Goal: Communication & Community: Answer question/provide support

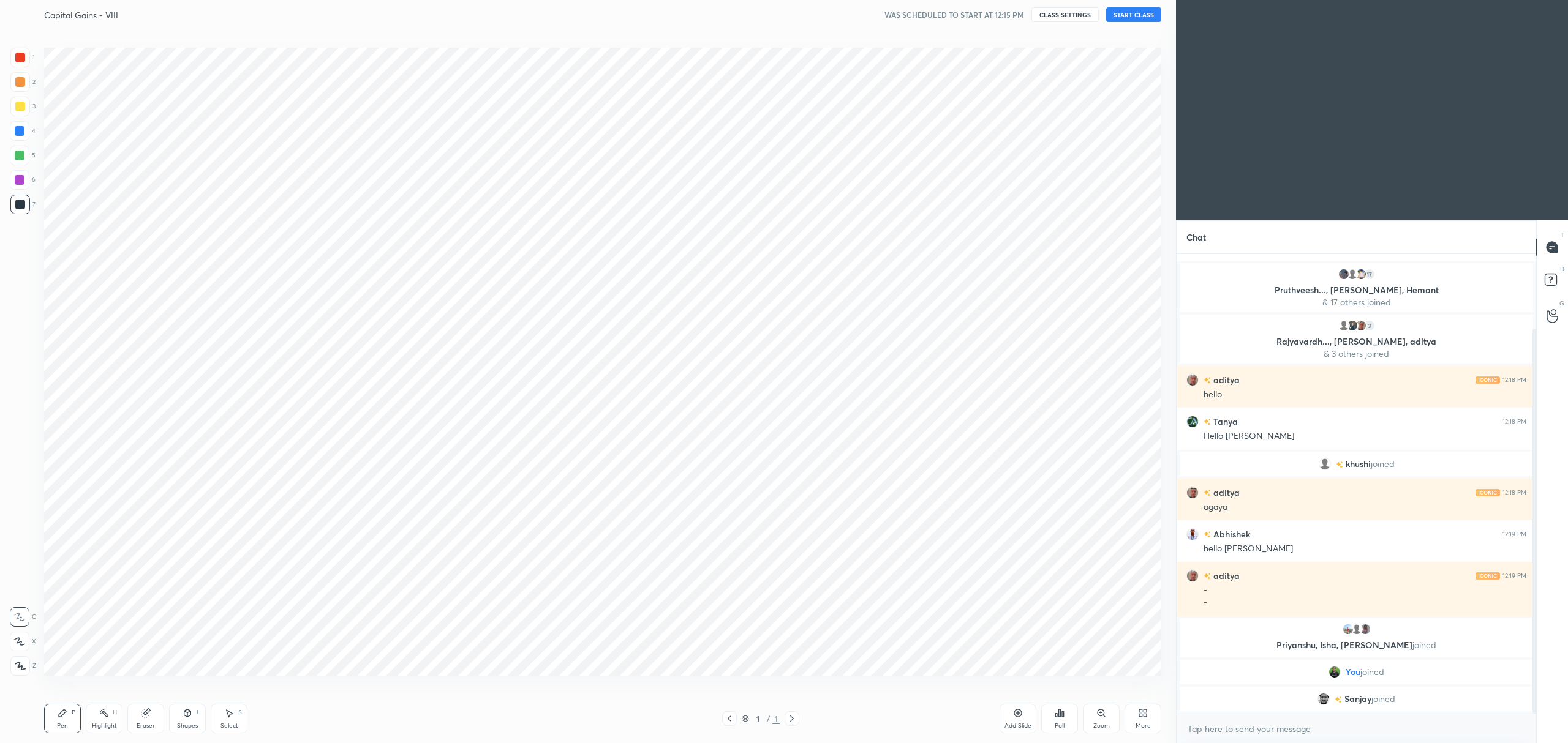
scroll to position [60543, 60119]
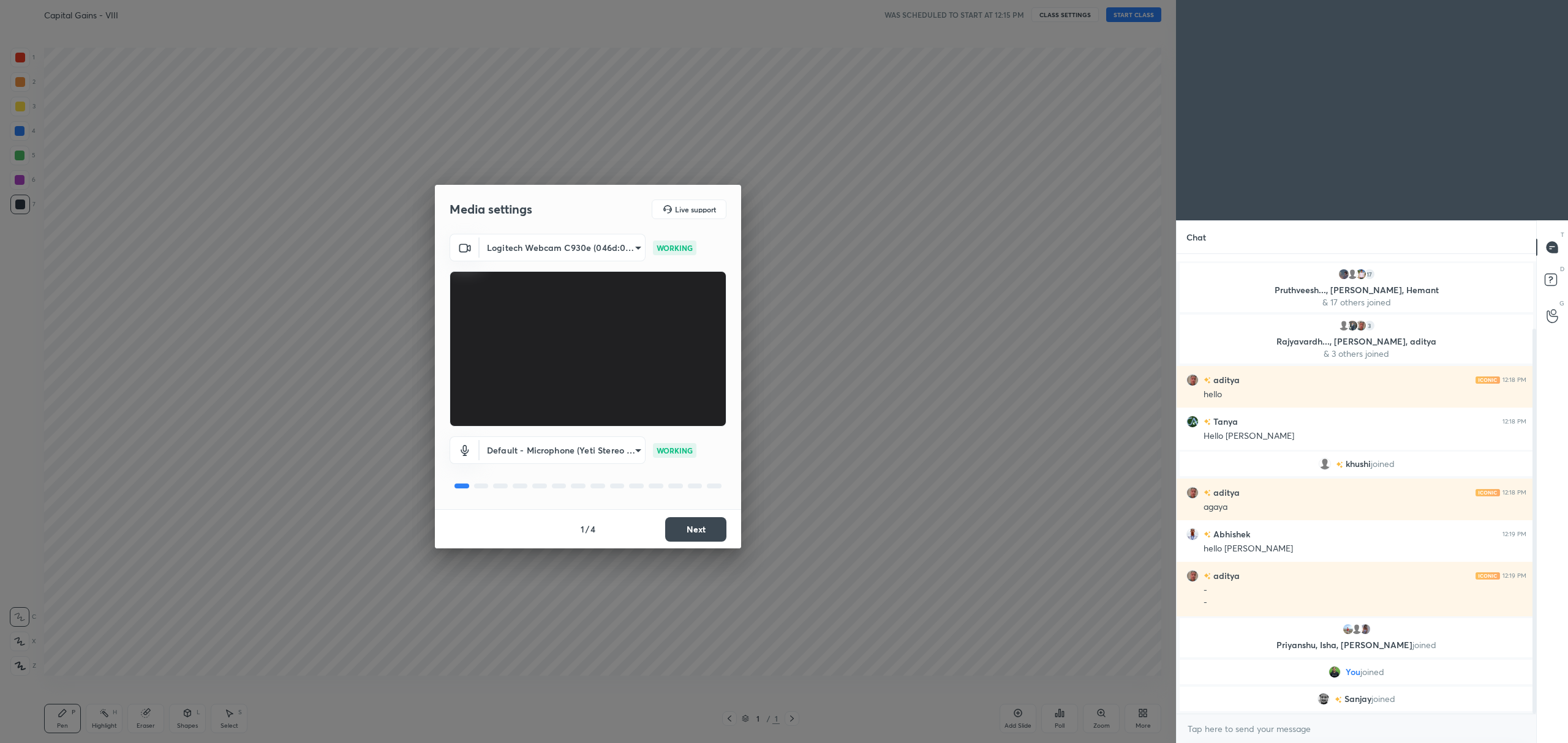
click at [694, 532] on button "Next" at bounding box center [695, 530] width 61 height 25
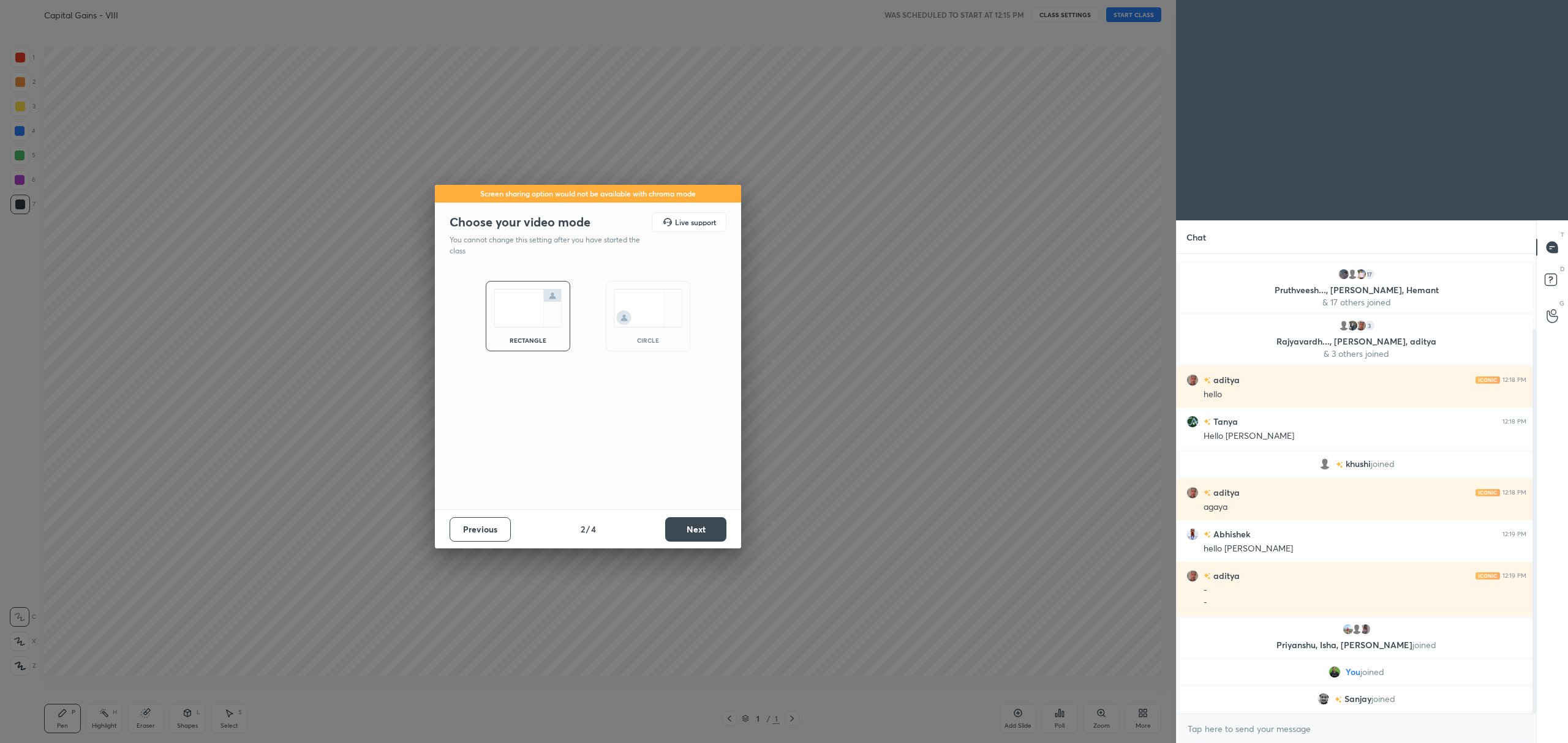
click at [701, 527] on button "Next" at bounding box center [695, 530] width 61 height 25
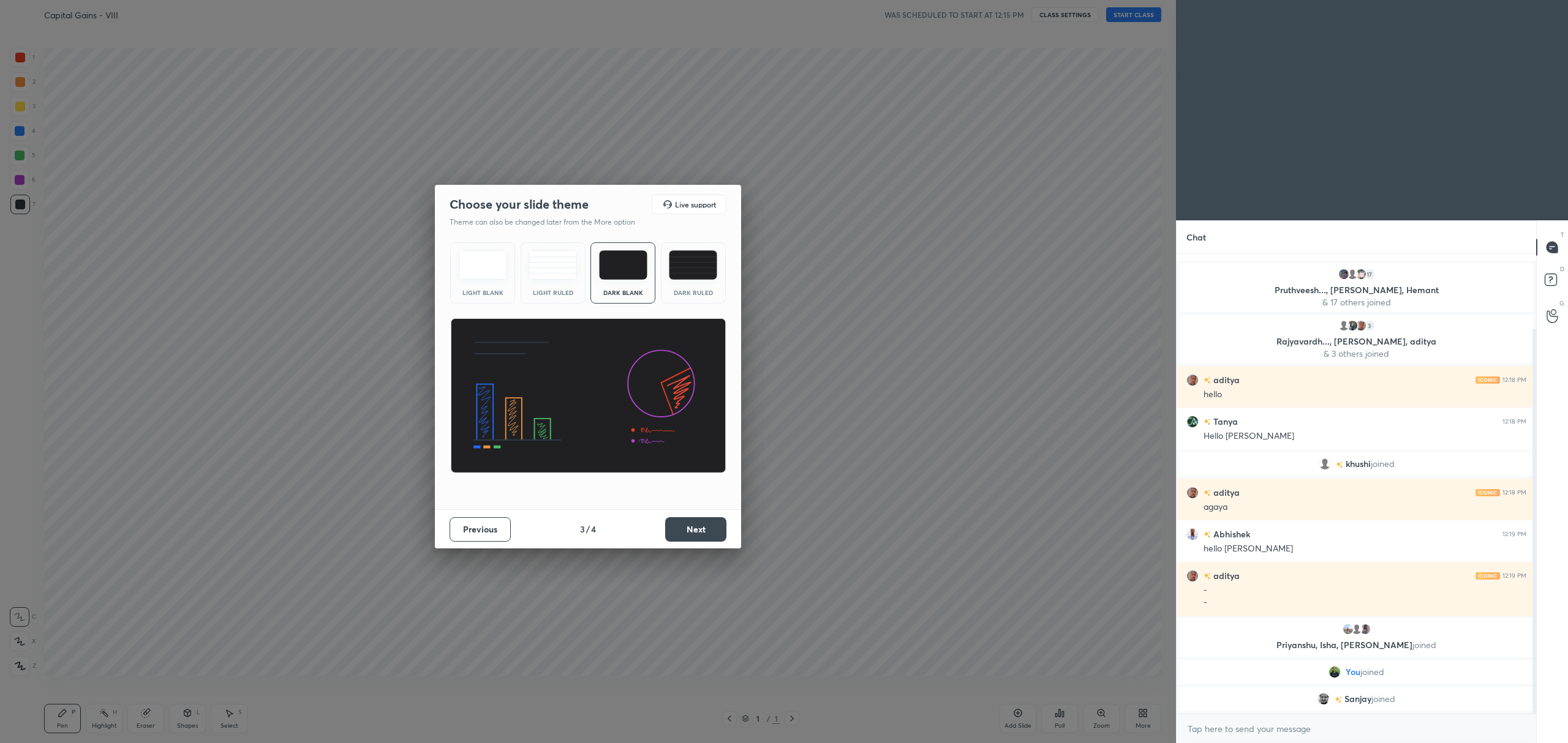
scroll to position [131, 0]
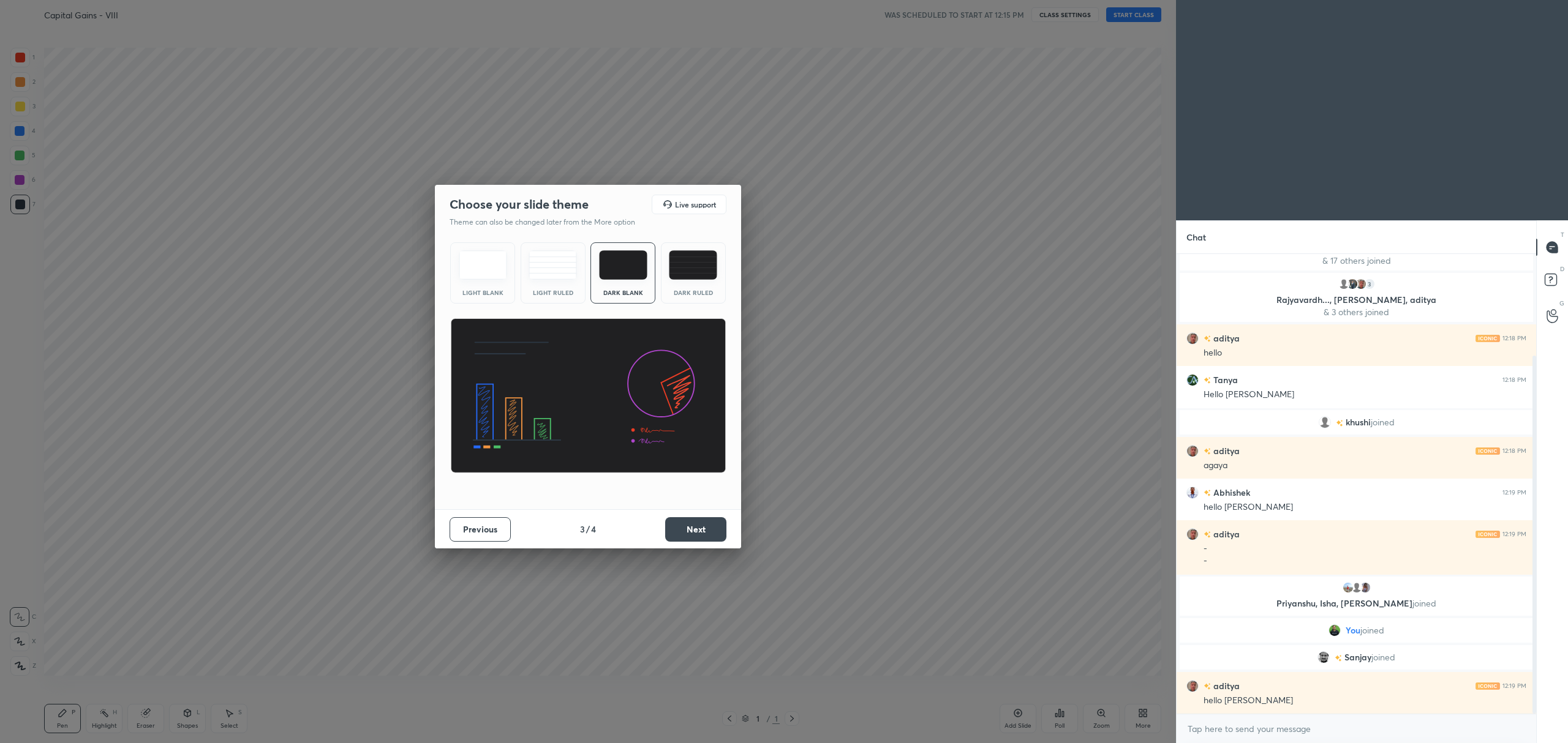
click at [711, 253] on img at bounding box center [693, 265] width 48 height 29
click at [682, 528] on button "Next" at bounding box center [695, 530] width 61 height 25
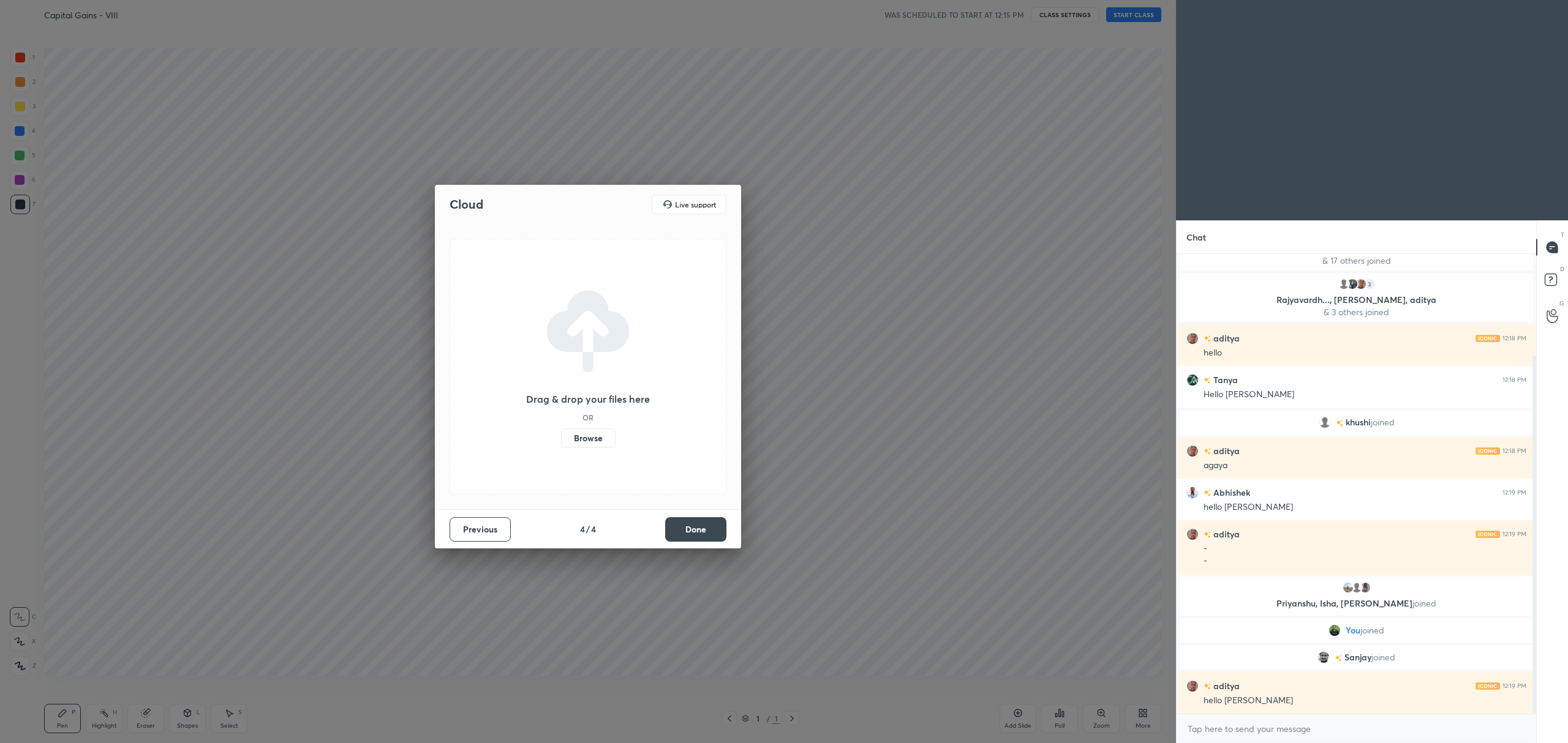
click at [573, 441] on label "Browse" at bounding box center [588, 439] width 54 height 20
click at [561, 441] on input "Browse" at bounding box center [561, 439] width 0 height 20
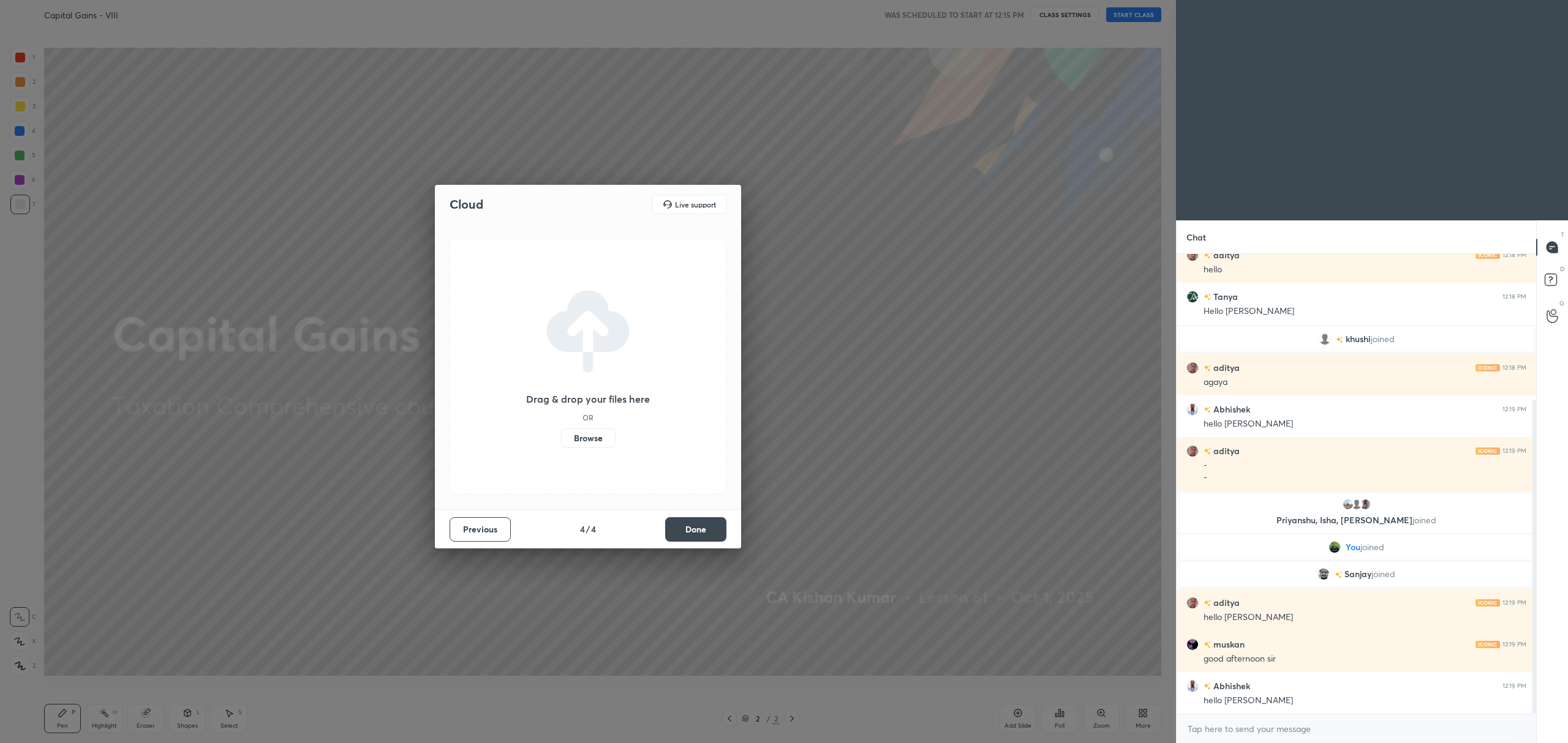
scroll to position [226, 0]
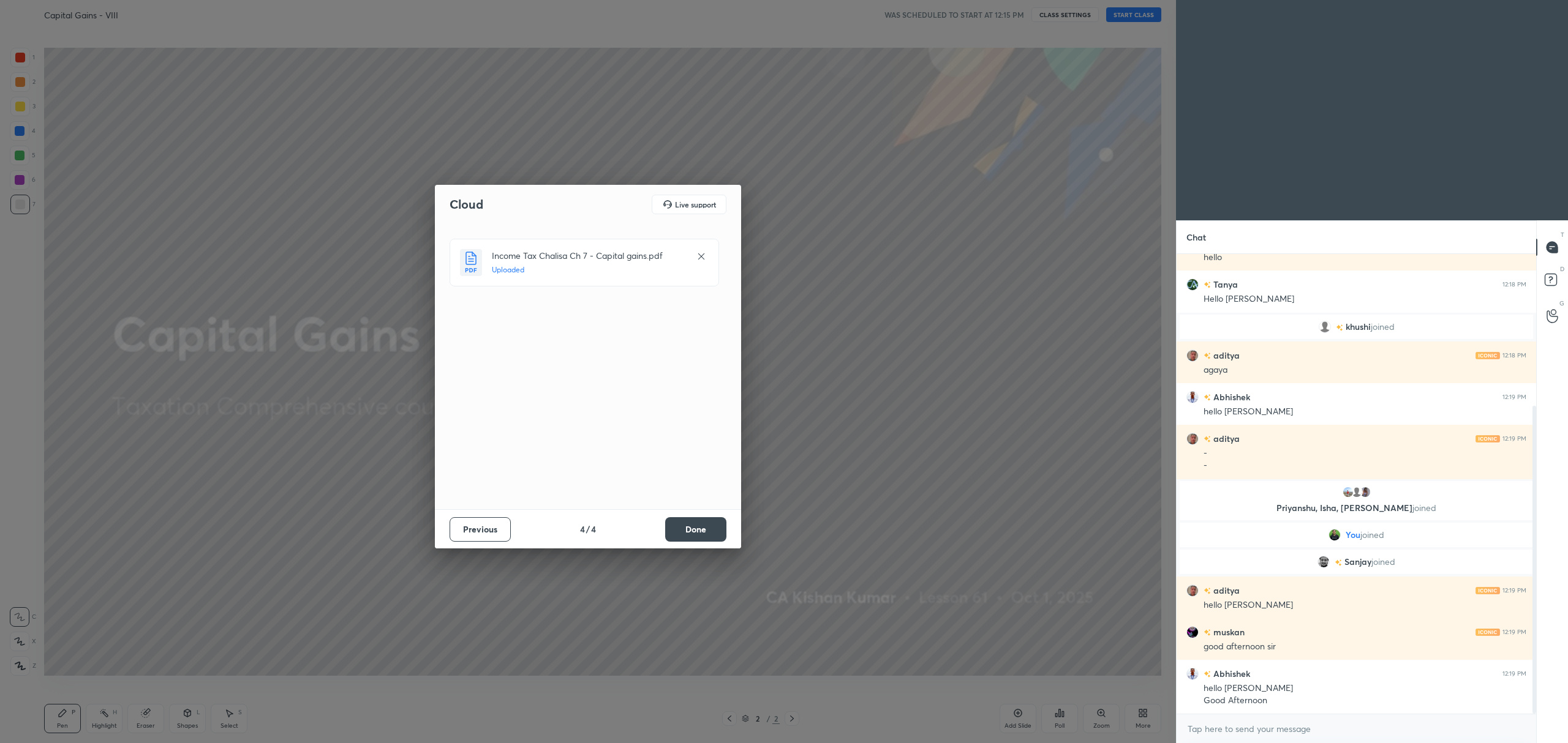
click at [689, 540] on button "Done" at bounding box center [695, 530] width 61 height 25
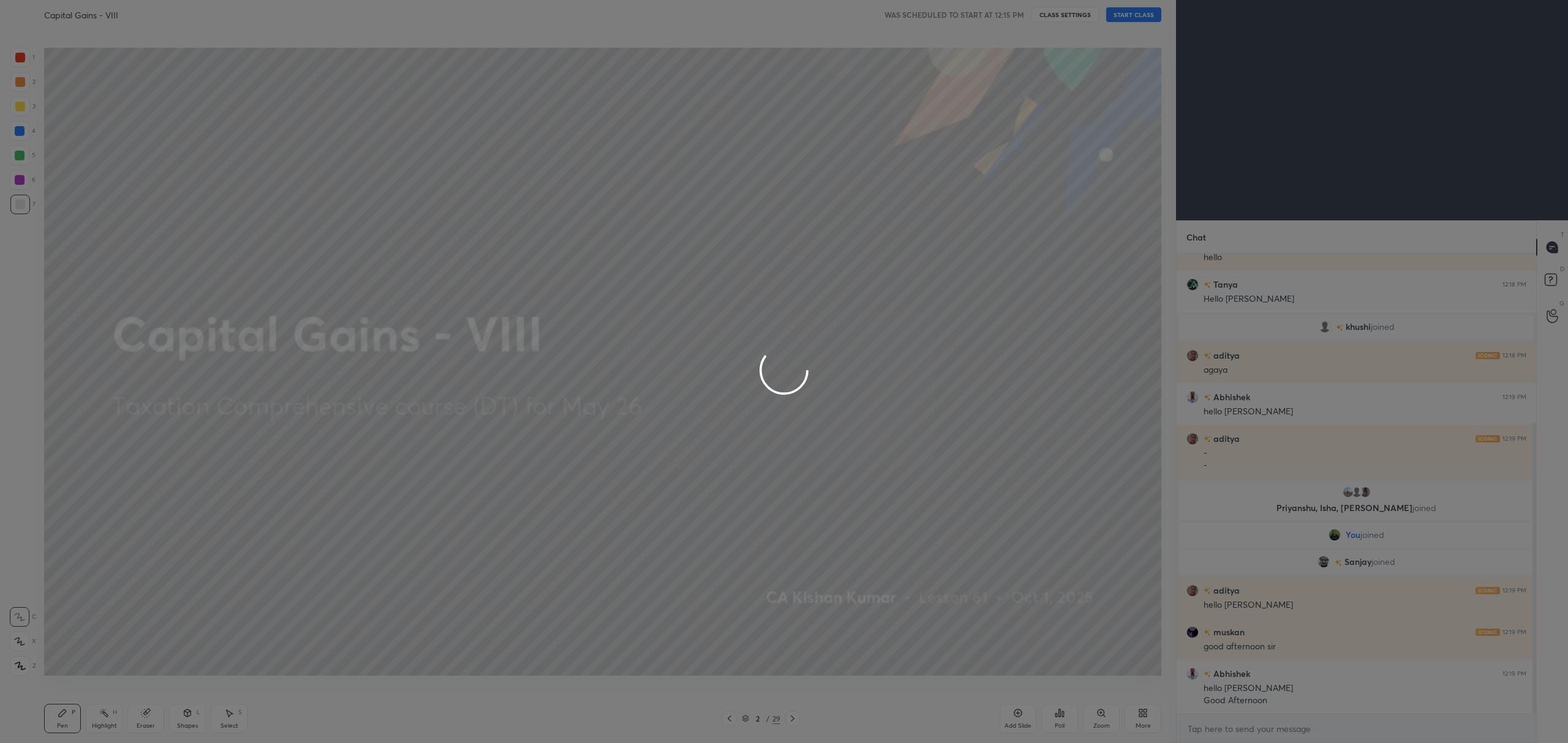
scroll to position [267, 0]
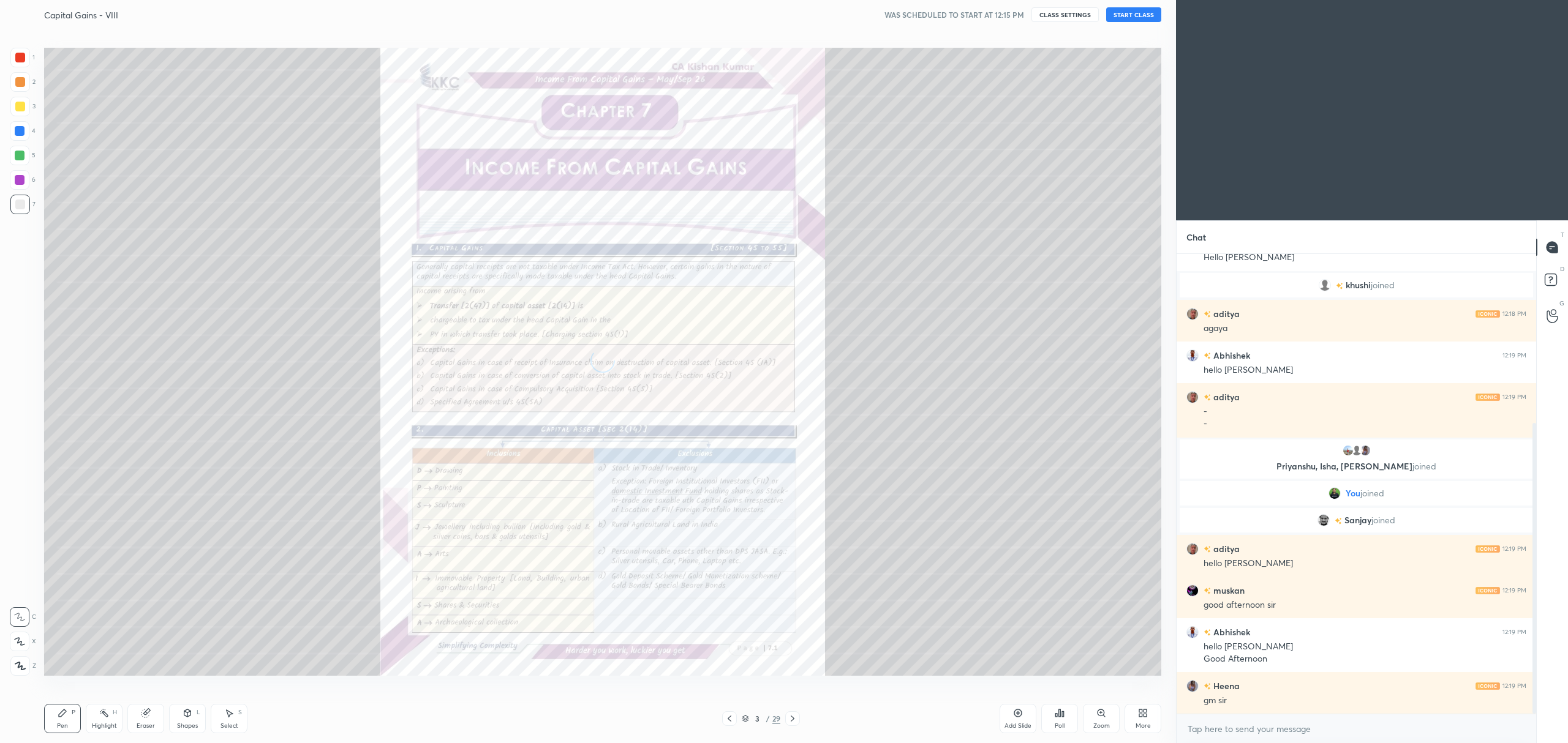
click at [745, 718] on icon at bounding box center [745, 719] width 7 height 7
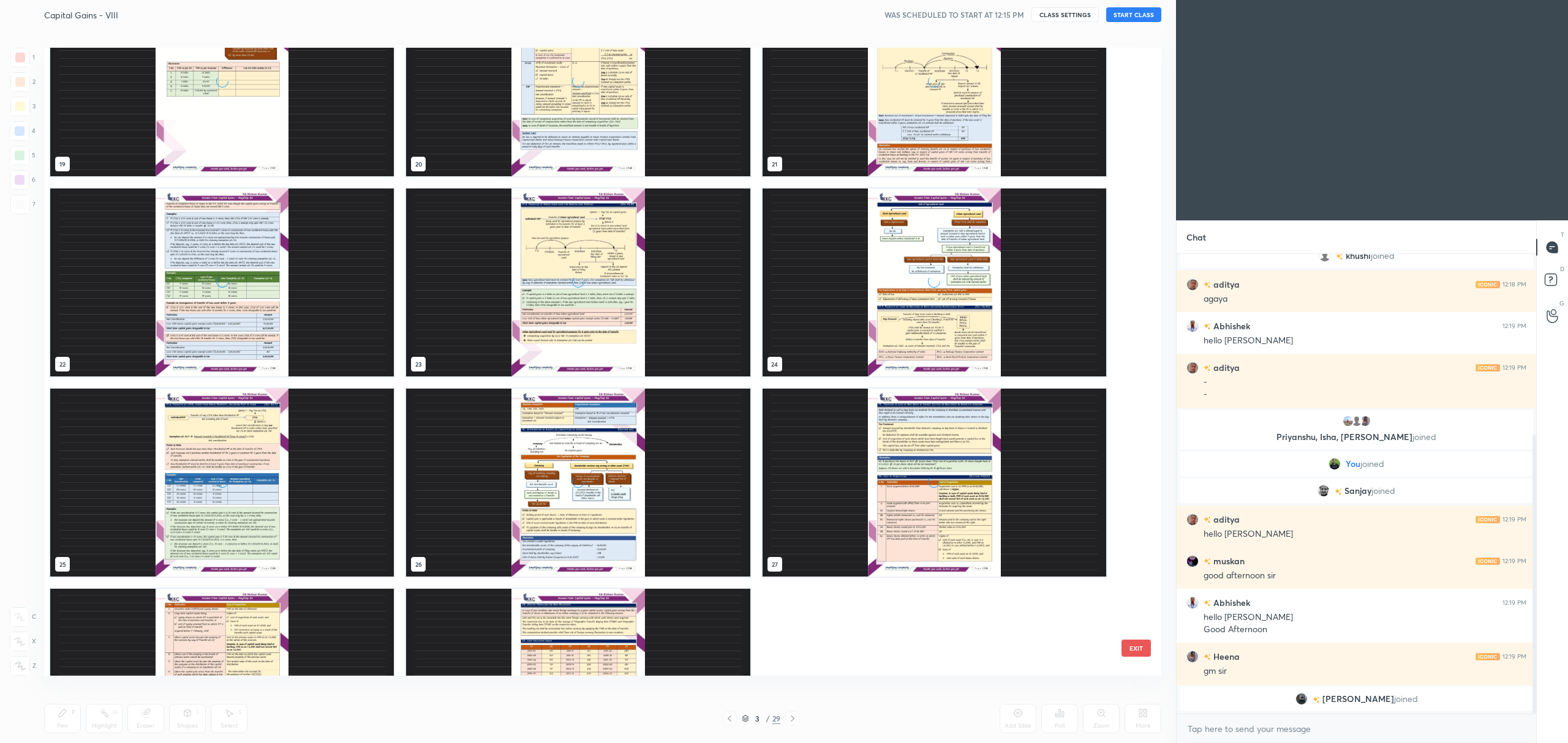
scroll to position [1373, 0]
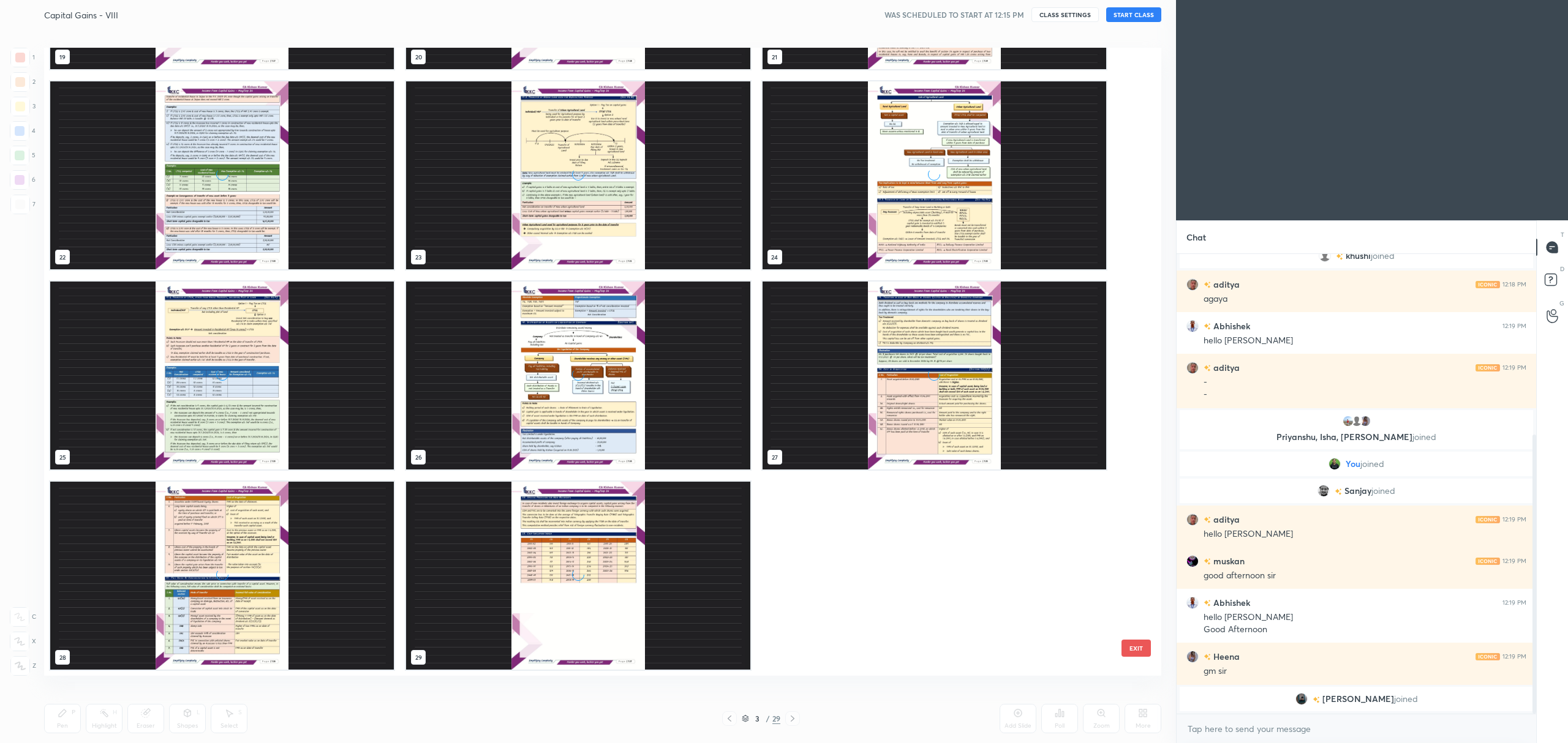
click at [522, 584] on div "grid" at bounding box center [578, 576] width 344 height 188
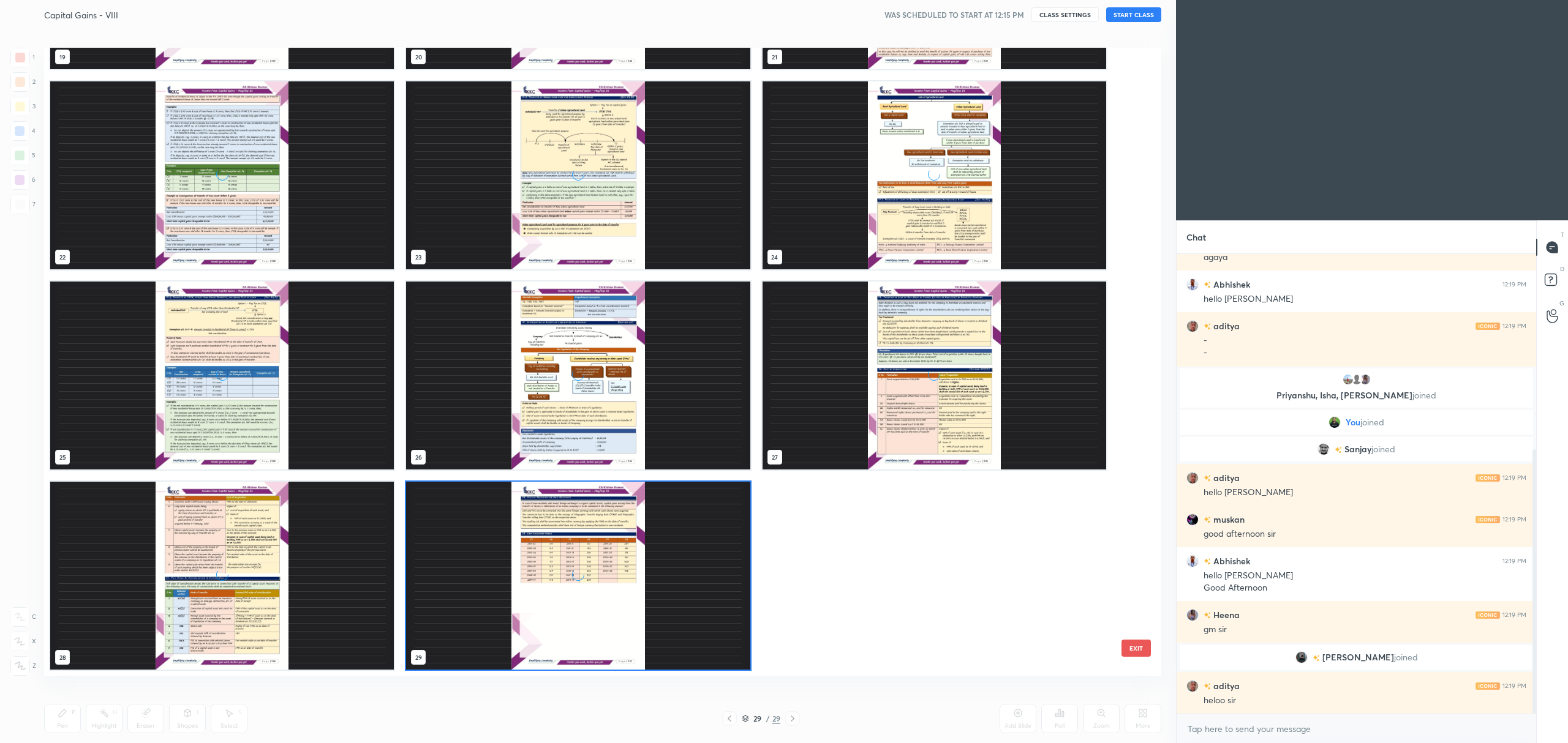
click at [532, 584] on div "grid" at bounding box center [578, 576] width 344 height 188
click at [540, 577] on div "grid" at bounding box center [578, 576] width 344 height 188
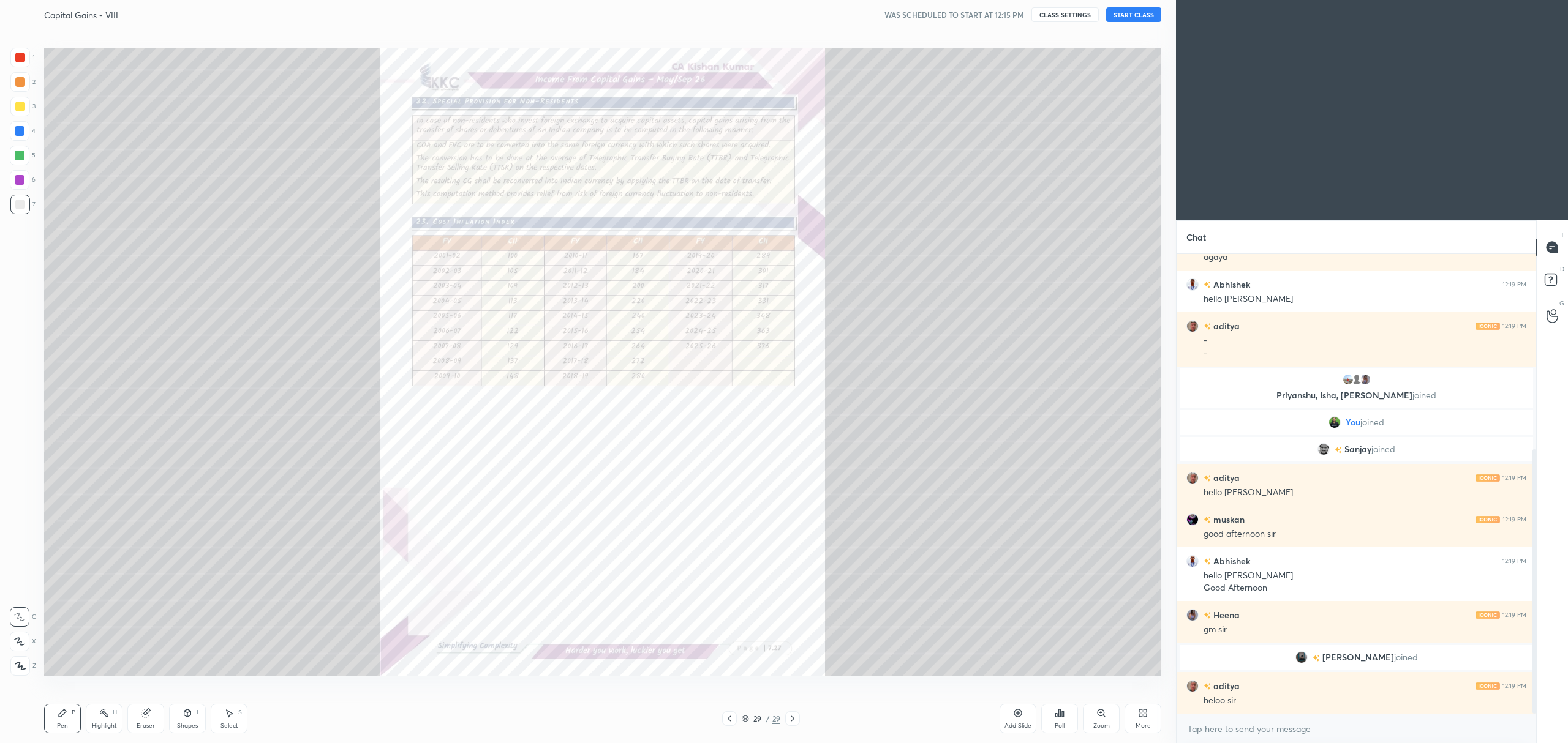
click at [1145, 716] on icon at bounding box center [1145, 715] width 3 height 3
click at [1064, 596] on div "Upload File" at bounding box center [1073, 599] width 32 height 6
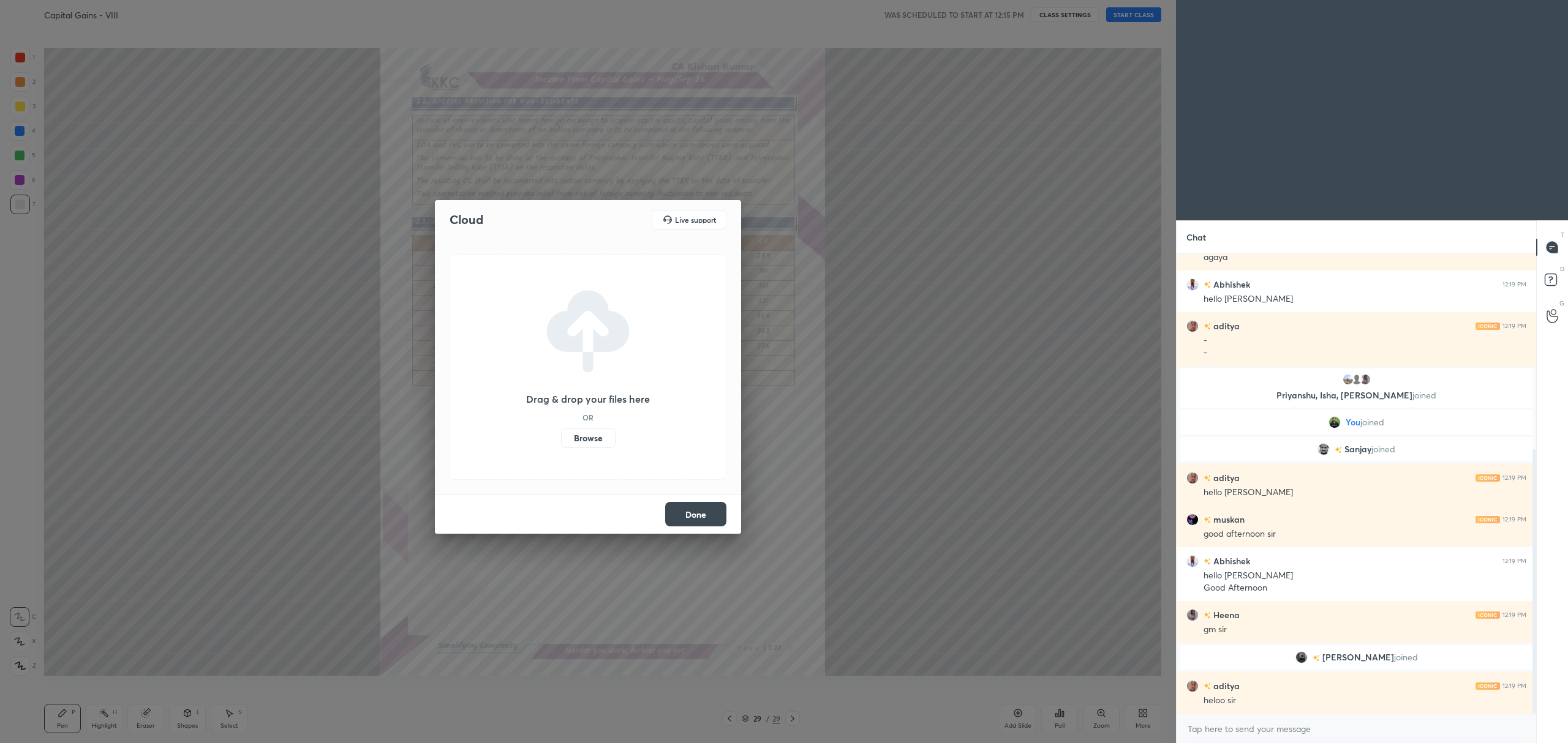
click at [584, 439] on label "Browse" at bounding box center [588, 439] width 54 height 20
click at [561, 439] on input "Browse" at bounding box center [561, 439] width 0 height 20
click at [699, 513] on button "Done" at bounding box center [695, 514] width 61 height 25
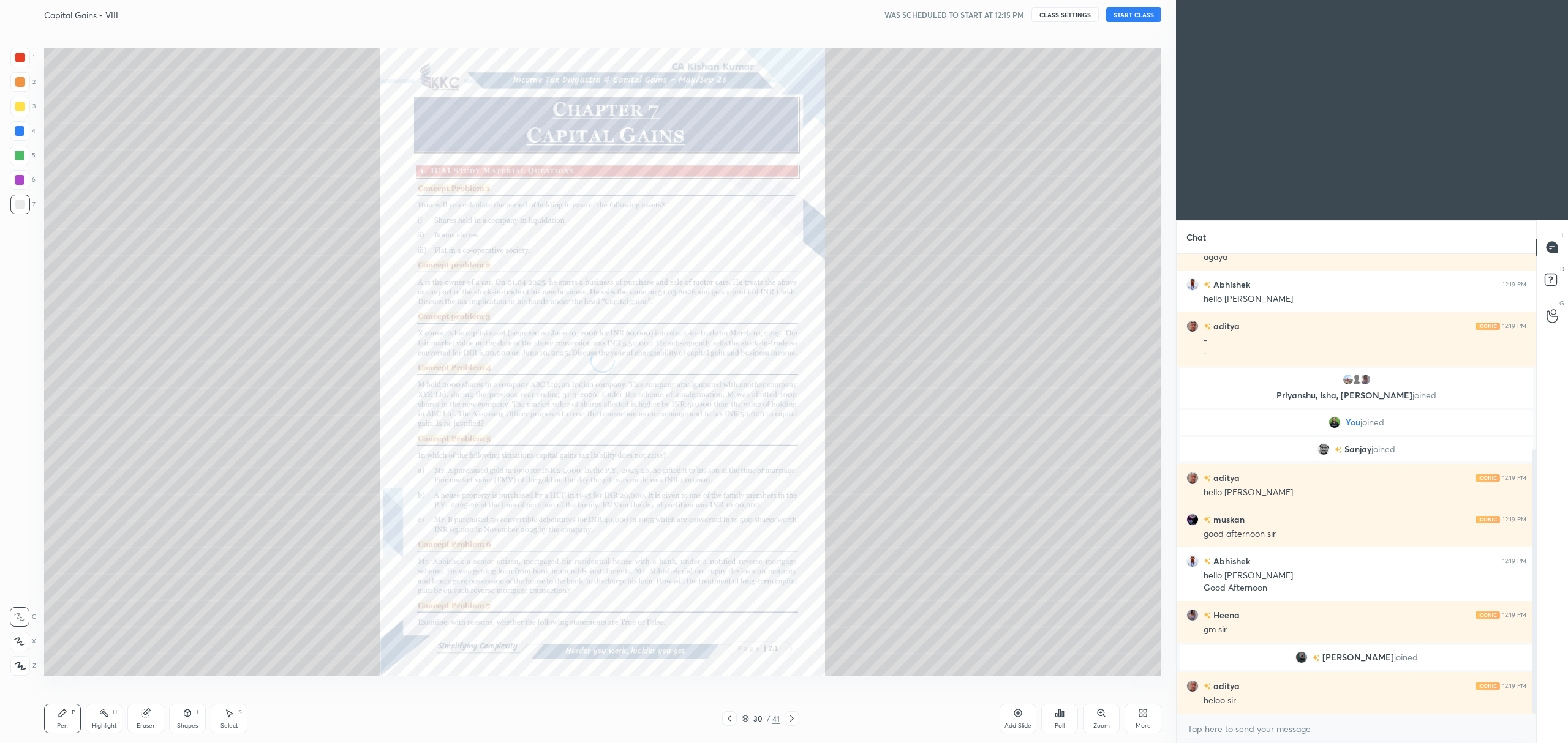
click at [742, 721] on icon at bounding box center [745, 719] width 7 height 7
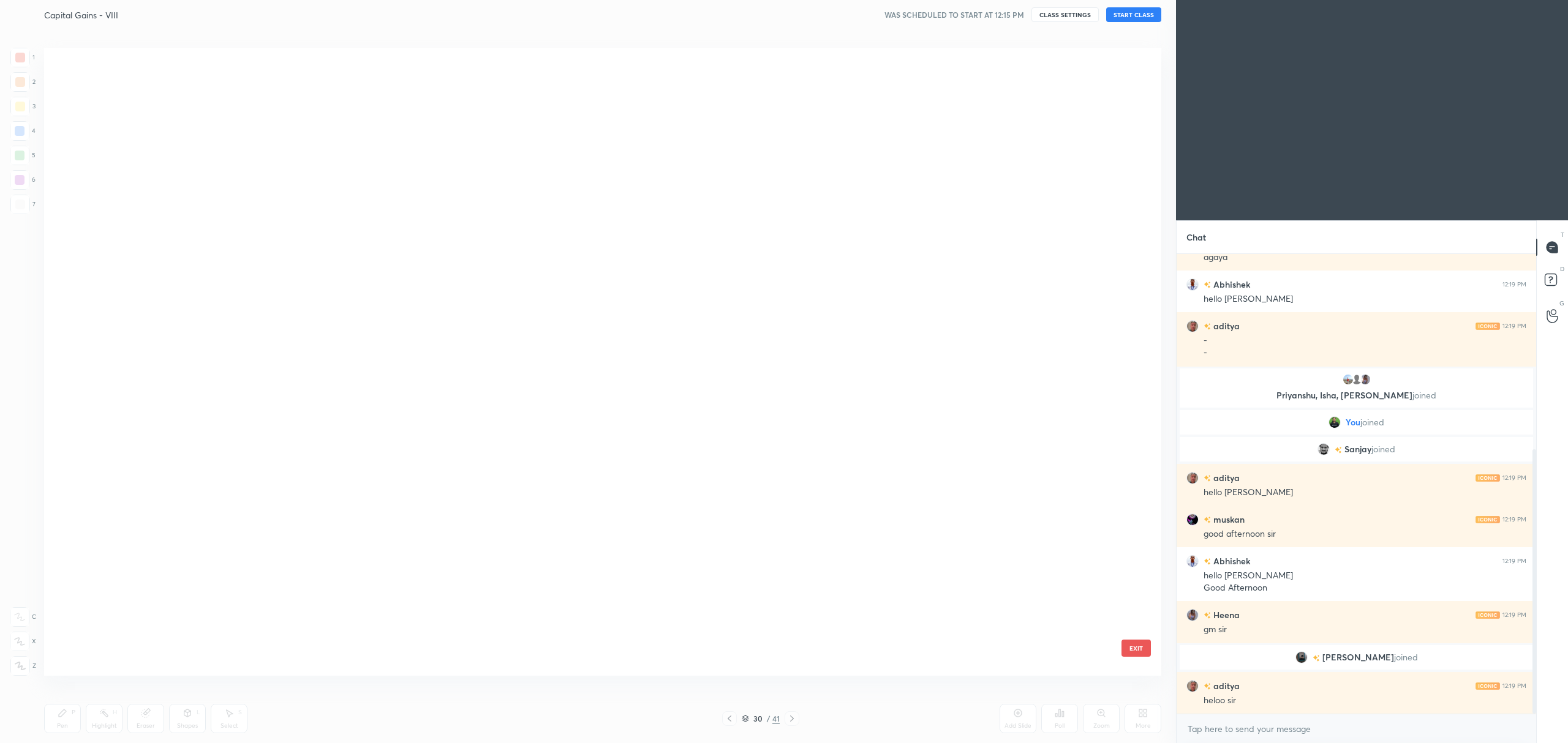
scroll to position [0, 0]
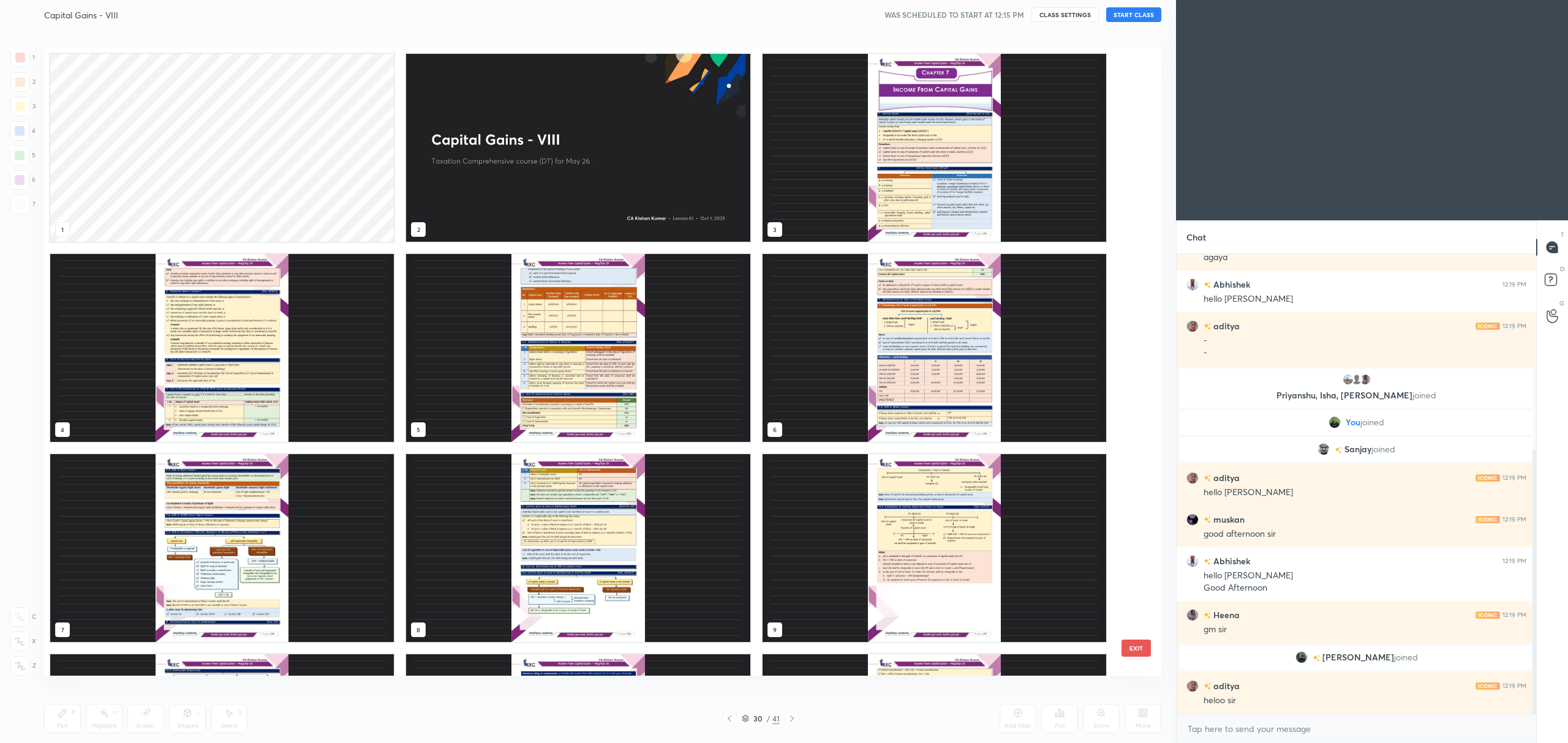
click at [589, 136] on img "grid" at bounding box center [578, 148] width 344 height 188
click at [594, 137] on img "grid" at bounding box center [578, 148] width 344 height 188
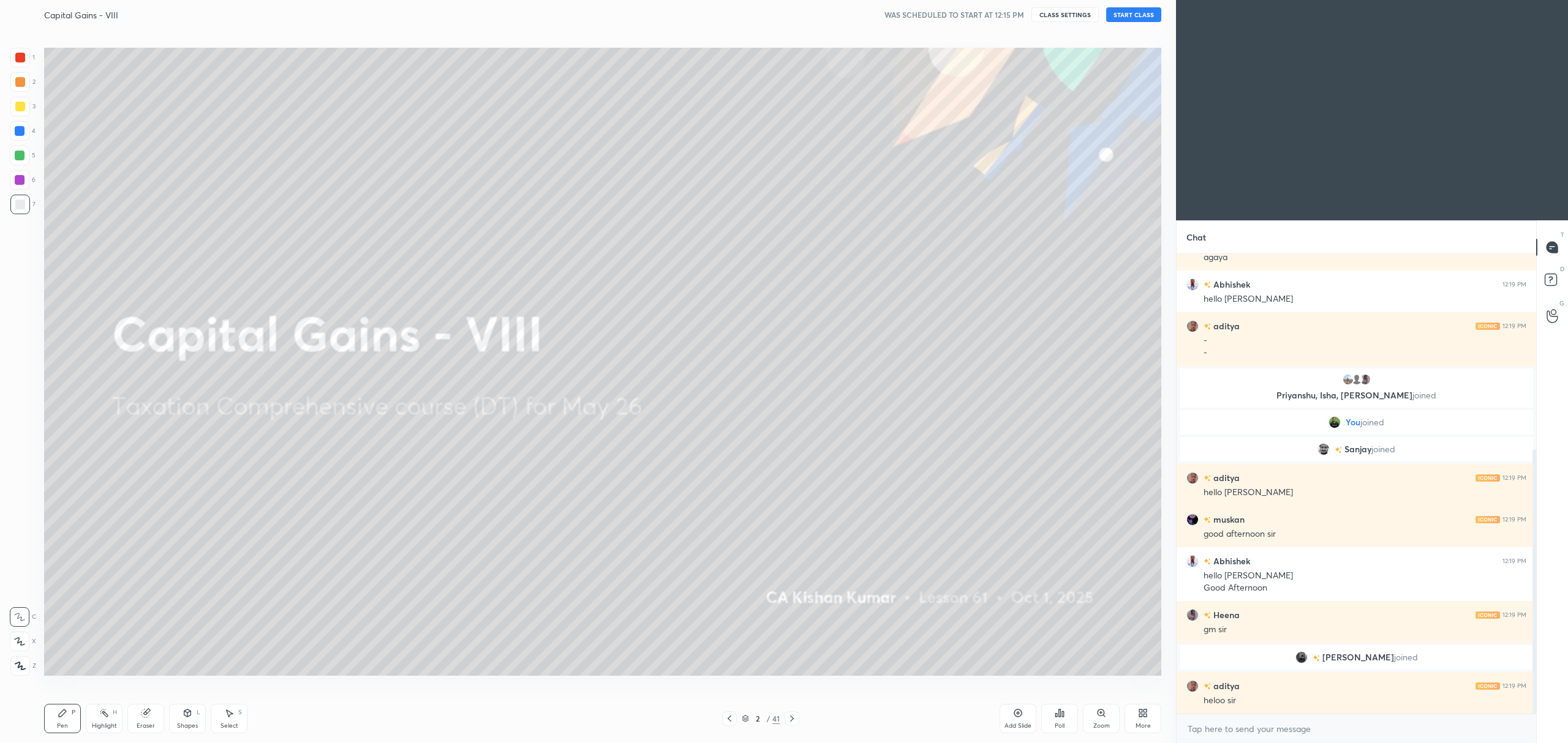
click at [582, 132] on img "grid" at bounding box center [578, 148] width 344 height 188
click at [17, 115] on div at bounding box center [20, 106] width 20 height 20
click at [25, 651] on div "Z" at bounding box center [24, 664] width 26 height 25
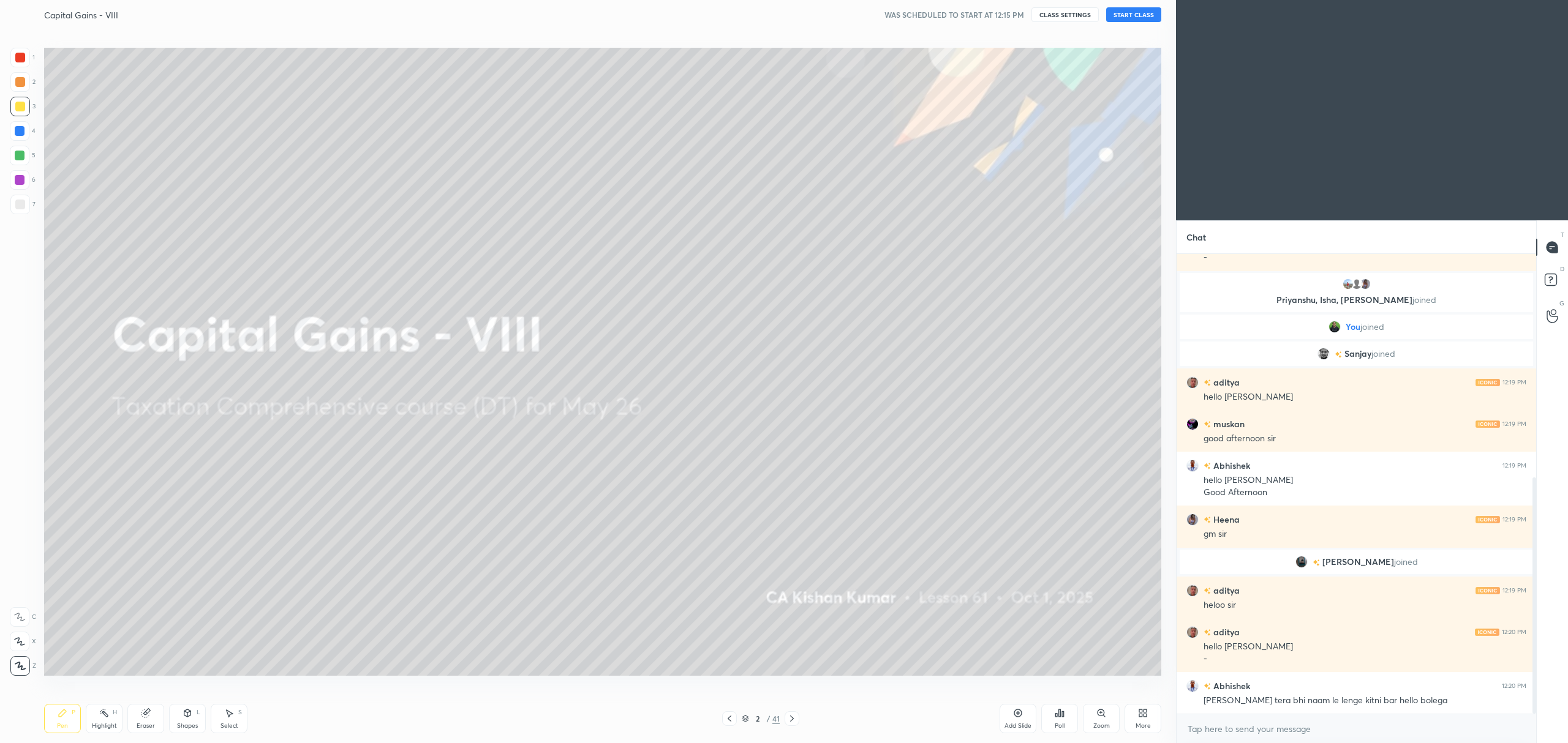
click at [1137, 13] on button "START CLASS" at bounding box center [1133, 15] width 55 height 15
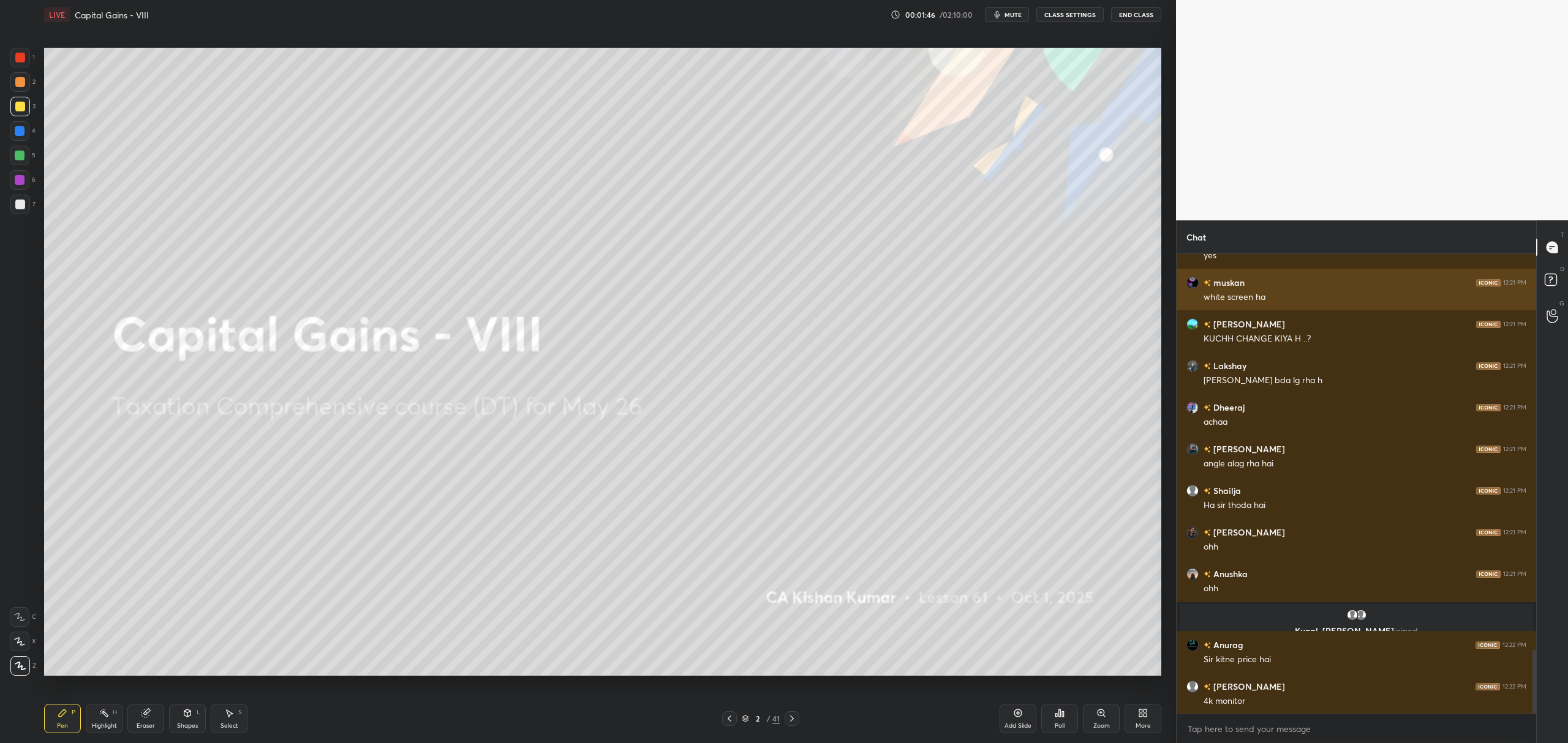
scroll to position [2830, 0]
click at [14, 163] on div at bounding box center [20, 155] width 20 height 20
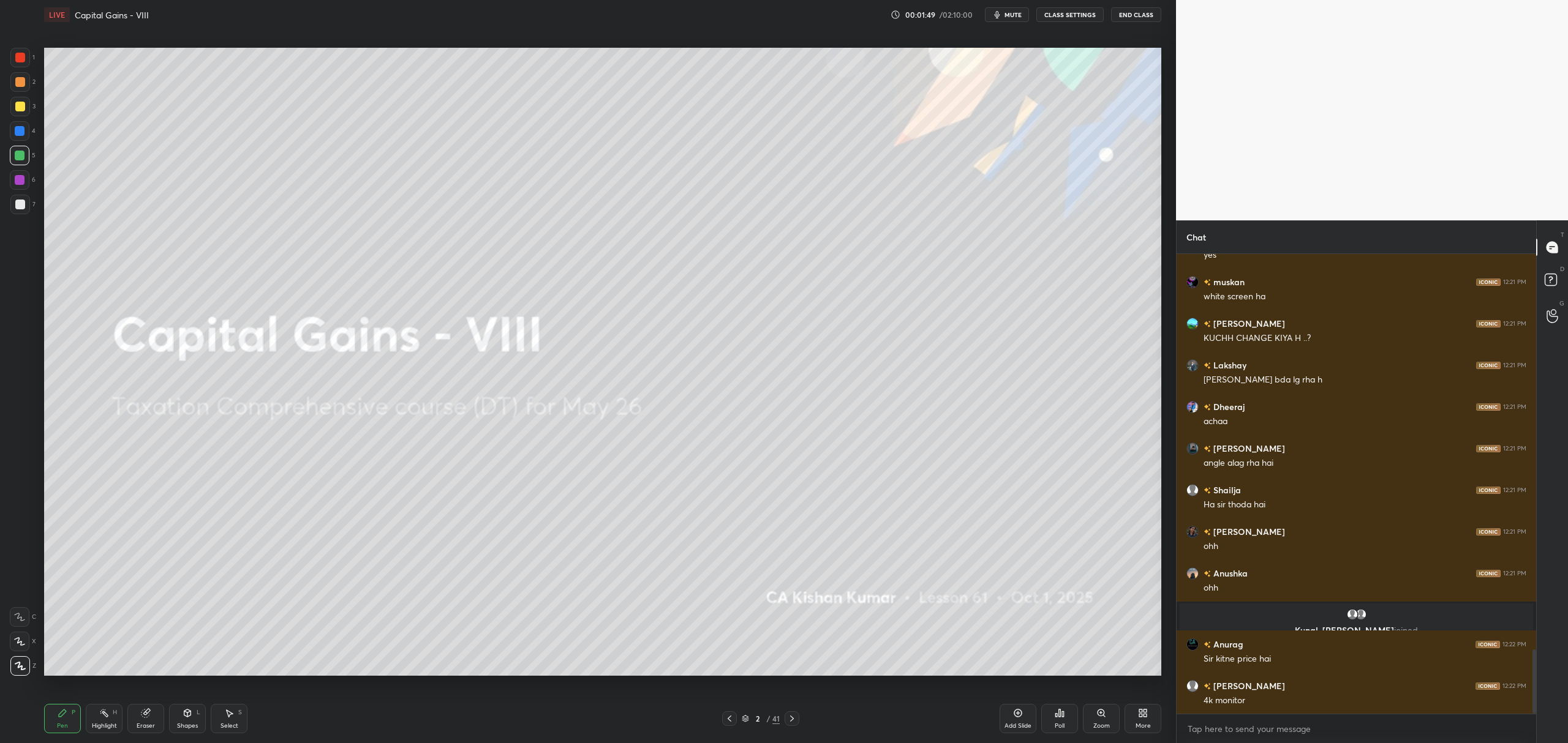
click at [23, 645] on icon at bounding box center [20, 642] width 11 height 9
click at [1013, 732] on div "Add Slide" at bounding box center [1018, 718] width 37 height 29
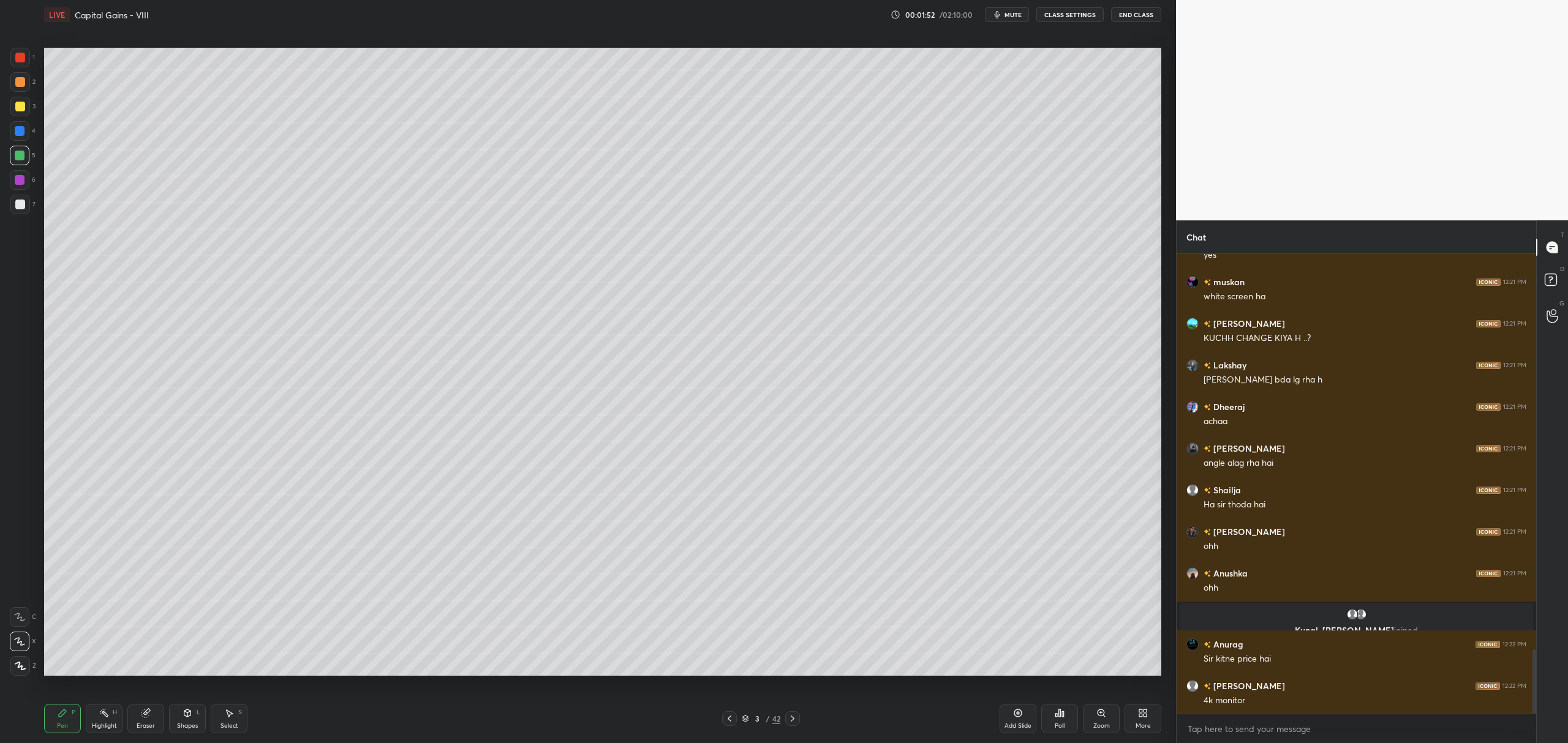
scroll to position [2871, 0]
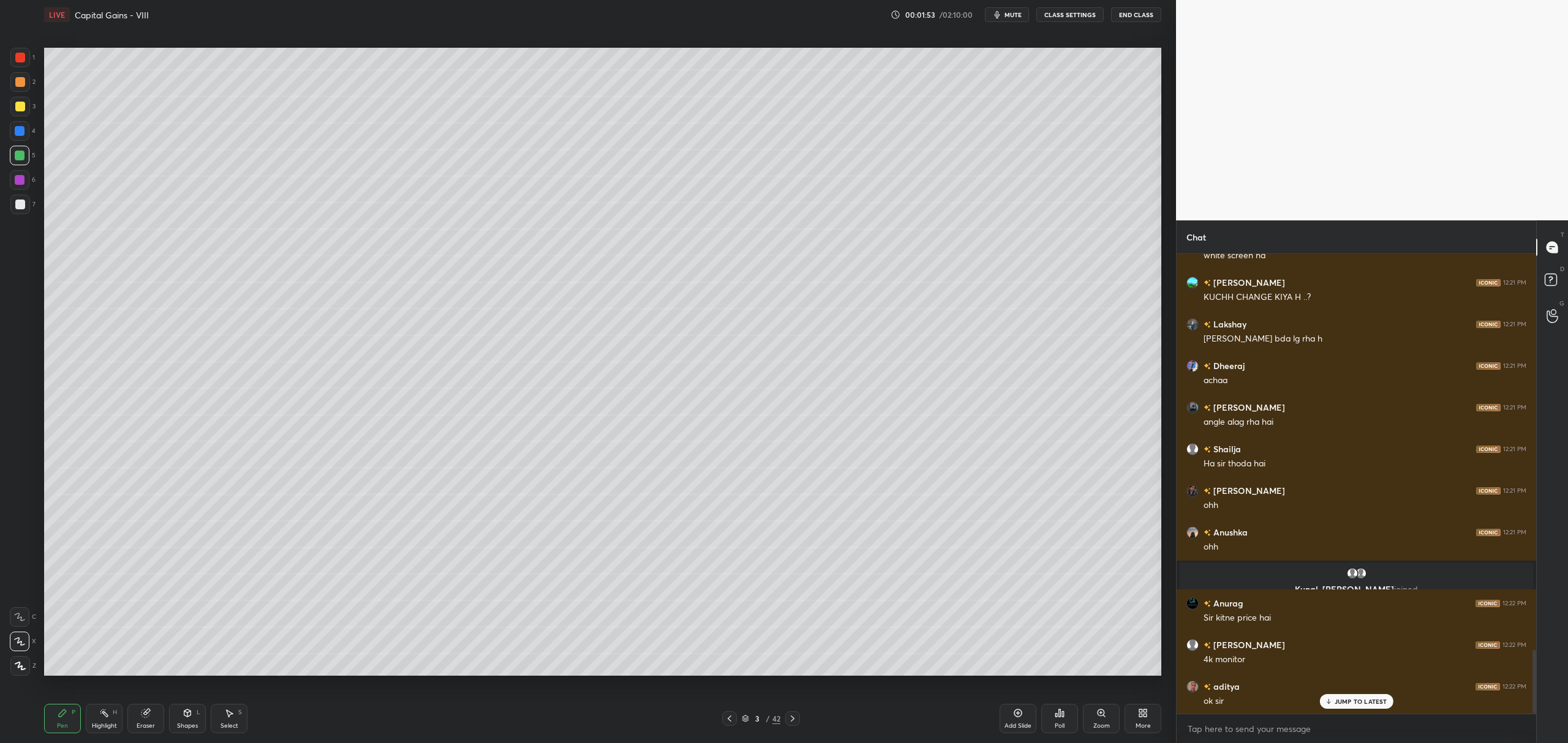
click at [1067, 719] on div "Poll" at bounding box center [1059, 718] width 37 height 29
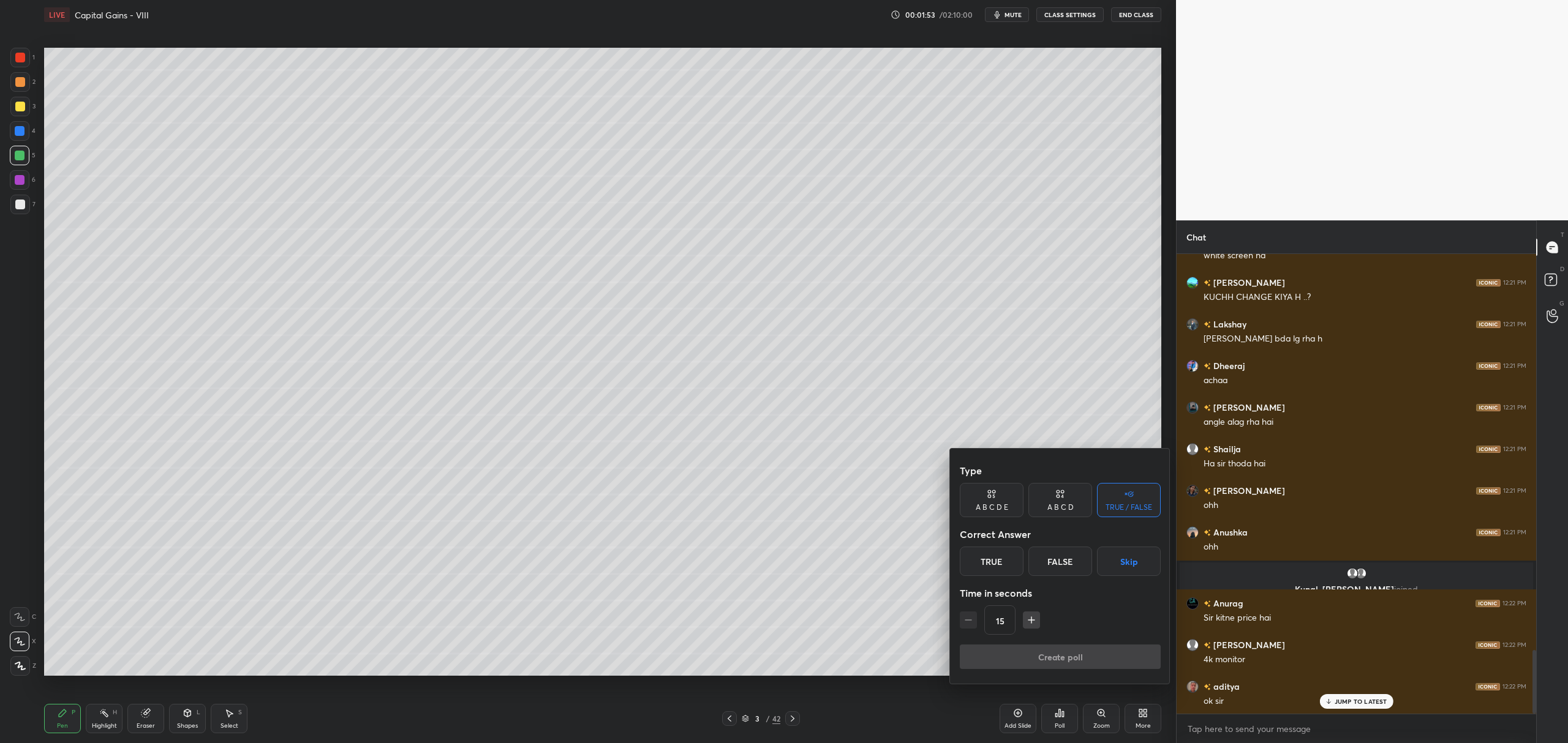
scroll to position [2913, 0]
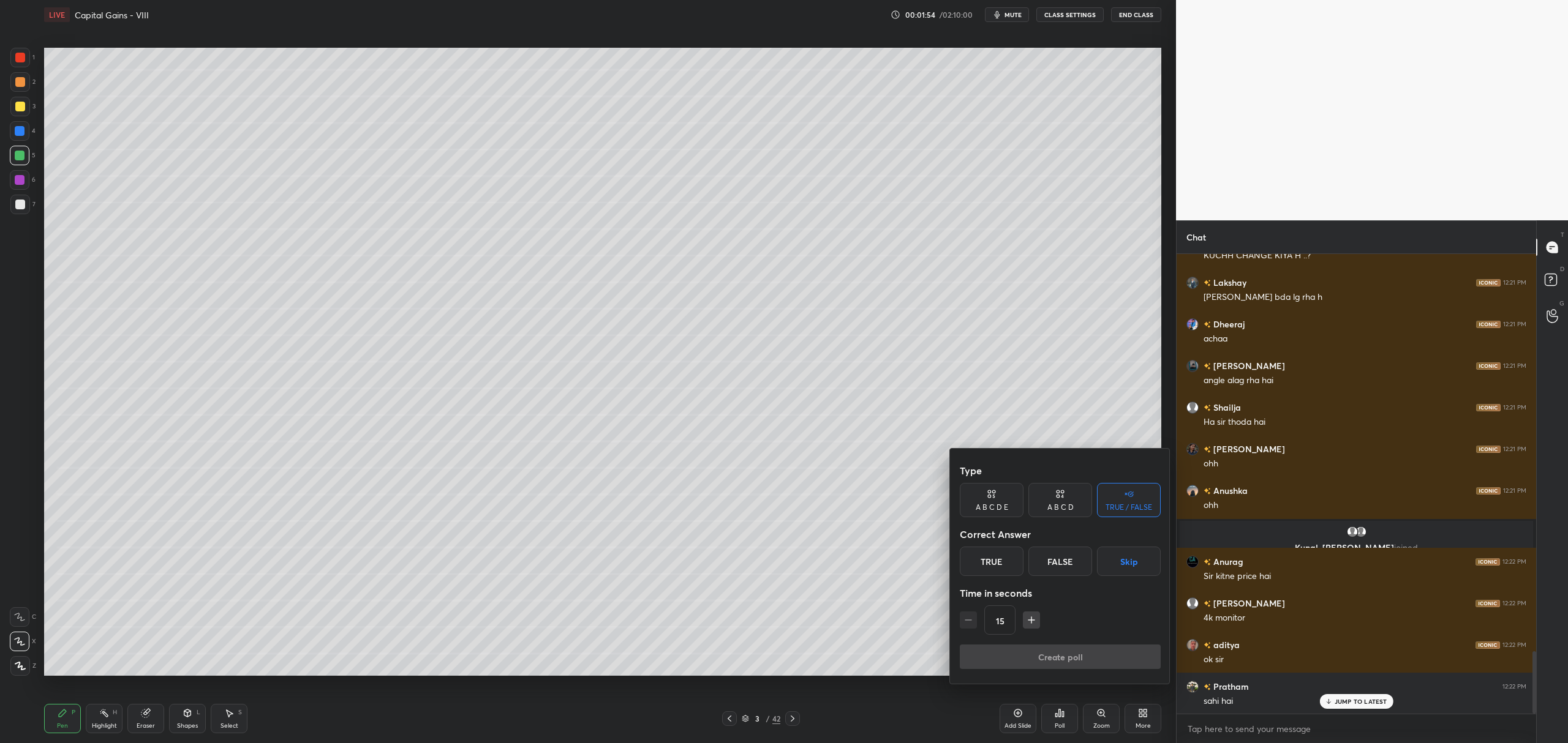
click at [997, 564] on div "True" at bounding box center [991, 561] width 64 height 29
click at [1031, 663] on button "Create poll" at bounding box center [1060, 657] width 201 height 25
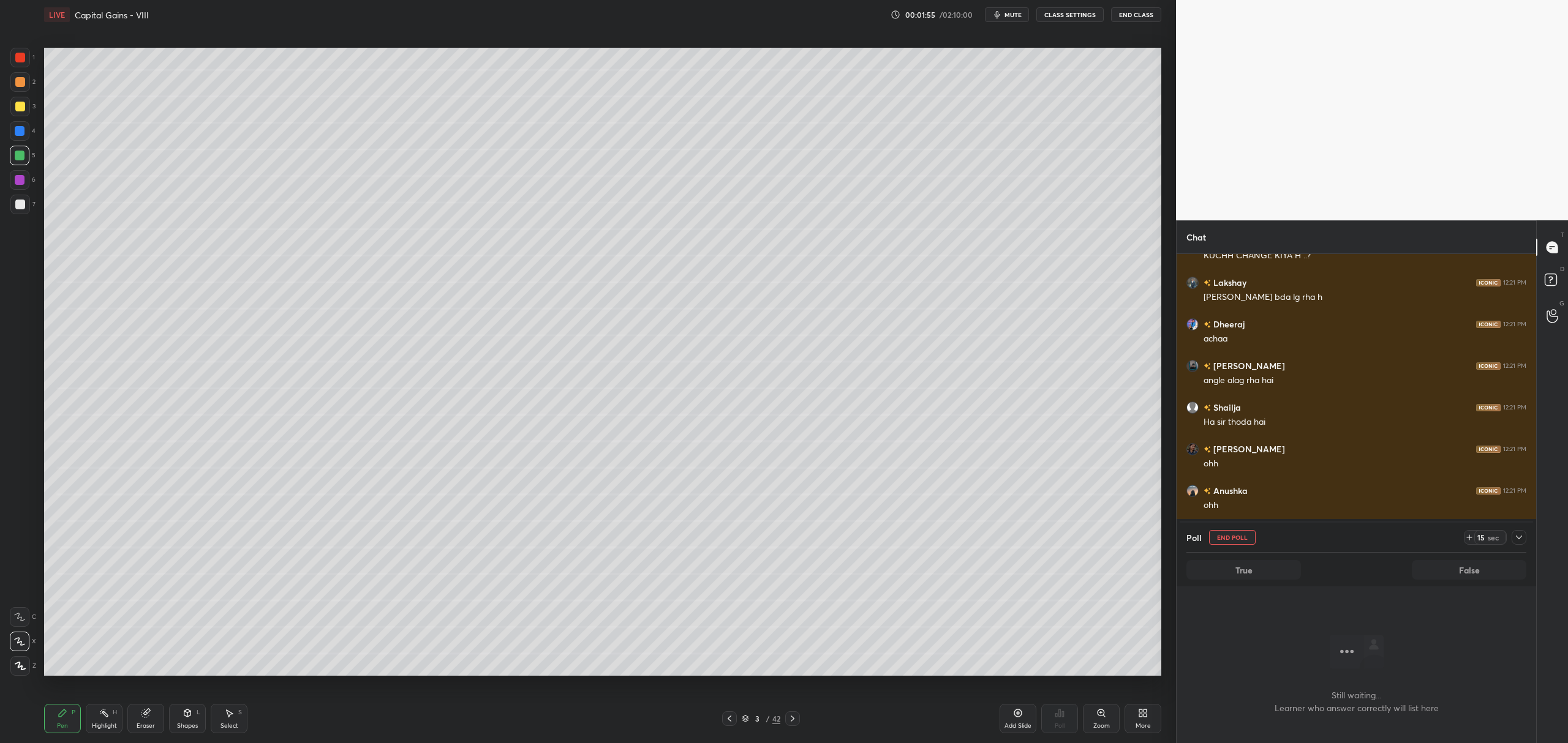
scroll to position [444, 356]
click at [1517, 542] on icon at bounding box center [1519, 538] width 10 height 10
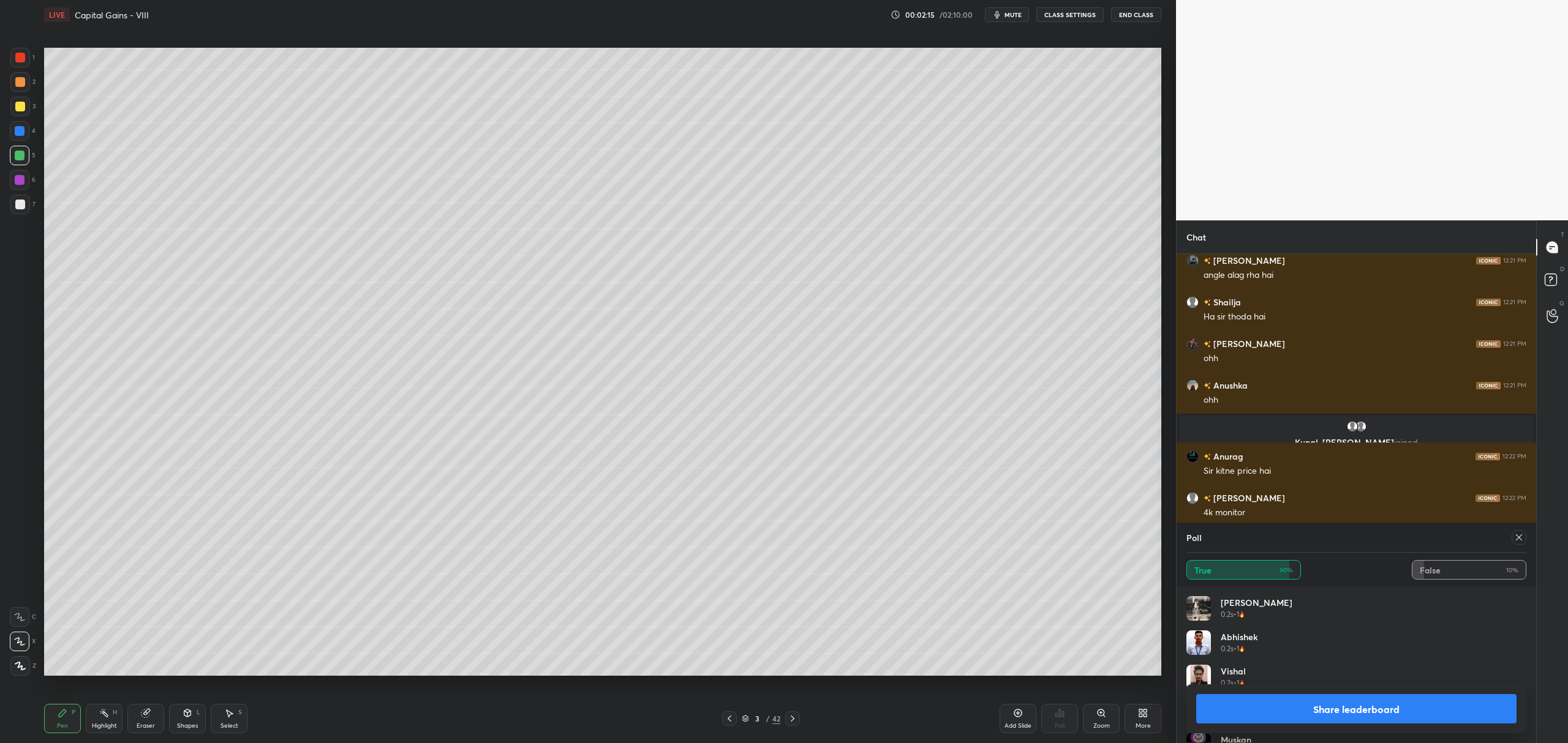
click at [1314, 708] on button "Share leaderboard" at bounding box center [1356, 708] width 320 height 29
type textarea "x"
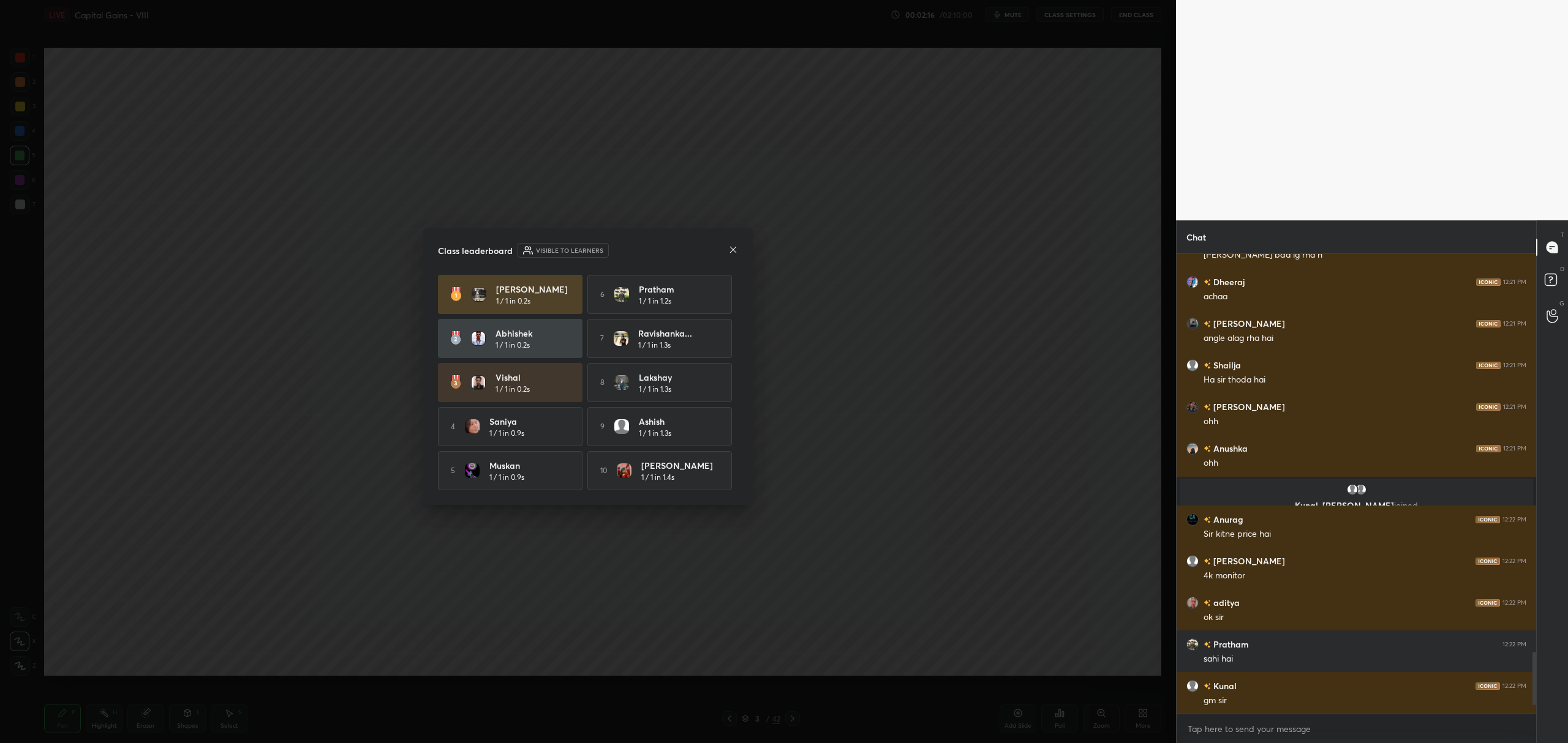
click at [730, 251] on icon at bounding box center [733, 250] width 10 height 10
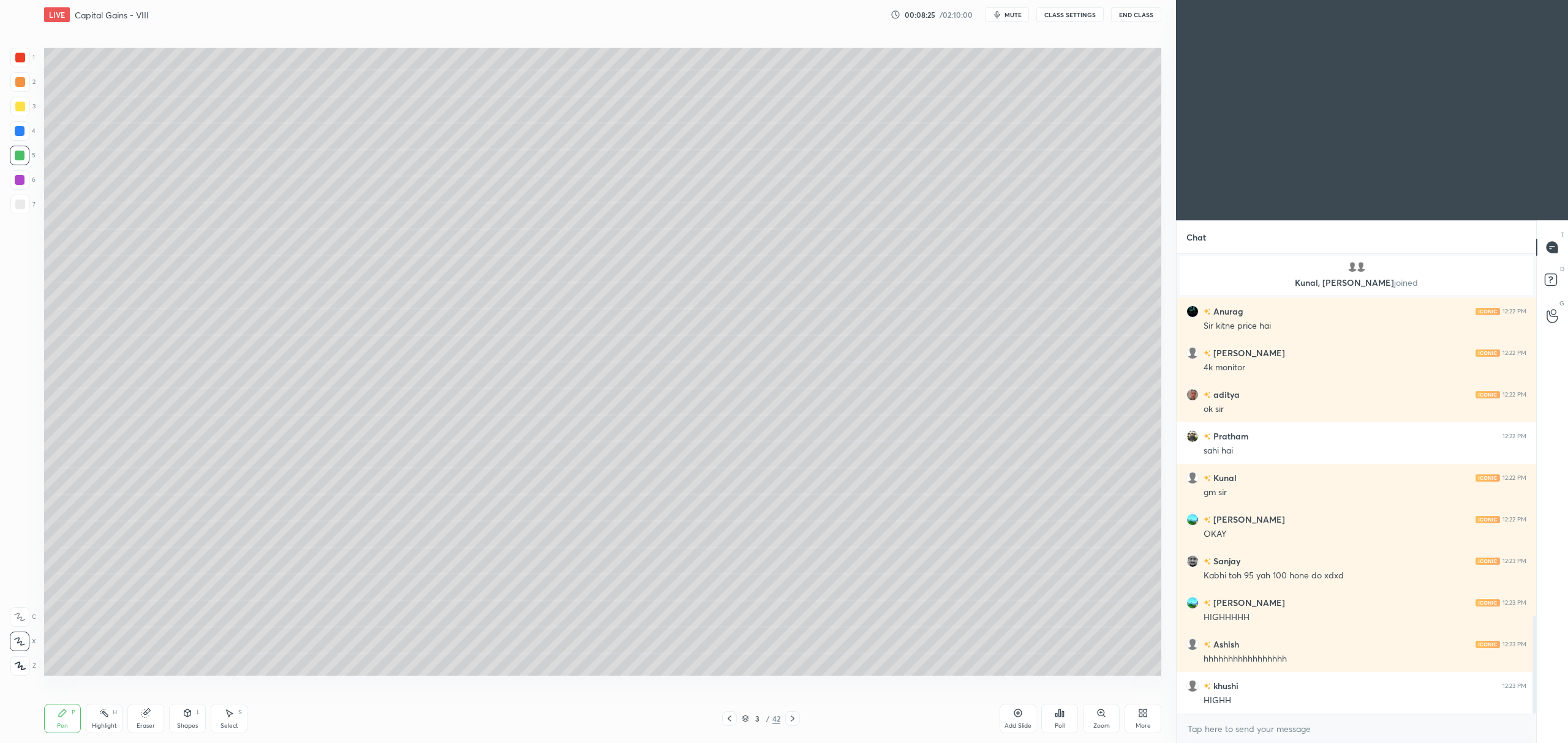
scroll to position [1737, 0]
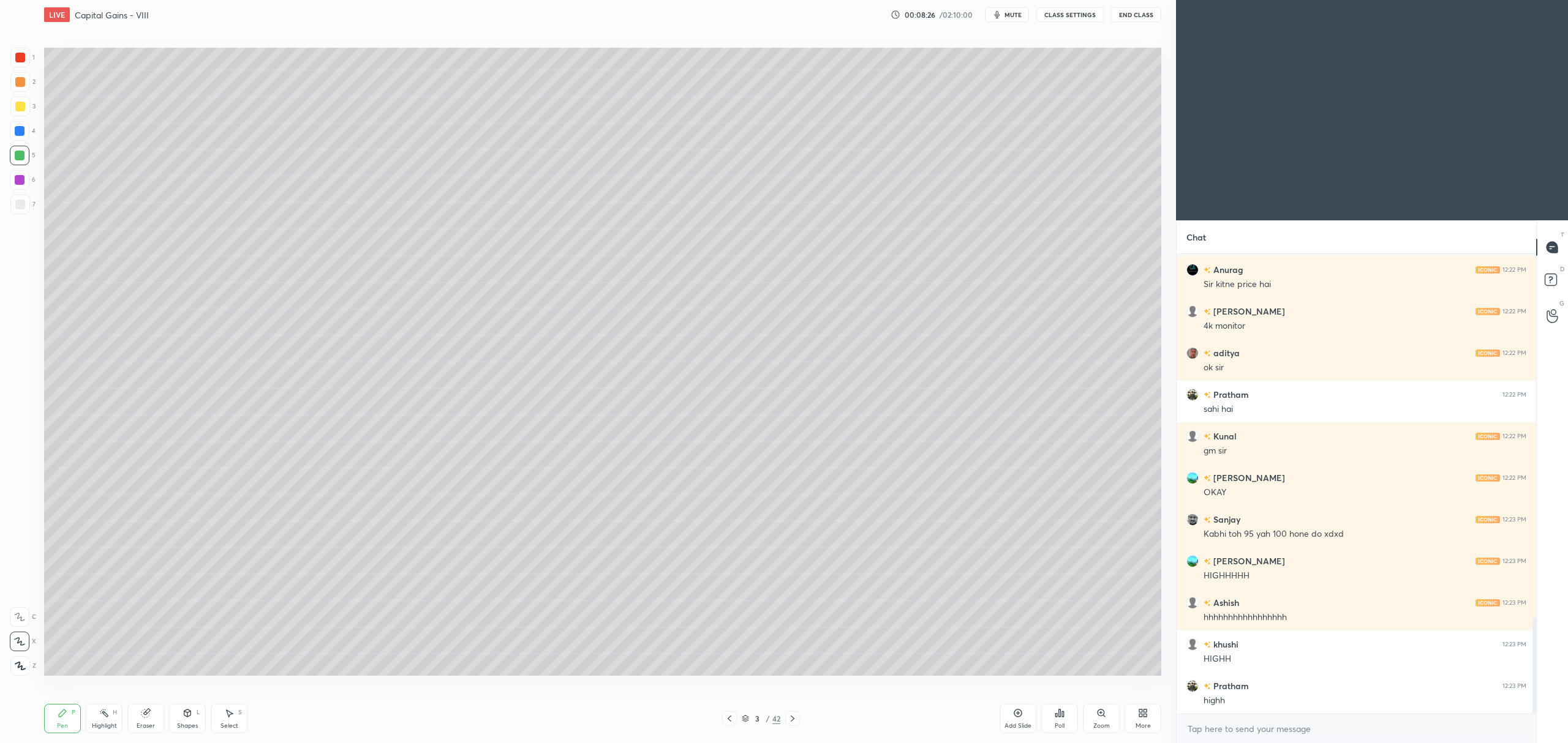
click at [1017, 721] on div "Add Slide" at bounding box center [1018, 718] width 37 height 29
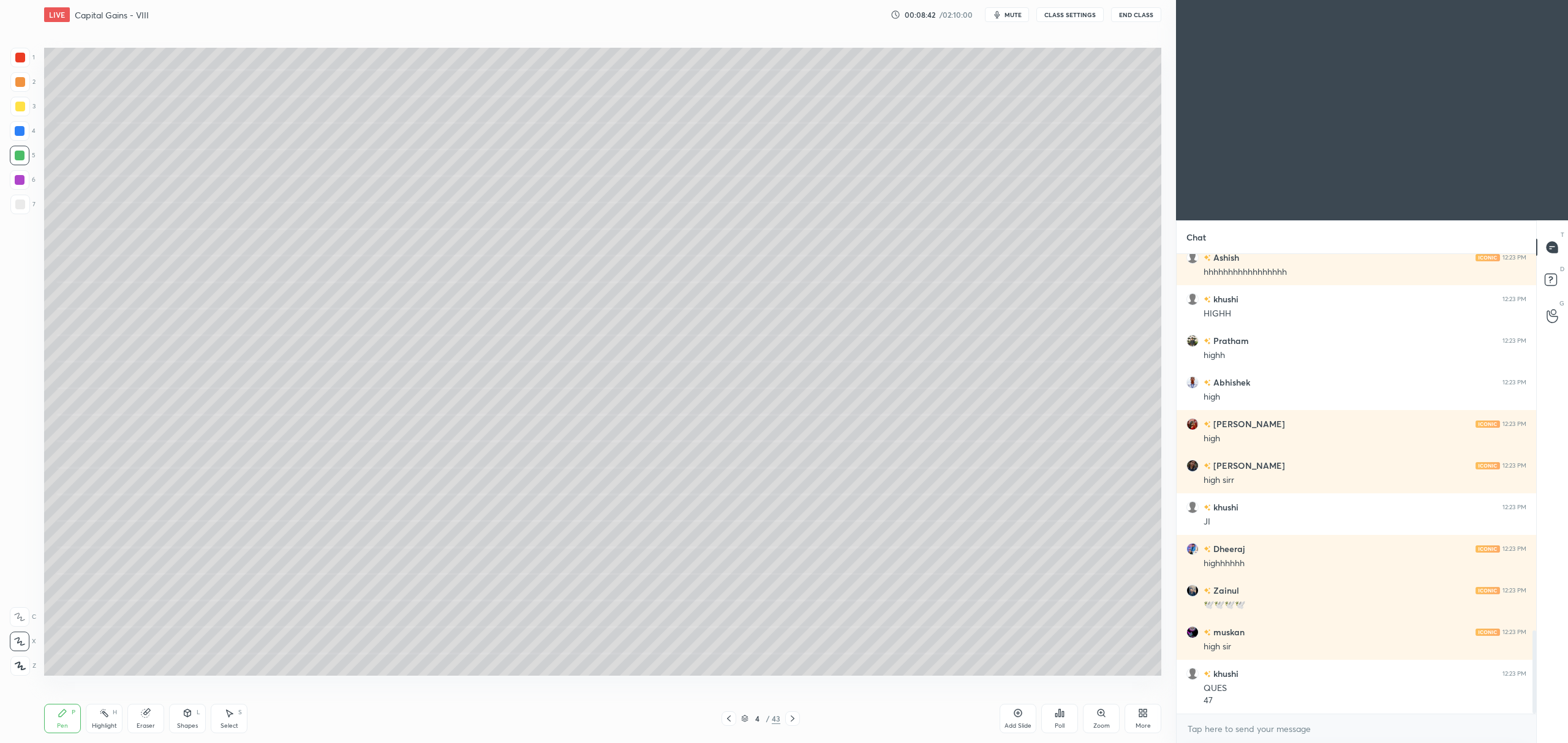
scroll to position [2123, 0]
click at [1029, 702] on div "Add Slide Poll Zoom More" at bounding box center [1080, 718] width 162 height 69
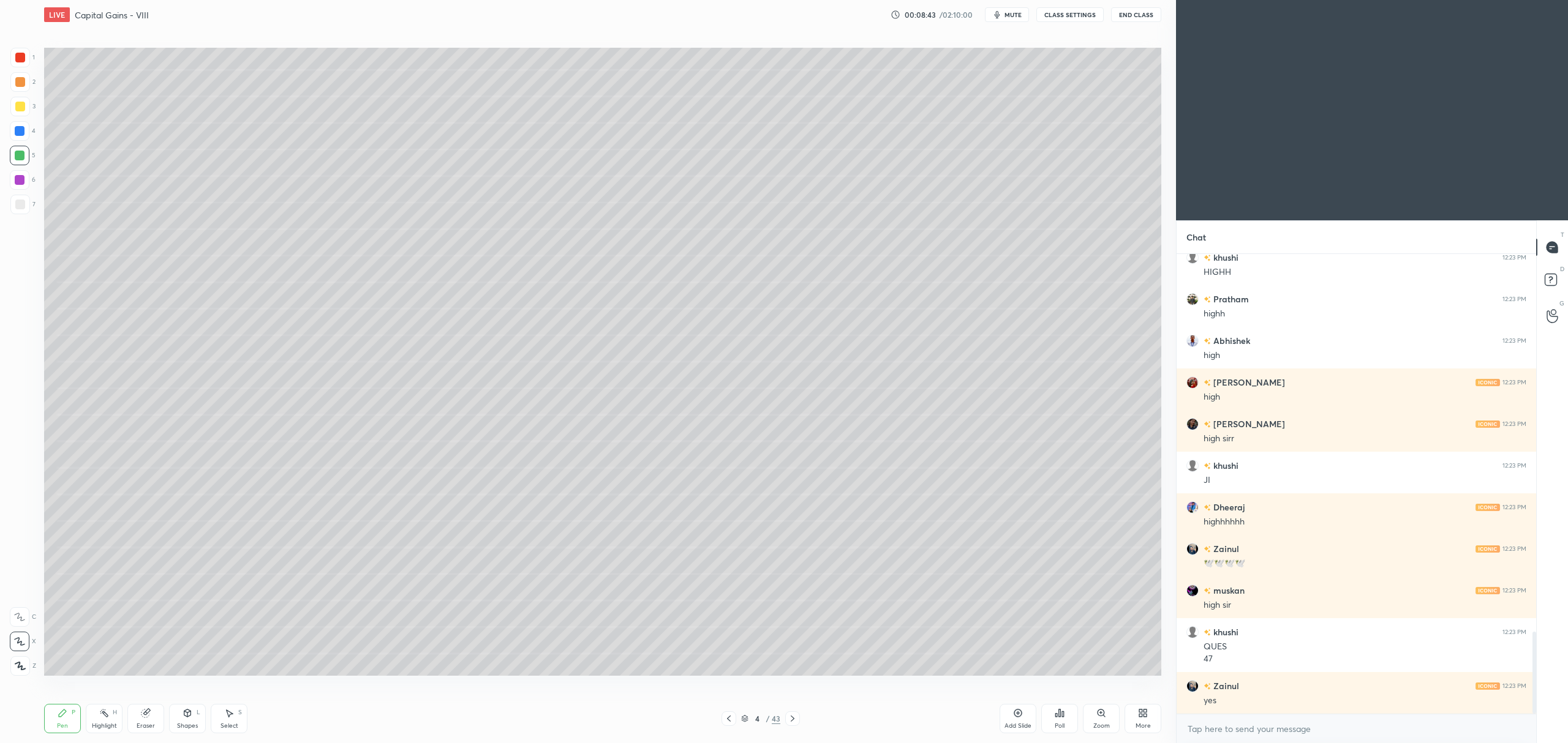
click at [1015, 719] on div "Add Slide" at bounding box center [1018, 718] width 37 height 29
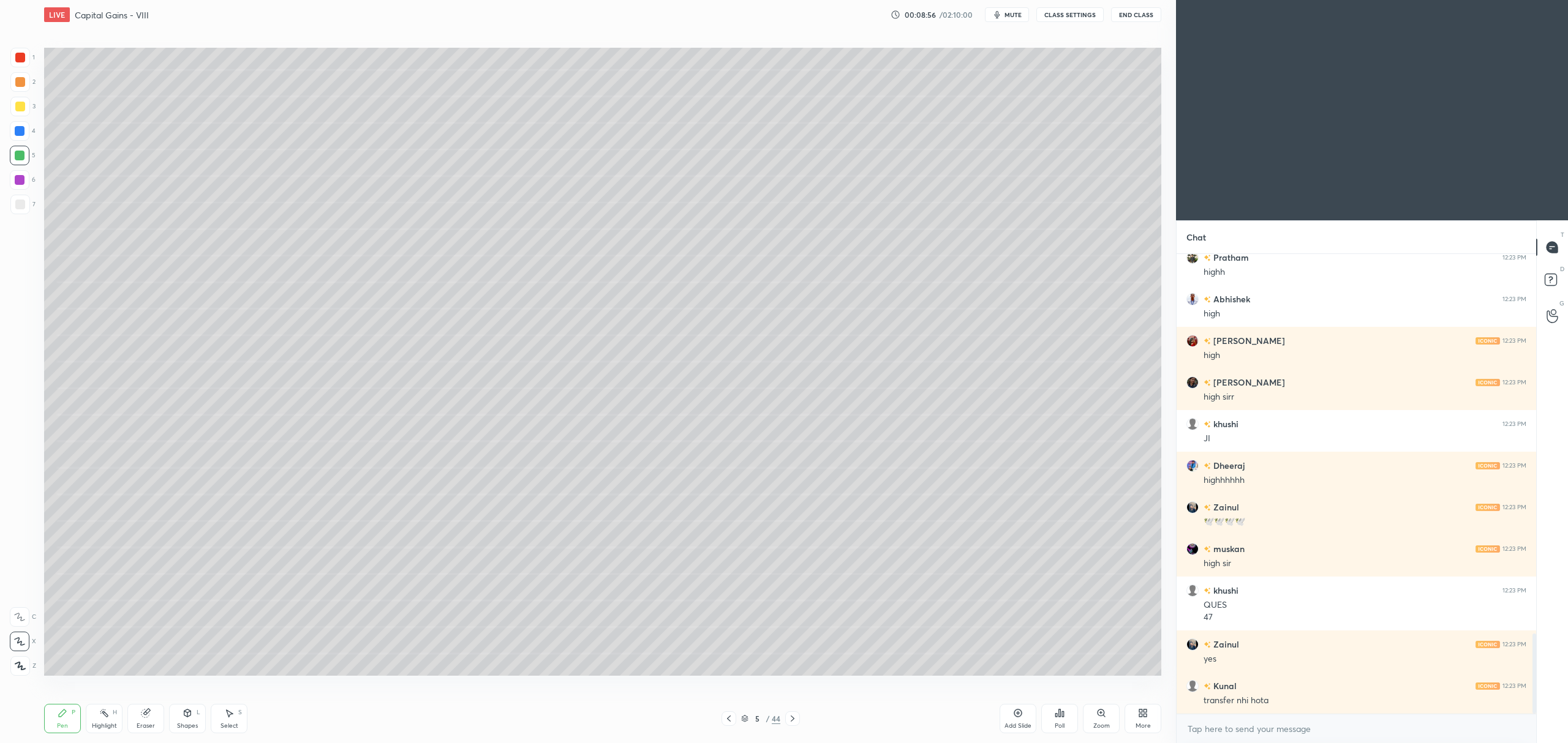
click at [1010, 721] on div "Add Slide" at bounding box center [1018, 718] width 37 height 29
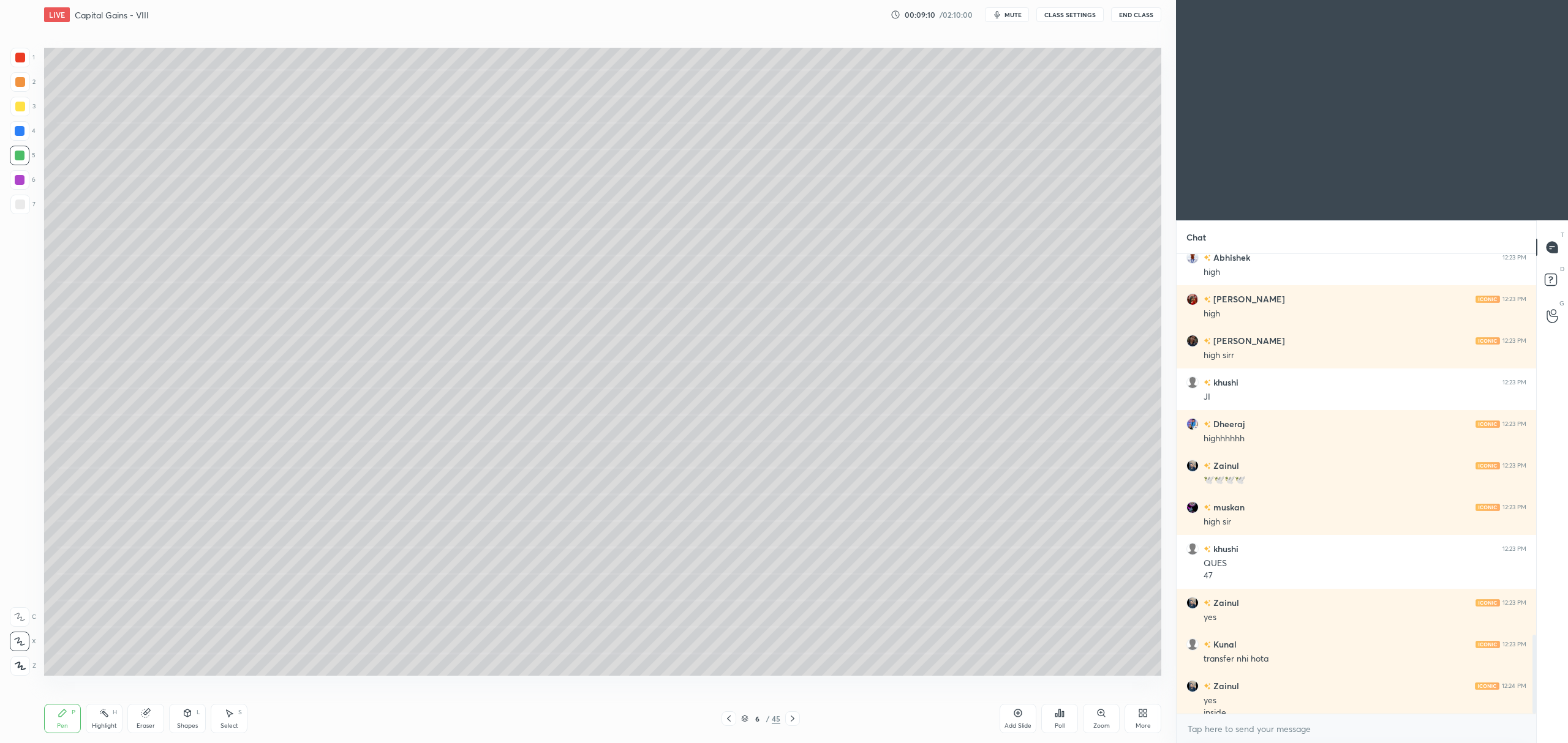
scroll to position [2219, 0]
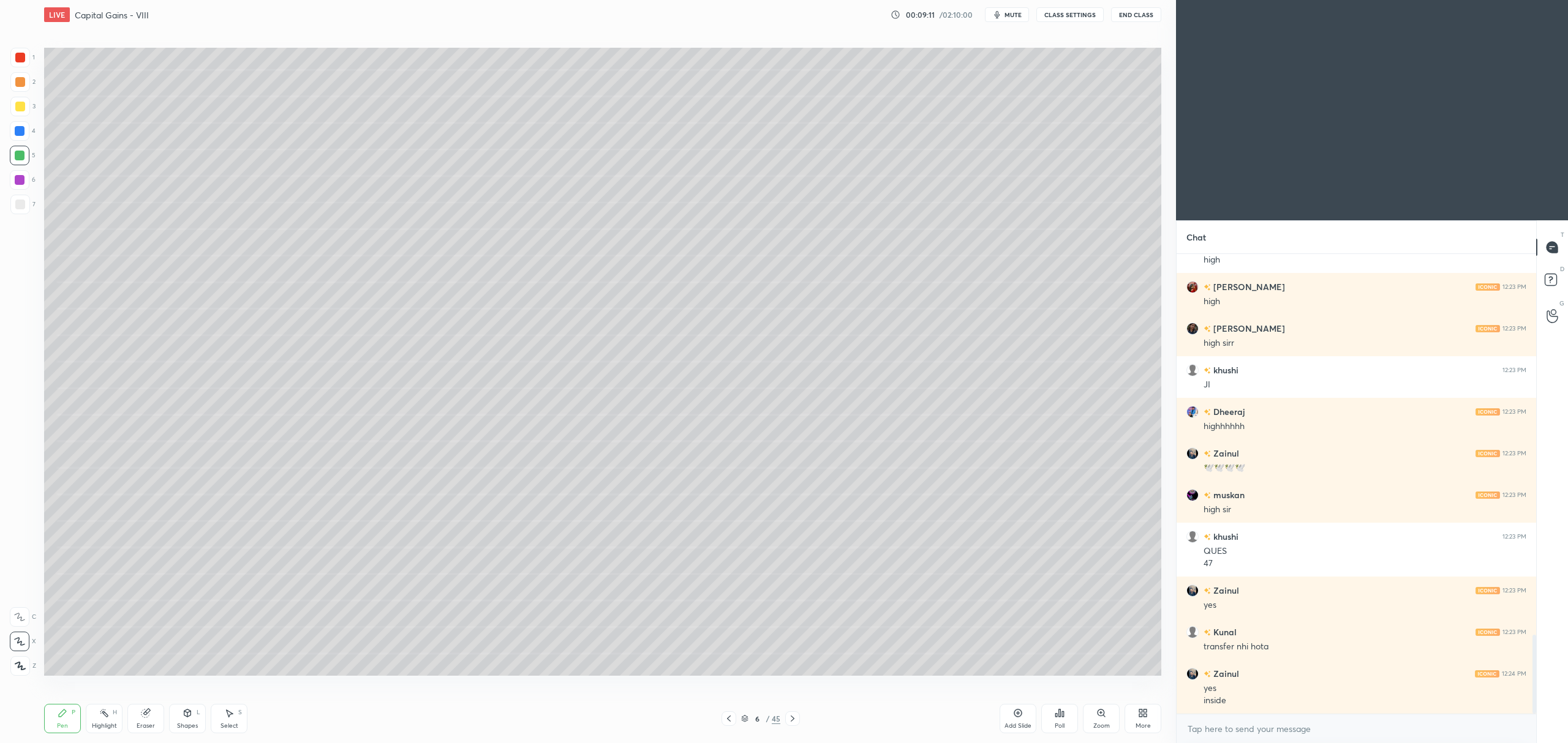
click at [1015, 713] on icon at bounding box center [1018, 713] width 10 height 10
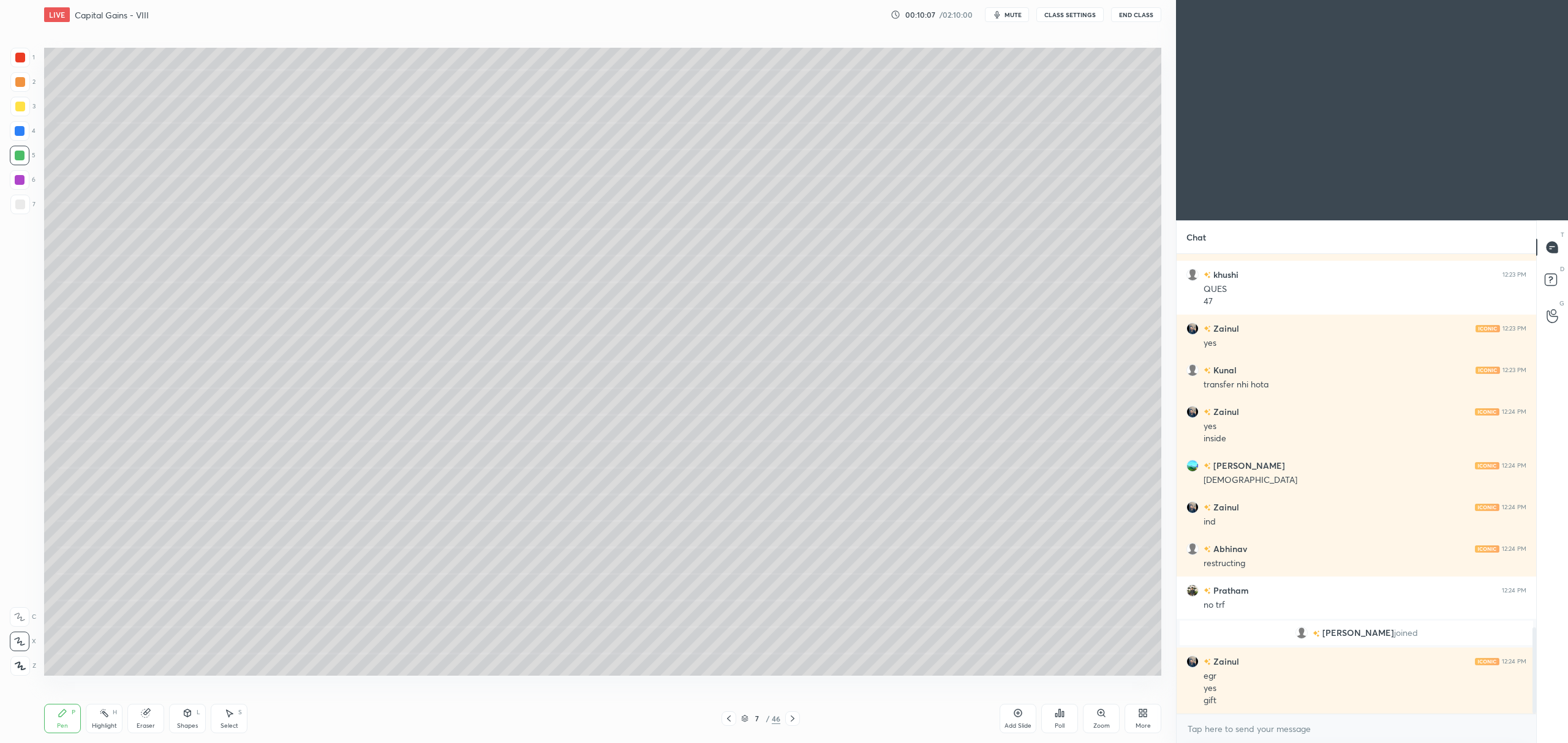
scroll to position [2025, 0]
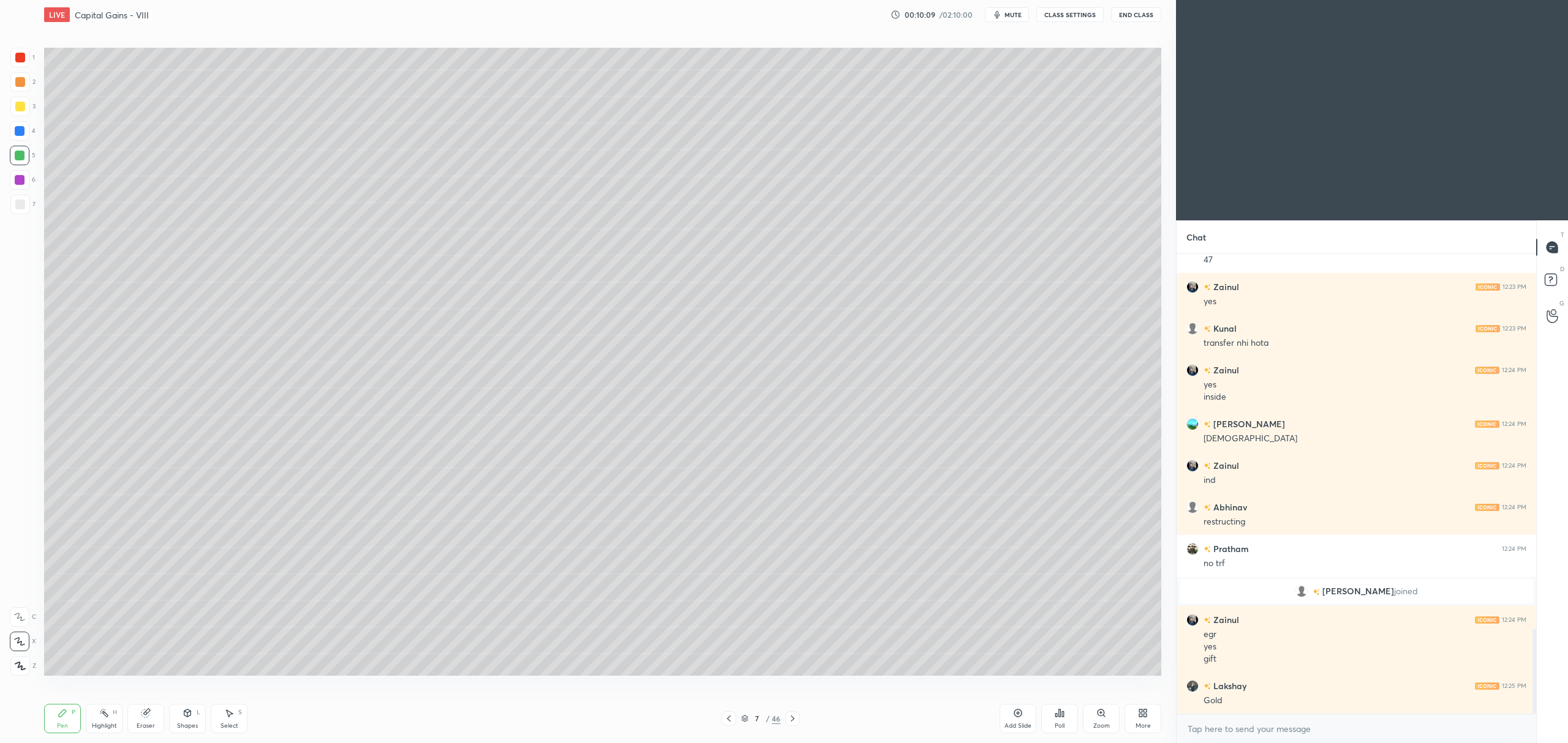
click at [748, 723] on div "7 / 46" at bounding box center [760, 719] width 39 height 11
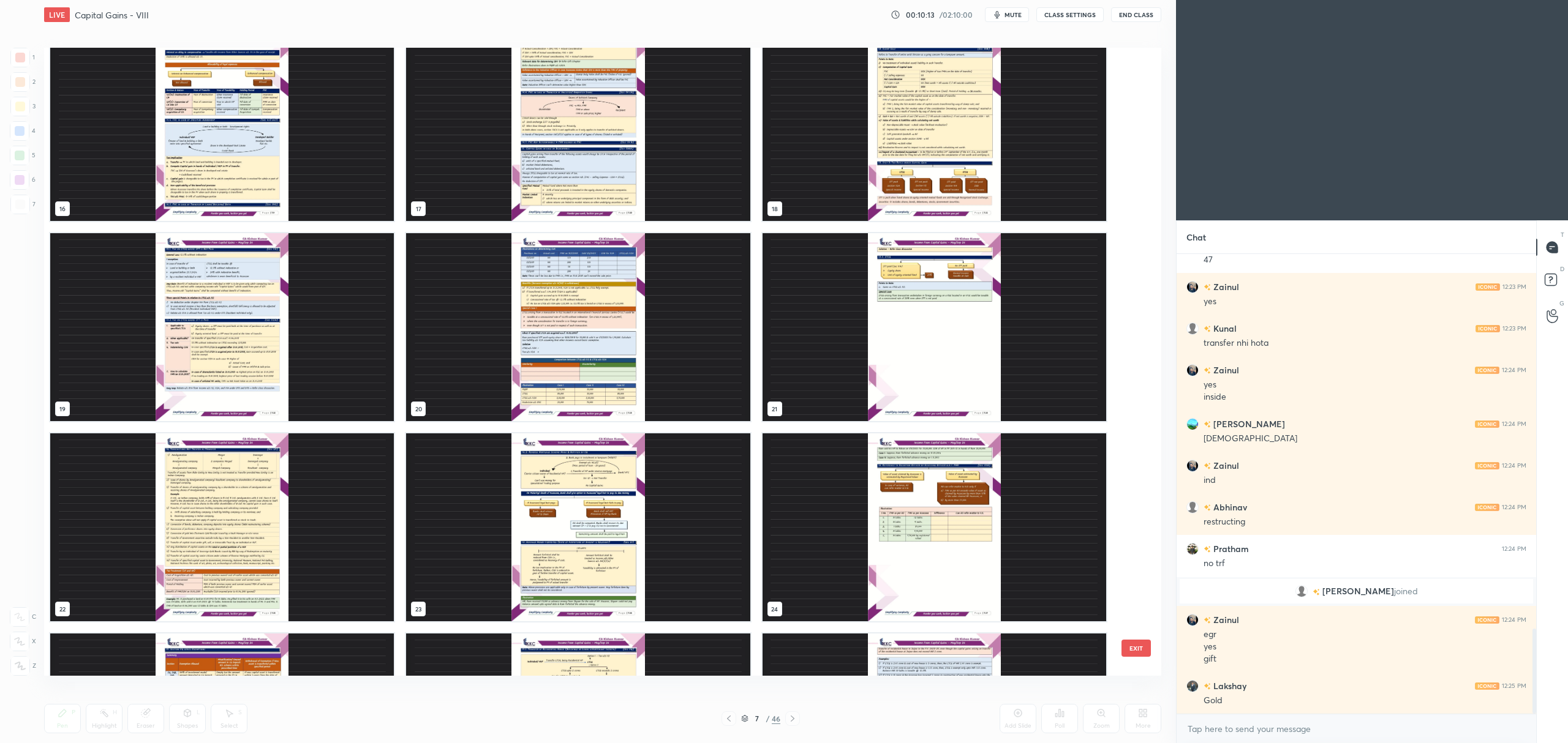
scroll to position [1033, 0]
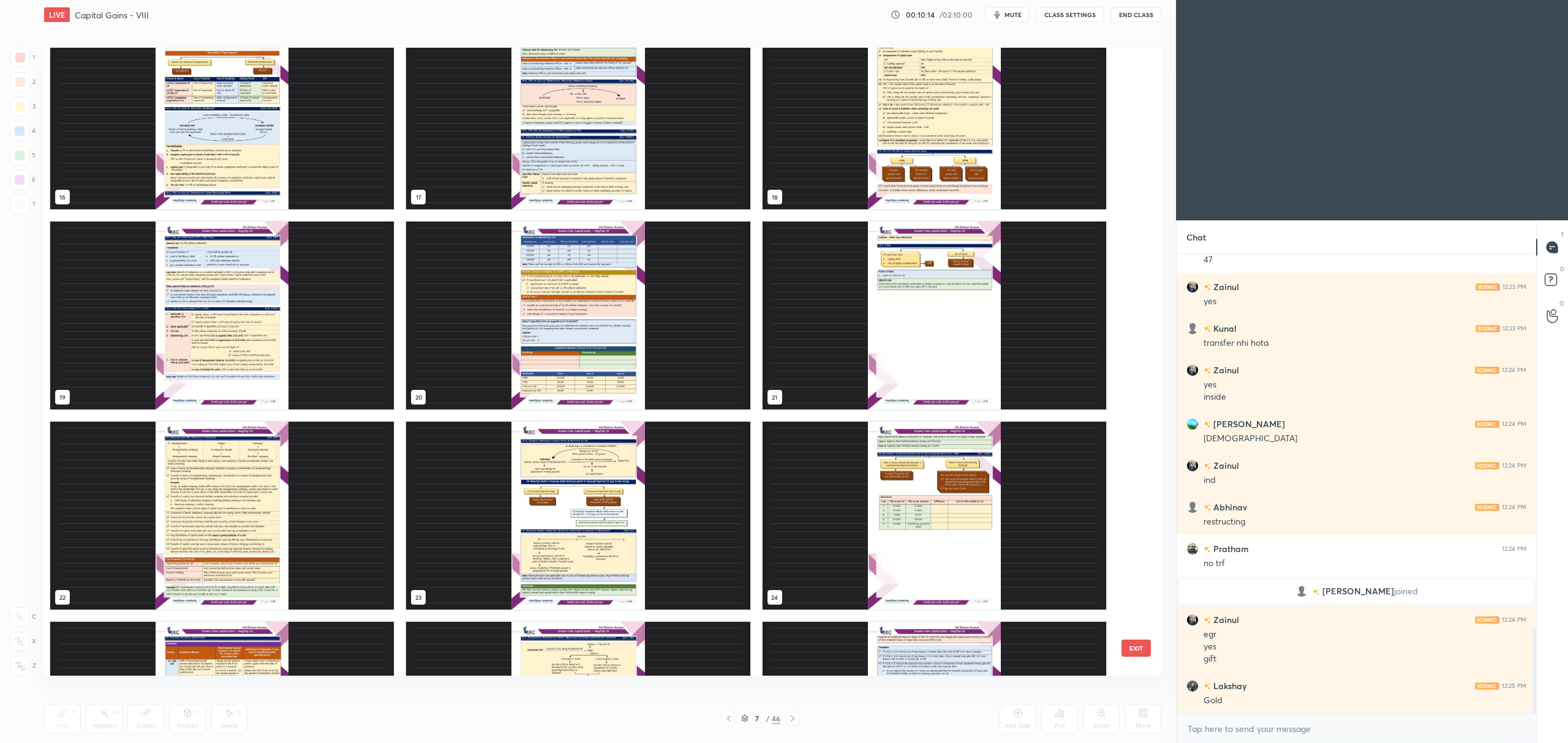
click at [233, 504] on img "grid" at bounding box center [222, 516] width 344 height 188
click at [241, 505] on img "grid" at bounding box center [222, 516] width 344 height 188
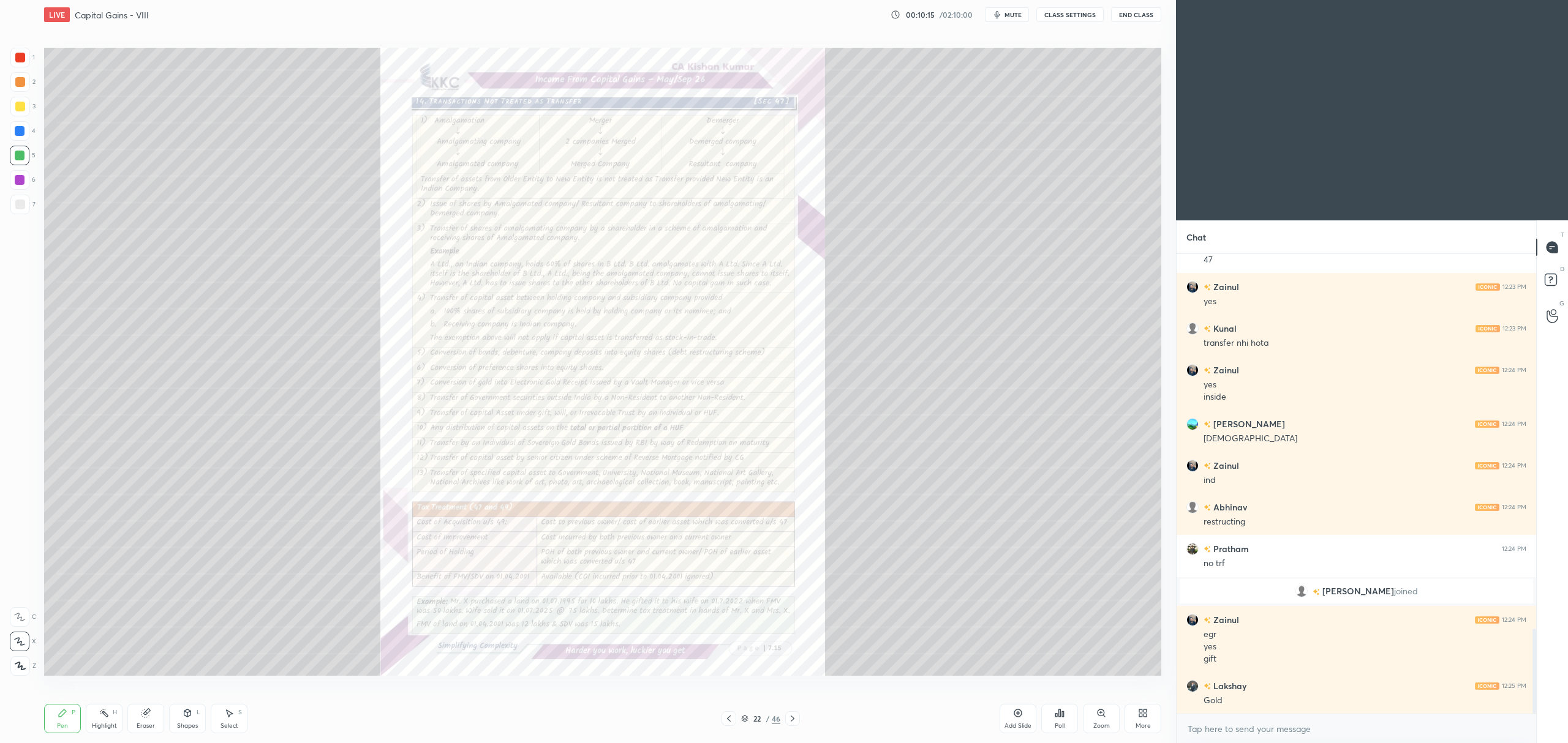
scroll to position [2067, 0]
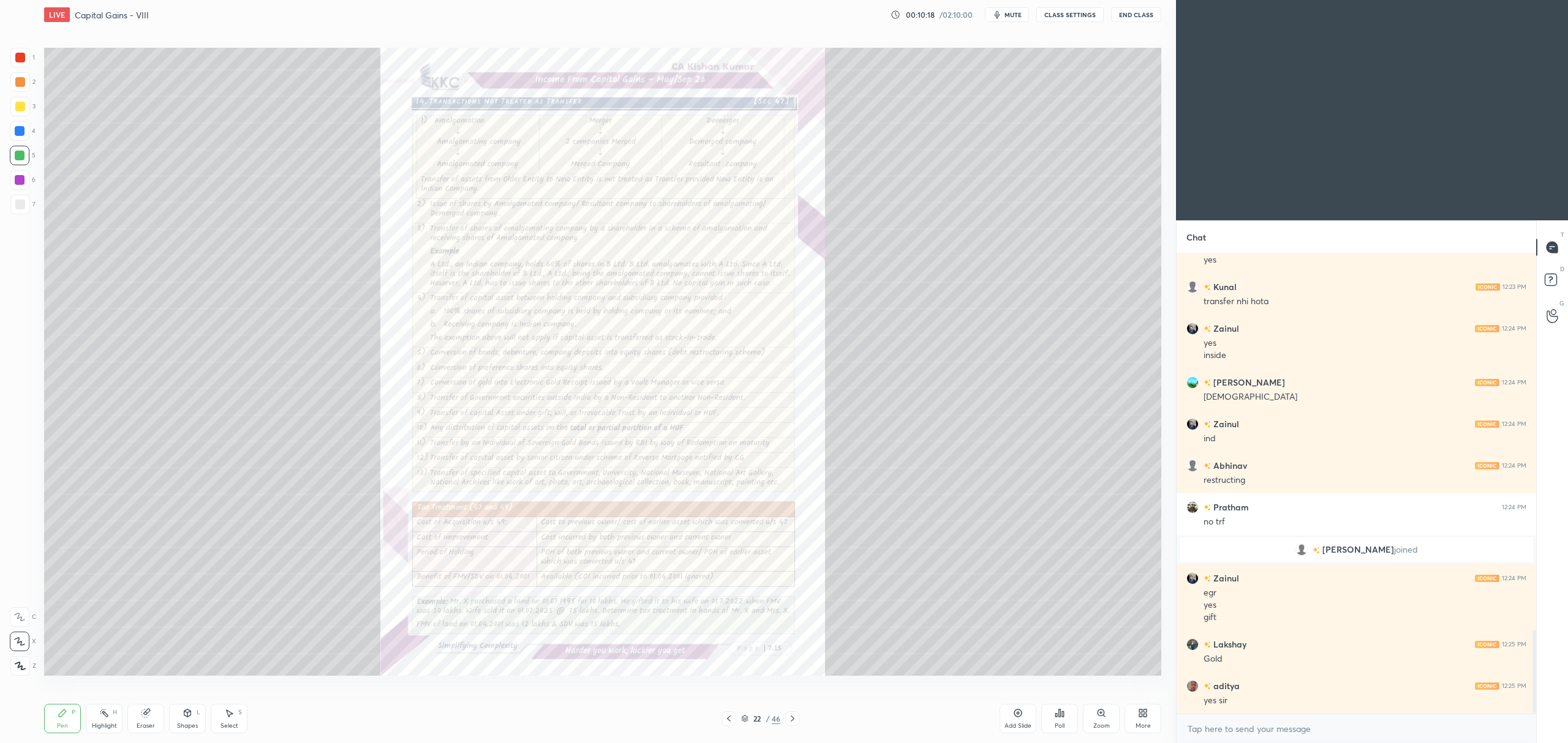
click at [1093, 719] on div "Zoom" at bounding box center [1101, 718] width 37 height 29
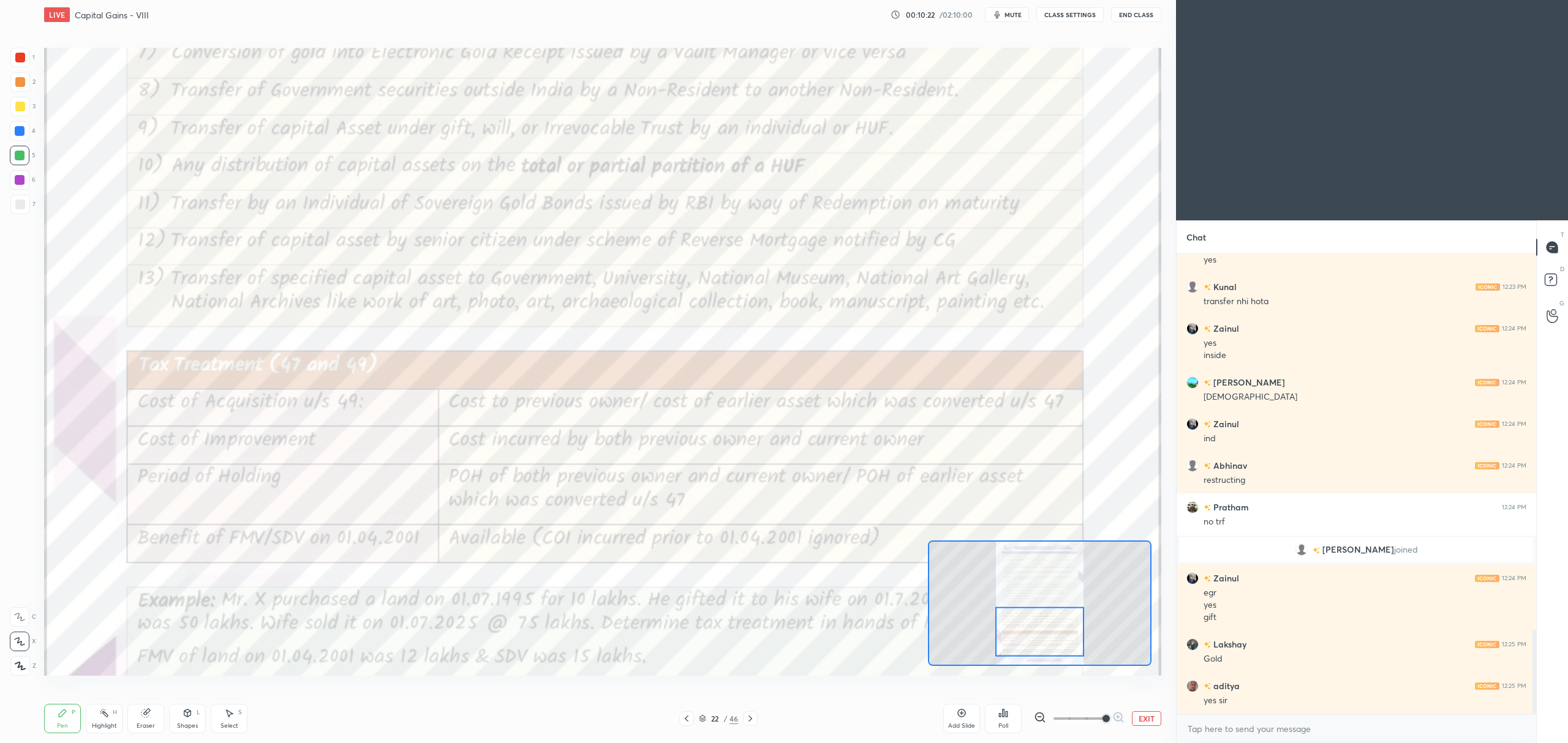
click at [25, 60] on div at bounding box center [20, 58] width 20 height 20
click at [33, 612] on div "C" at bounding box center [23, 617] width 27 height 20
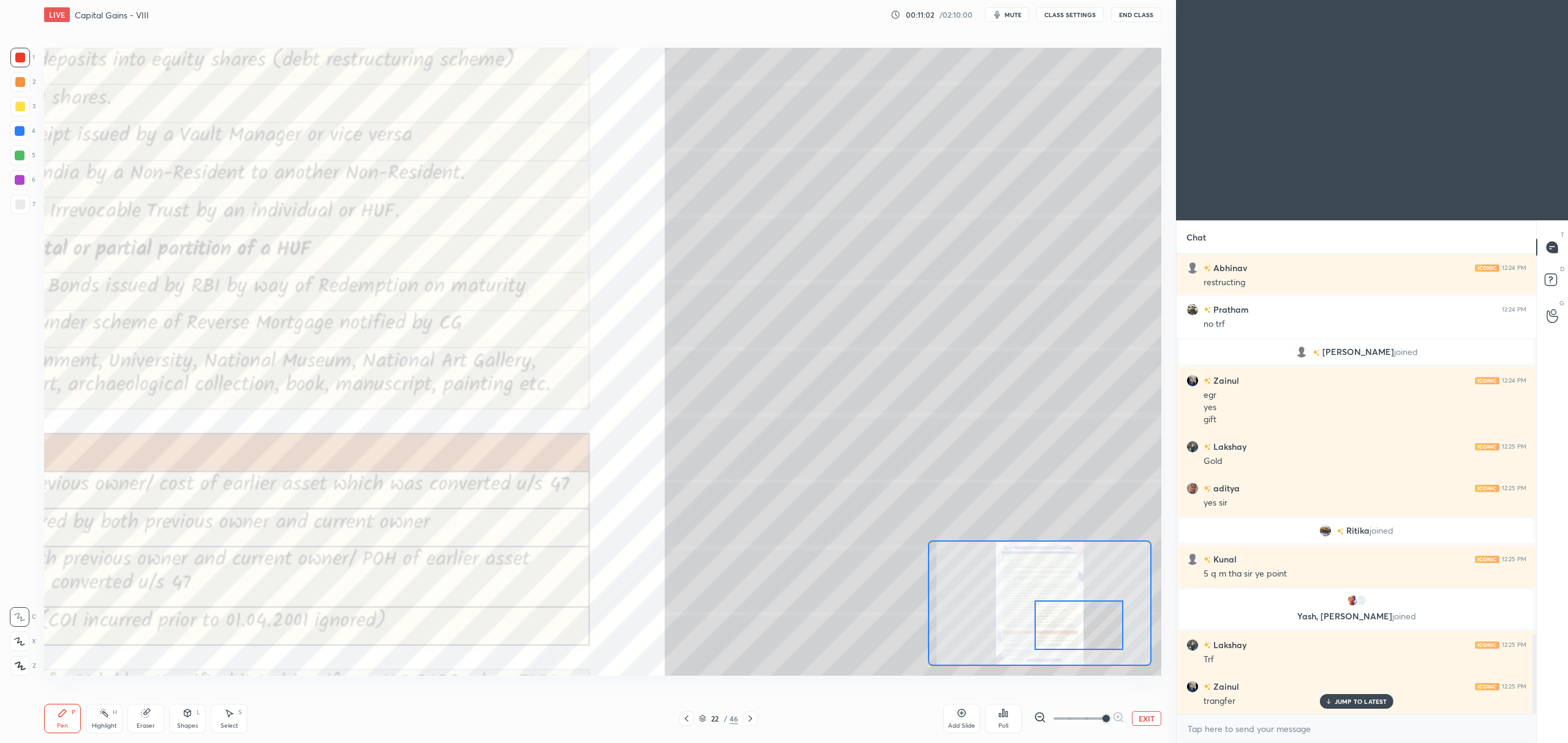
scroll to position [2229, 0]
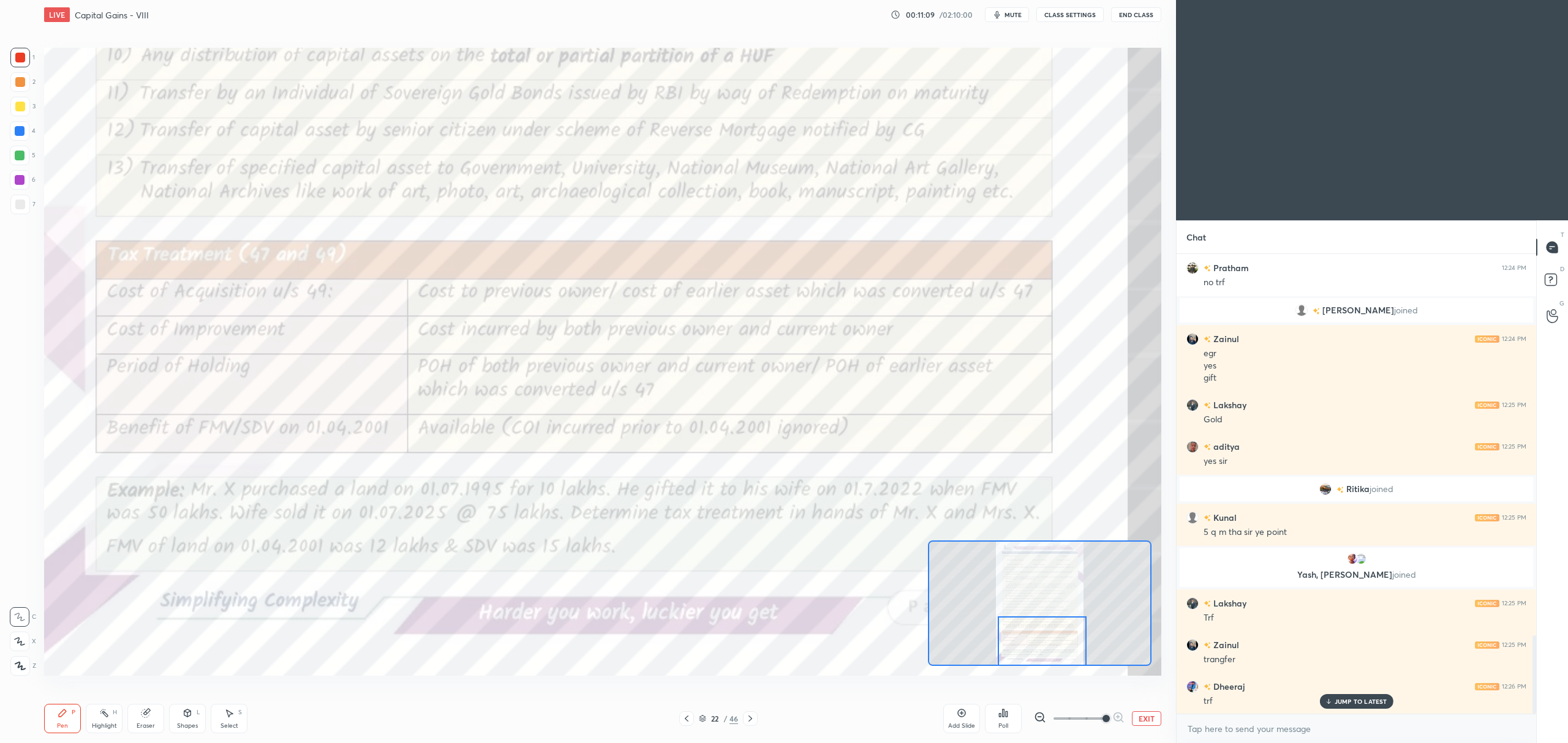
click at [701, 718] on icon at bounding box center [703, 719] width 7 height 7
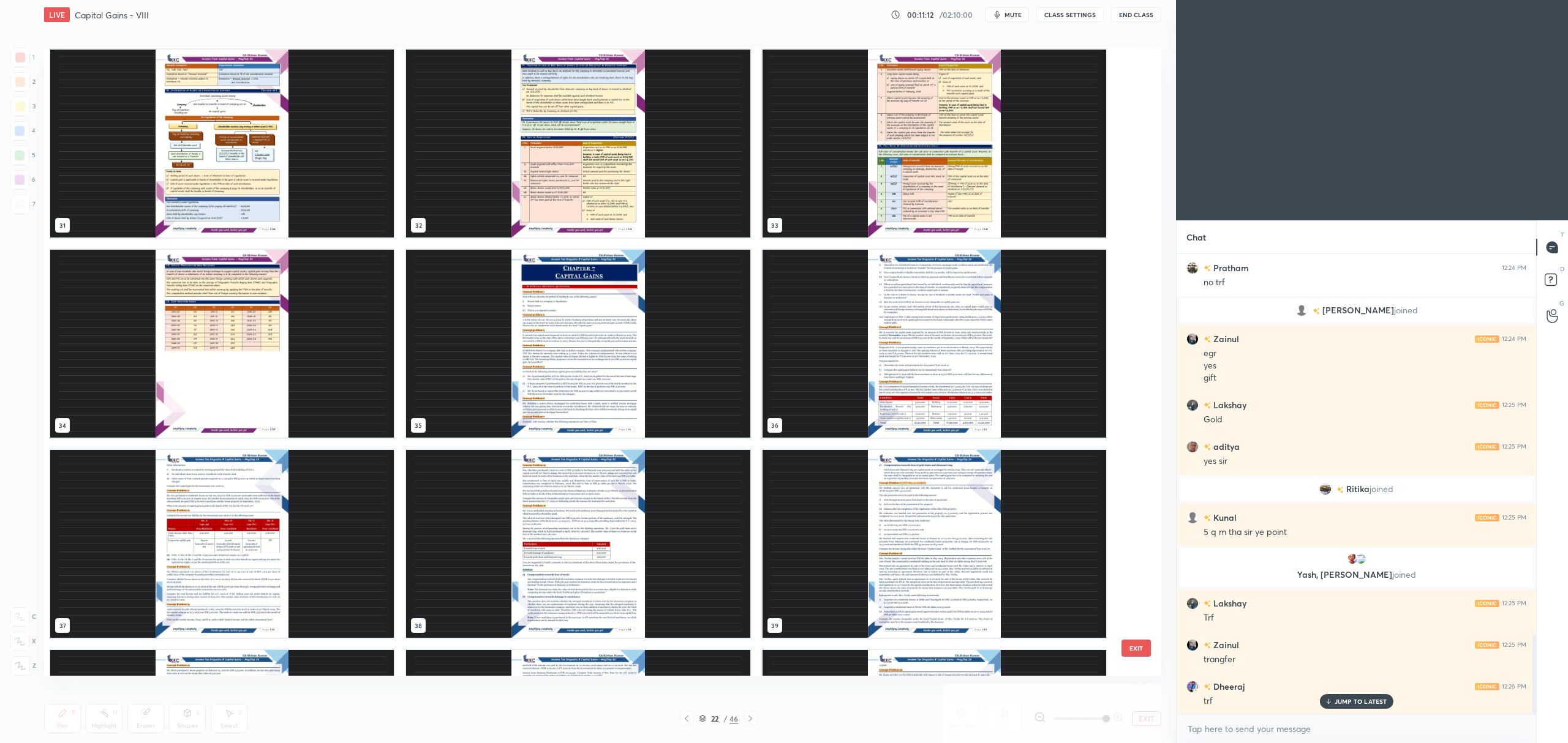
scroll to position [2091, 0]
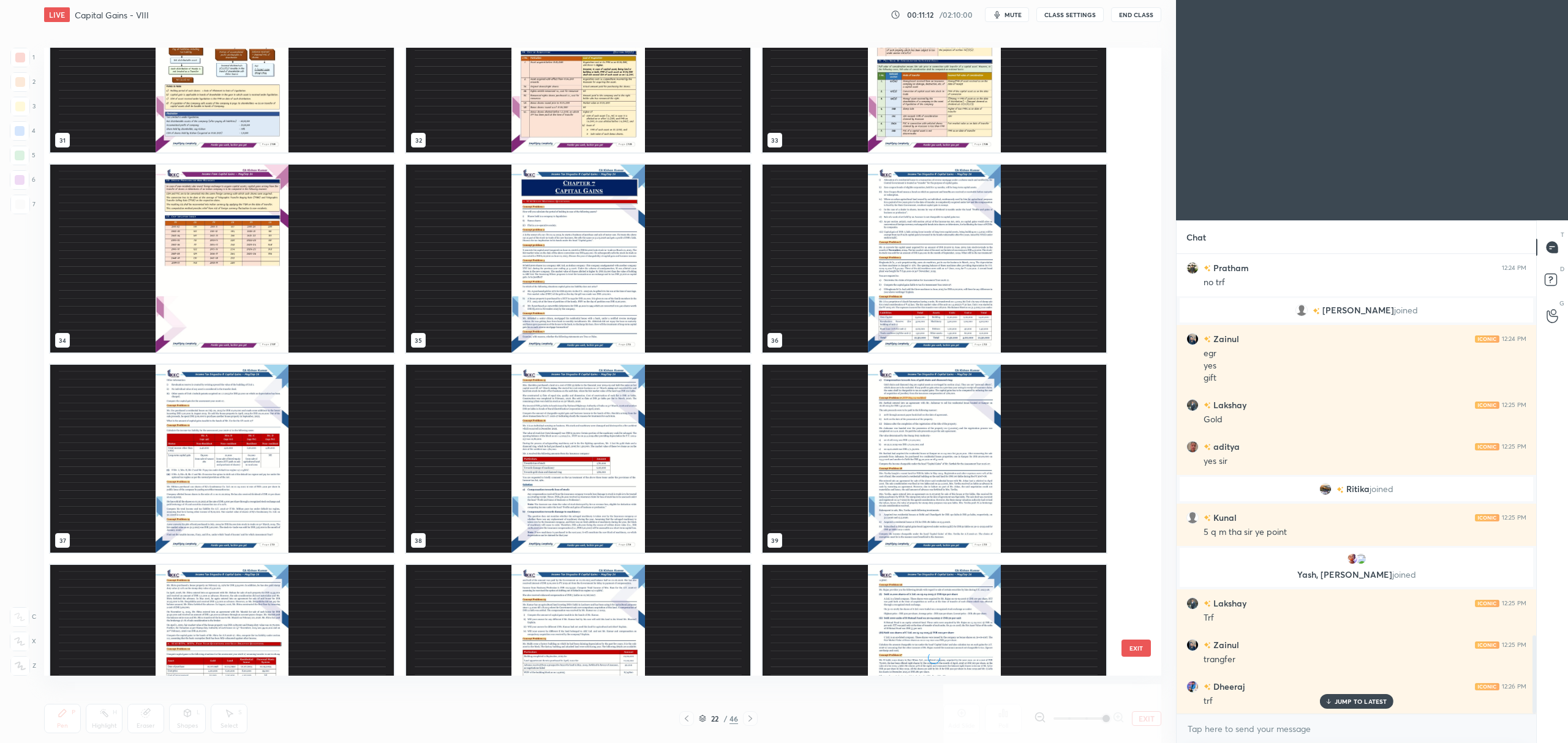
click at [1118, 385] on div "31 32 33 34 35 36 37 38 39 40 41 42 43 44 45" at bounding box center [592, 361] width 1096 height 628
click at [547, 253] on img "grid" at bounding box center [578, 259] width 344 height 188
click at [553, 255] on img "grid" at bounding box center [578, 259] width 344 height 188
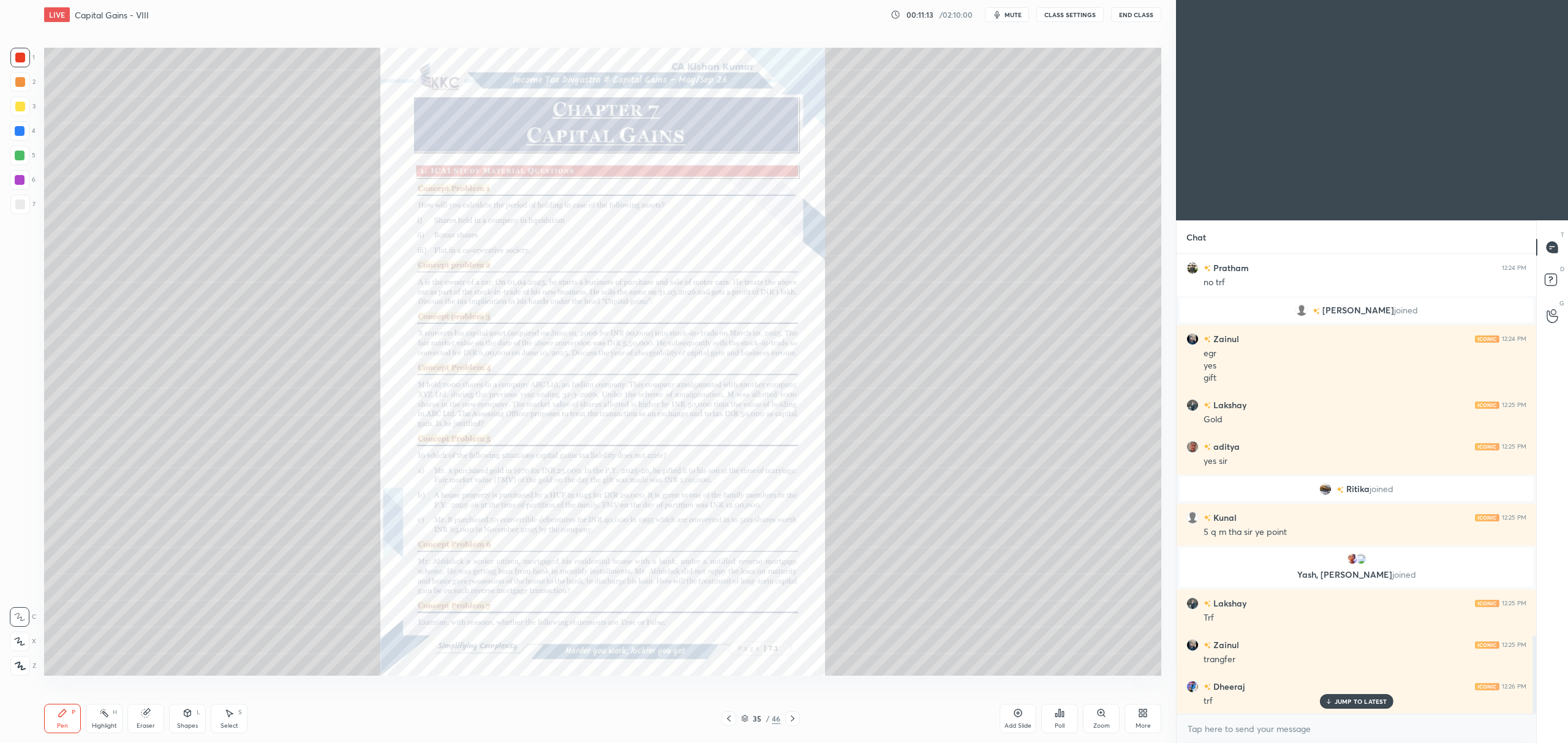
click at [552, 250] on img "grid" at bounding box center [578, 259] width 344 height 188
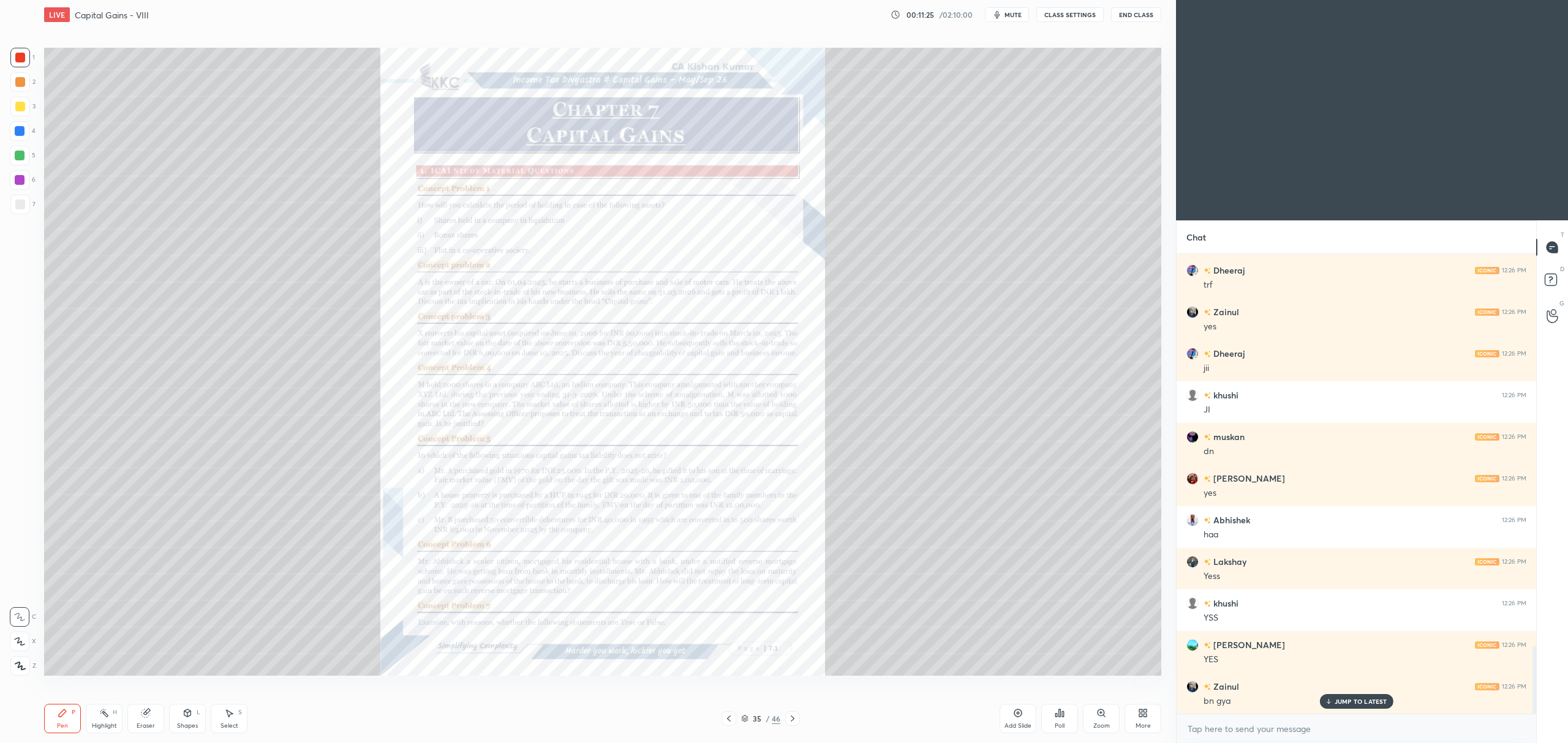
scroll to position [2687, 0]
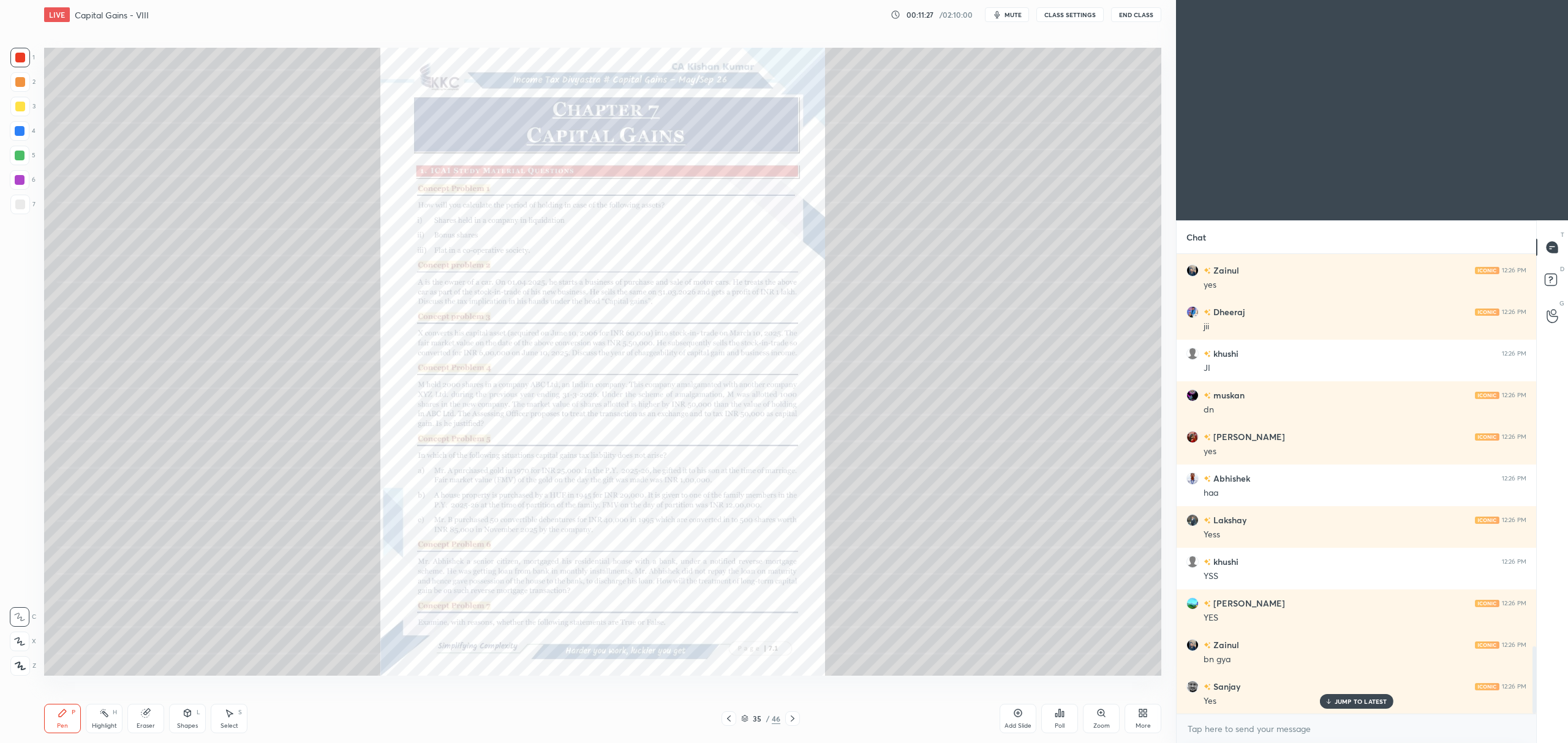
click at [1099, 713] on icon at bounding box center [1101, 713] width 7 height 7
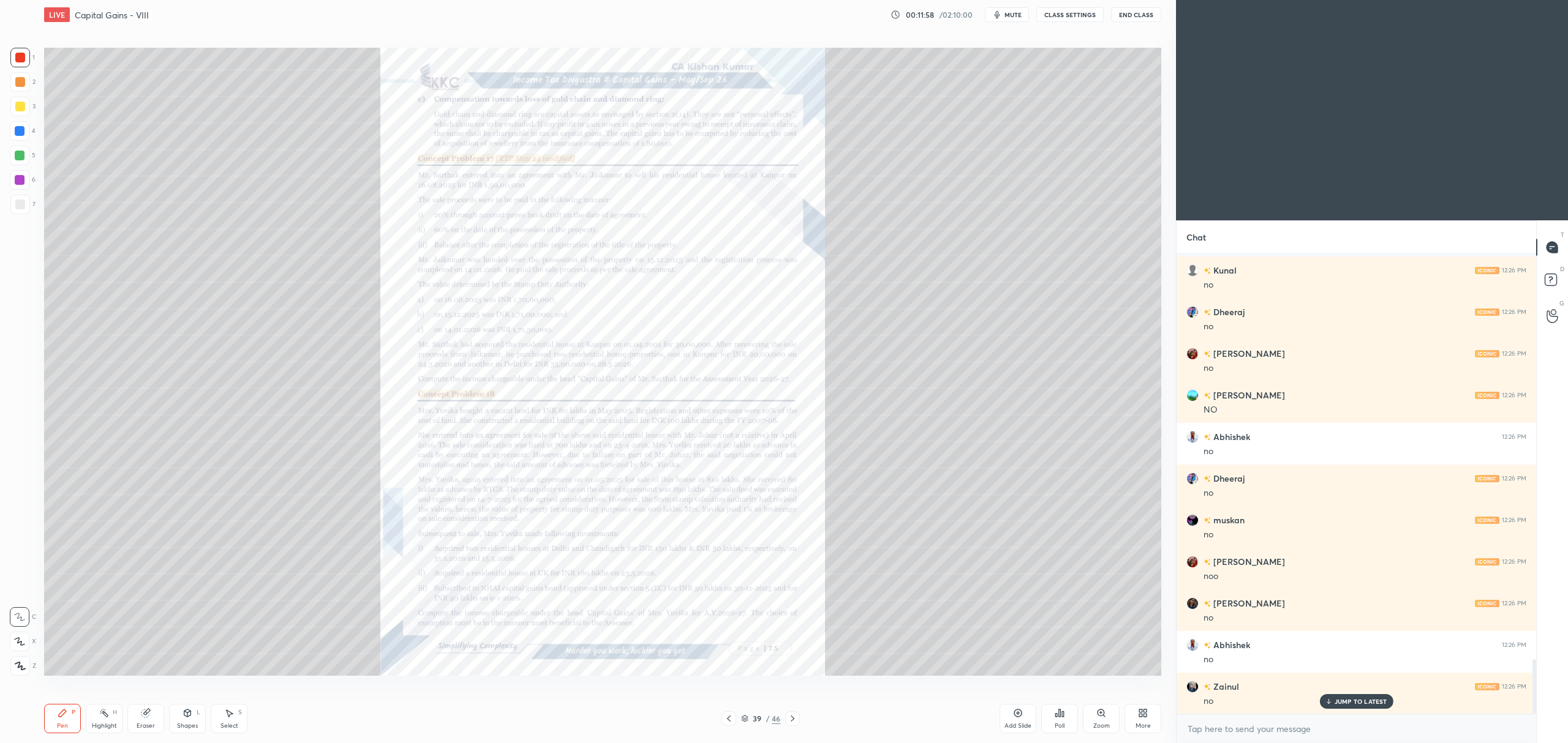
scroll to position [3422, 0]
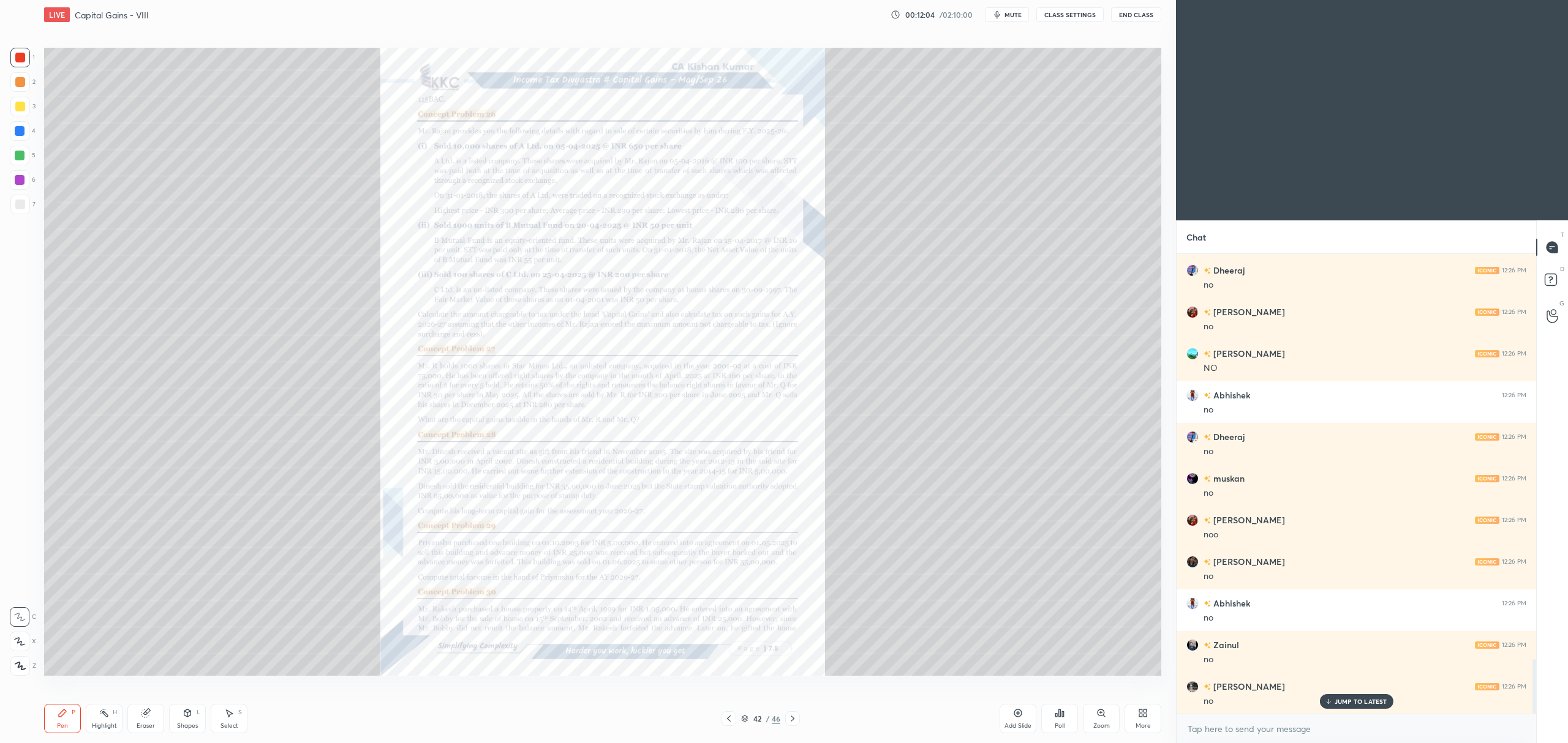
click at [1098, 715] on icon at bounding box center [1101, 713] width 7 height 7
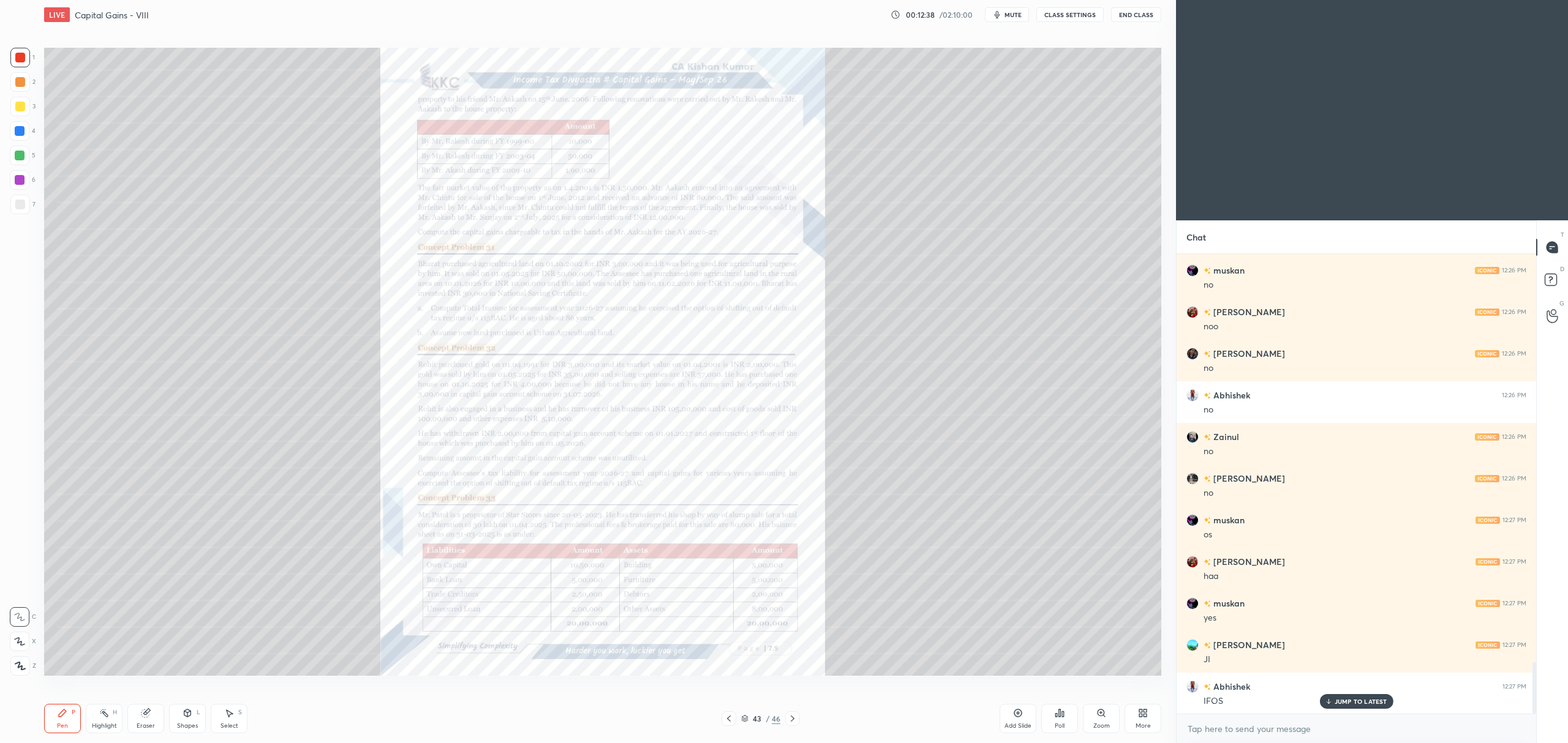
scroll to position [3671, 0]
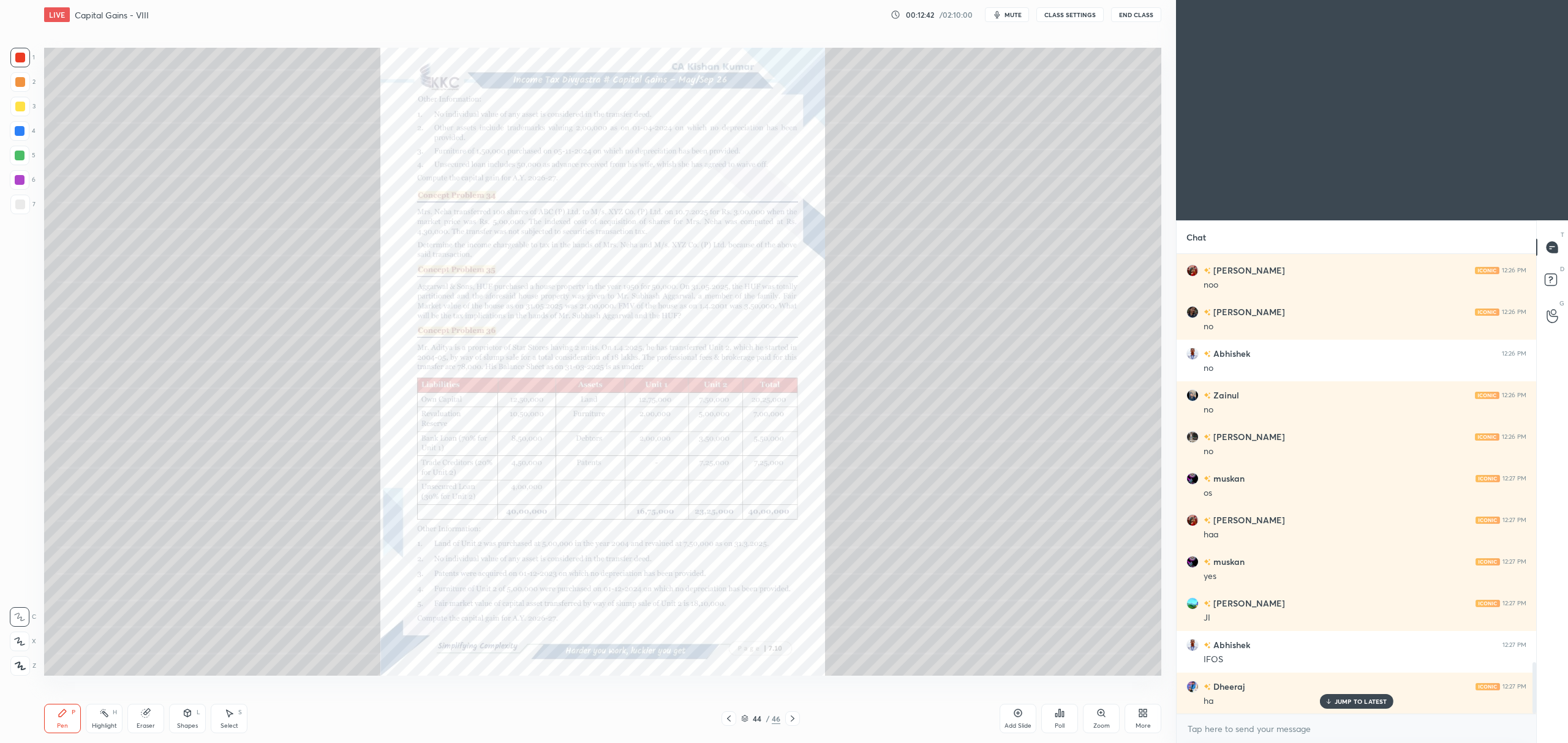
click at [1096, 711] on icon at bounding box center [1101, 713] width 10 height 10
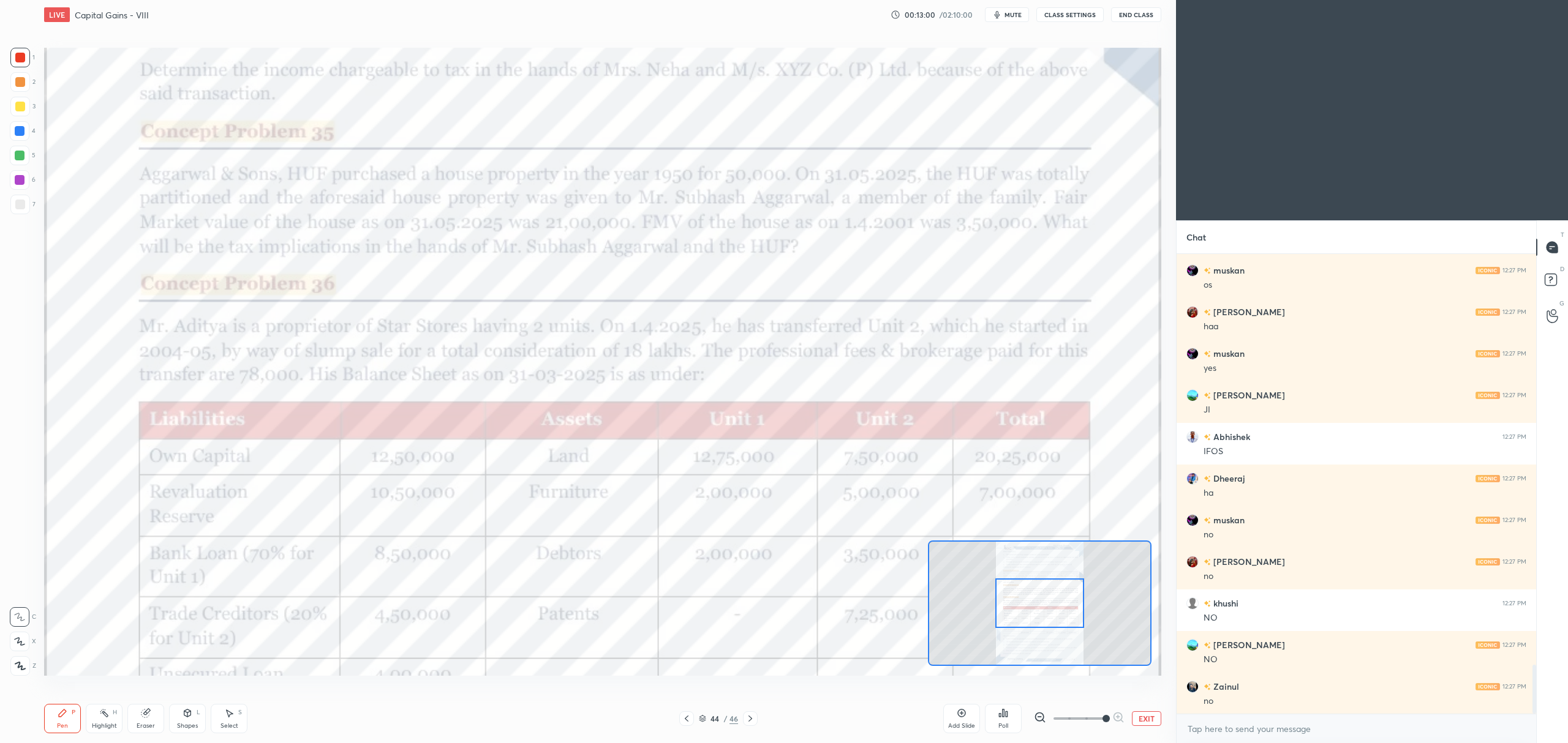
scroll to position [3921, 0]
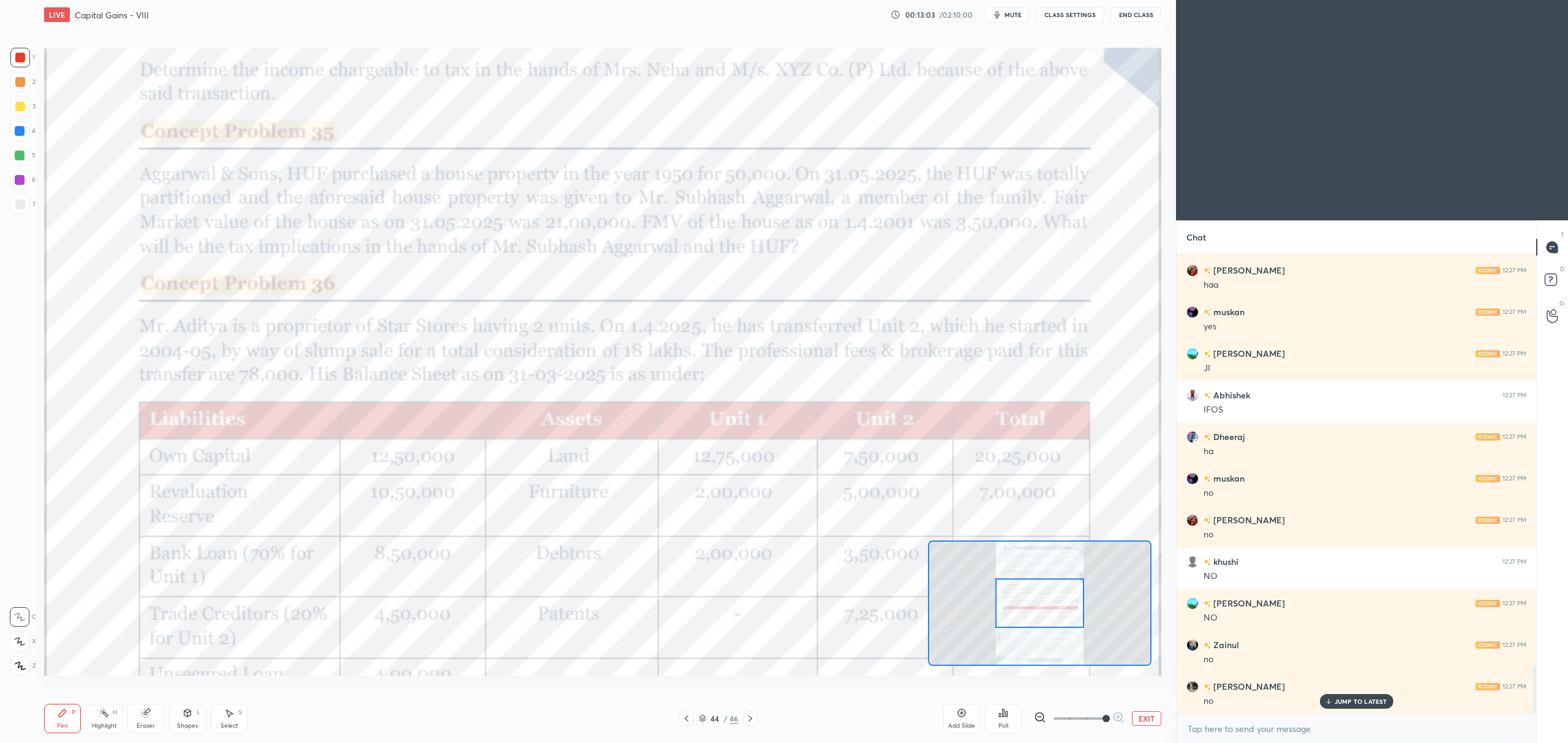
click at [703, 722] on icon at bounding box center [703, 719] width 7 height 7
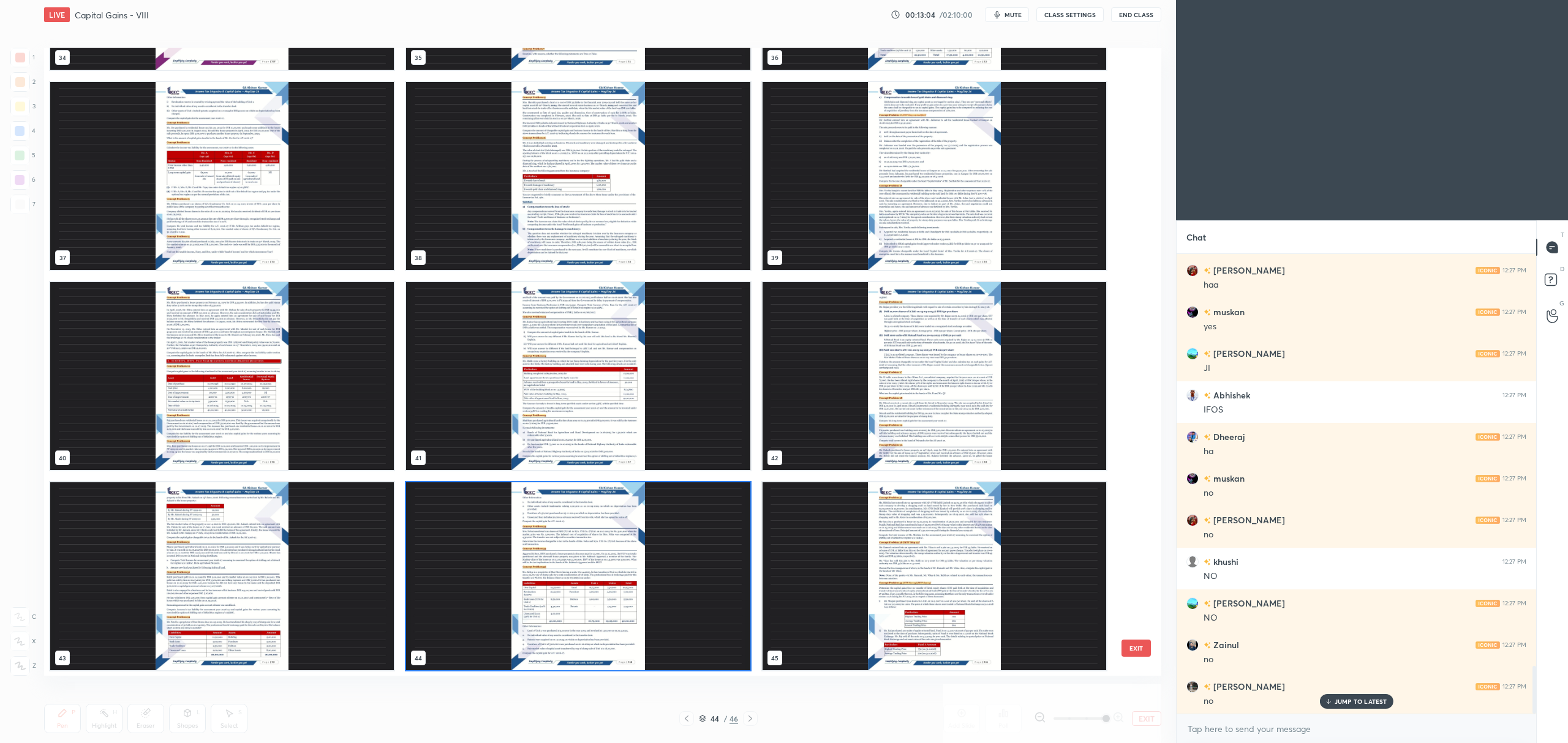
scroll to position [3962, 0]
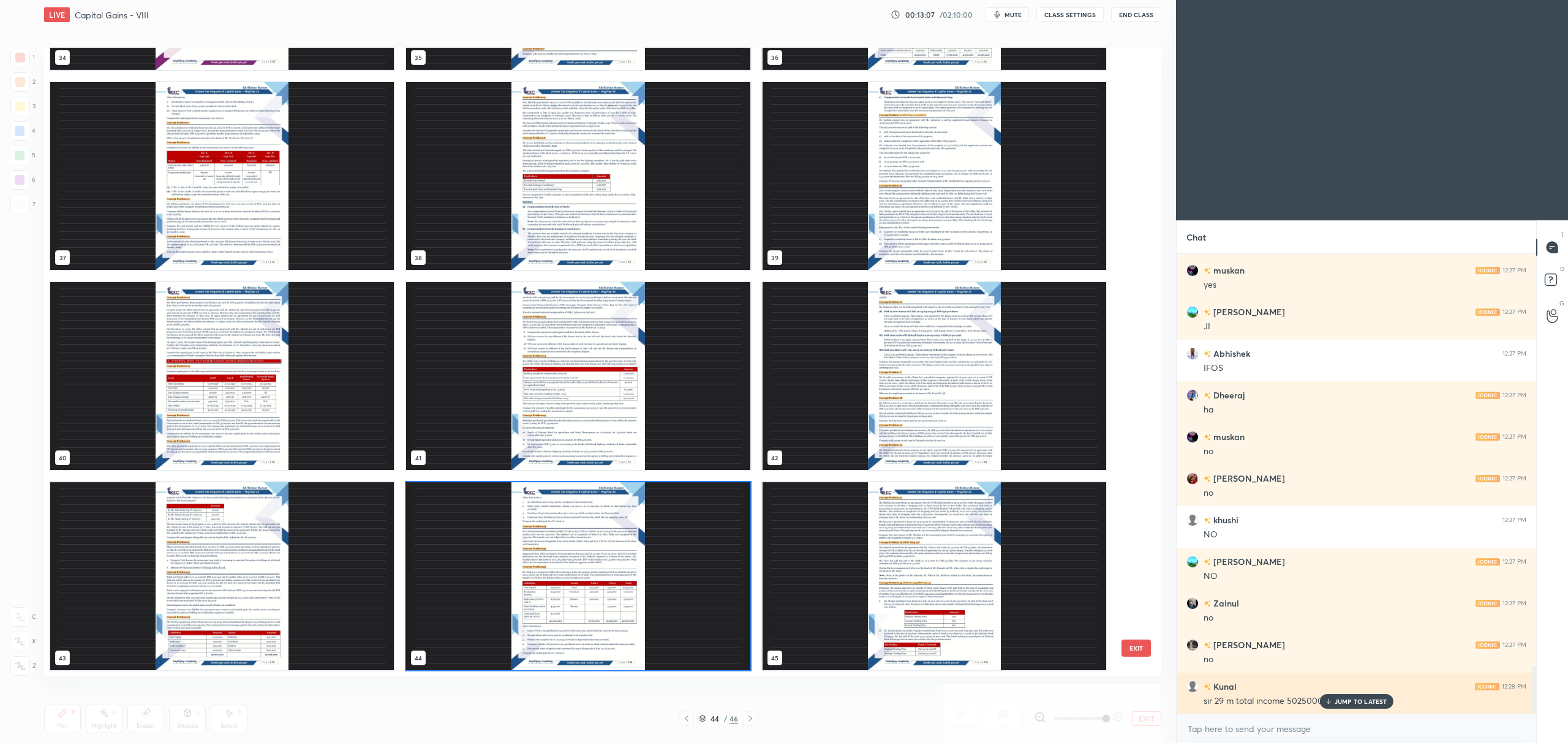
click at [1354, 705] on p "JUMP TO LATEST" at bounding box center [1361, 702] width 53 height 7
click at [927, 371] on img "grid" at bounding box center [934, 376] width 344 height 188
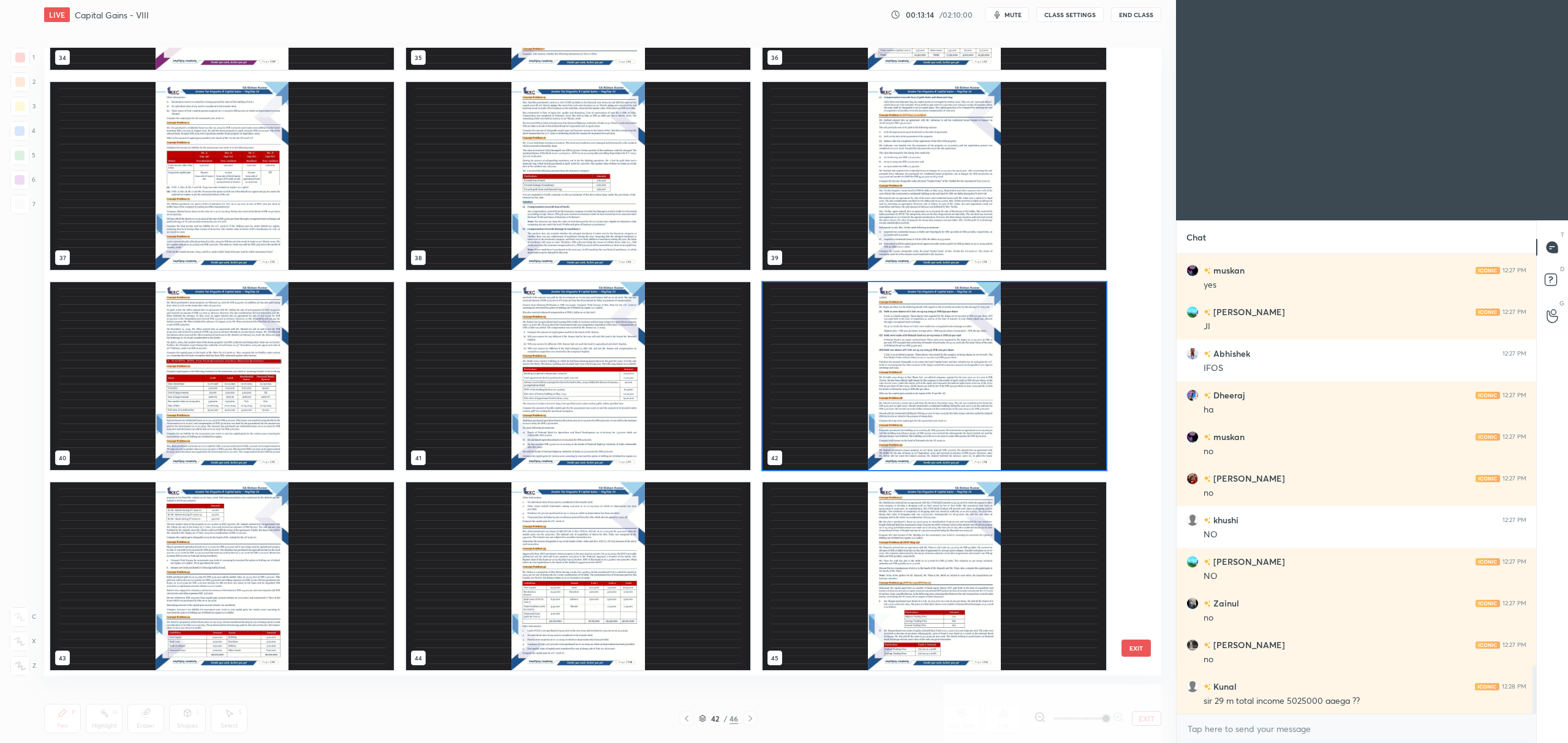
click at [932, 376] on img "grid" at bounding box center [934, 376] width 344 height 188
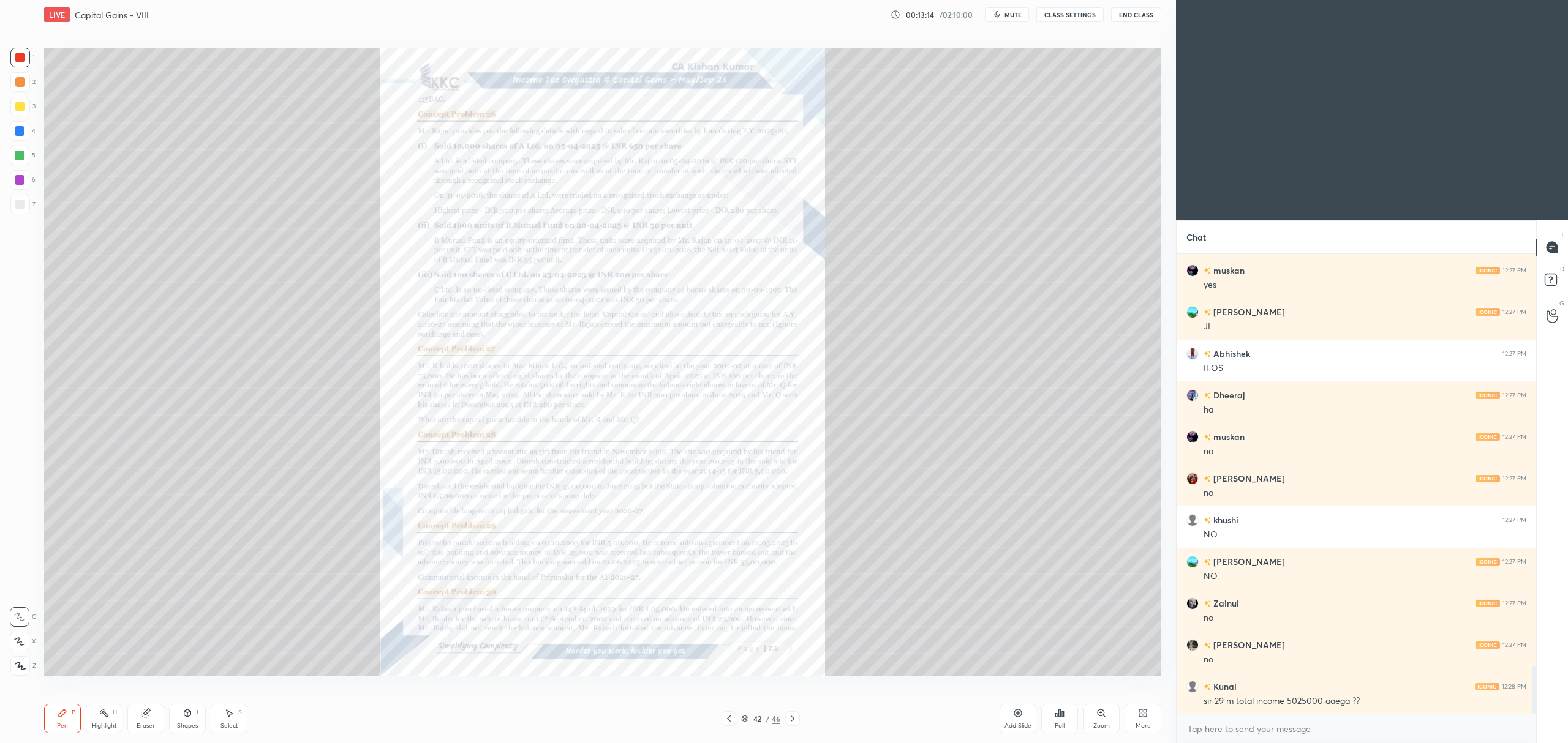
click at [932, 367] on img "grid" at bounding box center [934, 376] width 344 height 188
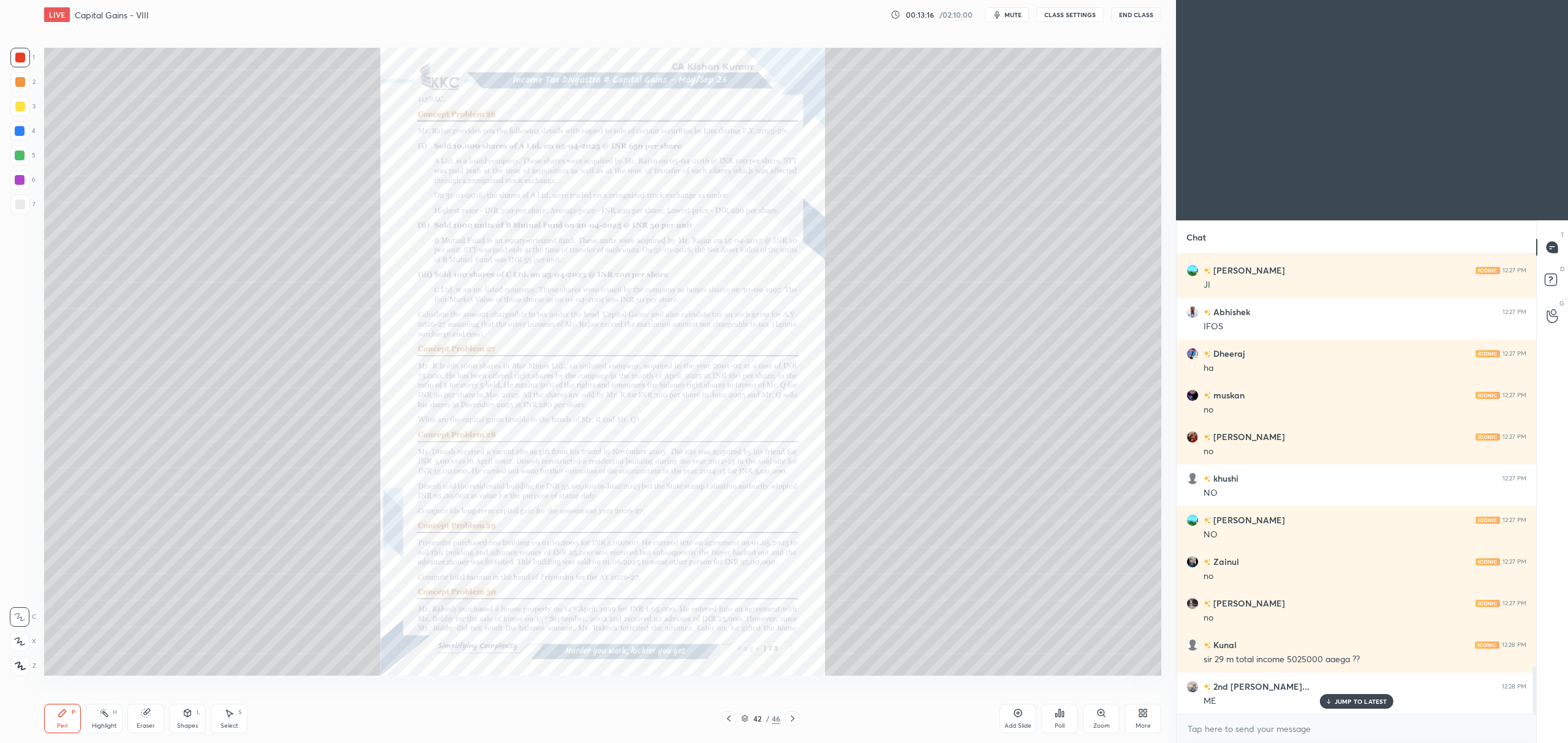
scroll to position [4129, 0]
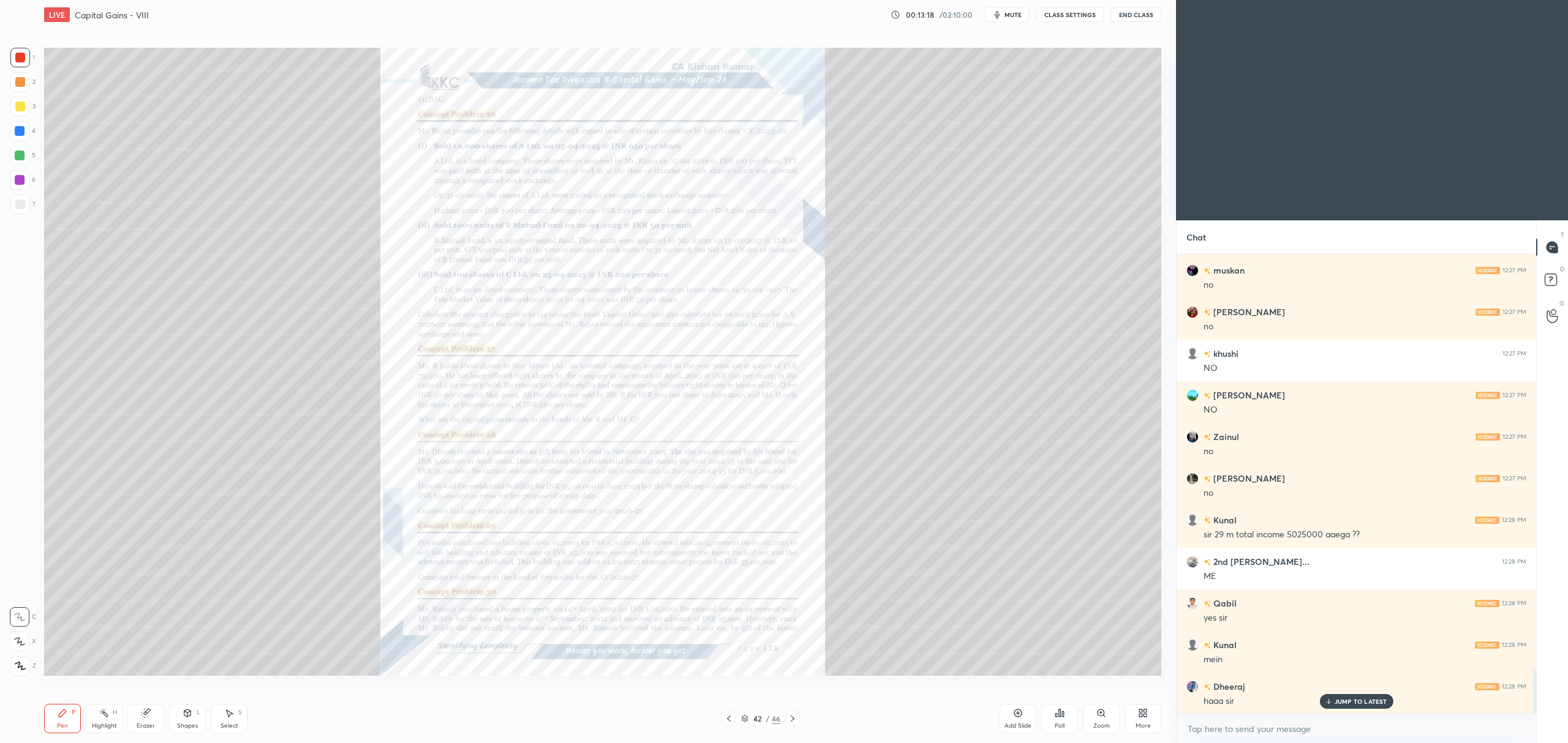
click at [1096, 726] on div "Zoom" at bounding box center [1101, 726] width 17 height 6
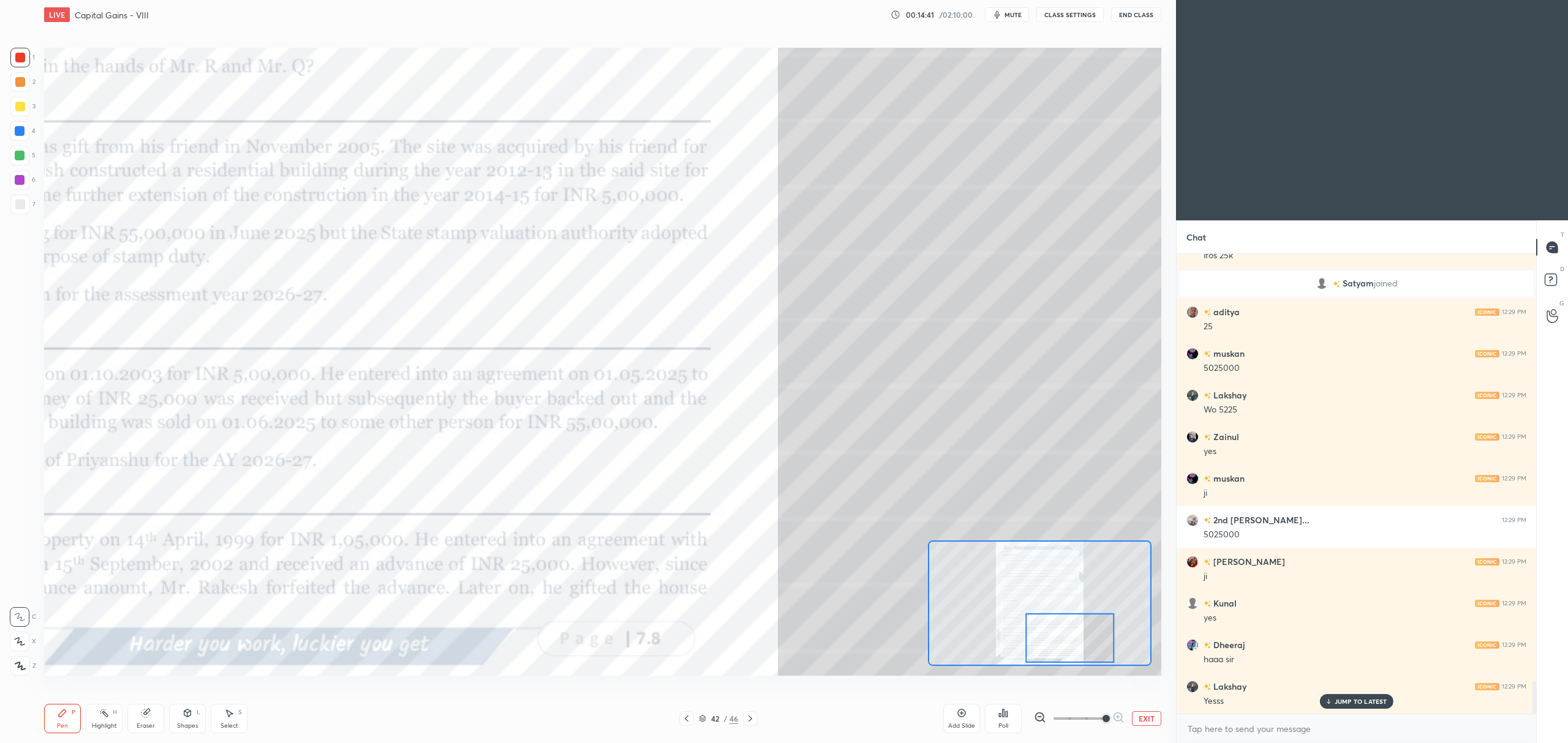
scroll to position [6073, 0]
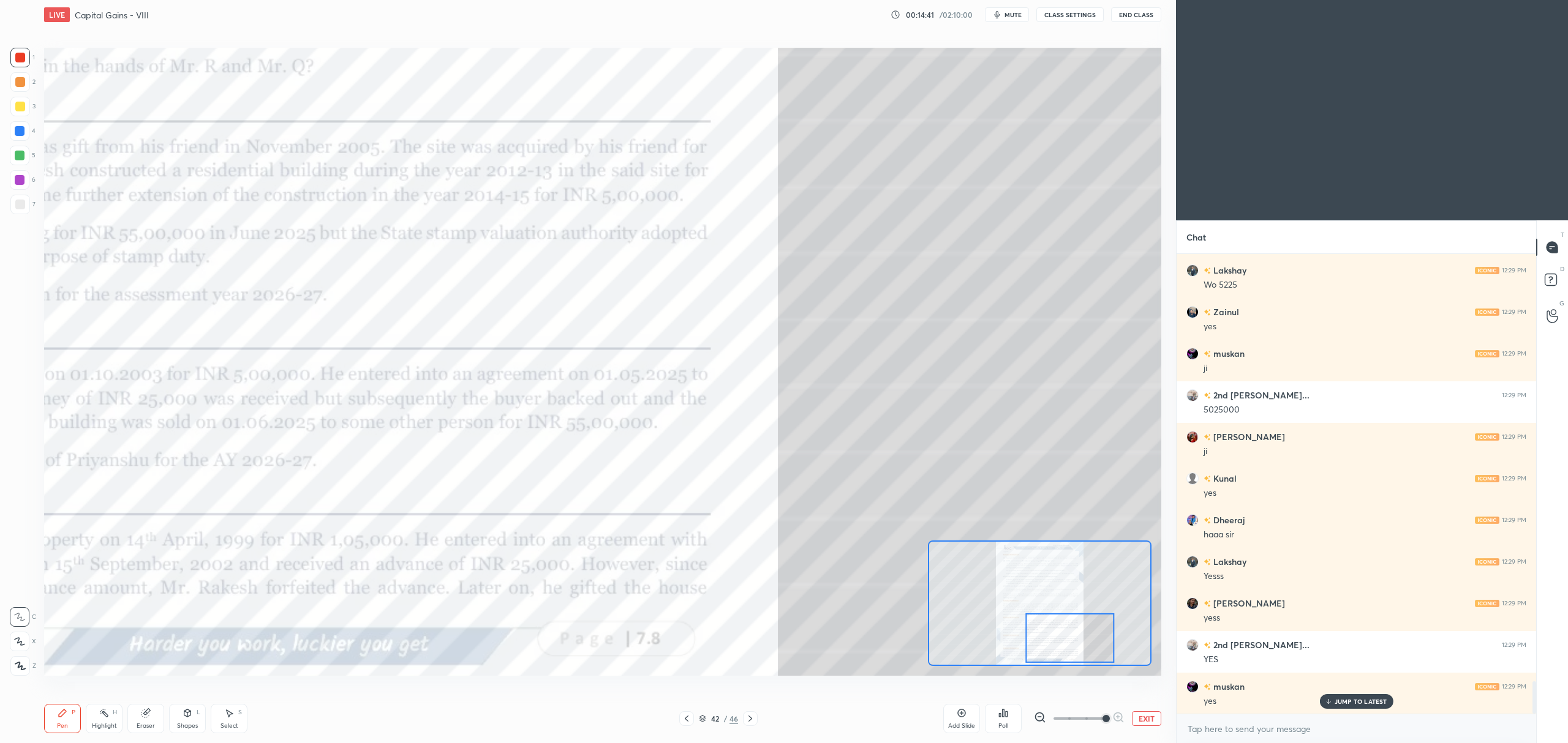
click at [704, 721] on icon at bounding box center [703, 719] width 7 height 7
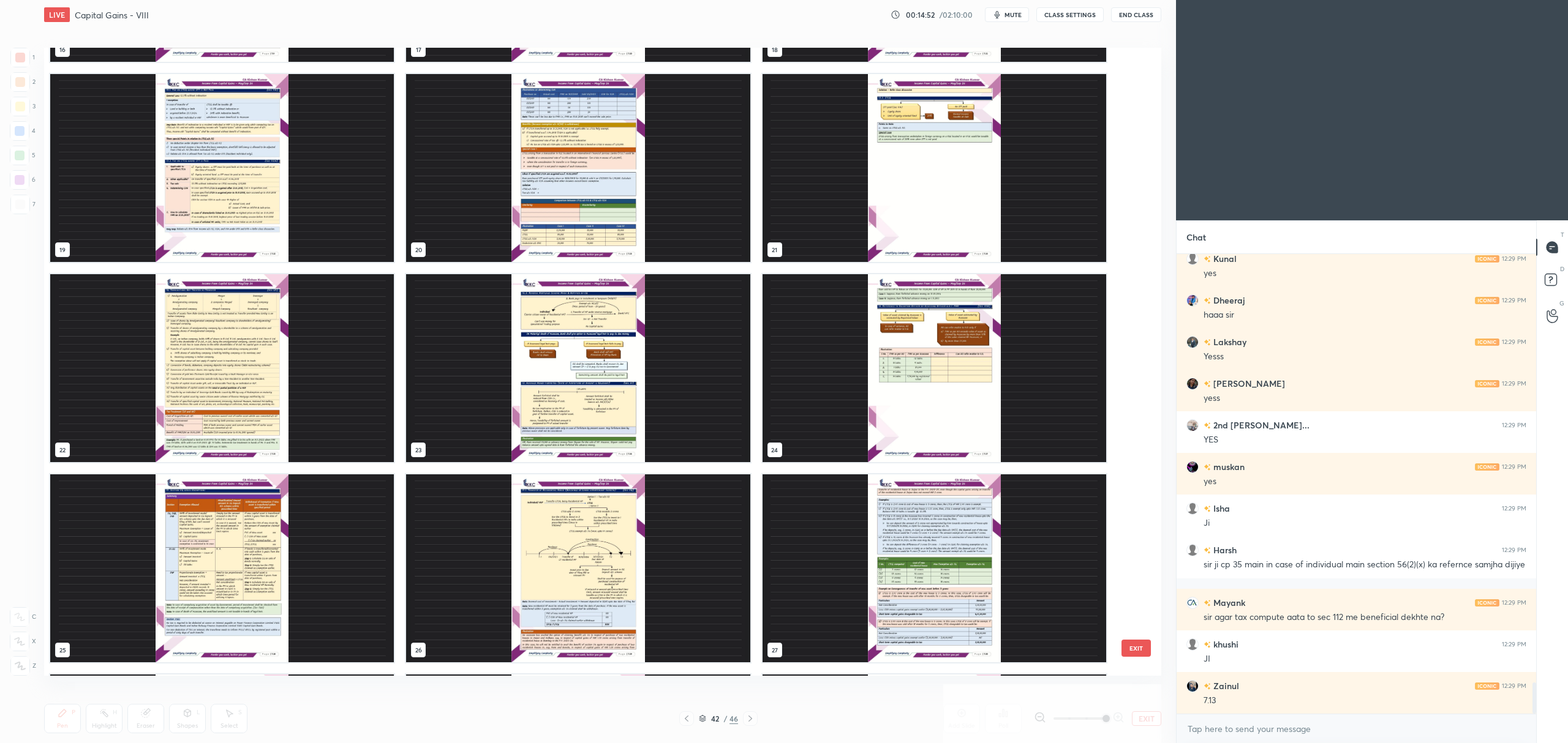
scroll to position [1172, 0]
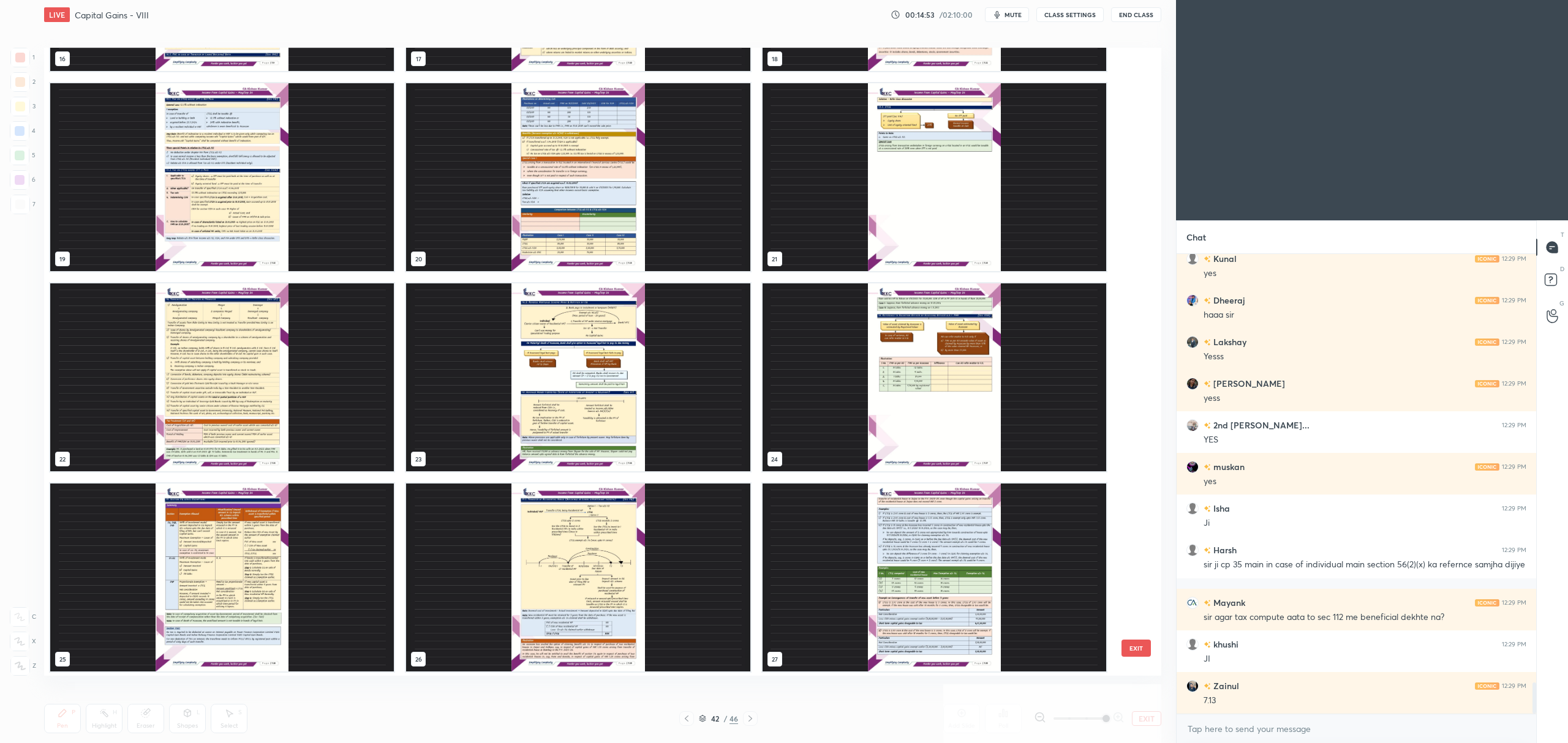
click at [616, 228] on img "grid" at bounding box center [578, 178] width 344 height 188
click at [615, 234] on img "grid" at bounding box center [578, 178] width 344 height 188
click at [613, 223] on img "grid" at bounding box center [578, 178] width 344 height 188
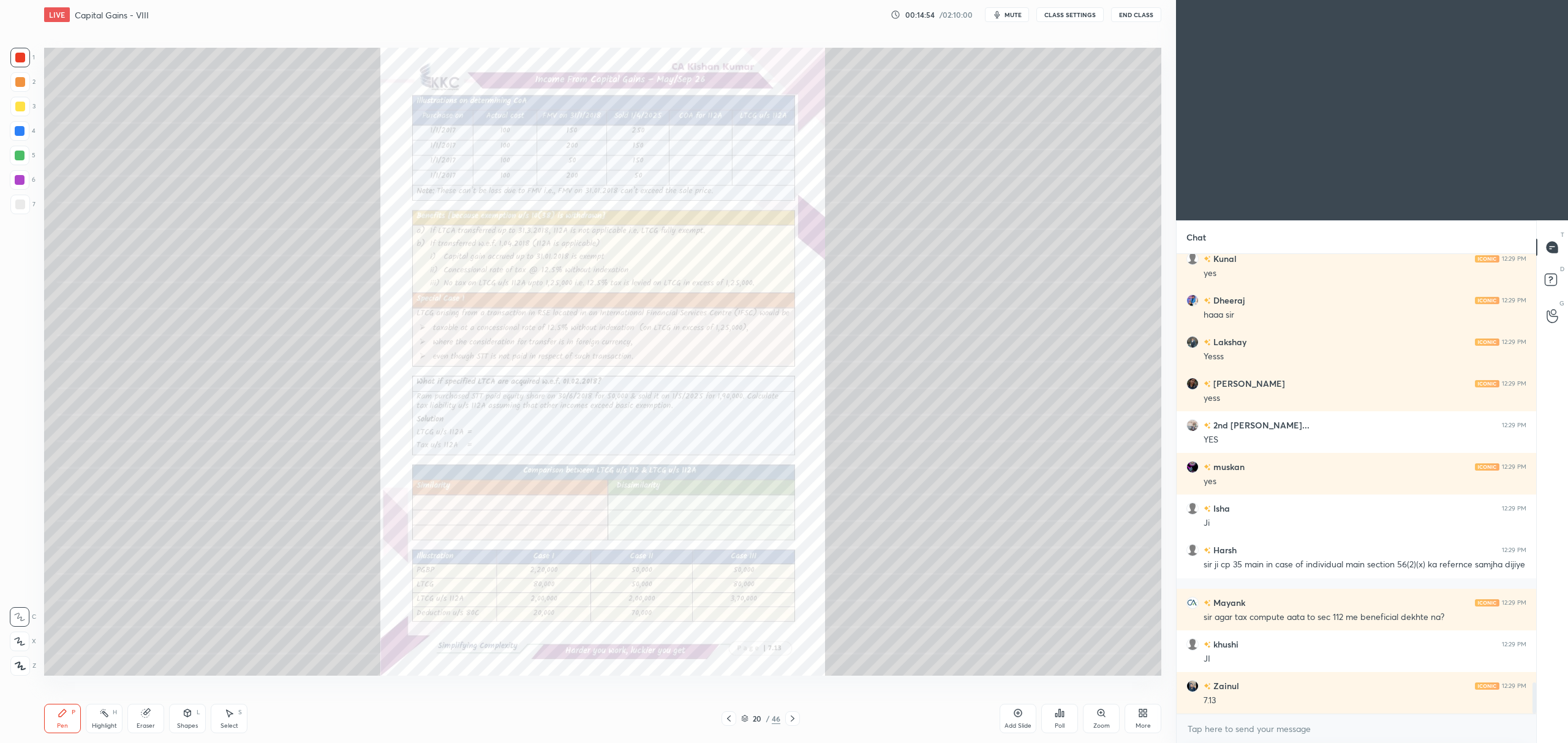
click at [1100, 718] on icon at bounding box center [1101, 713] width 10 height 10
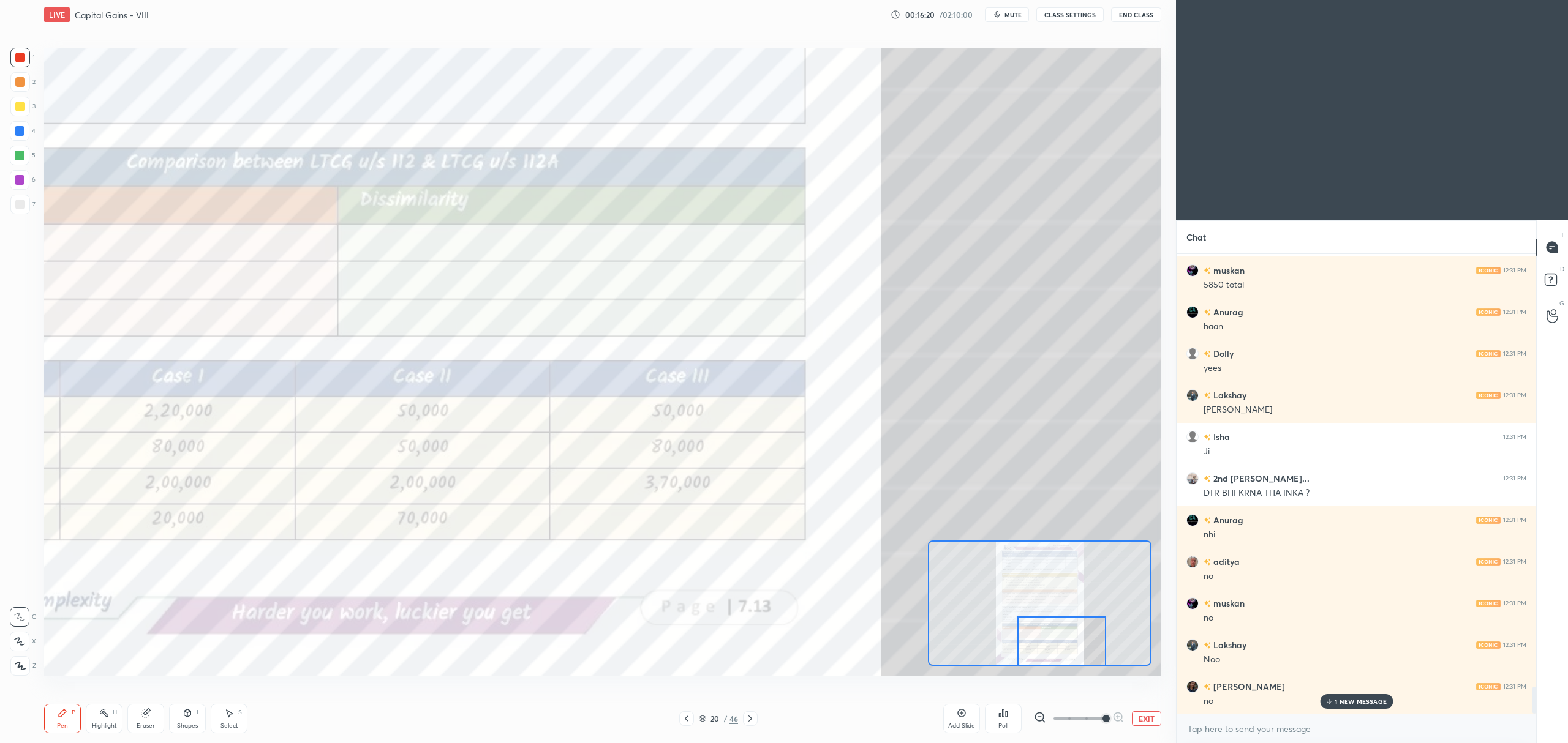
scroll to position [7393, 0]
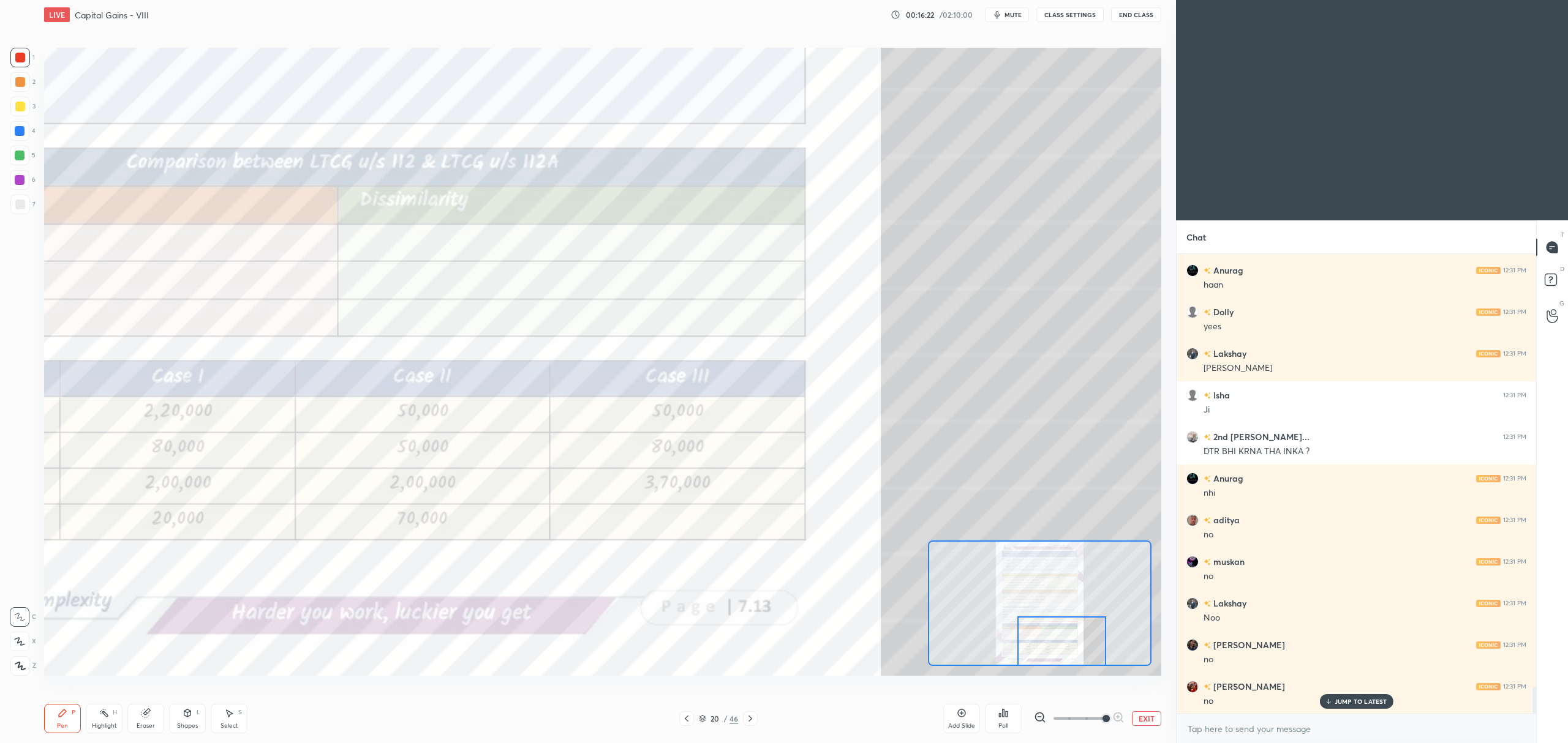
click at [960, 730] on div "Add Slide" at bounding box center [961, 718] width 37 height 29
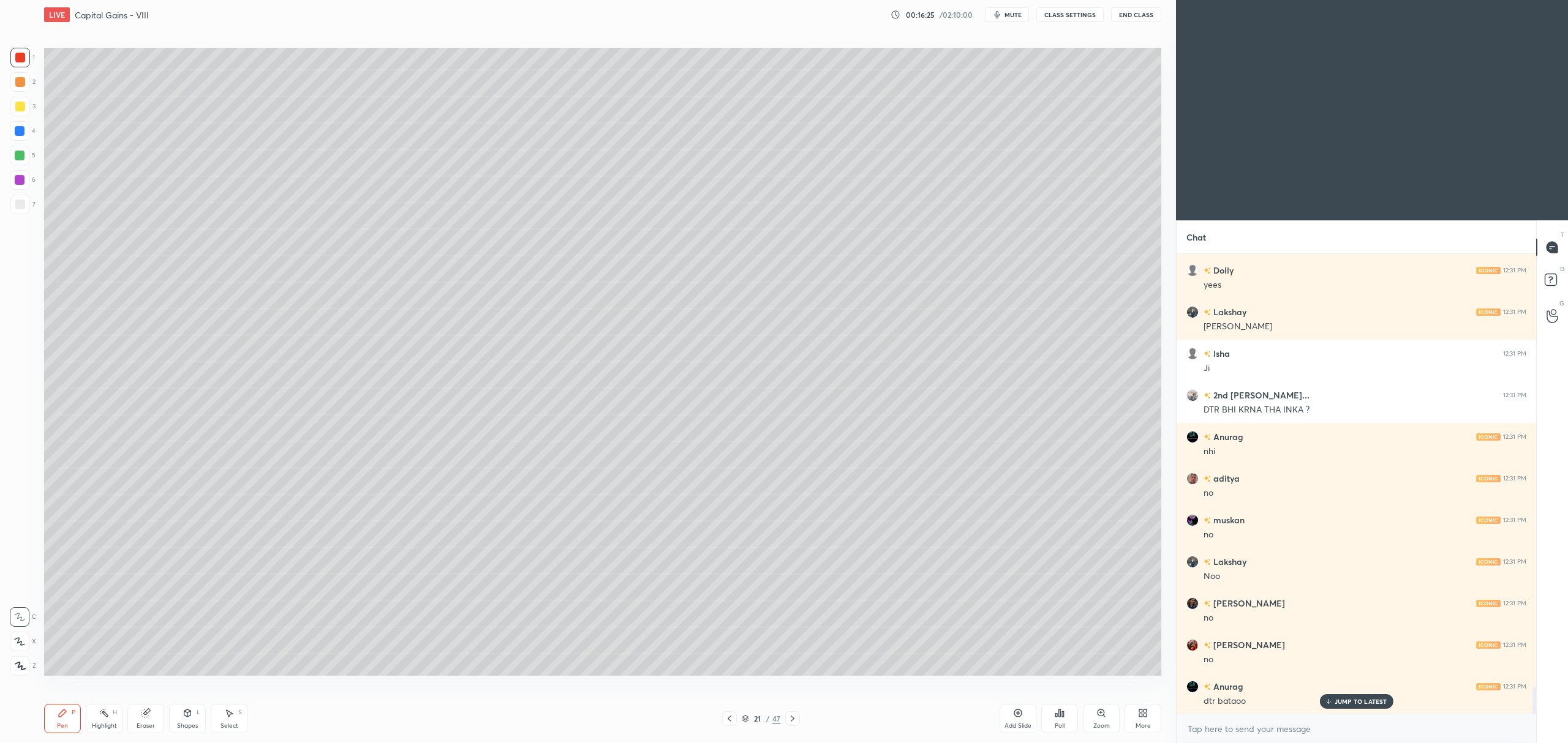
scroll to position [7476, 0]
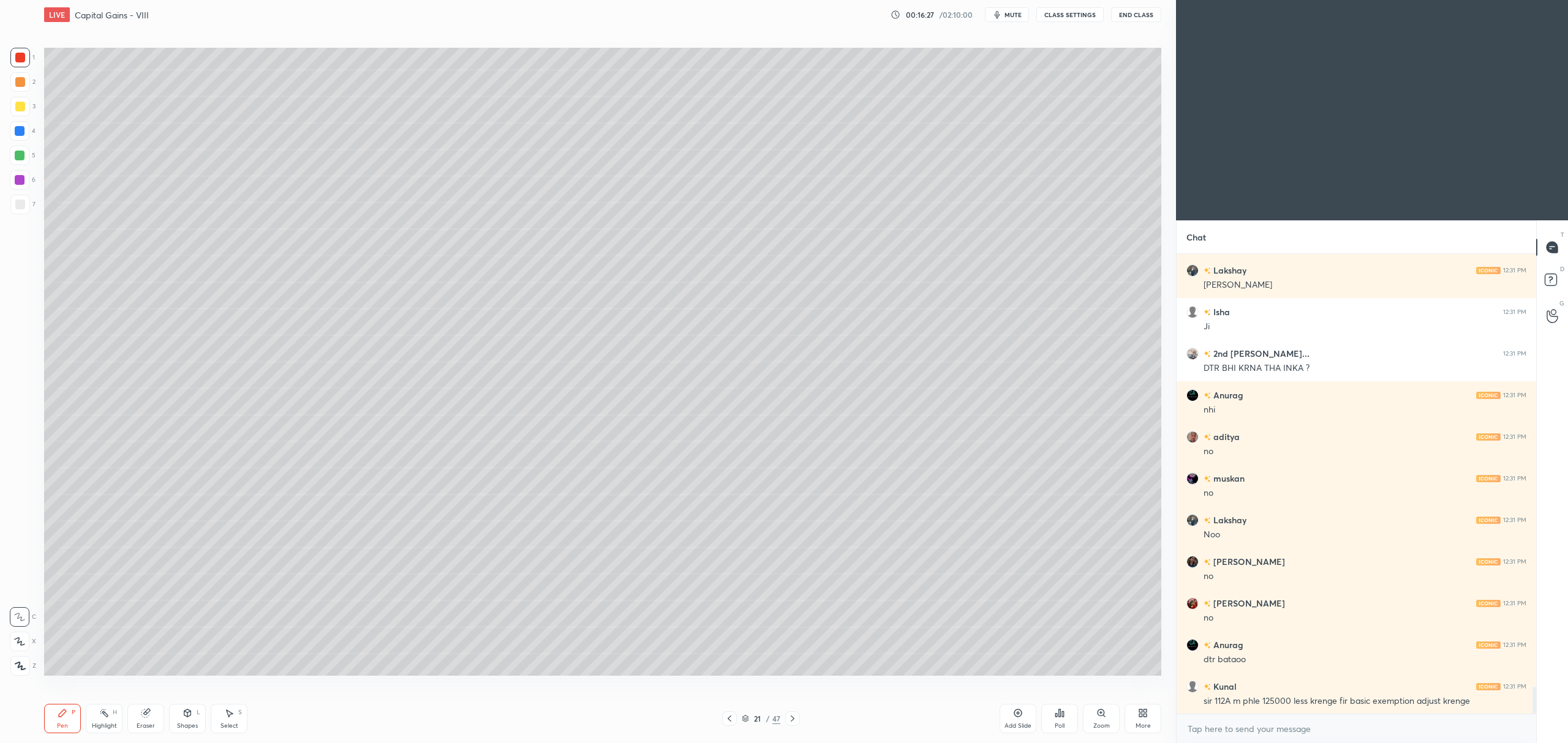
click at [24, 639] on icon at bounding box center [20, 642] width 11 height 9
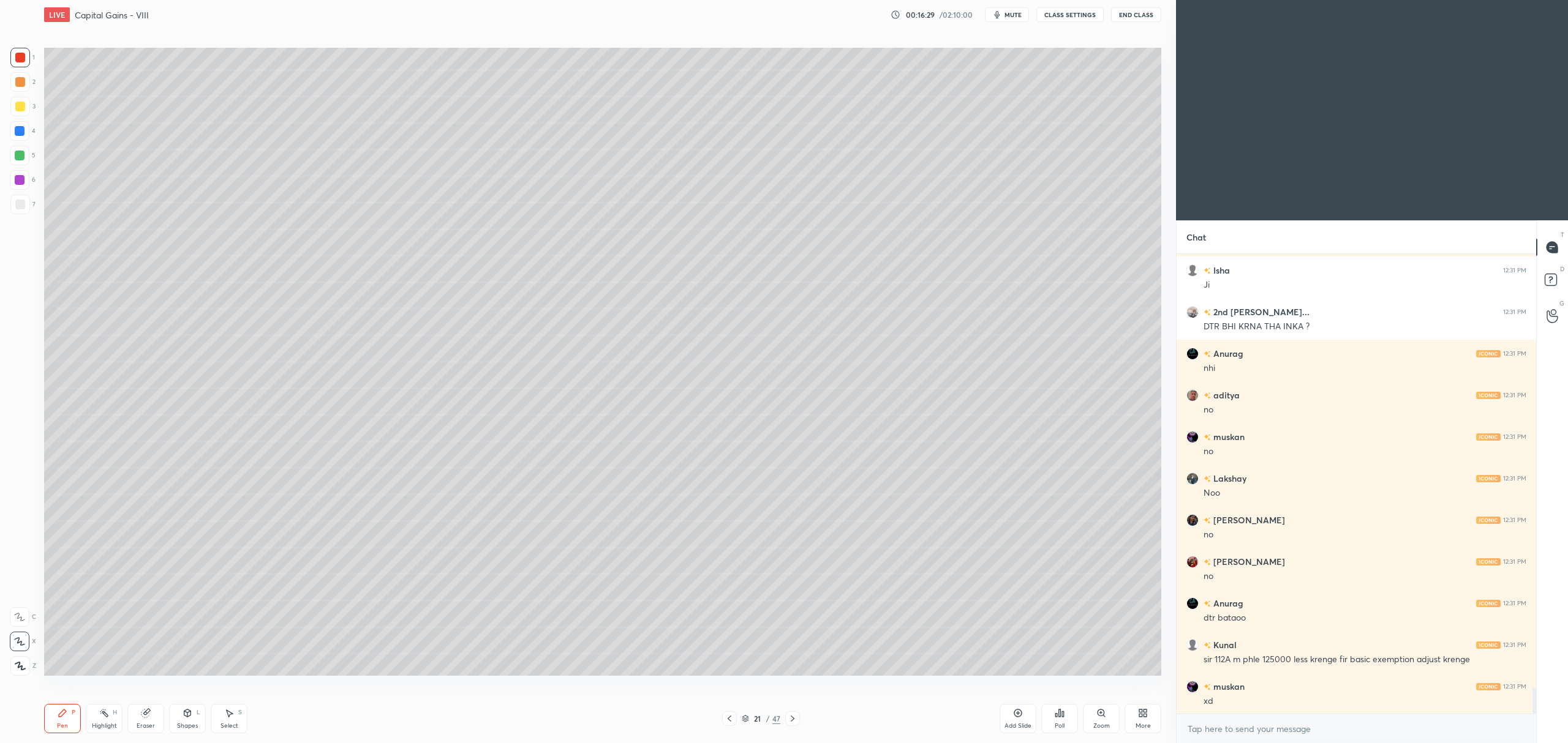
click at [21, 113] on div at bounding box center [20, 106] width 20 height 20
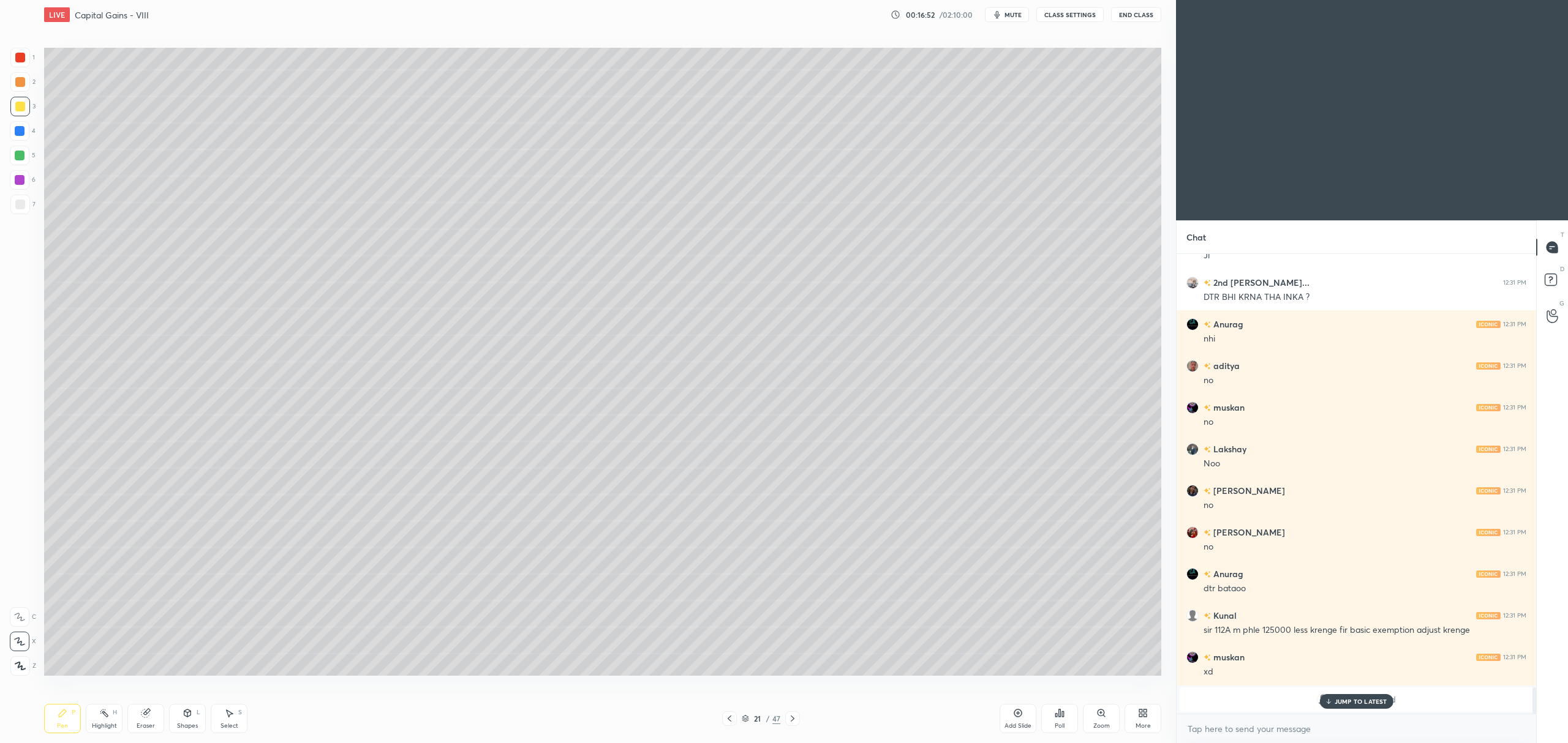
click at [731, 713] on div at bounding box center [729, 719] width 15 height 15
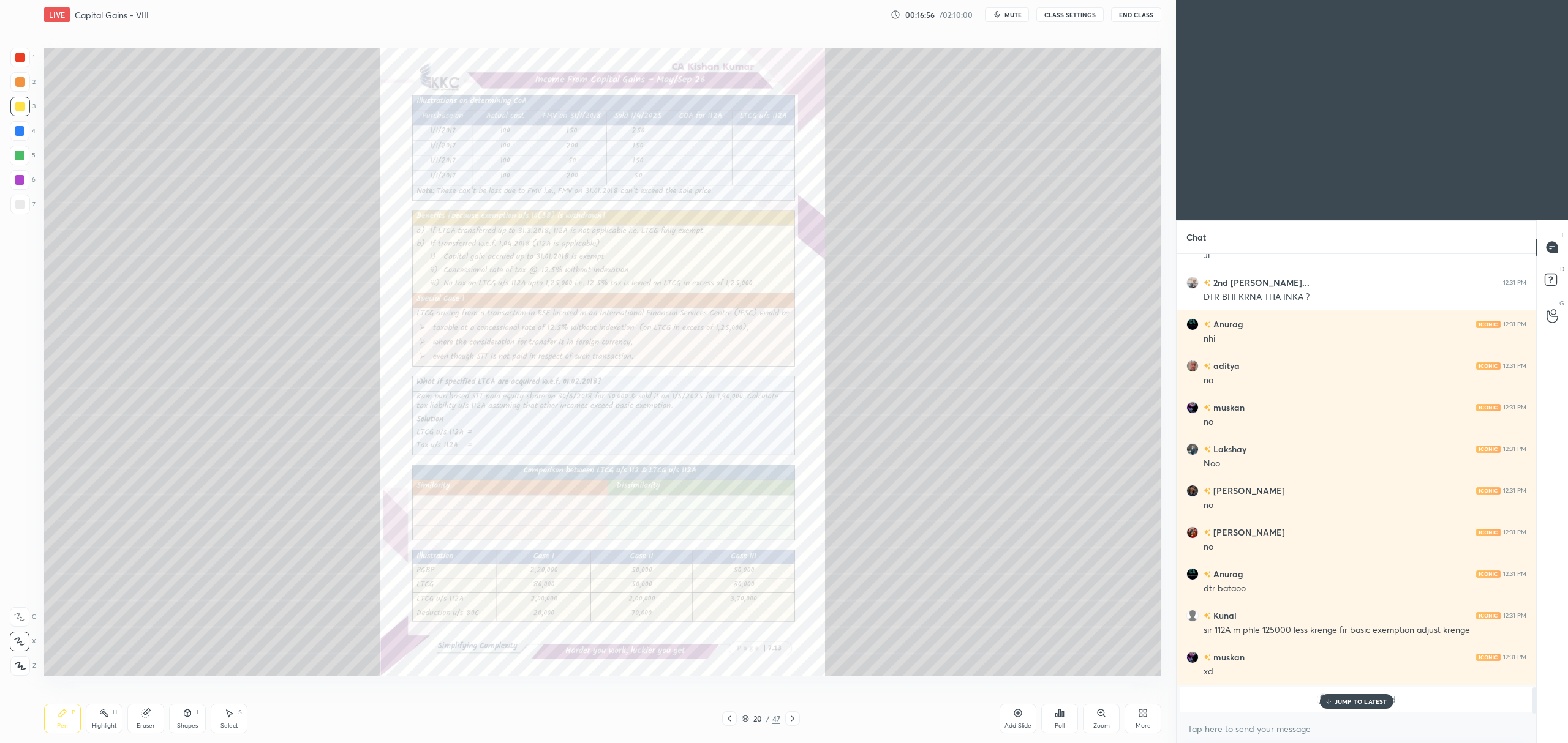
click at [792, 719] on icon at bounding box center [792, 719] width 10 height 10
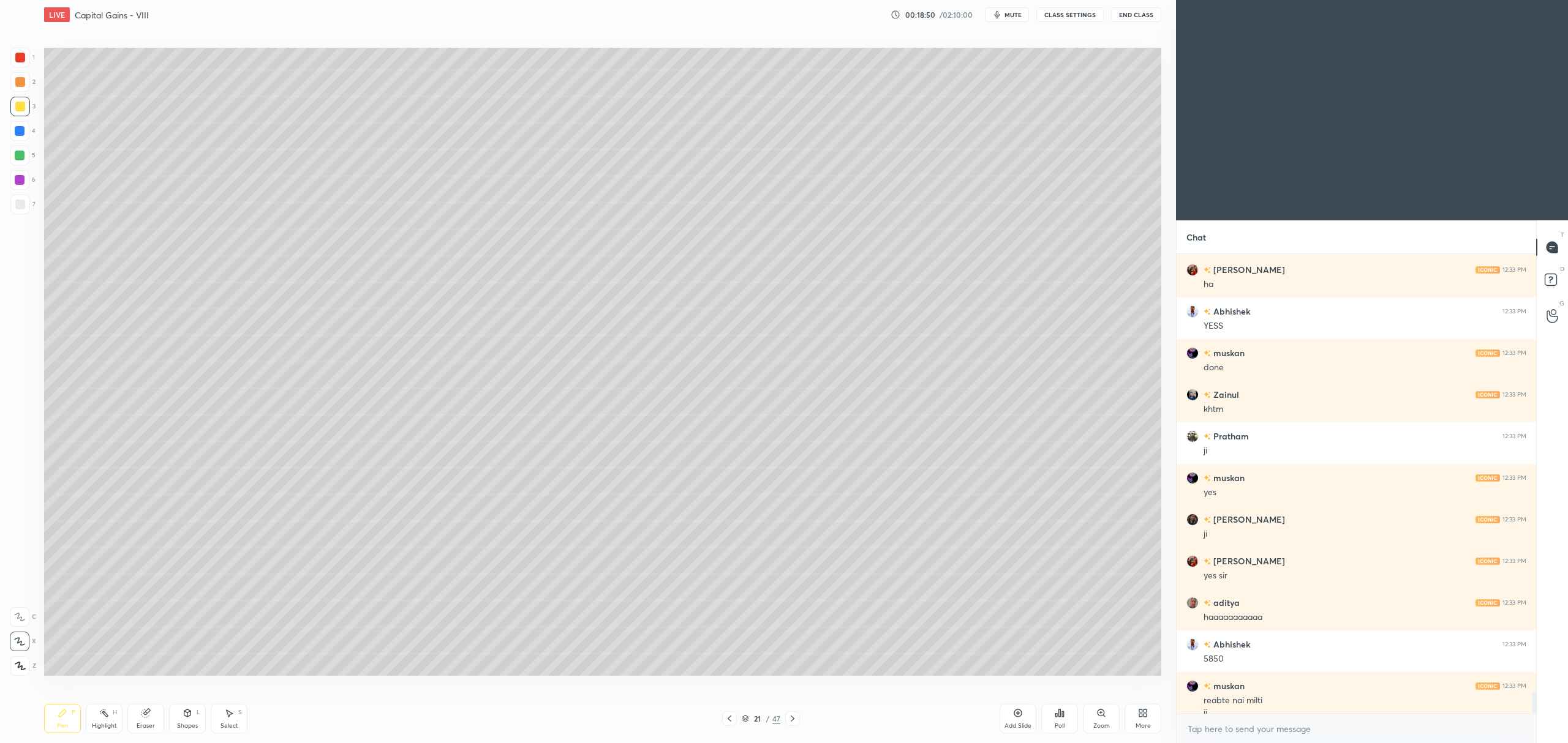
scroll to position [9201, 0]
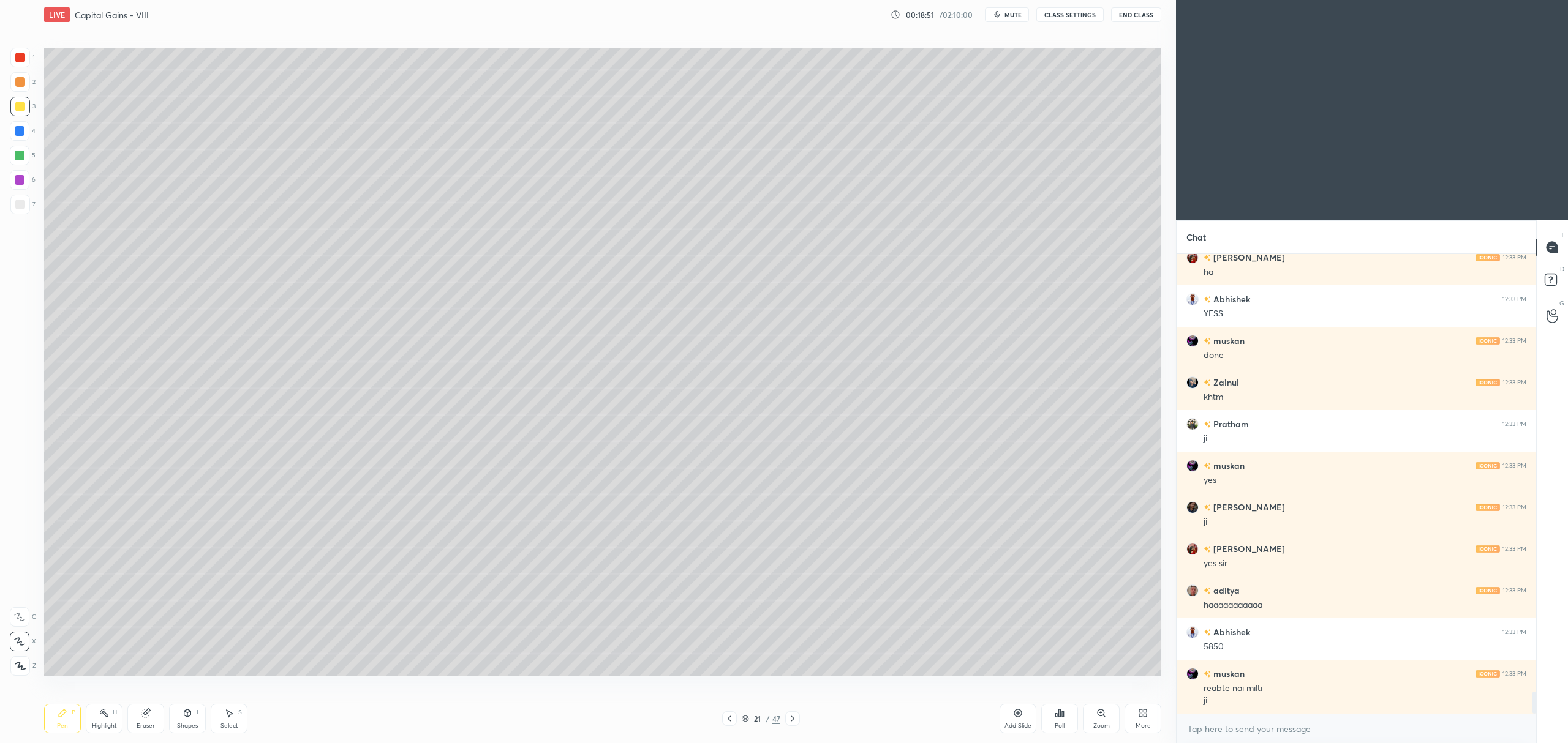
click at [1008, 714] on div "Add Slide" at bounding box center [1018, 718] width 37 height 29
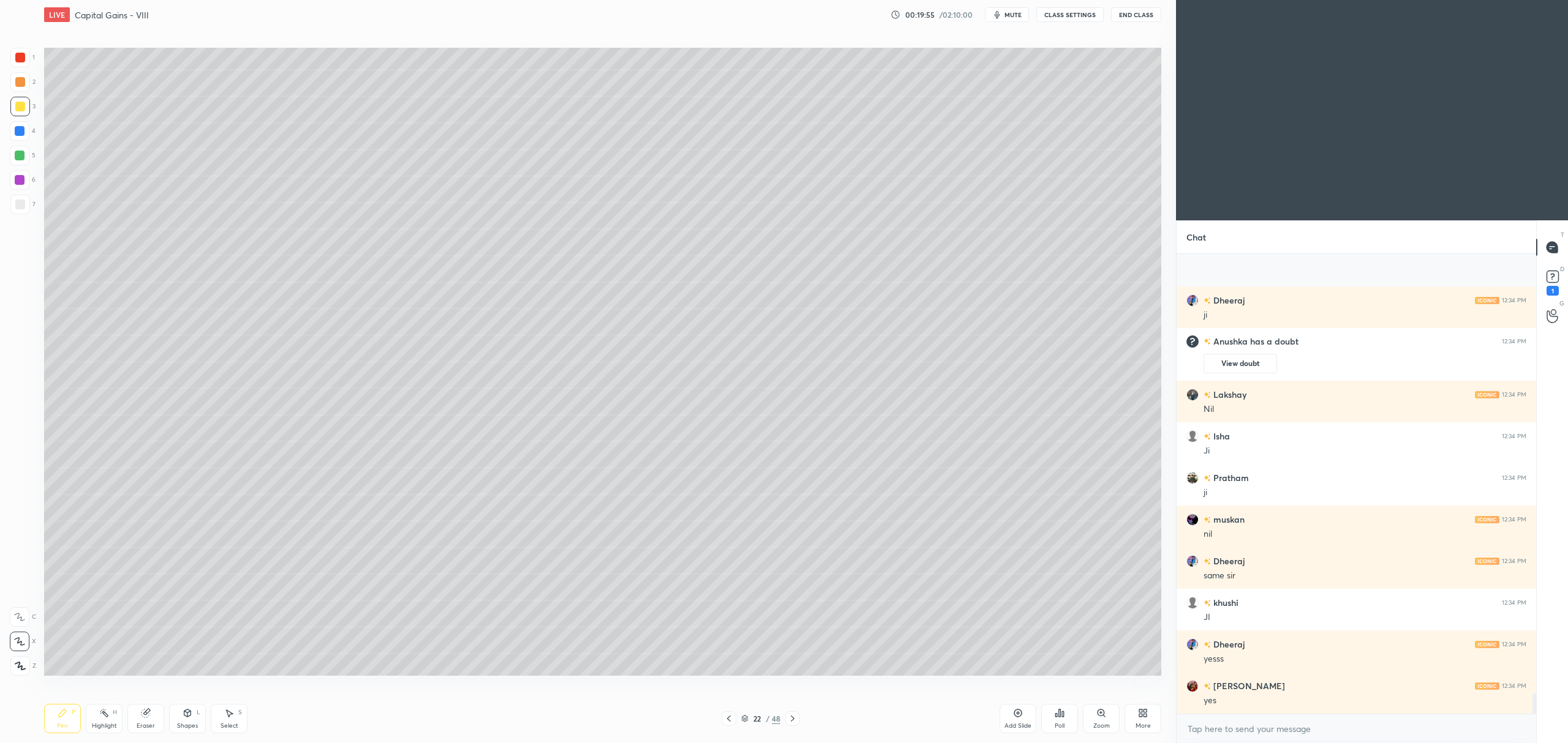
scroll to position [9941, 0]
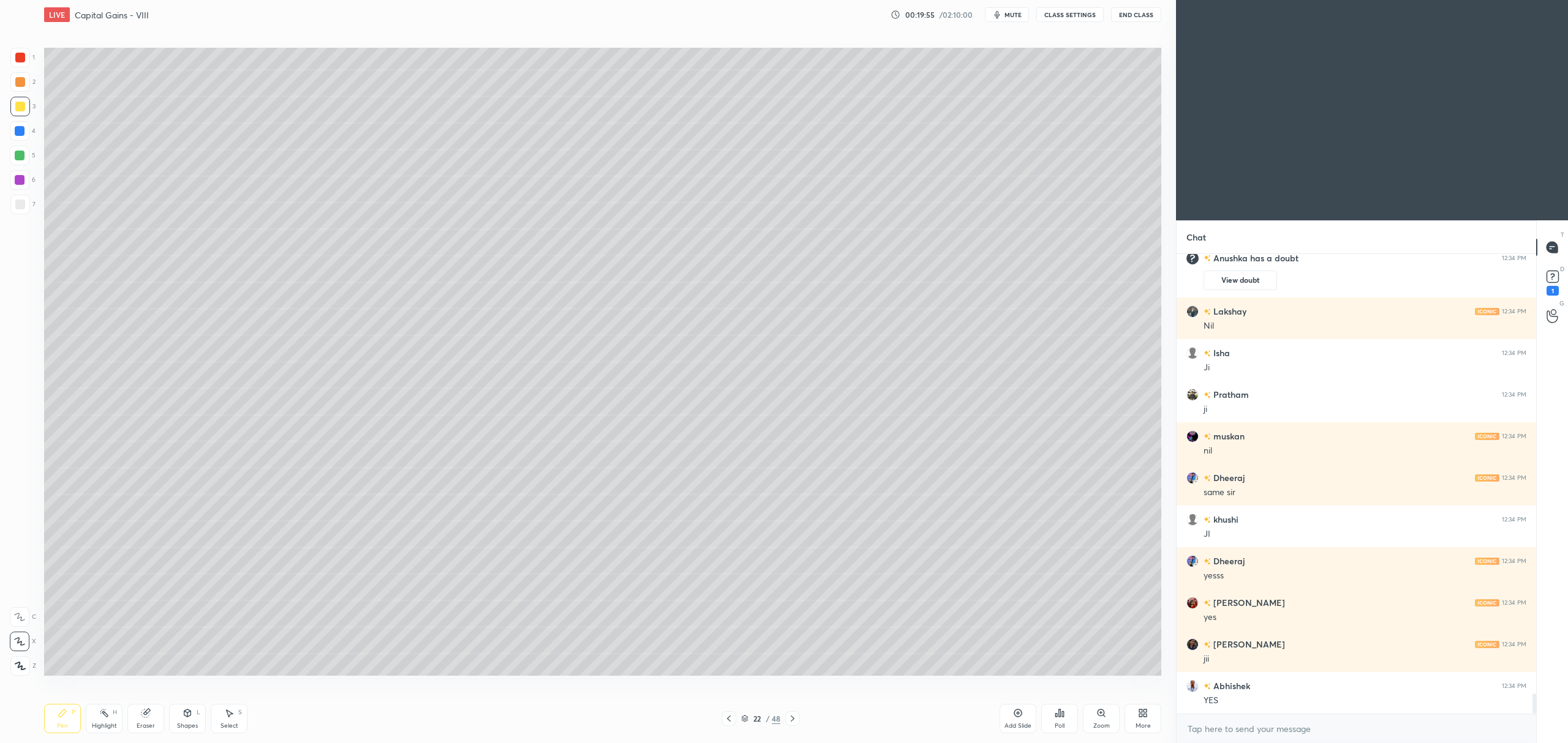
click at [789, 718] on icon at bounding box center [792, 719] width 10 height 10
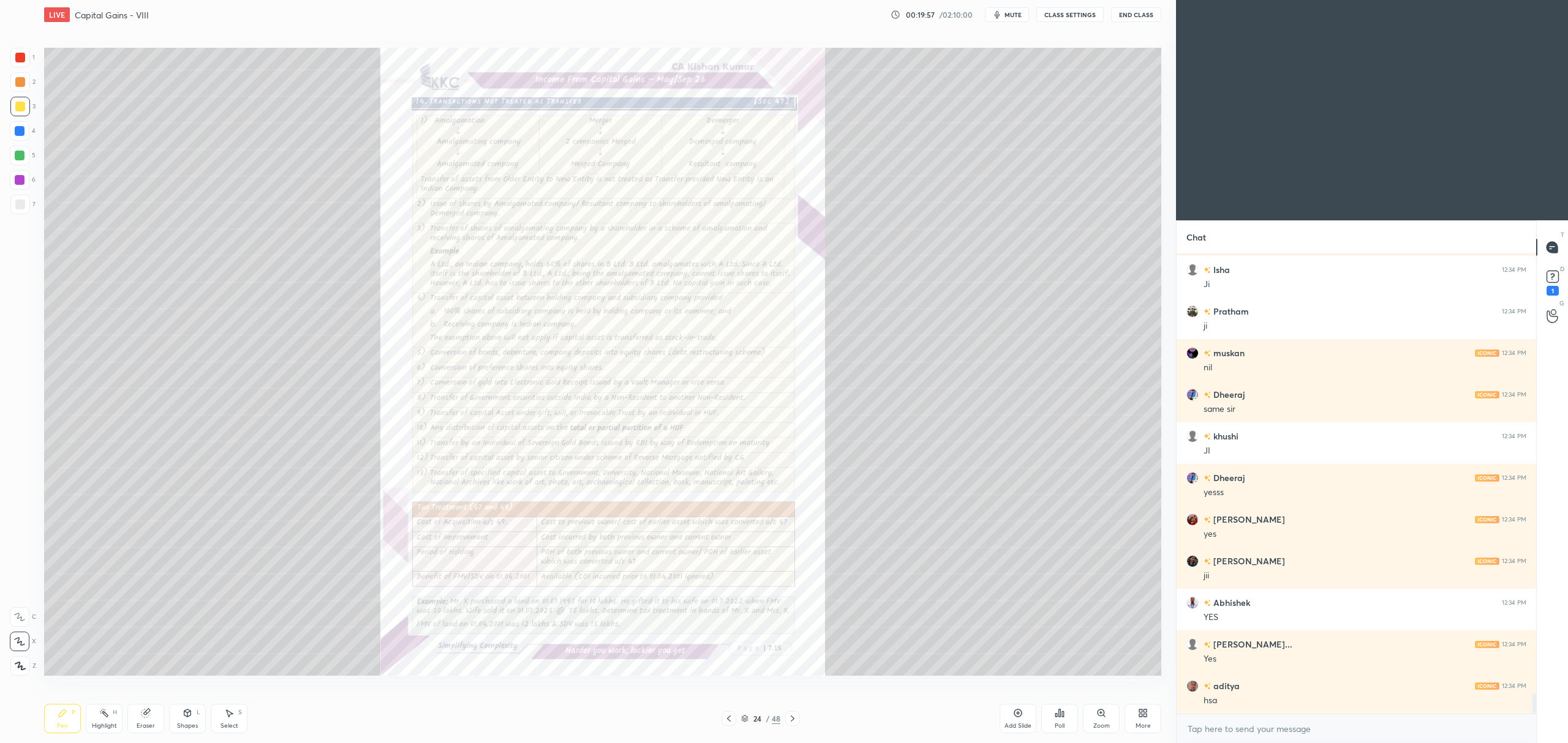
scroll to position [10065, 0]
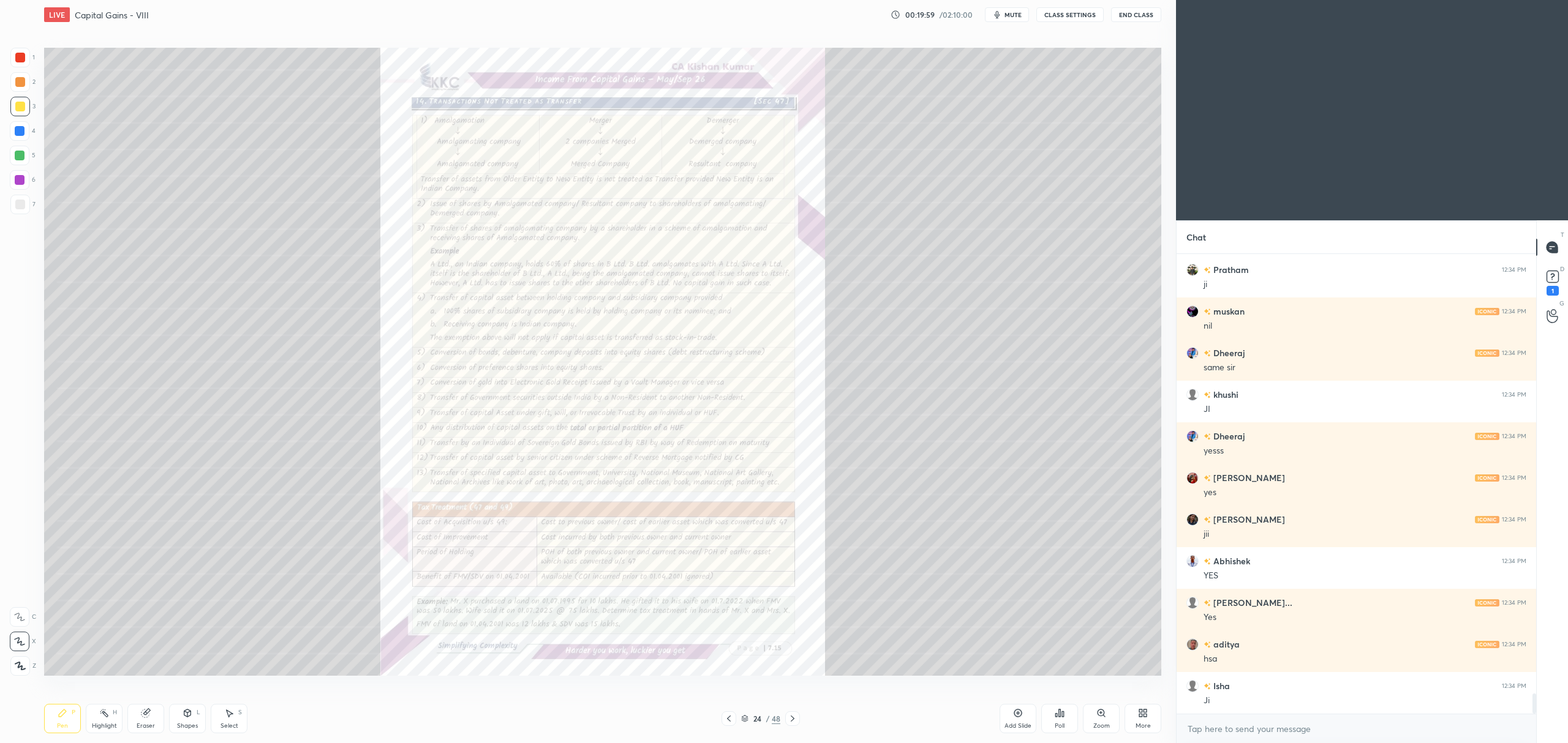
click at [20, 84] on div at bounding box center [20, 82] width 10 height 10
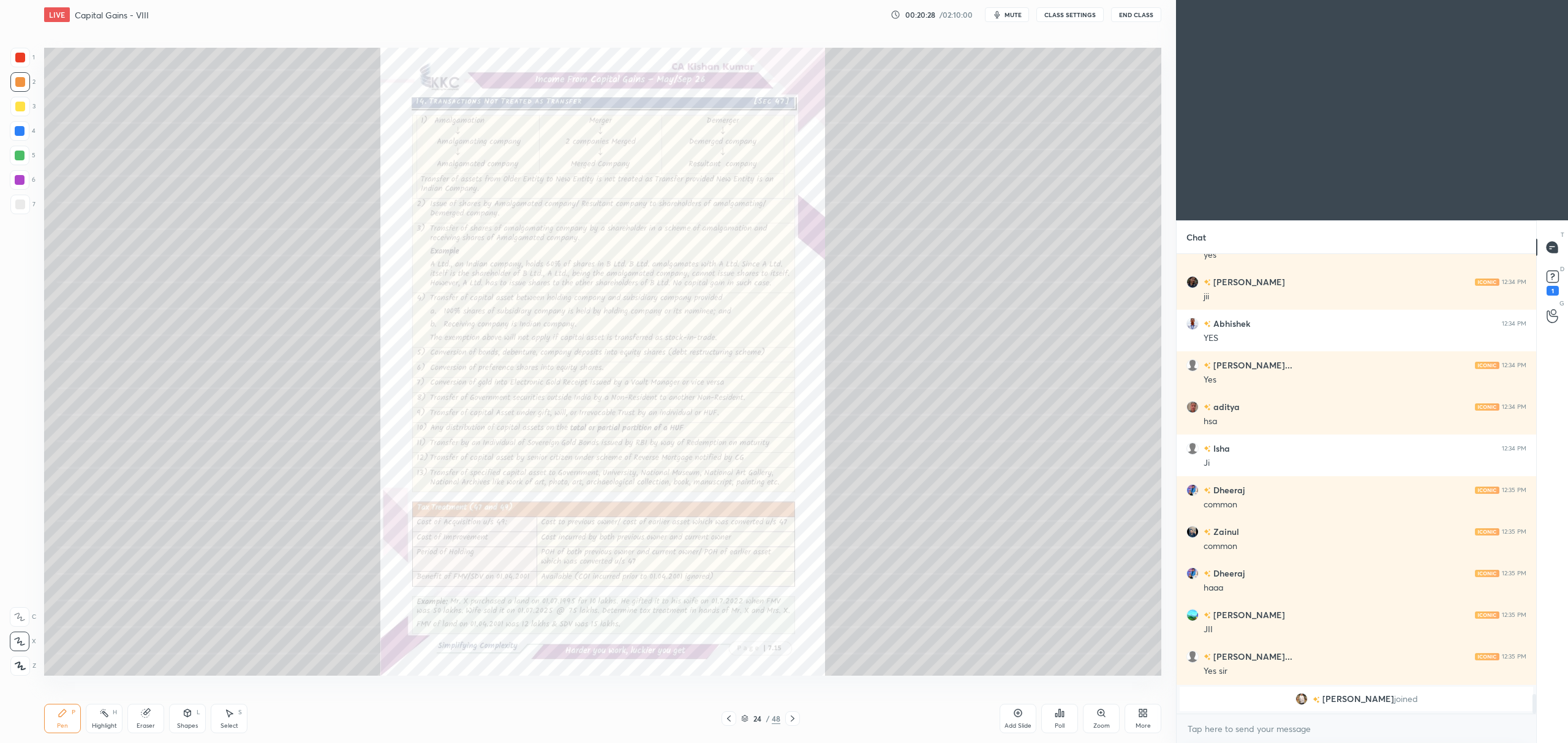
scroll to position [10135, 0]
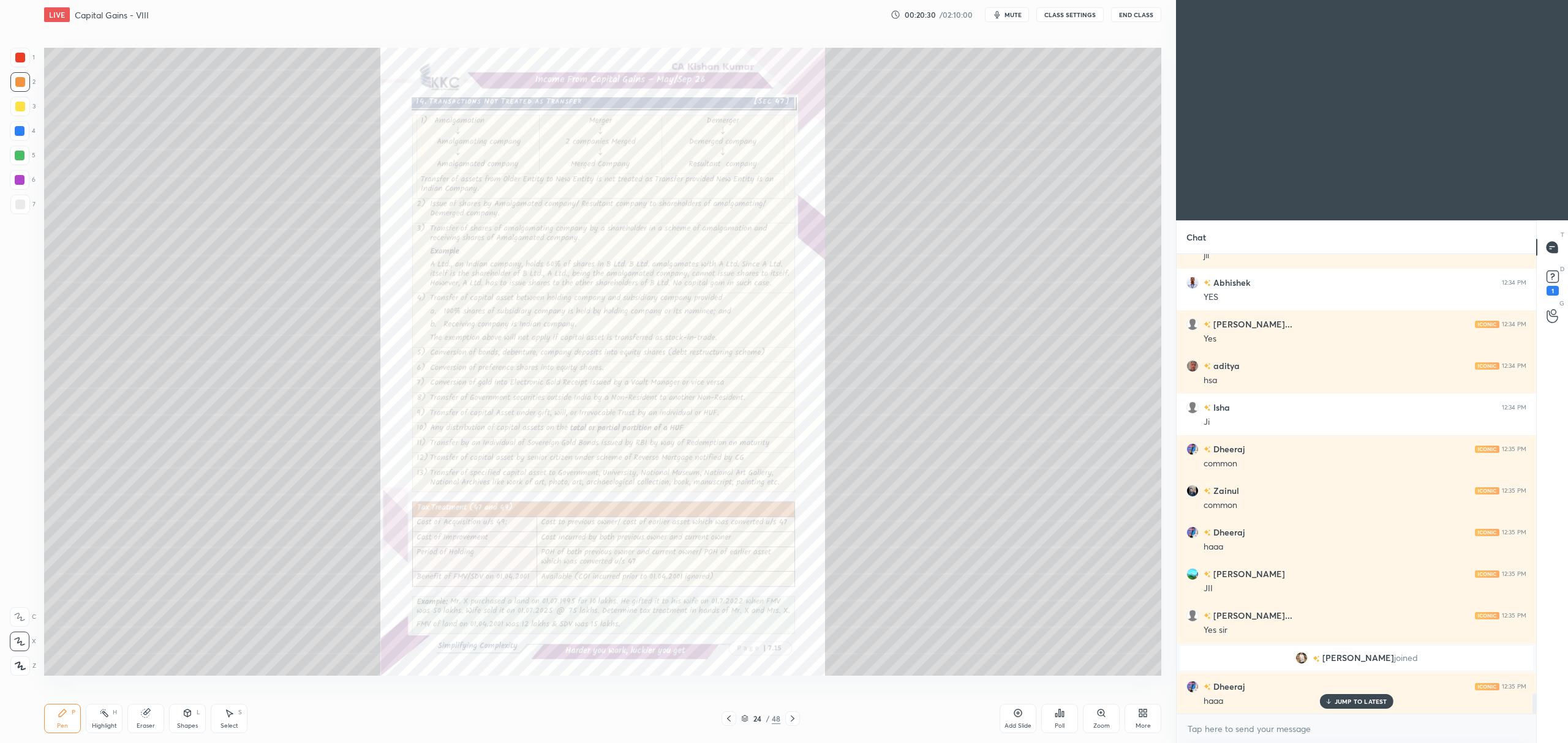
click at [738, 716] on div "24 / 48" at bounding box center [760, 719] width 79 height 15
click at [731, 719] on icon at bounding box center [729, 719] width 10 height 10
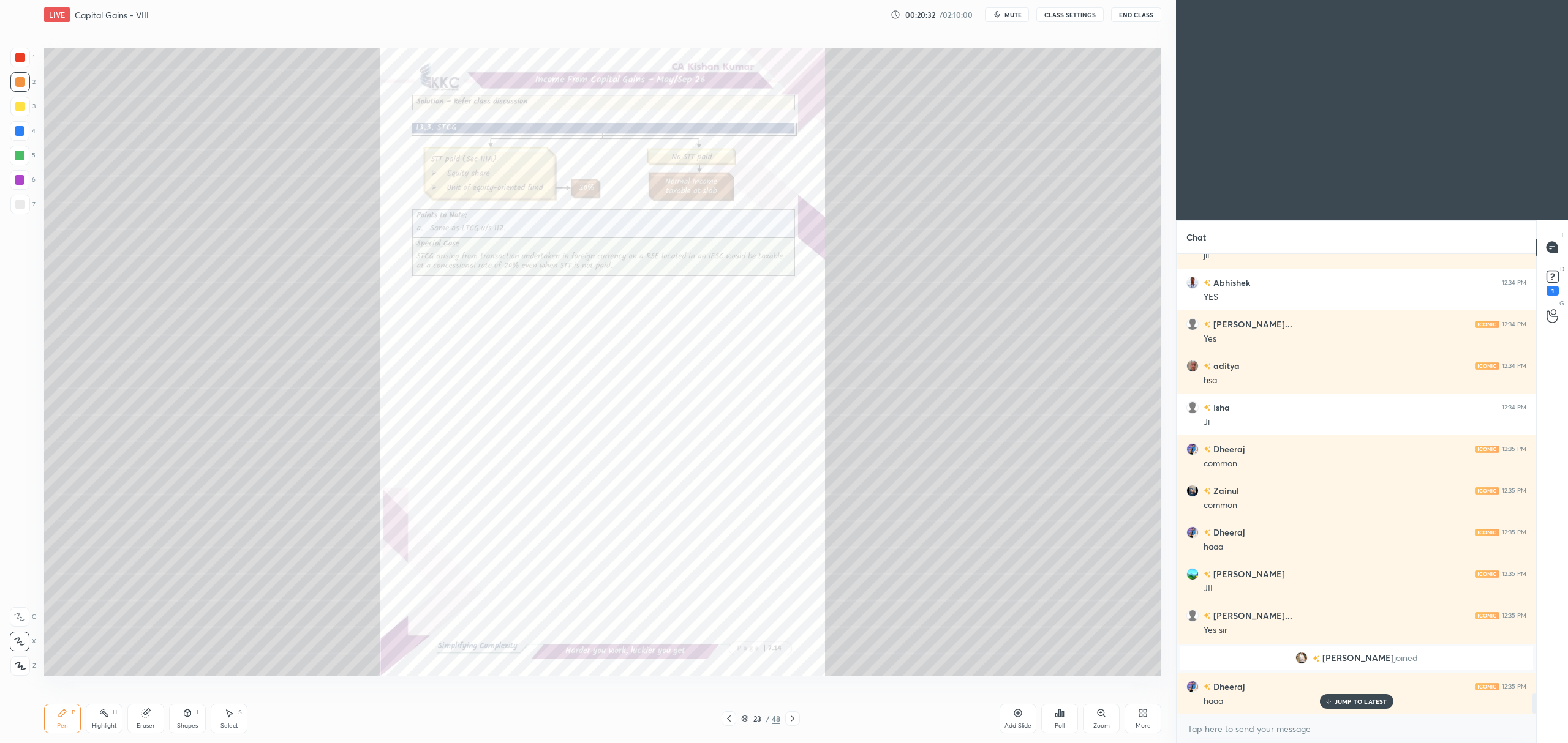
click at [1014, 718] on icon at bounding box center [1018, 713] width 10 height 10
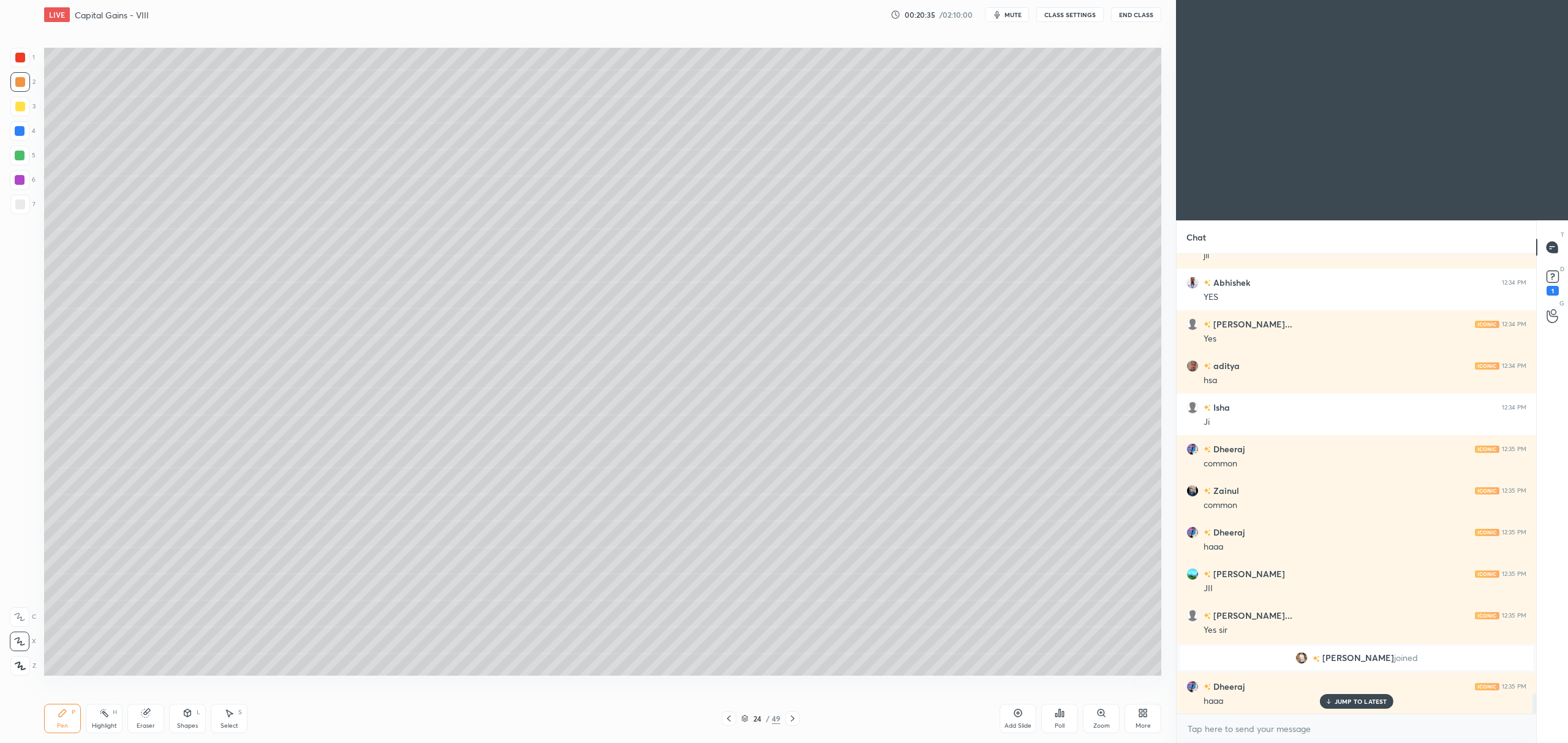
click at [187, 716] on icon at bounding box center [188, 713] width 7 height 7
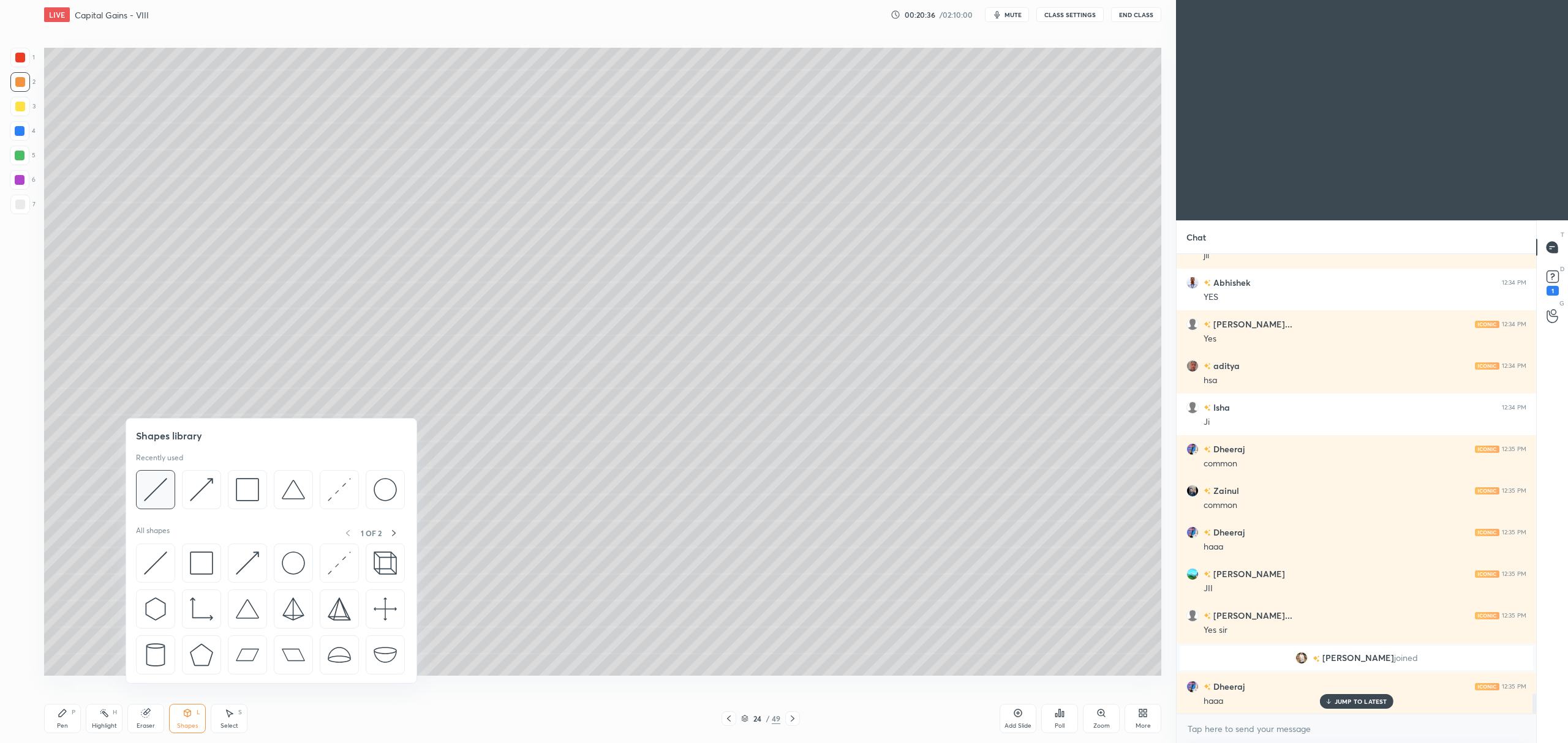
click at [145, 487] on img at bounding box center [156, 490] width 24 height 24
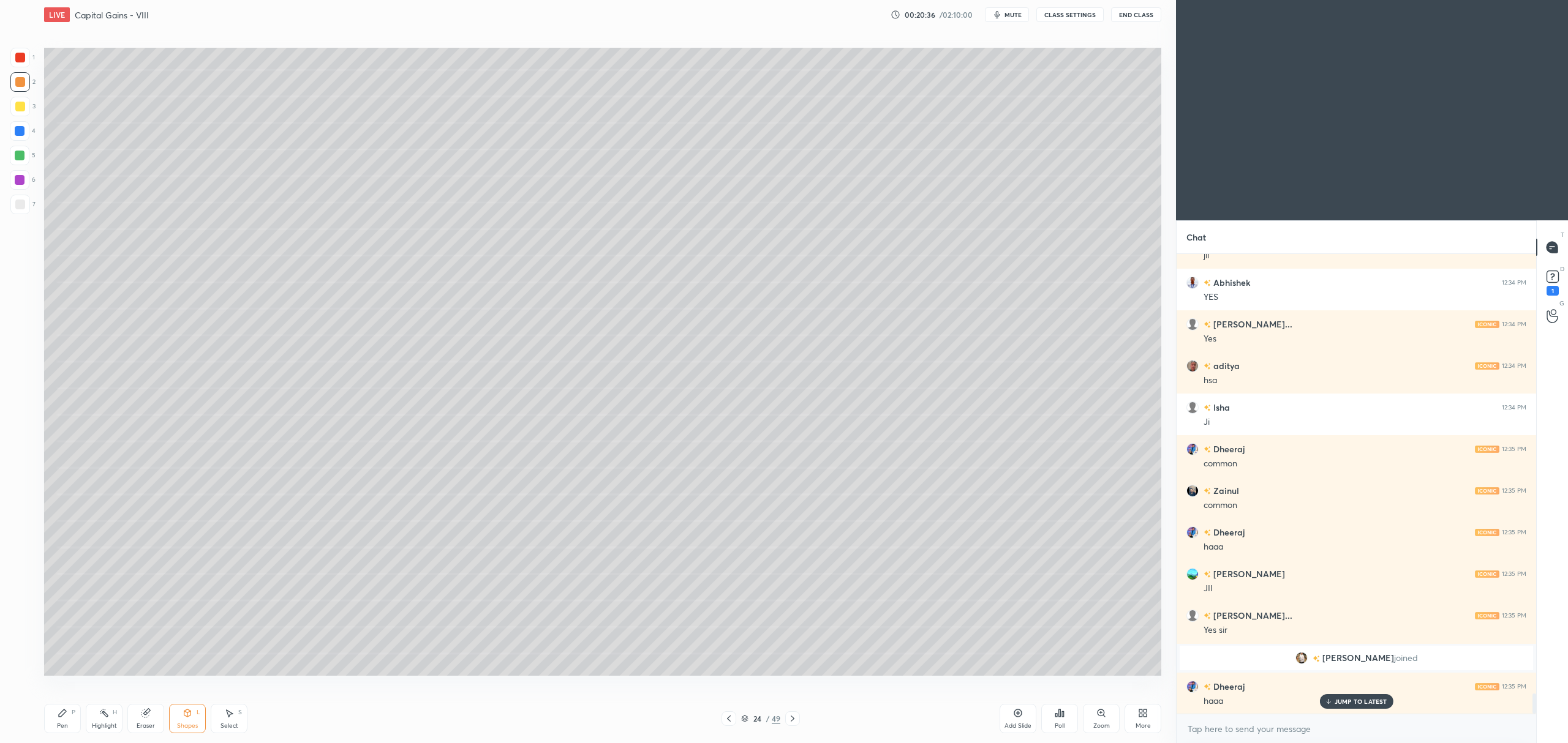
click at [29, 202] on div at bounding box center [20, 205] width 20 height 20
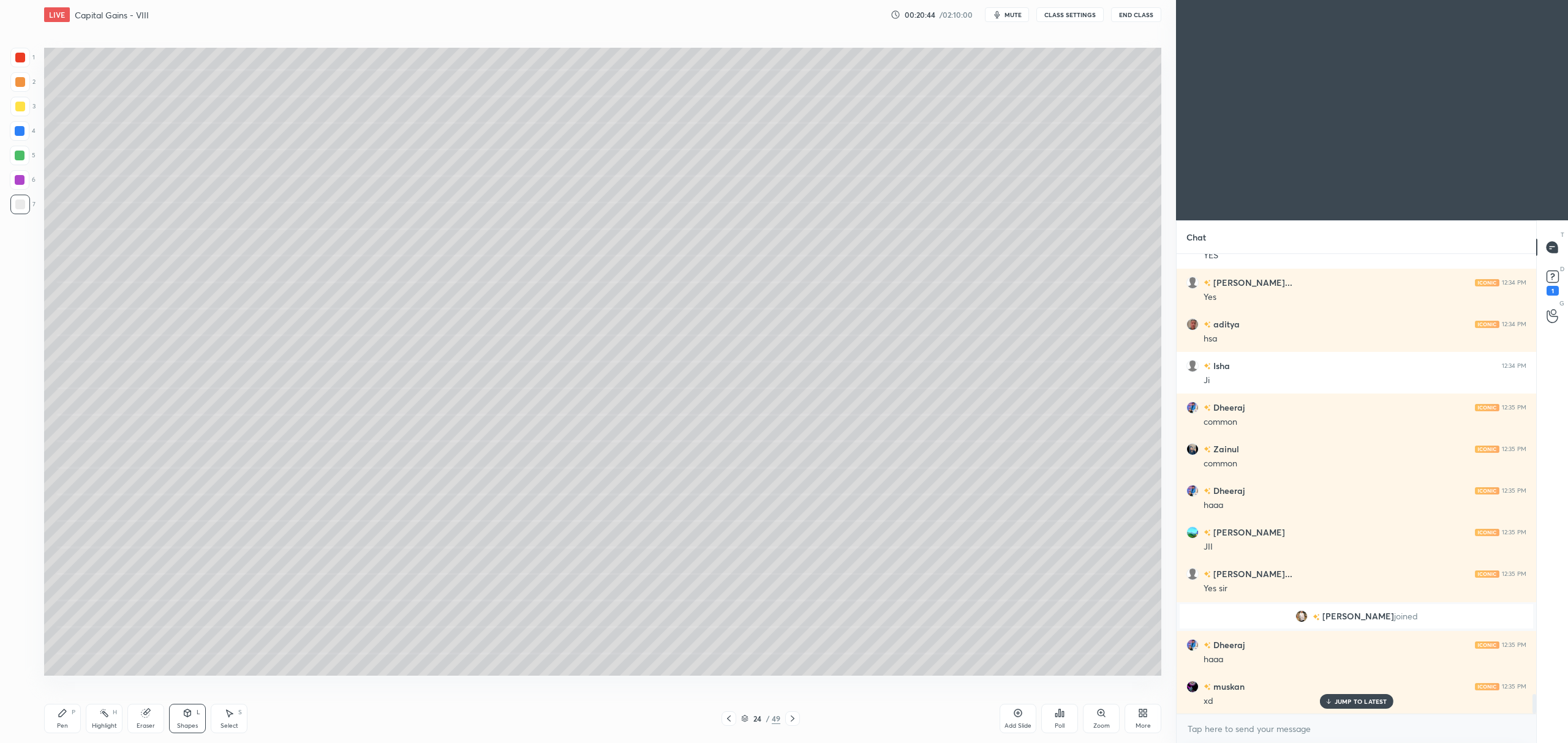
click at [20, 161] on div at bounding box center [20, 155] width 20 height 20
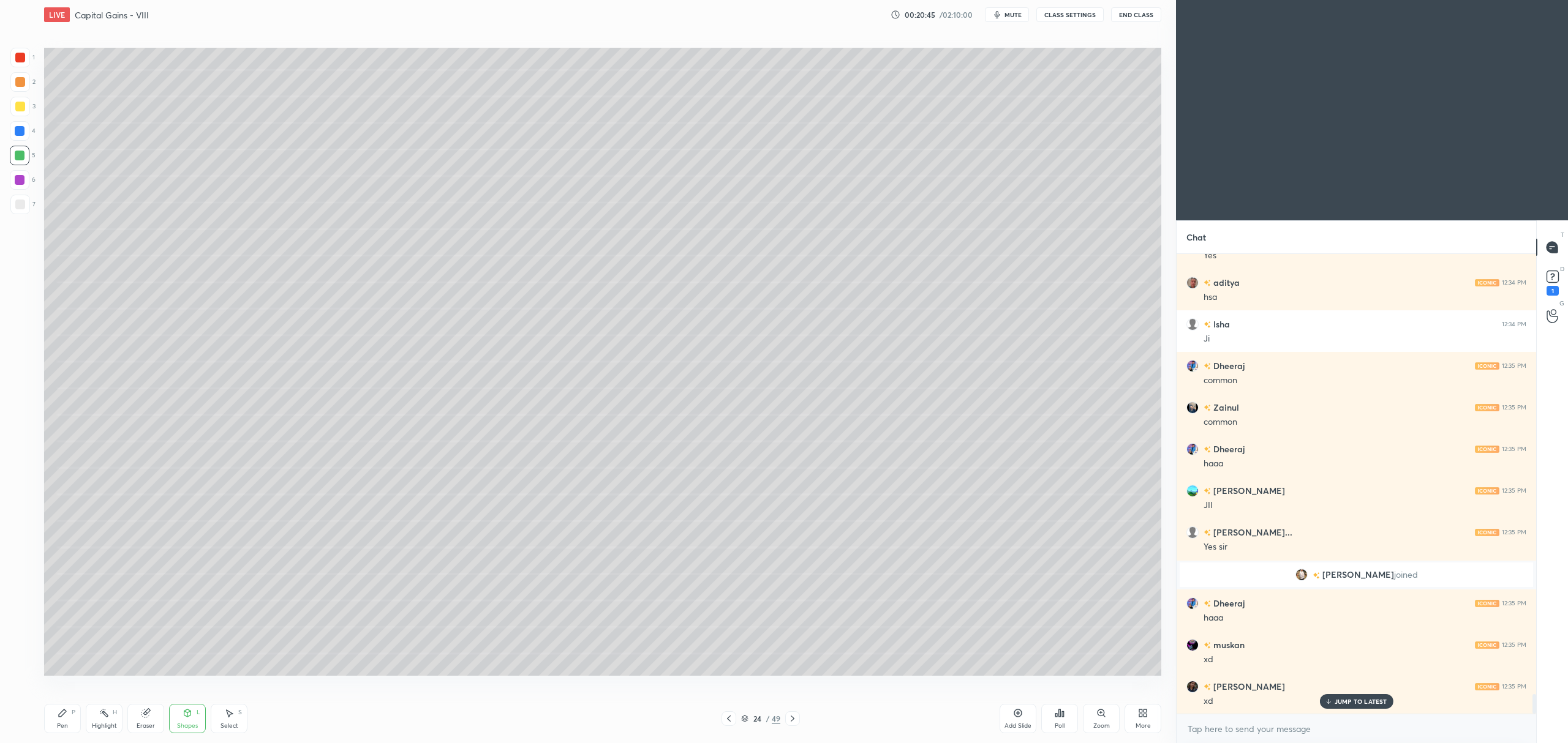
click at [69, 713] on div "Pen P" at bounding box center [62, 718] width 37 height 29
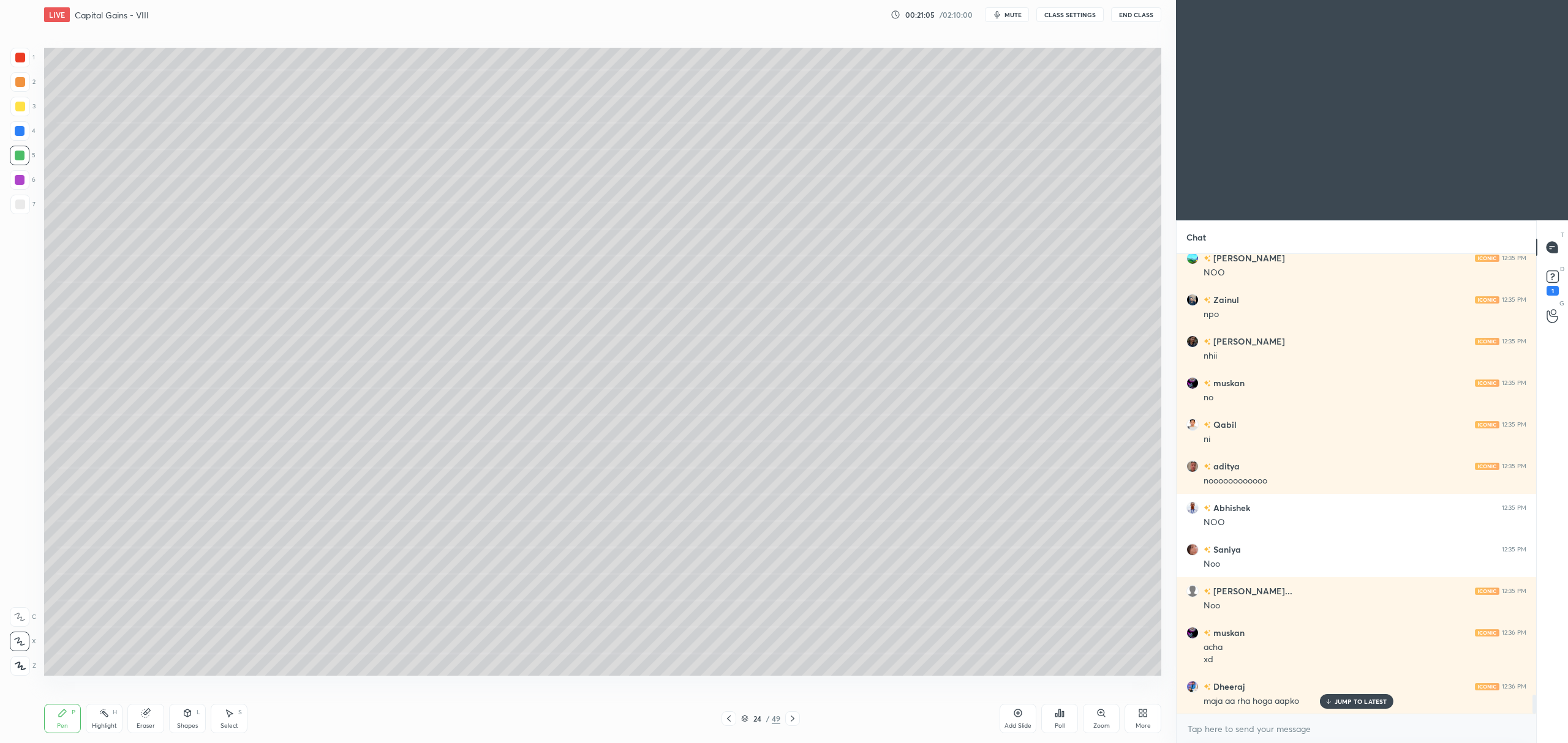
scroll to position [10938, 0]
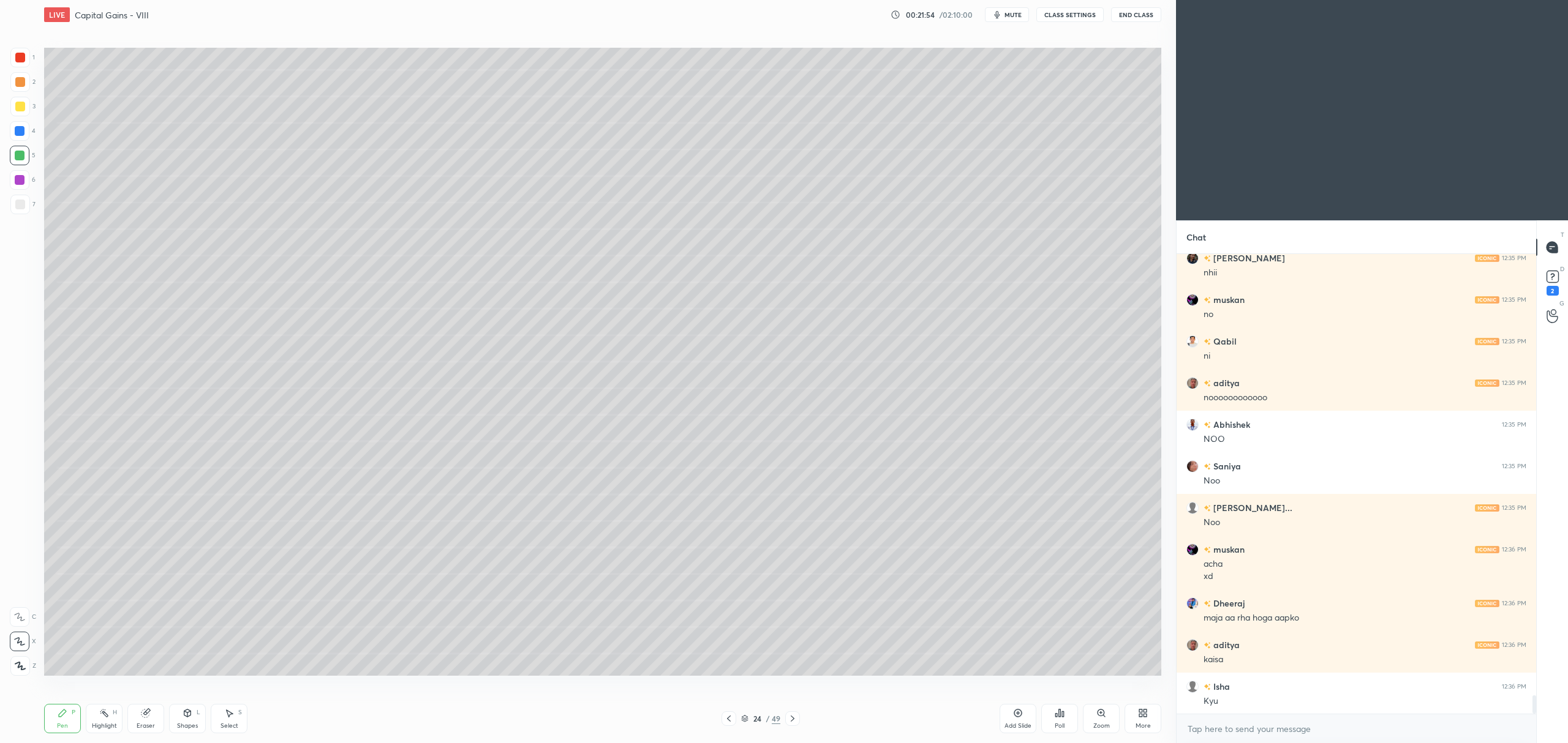
click at [19, 108] on div at bounding box center [20, 106] width 10 height 10
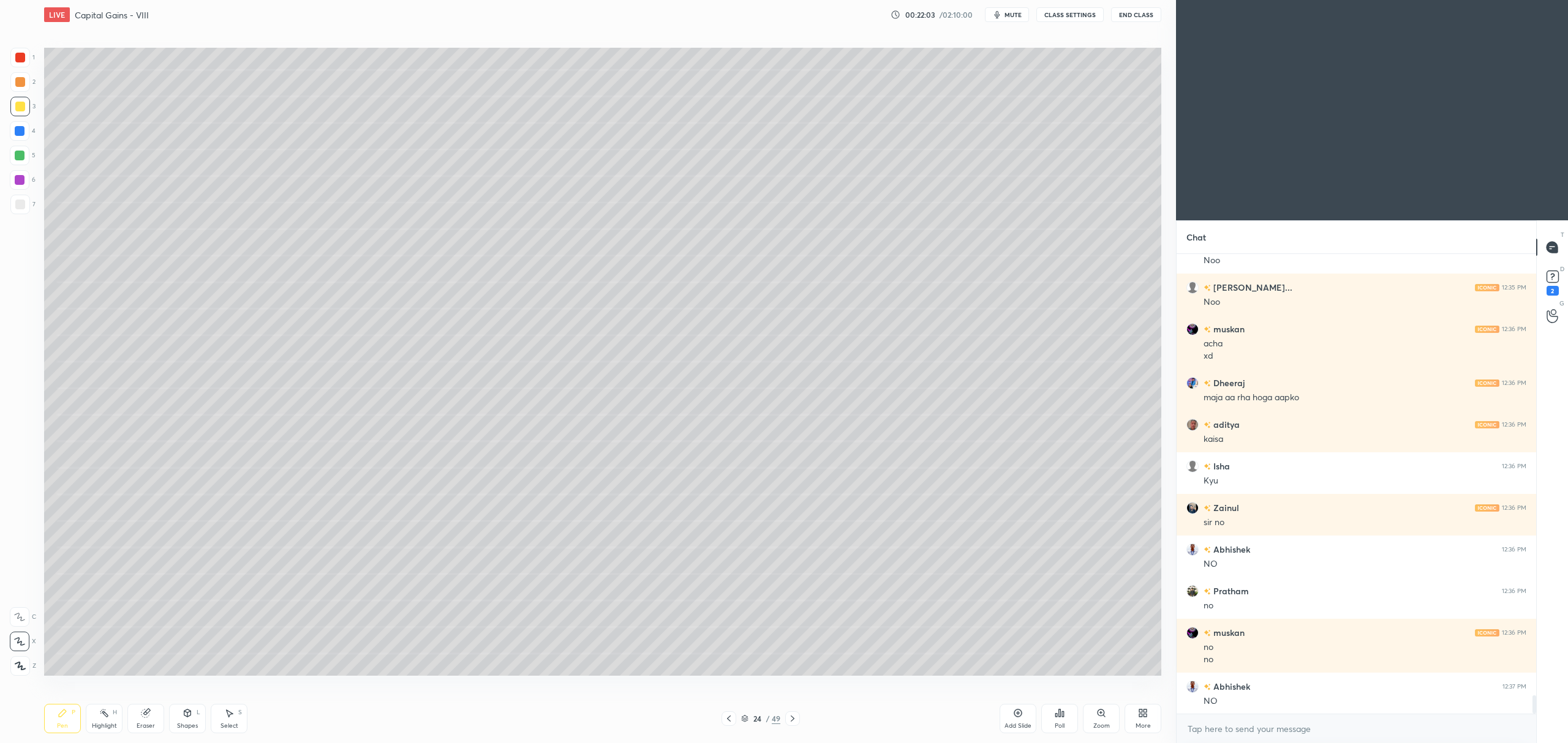
scroll to position [11200, 0]
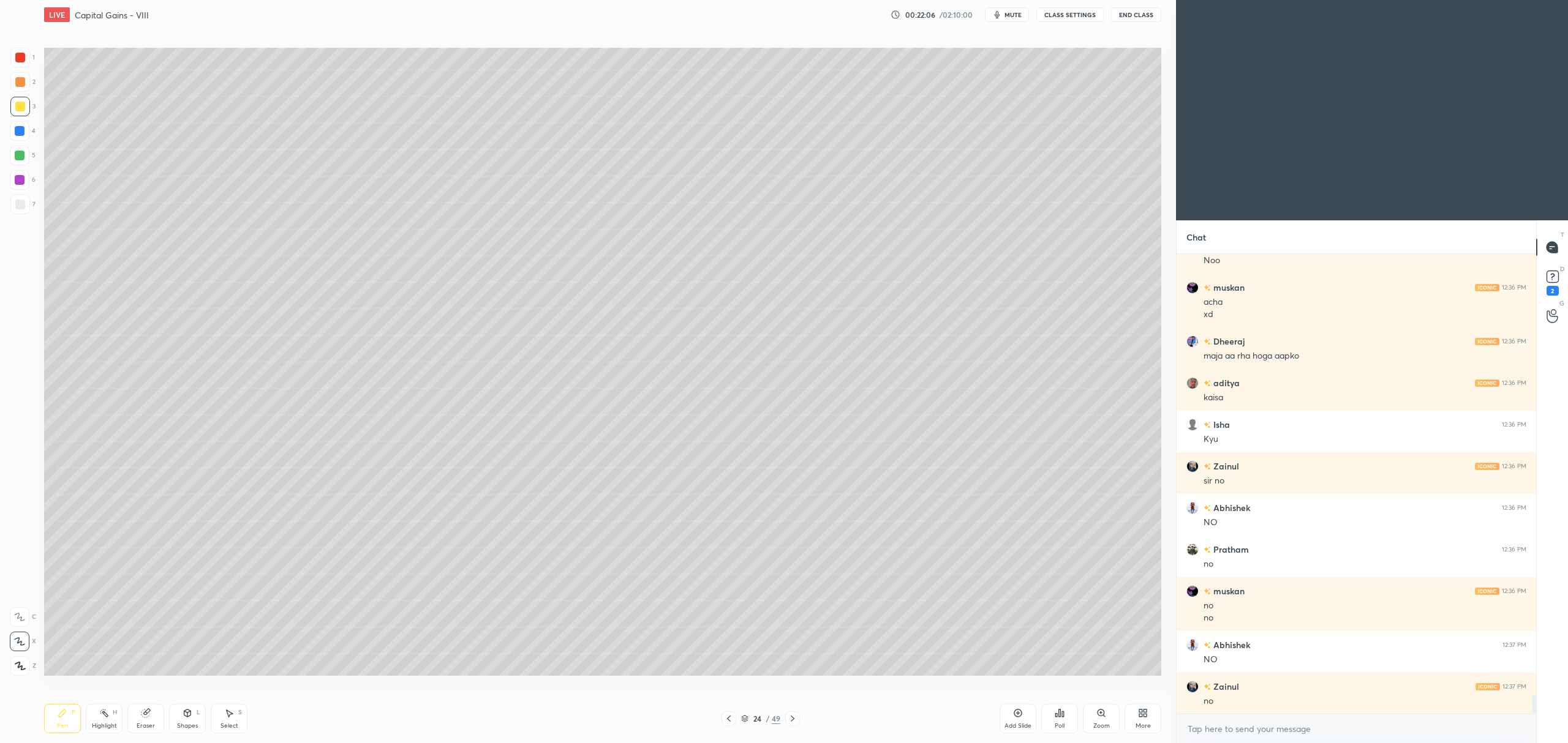
click at [20, 180] on div at bounding box center [20, 180] width 10 height 10
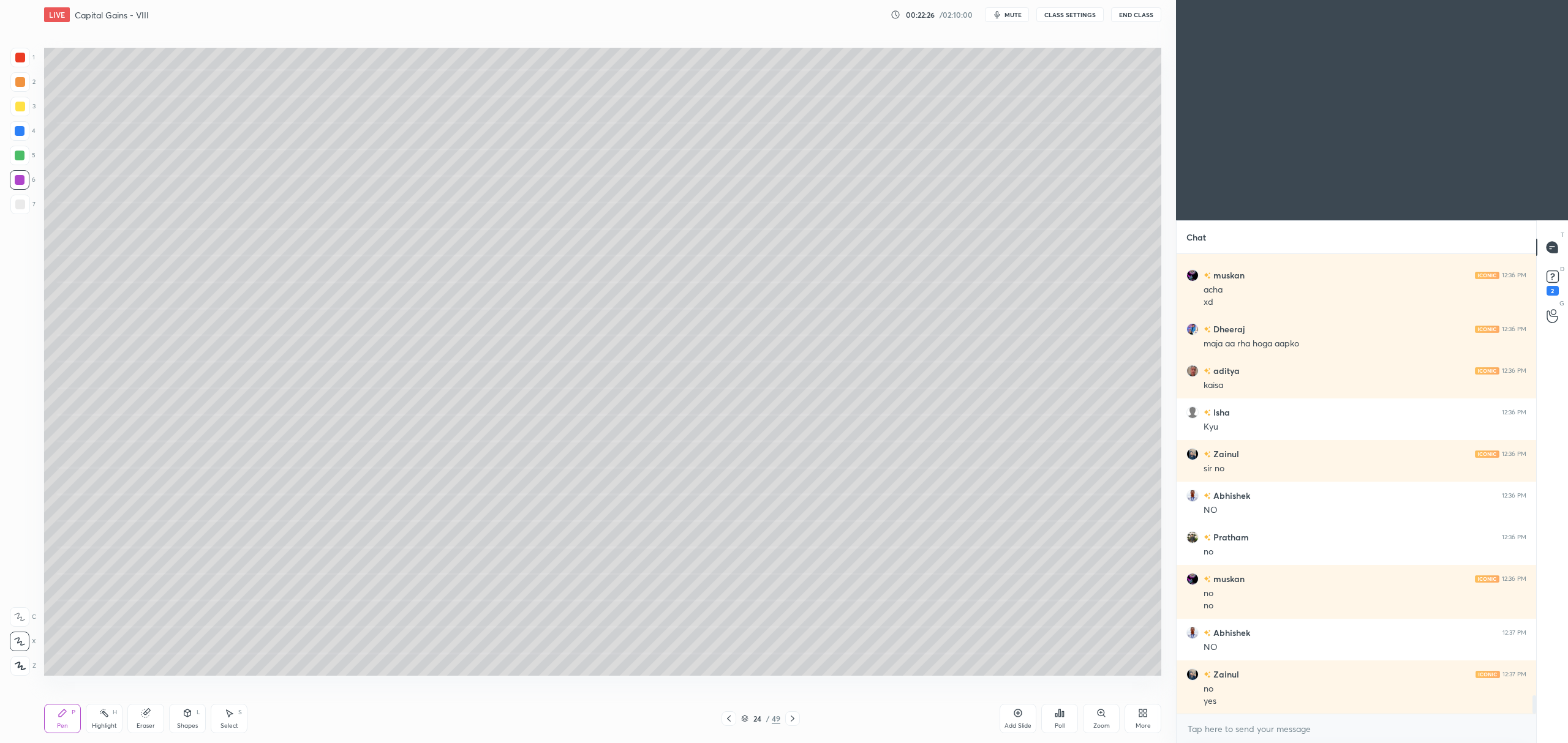
click at [26, 208] on div at bounding box center [20, 205] width 20 height 20
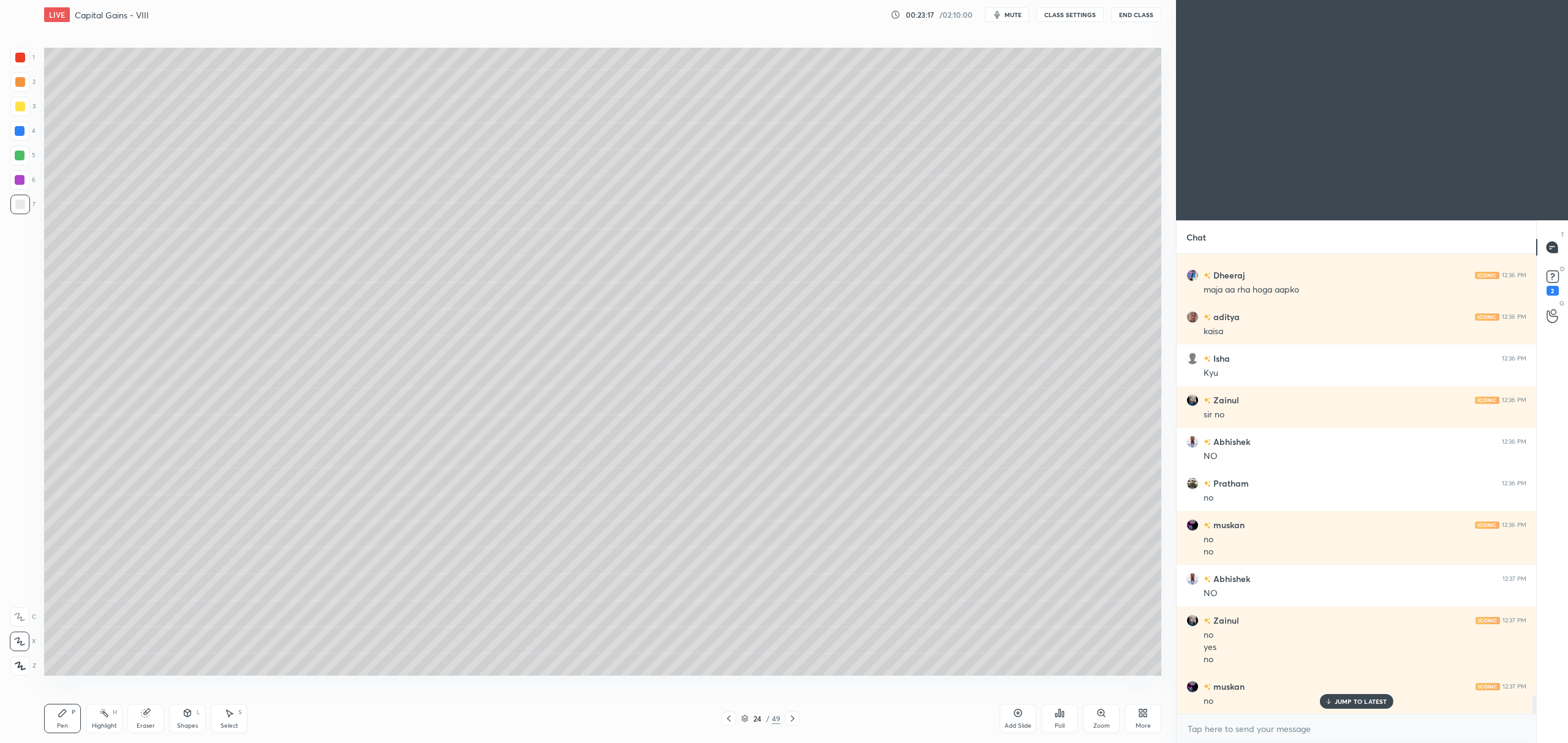
scroll to position [11308, 0]
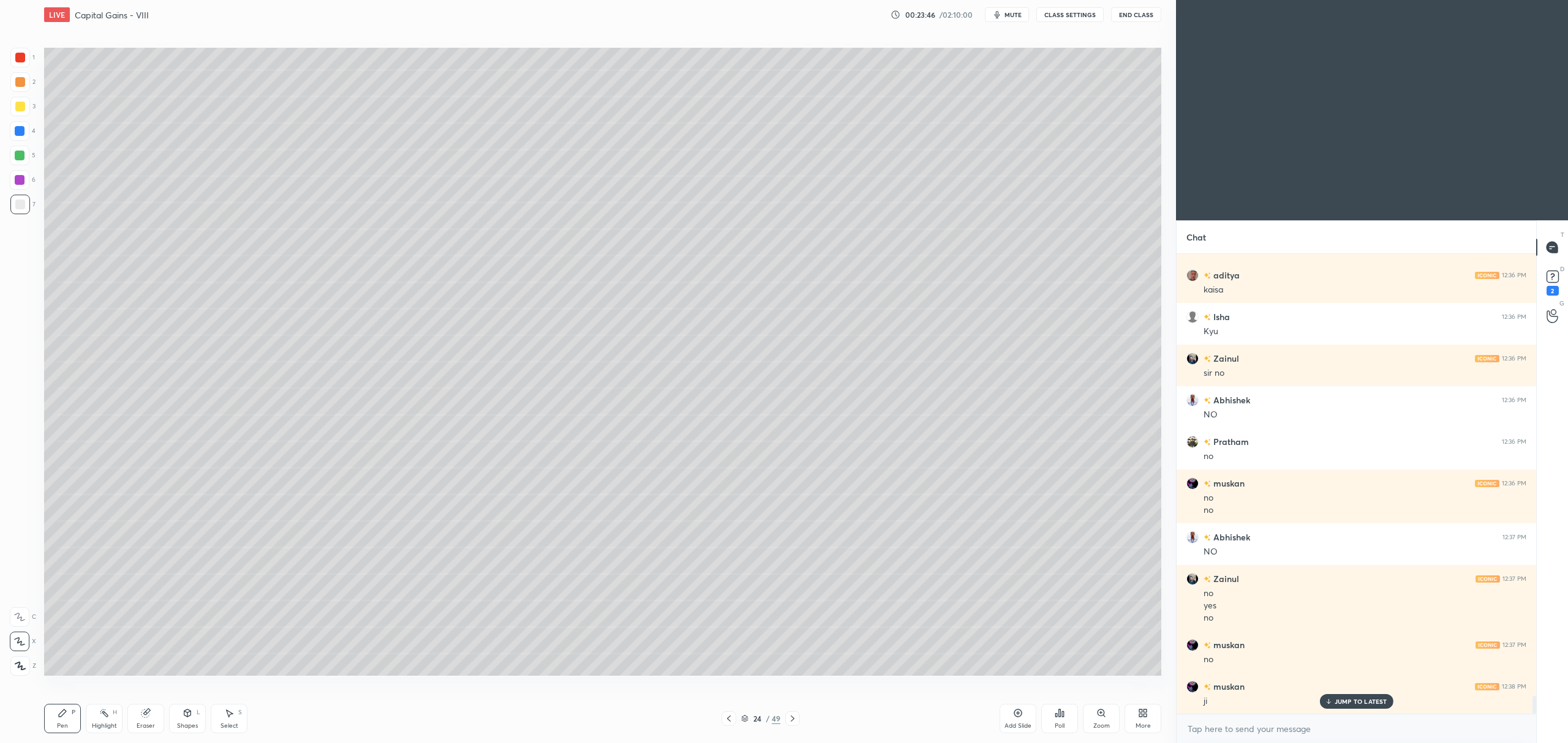
click at [25, 183] on div at bounding box center [20, 180] width 20 height 20
click at [22, 121] on div at bounding box center [20, 131] width 20 height 20
click at [1164, 207] on div "Setting up your live class Poll for secs No correct answer Start poll" at bounding box center [602, 361] width 1127 height 664
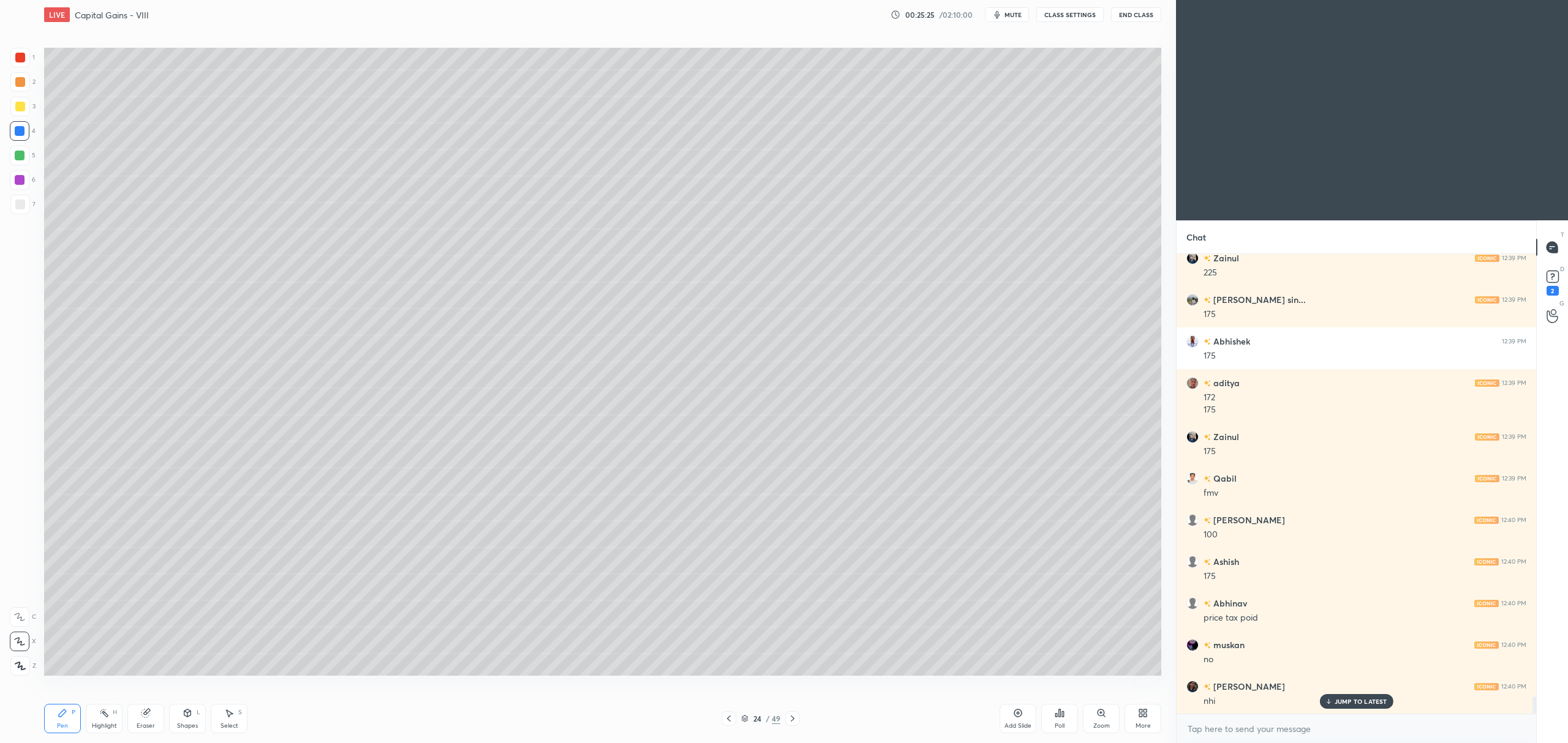
scroll to position [12027, 0]
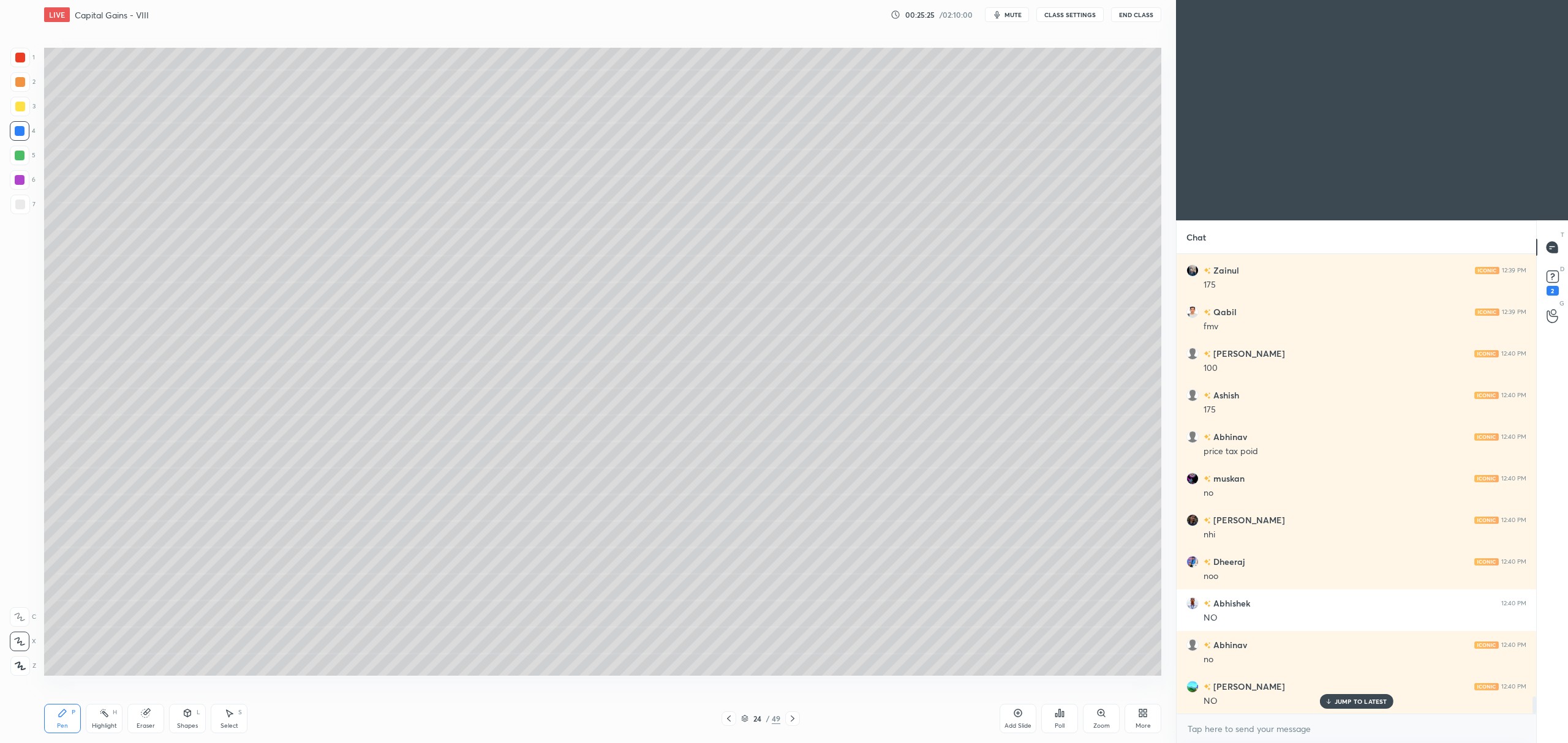
click at [721, 724] on div at bounding box center [729, 719] width 15 height 15
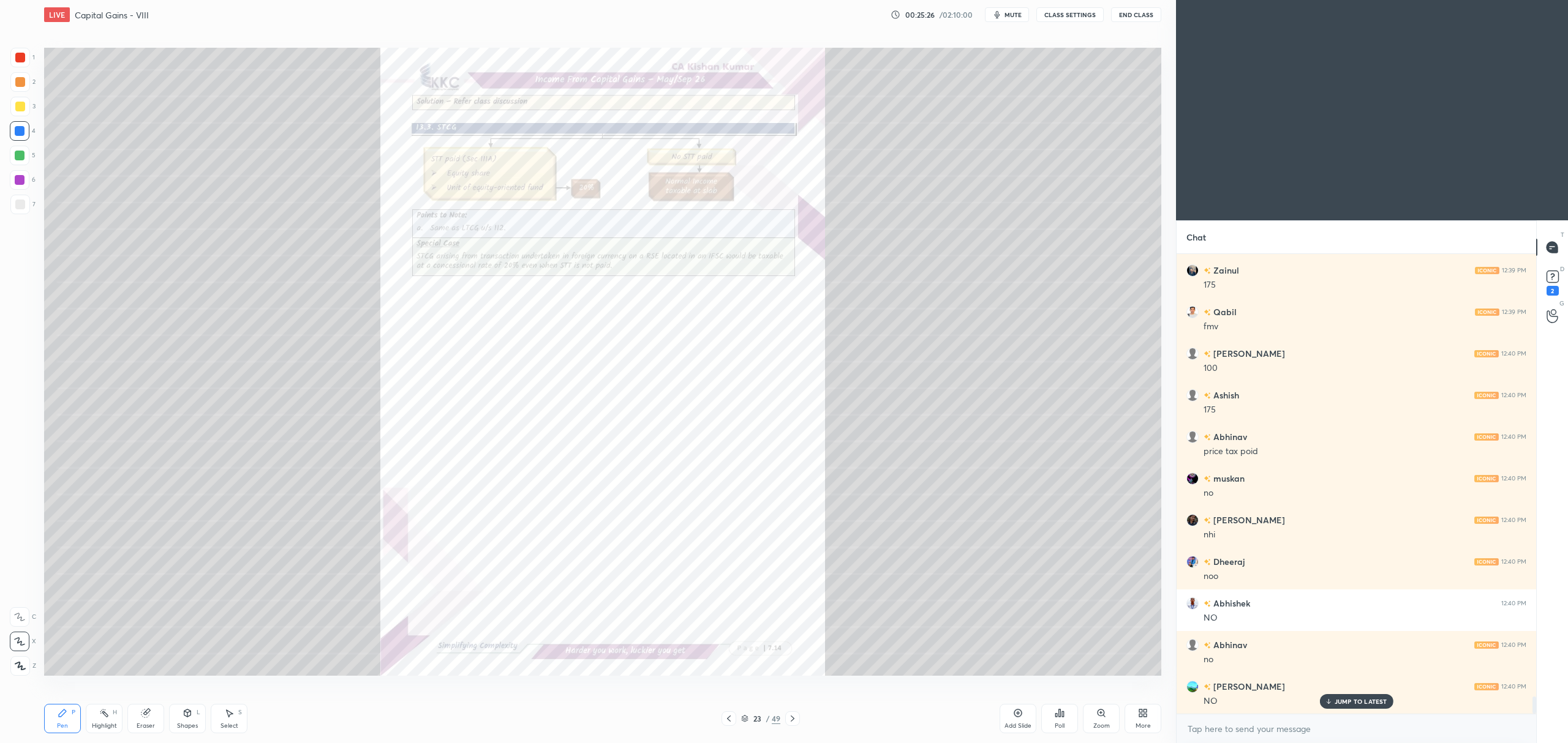
click at [1008, 718] on div "Add Slide" at bounding box center [1018, 718] width 37 height 29
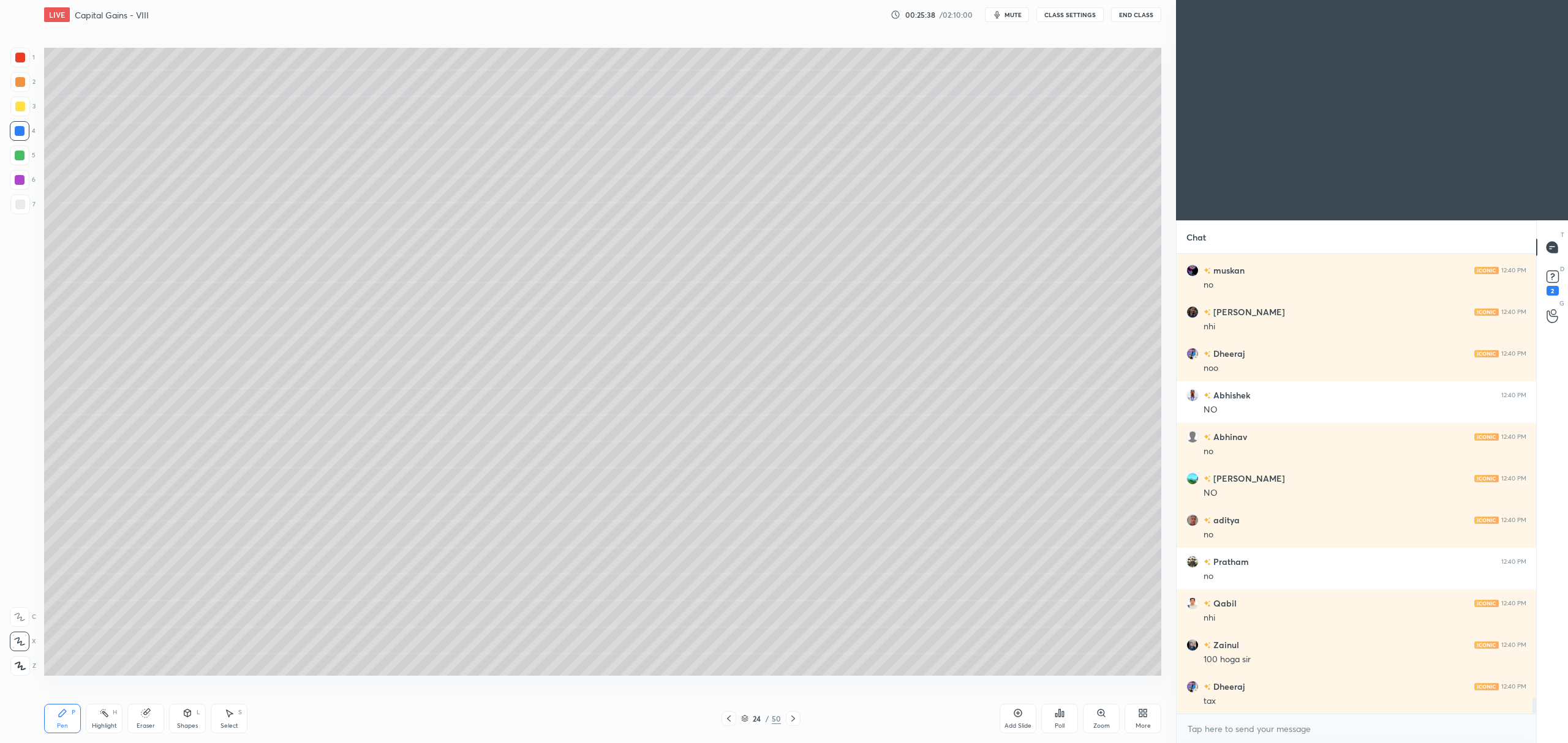
scroll to position [12277, 0]
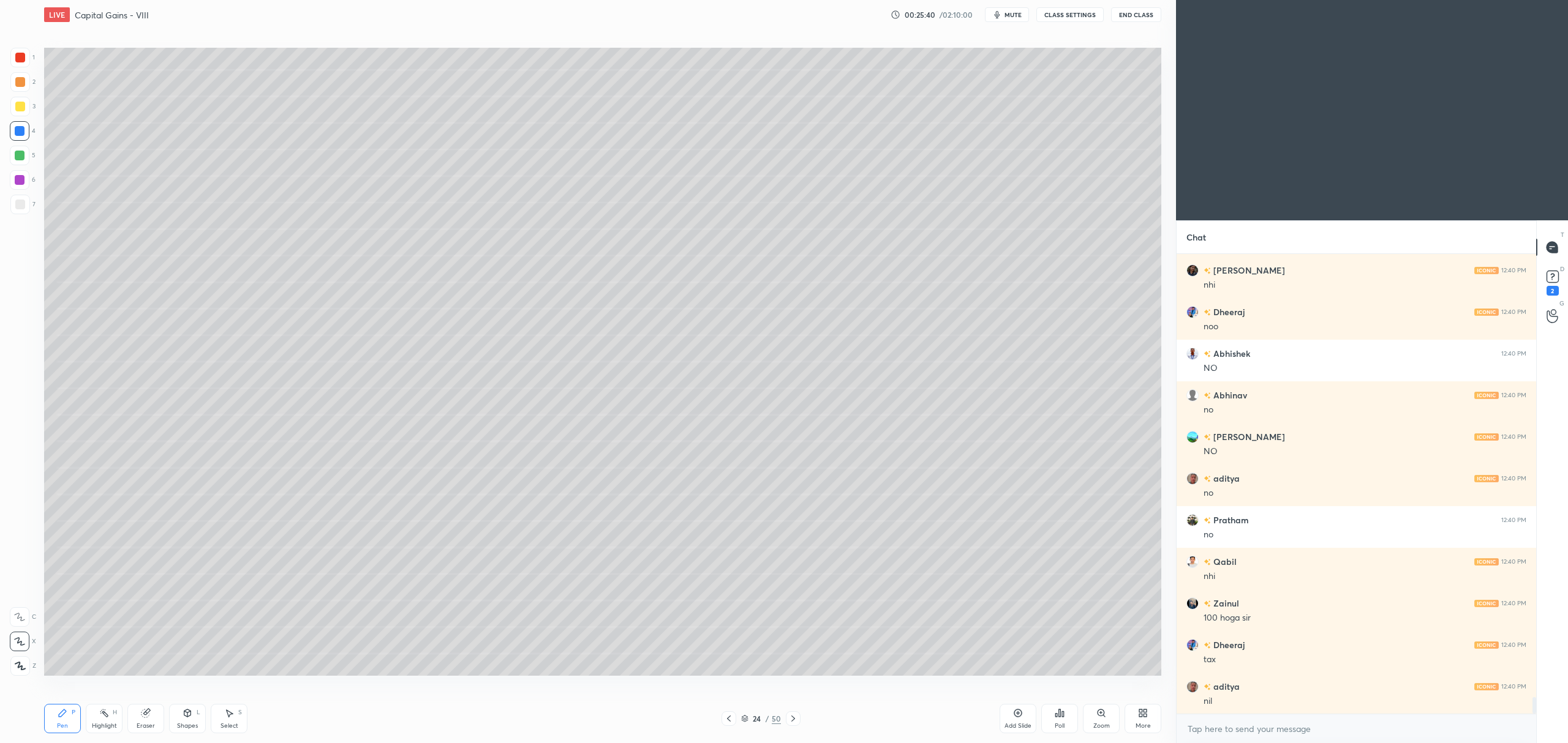
click at [797, 721] on icon at bounding box center [793, 719] width 10 height 10
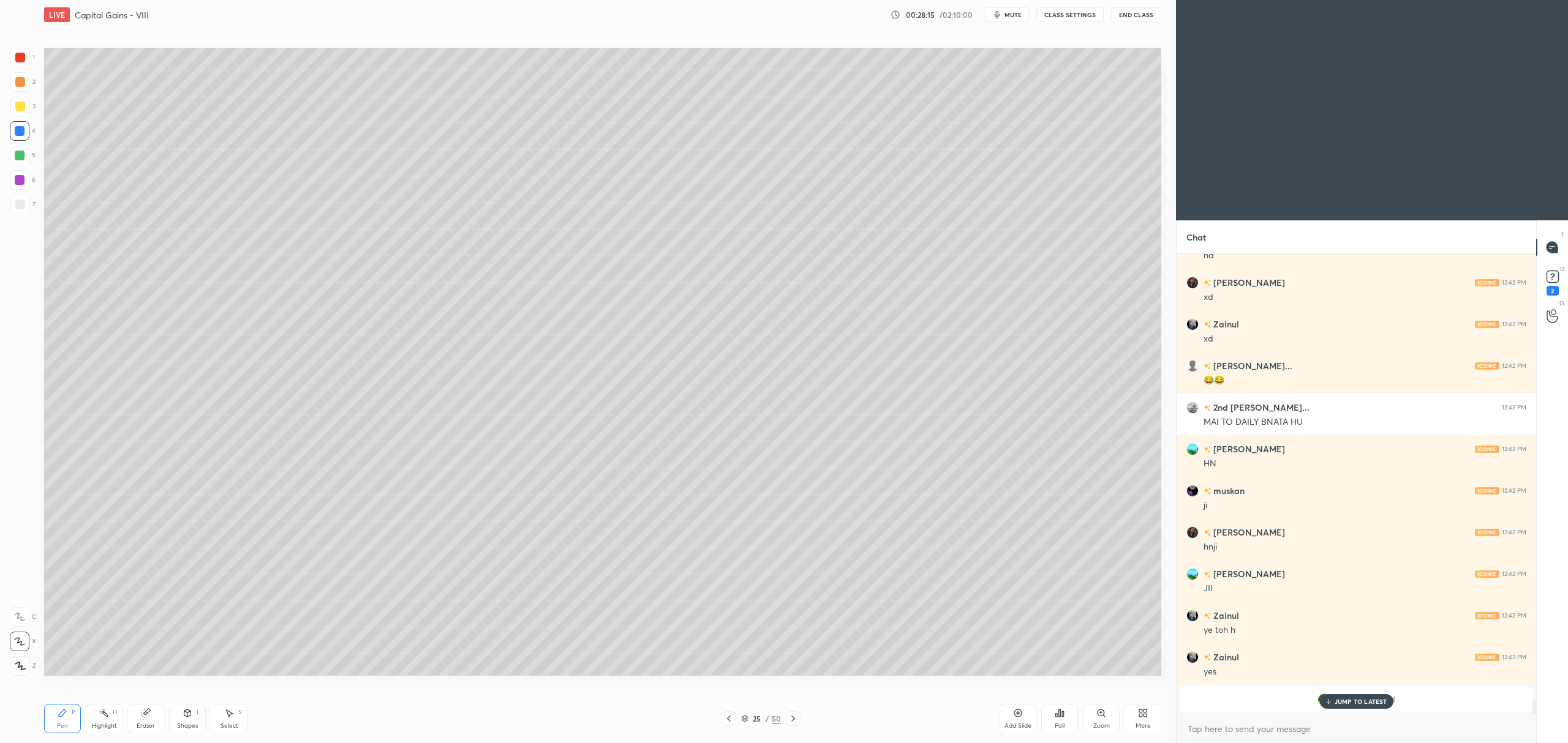
scroll to position [13776, 0]
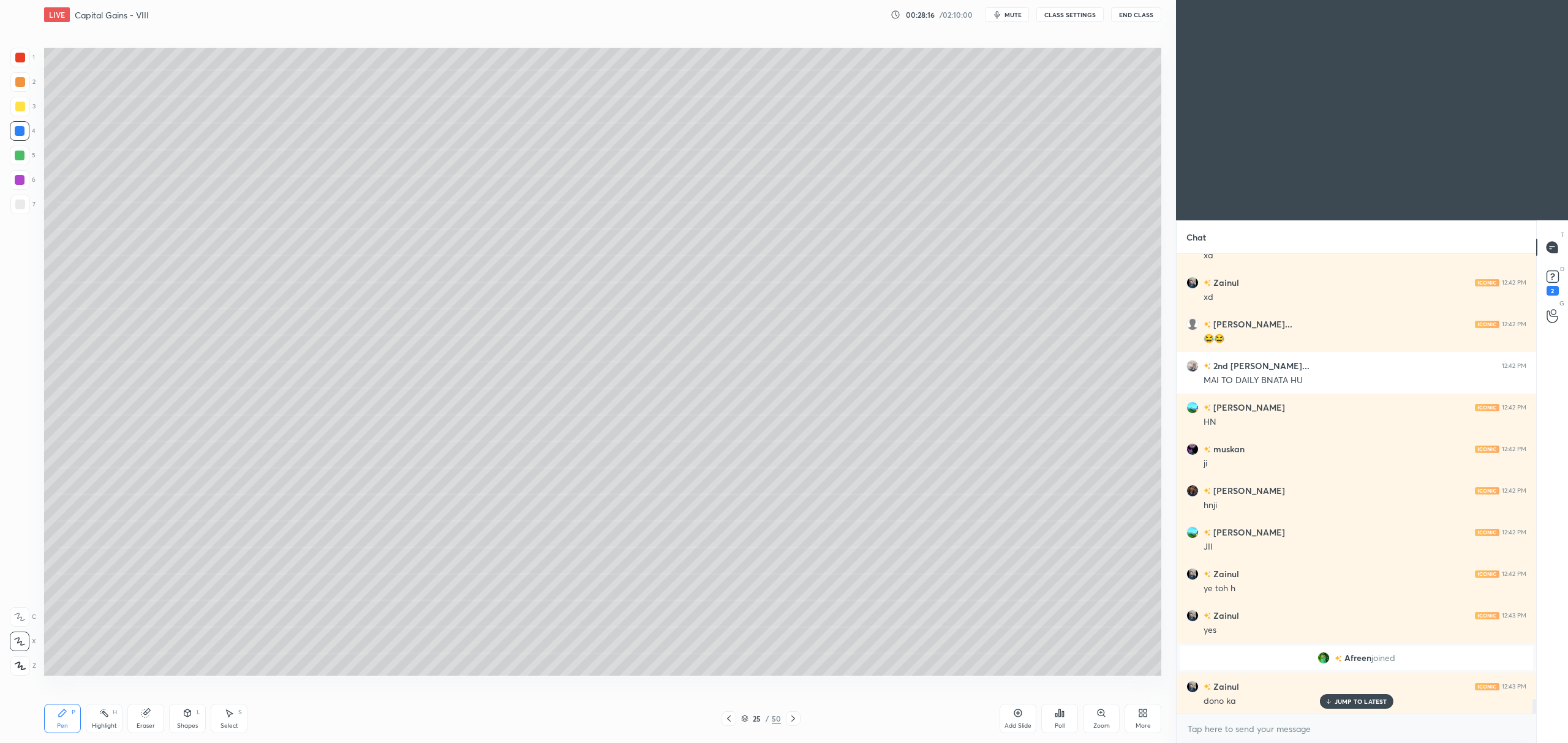
click at [25, 204] on div at bounding box center [20, 205] width 20 height 20
click at [18, 100] on div at bounding box center [20, 106] width 20 height 20
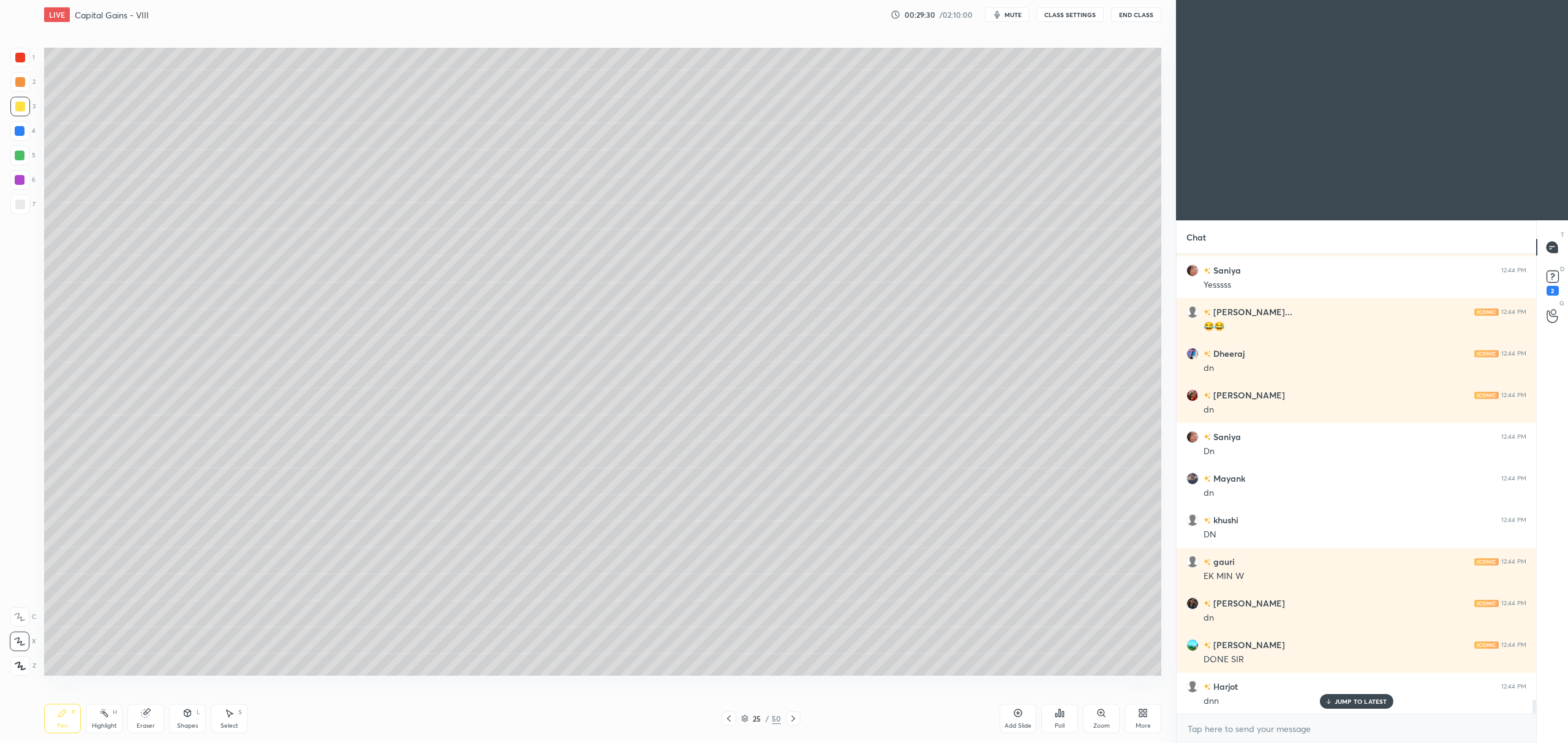
scroll to position [14566, 0]
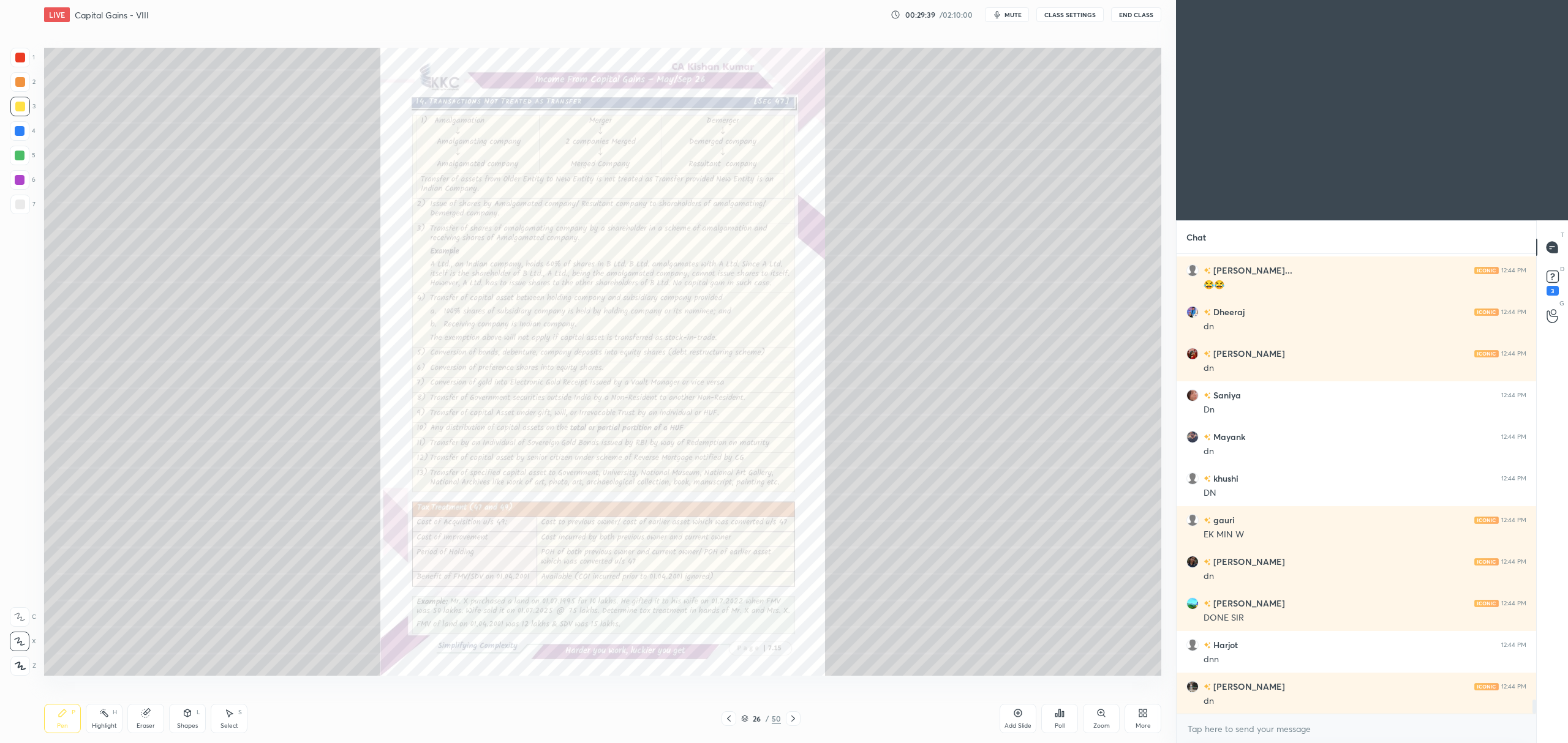
click at [1106, 723] on div "Zoom" at bounding box center [1101, 726] width 17 height 6
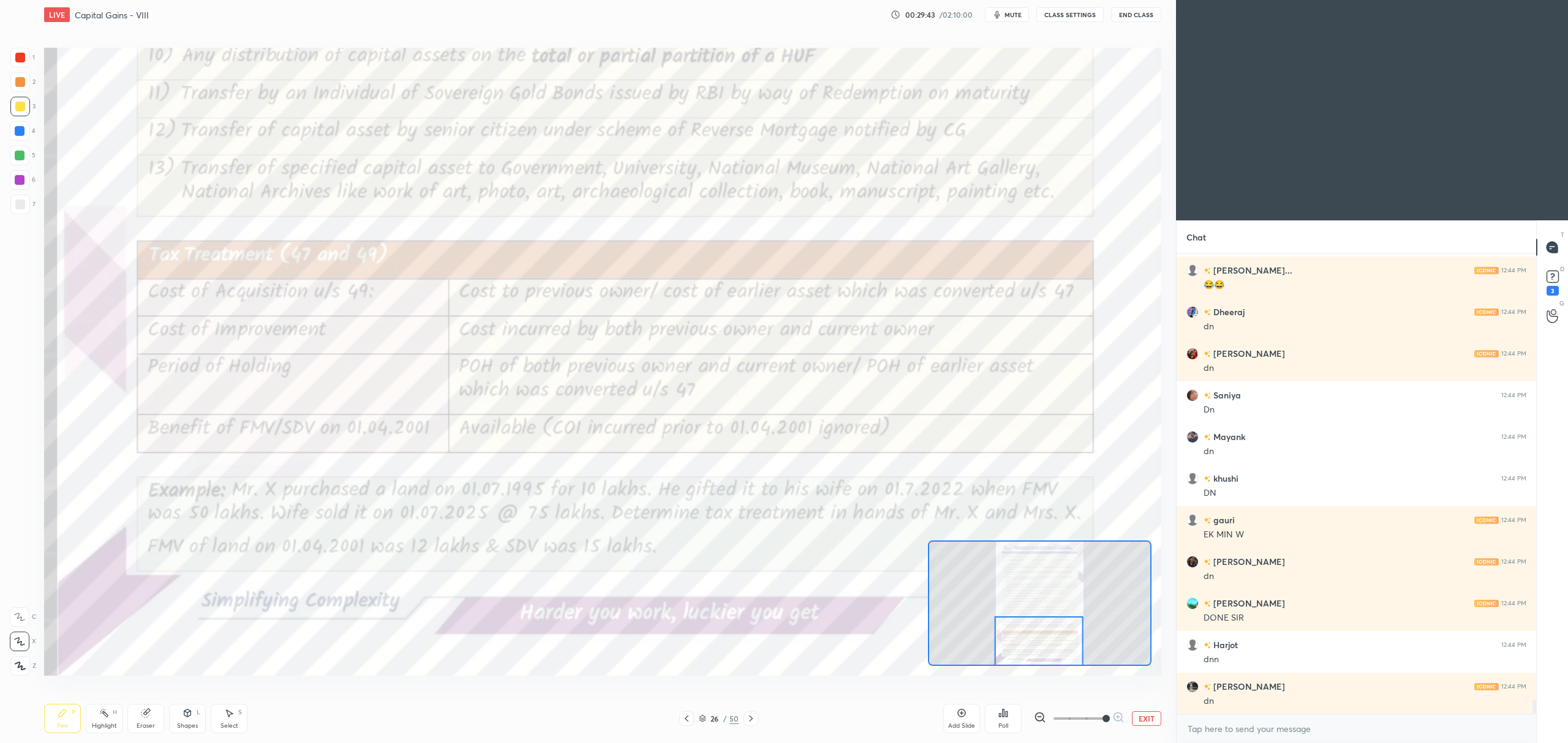
click at [20, 56] on div at bounding box center [20, 58] width 10 height 10
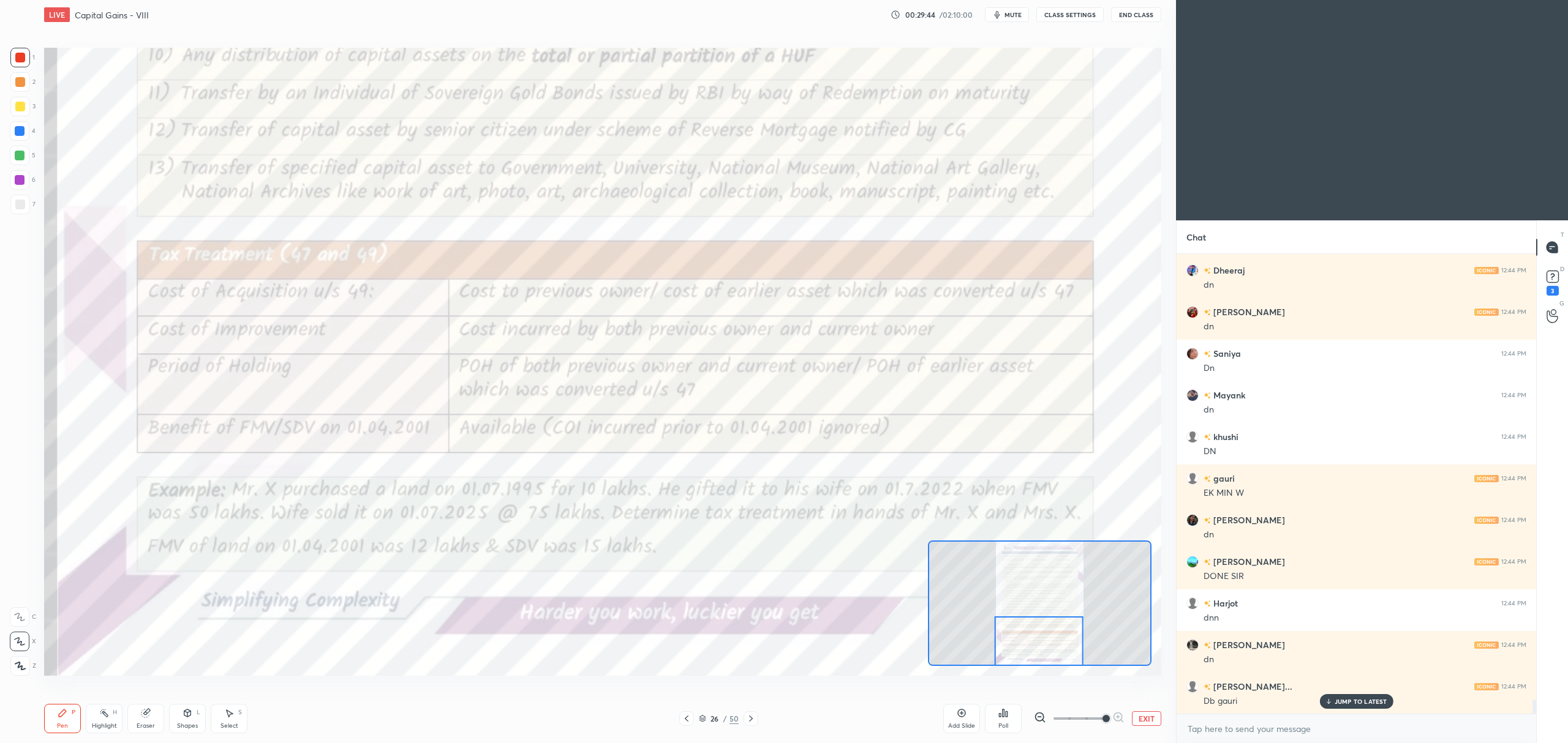
click at [8, 130] on div "1 2 3 4 5 6 7 C X Z C X Z E E Erase all H H" at bounding box center [19, 361] width 39 height 628
click at [20, 615] on icon at bounding box center [20, 617] width 11 height 9
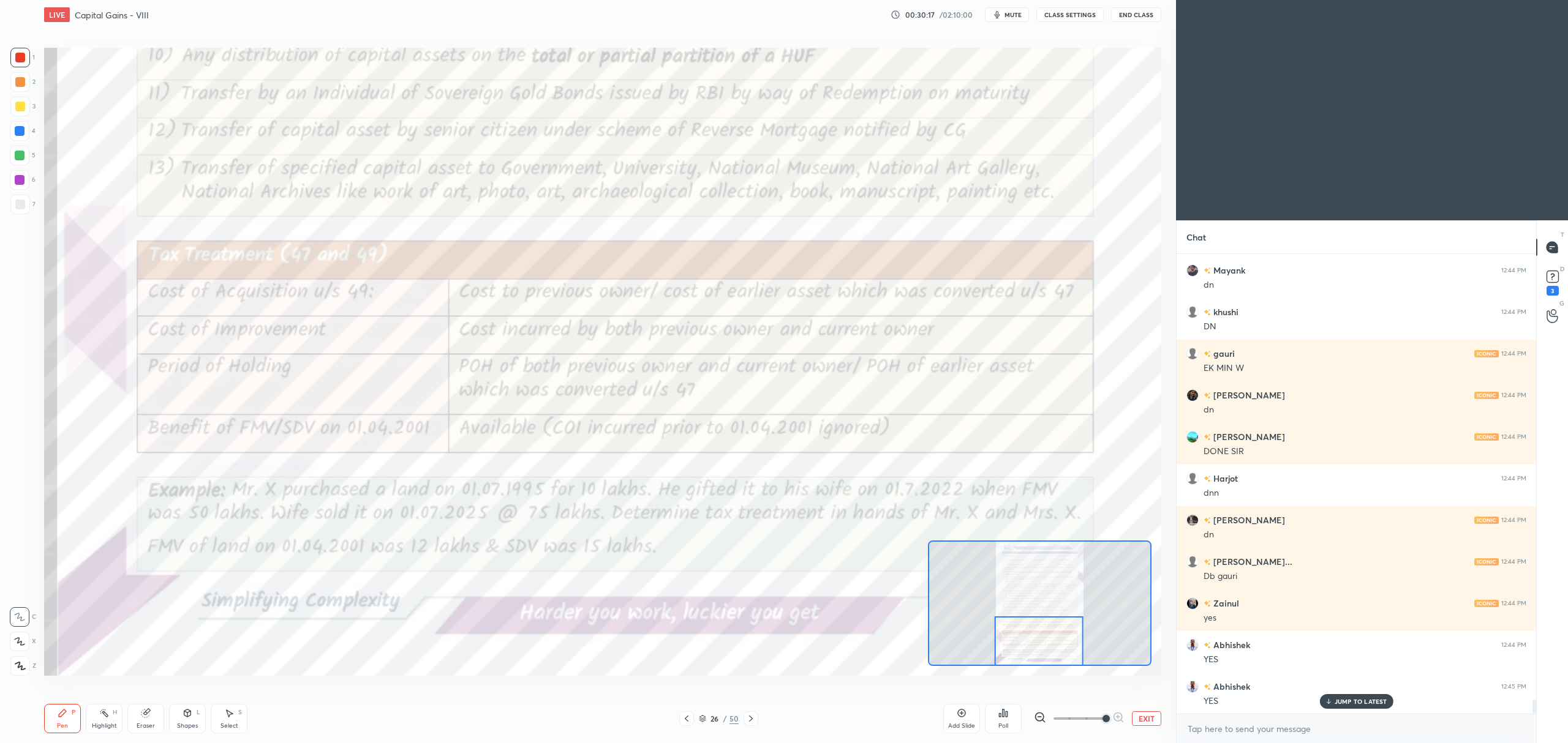
scroll to position [14775, 0]
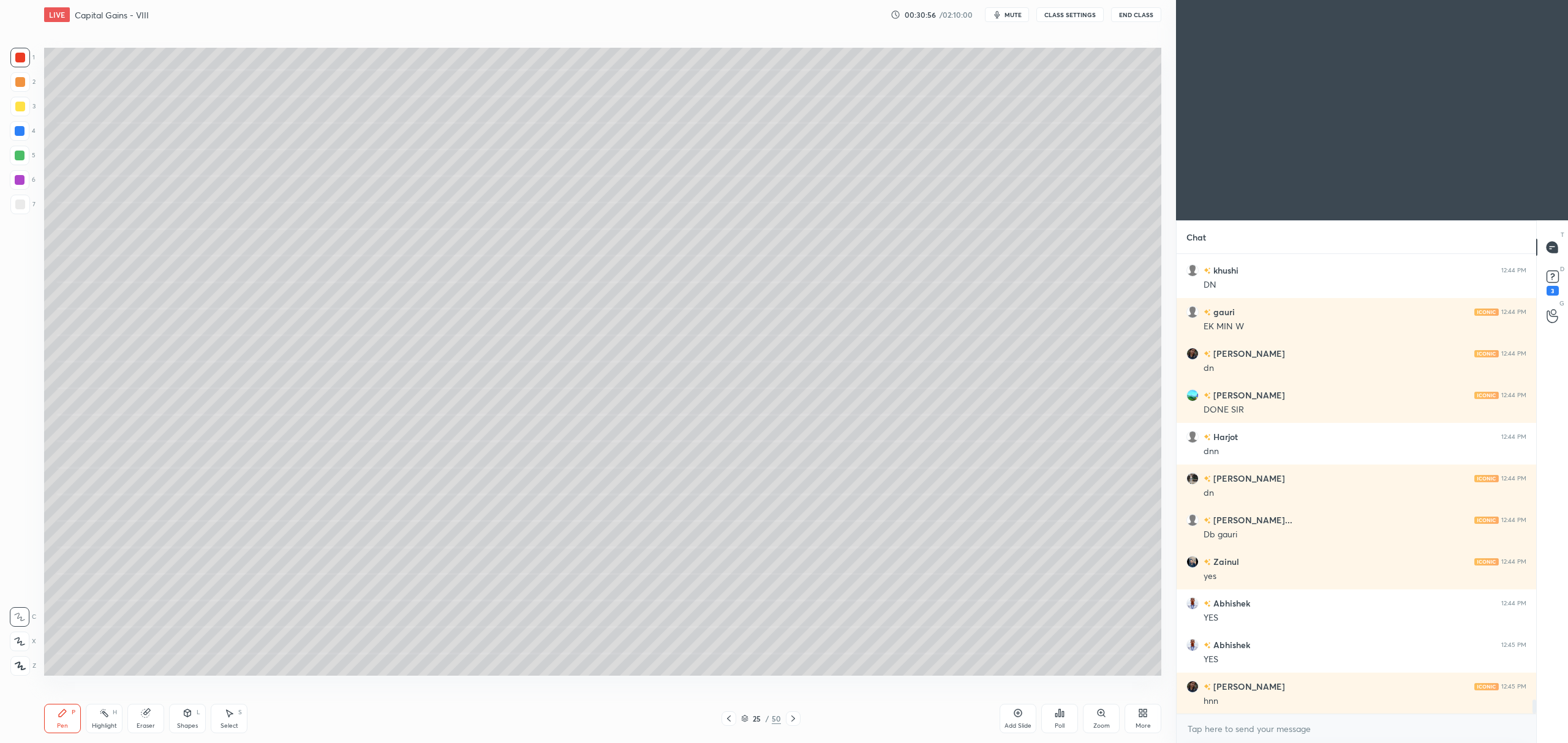
click at [797, 721] on div at bounding box center [793, 719] width 15 height 15
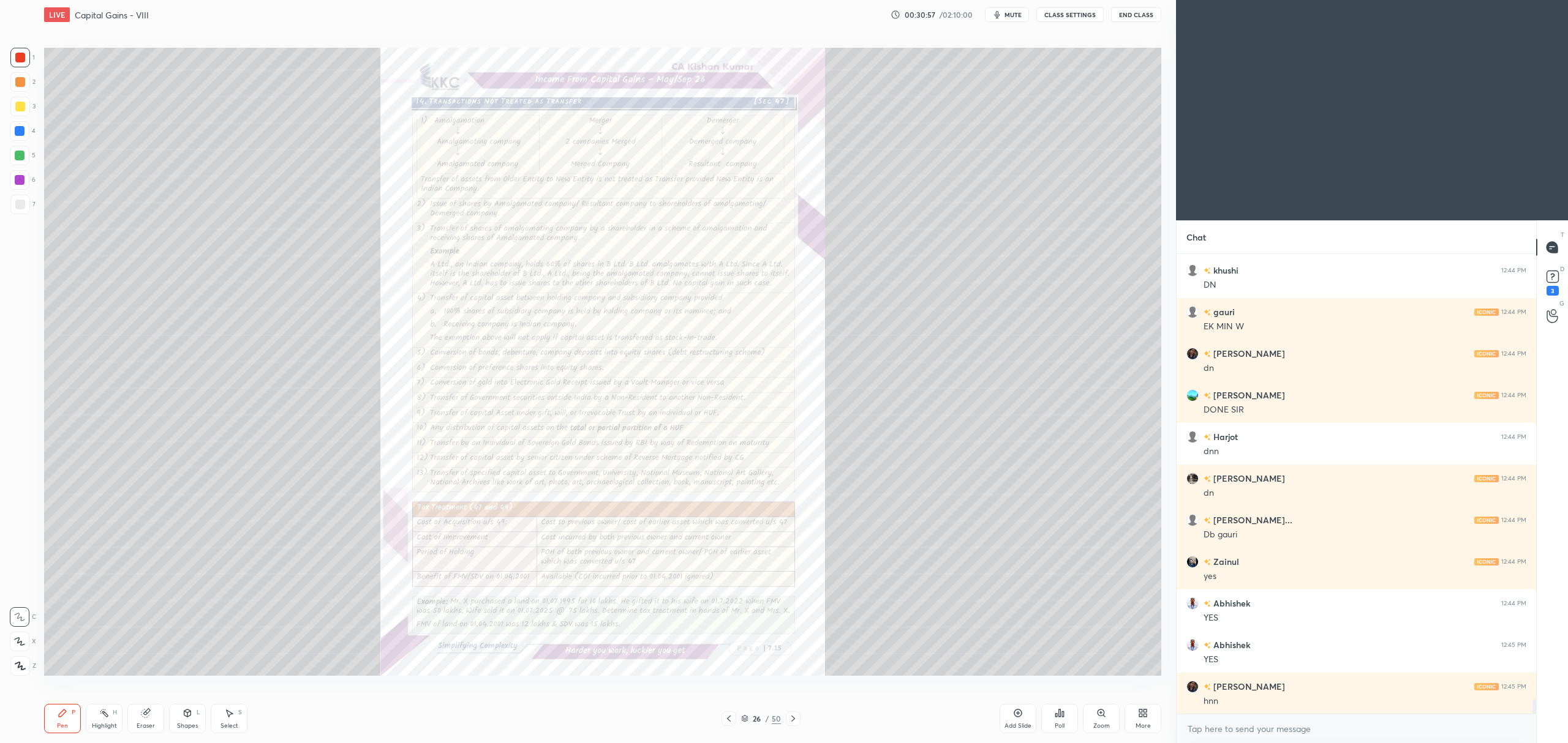
click at [1098, 718] on icon at bounding box center [1101, 713] width 10 height 10
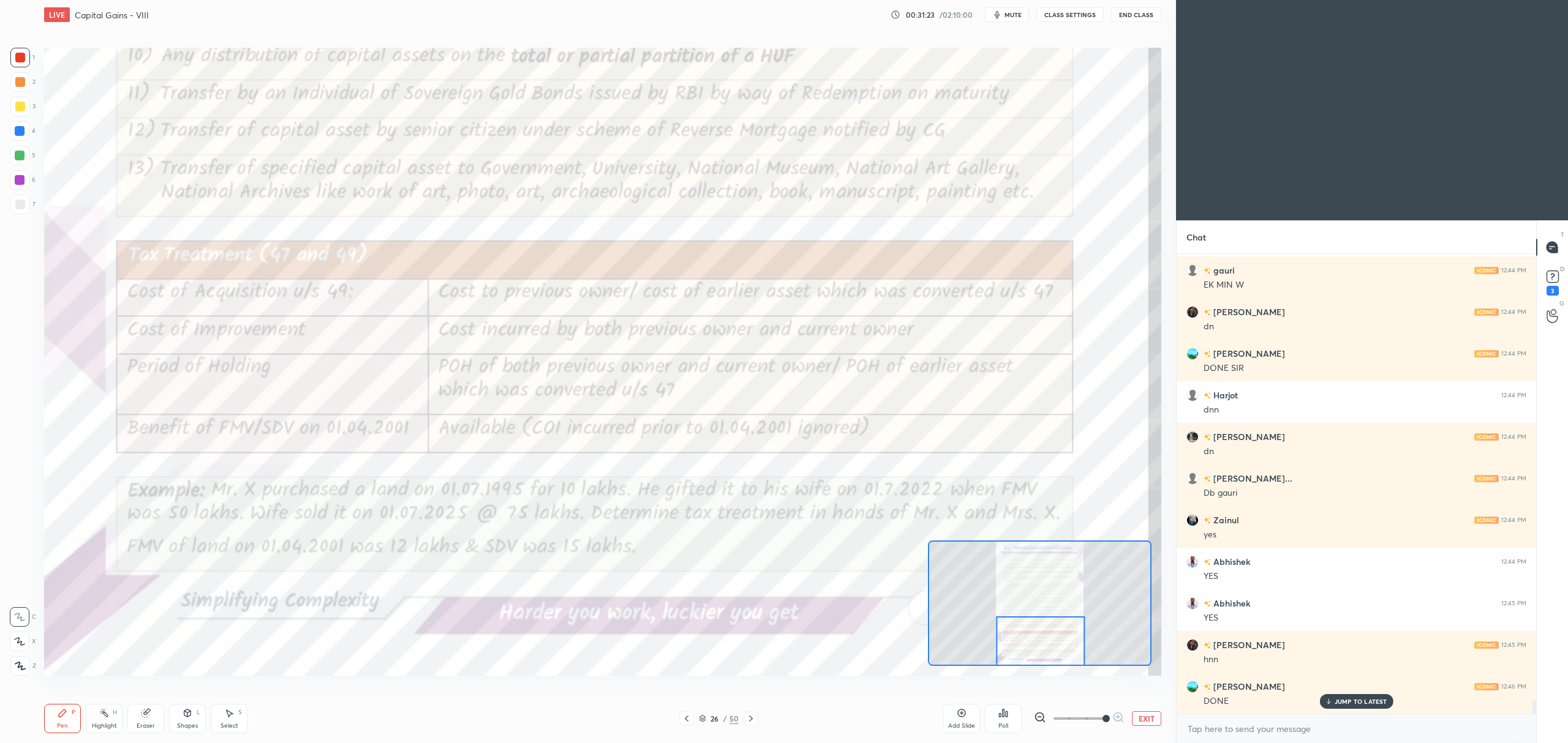
scroll to position [14858, 0]
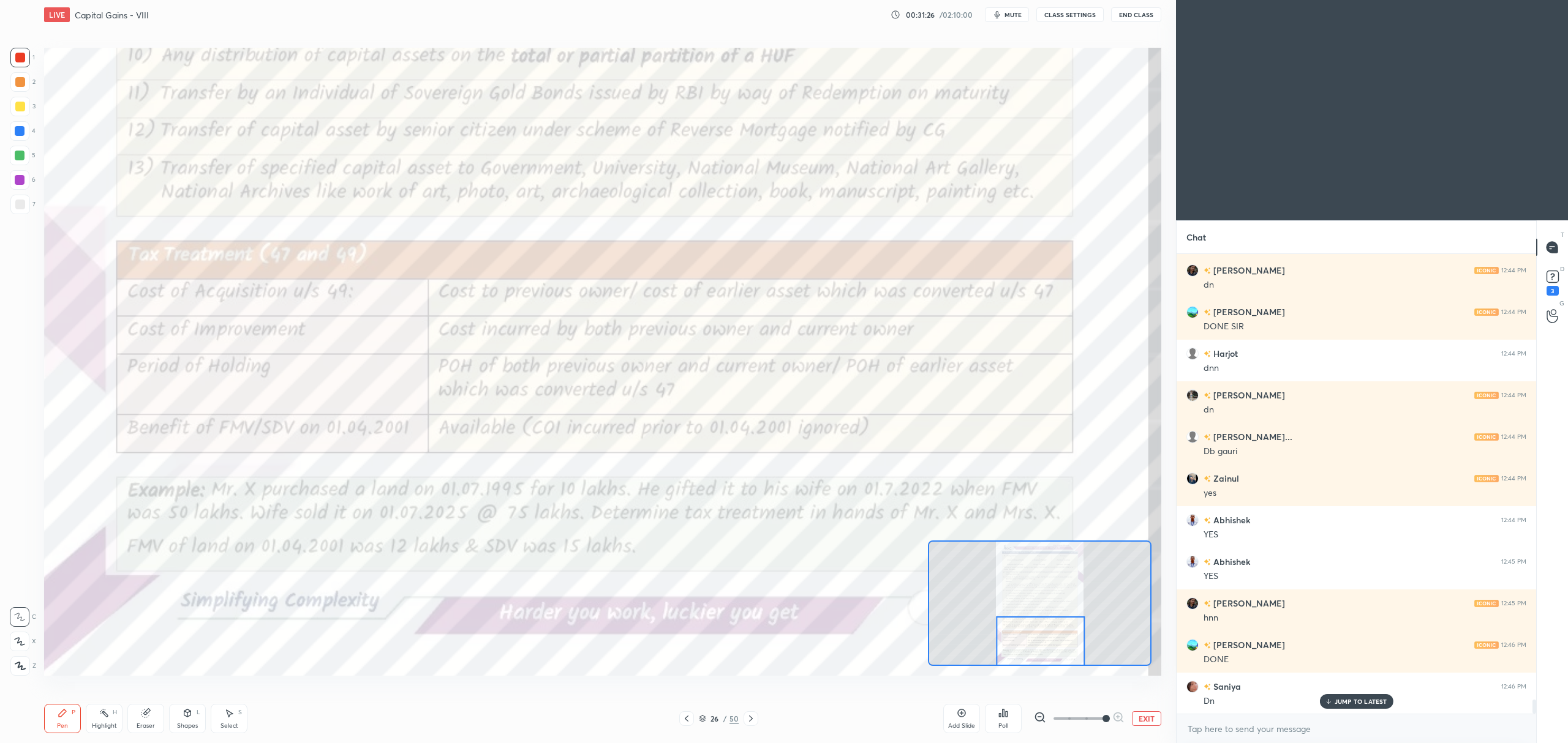
click at [1145, 718] on button "EXIT" at bounding box center [1146, 719] width 29 height 15
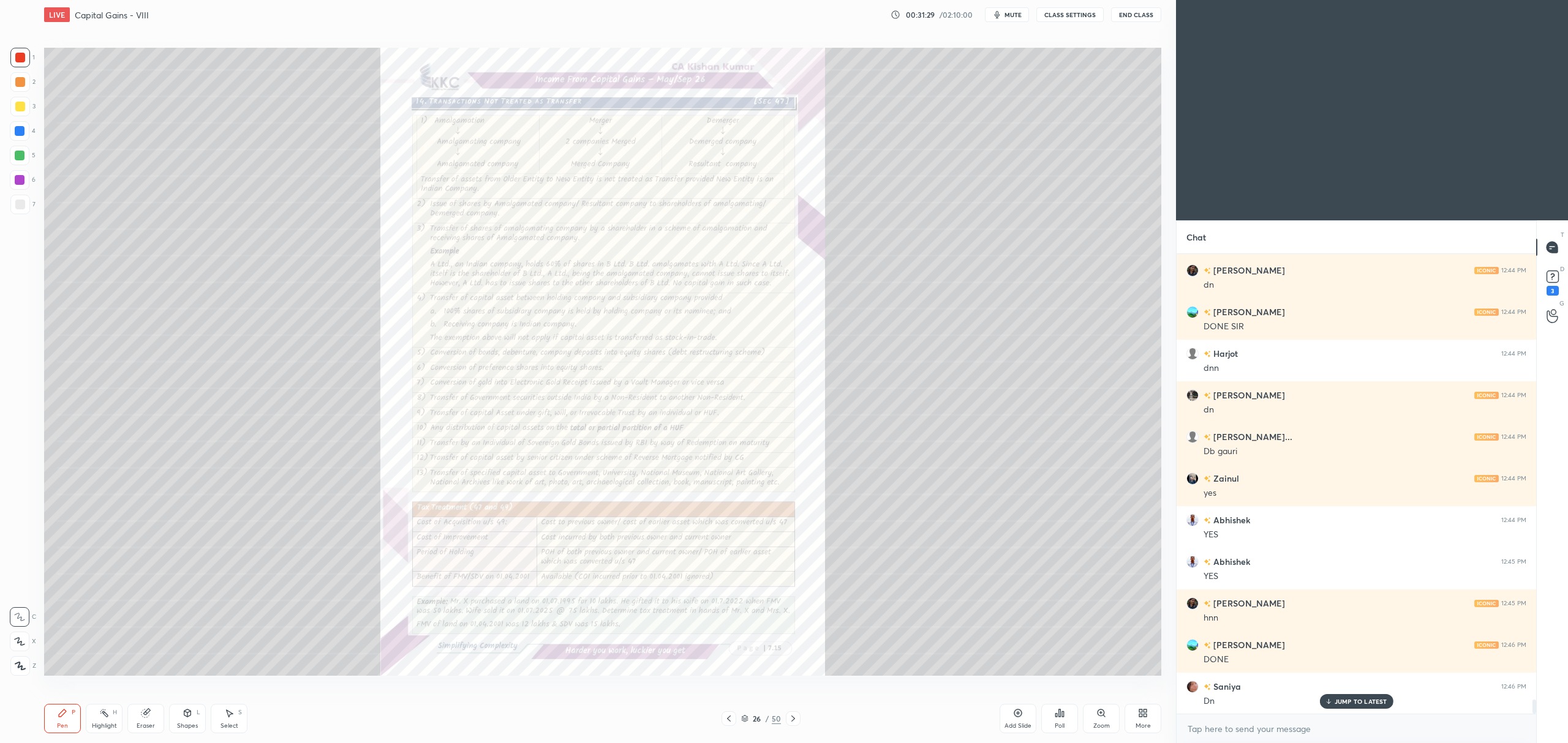
click at [1026, 713] on div "Add Slide" at bounding box center [1018, 718] width 37 height 29
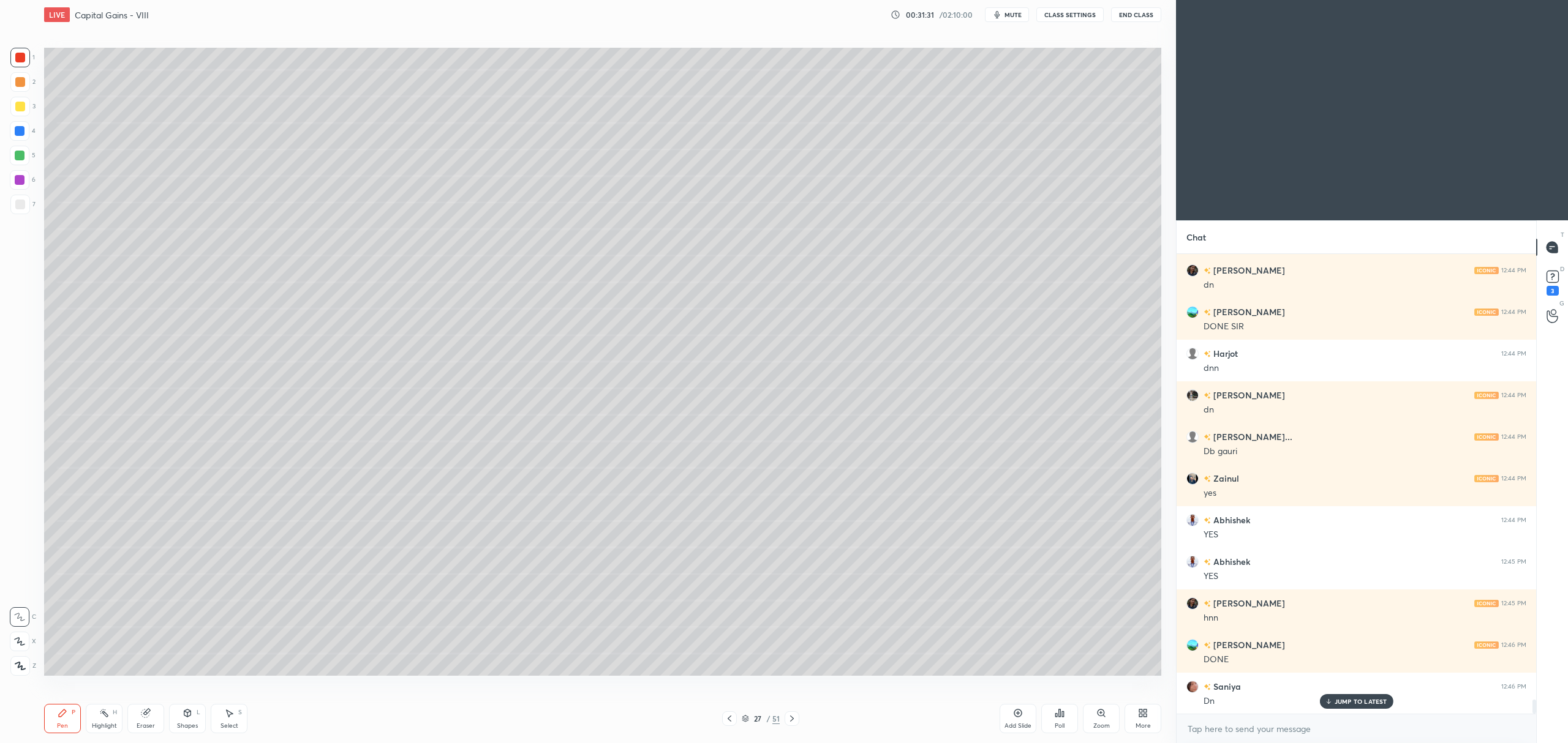
click at [23, 104] on div at bounding box center [20, 106] width 10 height 10
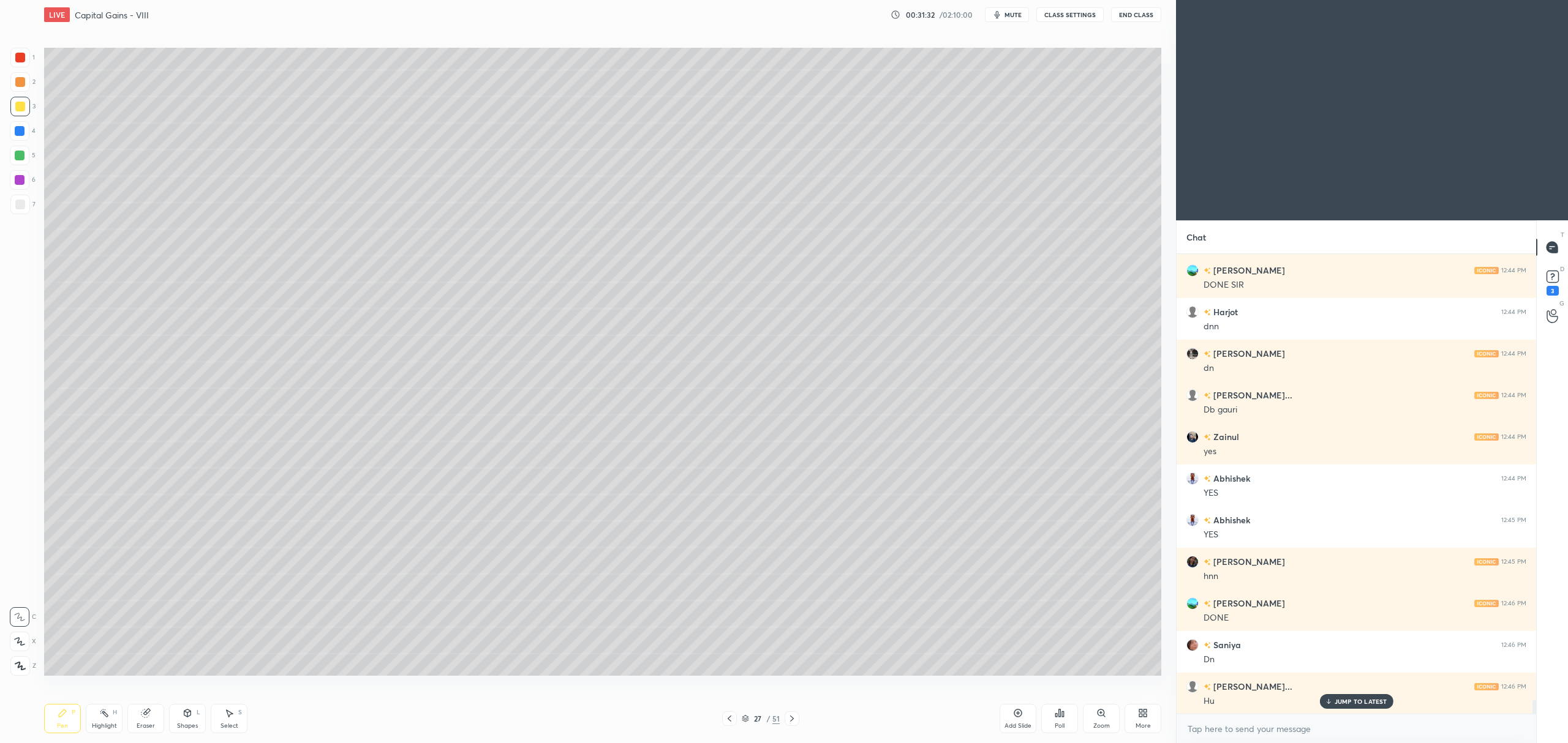
click at [25, 638] on div at bounding box center [20, 642] width 20 height 20
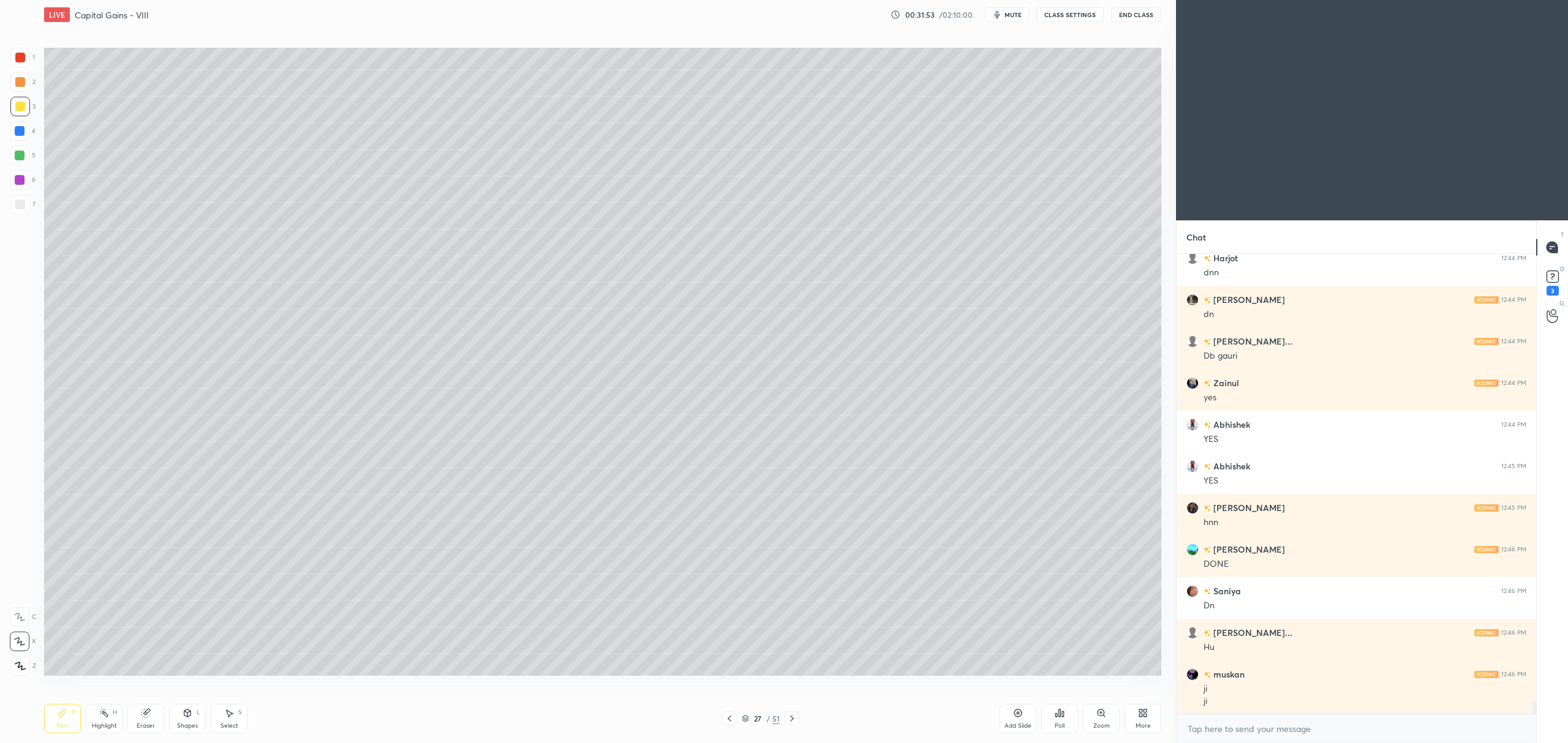
scroll to position [14995, 0]
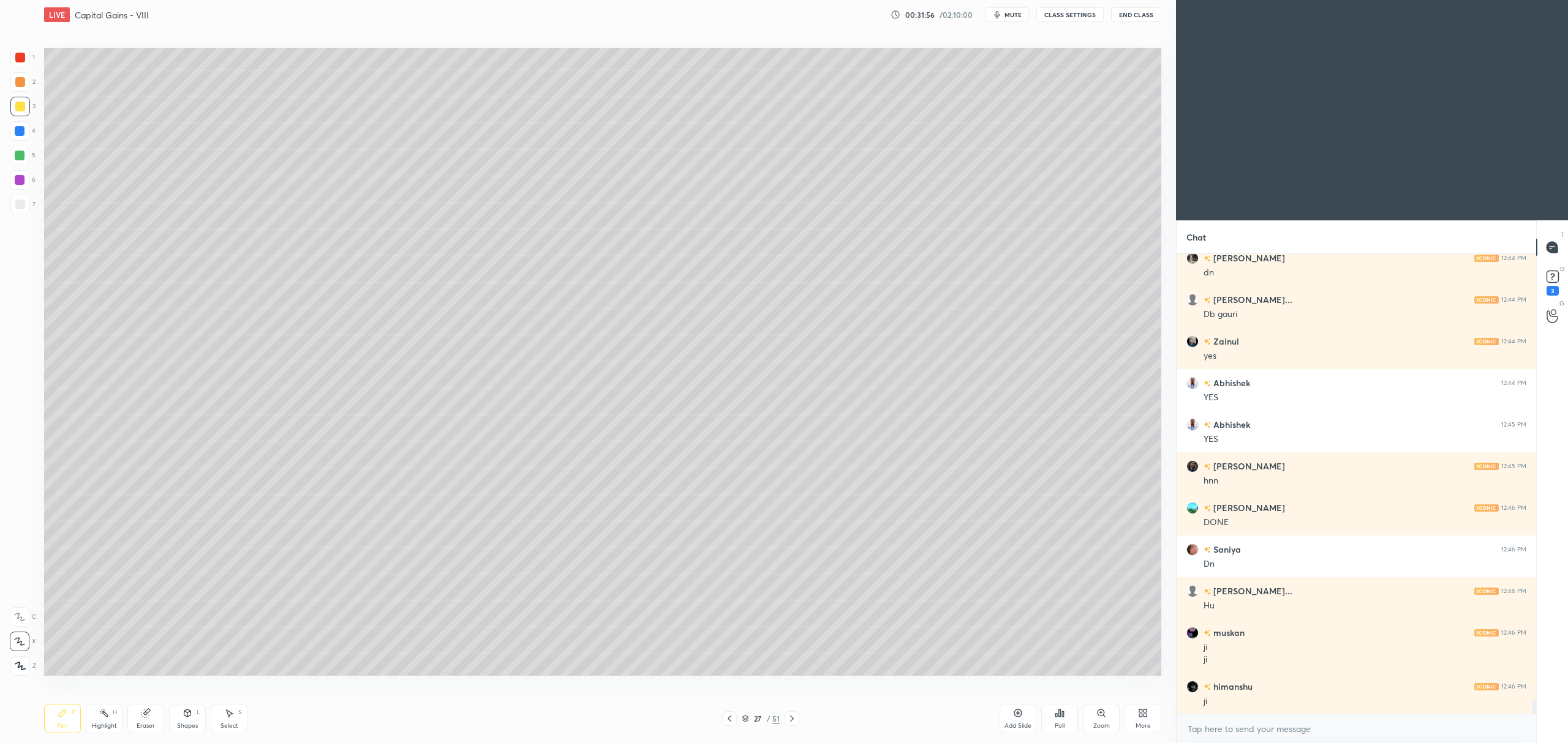
click at [23, 153] on div at bounding box center [20, 155] width 10 height 10
click at [730, 714] on icon at bounding box center [729, 719] width 10 height 10
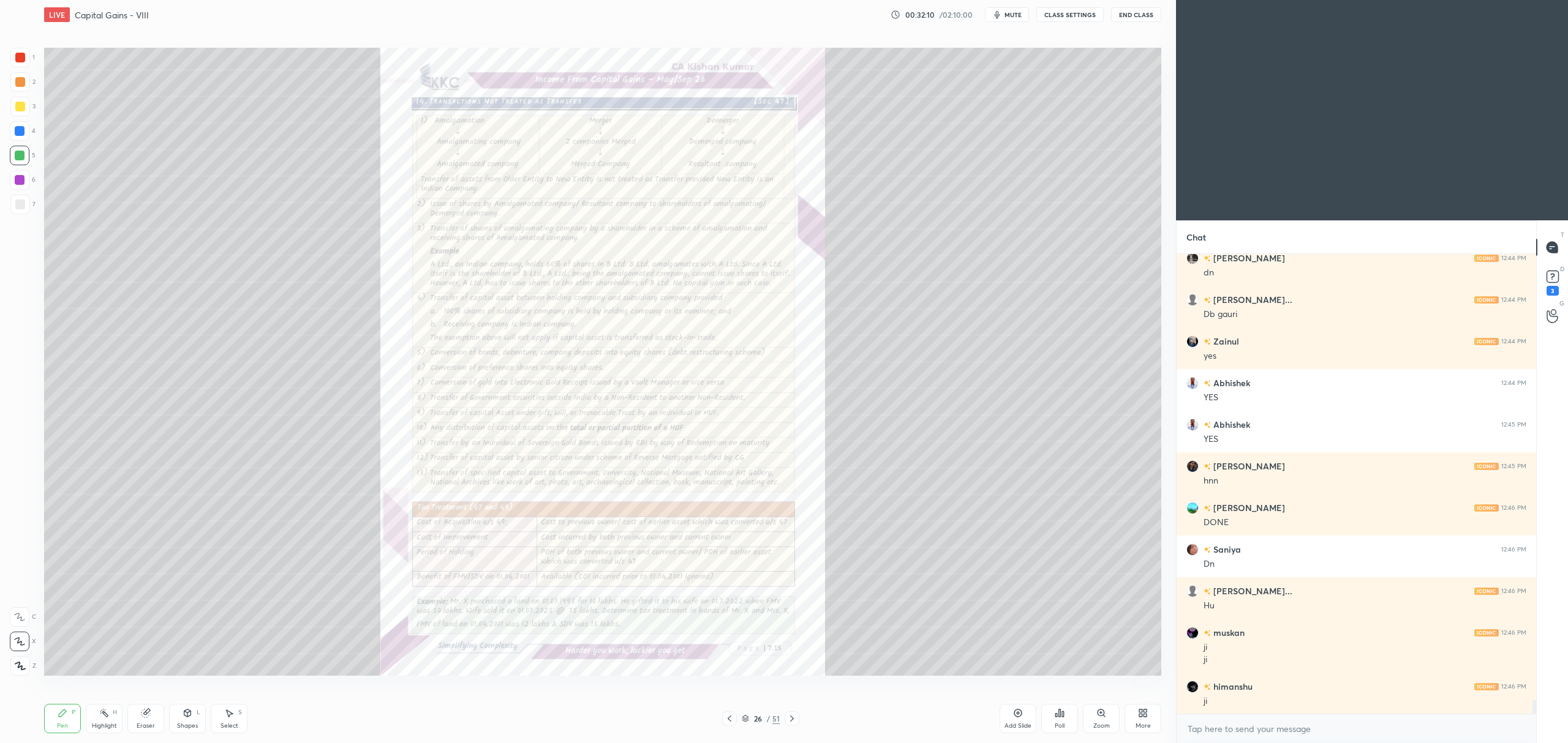
click at [799, 719] on div "26 / 51" at bounding box center [761, 719] width 478 height 15
click at [792, 722] on icon at bounding box center [792, 719] width 10 height 10
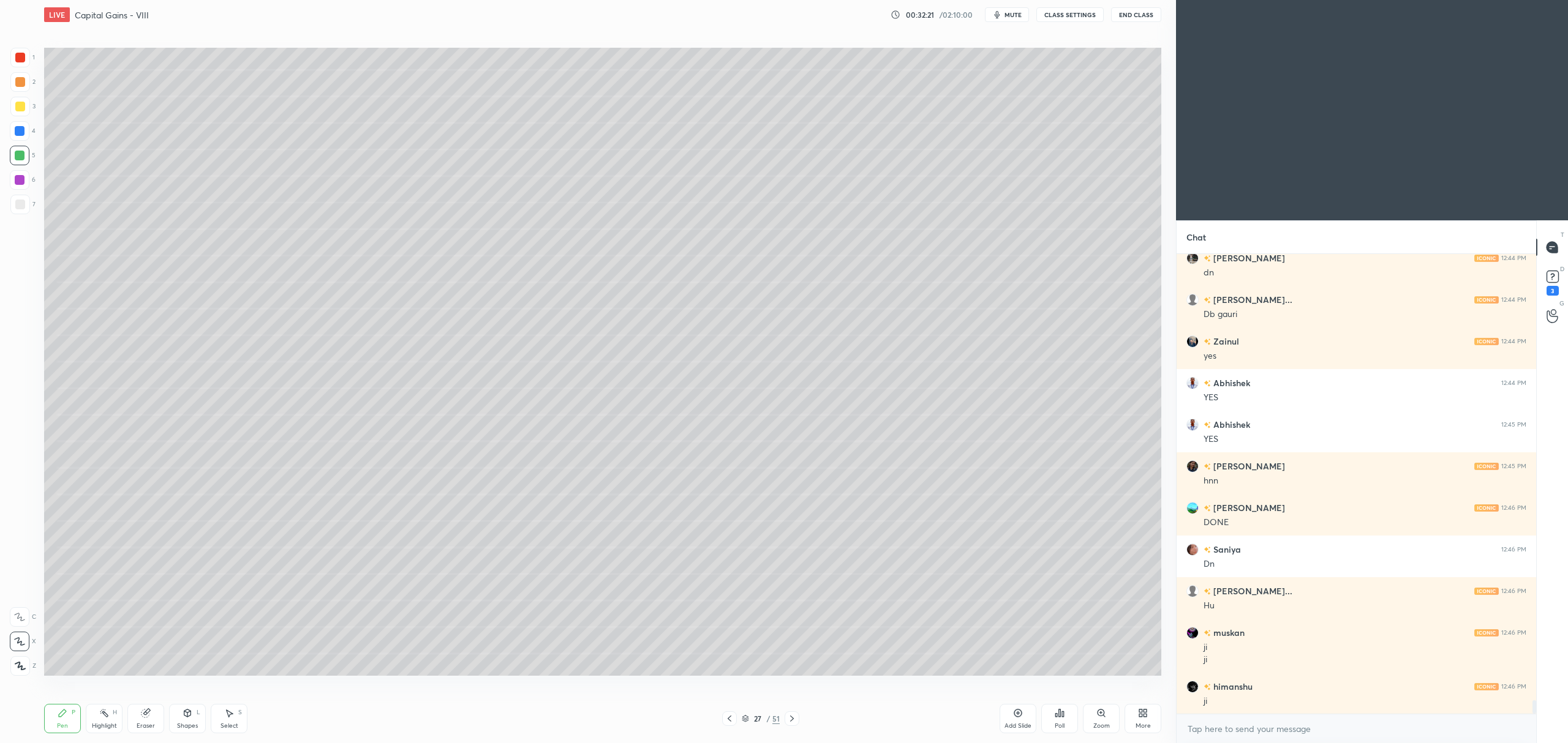
click at [188, 716] on icon at bounding box center [188, 713] width 7 height 7
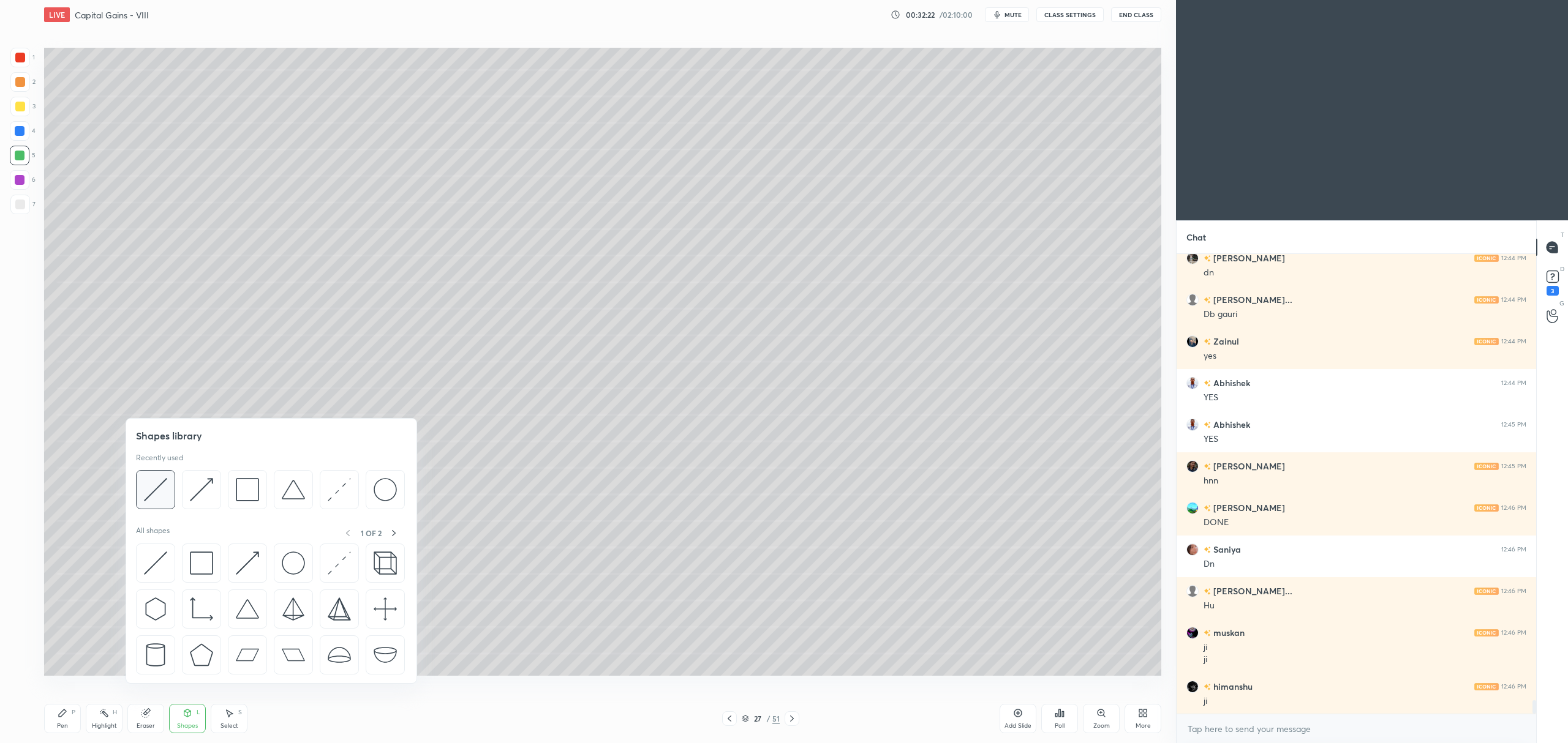
click at [157, 491] on img at bounding box center [156, 490] width 24 height 24
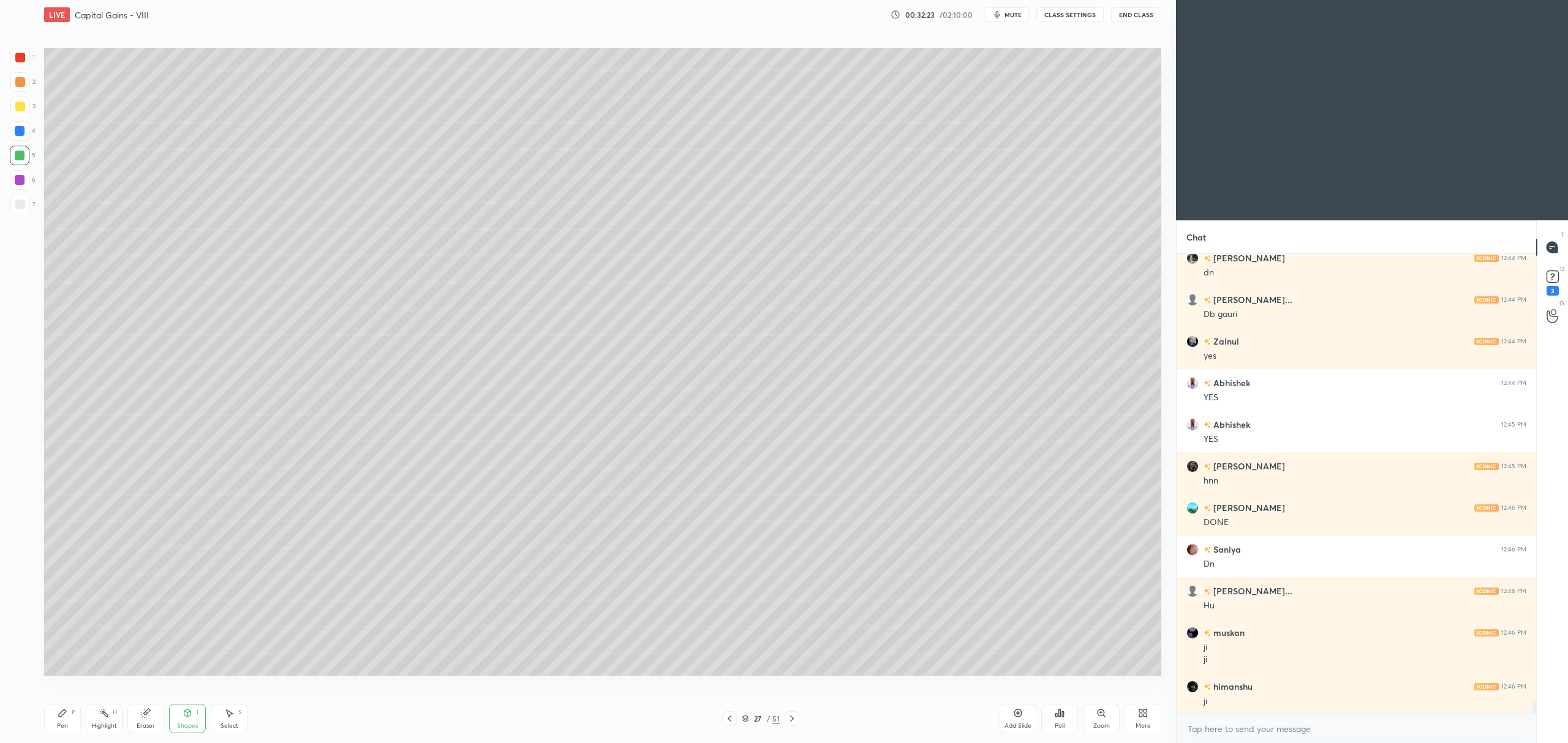
click at [15, 211] on div at bounding box center [20, 205] width 20 height 20
click at [11, 163] on div at bounding box center [20, 155] width 20 height 20
click at [21, 106] on div at bounding box center [20, 106] width 10 height 10
click at [63, 713] on icon at bounding box center [63, 713] width 7 height 7
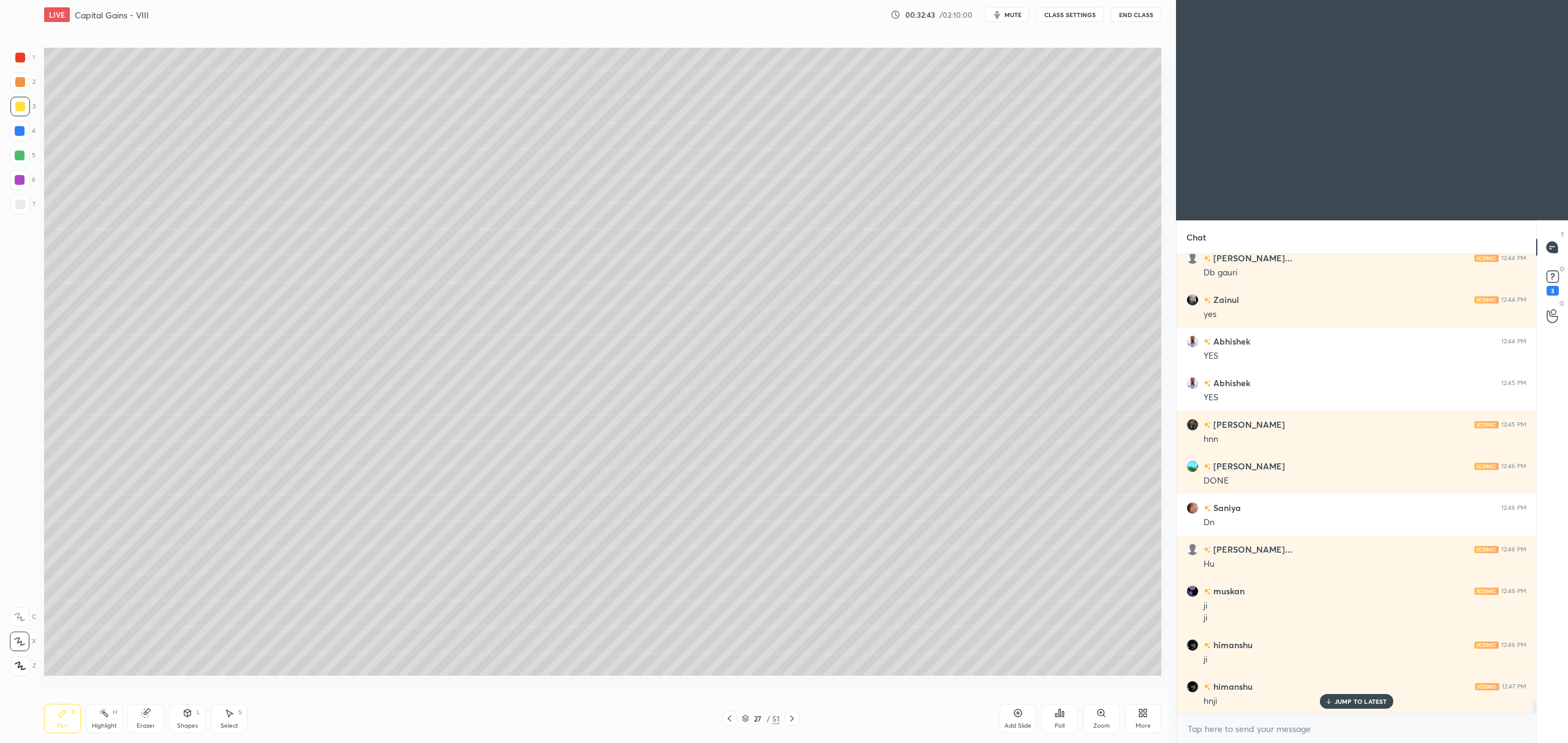
click at [24, 154] on div at bounding box center [20, 155] width 10 height 10
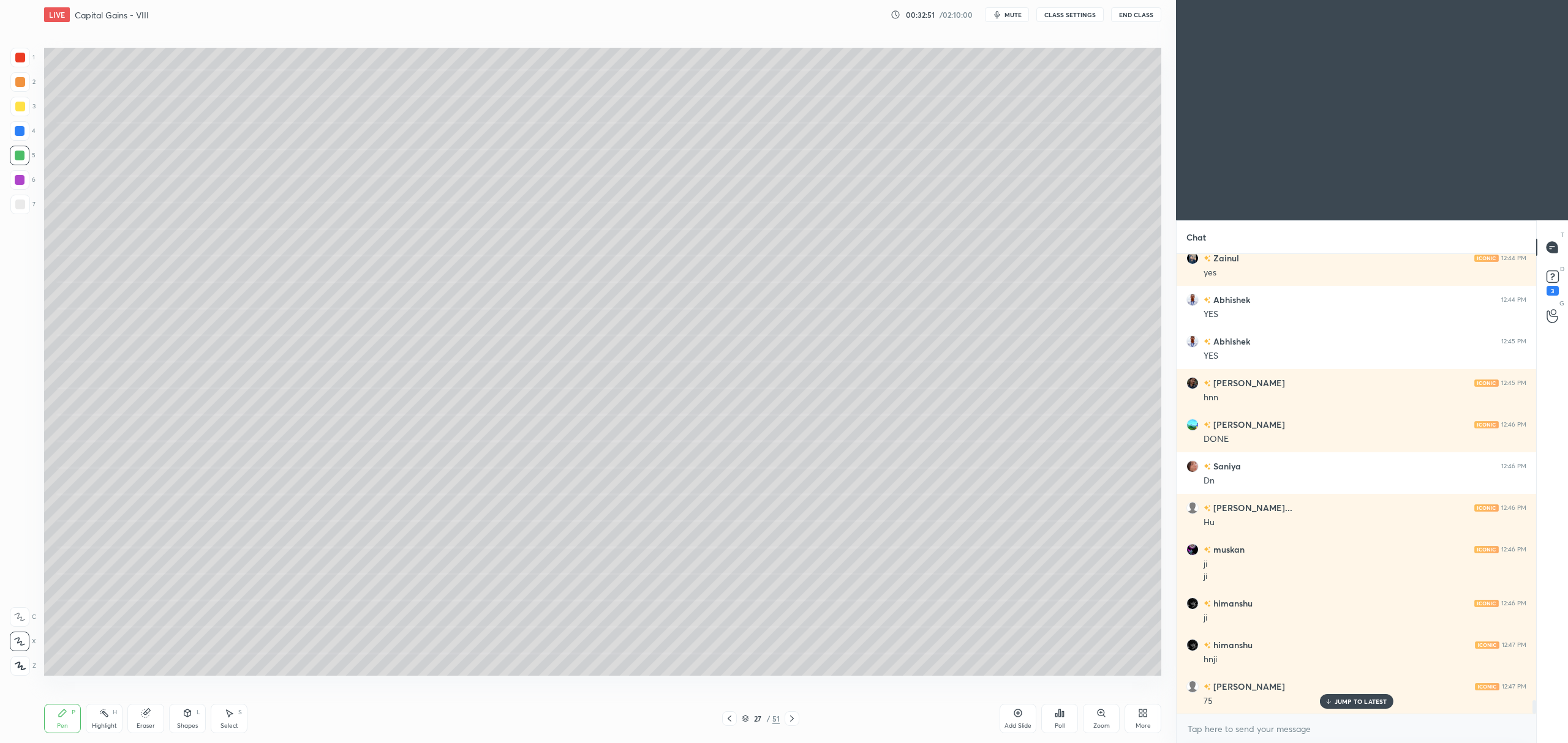
scroll to position [15120, 0]
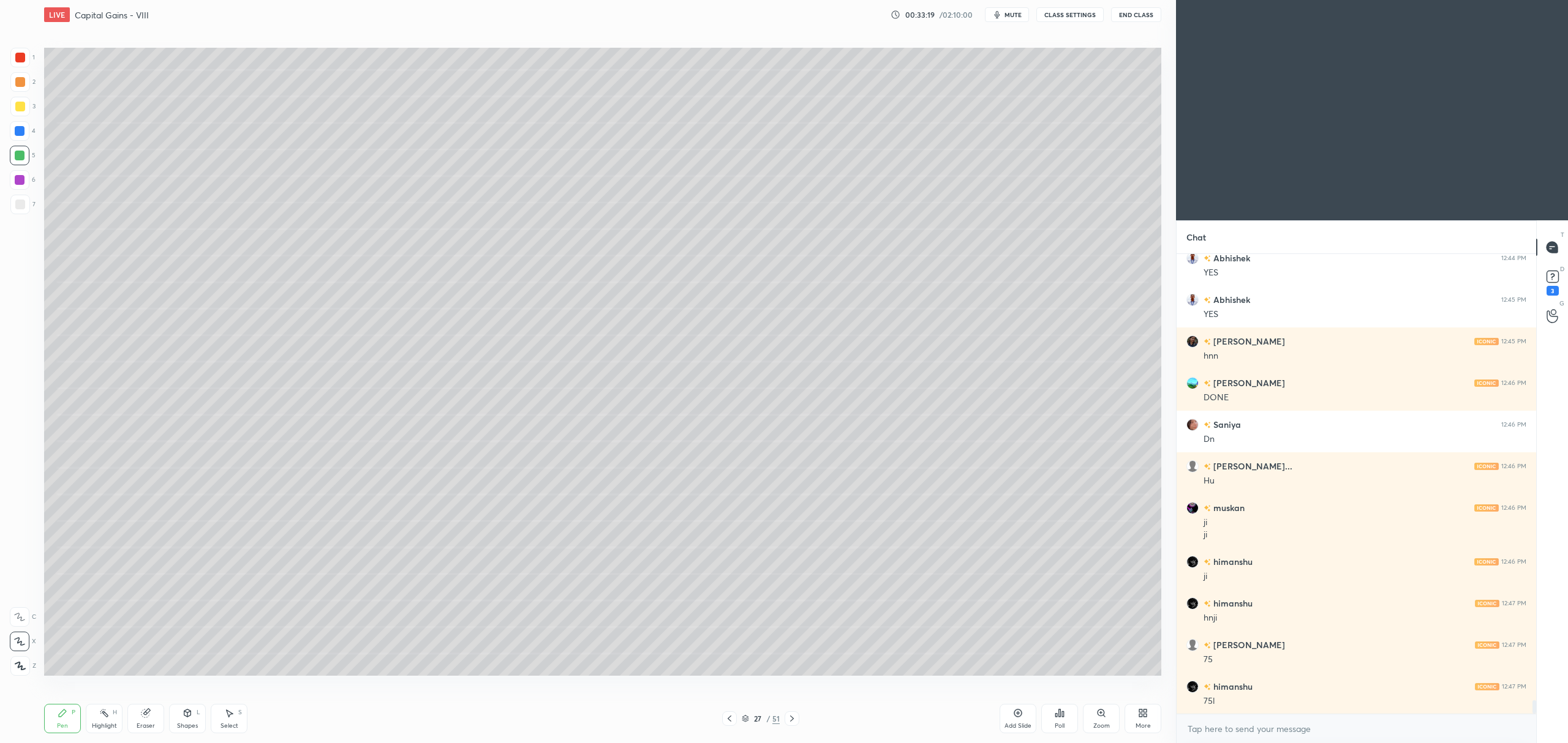
click at [724, 719] on icon at bounding box center [729, 719] width 10 height 10
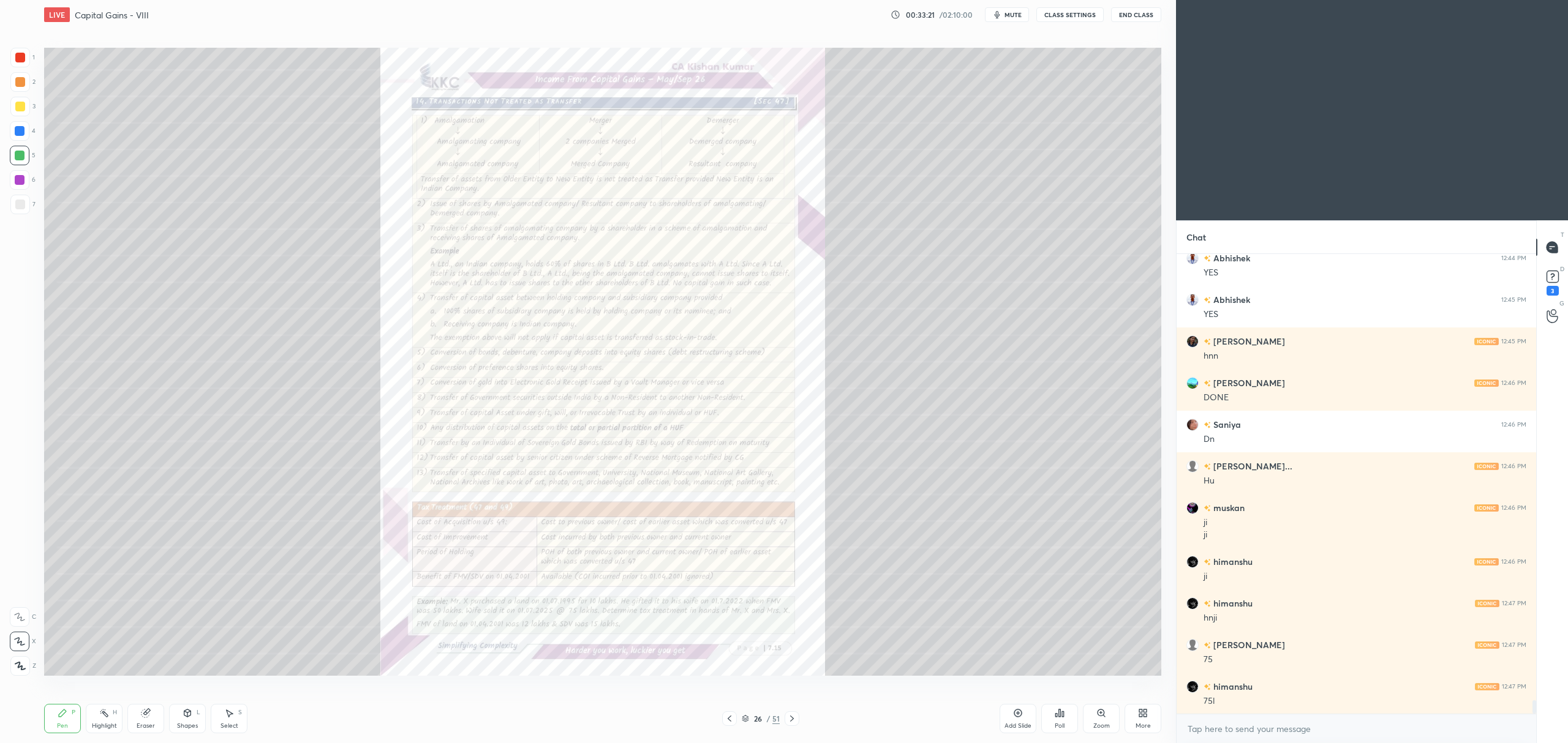
scroll to position [15161, 0]
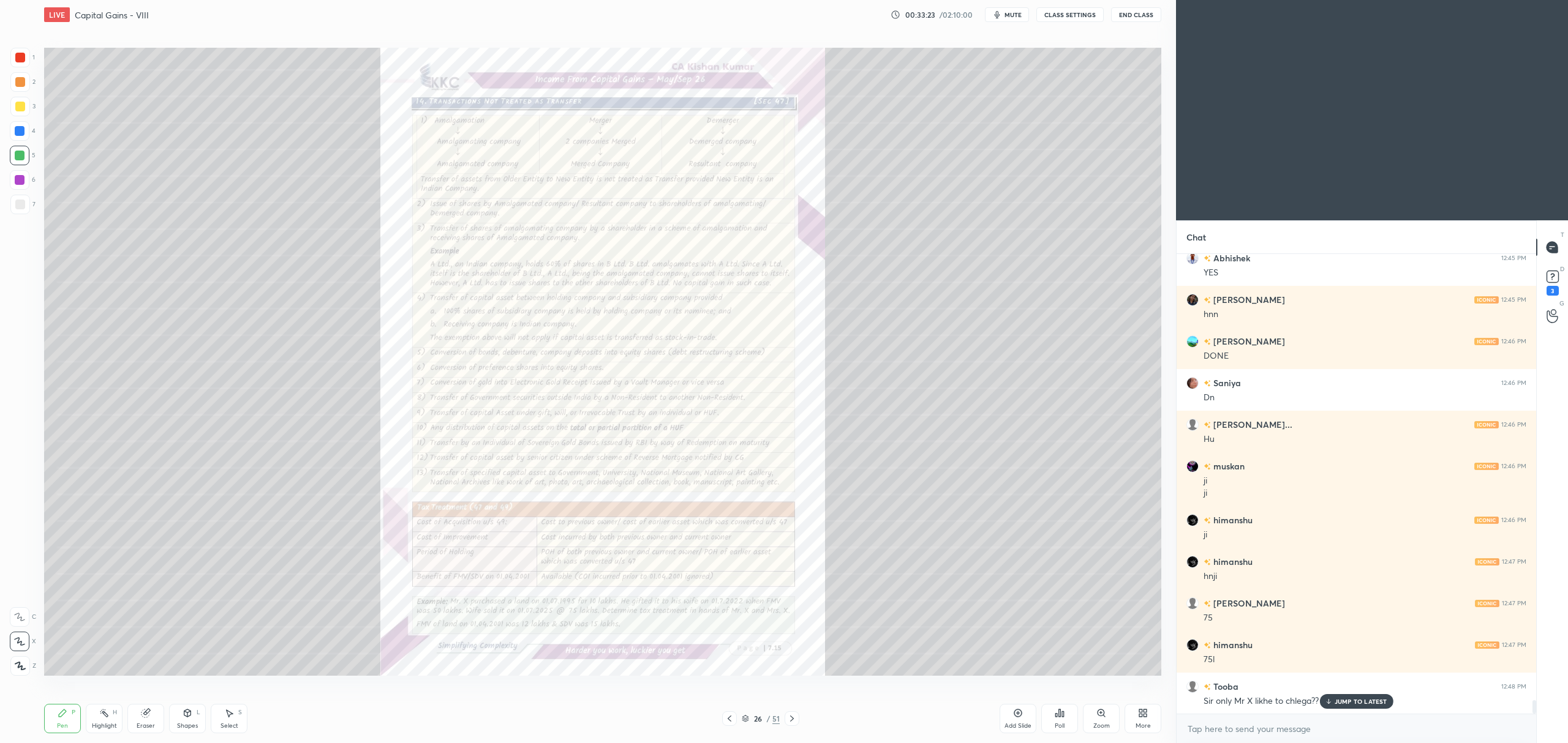
click at [789, 718] on icon at bounding box center [792, 719] width 10 height 10
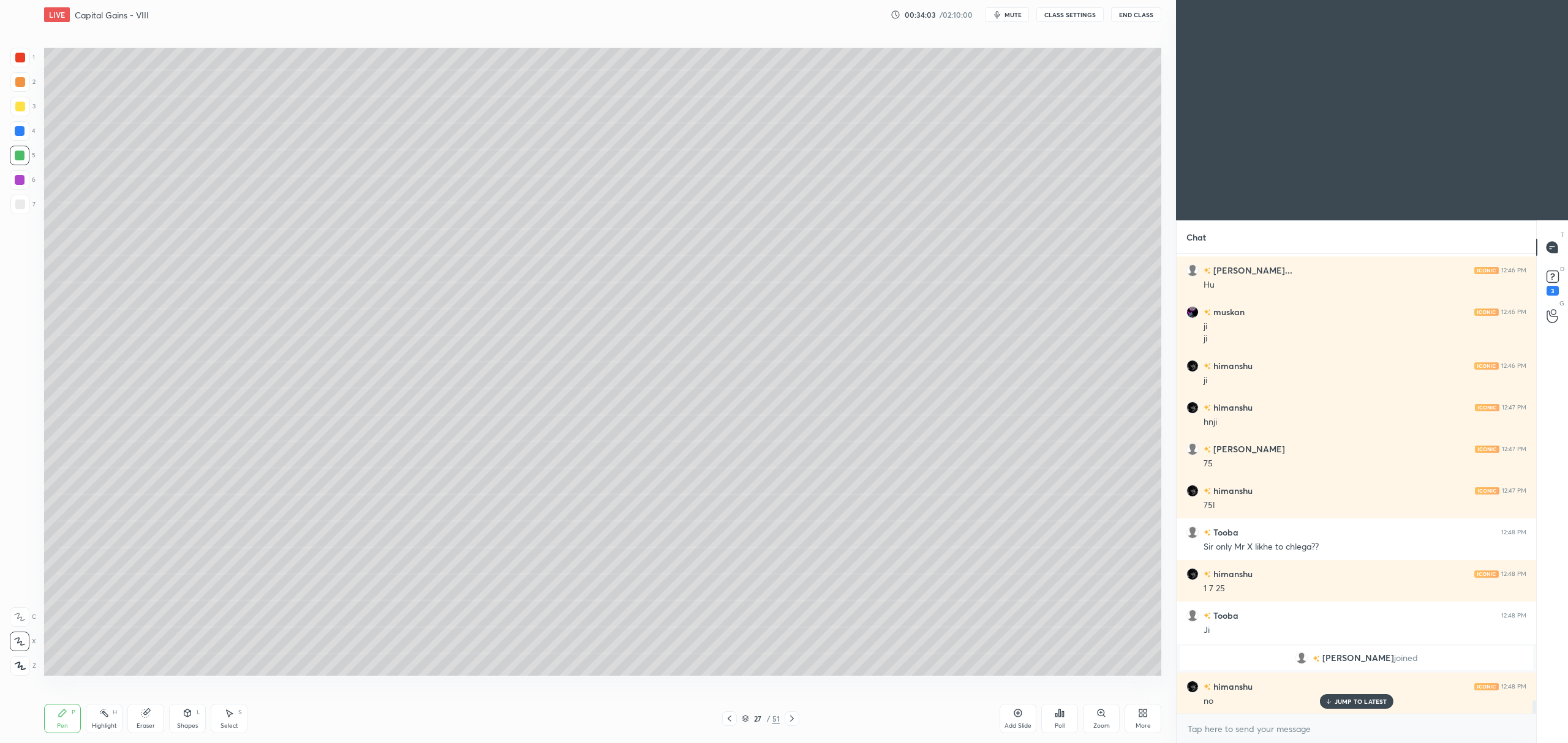
scroll to position [15357, 0]
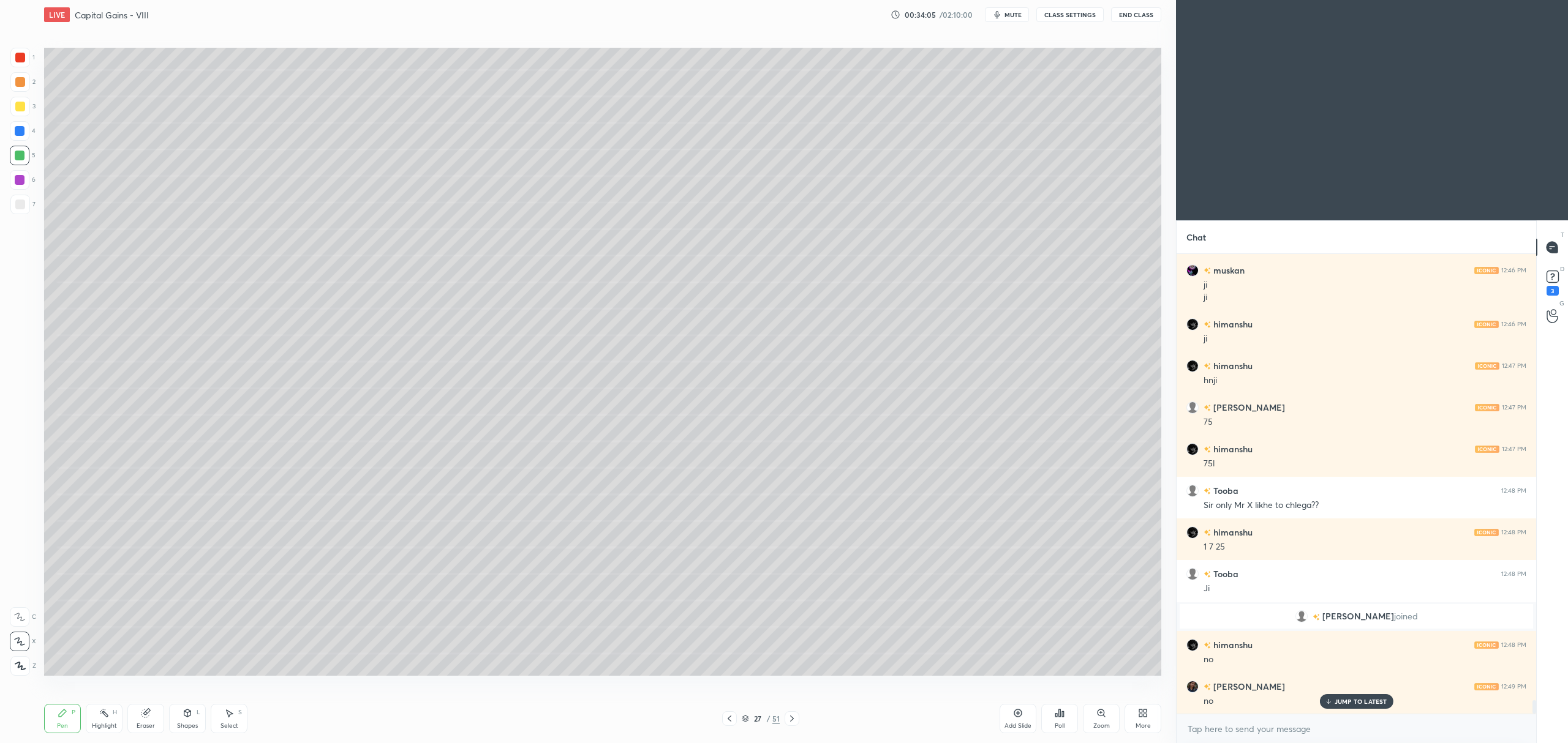
click at [23, 182] on div at bounding box center [20, 180] width 10 height 10
click at [20, 100] on div at bounding box center [20, 106] width 20 height 20
click at [730, 718] on icon at bounding box center [729, 719] width 10 height 10
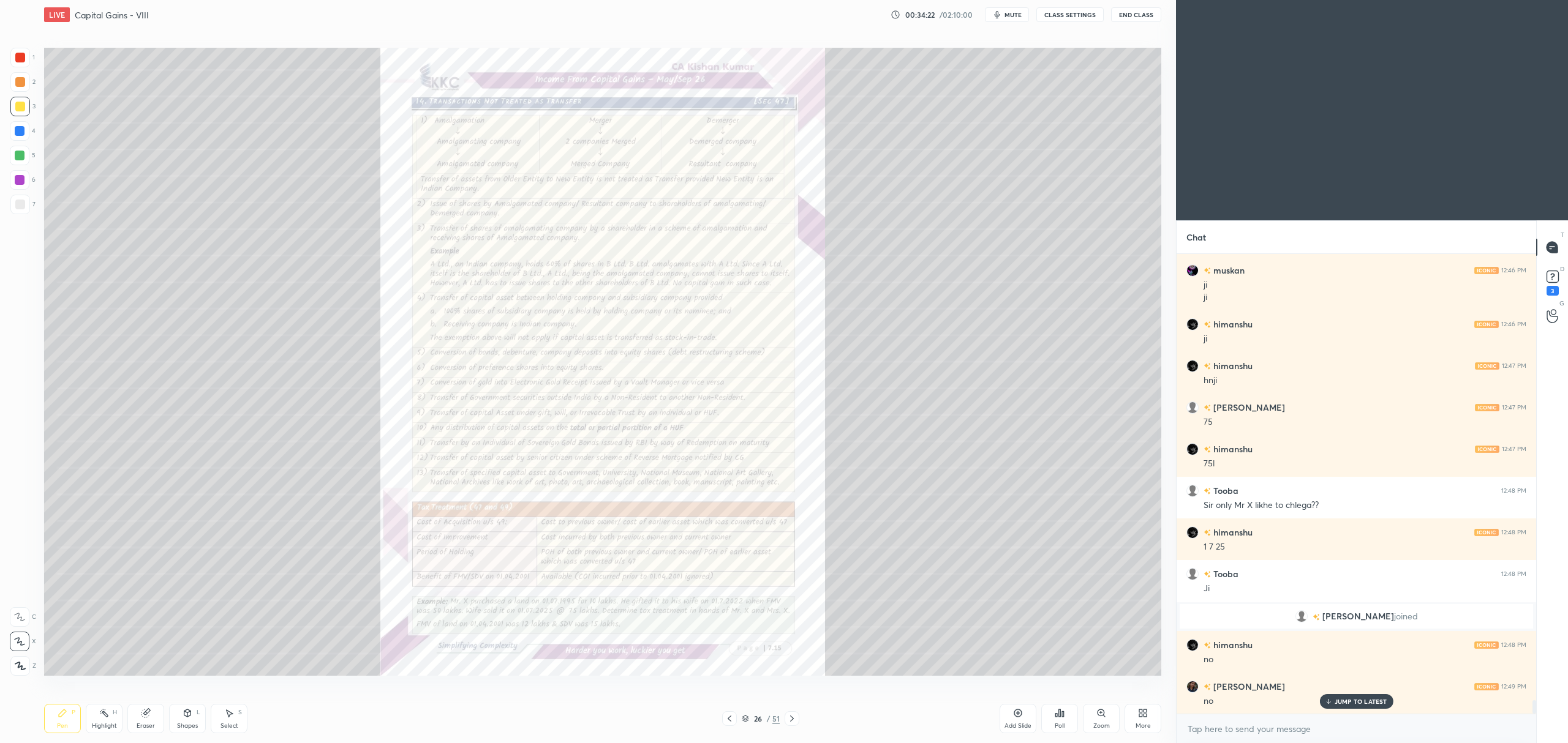
click at [1106, 715] on icon at bounding box center [1101, 713] width 10 height 10
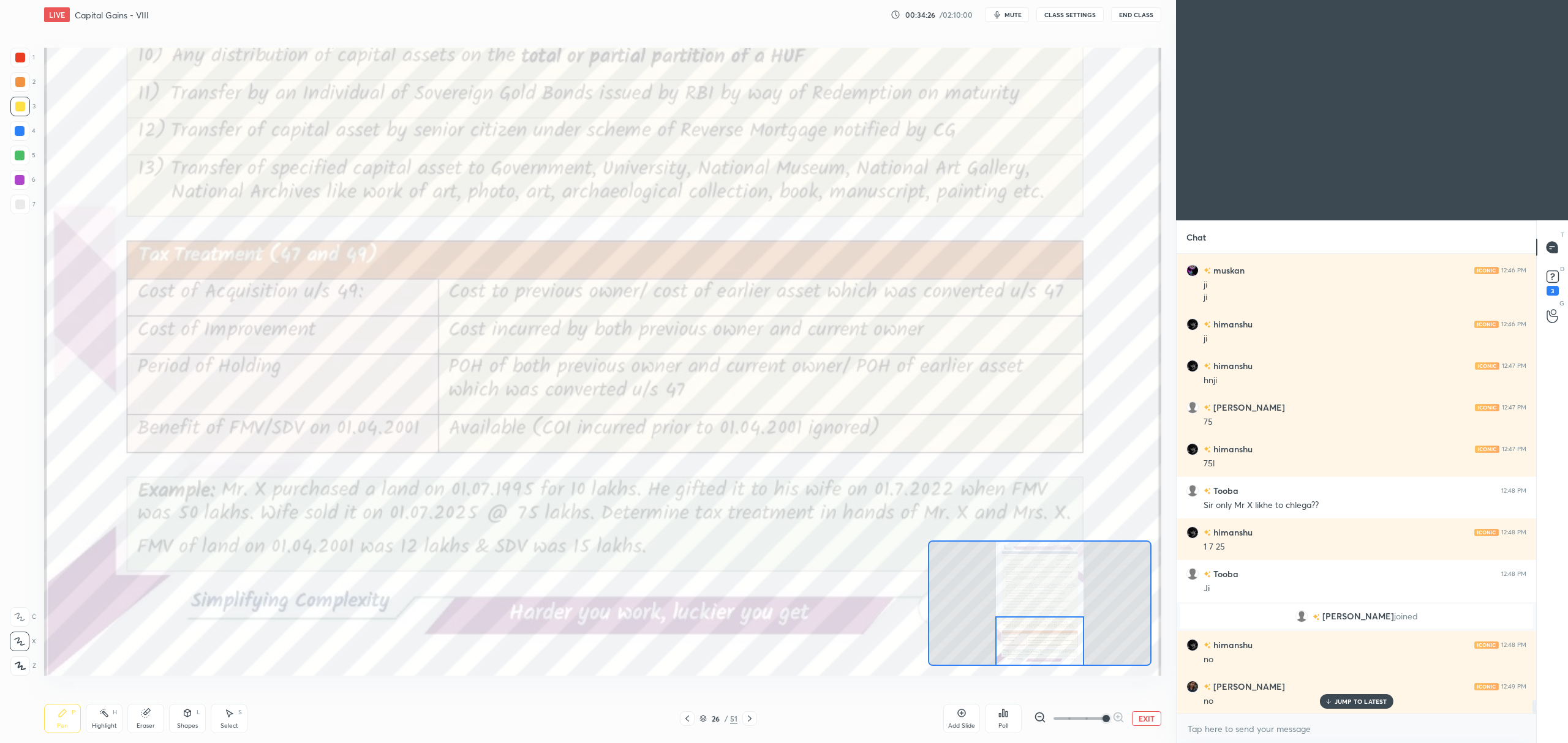
scroll to position [15399, 0]
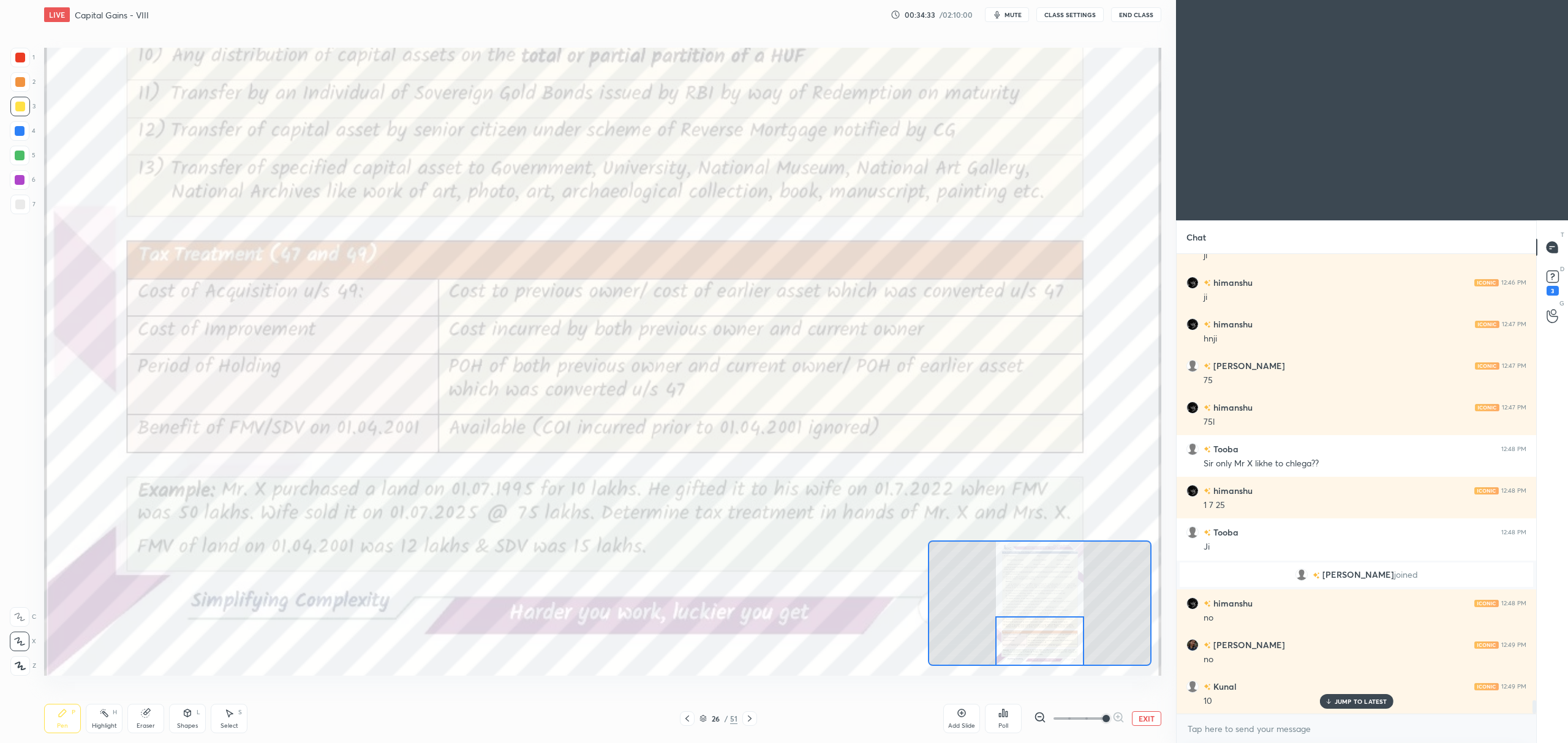
click at [753, 722] on icon at bounding box center [750, 719] width 10 height 10
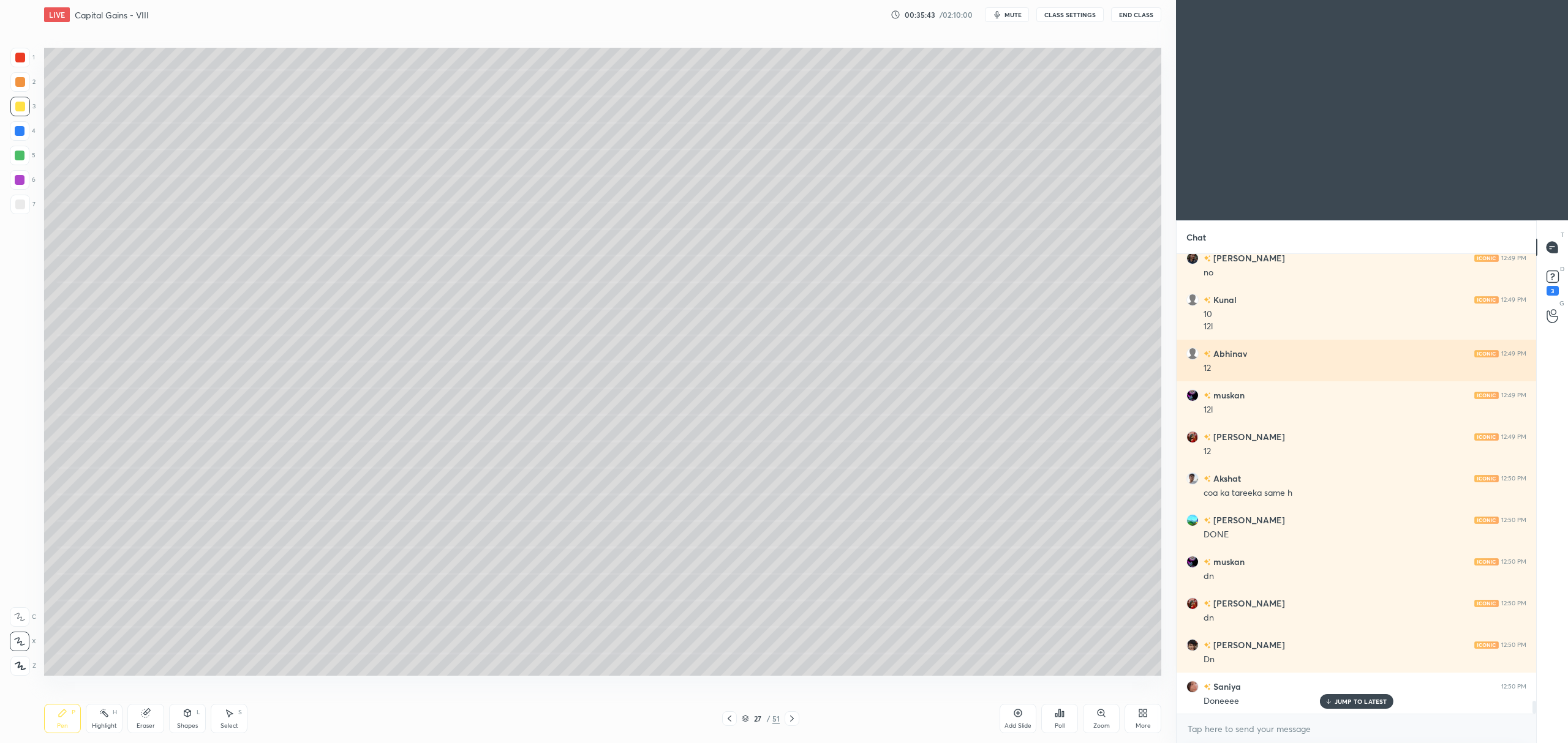
scroll to position [15828, 0]
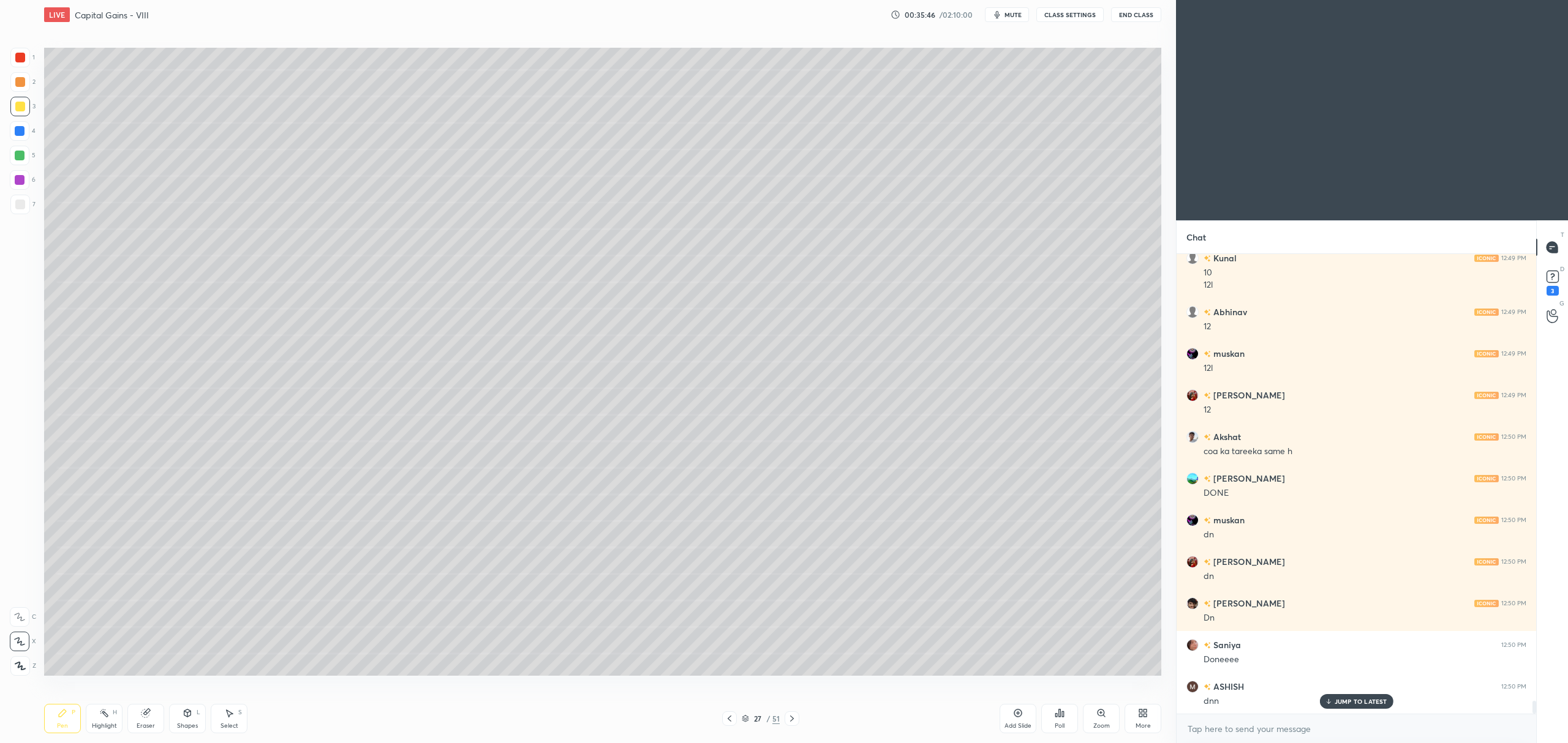
click at [7, 166] on div "1 2 3 4 5 6 7 C X Z C X Z E E Erase all H H" at bounding box center [19, 361] width 39 height 628
click at [10, 160] on div at bounding box center [20, 155] width 20 height 20
click at [16, 184] on div at bounding box center [20, 180] width 10 height 10
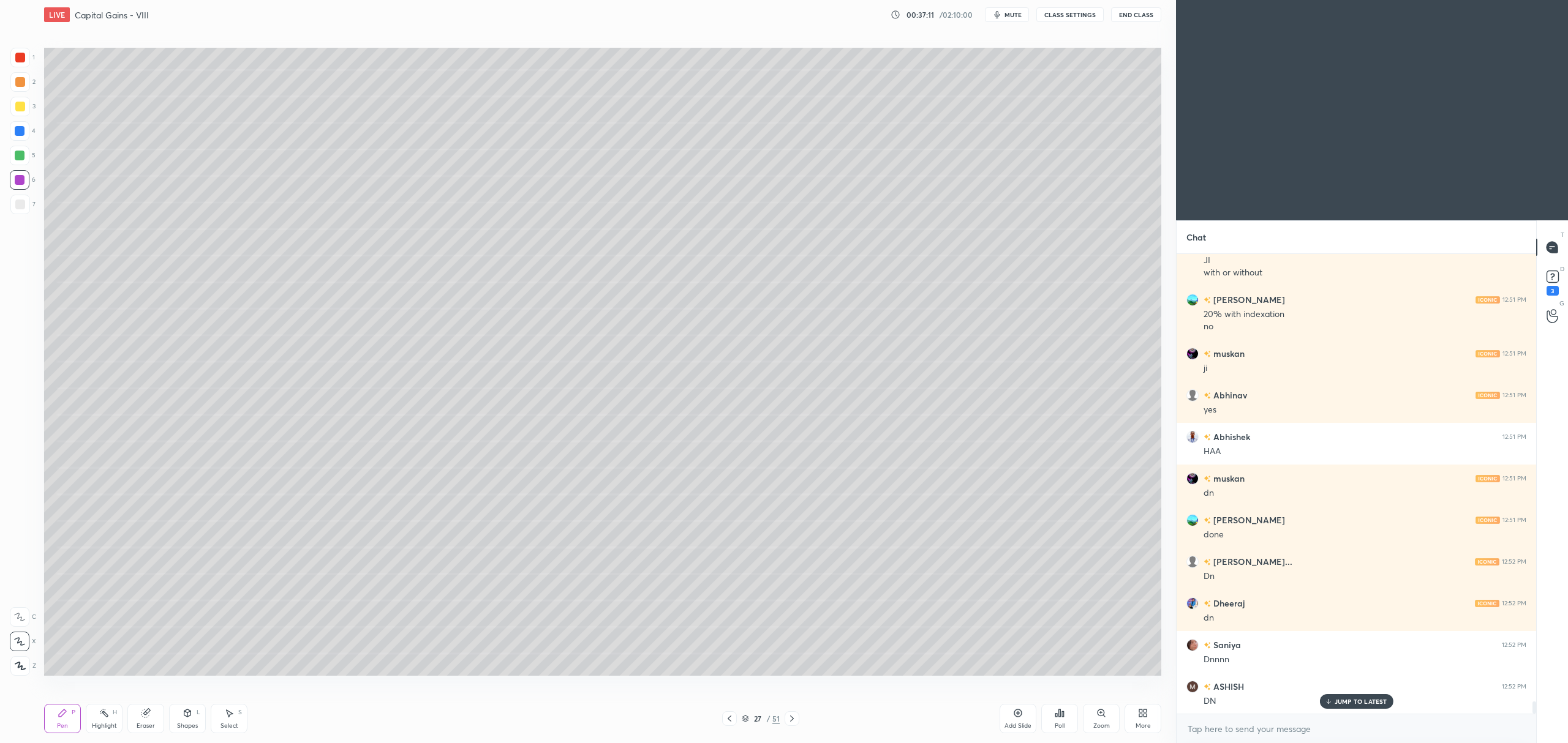
scroll to position [16601, 0]
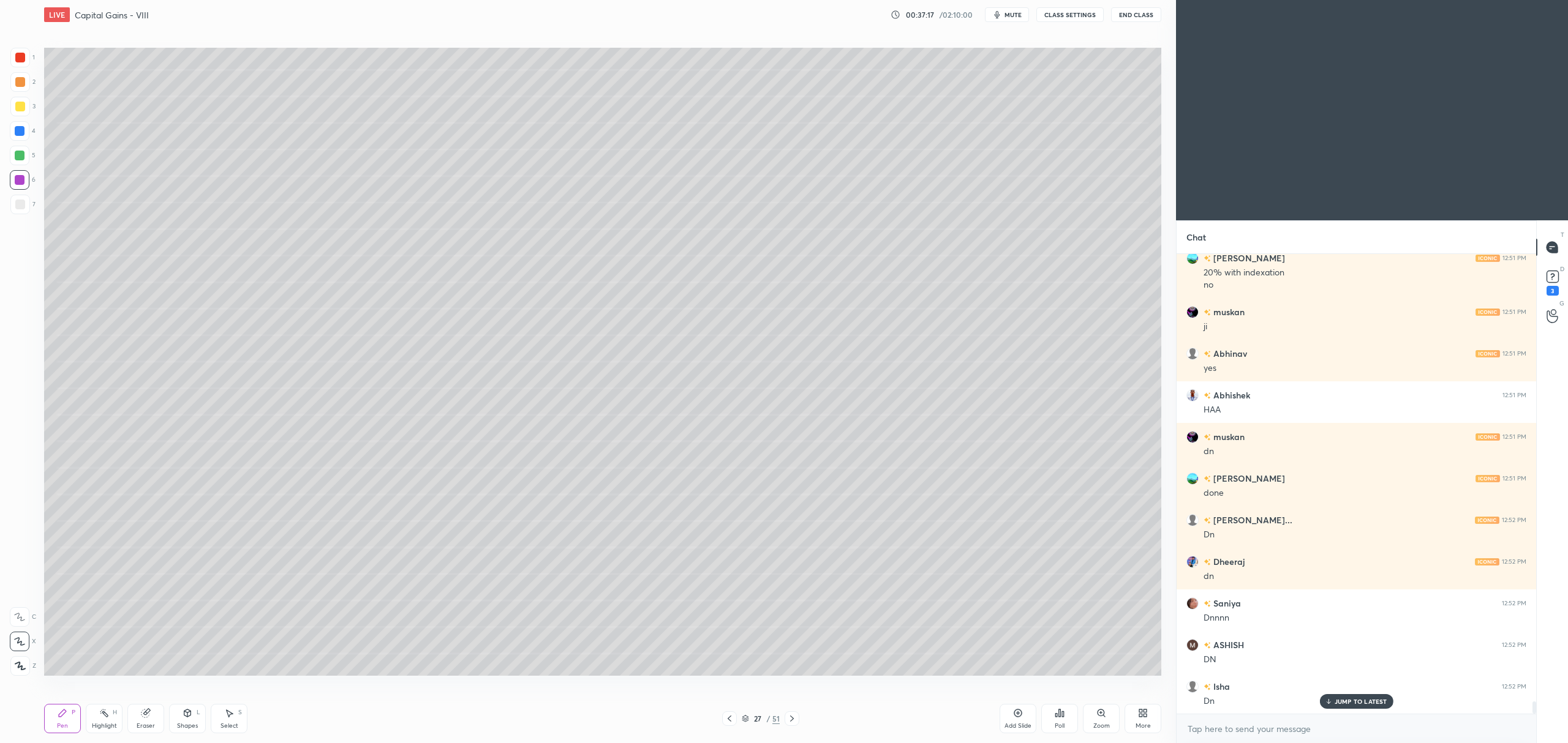
click at [745, 721] on icon at bounding box center [745, 719] width 6 height 2
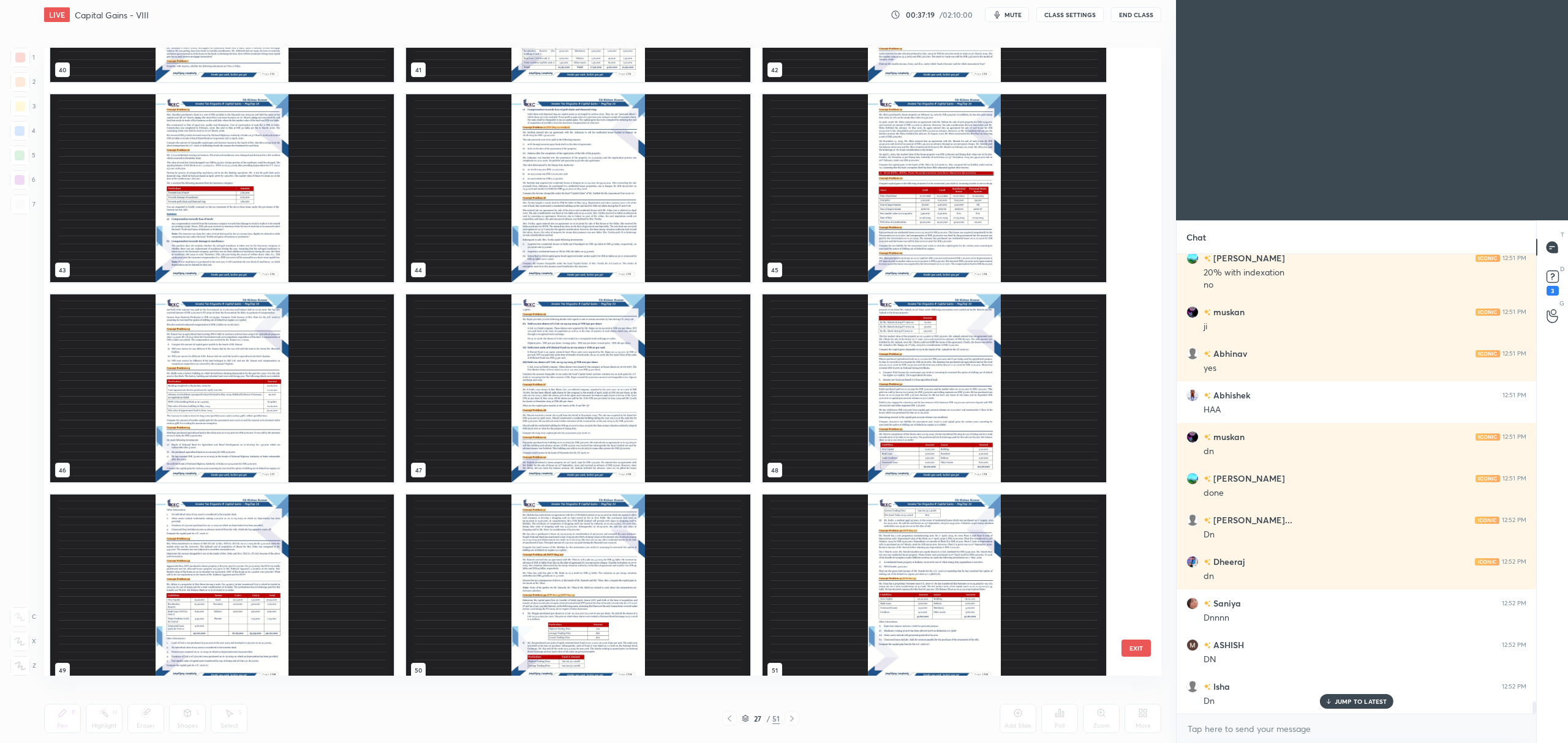
scroll to position [2774, 0]
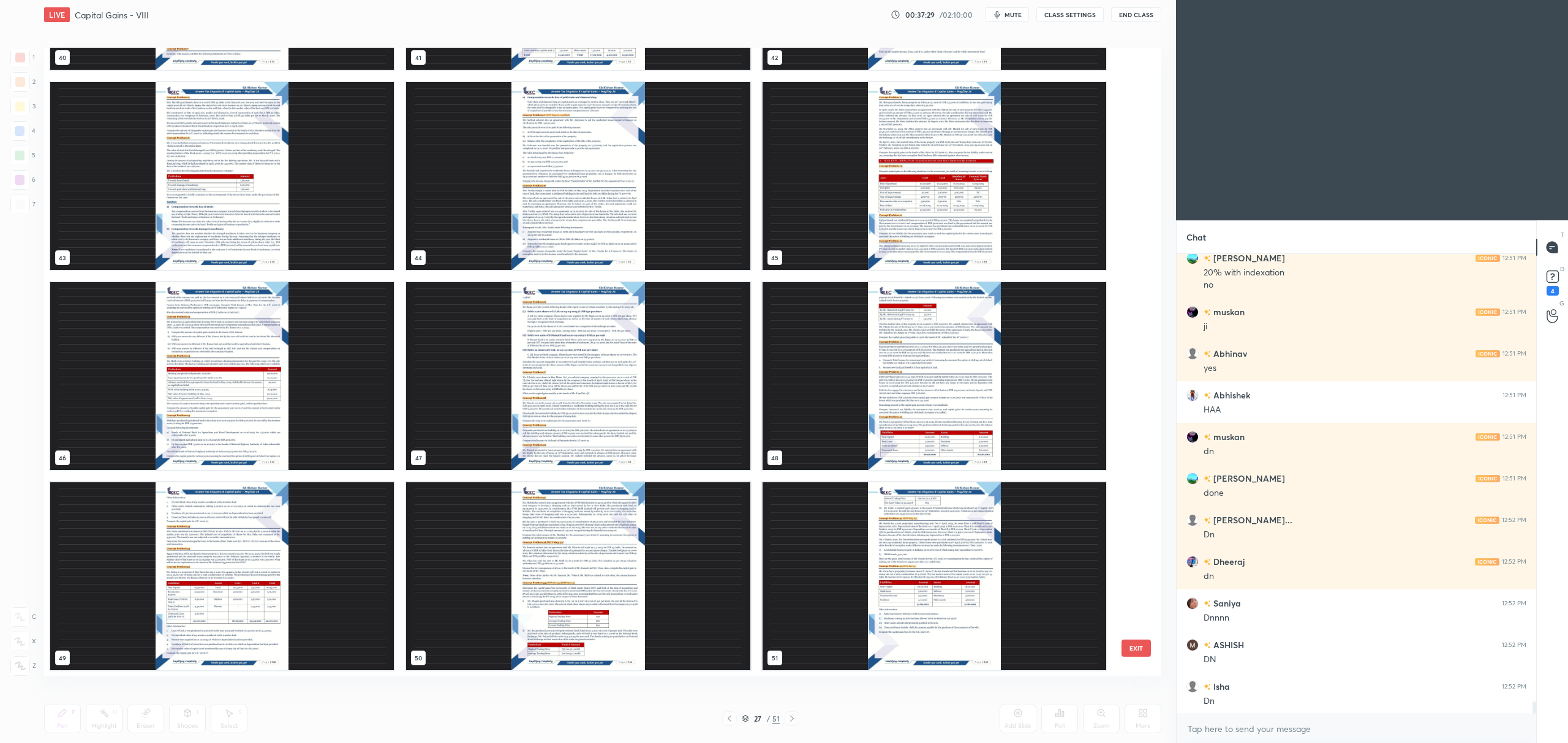
click at [969, 415] on img "grid" at bounding box center [934, 376] width 344 height 188
click at [977, 415] on img "grid" at bounding box center [934, 376] width 344 height 188
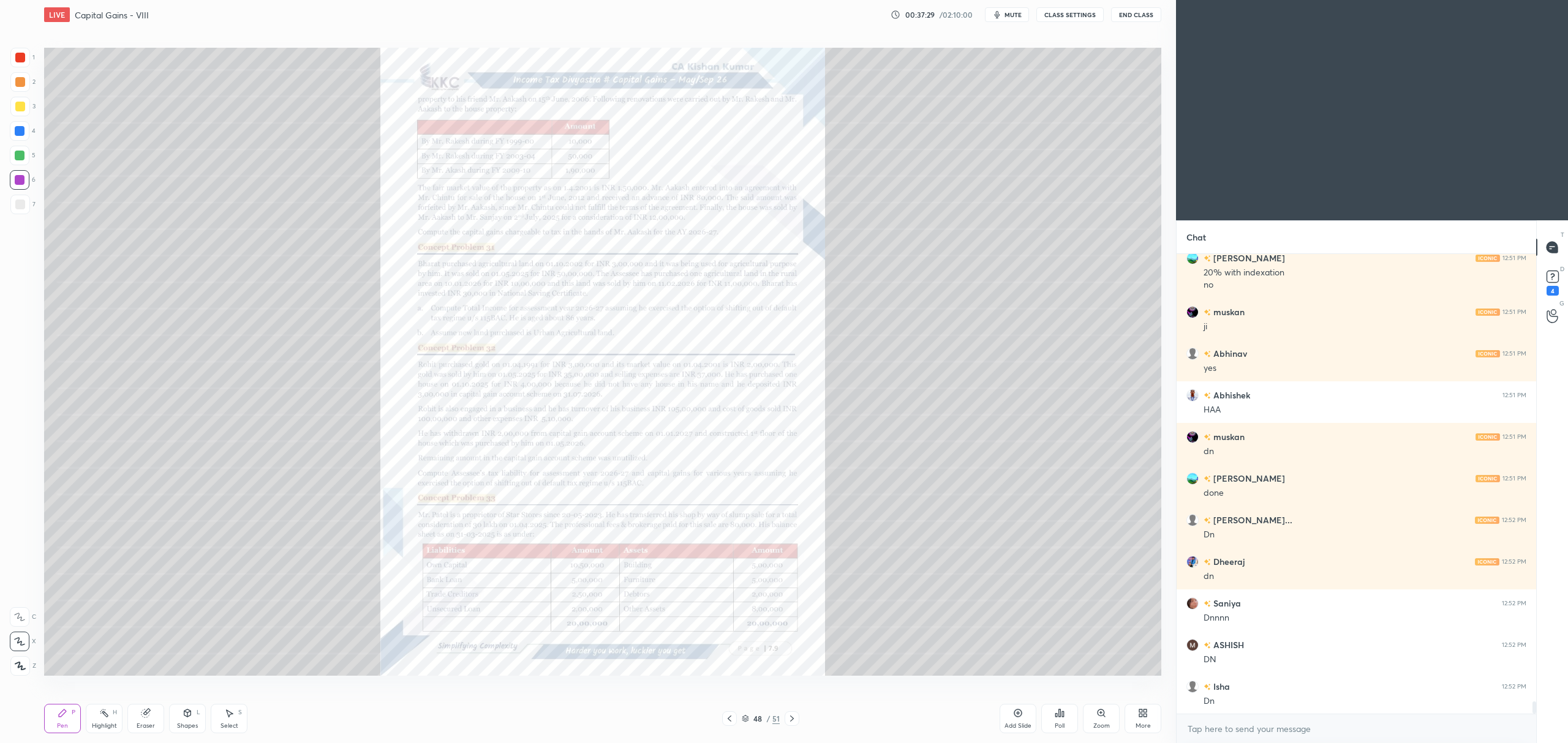
click at [990, 398] on img "grid" at bounding box center [934, 376] width 344 height 188
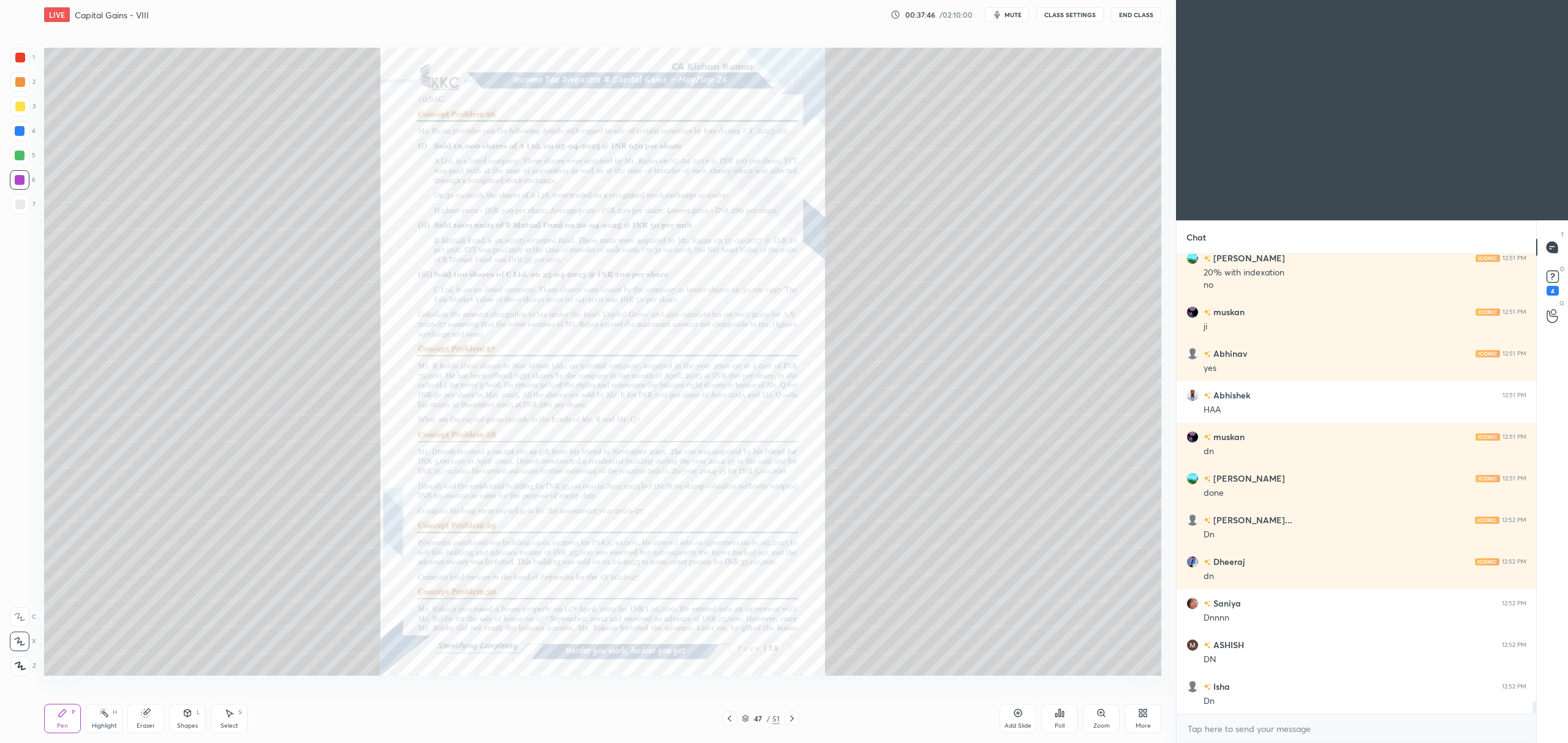
click at [1098, 714] on icon at bounding box center [1101, 713] width 7 height 7
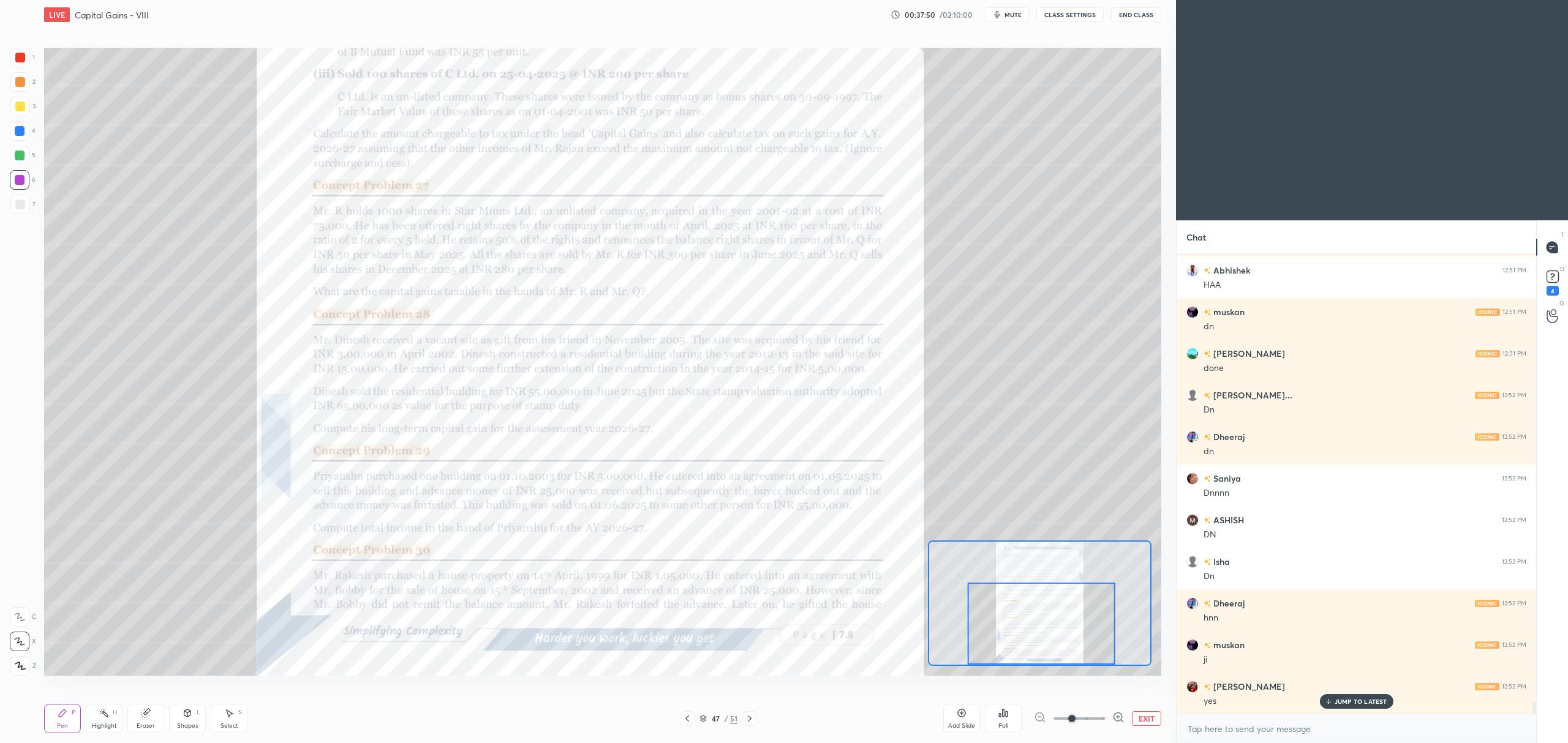
scroll to position [16767, 0]
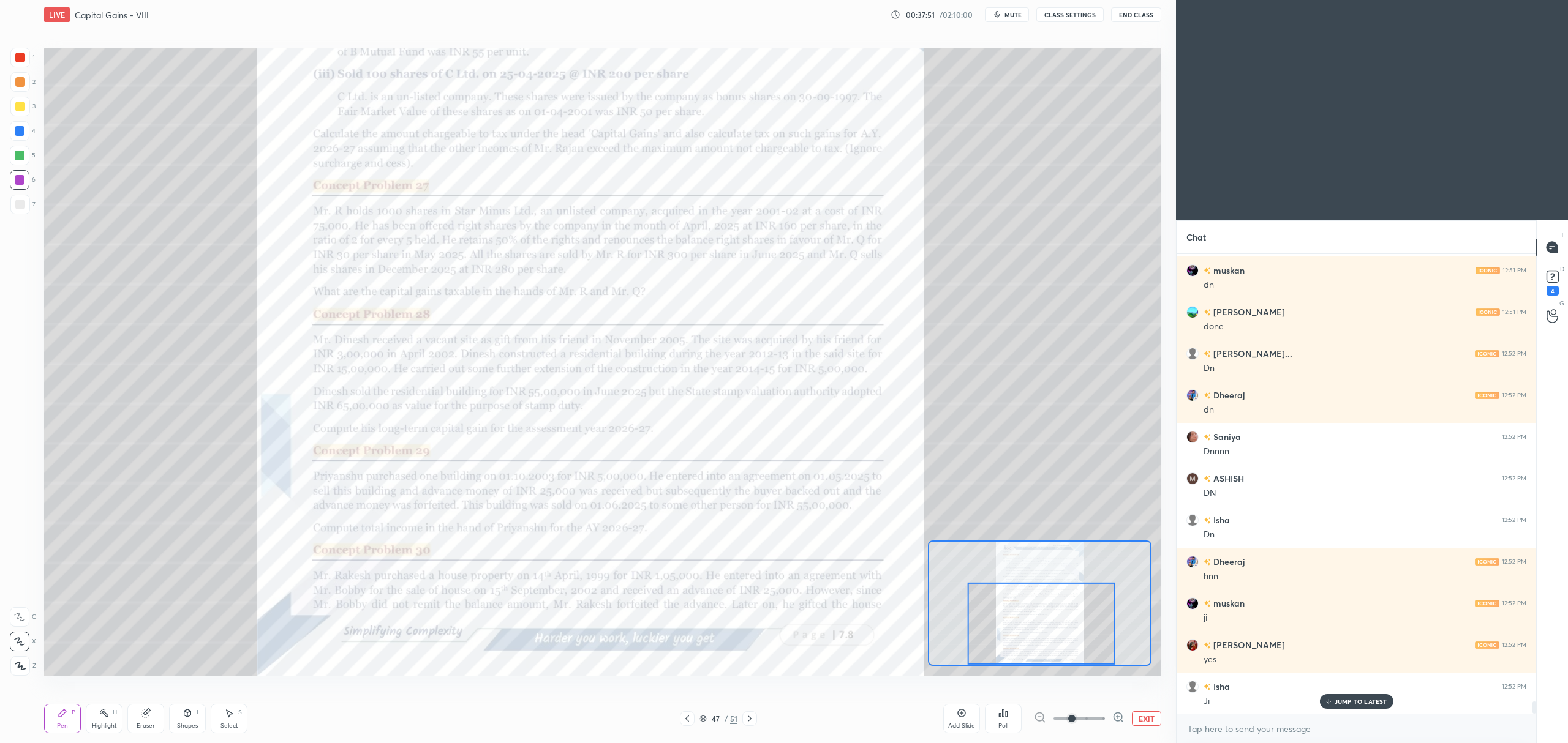
click at [233, 718] on icon at bounding box center [229, 713] width 10 height 10
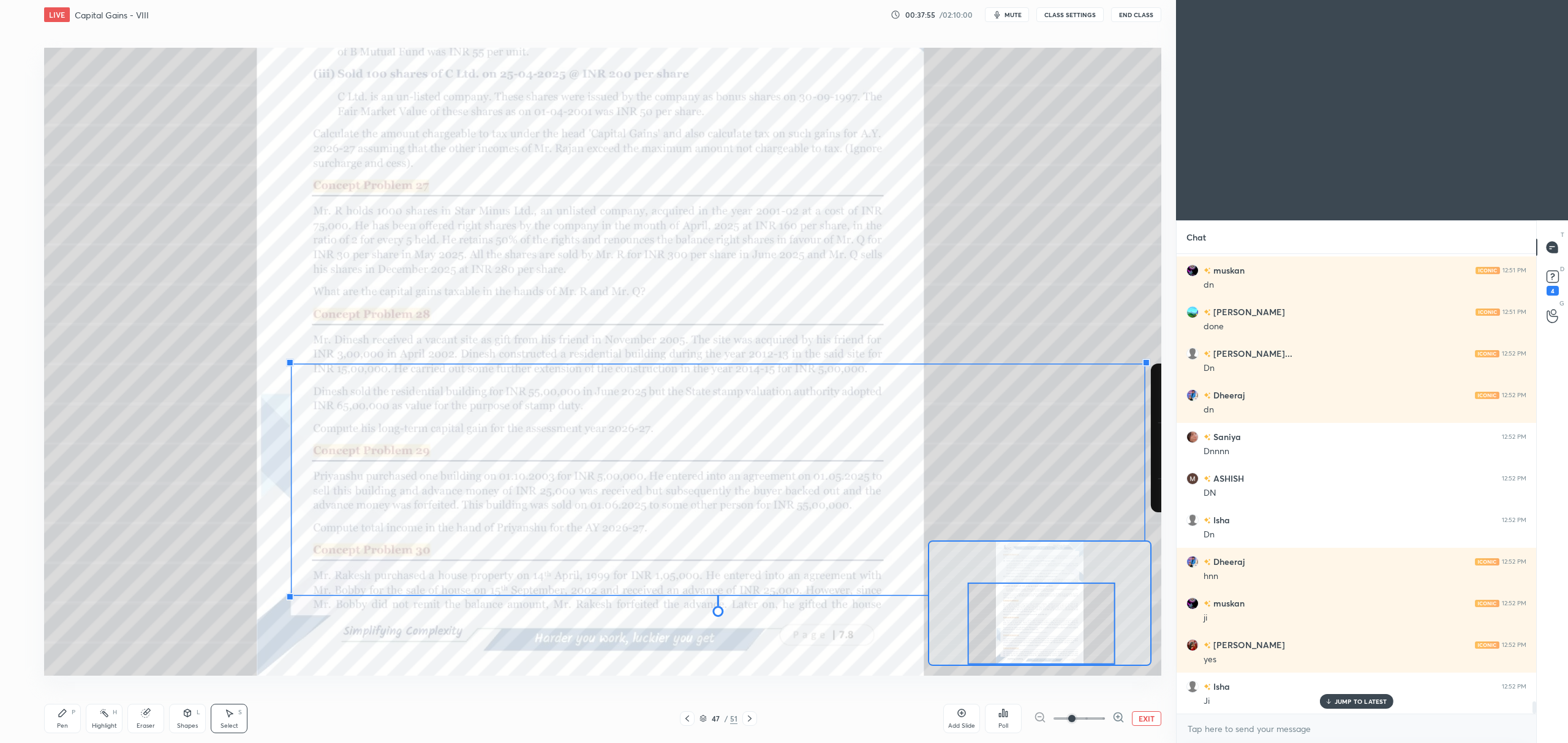
scroll to position [16809, 0]
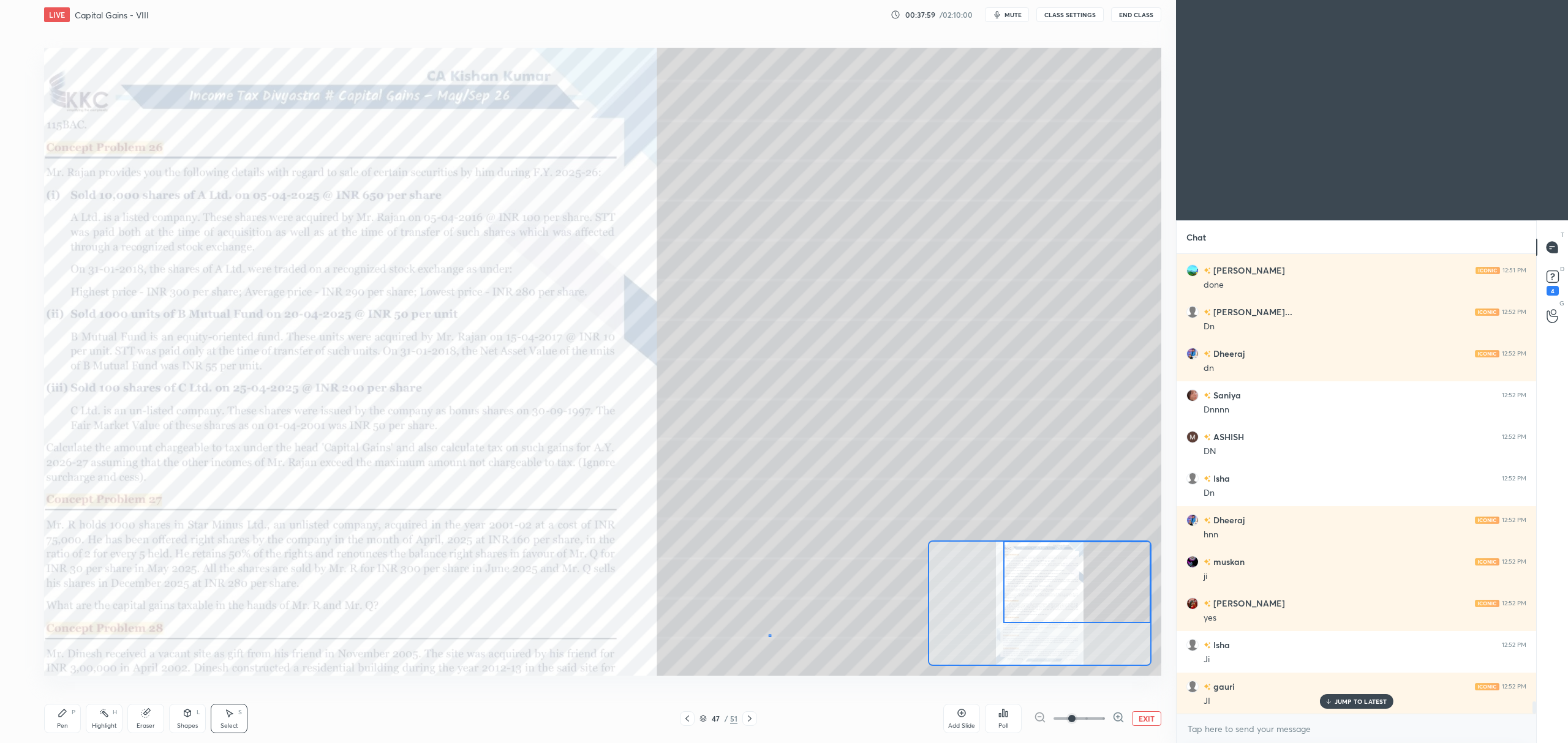
click at [771, 634] on div "0 ° Undo Copy Duplicate Duplicate to new slide Delete" at bounding box center [590, 205] width 1676 height 942
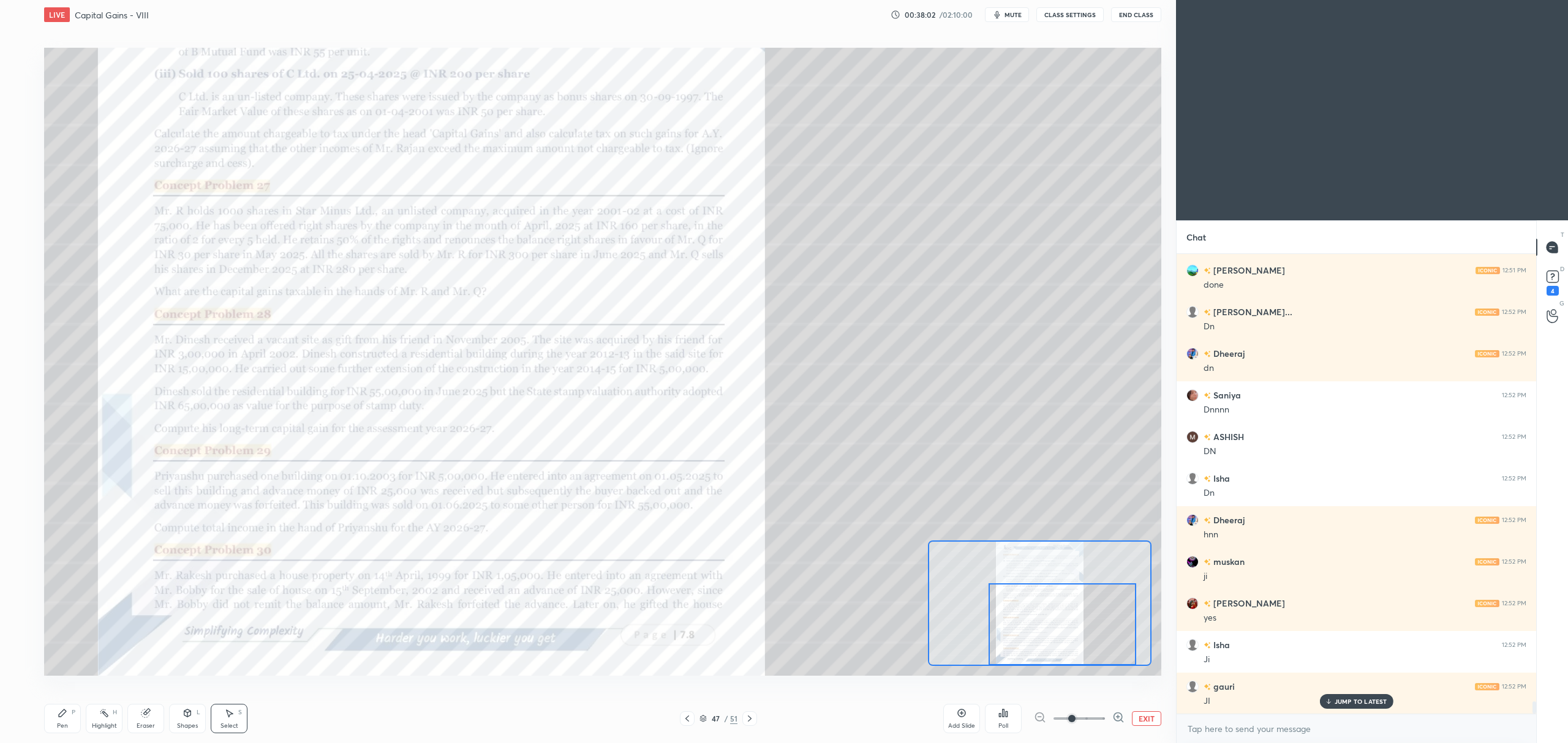
click at [234, 723] on div "Select" at bounding box center [229, 726] width 18 height 6
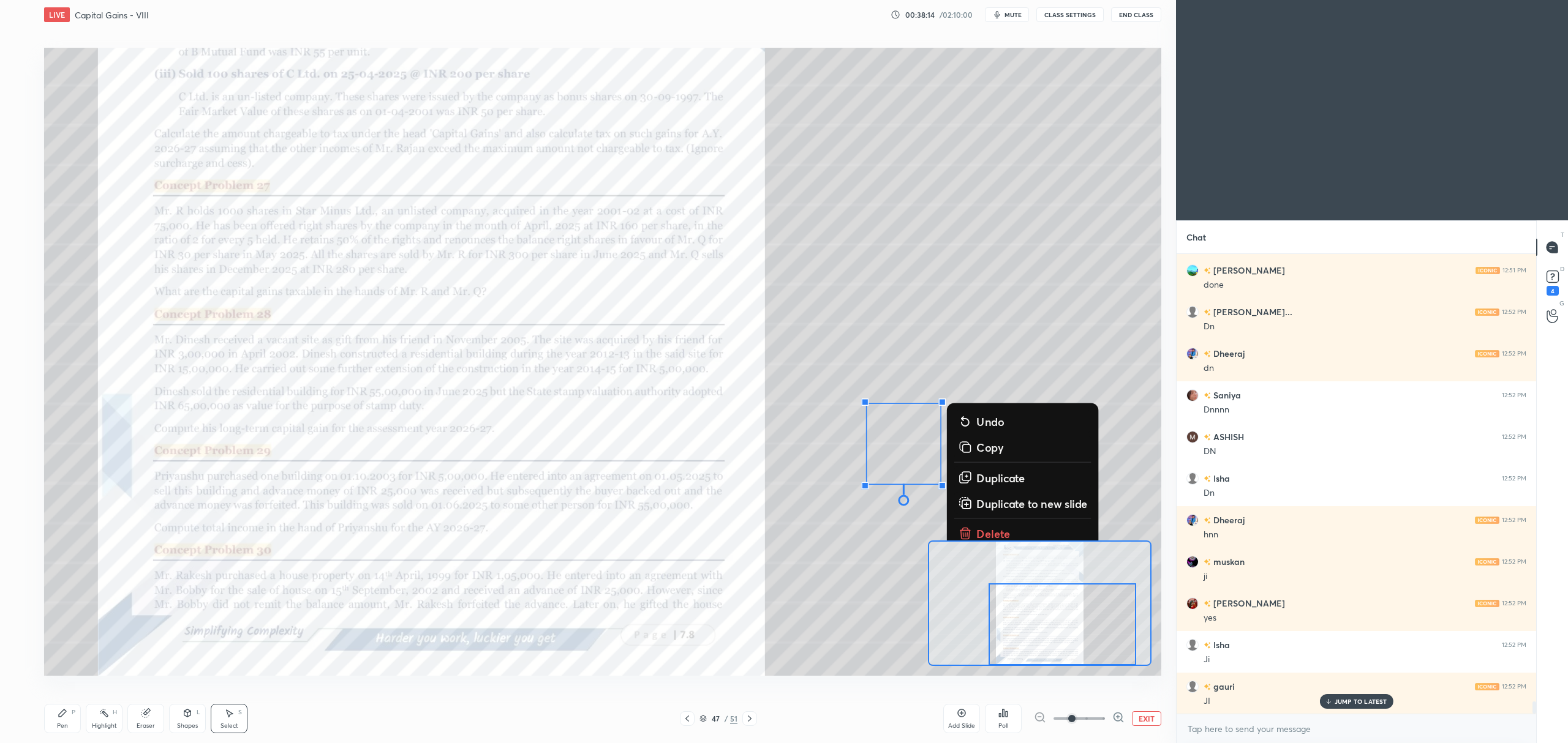
click at [988, 528] on p "Delete" at bounding box center [993, 533] width 34 height 15
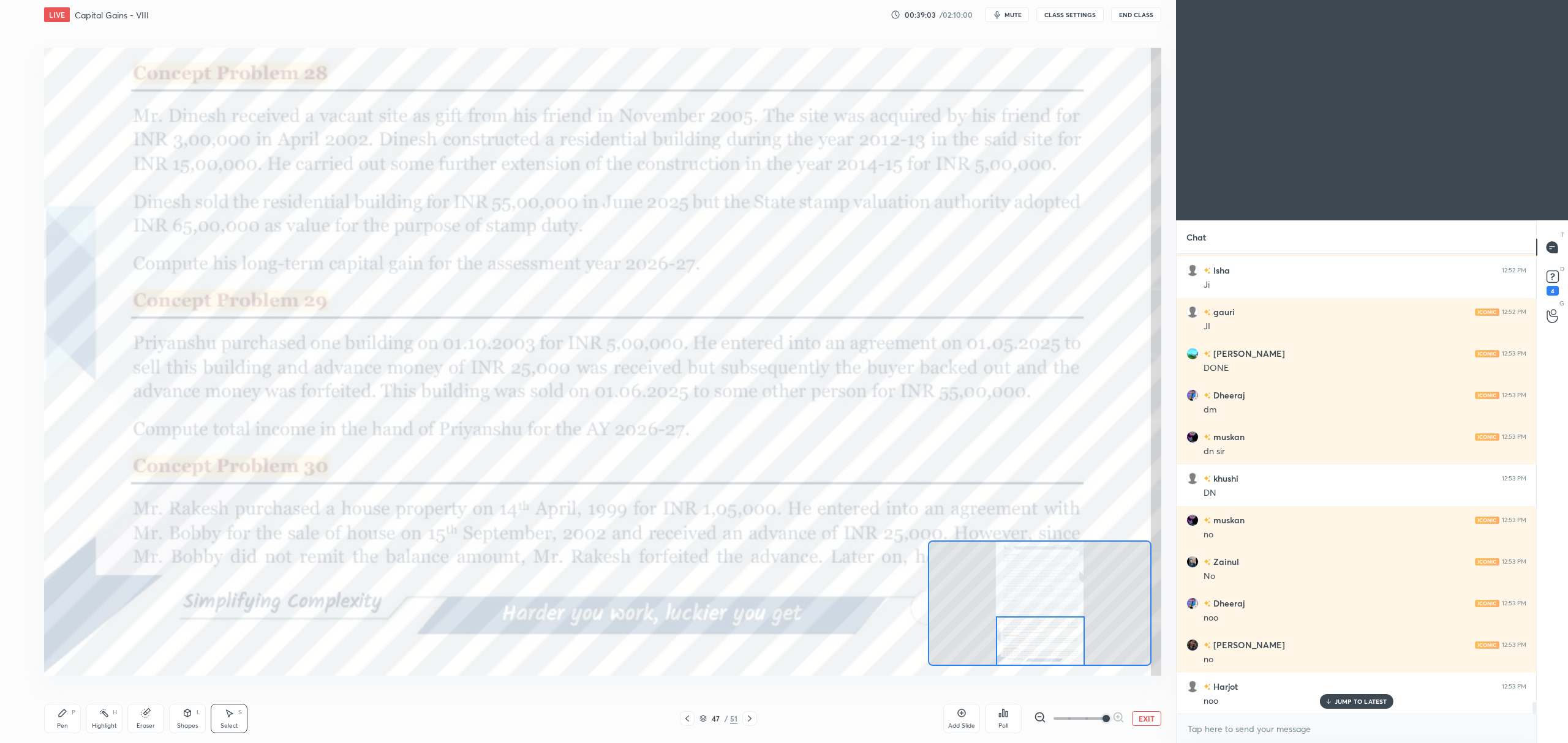
scroll to position [17309, 0]
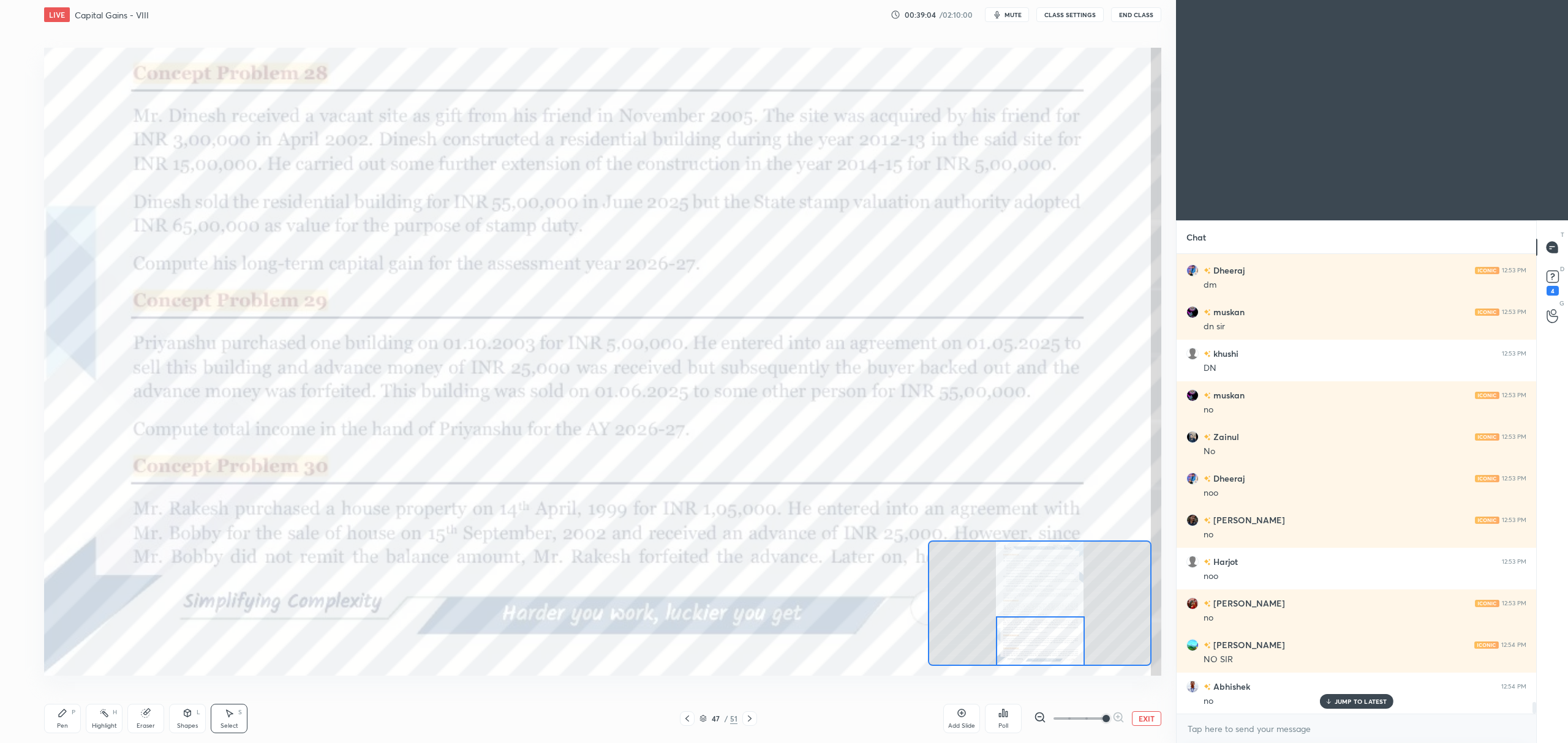
click at [59, 723] on div "Pen" at bounding box center [63, 726] width 11 height 6
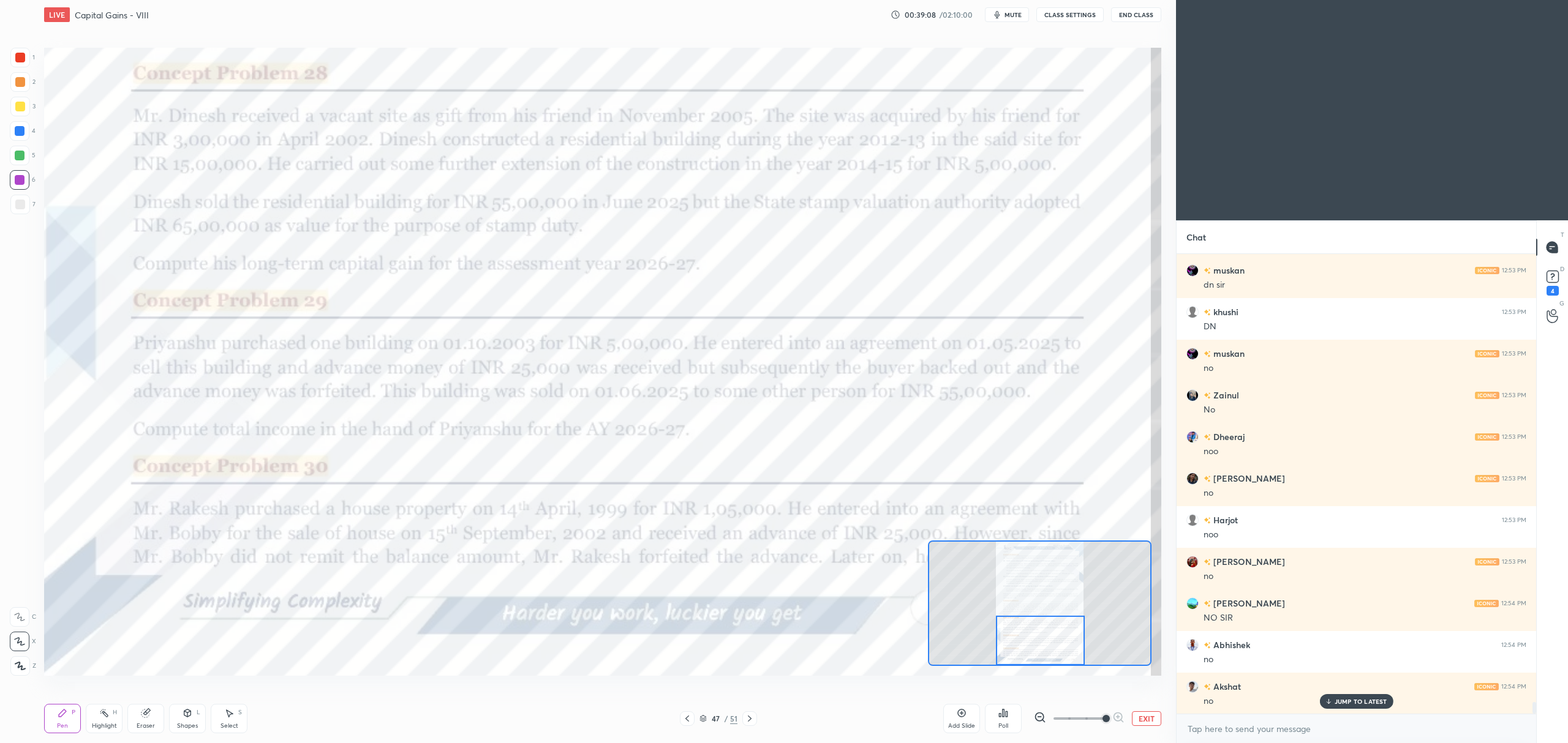
click at [20, 609] on div at bounding box center [20, 617] width 20 height 20
click at [701, 720] on icon at bounding box center [703, 719] width 6 height 2
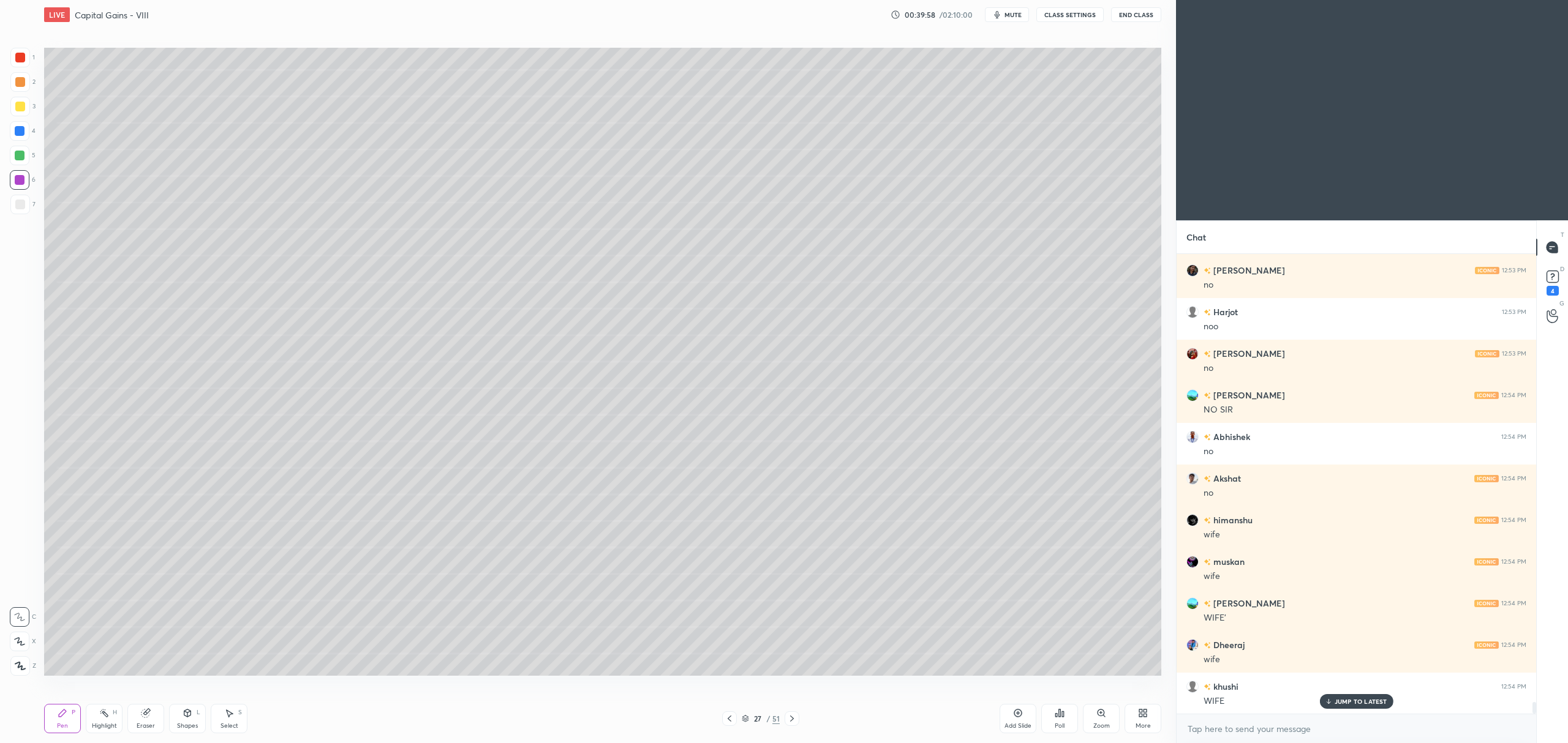
scroll to position [17725, 0]
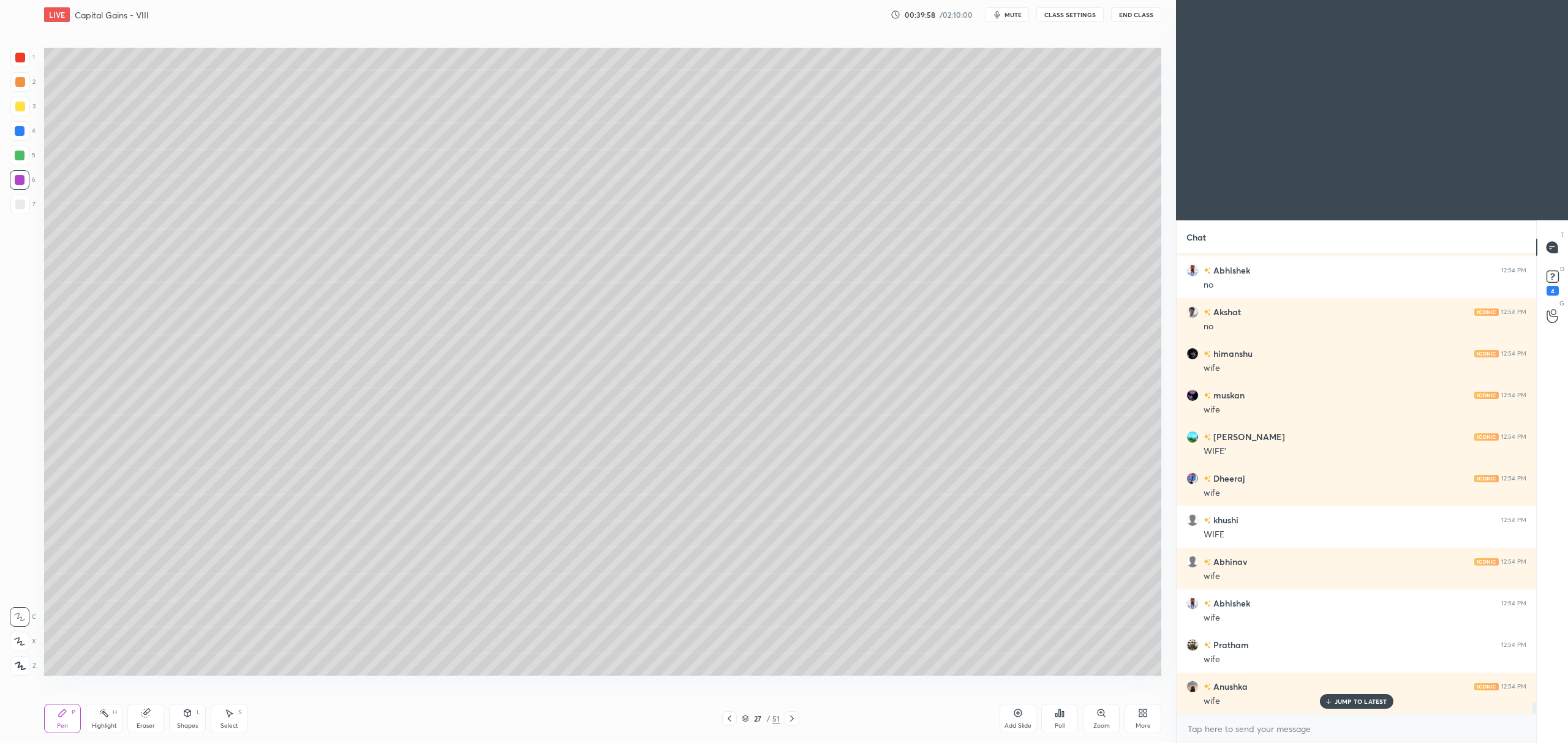
click at [1020, 721] on div "Add Slide" at bounding box center [1018, 718] width 37 height 29
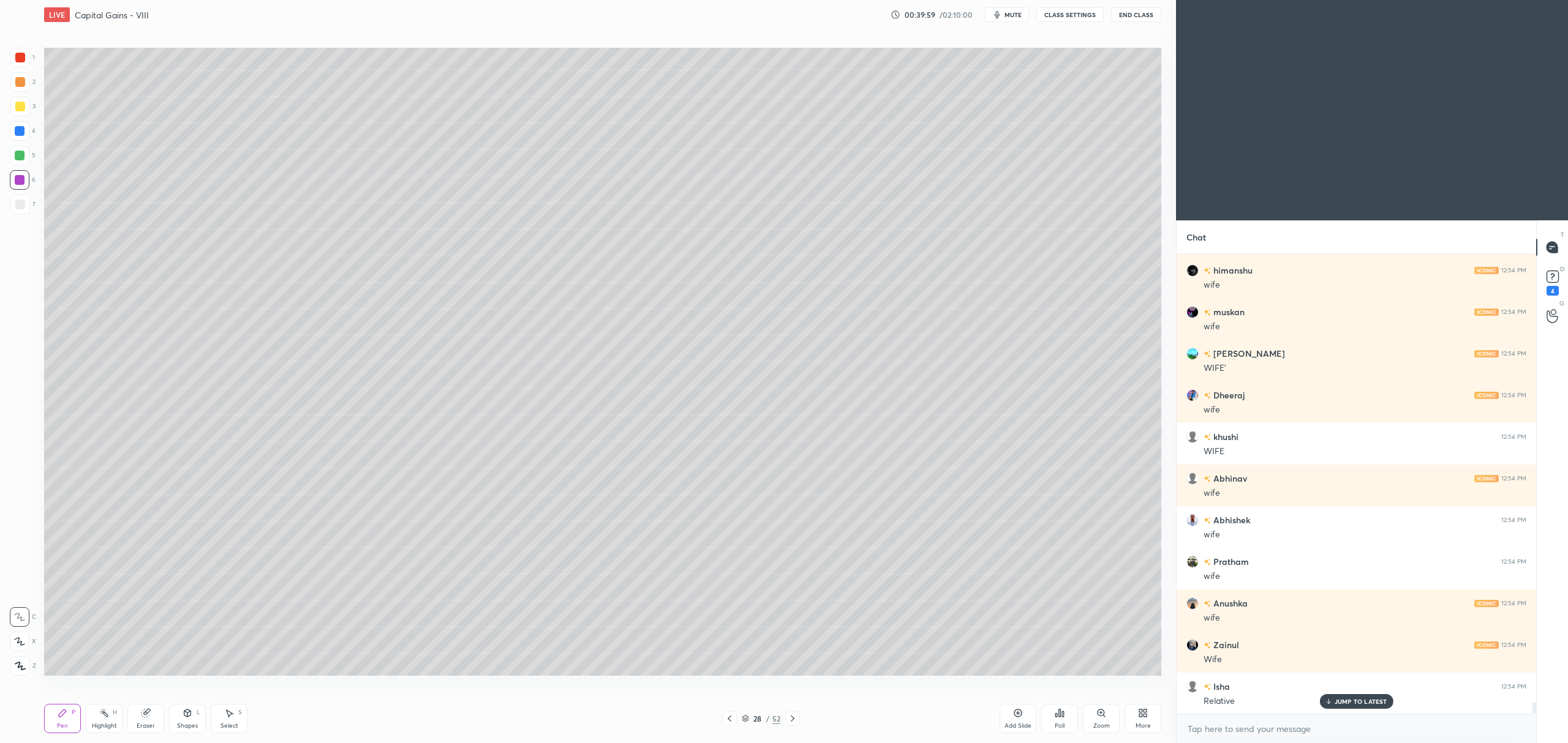
click at [24, 104] on div at bounding box center [20, 106] width 10 height 10
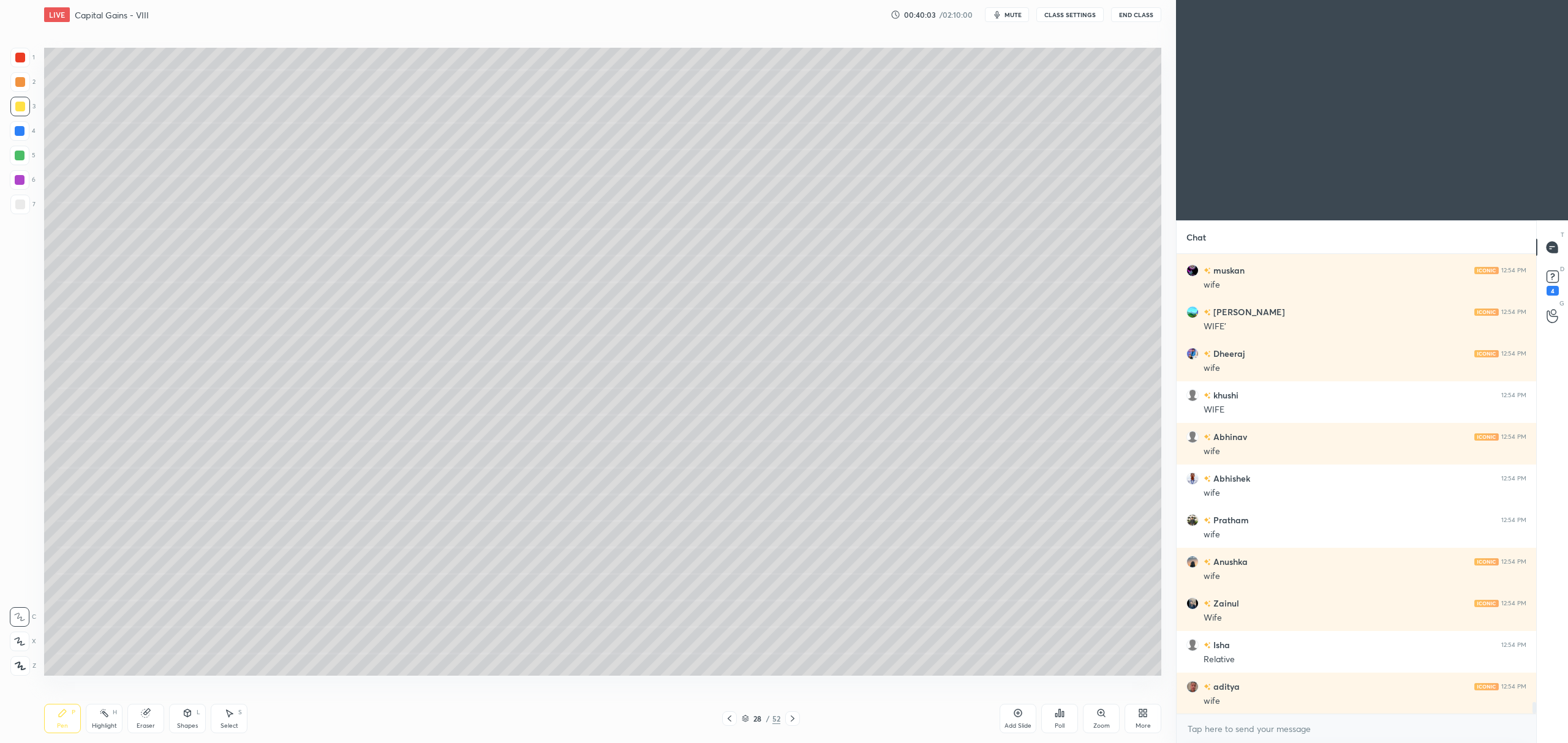
click at [20, 648] on div at bounding box center [20, 642] width 20 height 20
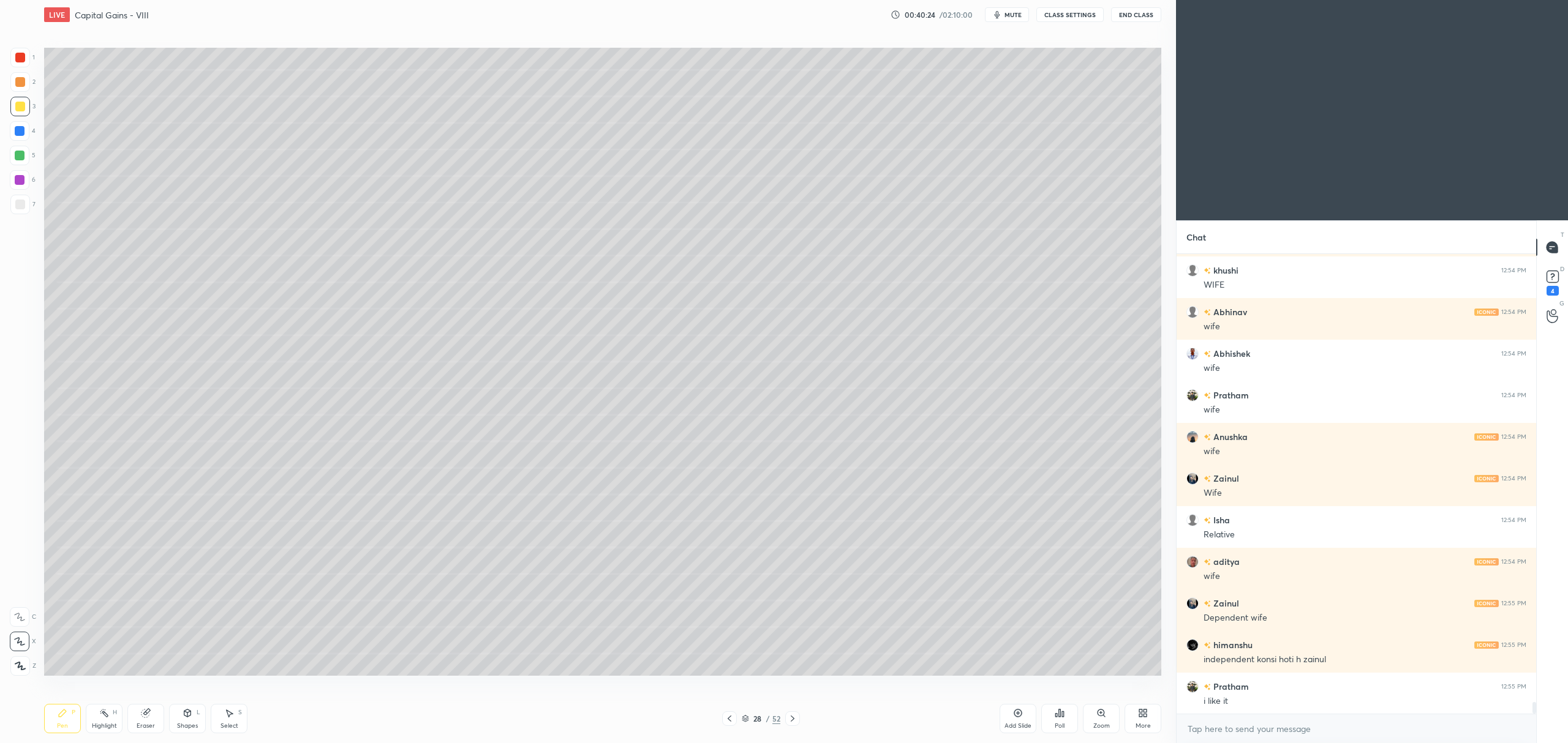
scroll to position [18016, 0]
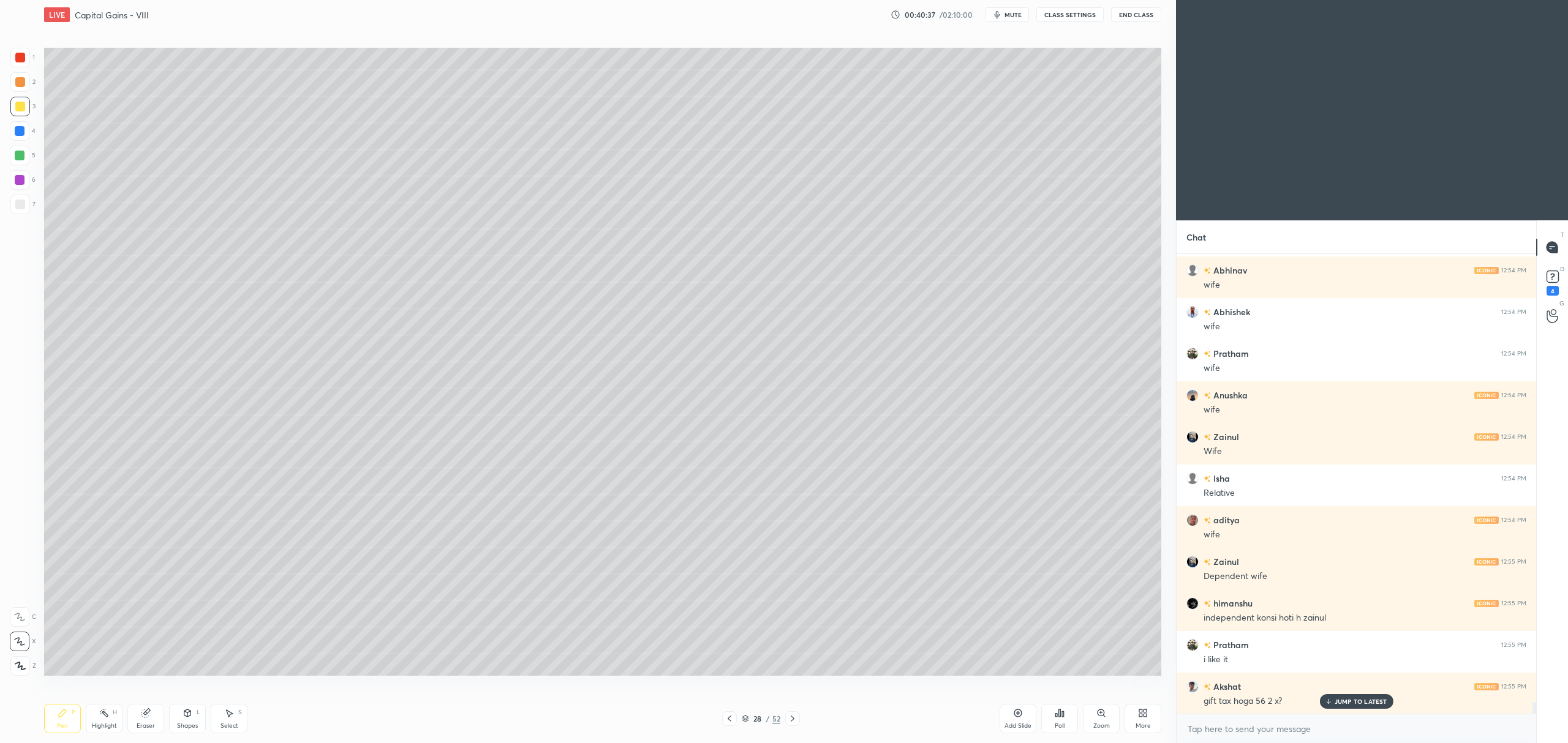
click at [20, 160] on div at bounding box center [20, 155] width 20 height 20
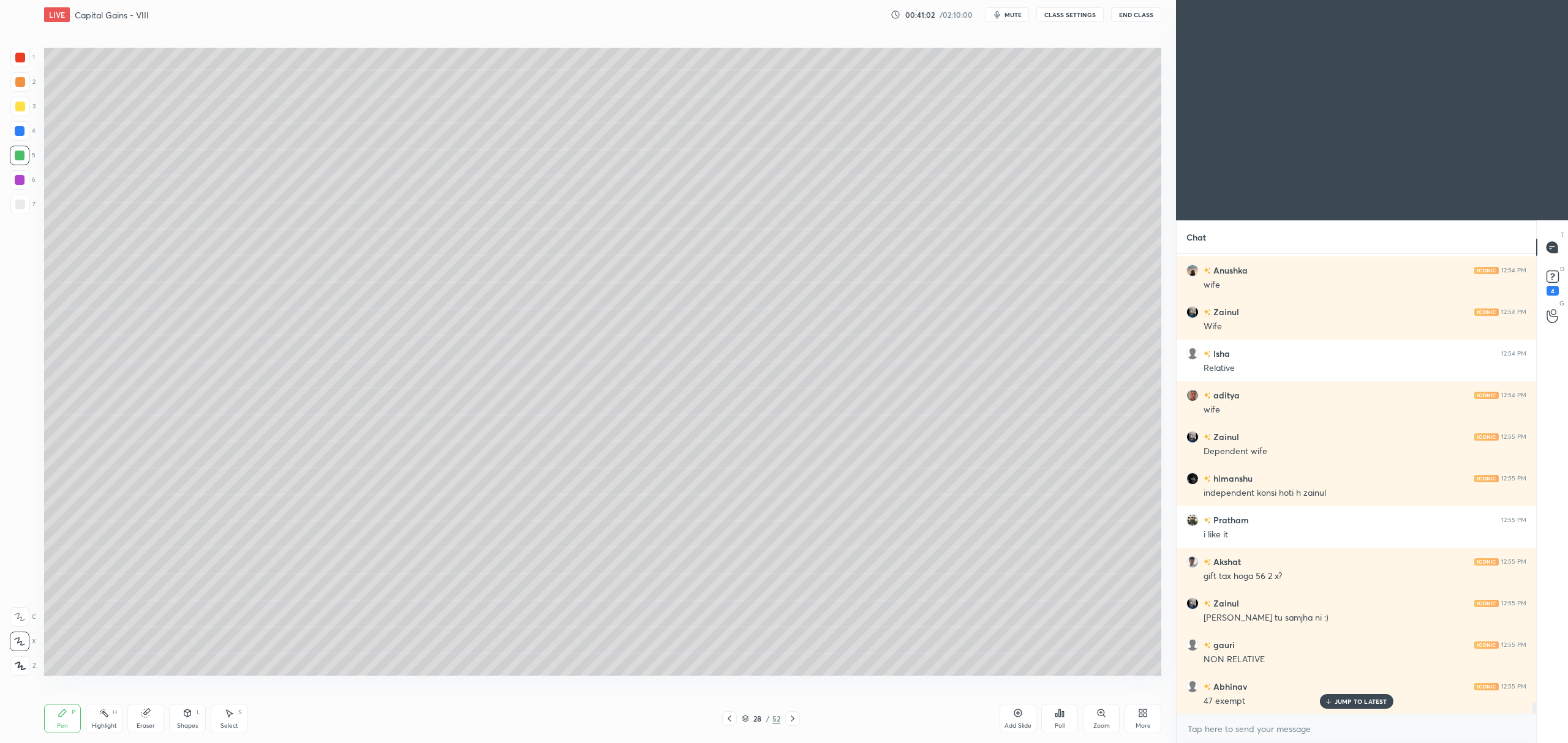
scroll to position [18183, 0]
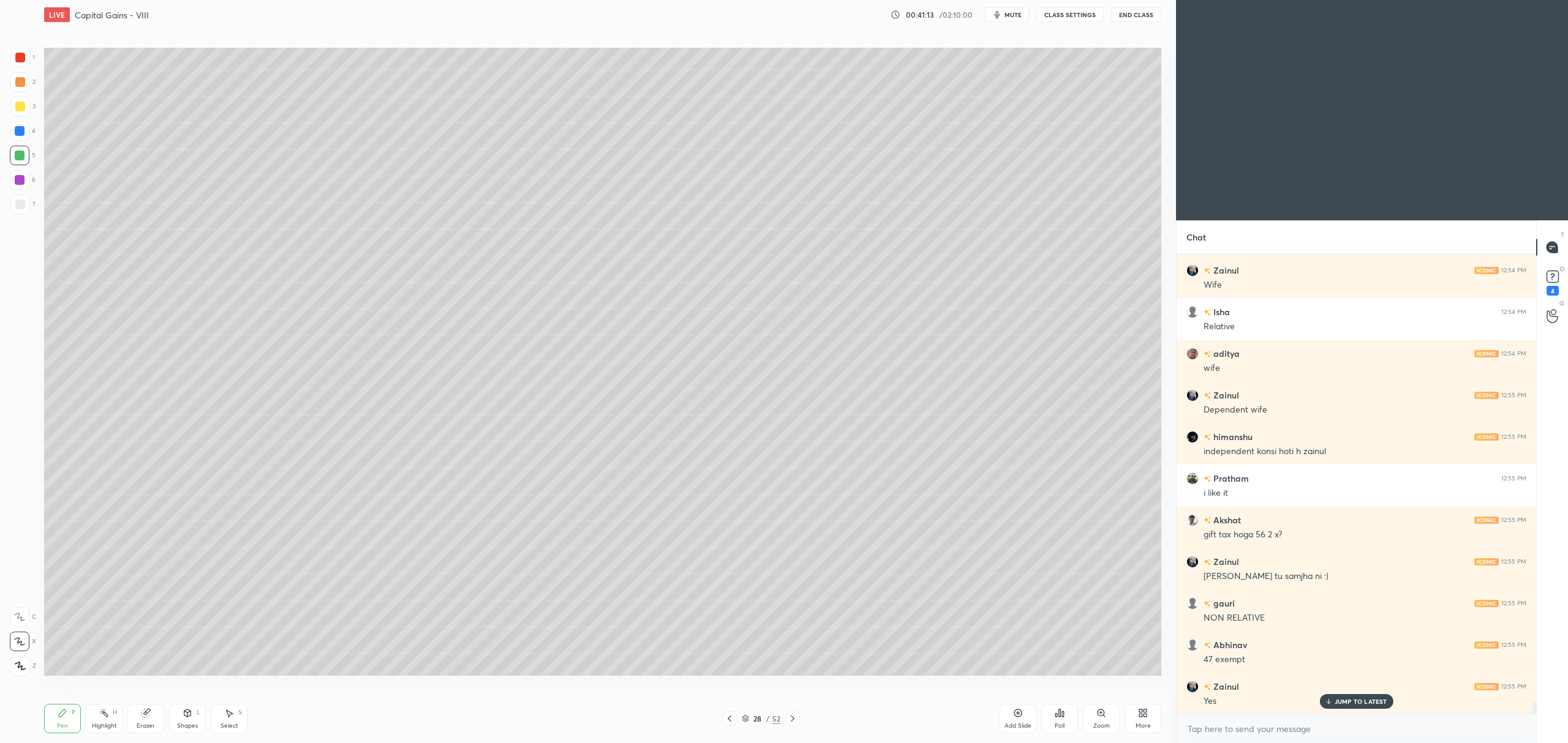
click at [26, 182] on div at bounding box center [20, 180] width 20 height 20
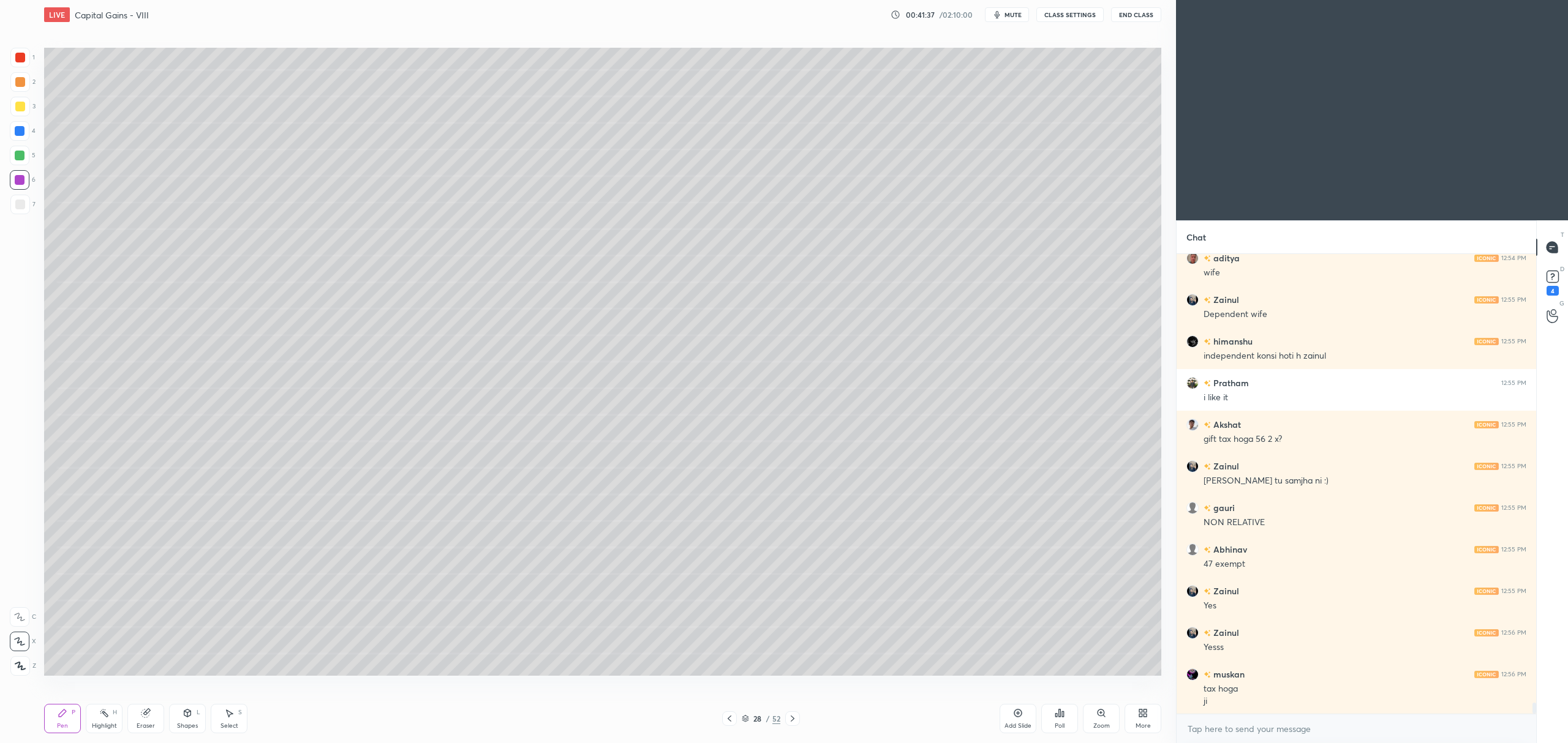
scroll to position [18319, 0]
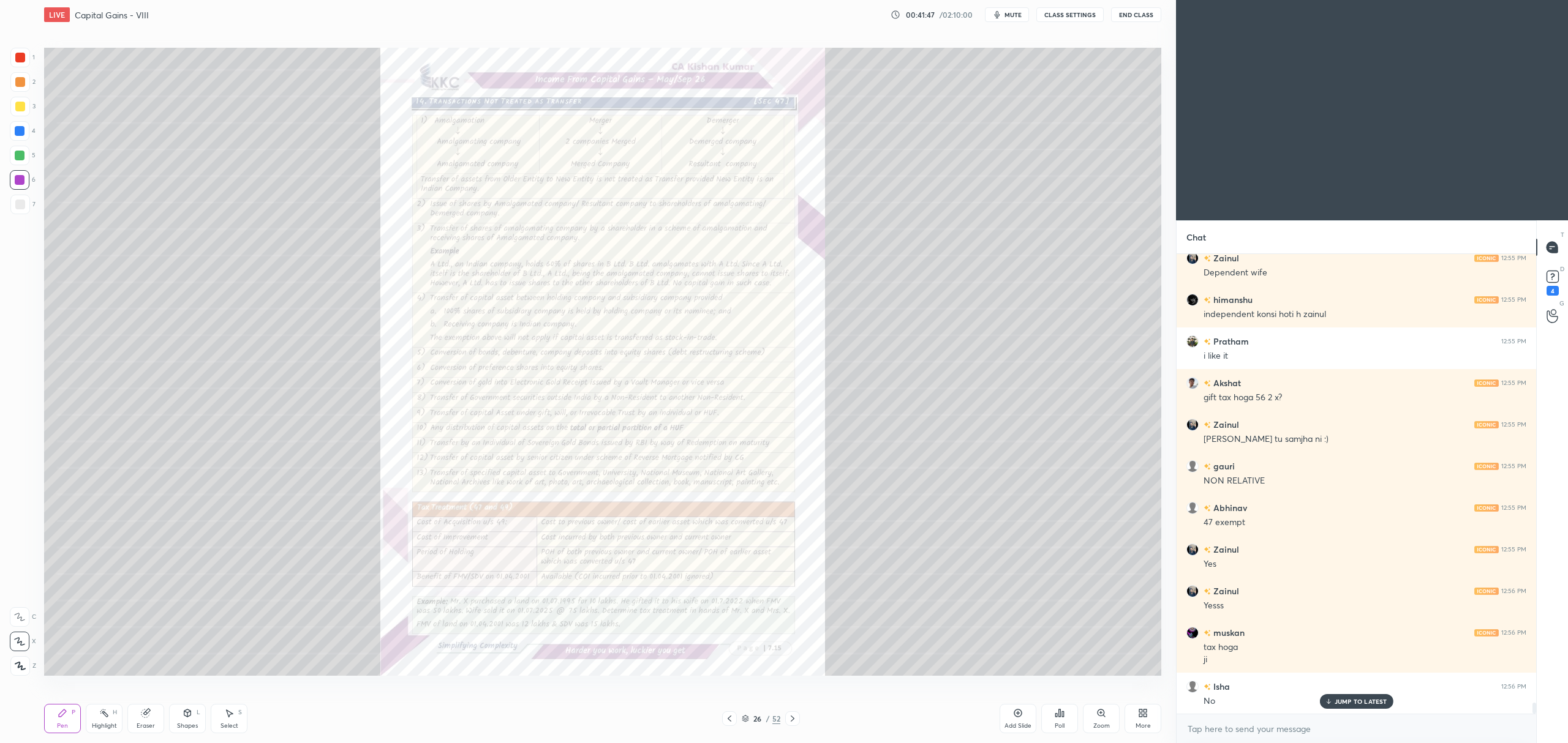
click at [1094, 713] on div "Zoom" at bounding box center [1101, 718] width 37 height 29
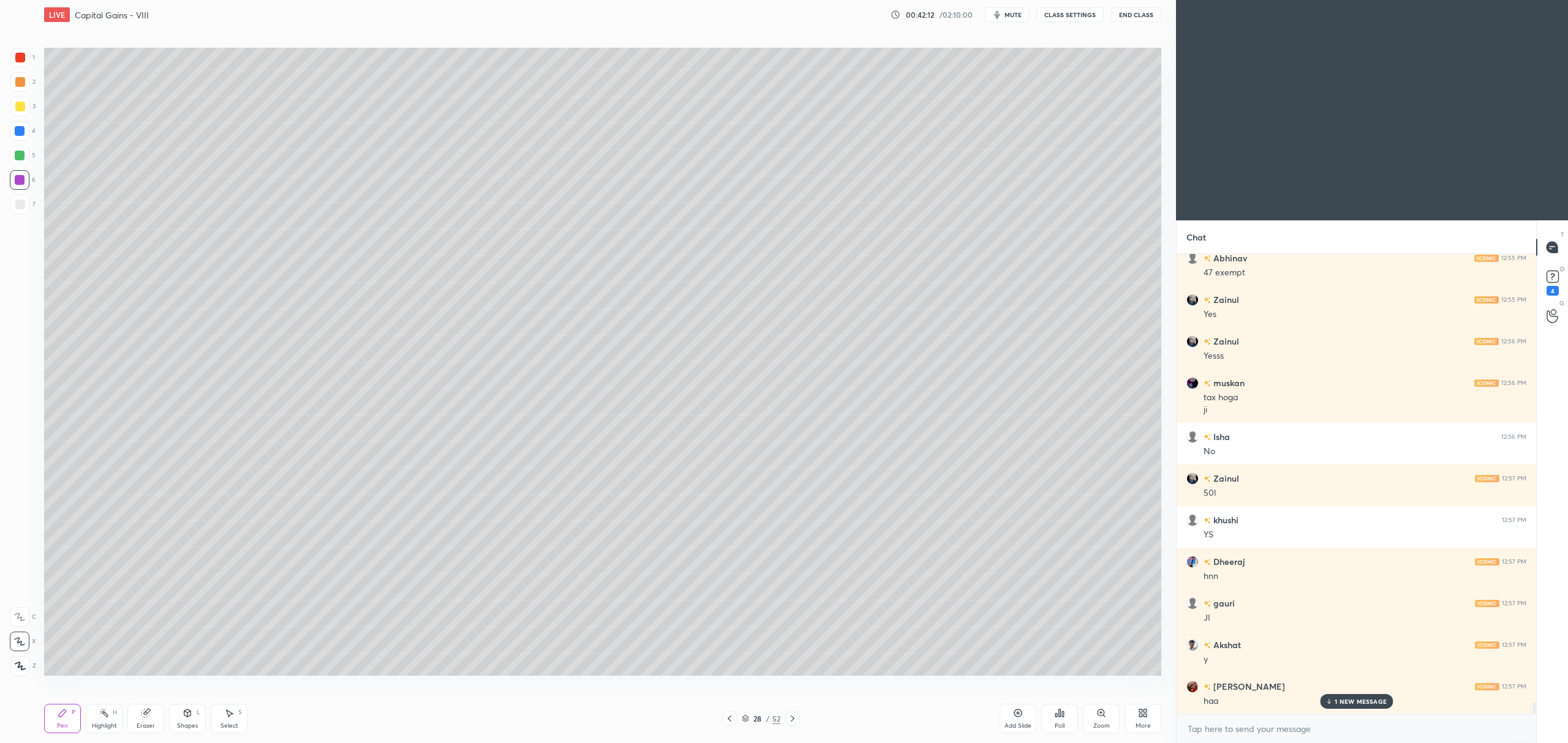
scroll to position [18611, 0]
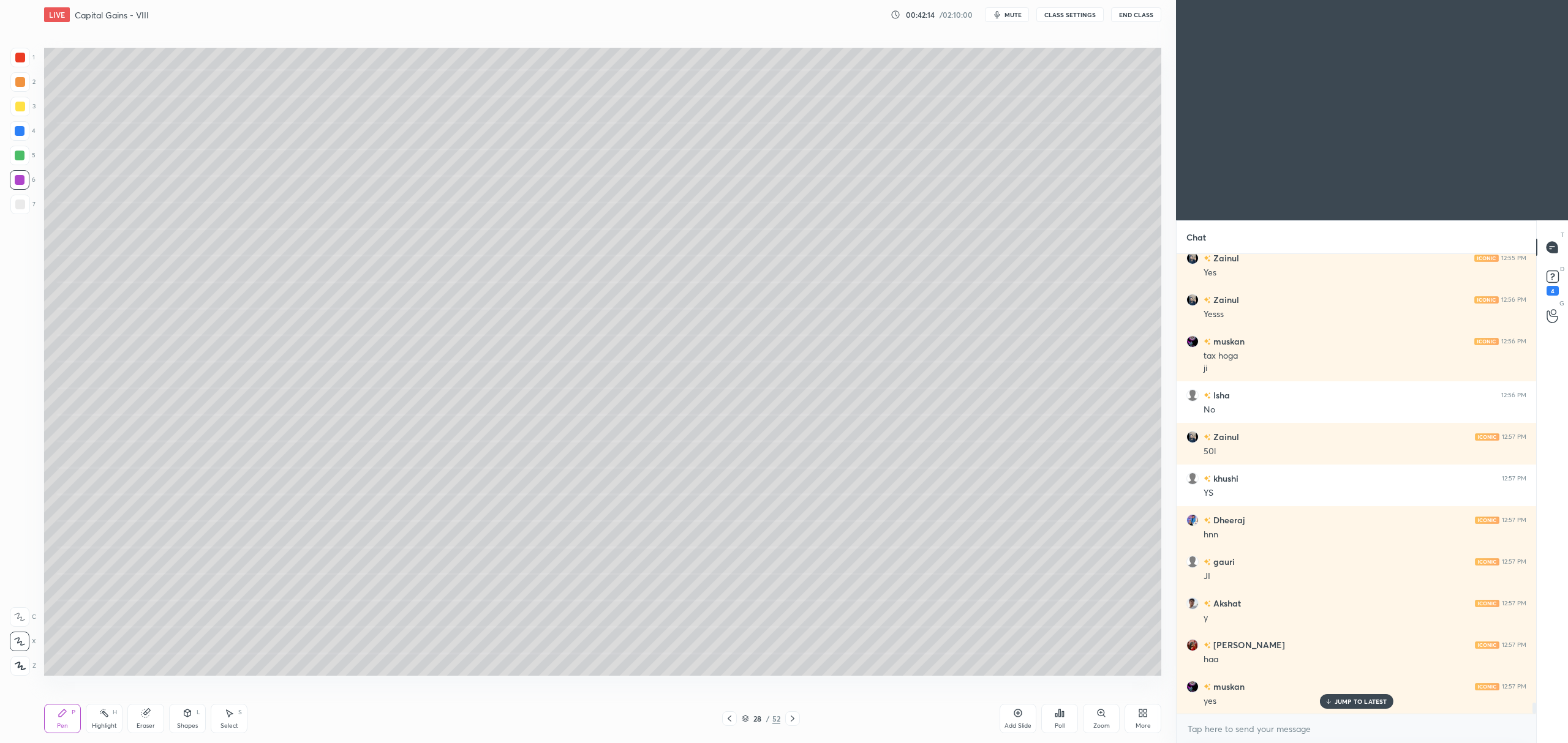
click at [21, 103] on div at bounding box center [20, 106] width 10 height 10
click at [23, 206] on div at bounding box center [20, 205] width 10 height 10
click at [14, 180] on div at bounding box center [20, 180] width 20 height 20
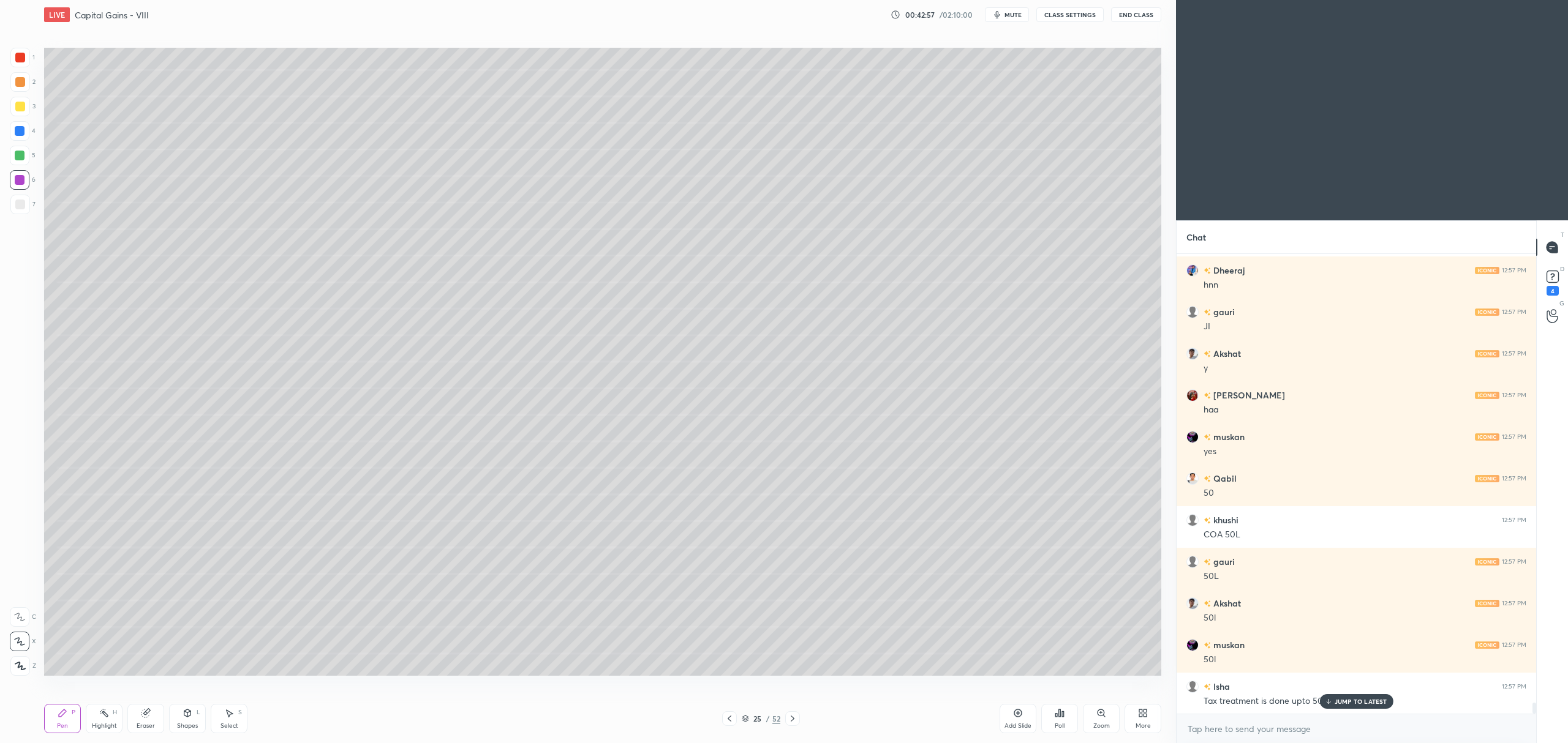
scroll to position [18902, 0]
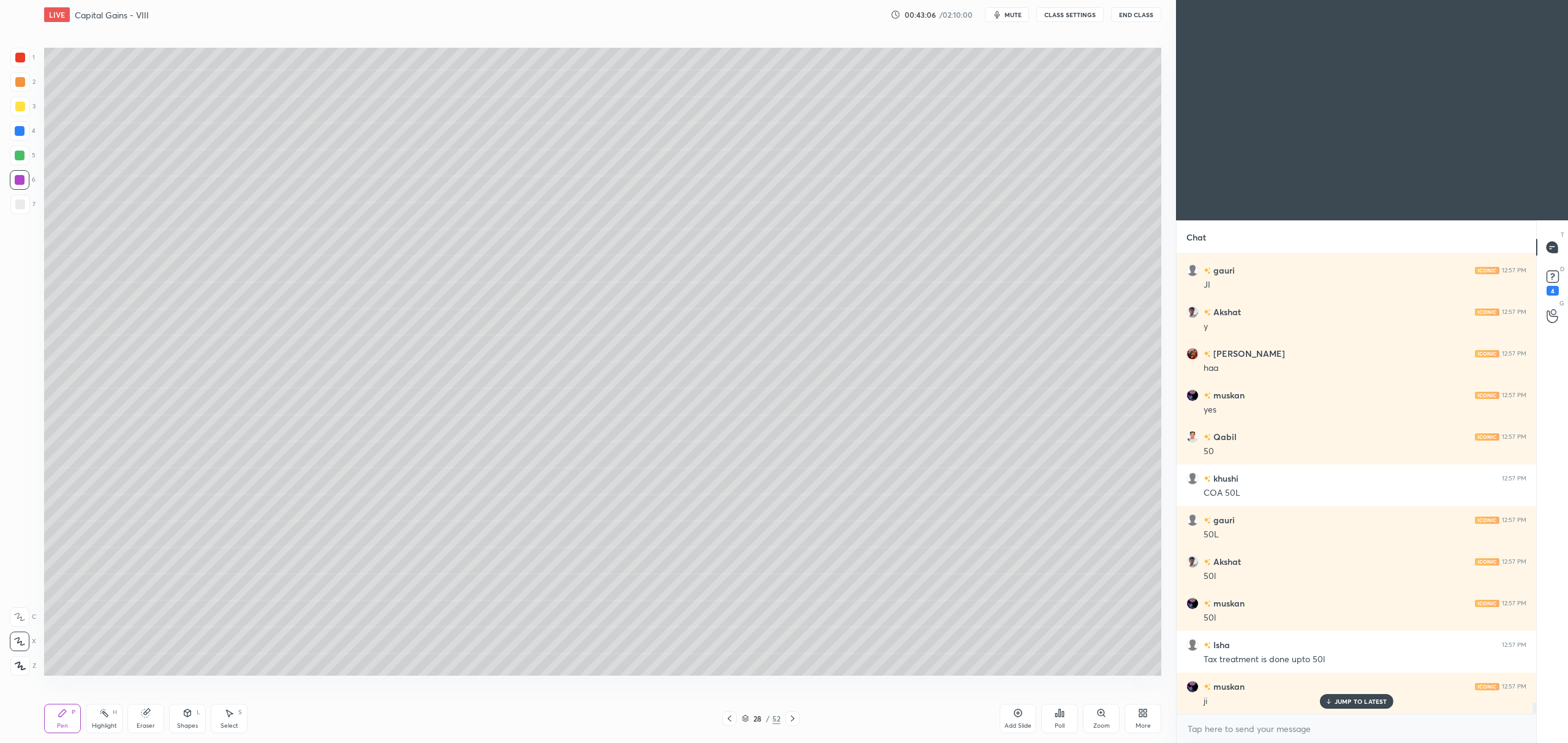
click at [20, 206] on div at bounding box center [20, 205] width 10 height 10
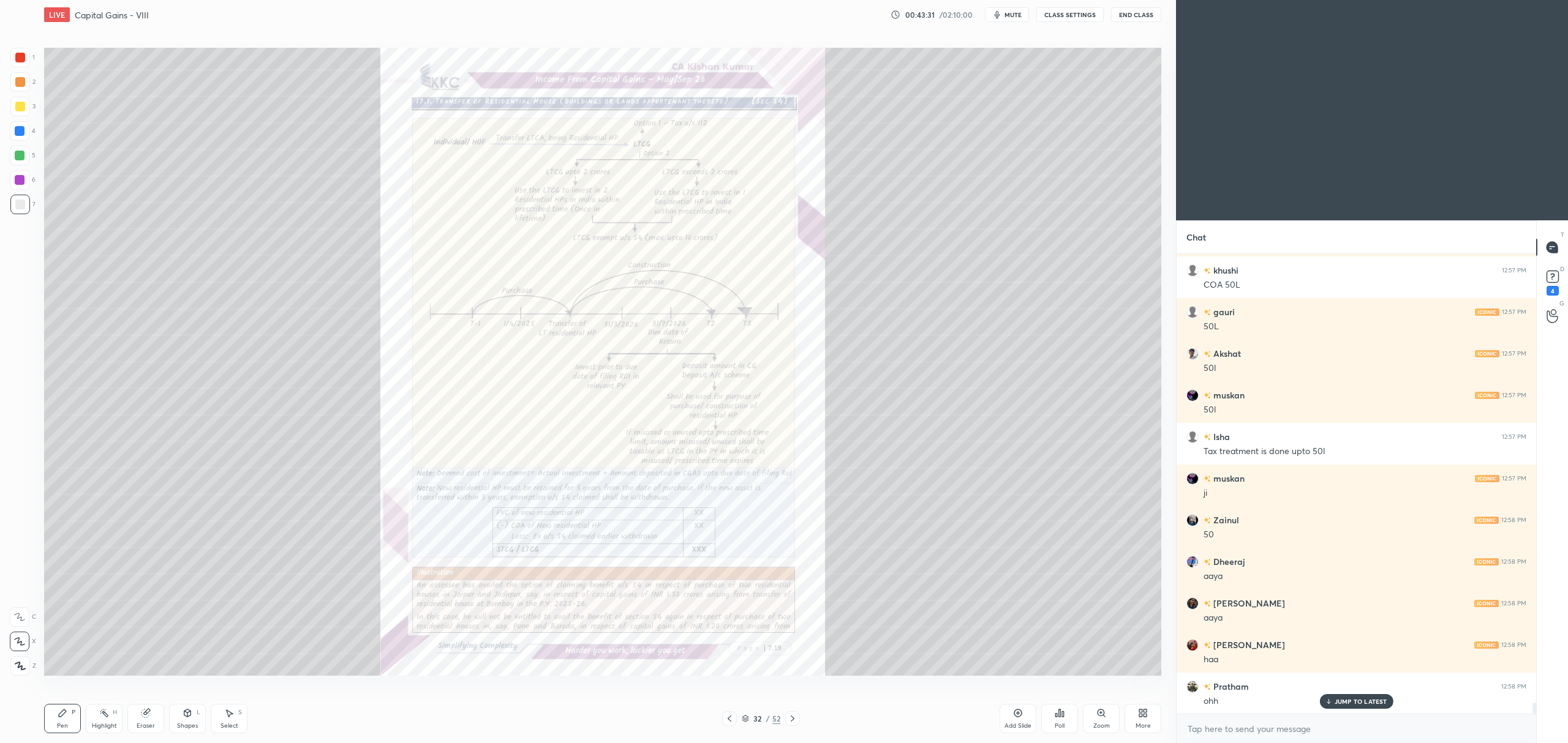
scroll to position [19152, 0]
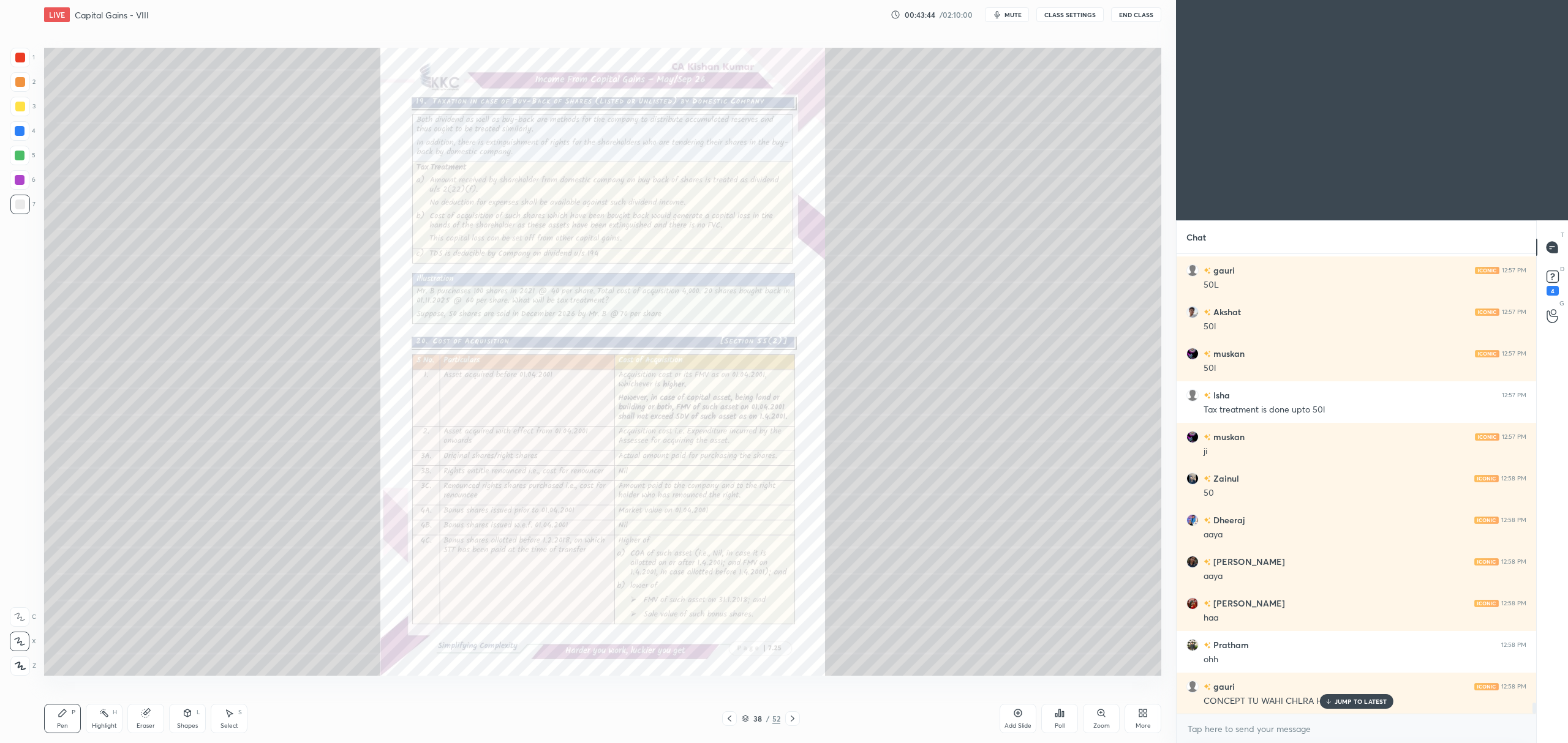
click at [791, 718] on icon at bounding box center [792, 719] width 10 height 10
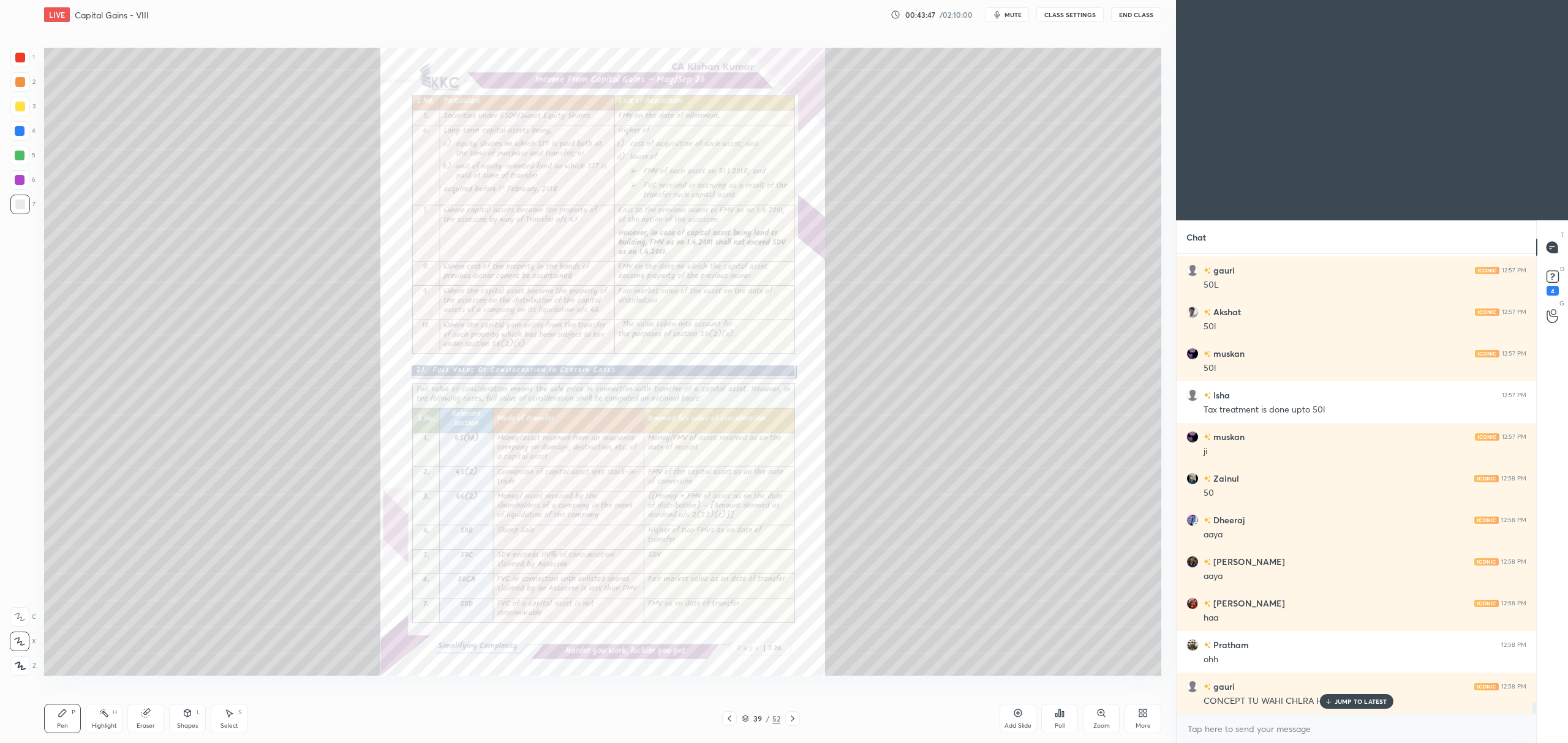
click at [1095, 718] on div "Zoom" at bounding box center [1101, 718] width 37 height 29
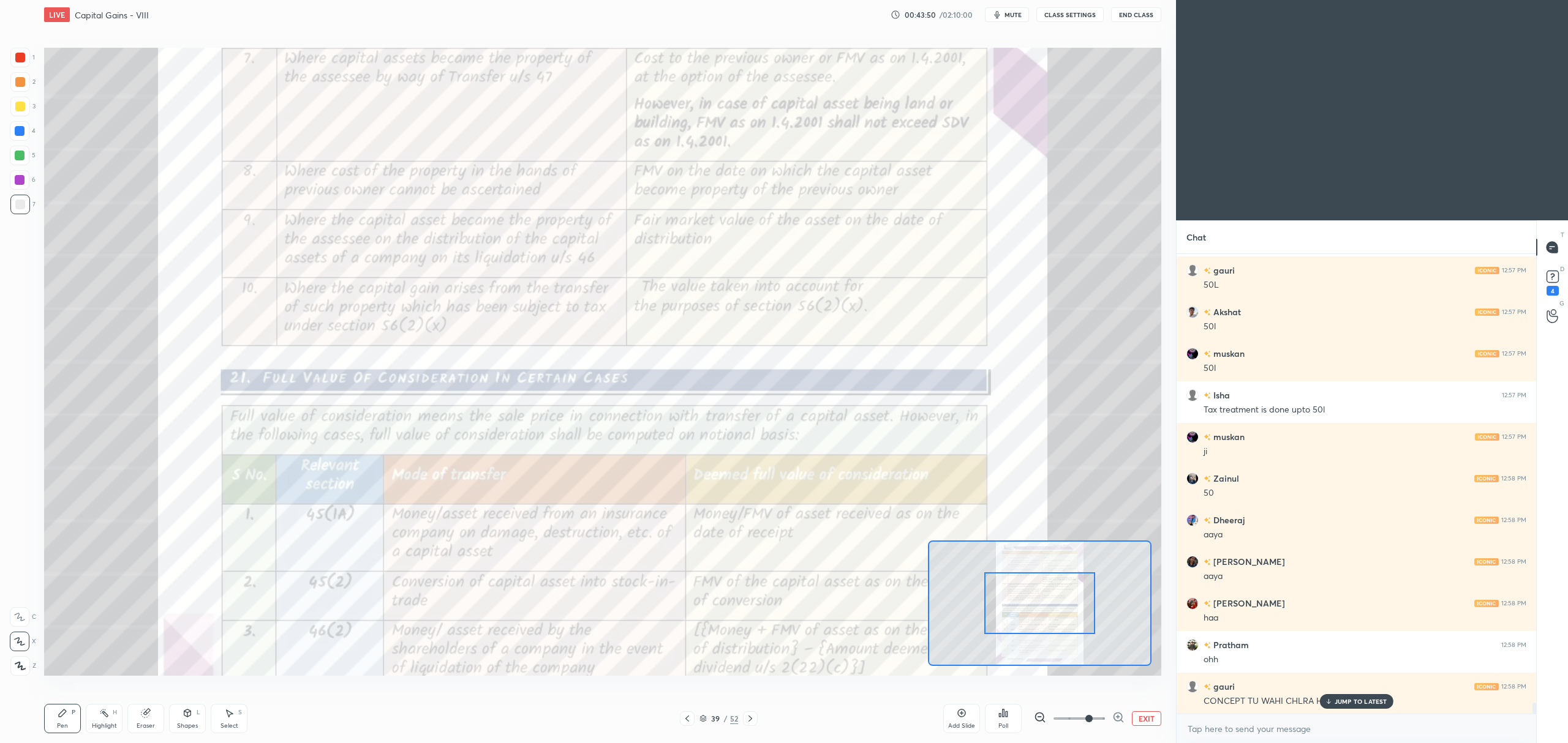
click at [25, 54] on div at bounding box center [20, 58] width 10 height 10
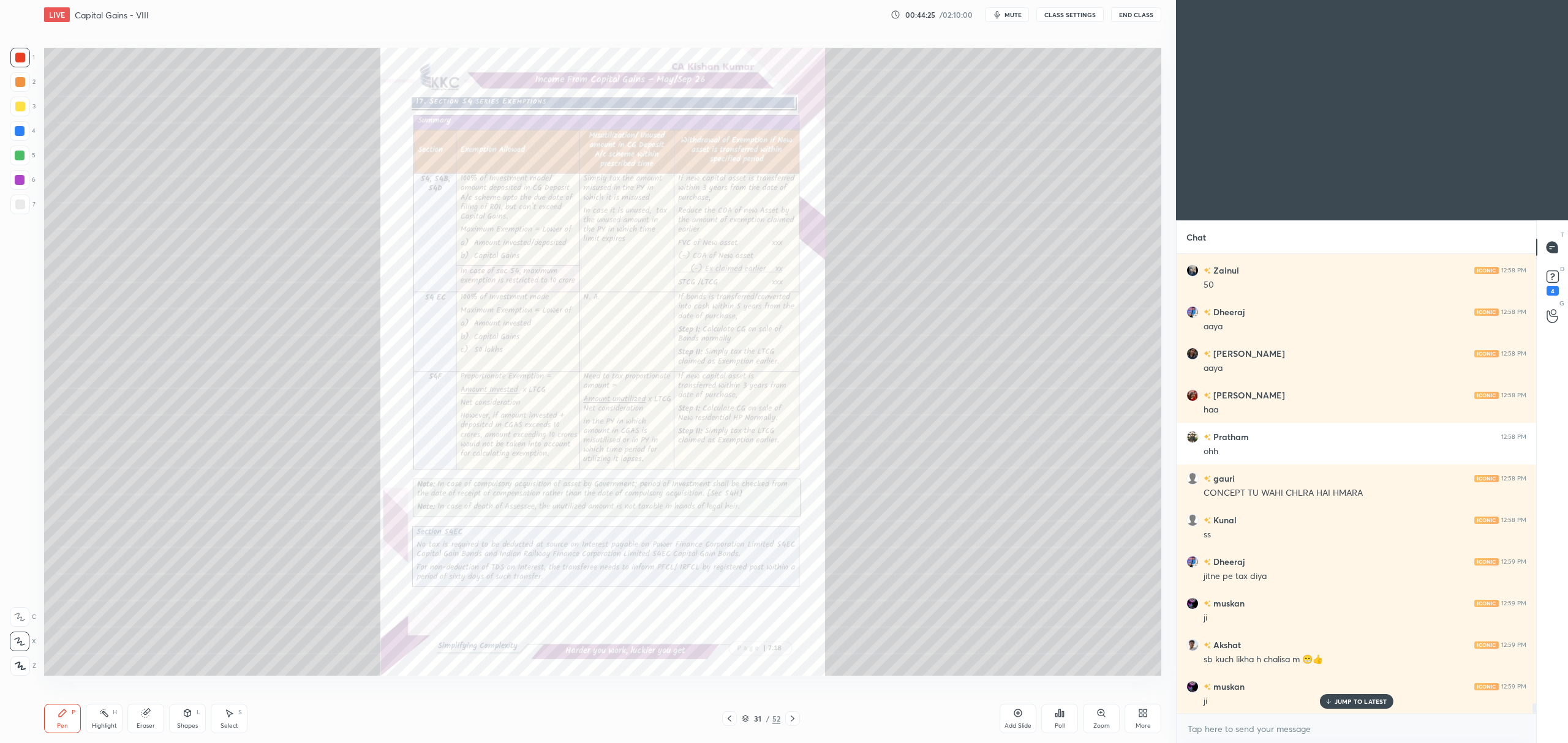
scroll to position [19402, 0]
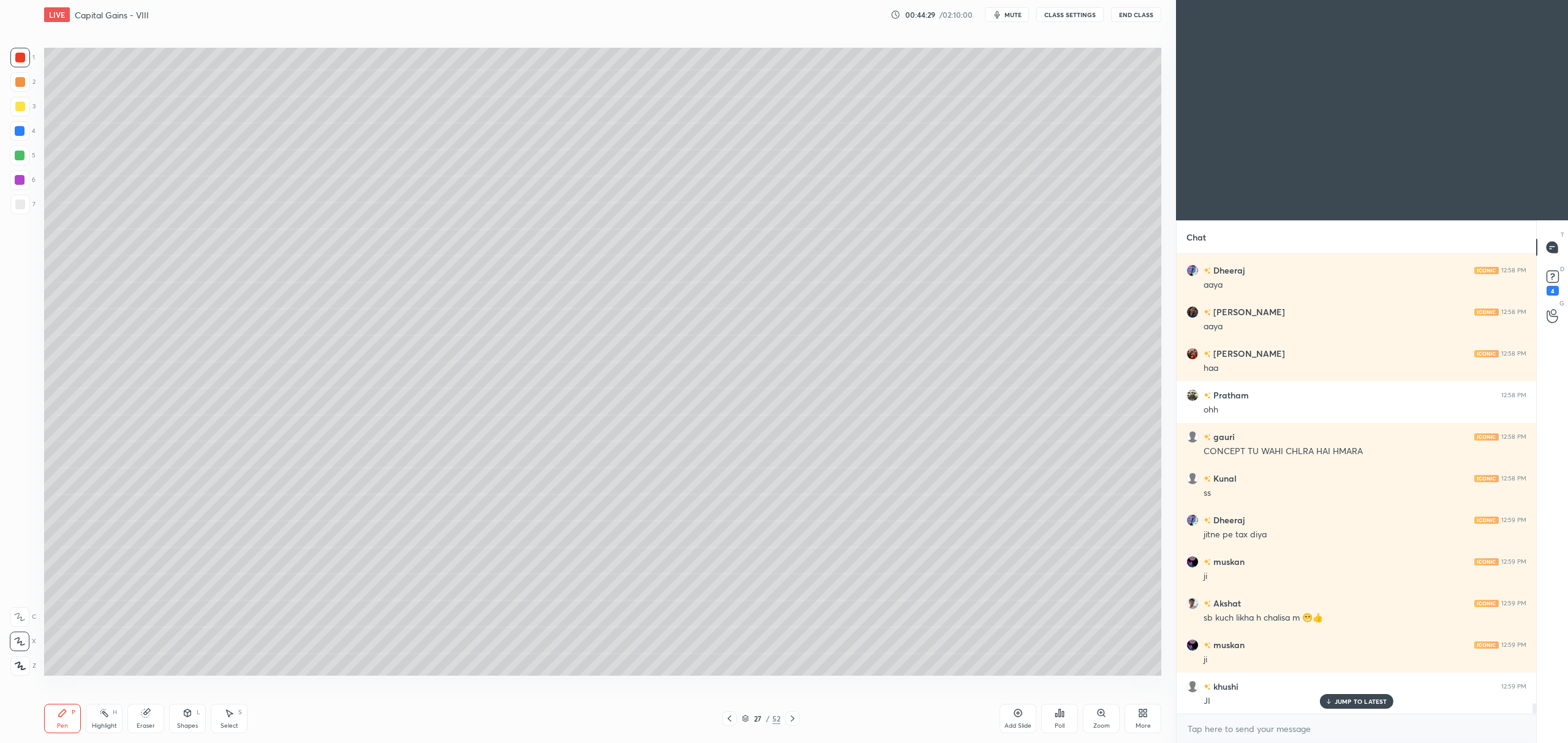
click at [726, 714] on icon at bounding box center [729, 719] width 10 height 10
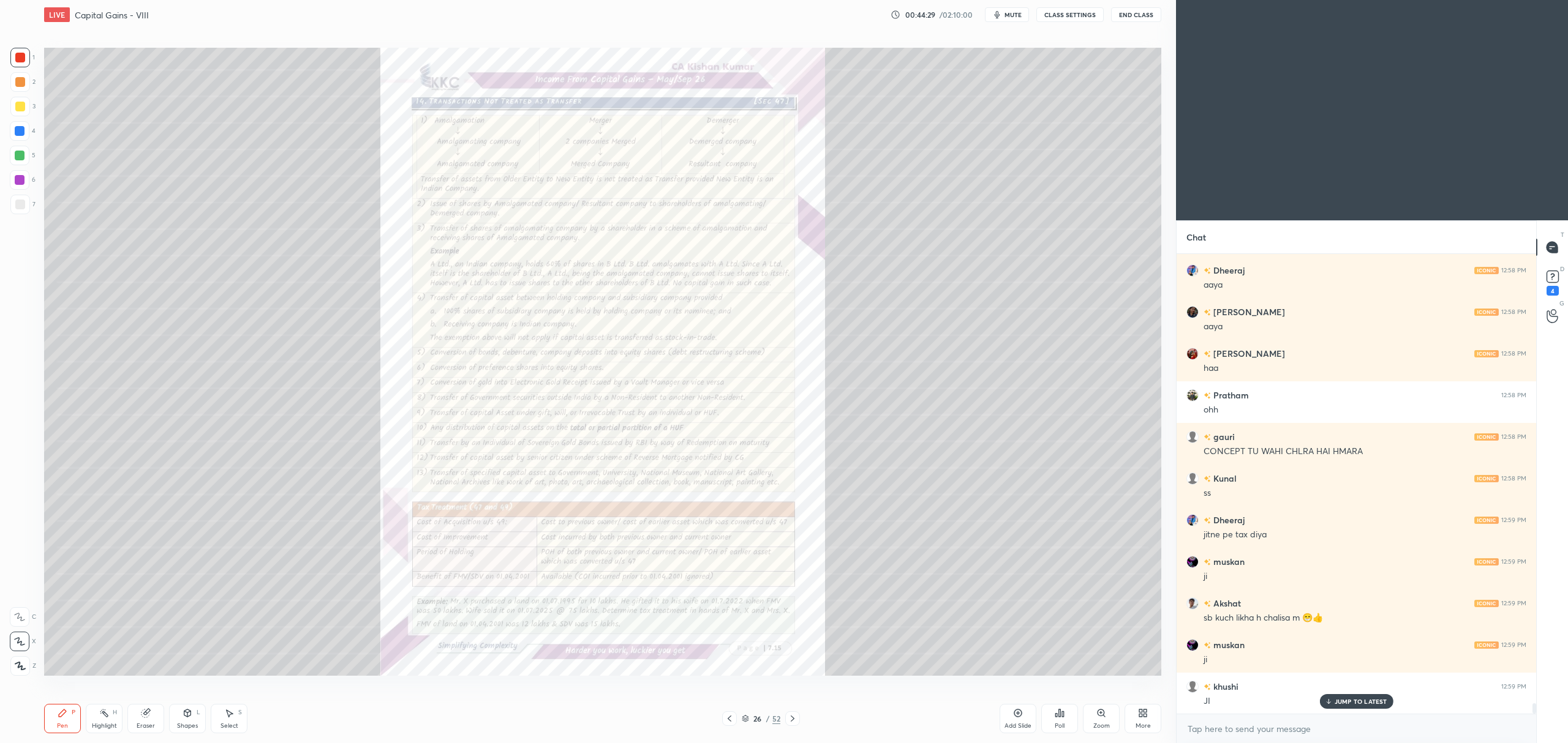
scroll to position [19444, 0]
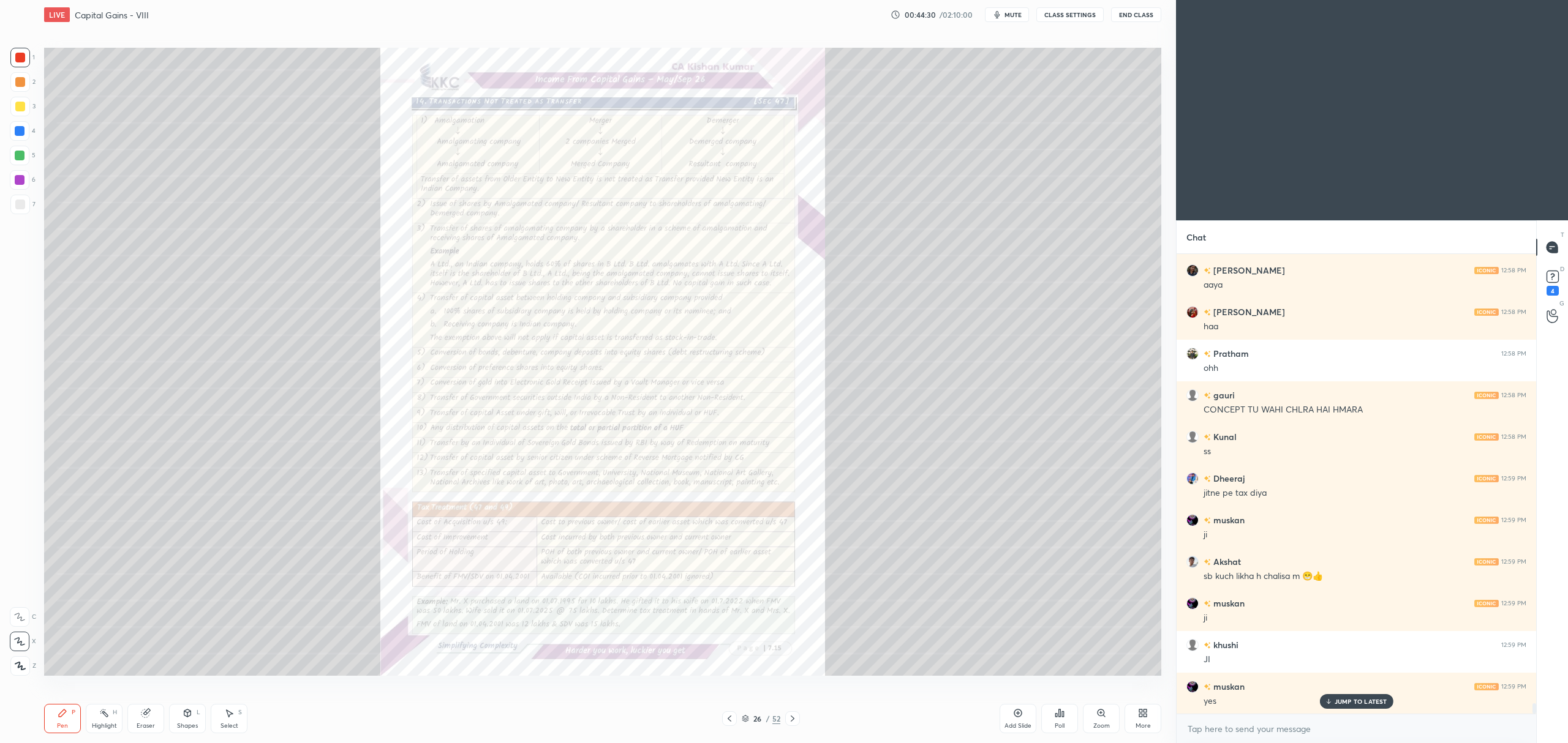
click at [790, 711] on div at bounding box center [792, 719] width 15 height 15
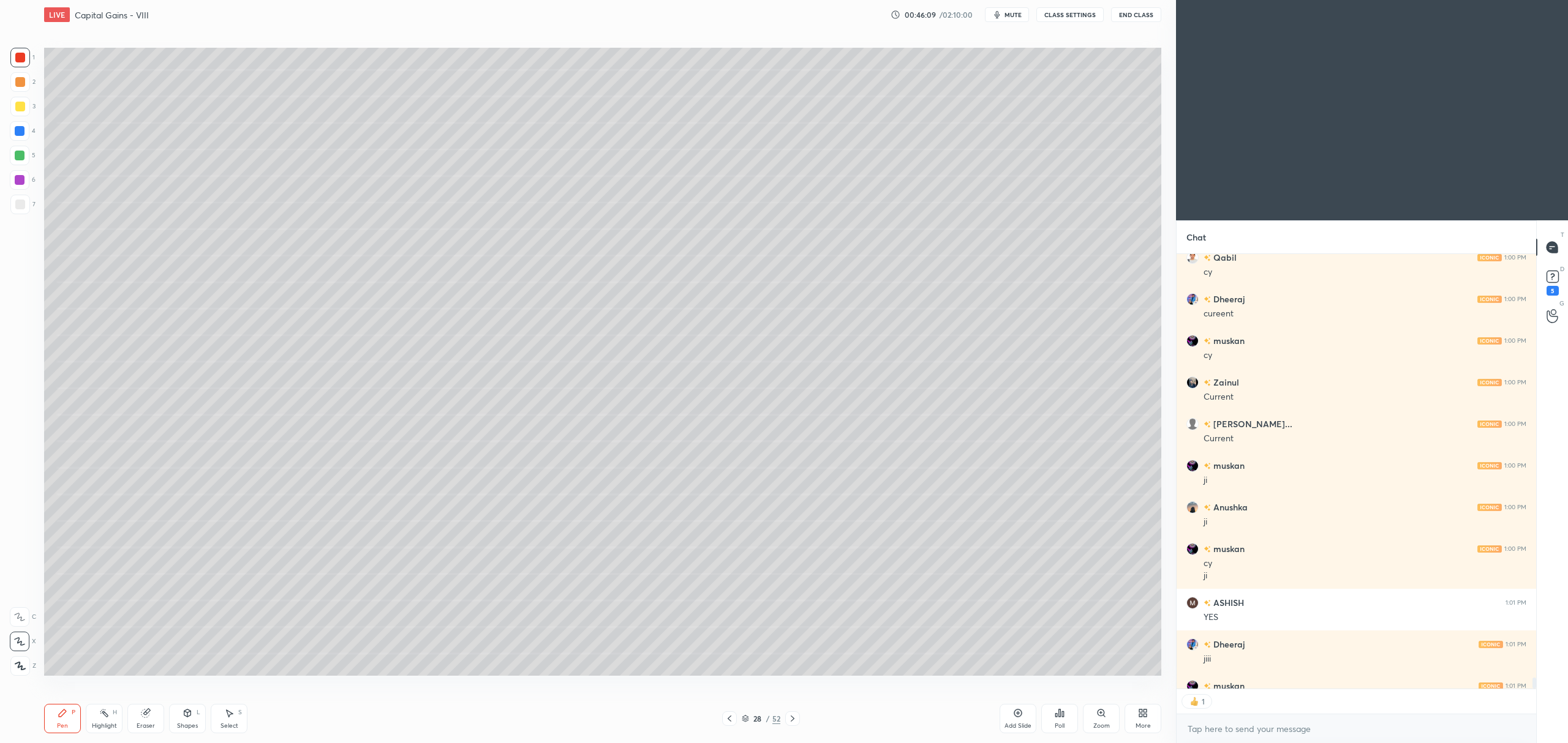
scroll to position [18008, 0]
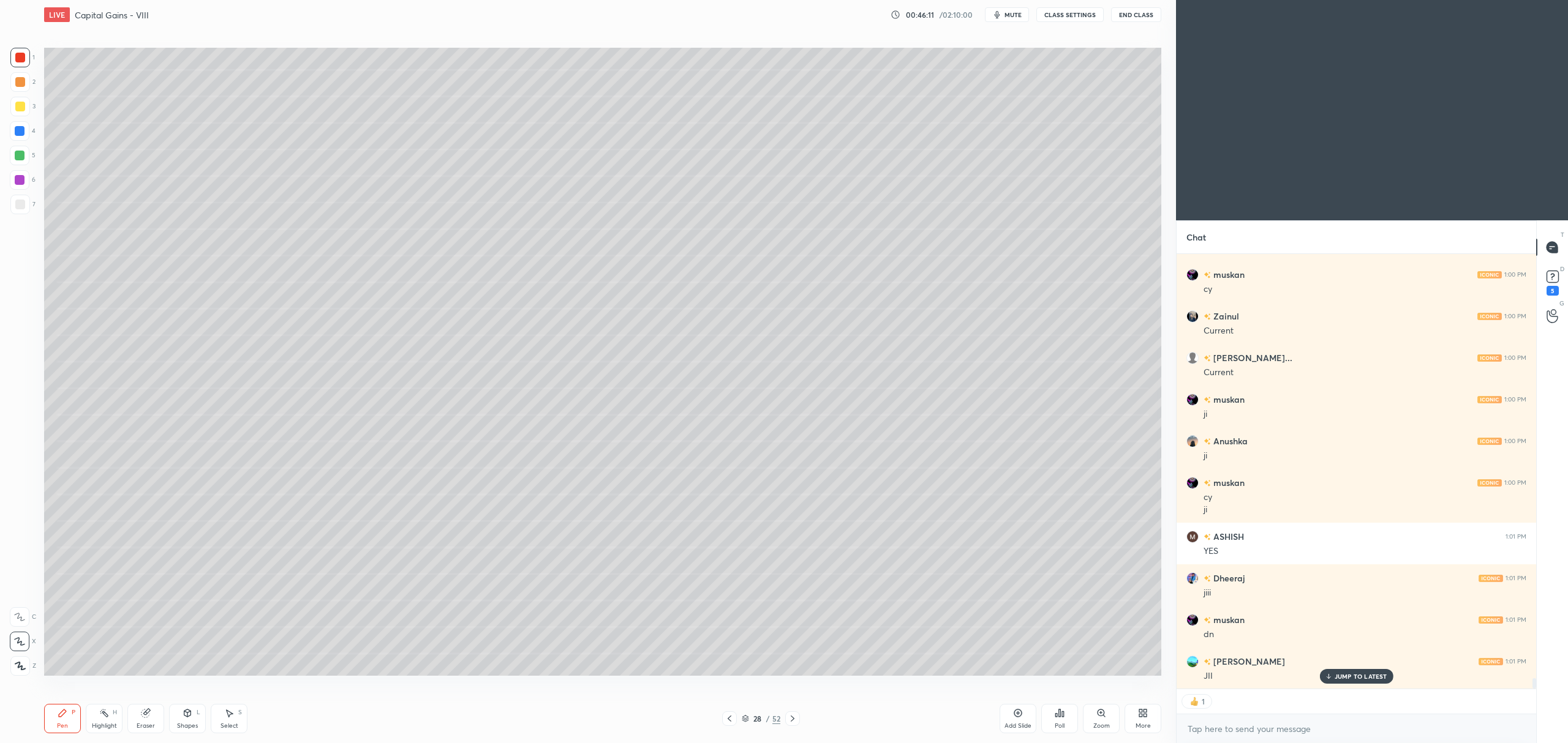
click at [743, 716] on icon at bounding box center [745, 717] width 6 height 3
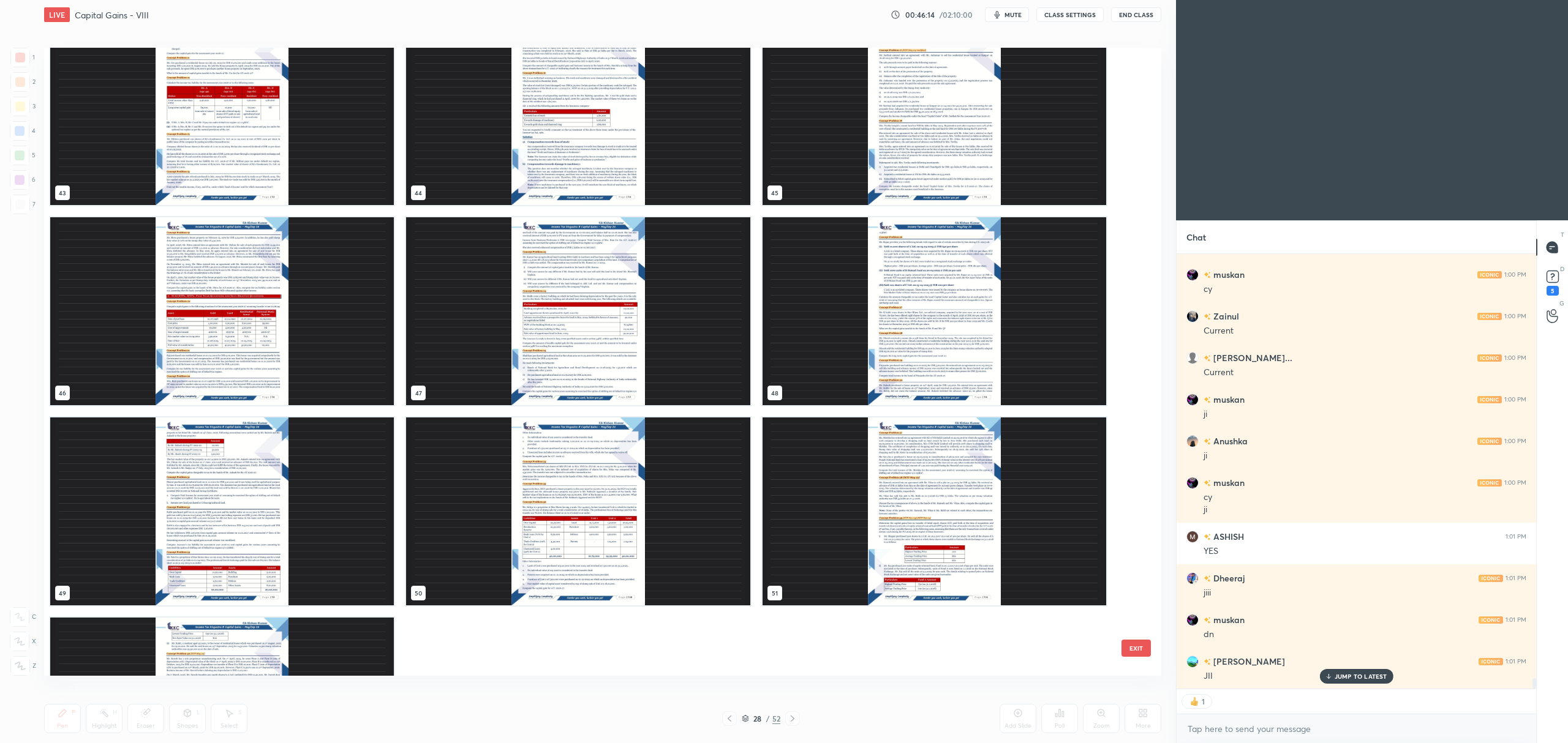
scroll to position [2840, 0]
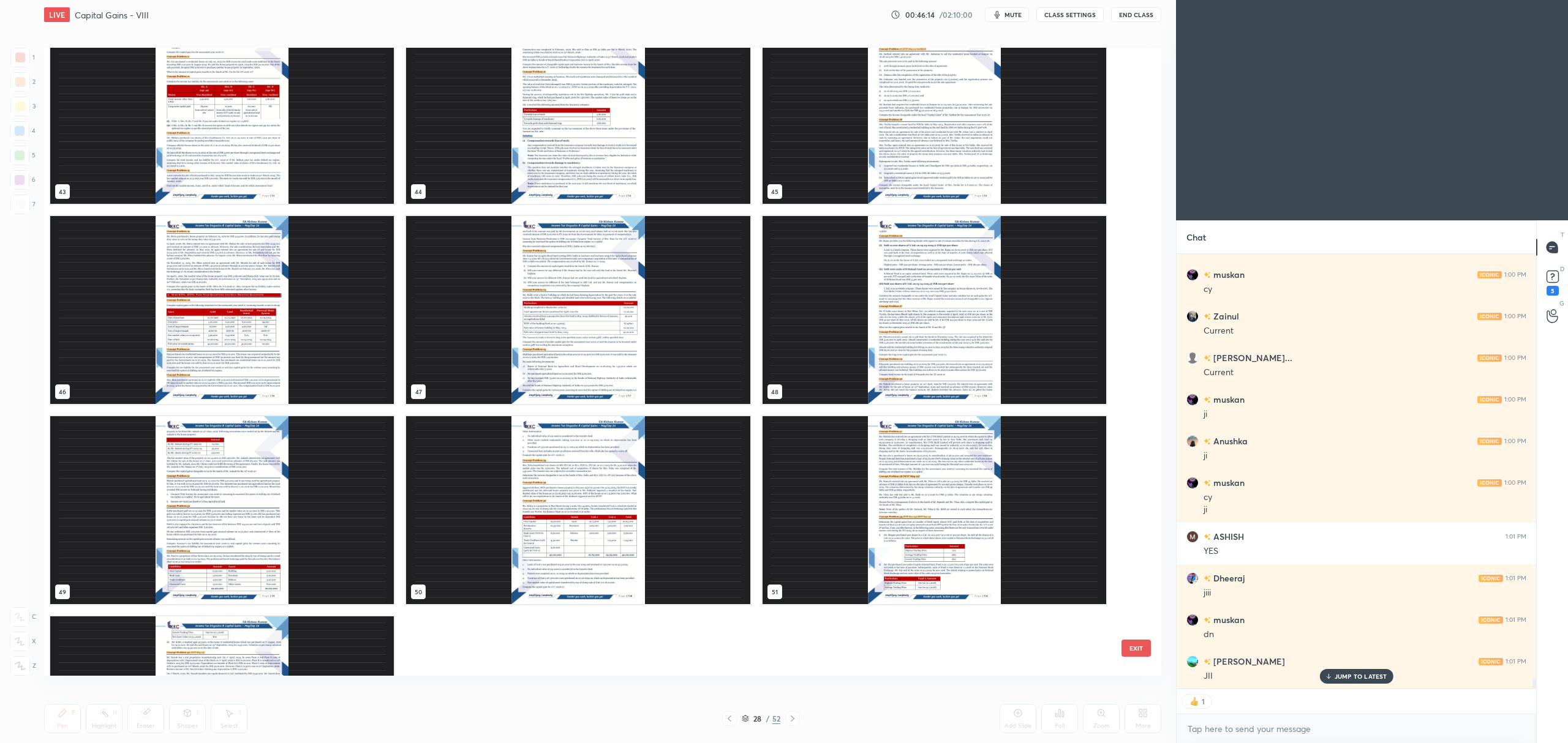
click at [871, 328] on img "grid" at bounding box center [934, 310] width 344 height 188
click at [871, 330] on img "grid" at bounding box center [934, 310] width 344 height 188
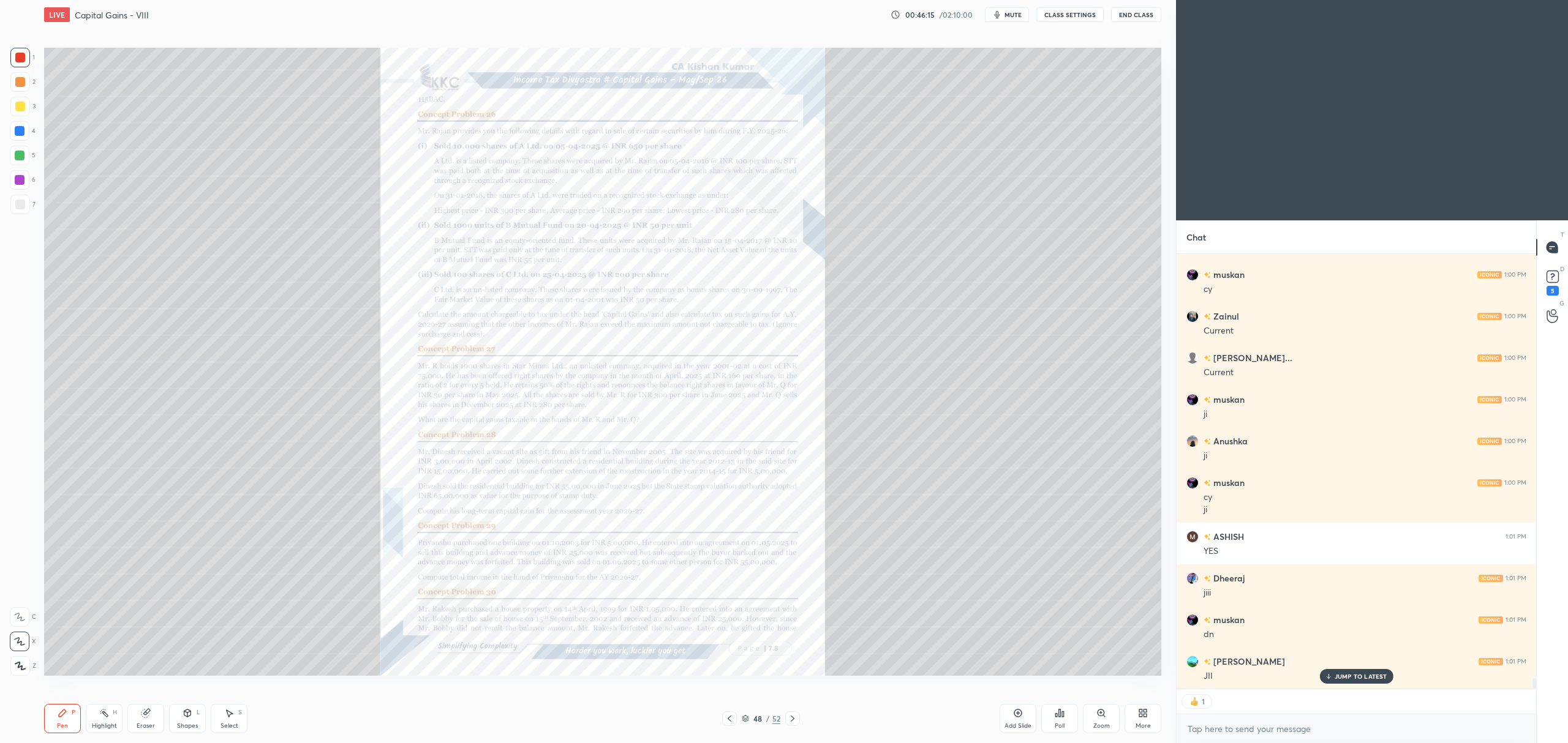
click at [873, 324] on img "grid" at bounding box center [934, 310] width 344 height 188
click at [1096, 715] on icon at bounding box center [1101, 713] width 10 height 10
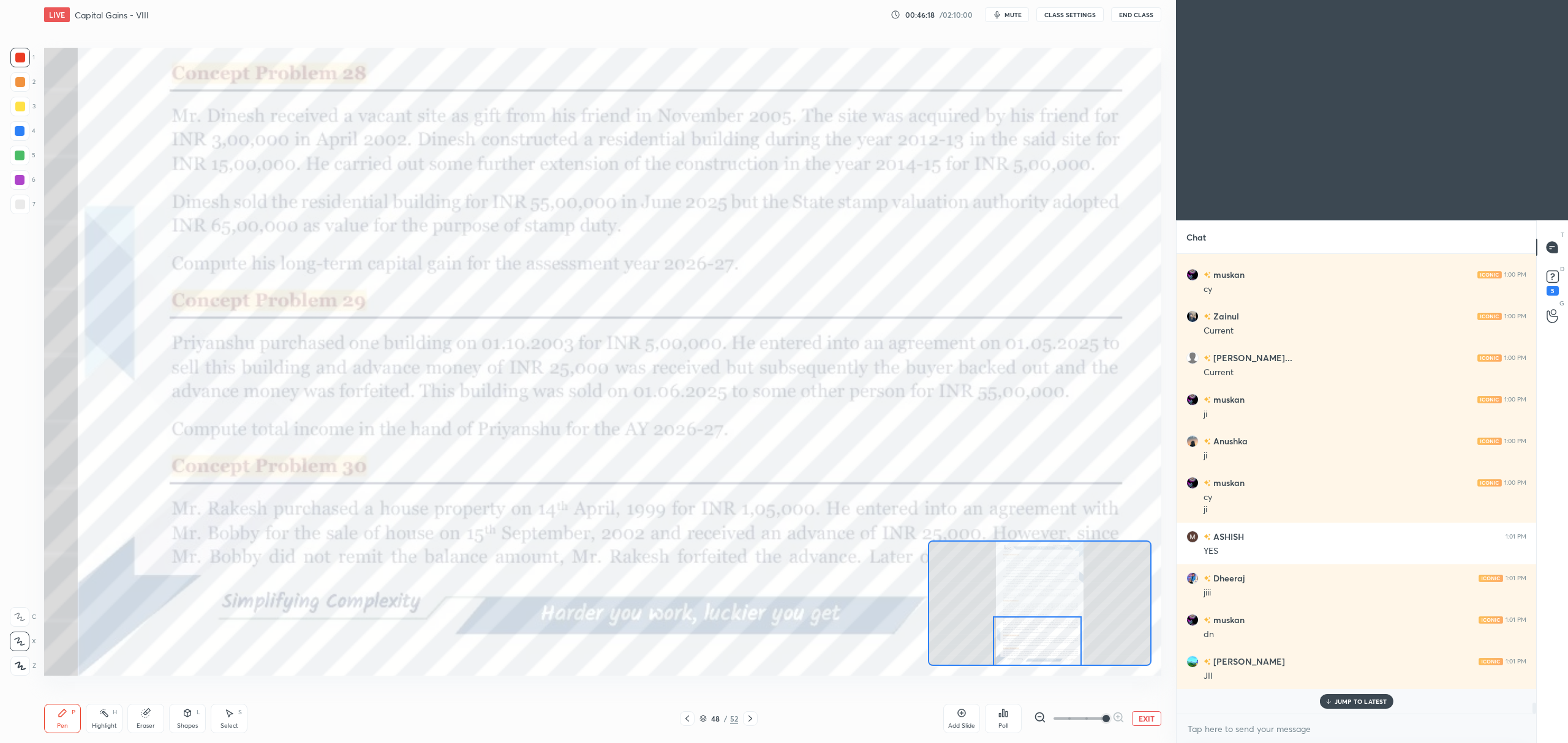
scroll to position [17984, 0]
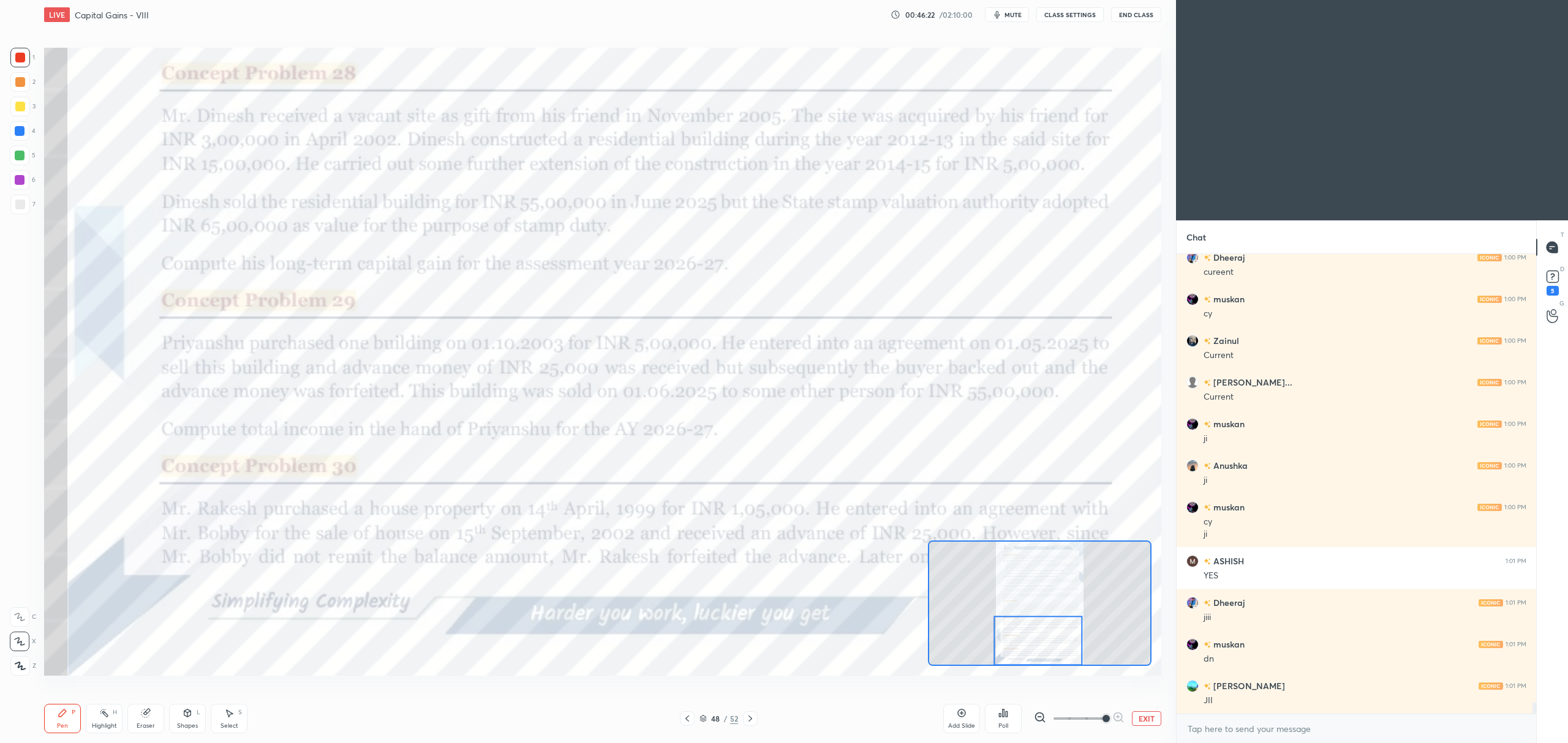
click at [21, 621] on icon at bounding box center [20, 617] width 10 height 7
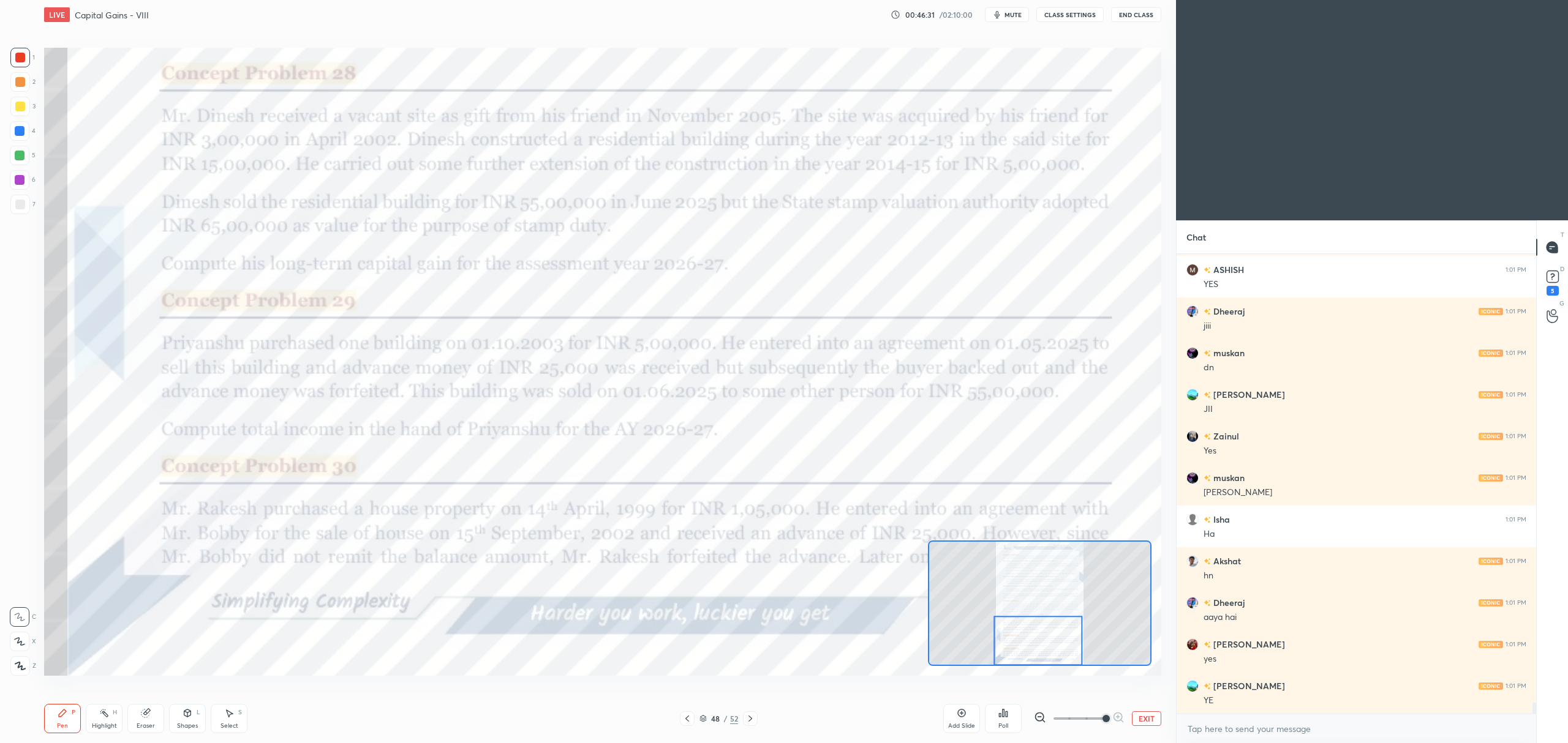
scroll to position [18316, 0]
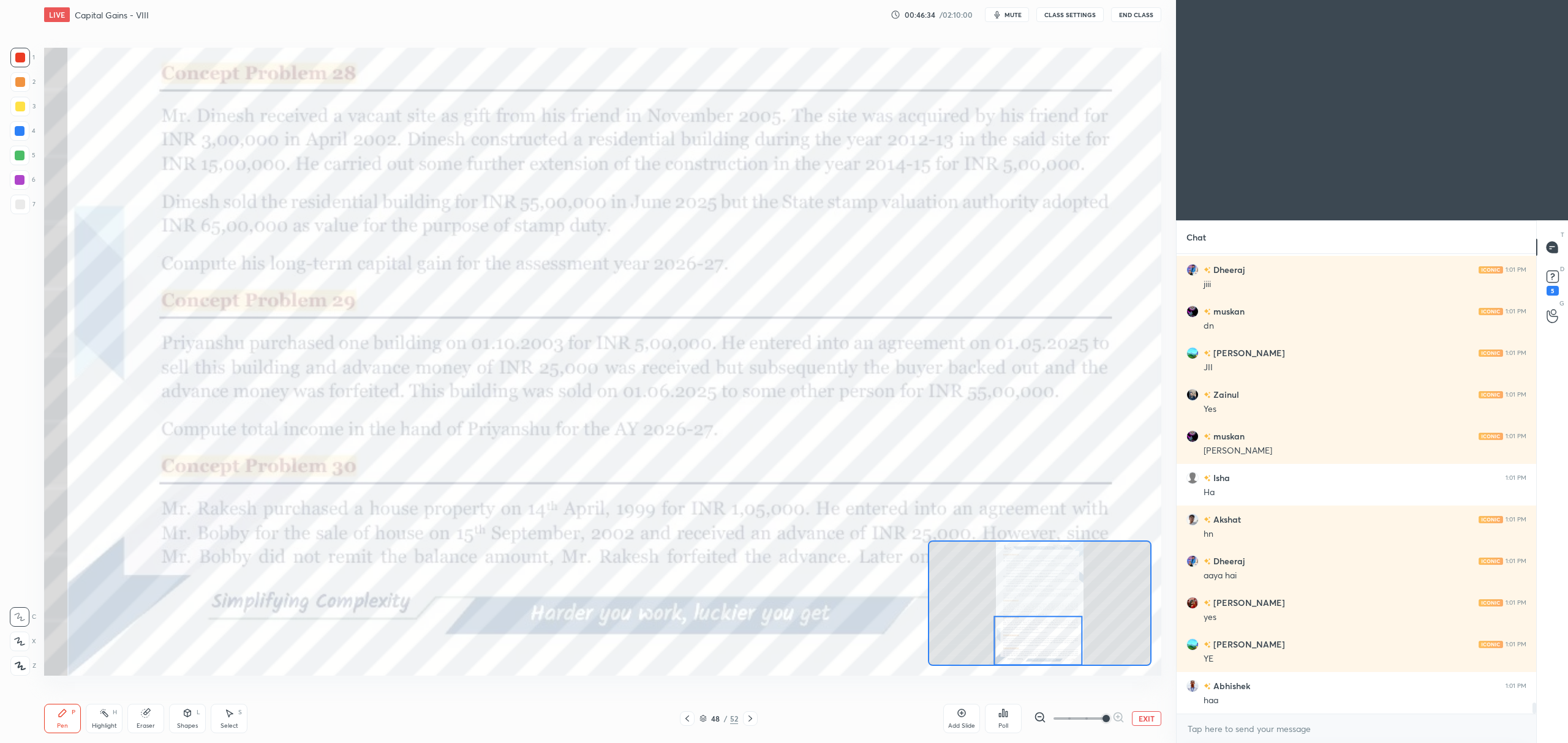
click at [1153, 721] on button "EXIT" at bounding box center [1146, 719] width 29 height 15
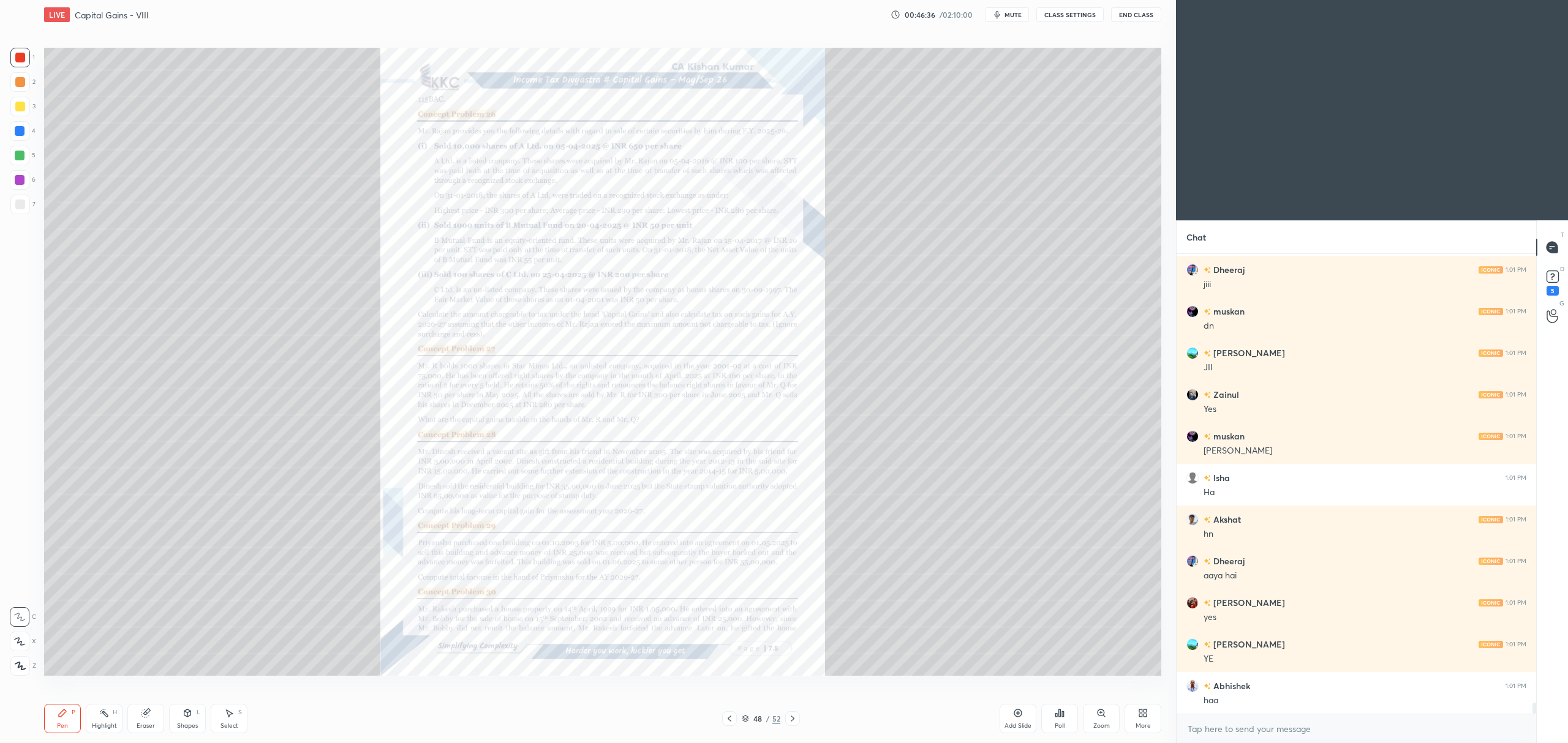
click at [735, 716] on div at bounding box center [729, 719] width 15 height 15
click at [1018, 713] on icon at bounding box center [1018, 713] width 4 height 4
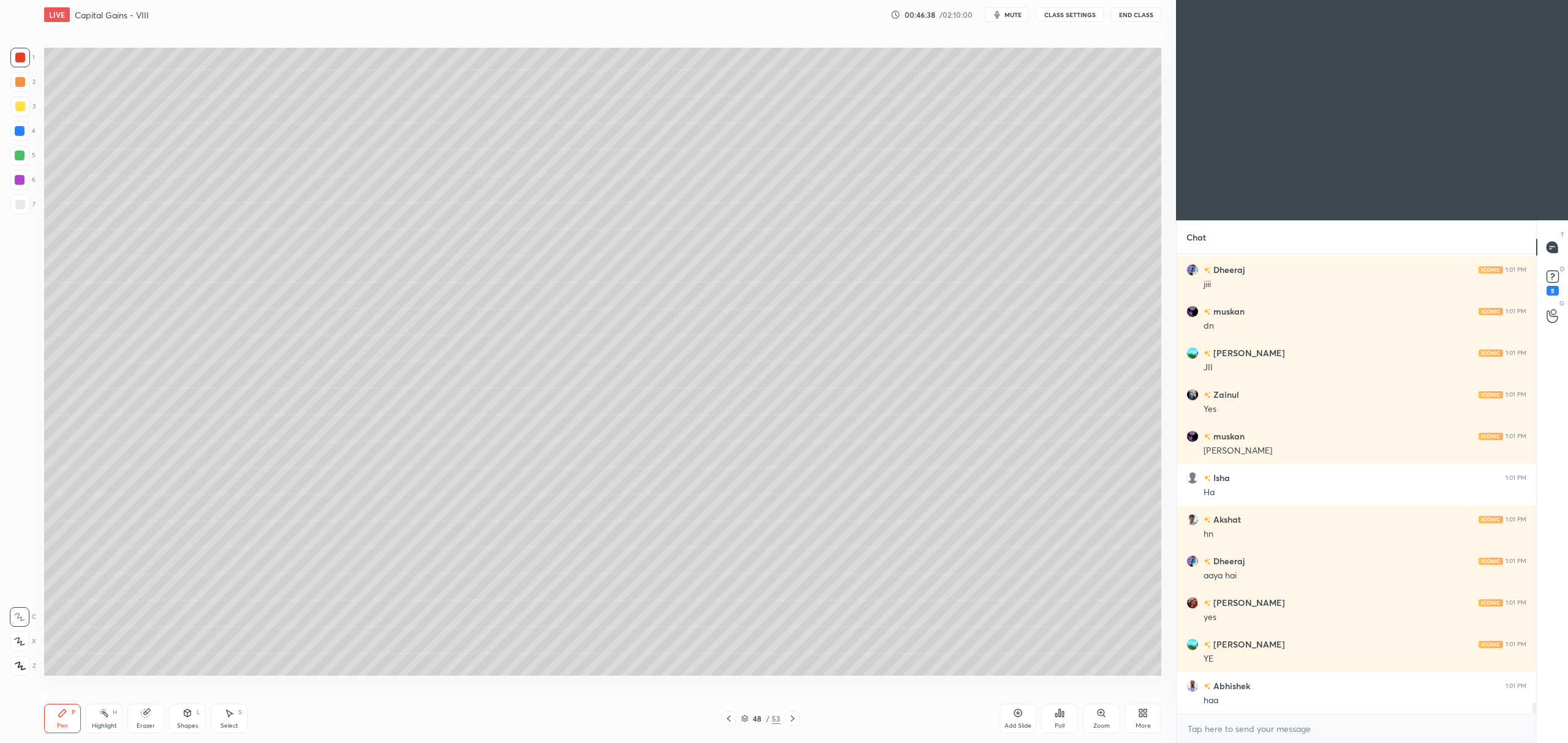
click at [25, 116] on div at bounding box center [20, 106] width 20 height 20
click at [194, 702] on div "Pen P Highlight H Eraser Shapes L Select S 48 / 53 Add Slide Poll Zoom More" at bounding box center [602, 718] width 1117 height 49
click at [184, 710] on icon at bounding box center [188, 713] width 10 height 10
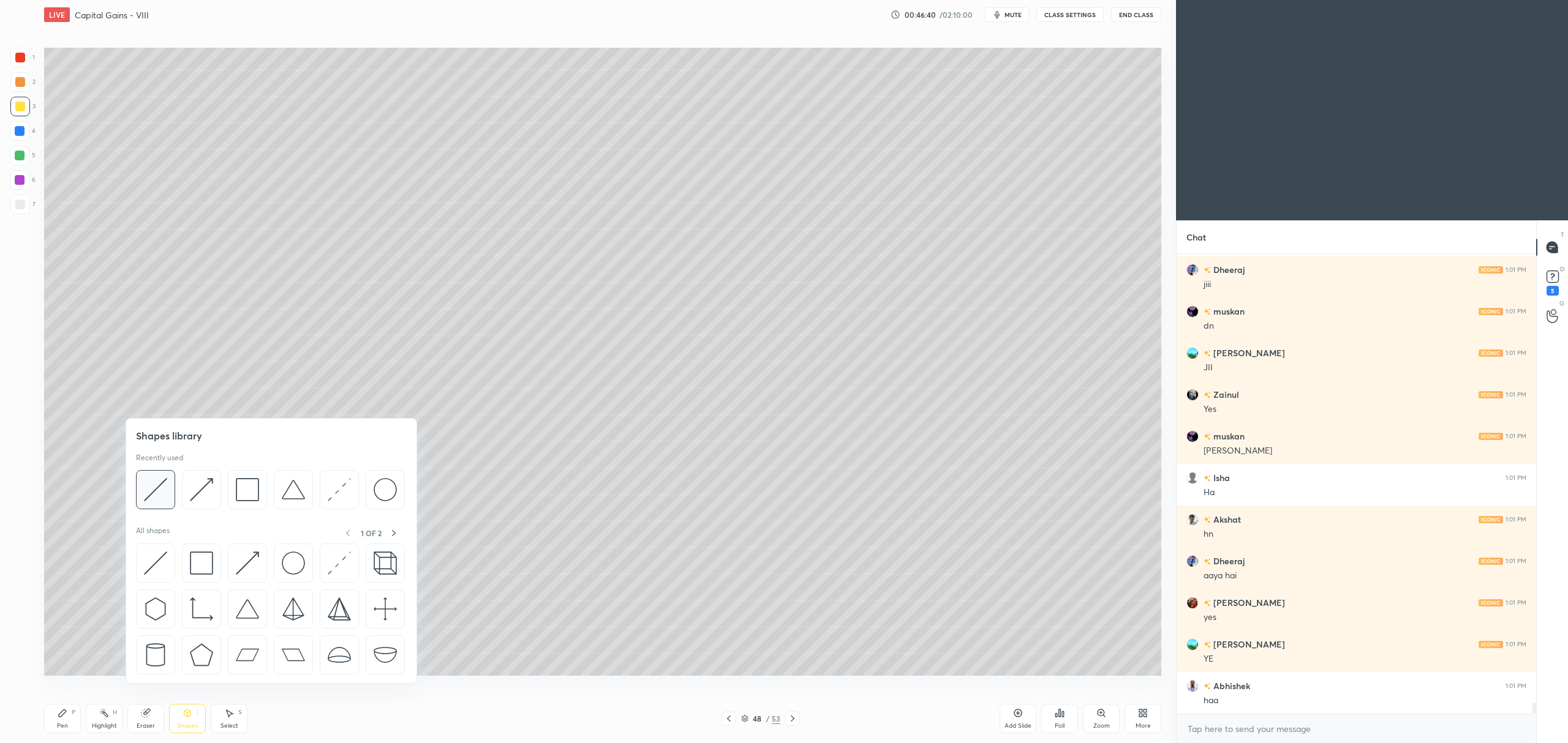
click at [159, 503] on div at bounding box center [155, 489] width 39 height 39
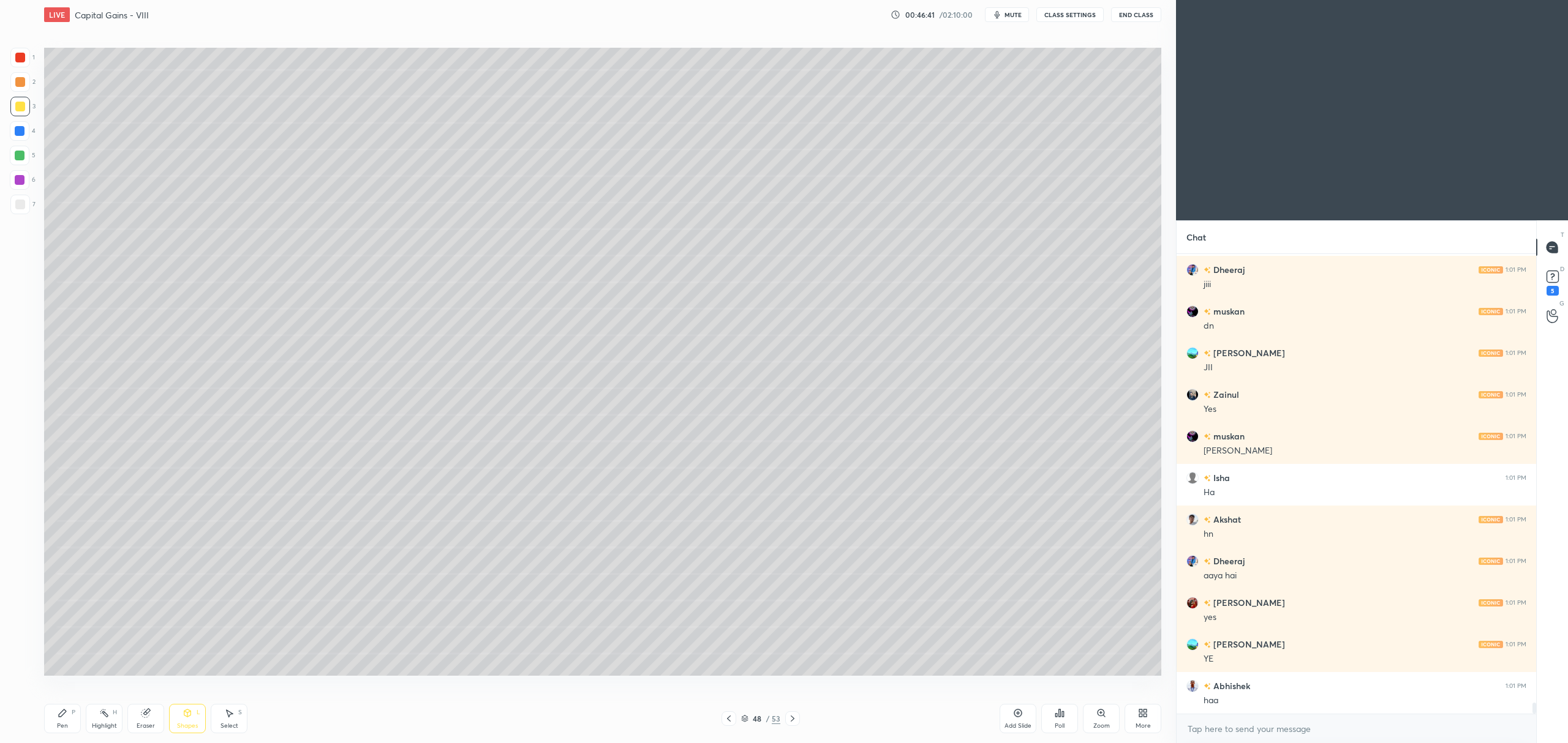
click at [25, 204] on div at bounding box center [20, 205] width 20 height 20
click at [19, 160] on div at bounding box center [20, 155] width 10 height 10
click at [65, 714] on icon at bounding box center [63, 713] width 10 height 10
click at [23, 635] on div at bounding box center [20, 642] width 20 height 20
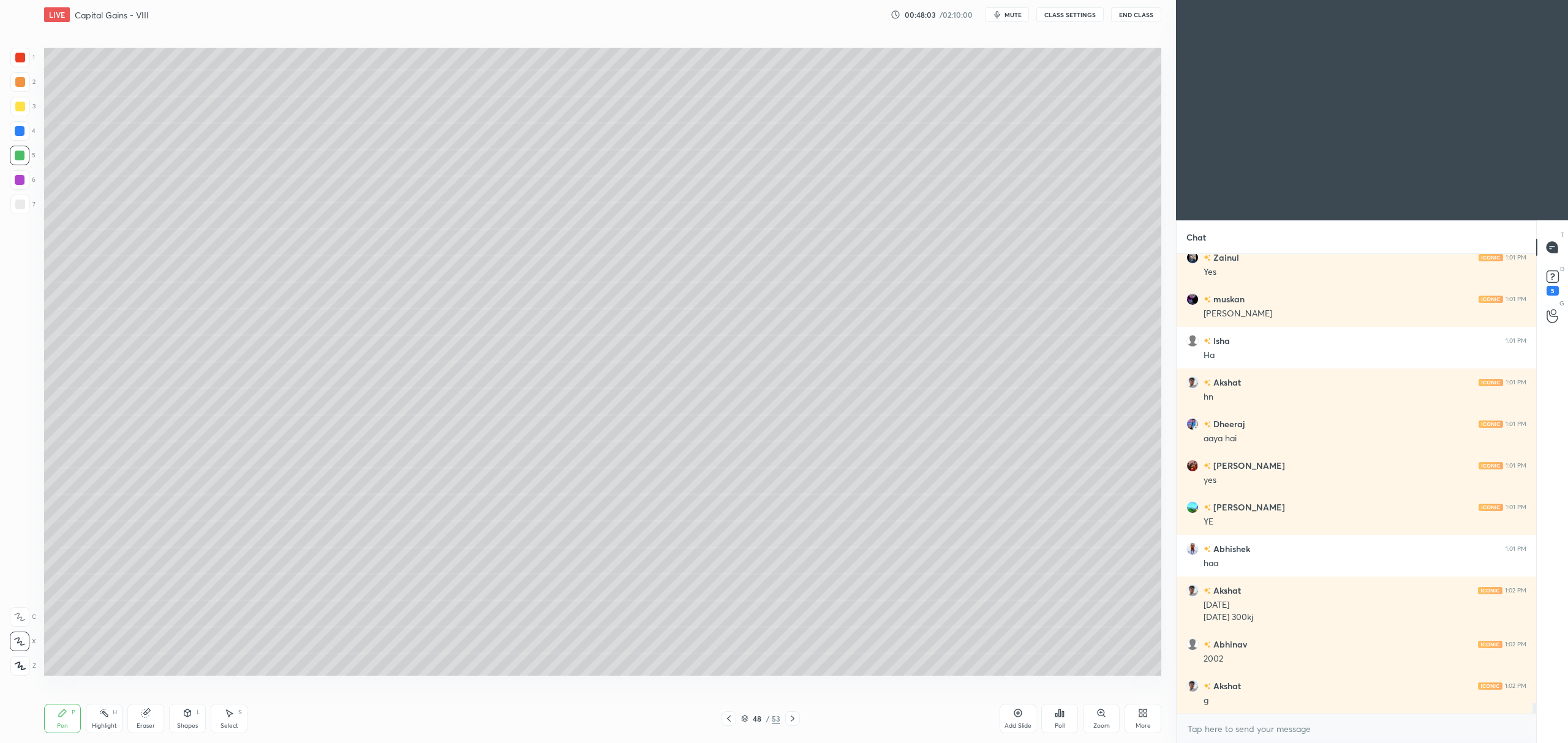
scroll to position [18495, 0]
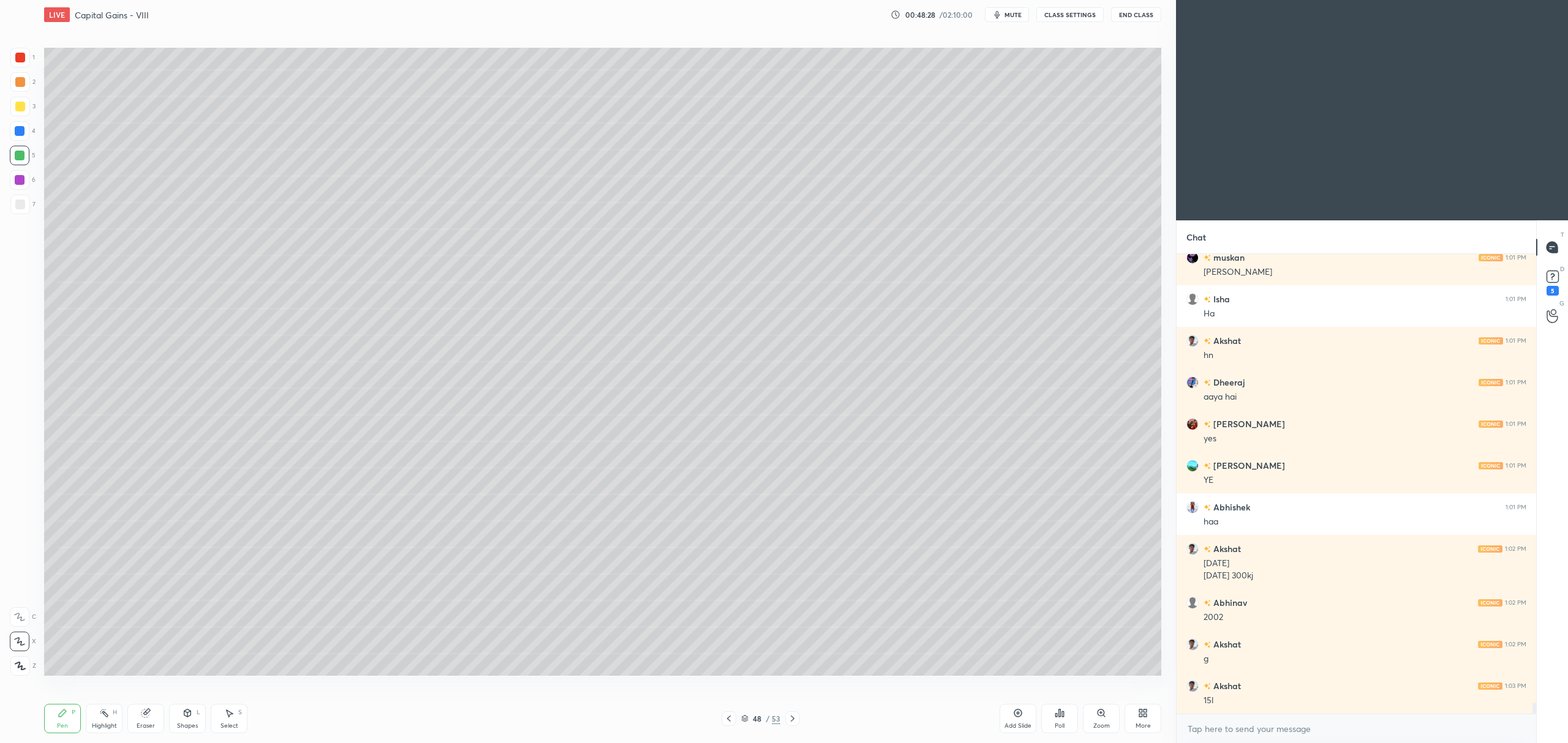
click at [21, 175] on div at bounding box center [20, 180] width 10 height 10
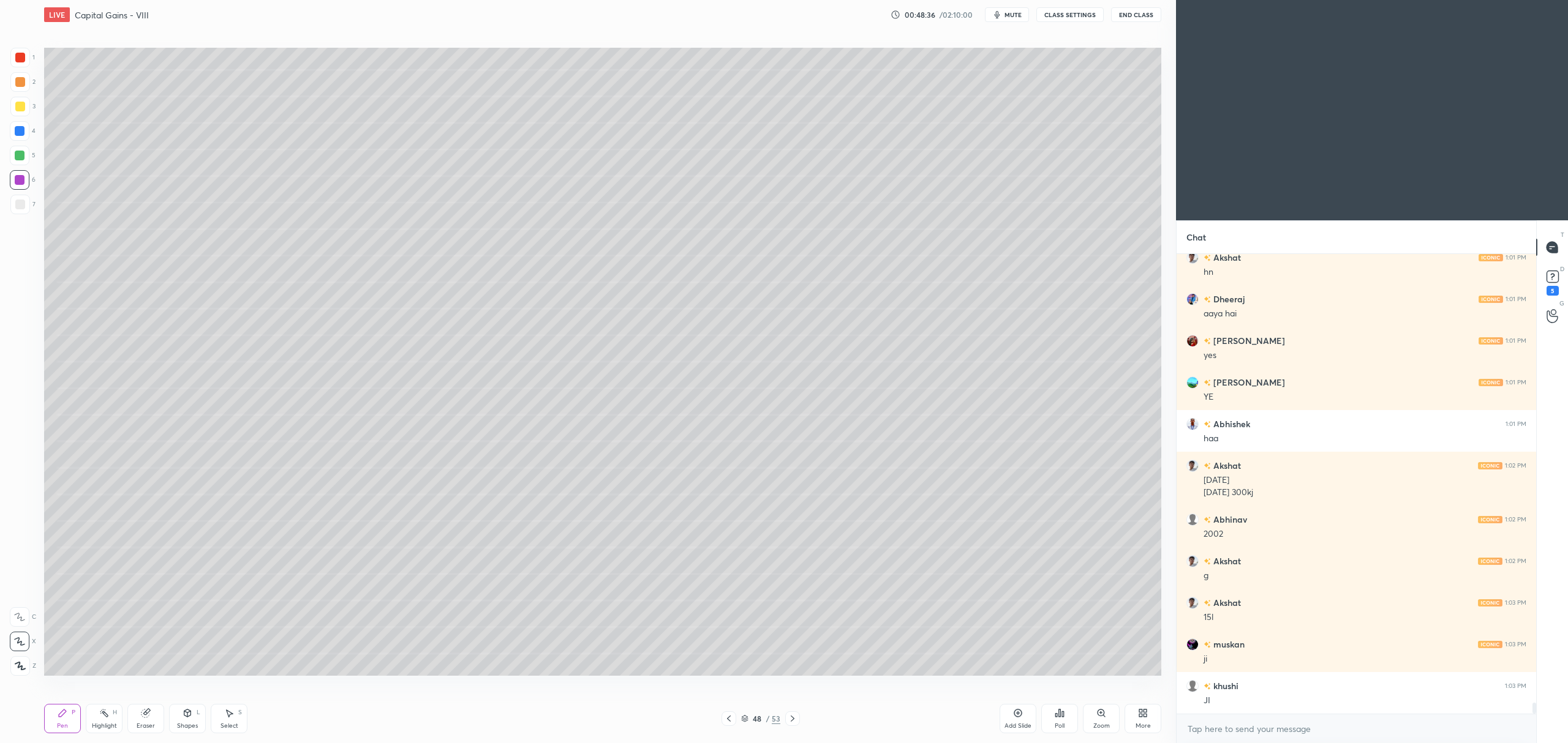
scroll to position [18620, 0]
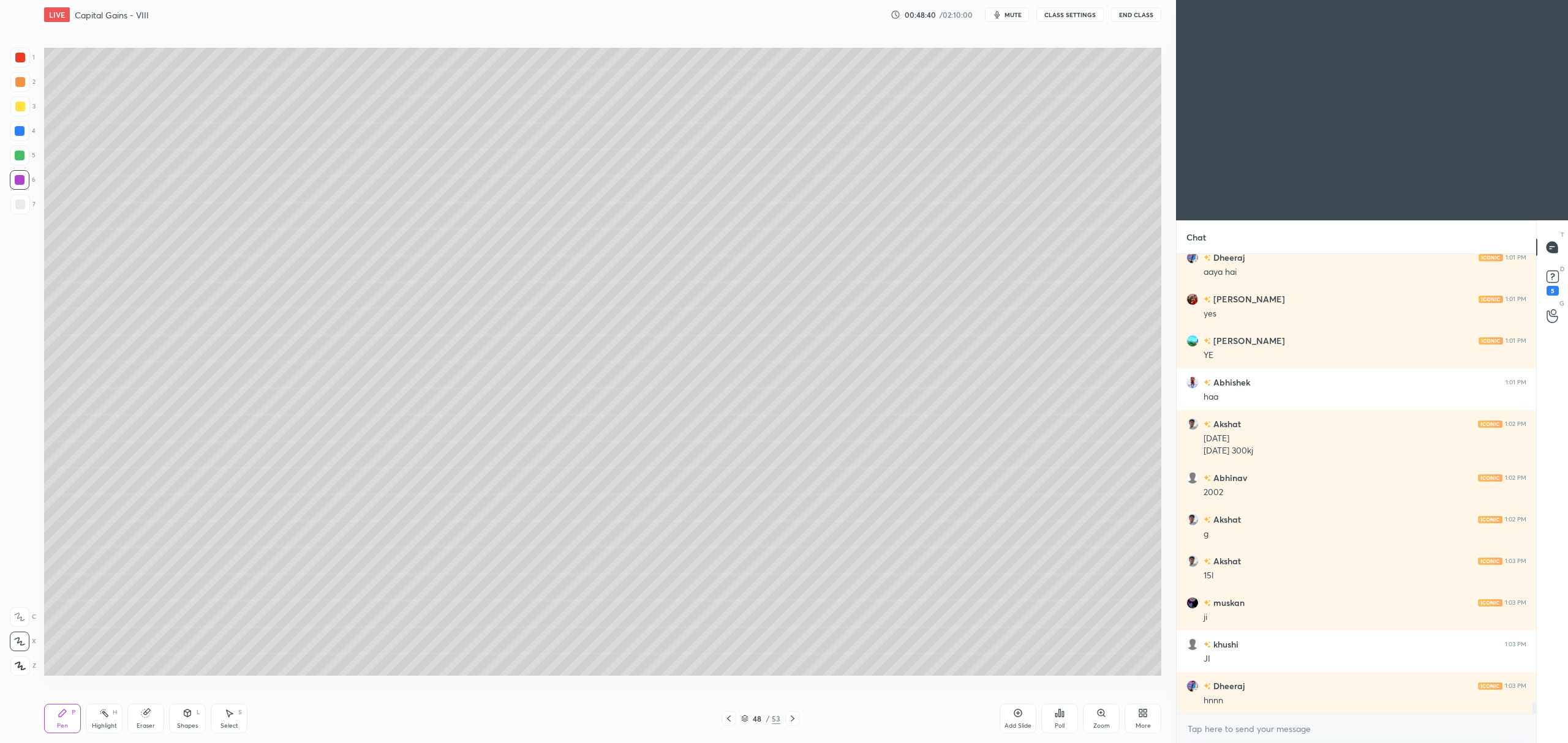
click at [23, 106] on div at bounding box center [20, 106] width 10 height 10
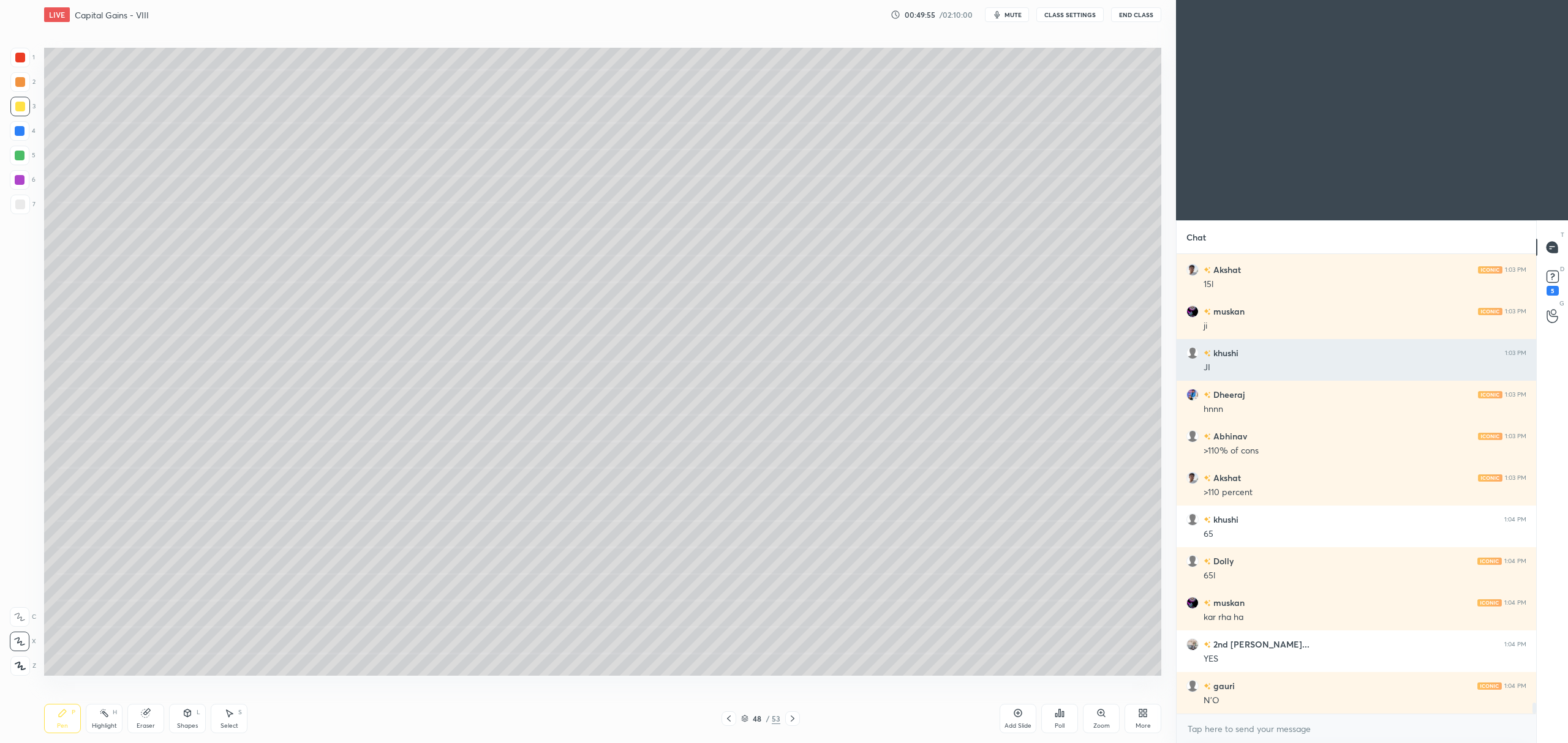
scroll to position [18953, 0]
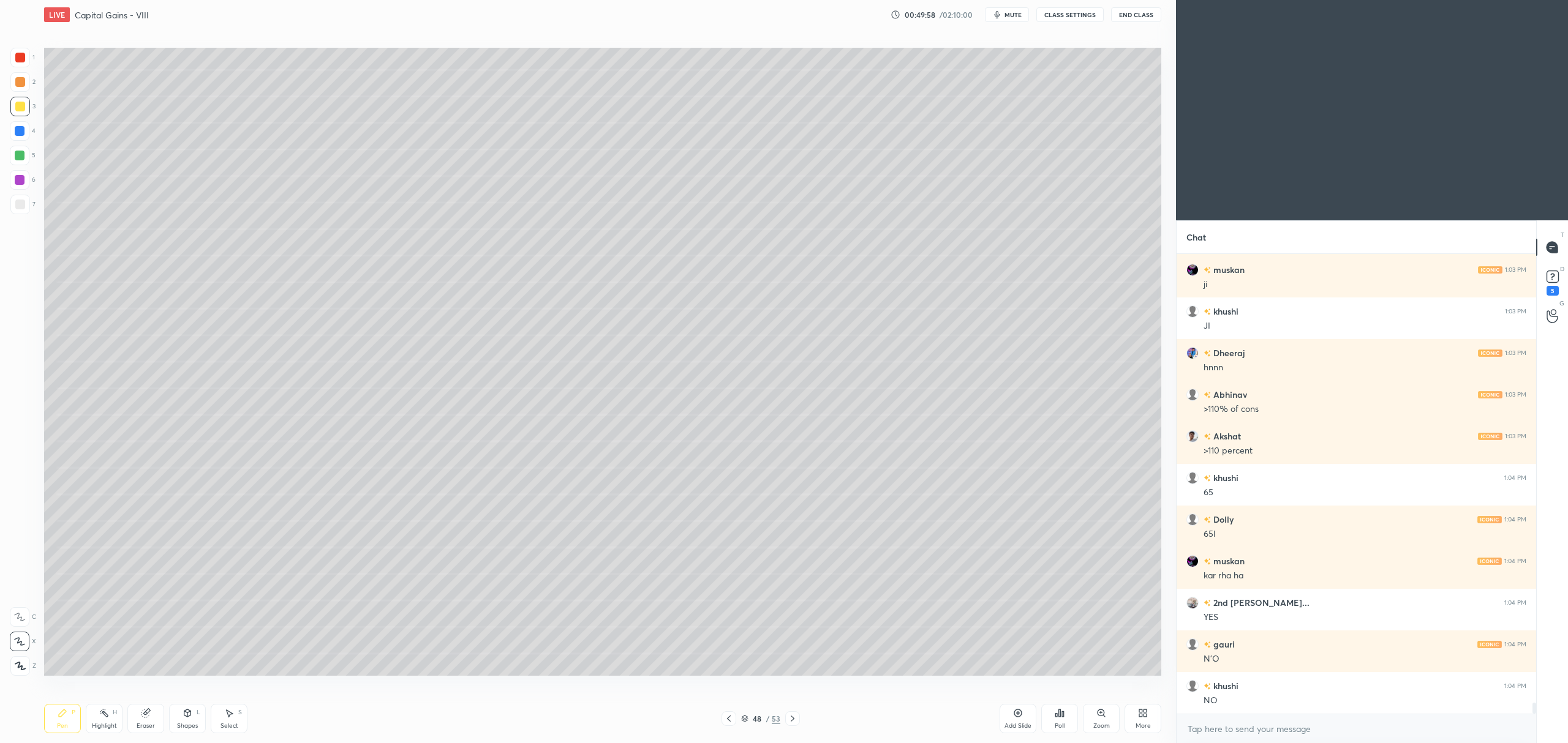
click at [727, 721] on icon at bounding box center [729, 719] width 10 height 10
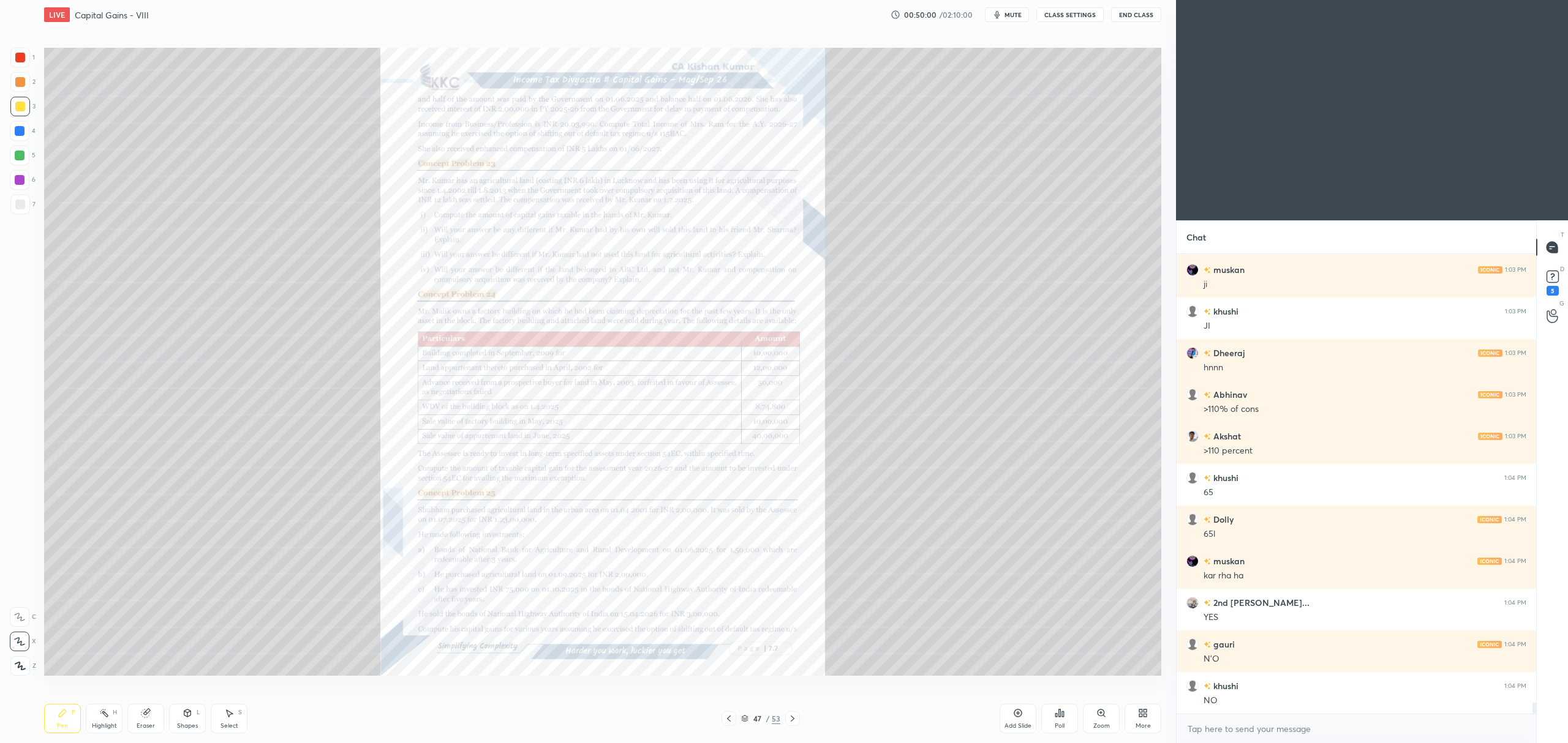
click at [799, 718] on div at bounding box center [792, 719] width 15 height 15
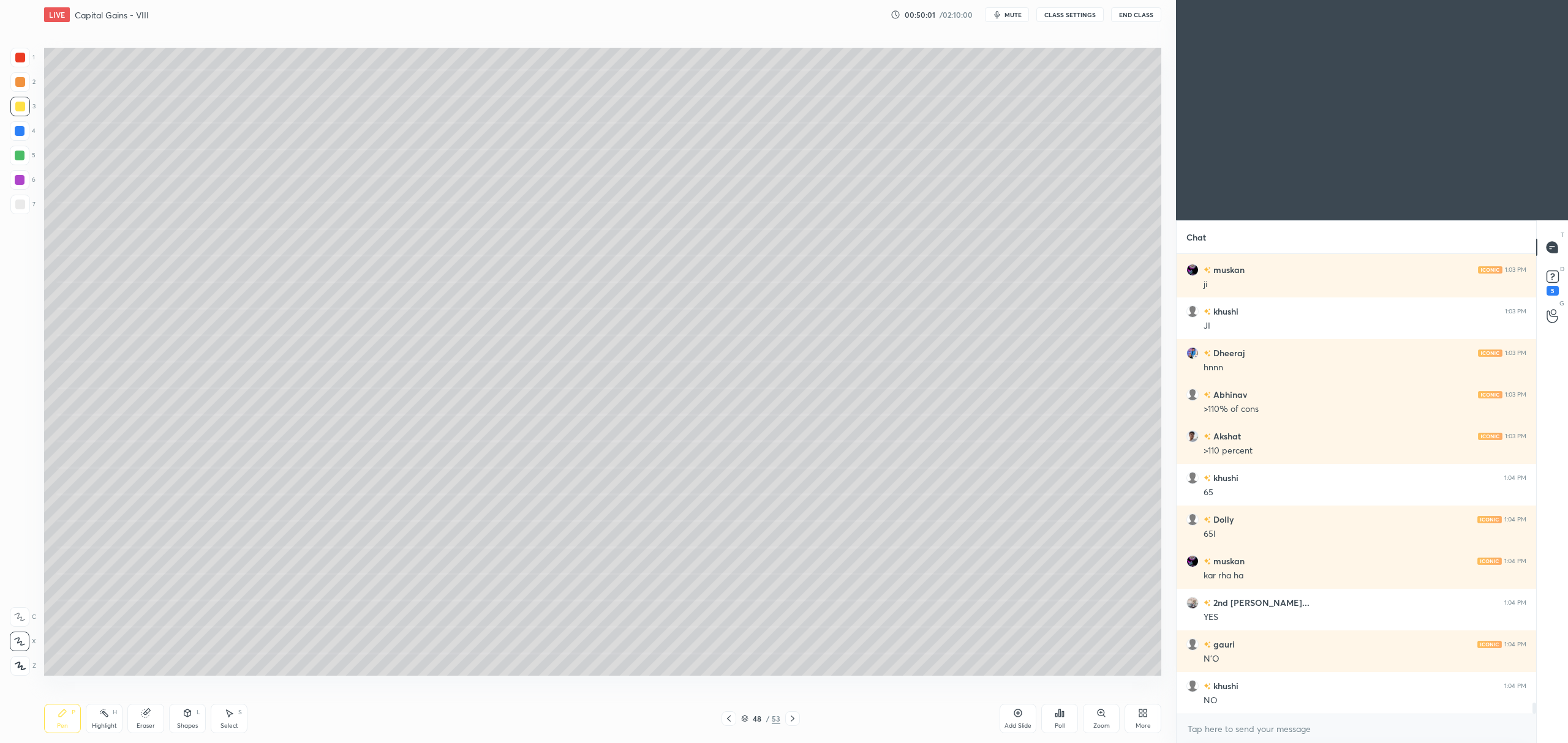
click at [800, 716] on div "48 / 53" at bounding box center [761, 719] width 478 height 15
click at [794, 718] on icon at bounding box center [792, 719] width 10 height 10
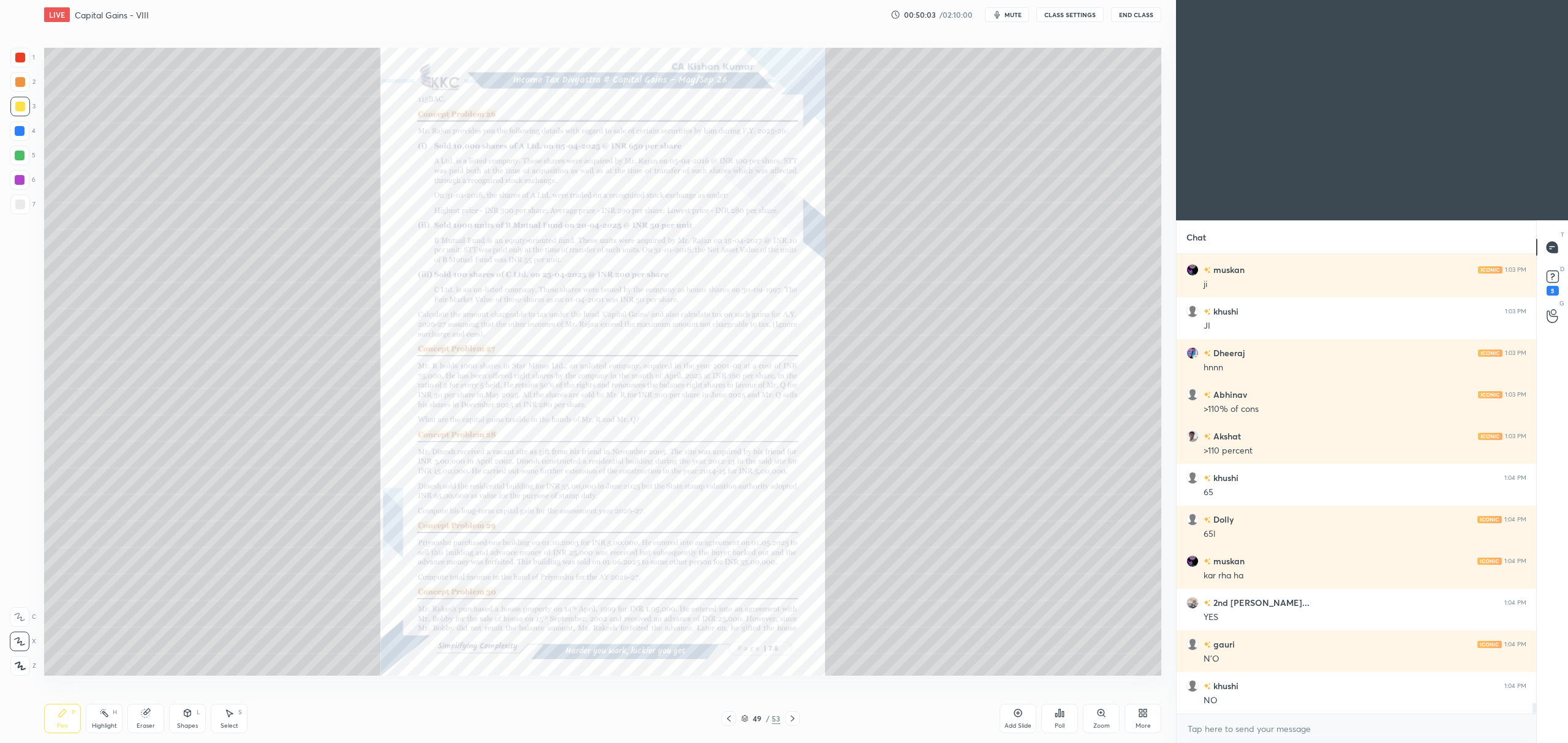
click at [1096, 711] on icon at bounding box center [1101, 713] width 10 height 10
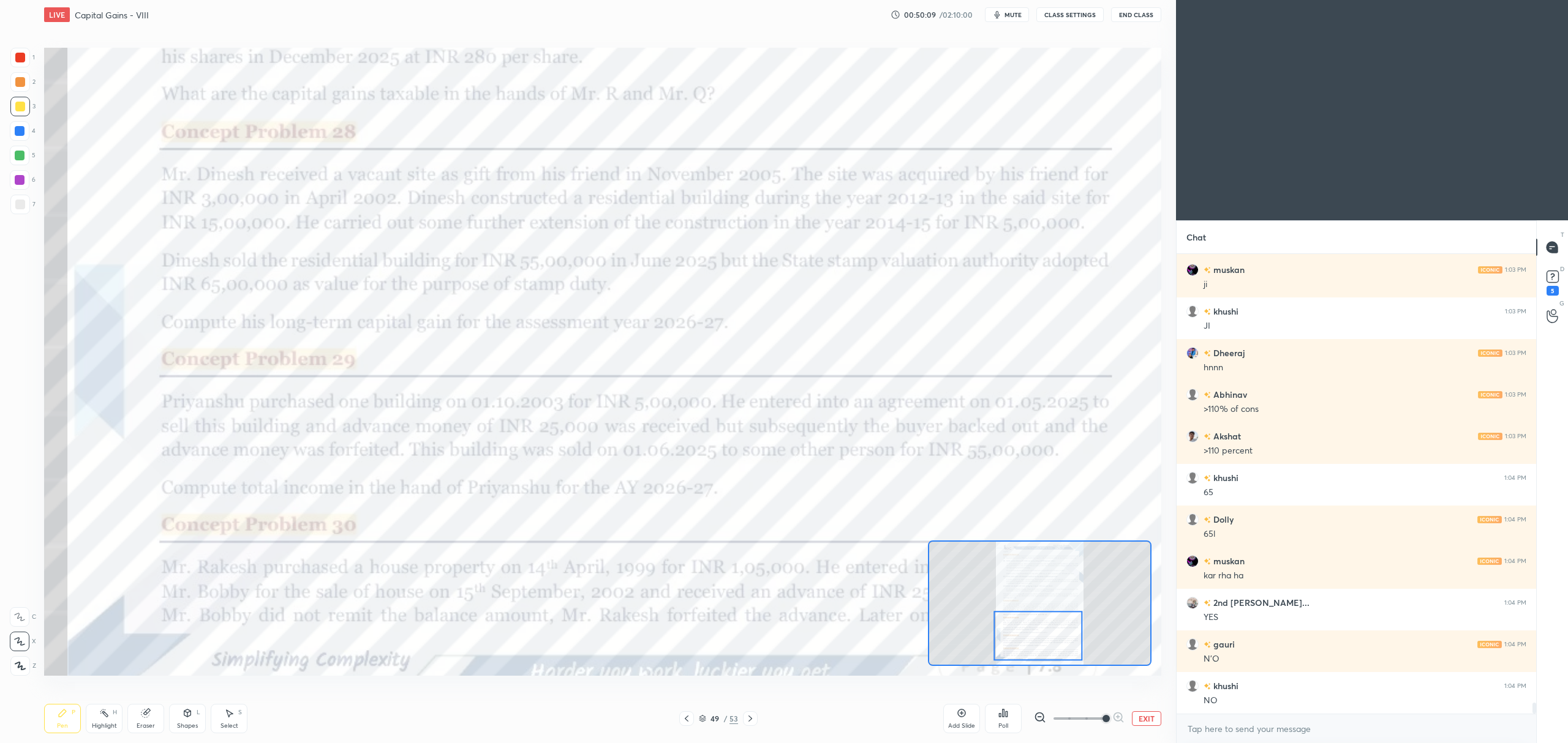
click at [18, 62] on div at bounding box center [20, 58] width 10 height 10
click at [689, 718] on icon at bounding box center [687, 719] width 10 height 10
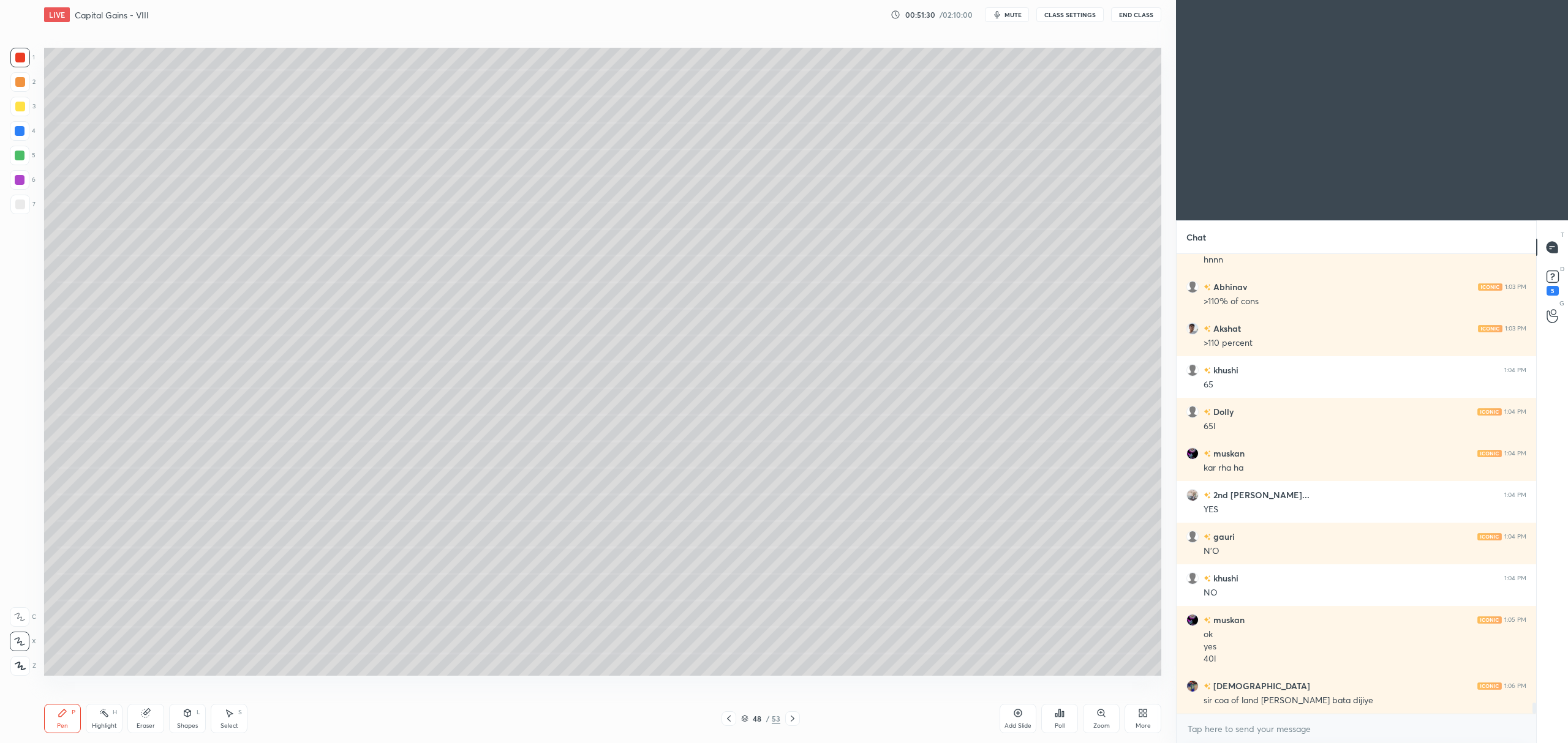
scroll to position [19103, 0]
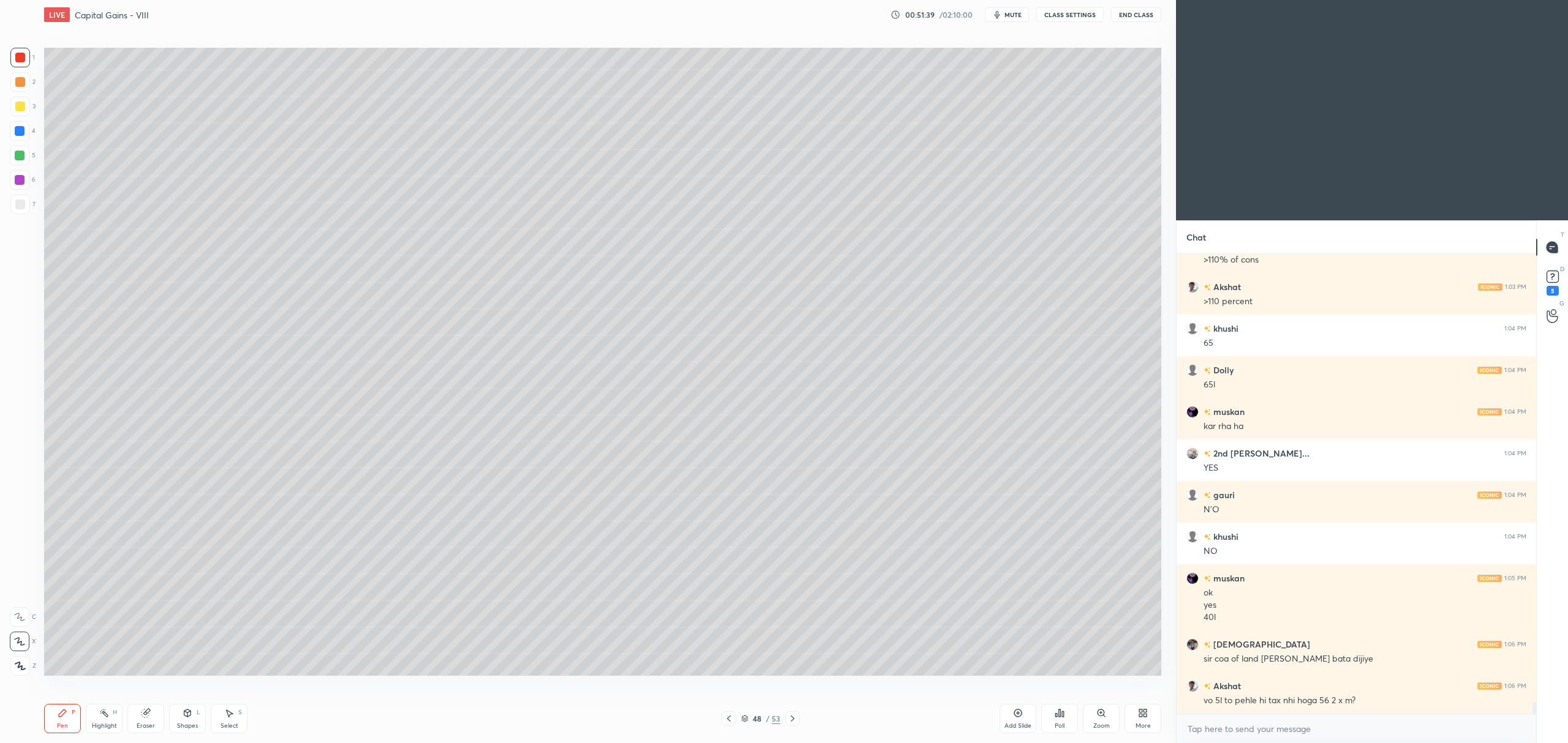
click at [792, 716] on icon at bounding box center [792, 719] width 10 height 10
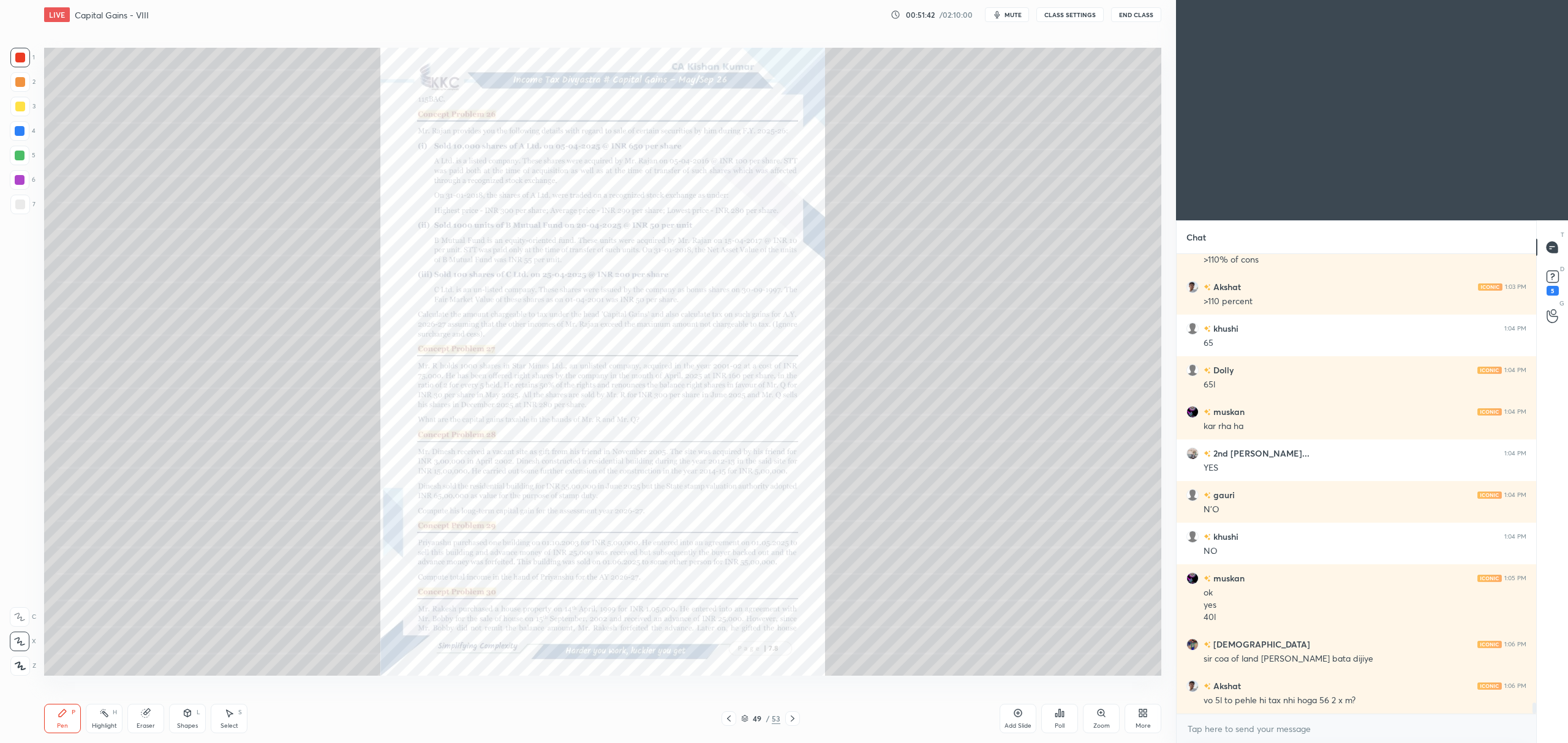
click at [729, 719] on icon at bounding box center [729, 719] width 10 height 10
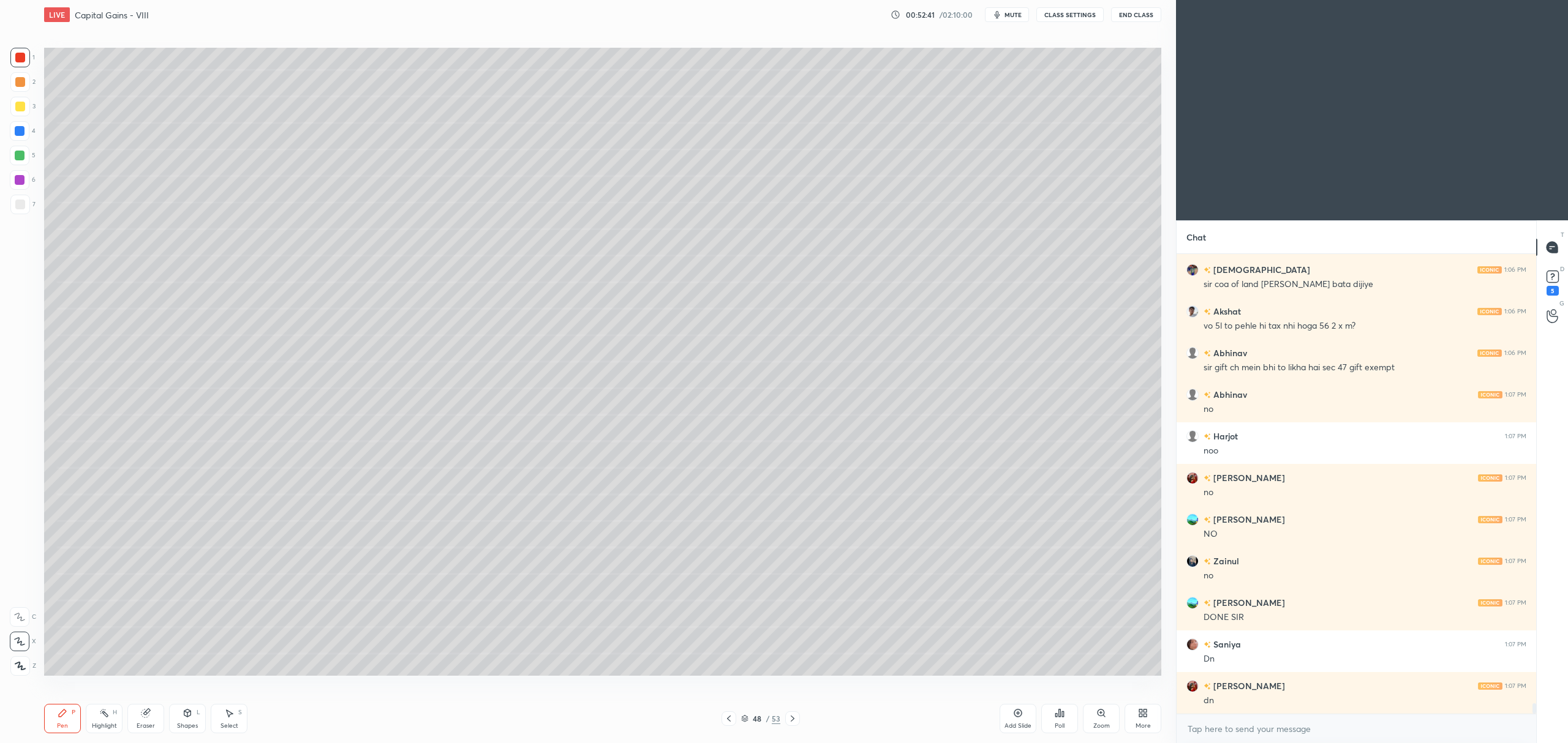
scroll to position [19519, 0]
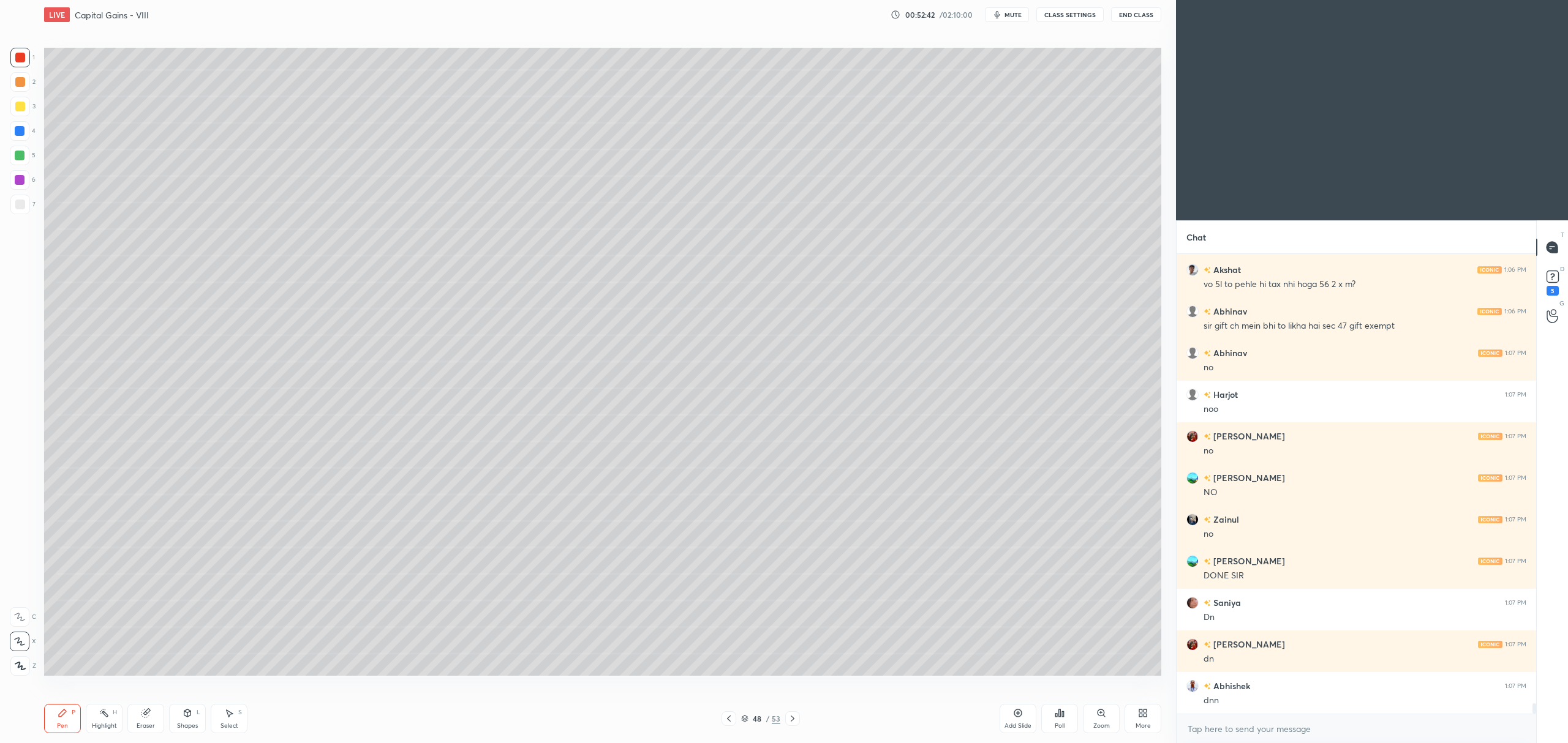
click at [787, 718] on icon at bounding box center [792, 719] width 10 height 10
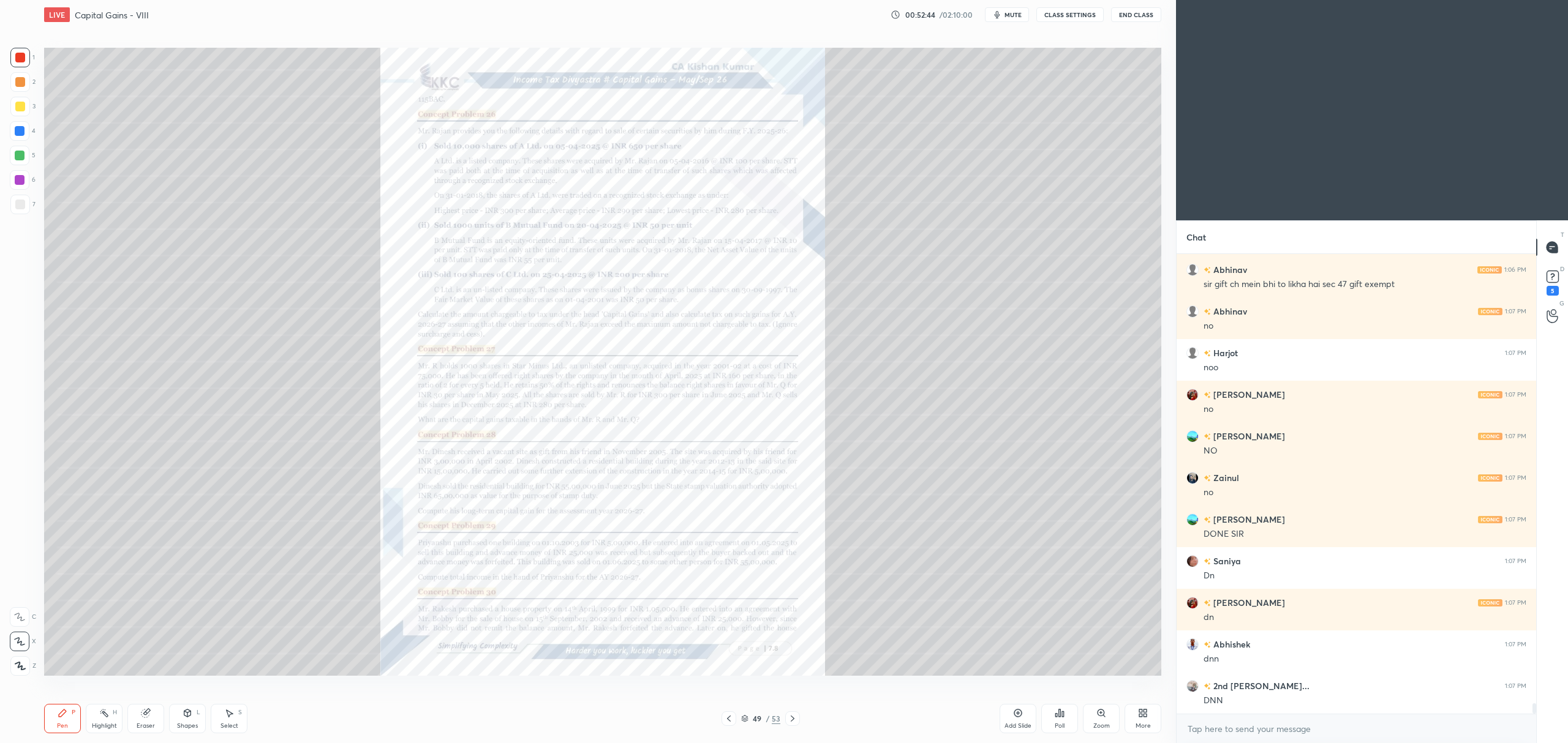
scroll to position [19602, 0]
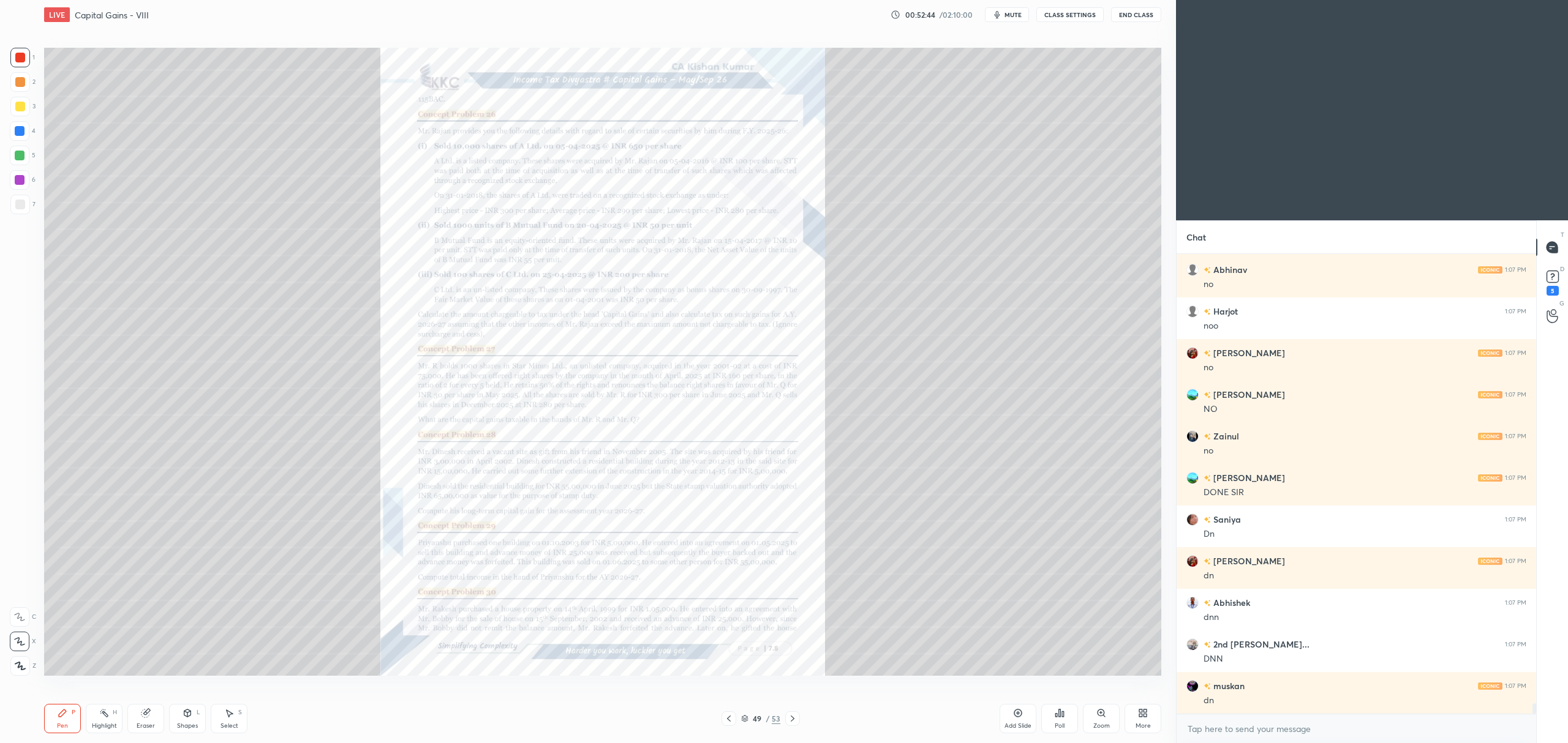
click at [1096, 719] on div "Zoom" at bounding box center [1101, 718] width 37 height 29
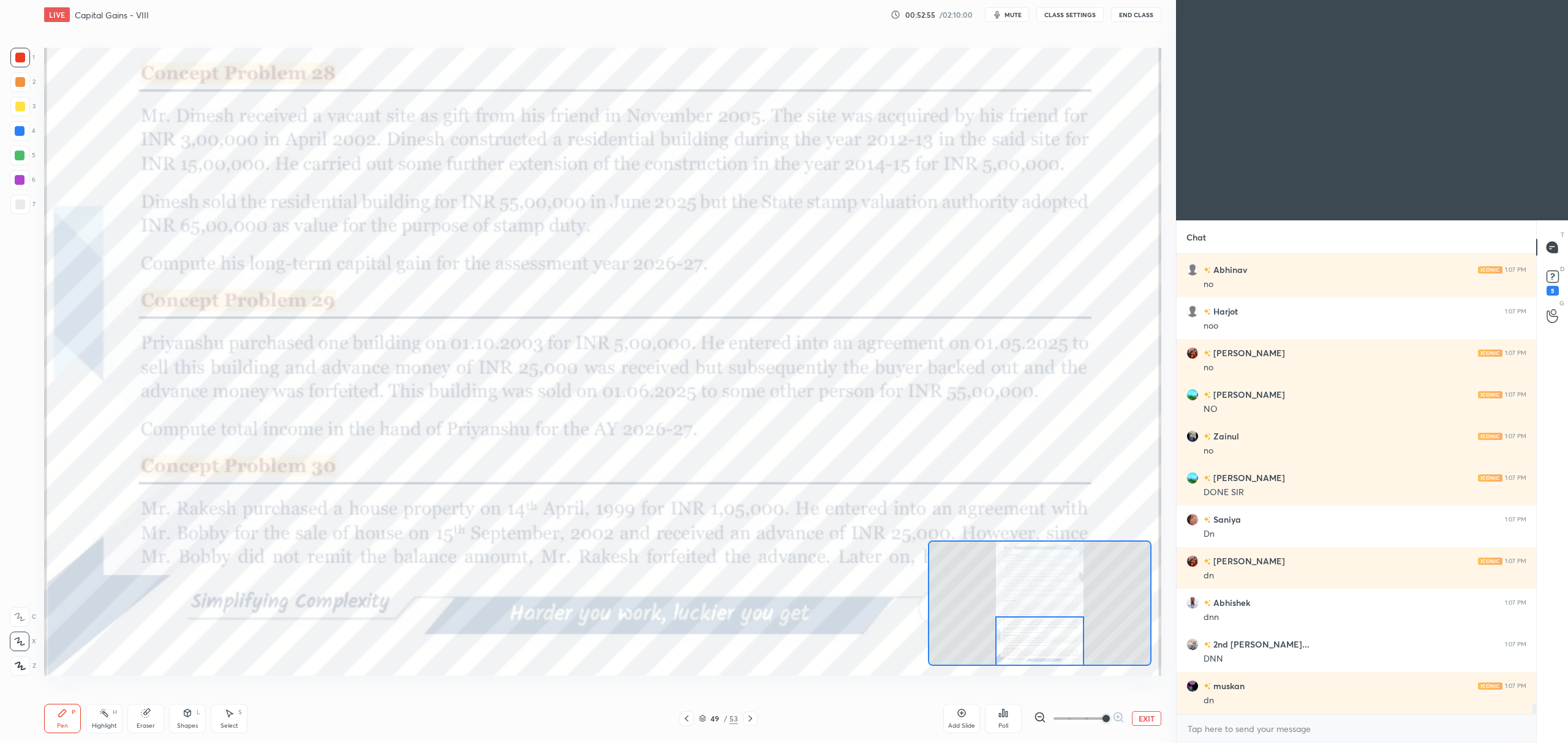
click at [19, 619] on icon at bounding box center [20, 617] width 11 height 9
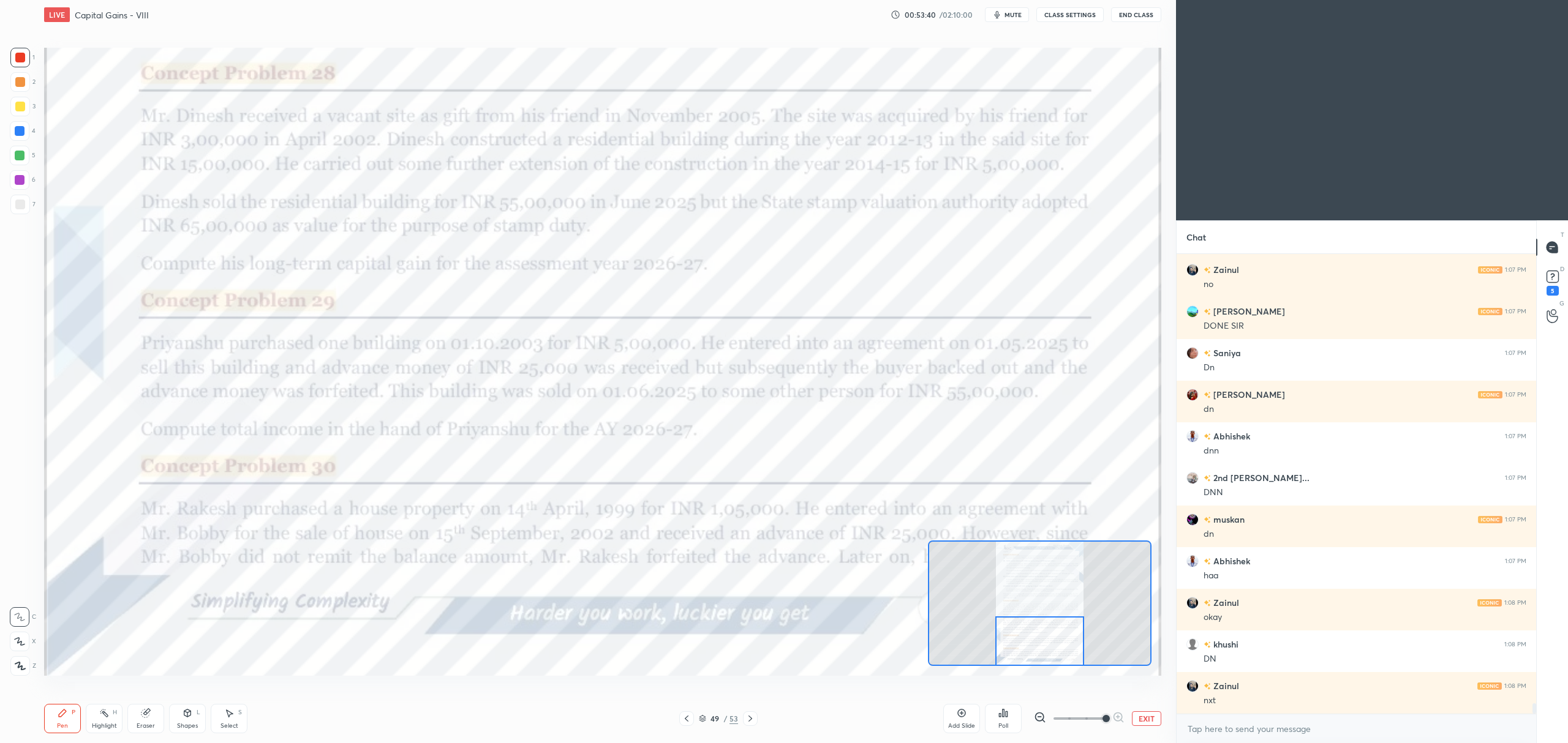
scroll to position [19810, 0]
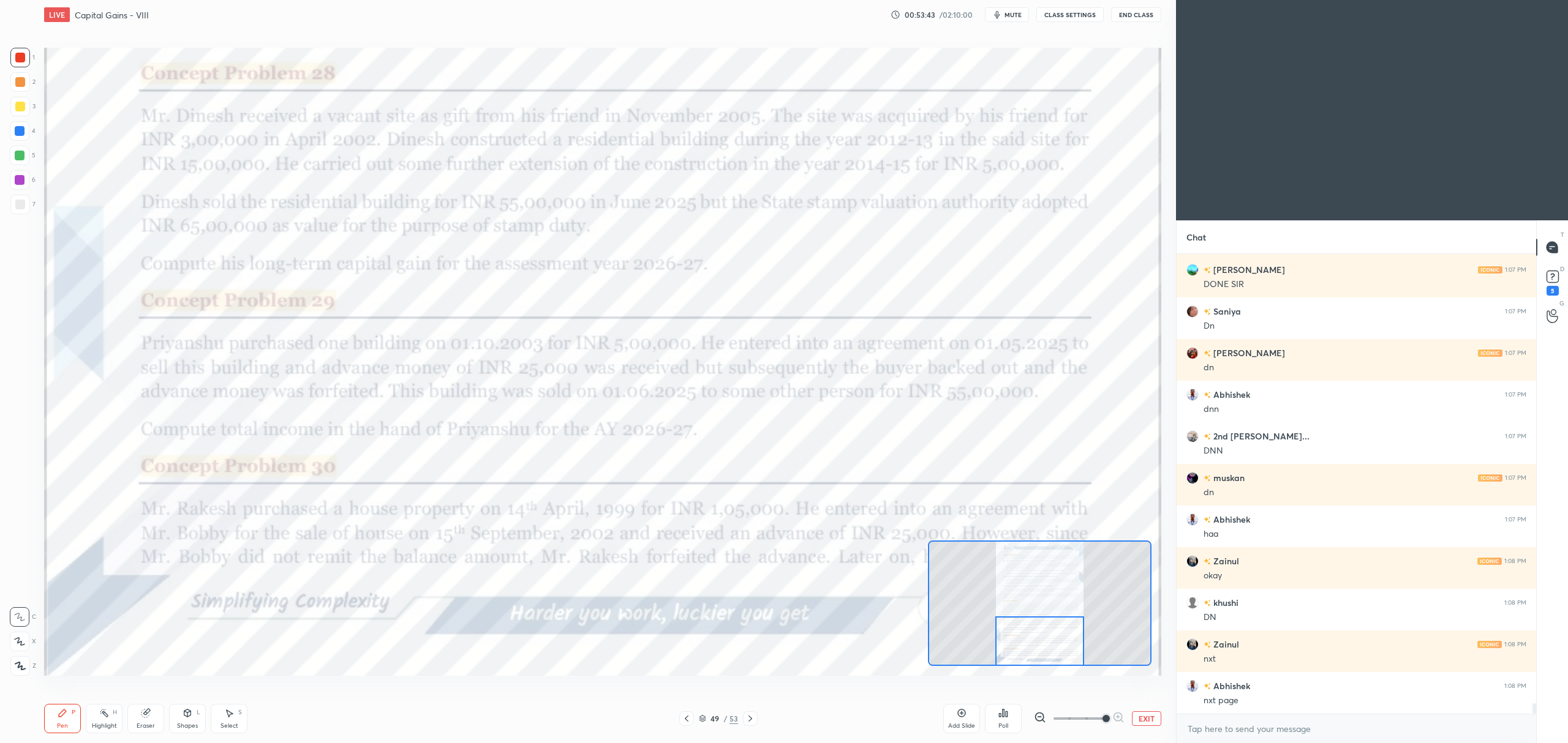
click at [746, 720] on icon at bounding box center [750, 719] width 10 height 10
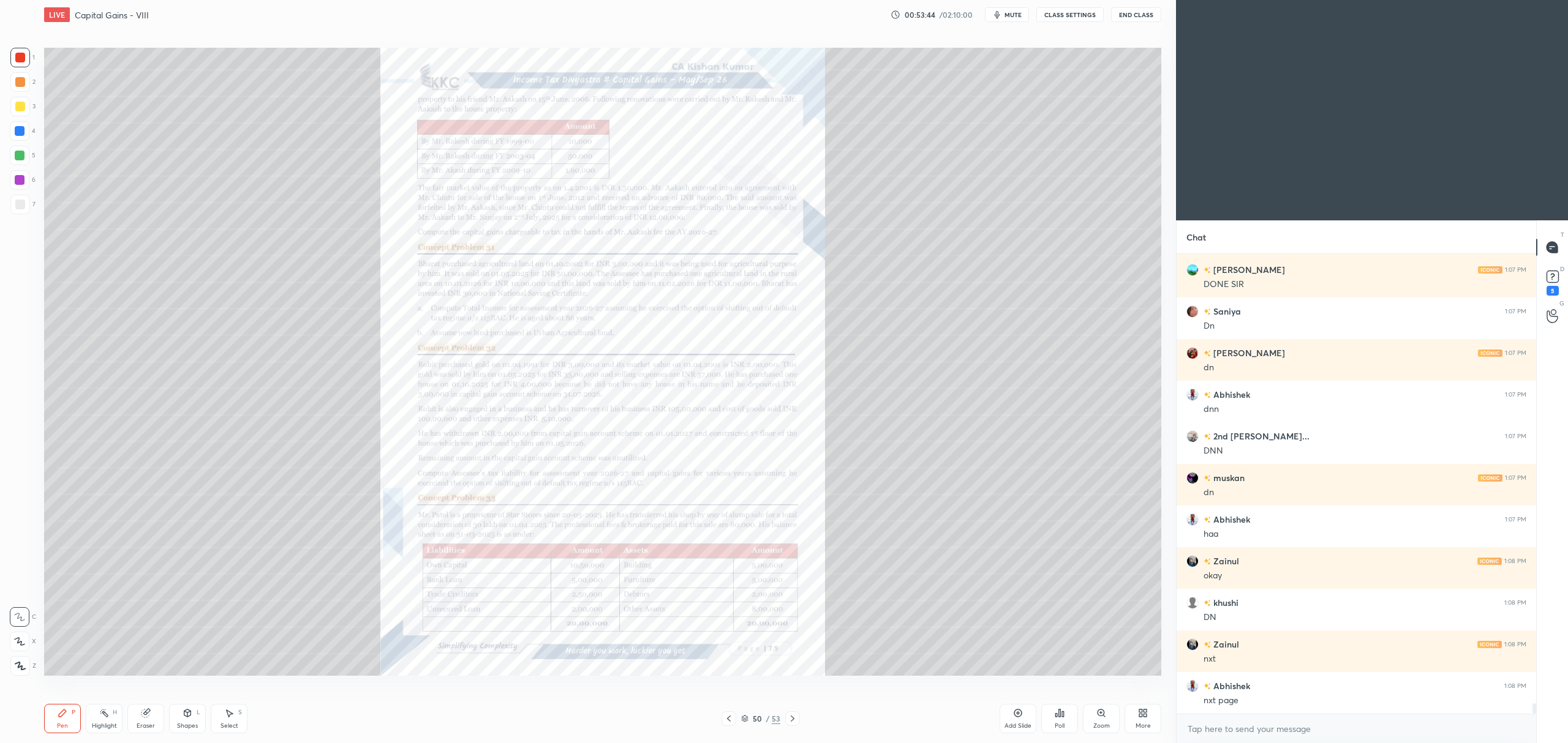
click at [1100, 714] on icon at bounding box center [1101, 713] width 7 height 7
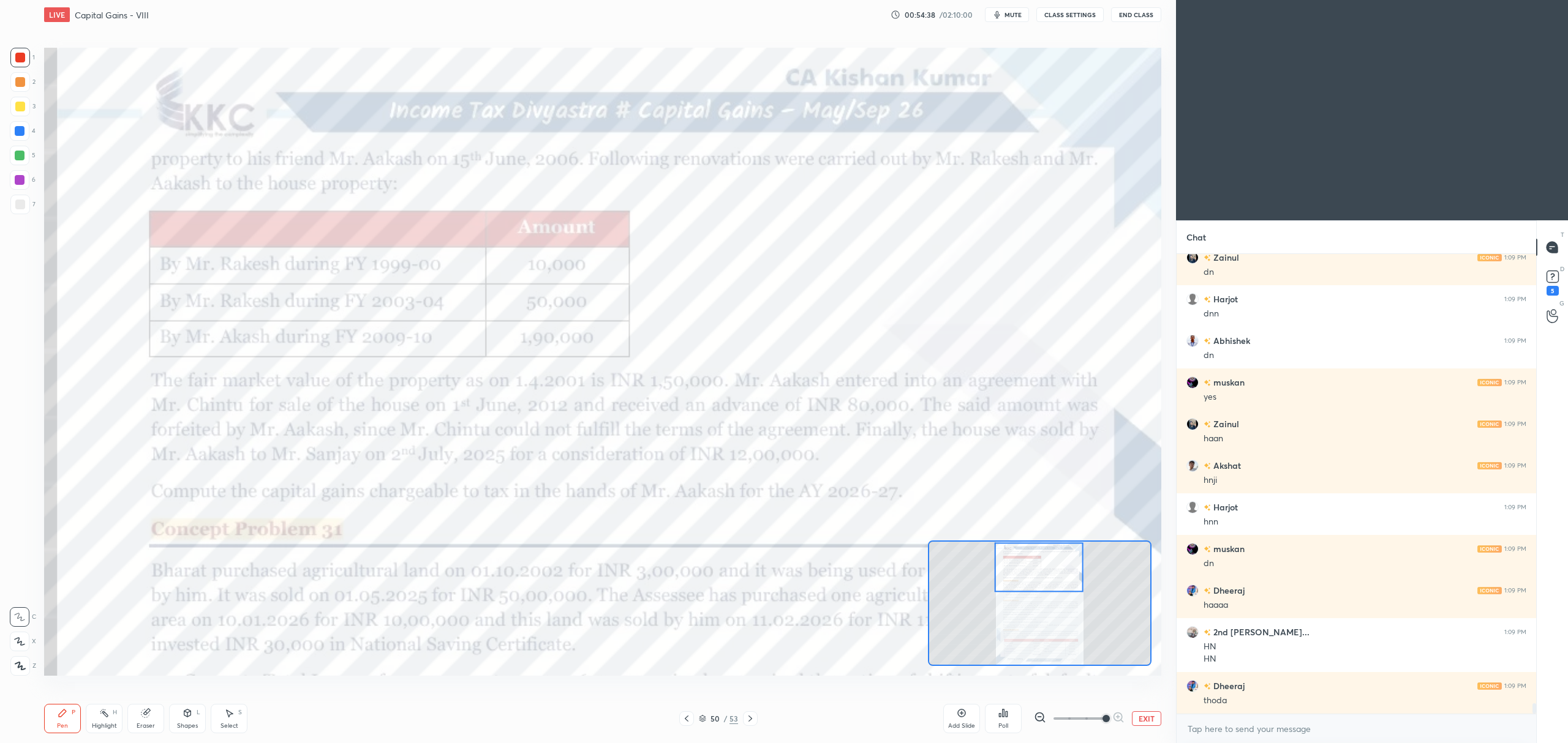
scroll to position [20364, 0]
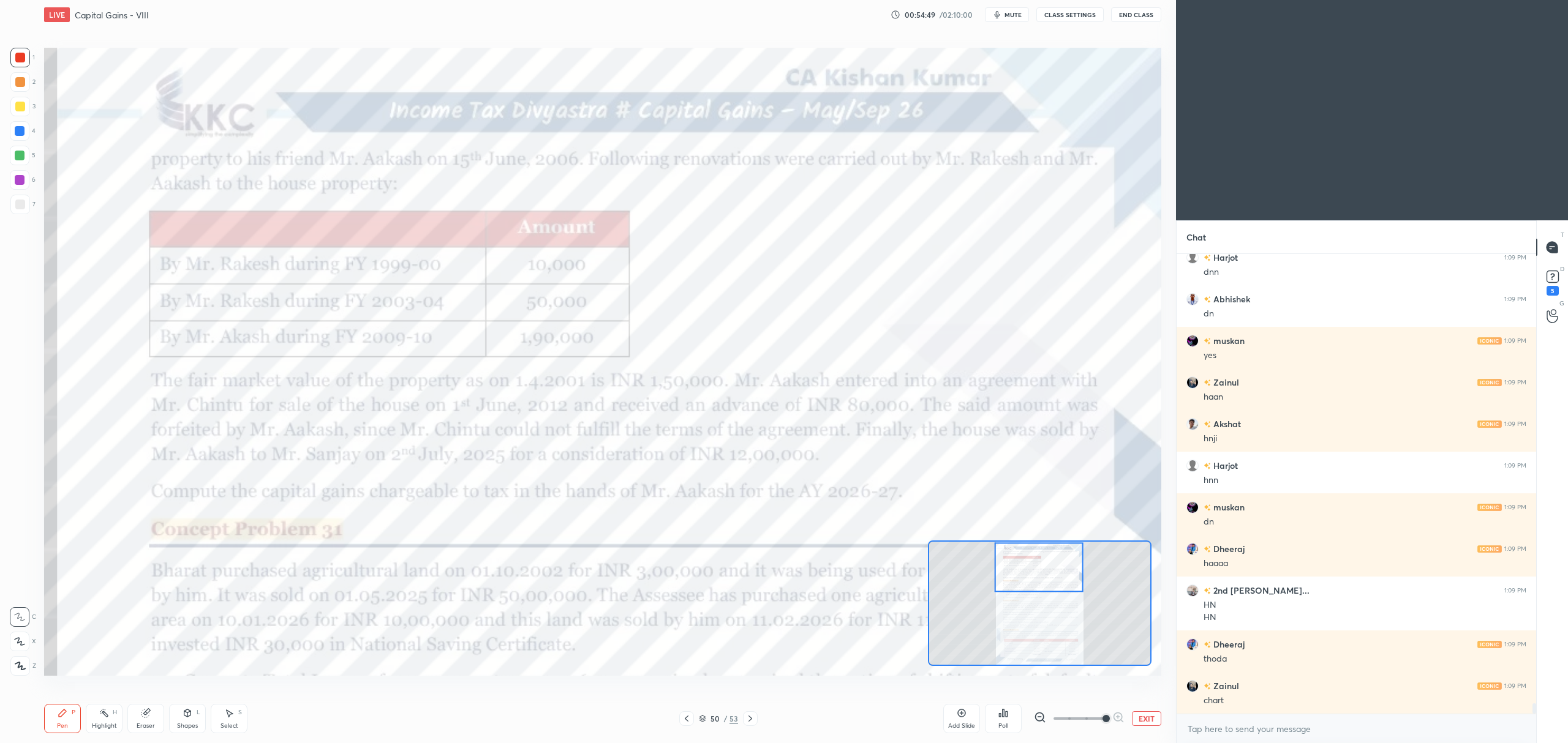
click at [681, 718] on div at bounding box center [687, 719] width 15 height 15
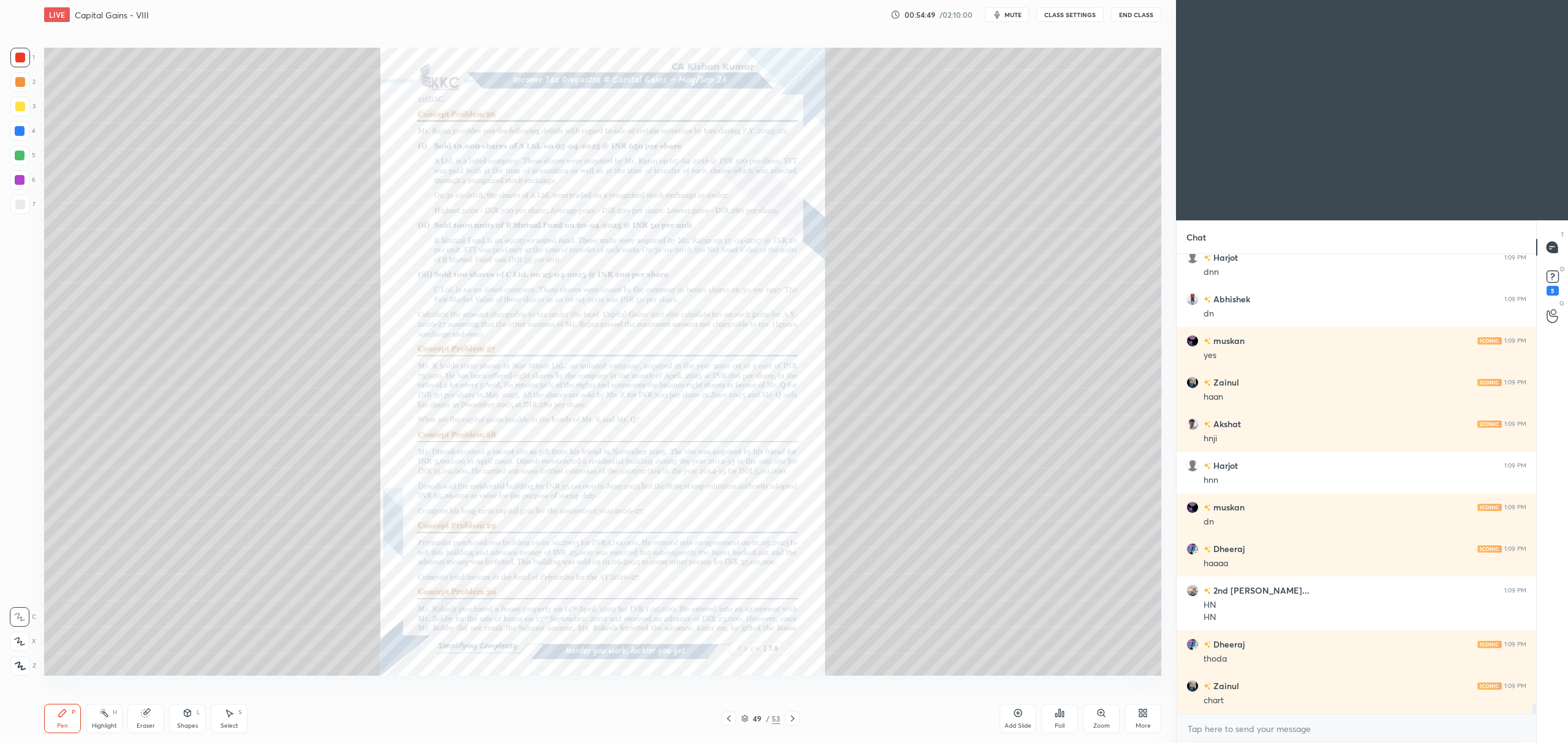
scroll to position [20405, 0]
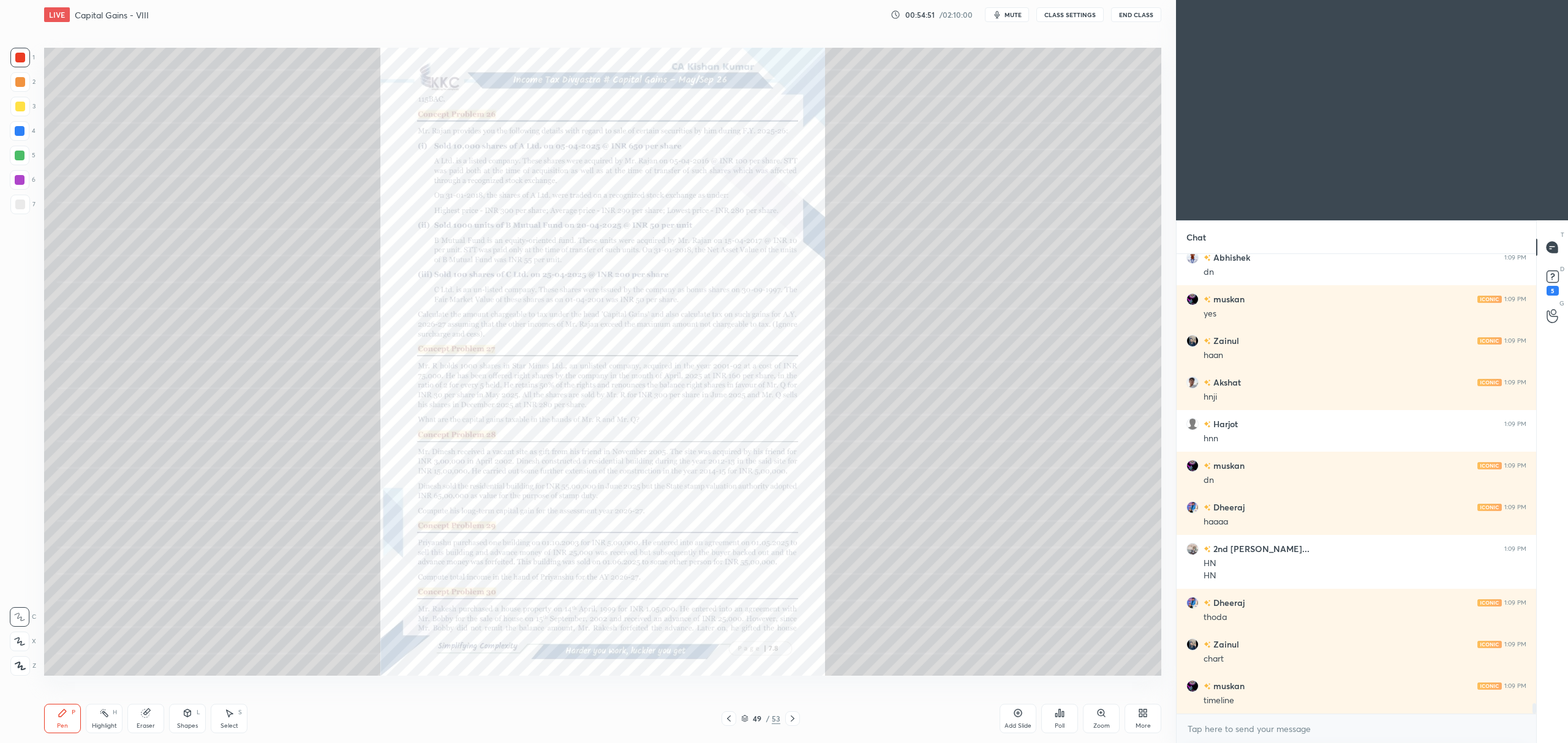
click at [1019, 716] on icon at bounding box center [1018, 713] width 10 height 10
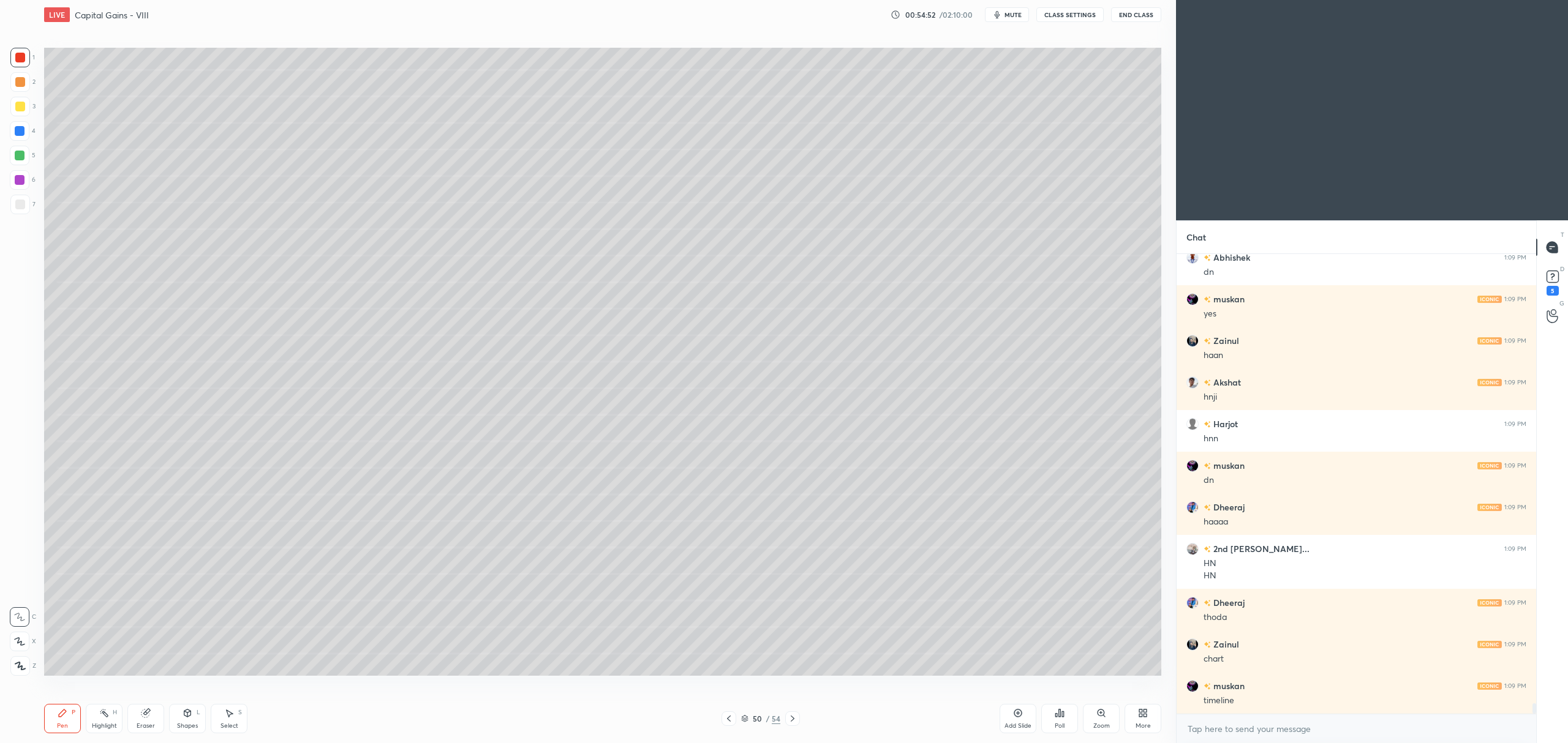
click at [186, 716] on icon at bounding box center [188, 713] width 7 height 7
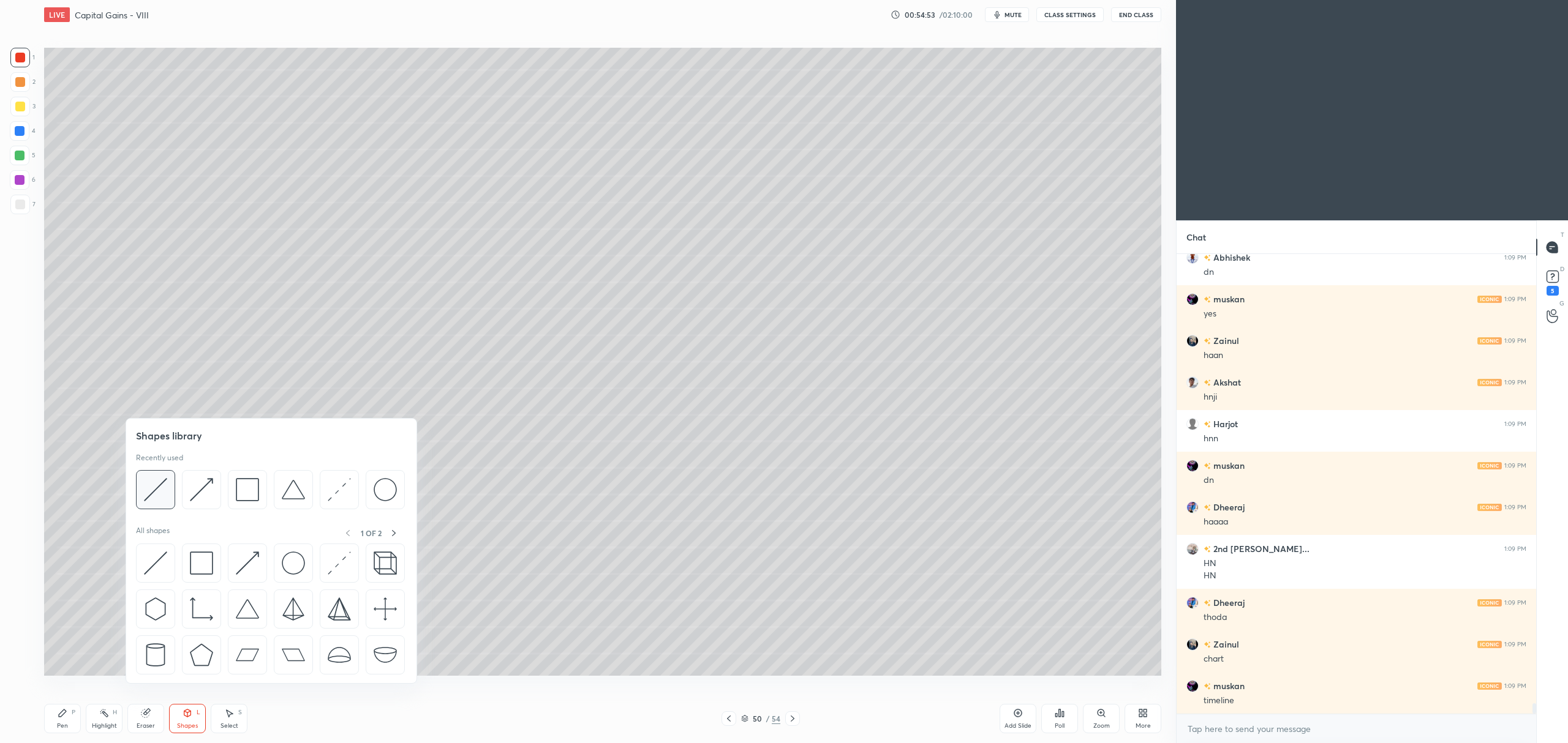
click at [153, 507] on div at bounding box center [155, 489] width 39 height 39
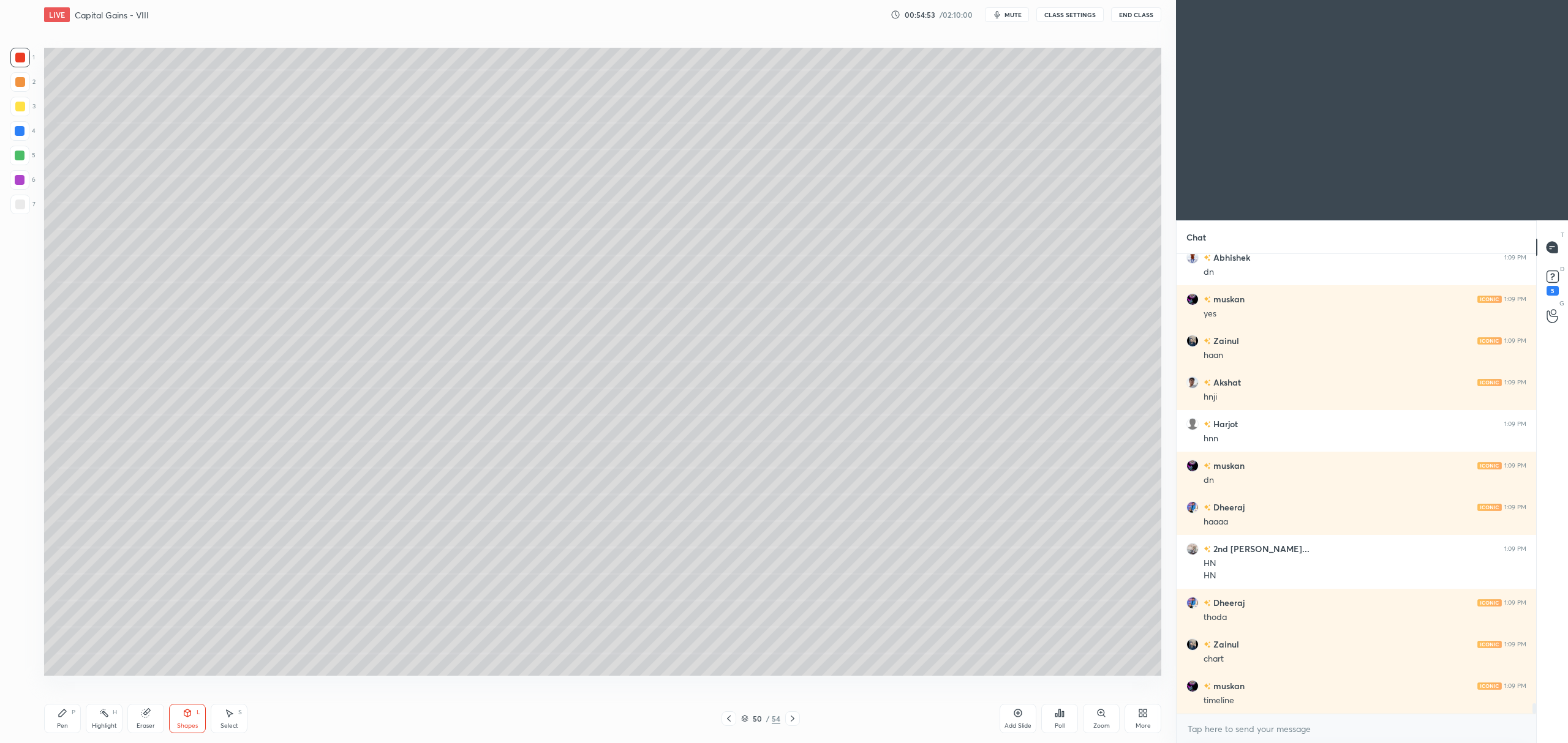
click at [23, 203] on div at bounding box center [20, 205] width 10 height 10
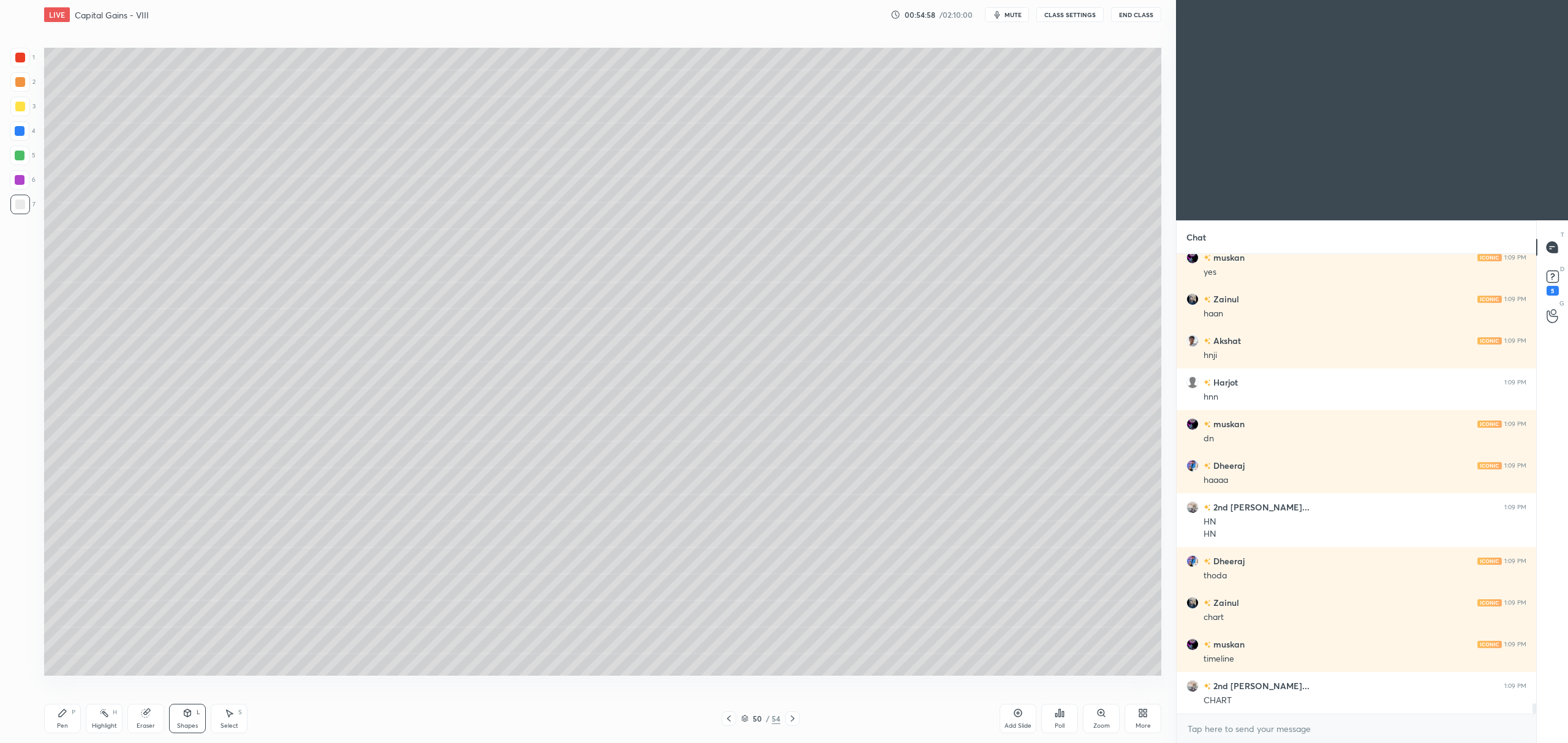
click at [730, 709] on div "Pen P Highlight H Eraser Shapes L Select S 50 / 54 Add Slide Poll Zoom More" at bounding box center [602, 718] width 1117 height 49
click at [726, 722] on icon at bounding box center [729, 719] width 10 height 10
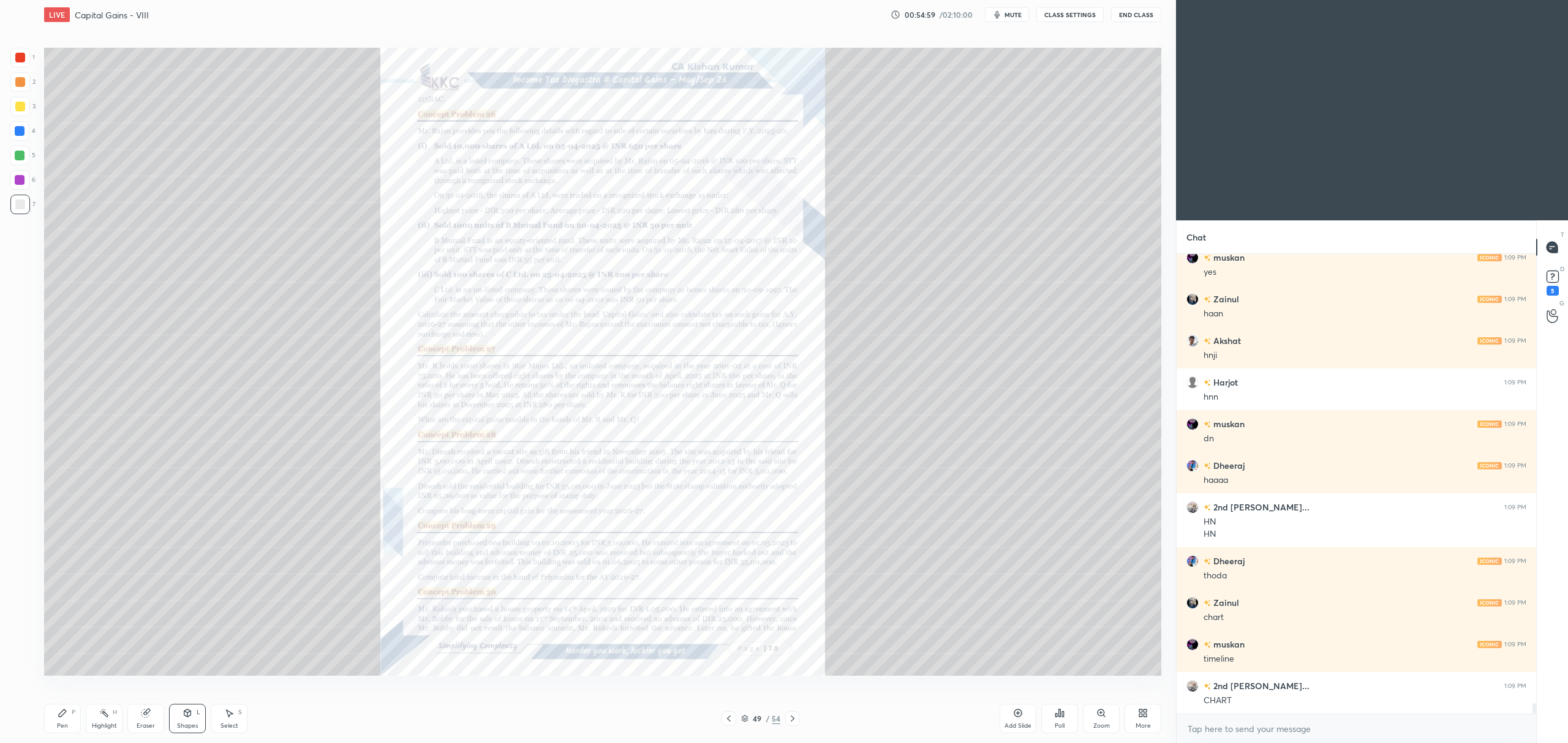
click at [1101, 716] on icon at bounding box center [1101, 713] width 7 height 7
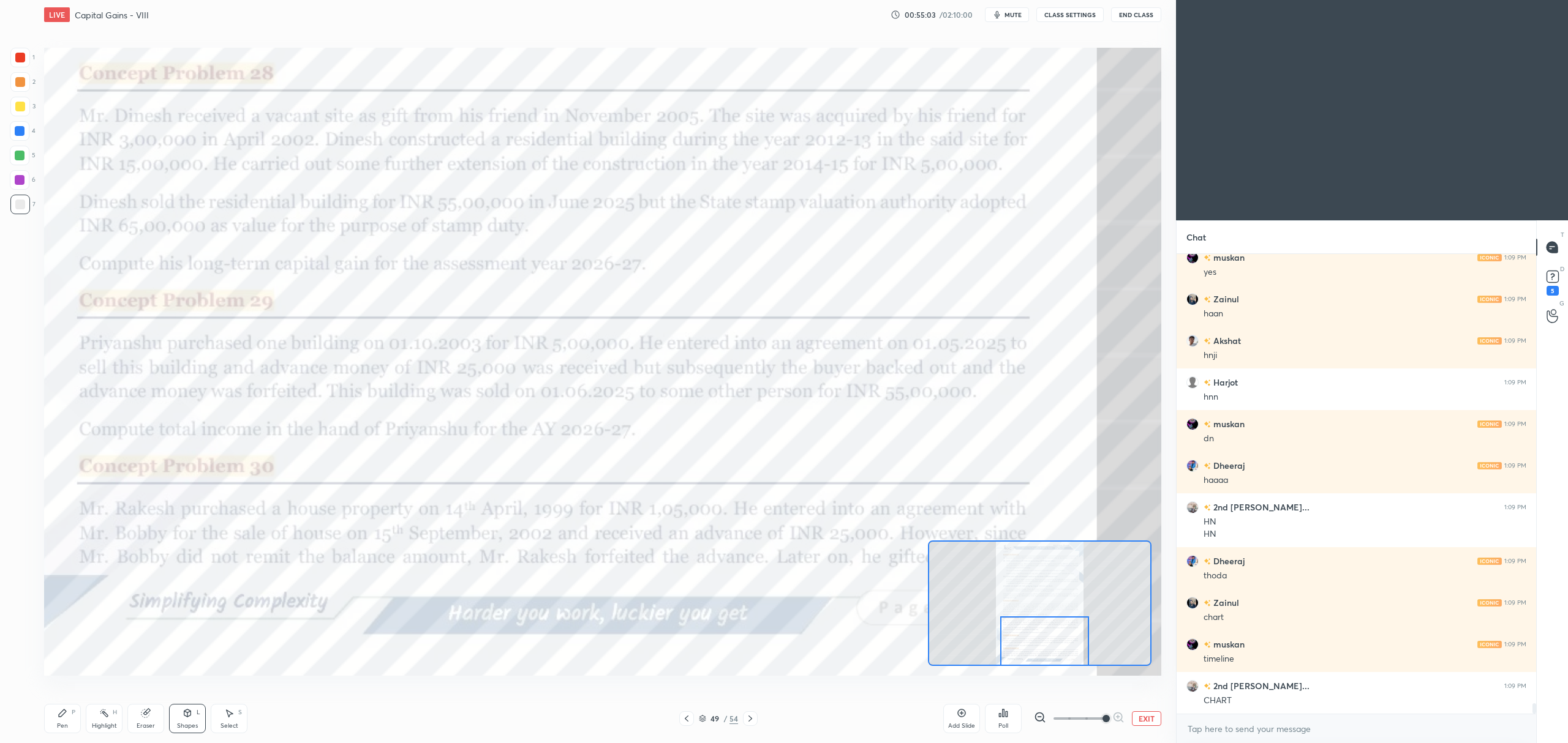
click at [24, 59] on div at bounding box center [20, 58] width 10 height 10
click at [64, 706] on div "Pen P" at bounding box center [62, 718] width 37 height 29
click at [743, 715] on div at bounding box center [750, 719] width 15 height 15
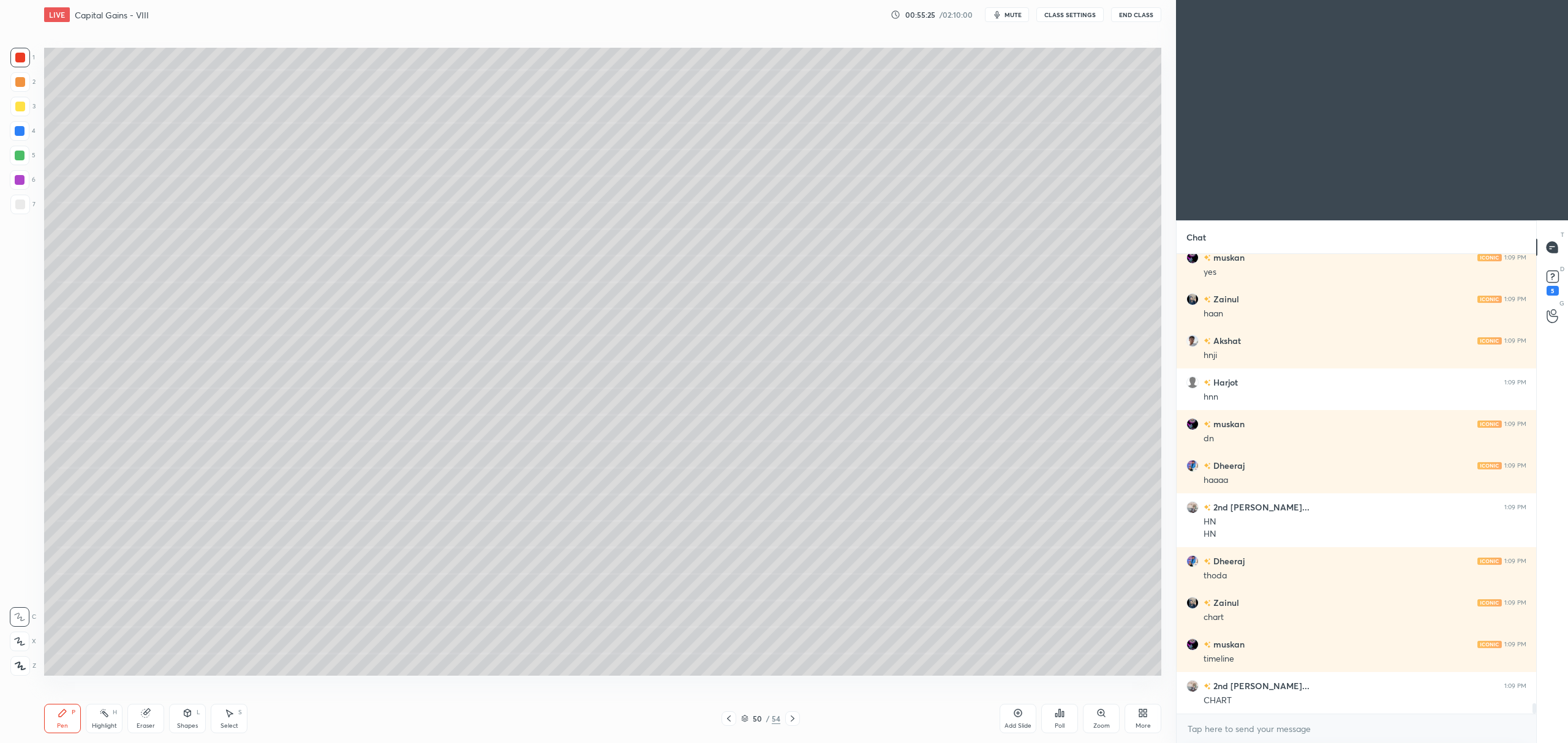
click at [731, 721] on icon at bounding box center [729, 719] width 10 height 10
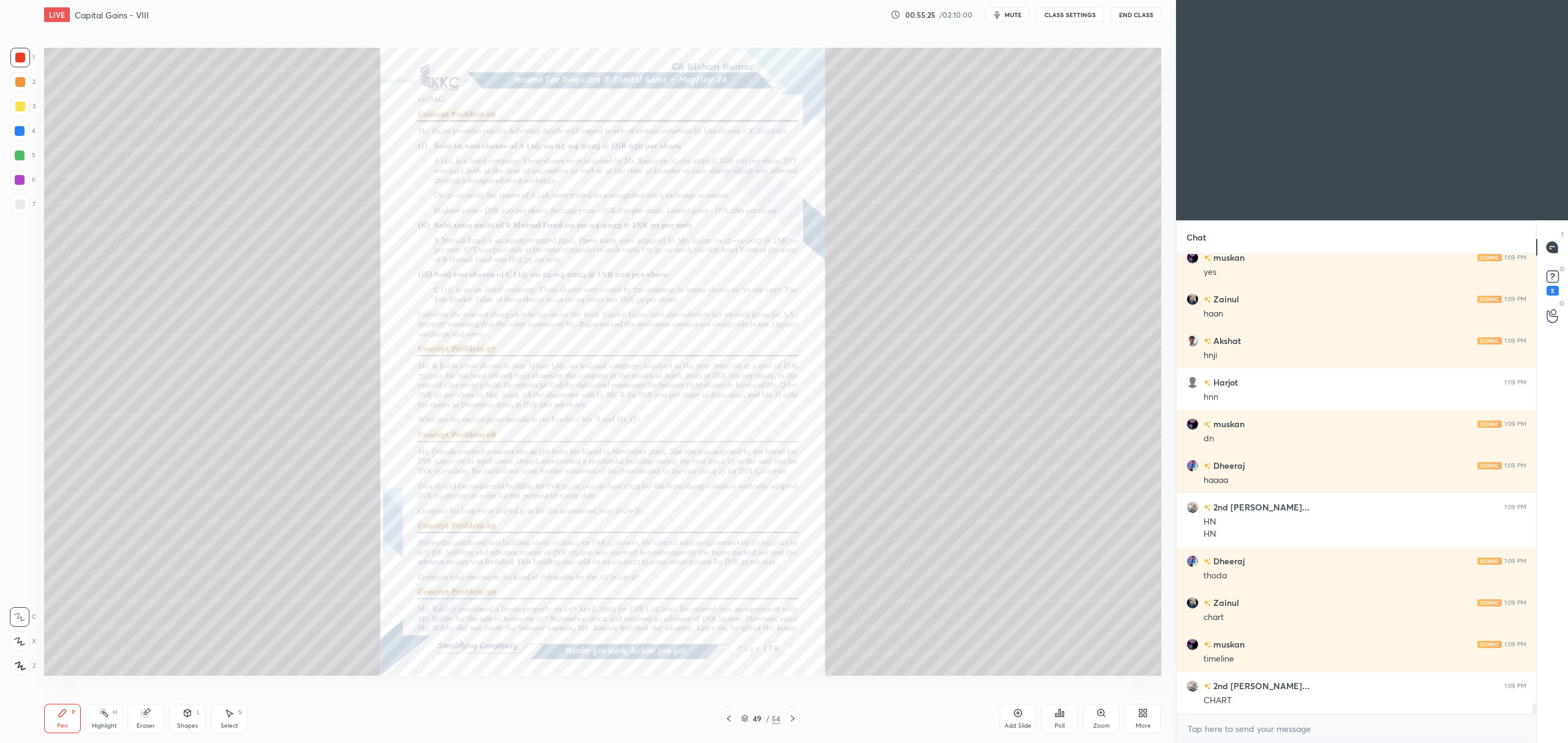
click at [1101, 718] on icon at bounding box center [1101, 713] width 10 height 10
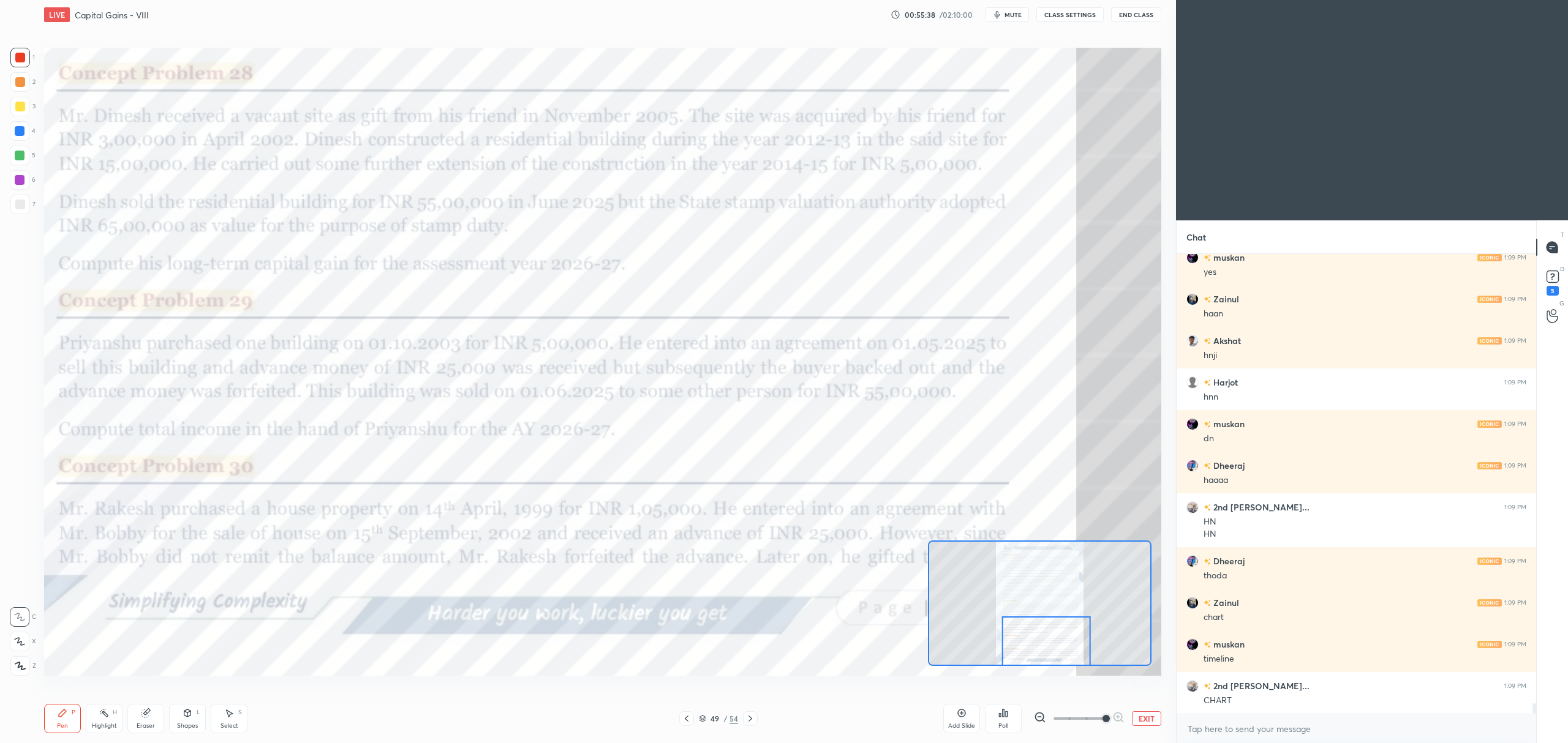
click at [750, 721] on icon at bounding box center [750, 719] width 10 height 10
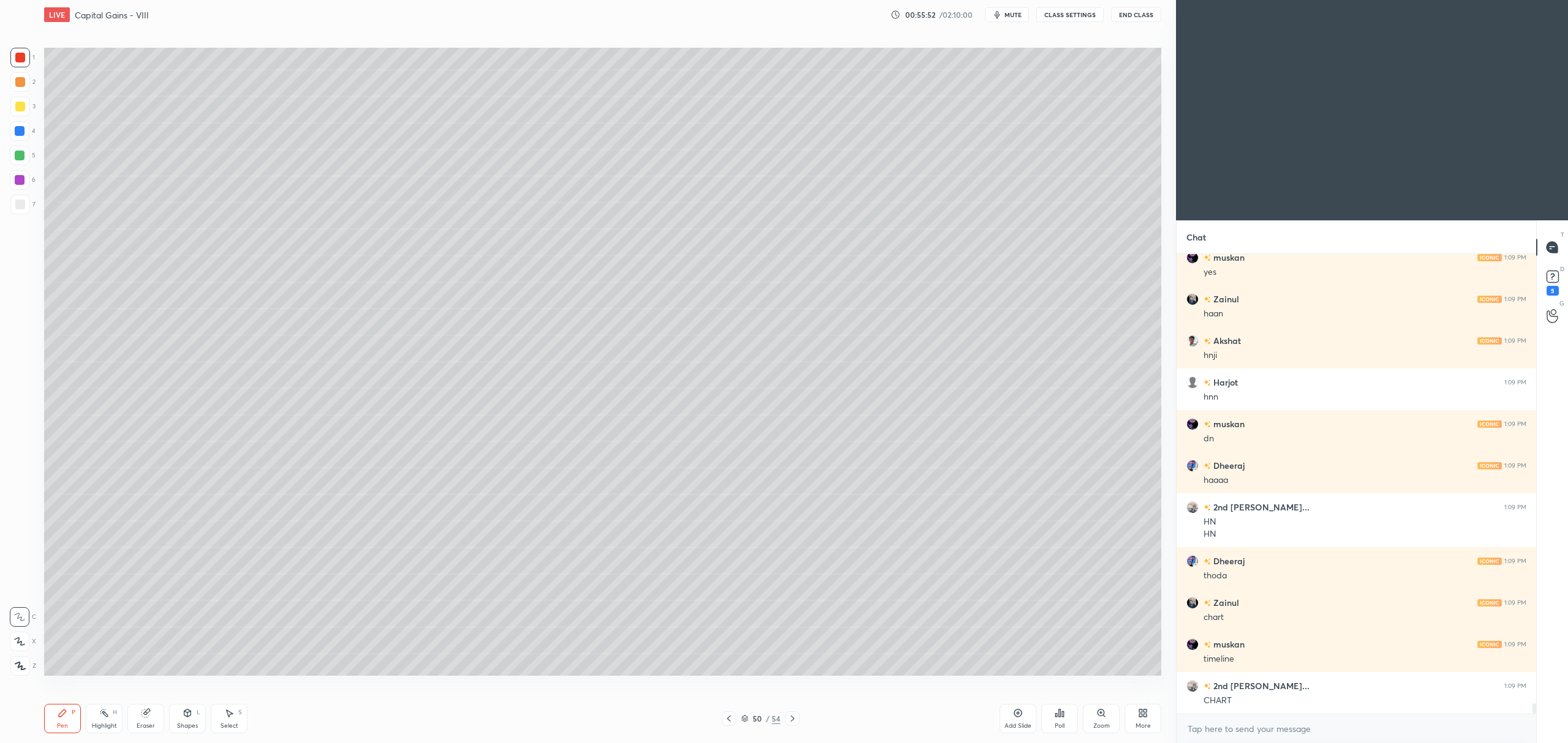
click at [721, 719] on div at bounding box center [729, 719] width 15 height 15
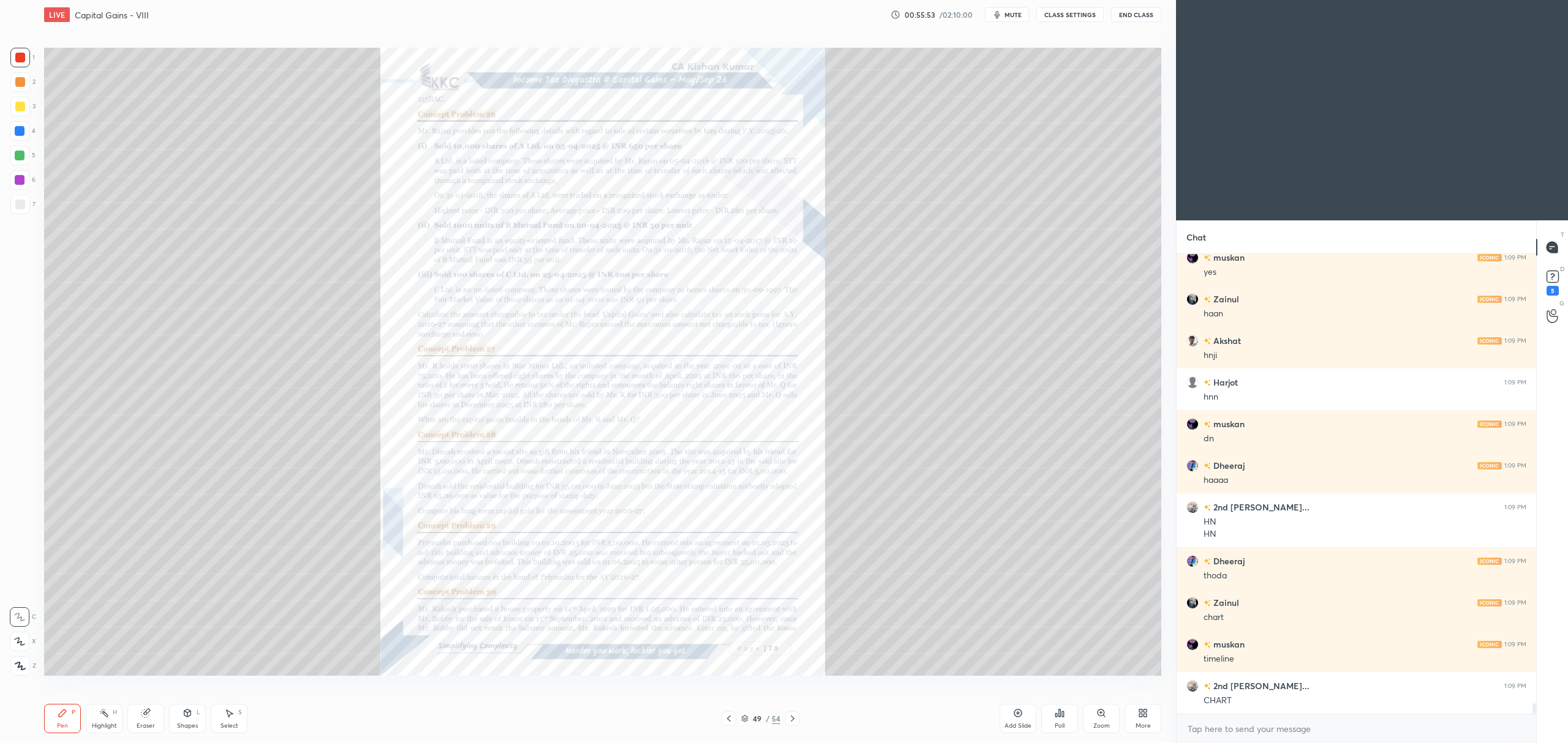
scroll to position [20488, 0]
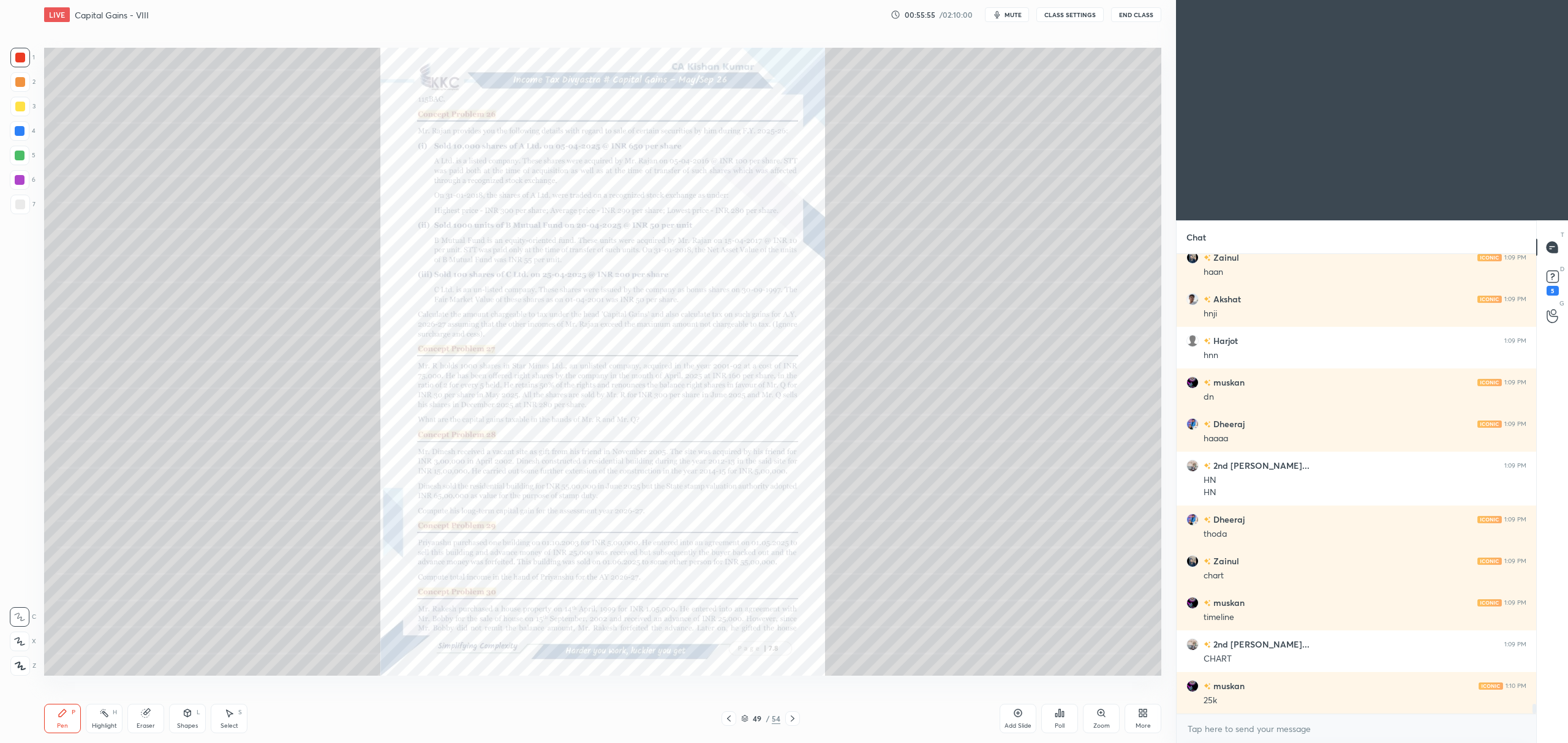
click at [794, 721] on icon at bounding box center [792, 719] width 10 height 10
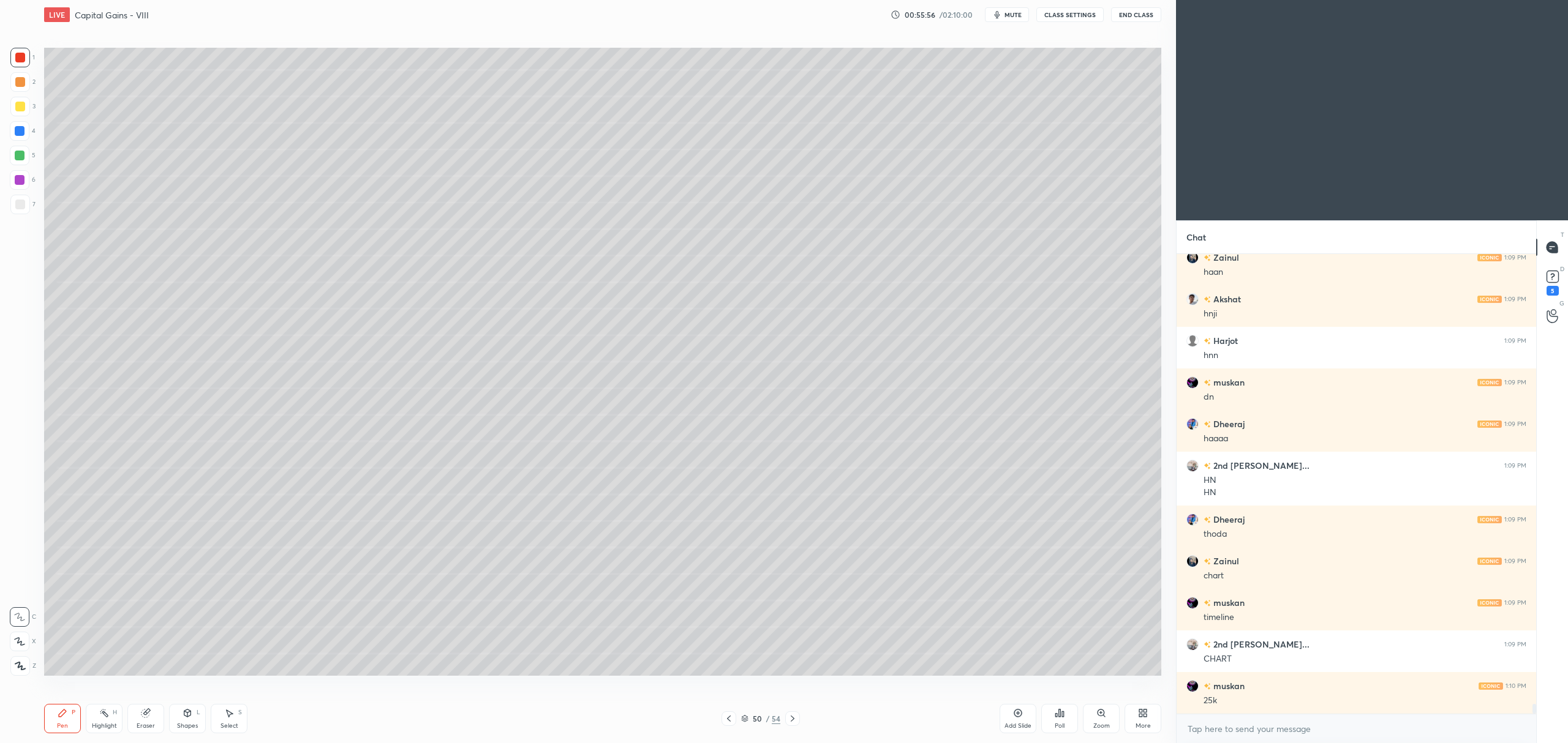
click at [792, 721] on icon at bounding box center [792, 719] width 10 height 10
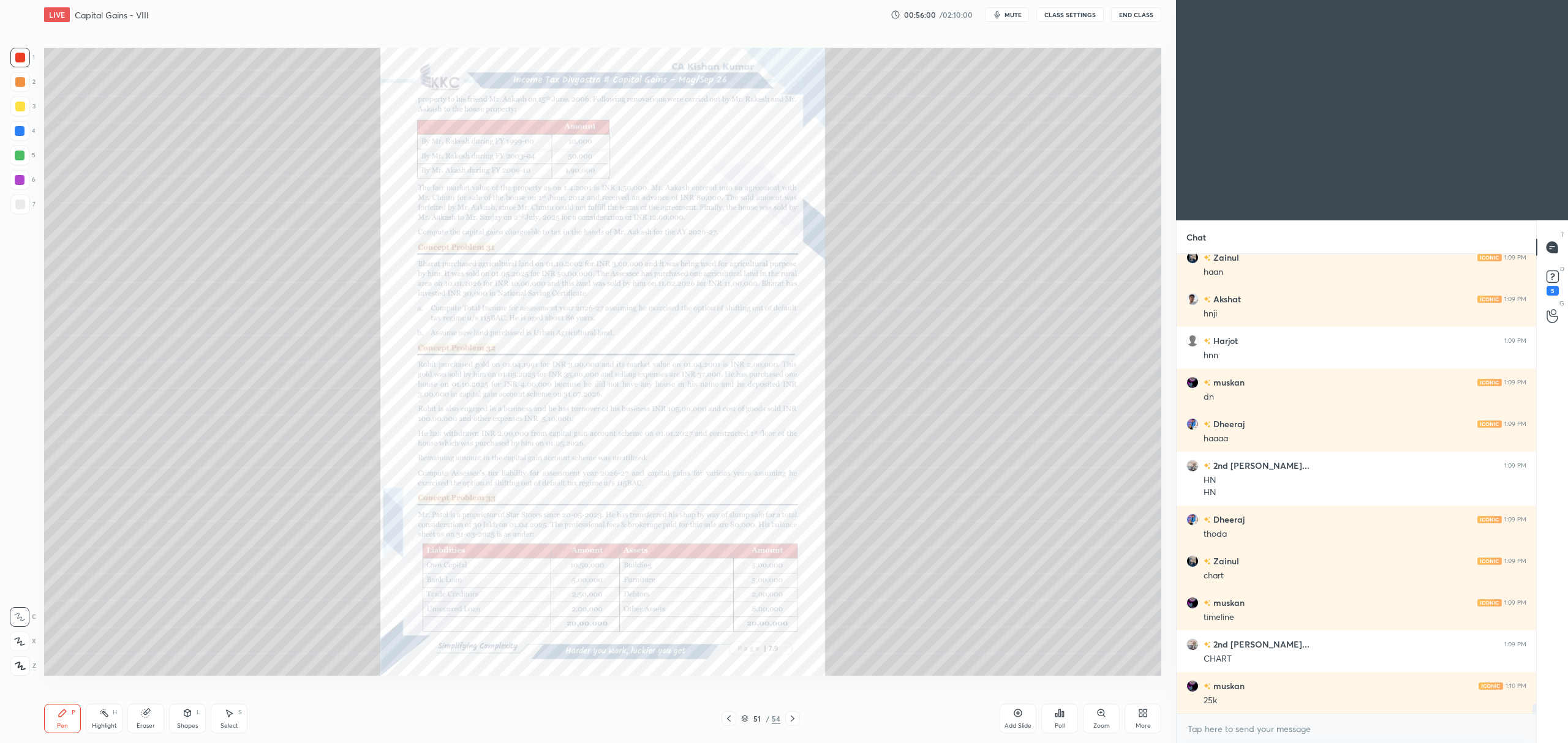
click at [727, 716] on icon at bounding box center [729, 719] width 10 height 10
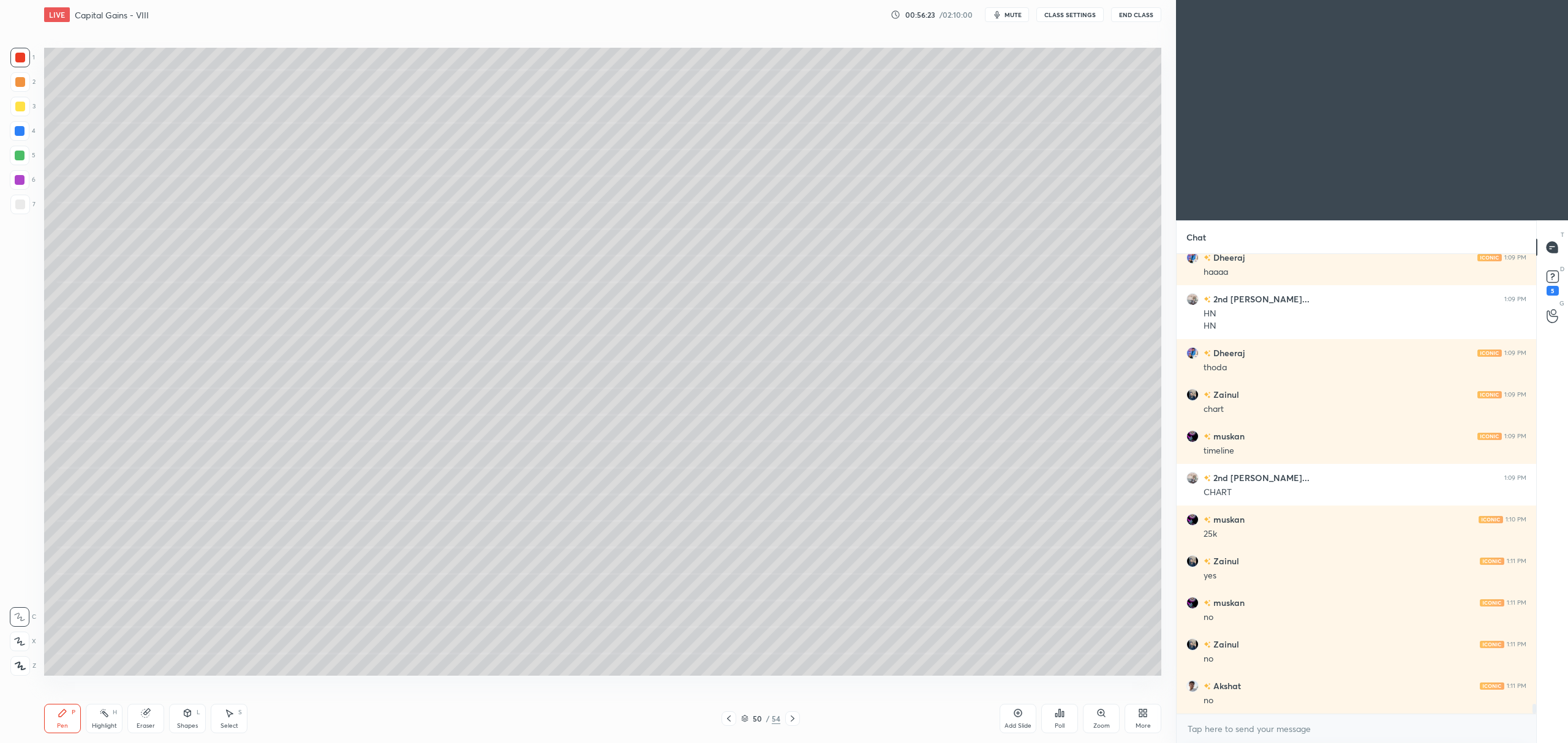
scroll to position [20738, 0]
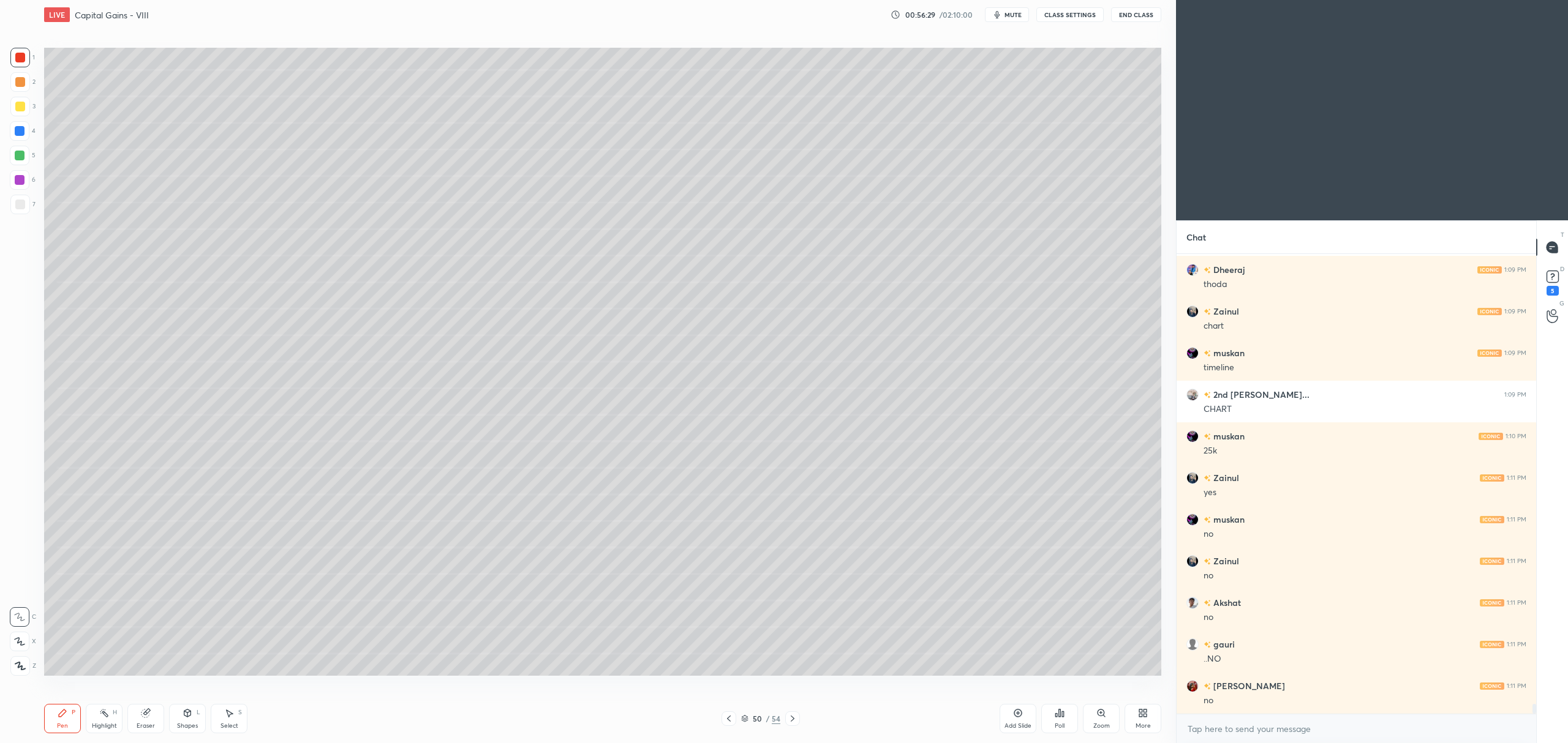
click at [797, 721] on icon at bounding box center [792, 719] width 10 height 10
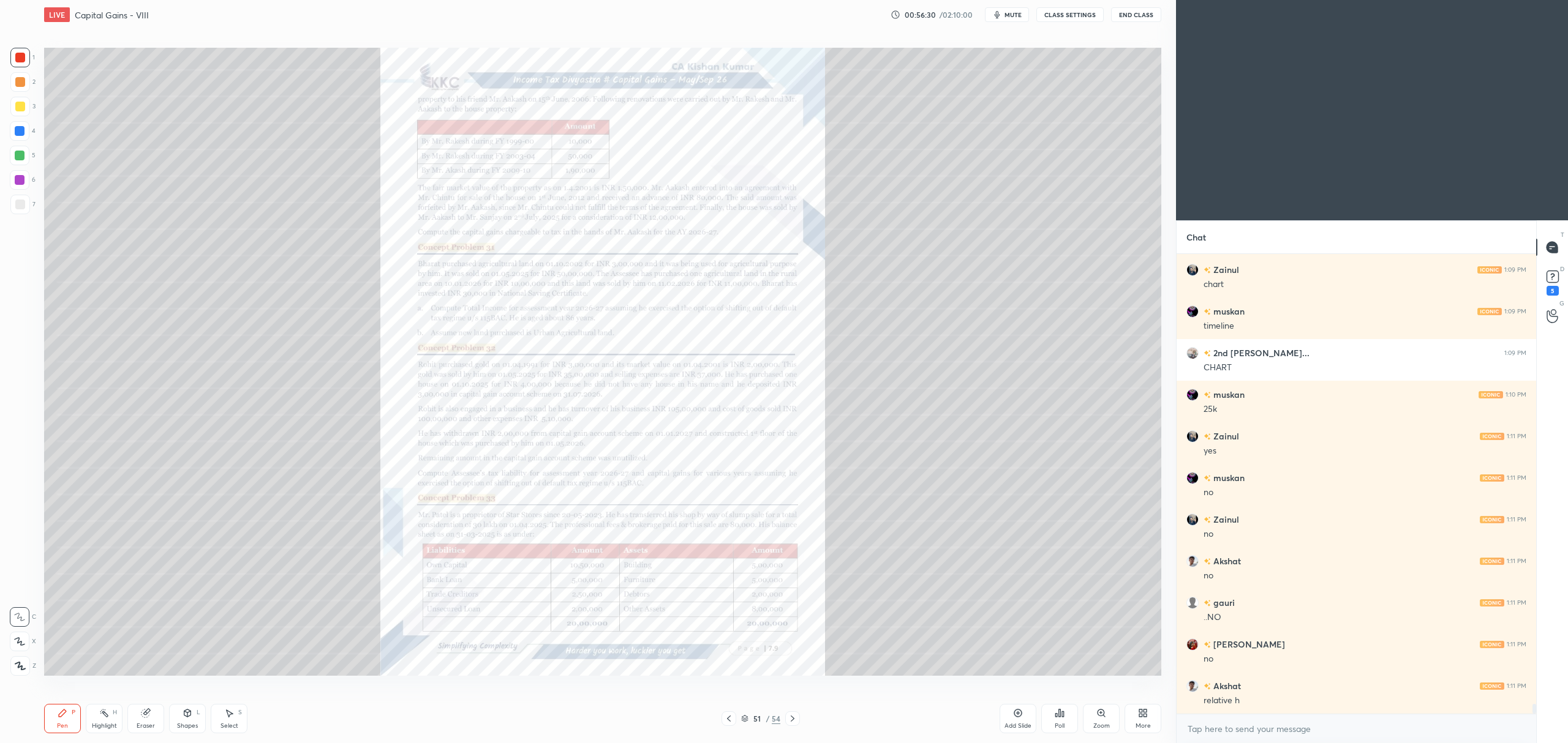
scroll to position [20821, 0]
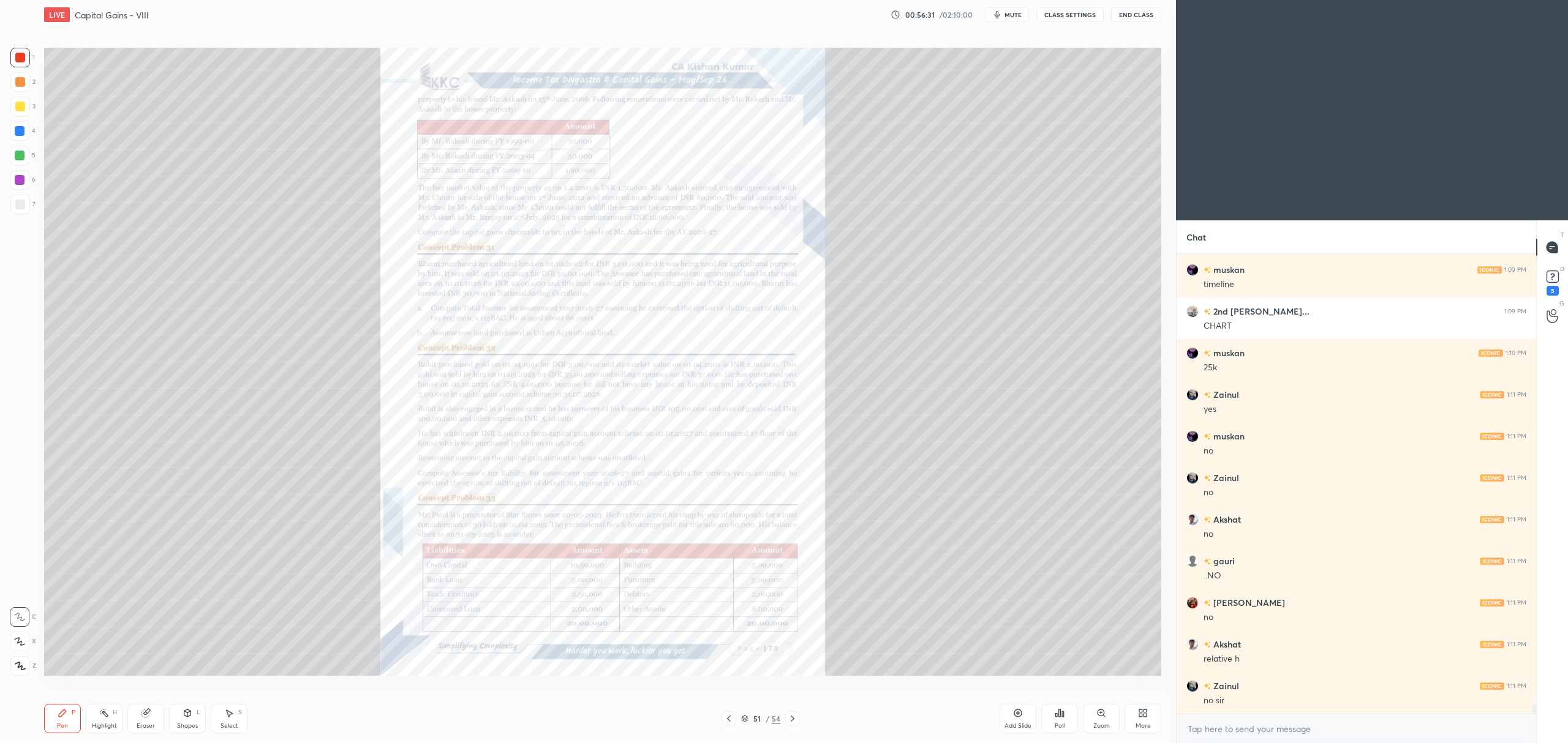
click at [1100, 715] on icon at bounding box center [1101, 713] width 7 height 7
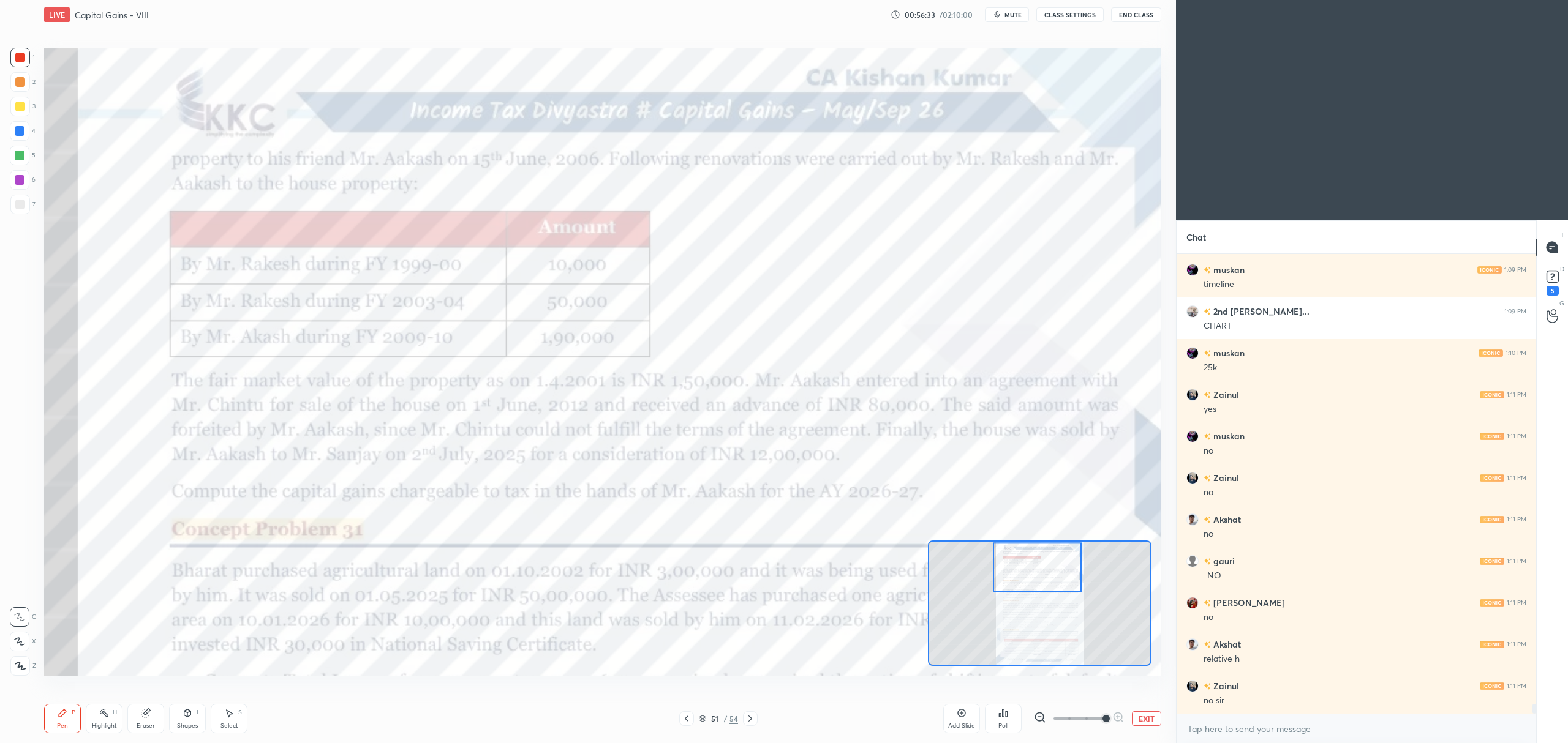
scroll to position [20863, 0]
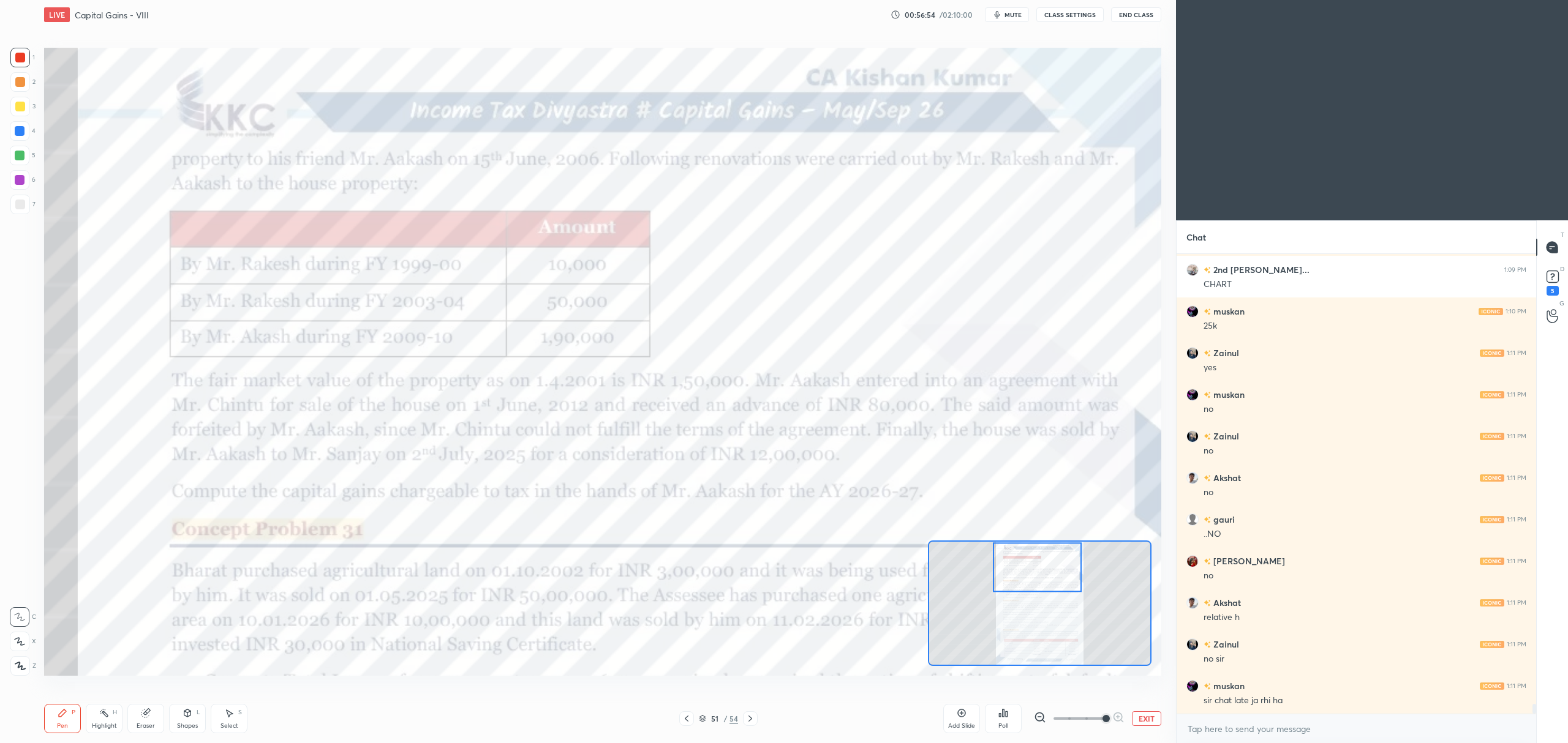
click at [686, 718] on icon at bounding box center [687, 719] width 10 height 10
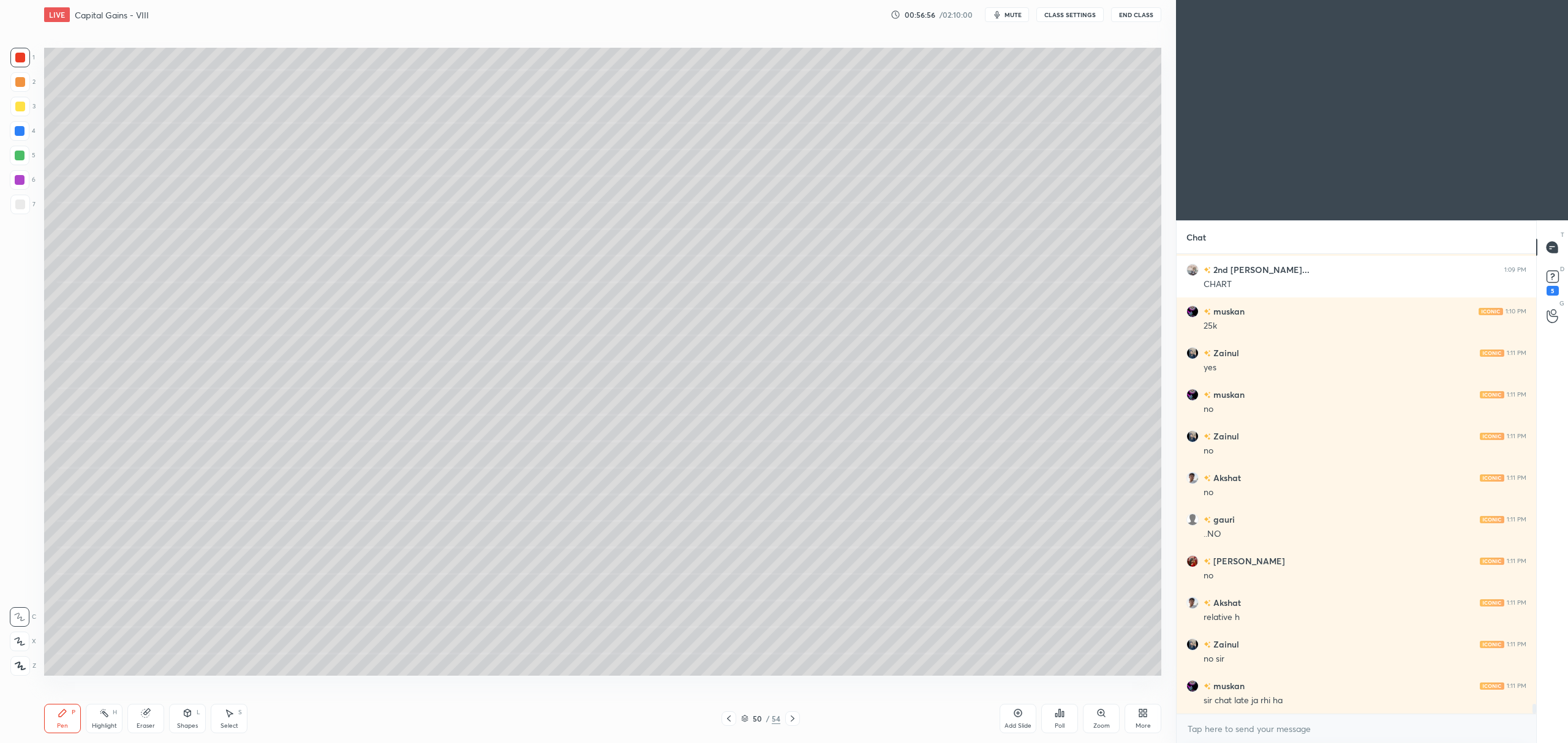
click at [20, 157] on div at bounding box center [20, 155] width 10 height 10
click at [796, 715] on icon at bounding box center [792, 719] width 10 height 10
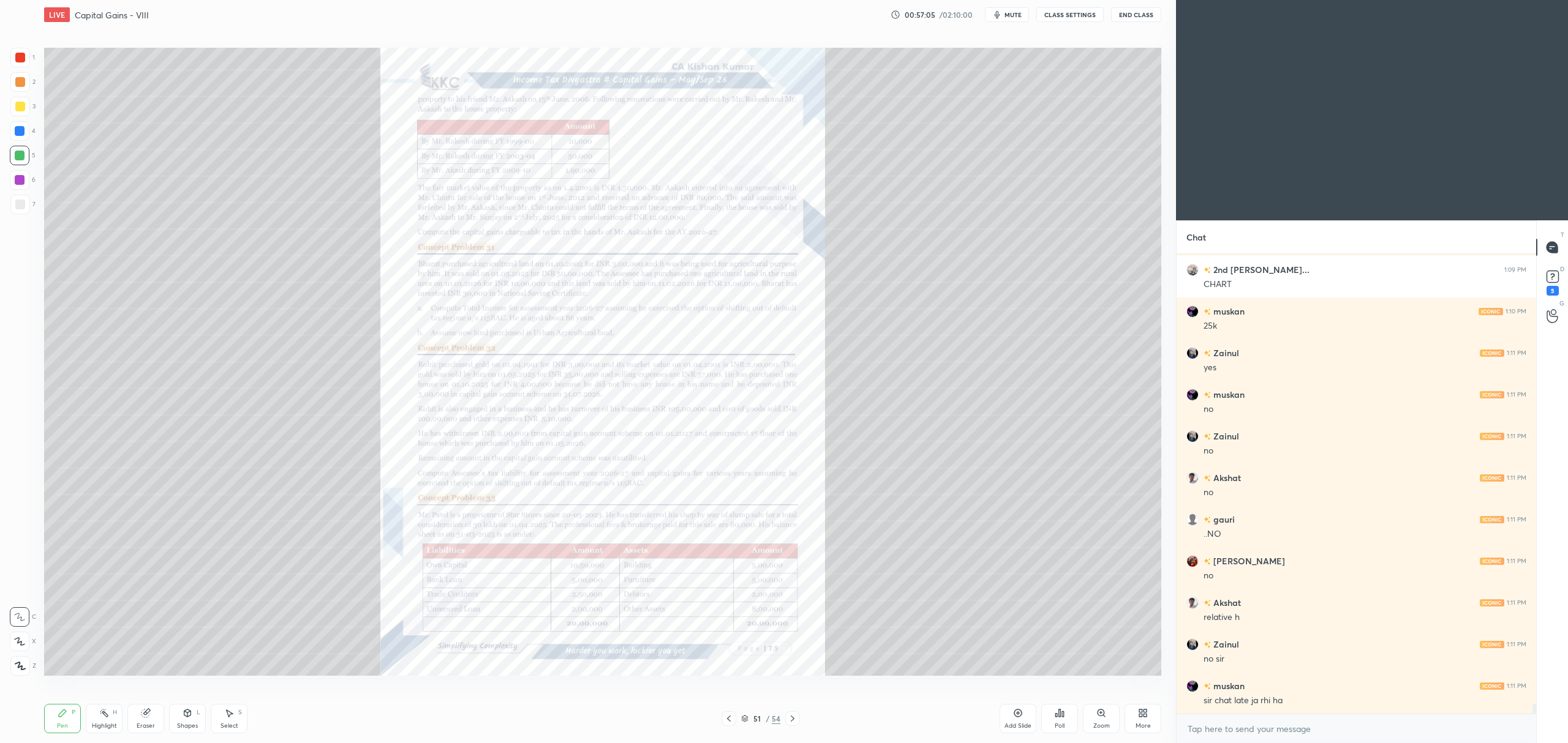
click at [1106, 718] on icon at bounding box center [1101, 713] width 10 height 10
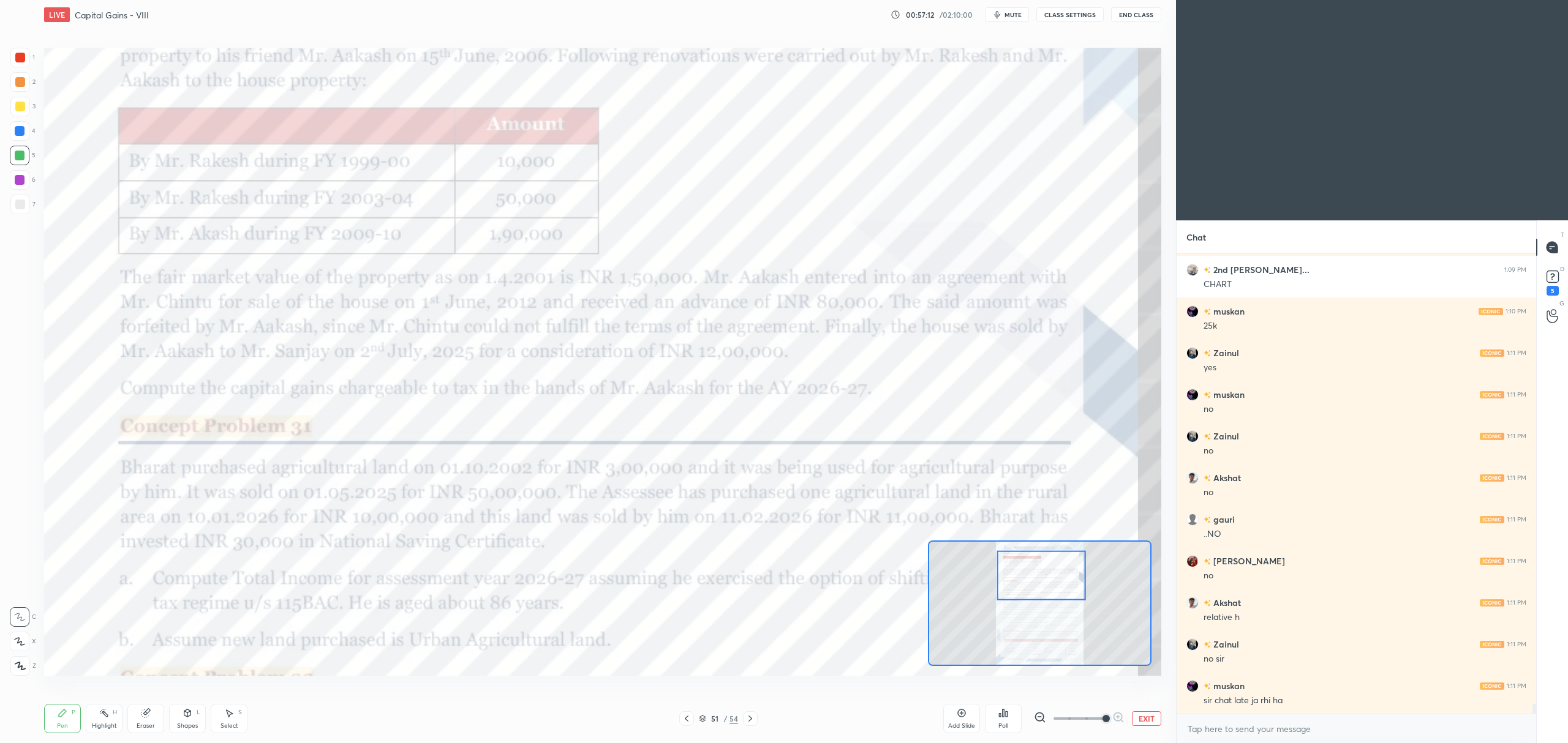
click at [682, 721] on icon at bounding box center [687, 719] width 10 height 10
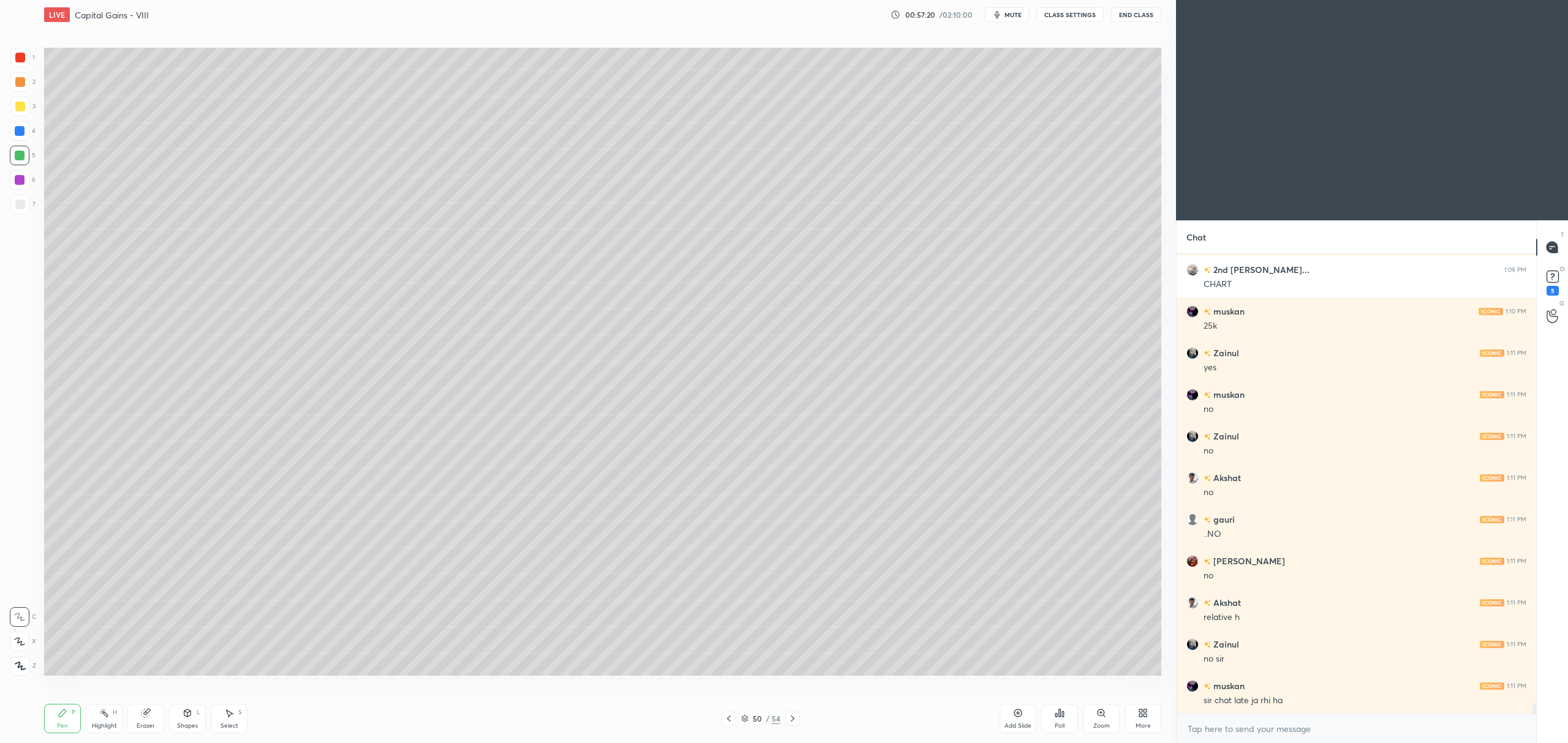
click at [789, 723] on div at bounding box center [792, 719] width 15 height 15
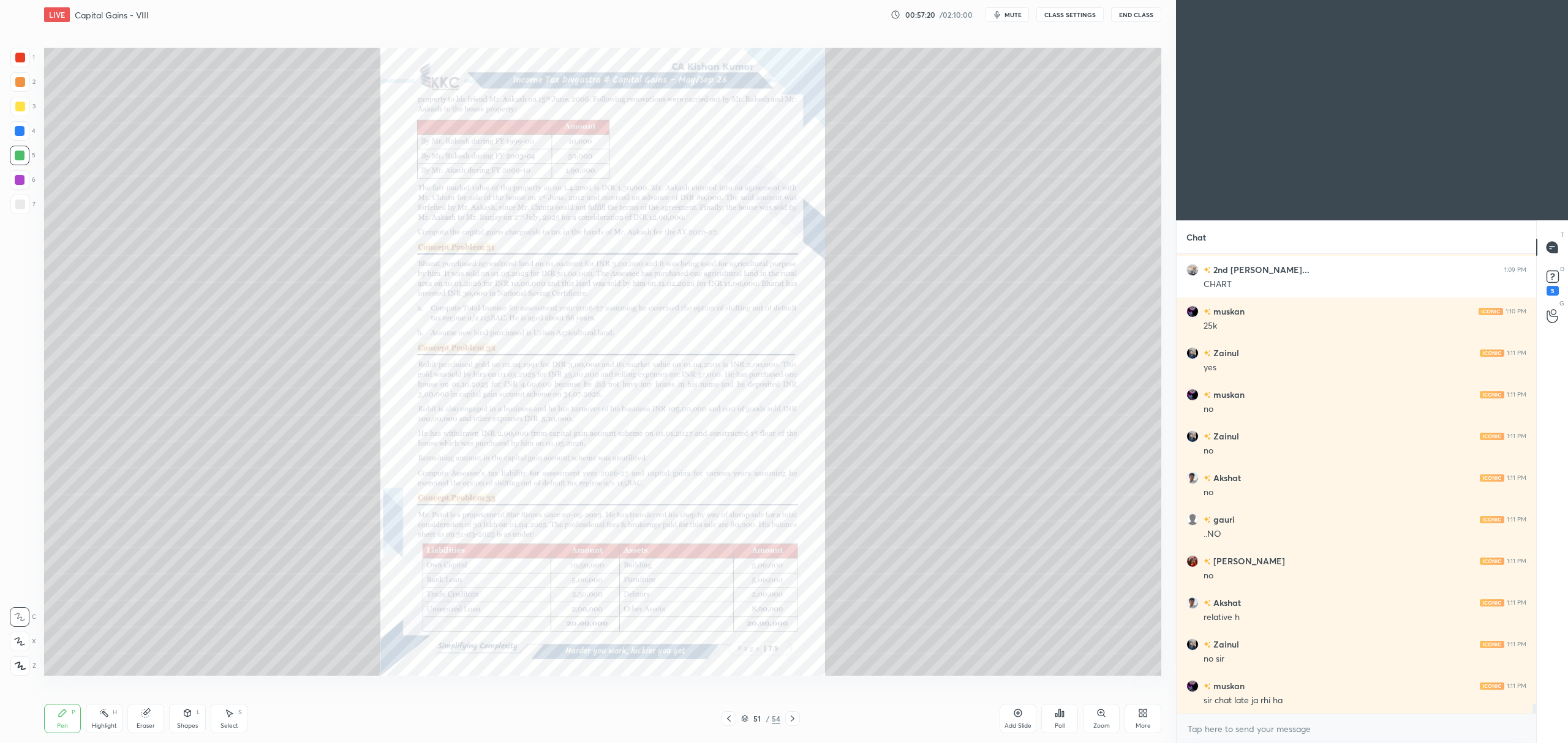
click at [1102, 713] on icon at bounding box center [1101, 713] width 7 height 7
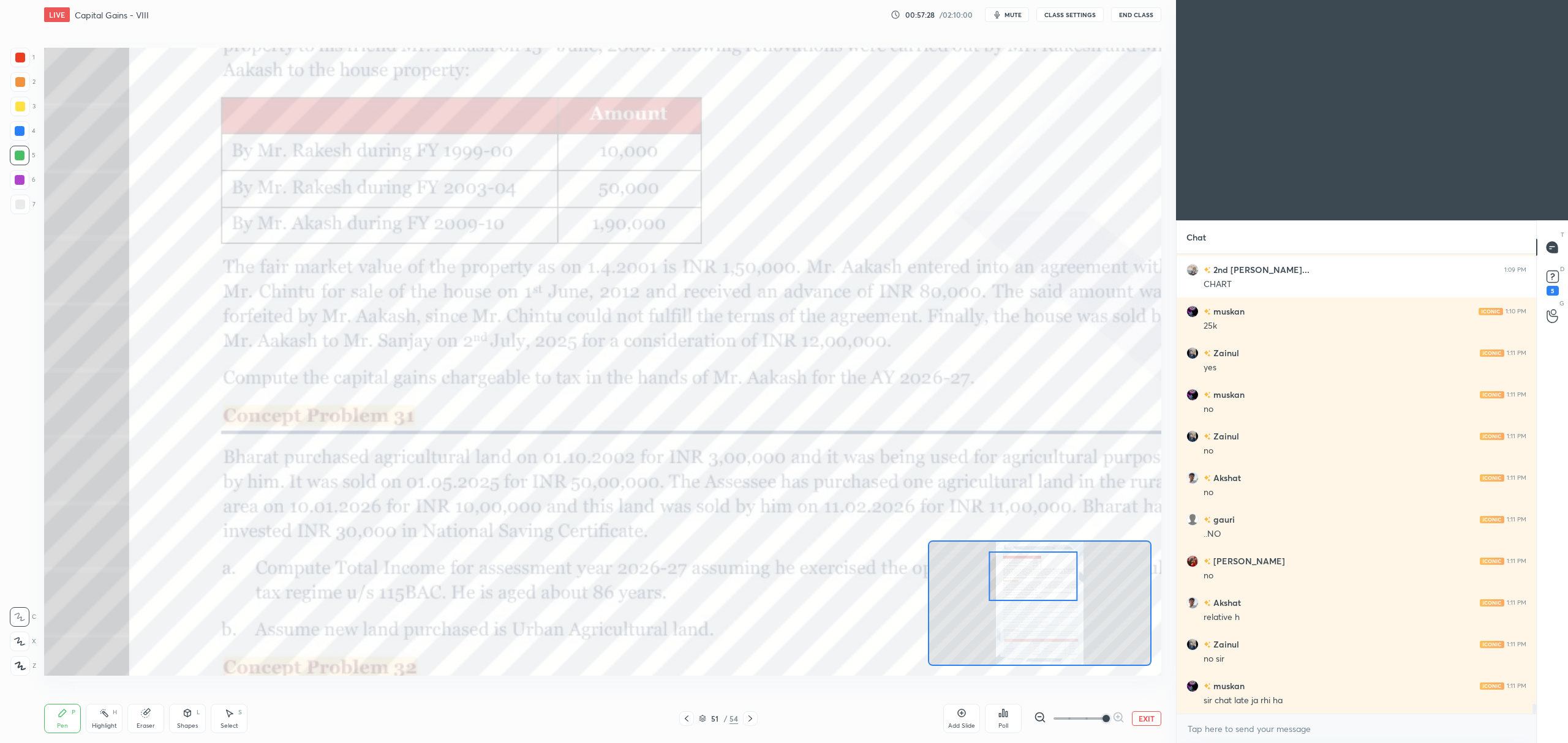
click at [689, 716] on icon at bounding box center [687, 719] width 10 height 10
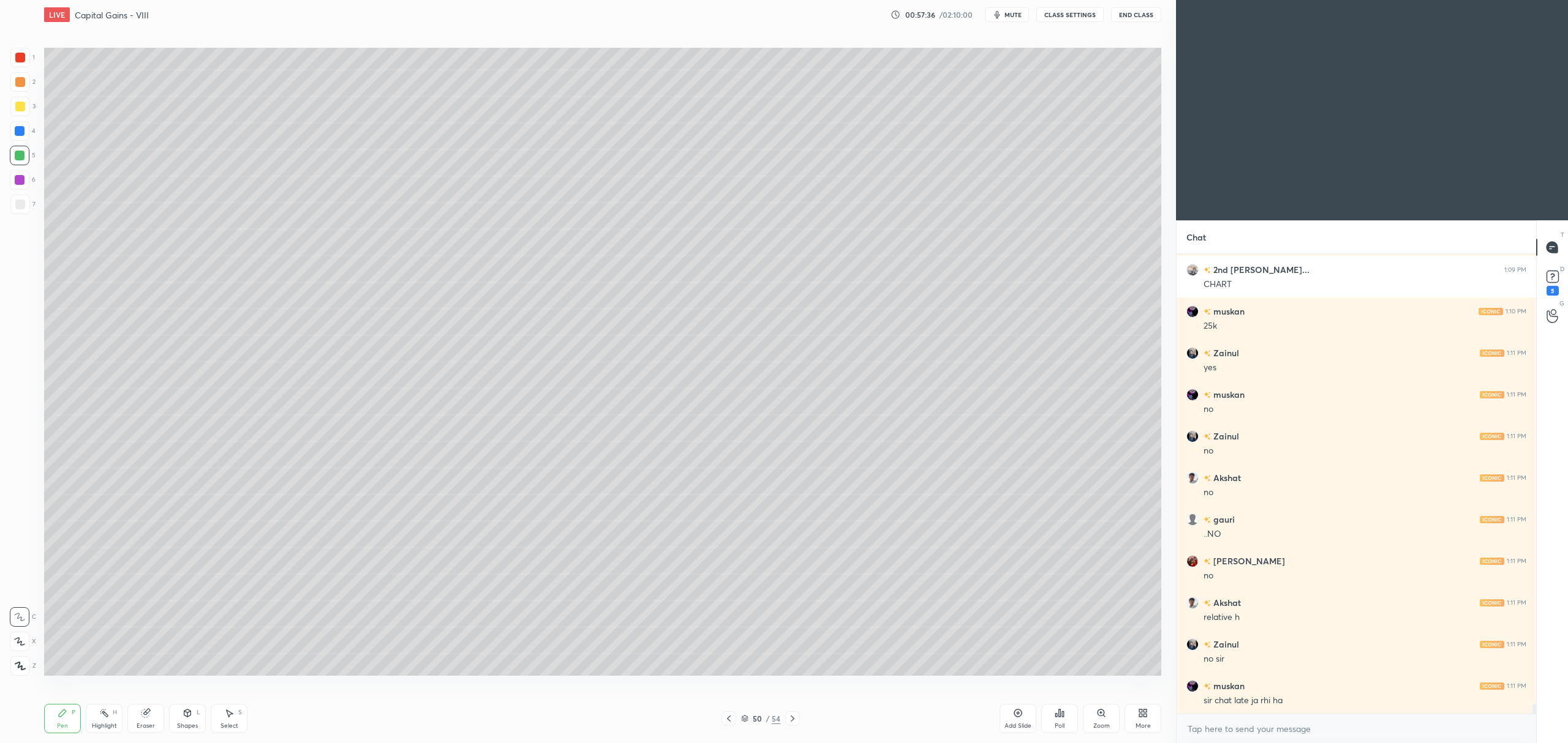
click at [791, 719] on icon at bounding box center [792, 719] width 10 height 10
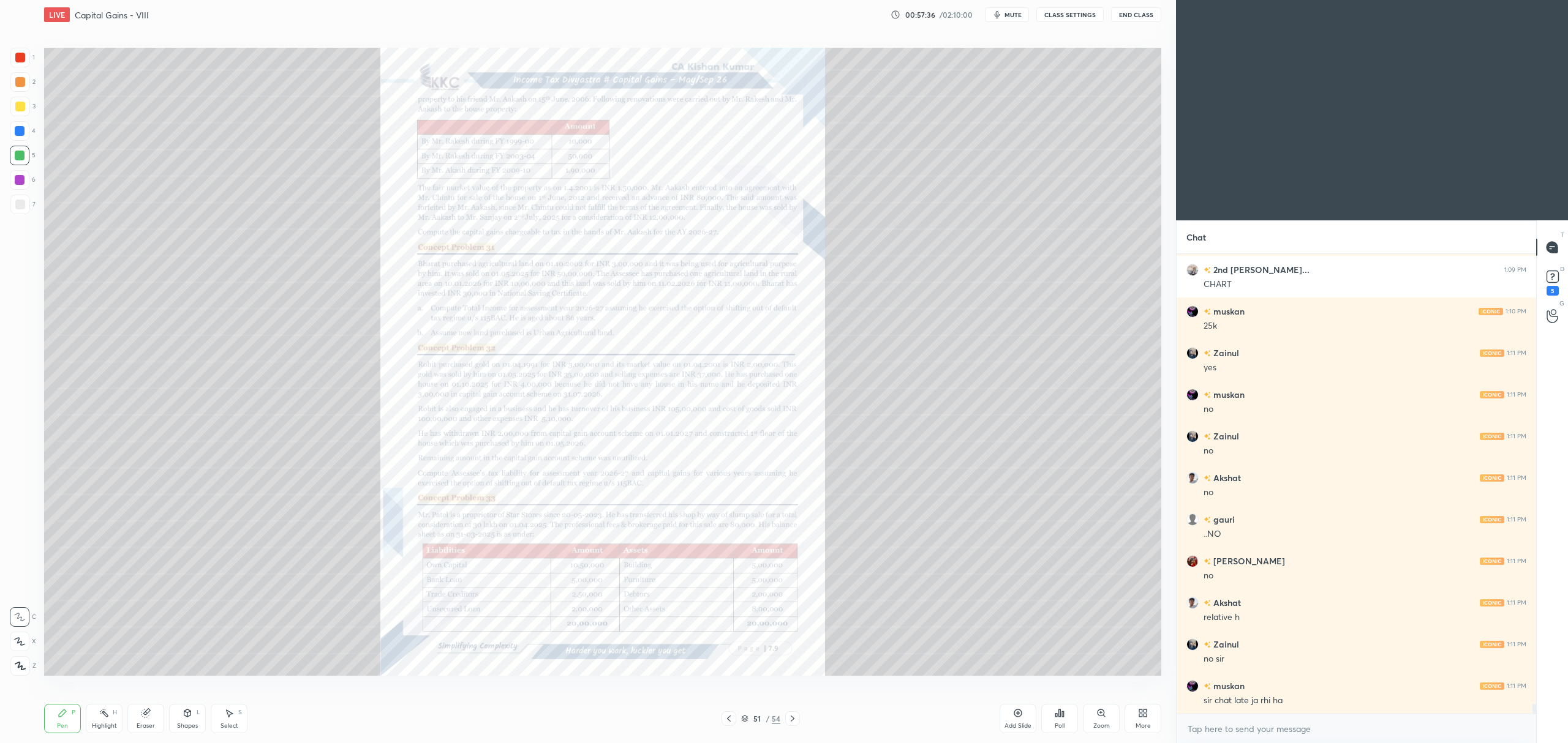
click at [1106, 723] on div "Zoom" at bounding box center [1101, 726] width 17 height 6
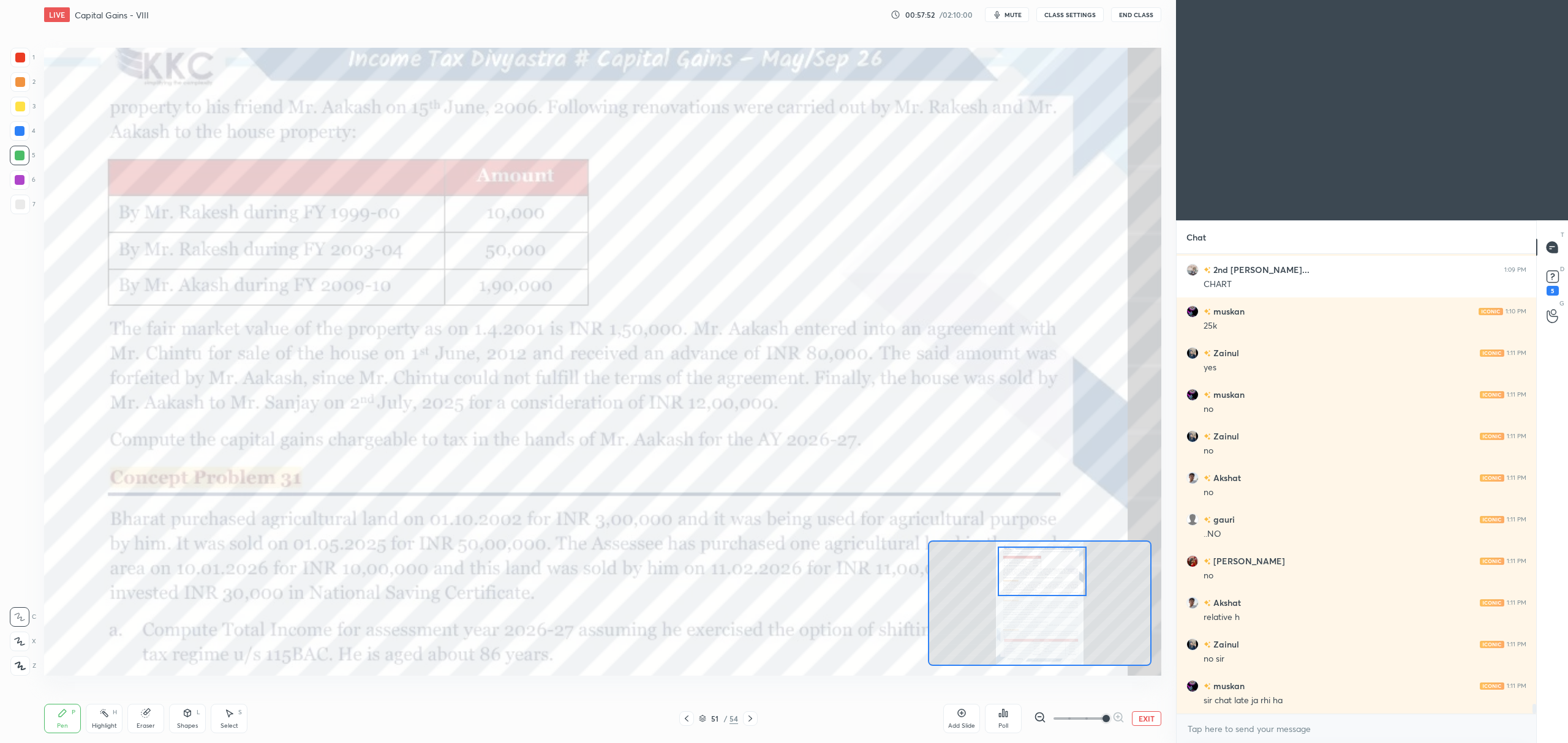
click at [685, 721] on icon at bounding box center [687, 719] width 10 height 10
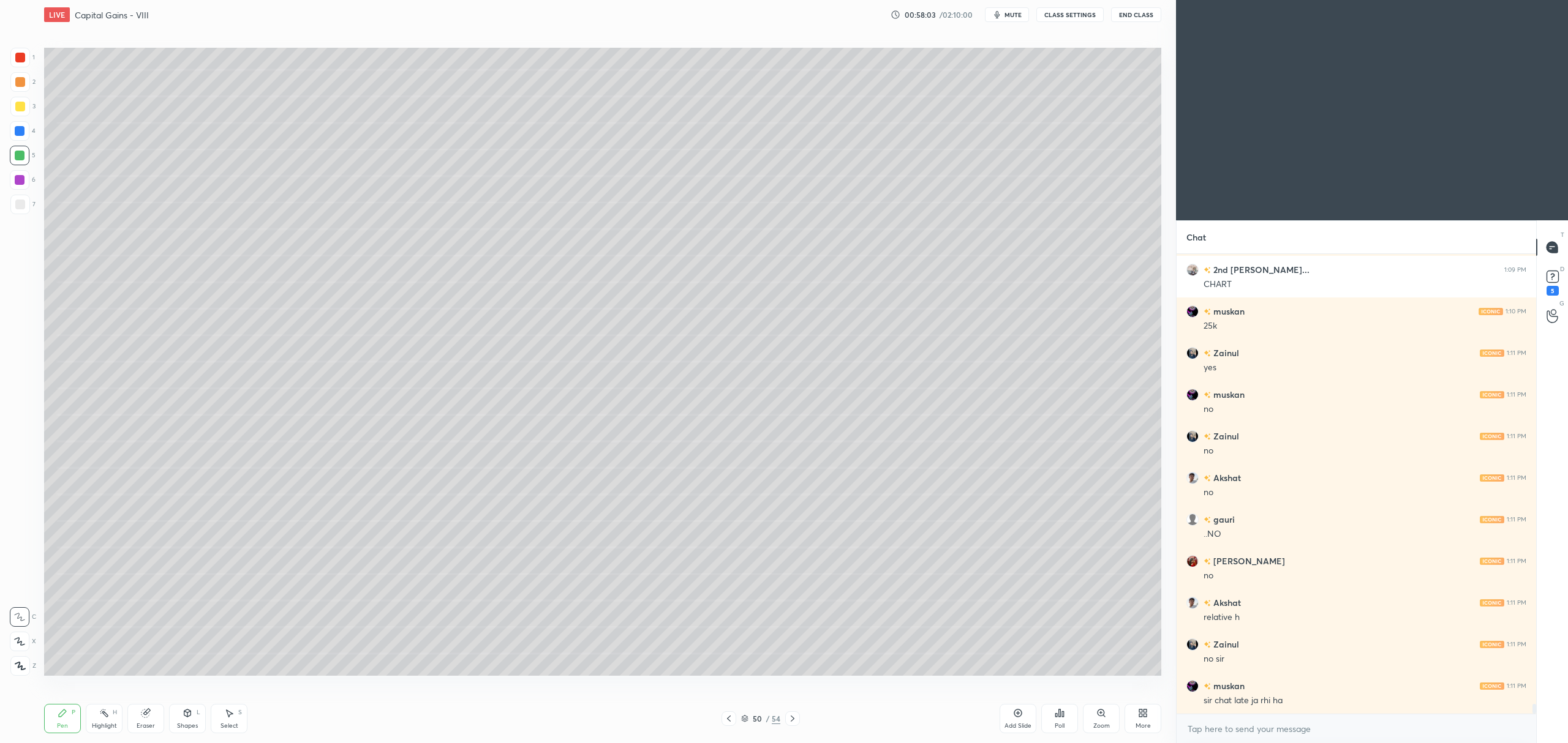
click at [790, 718] on icon at bounding box center [792, 719] width 10 height 10
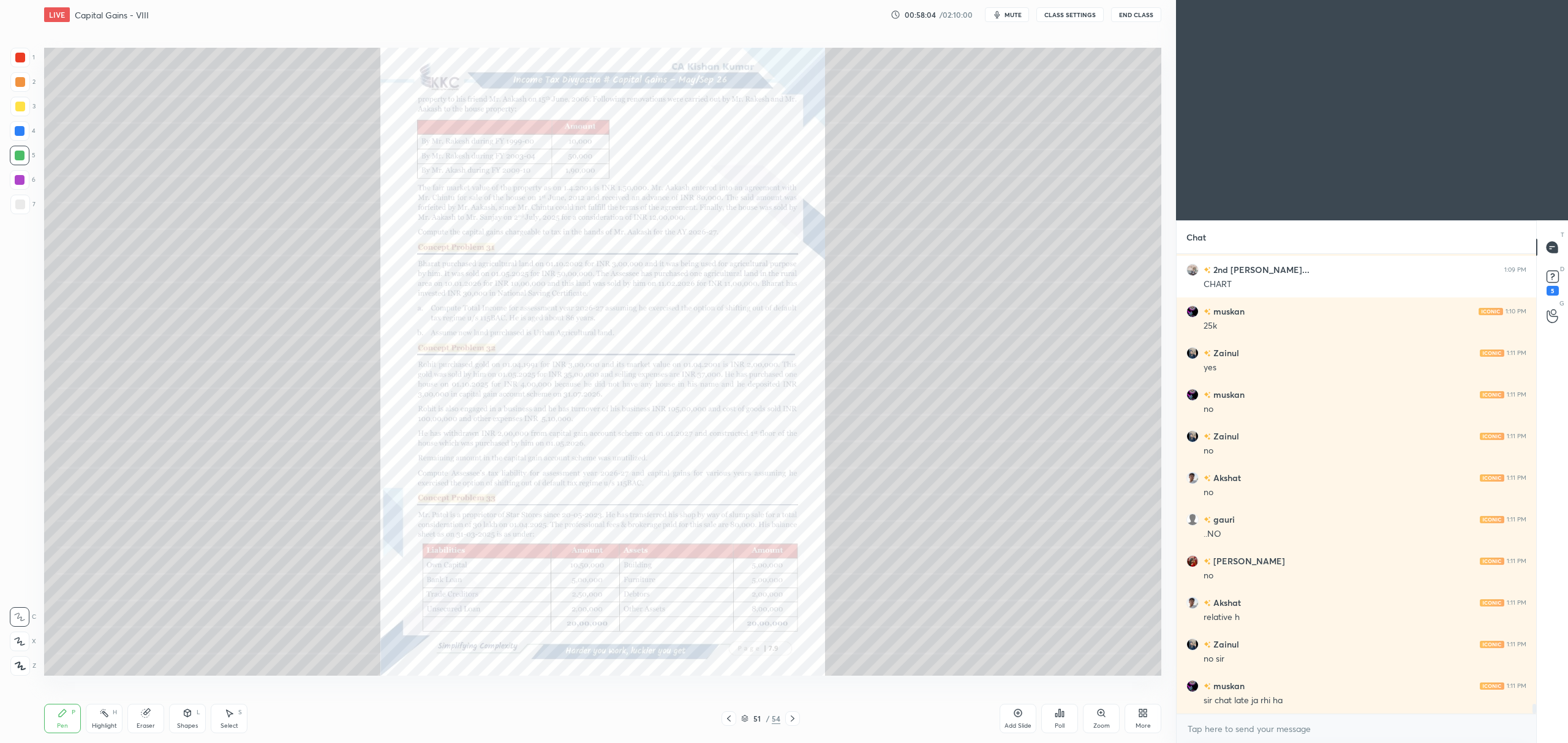
click at [1100, 718] on icon at bounding box center [1101, 713] width 10 height 10
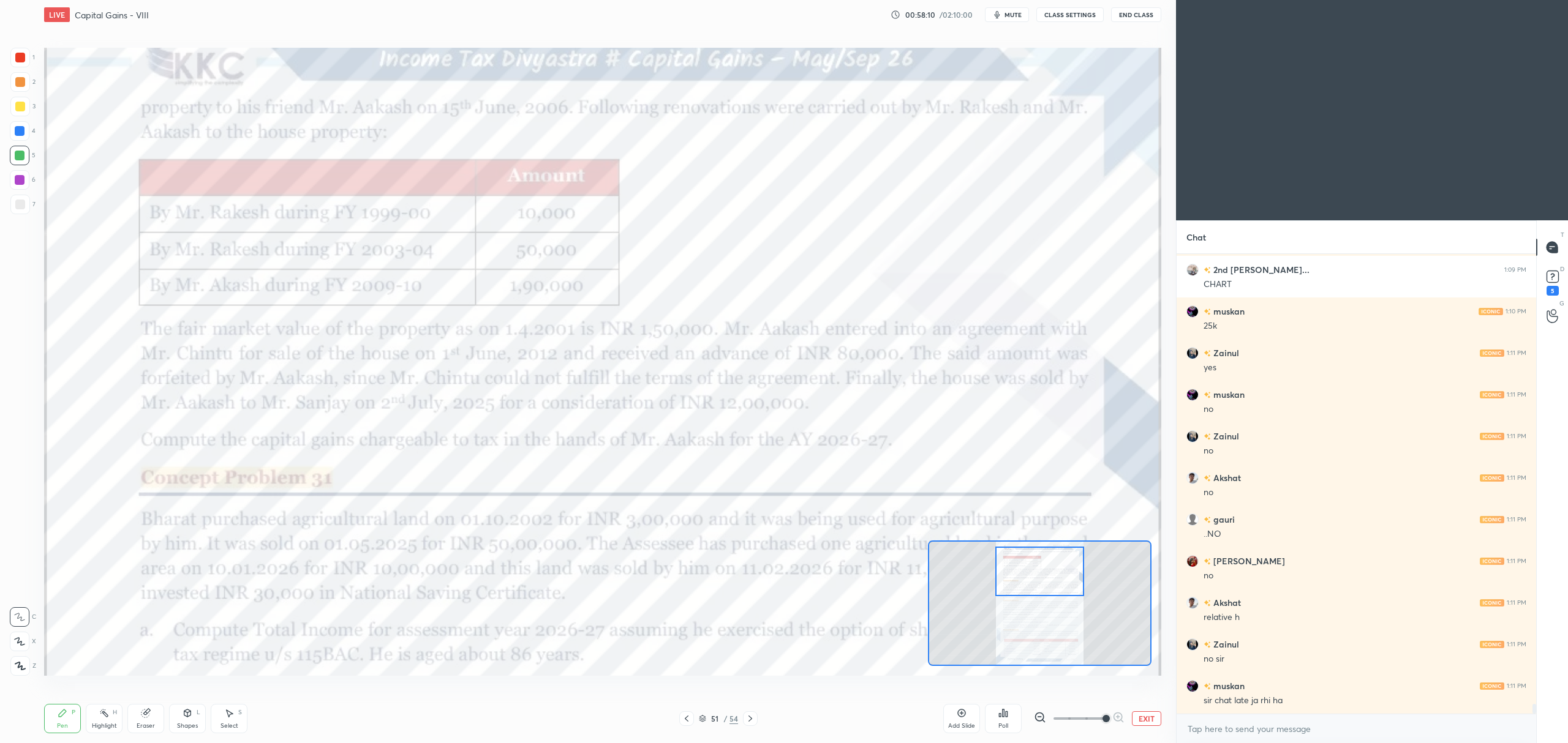
click at [690, 716] on icon at bounding box center [687, 719] width 10 height 10
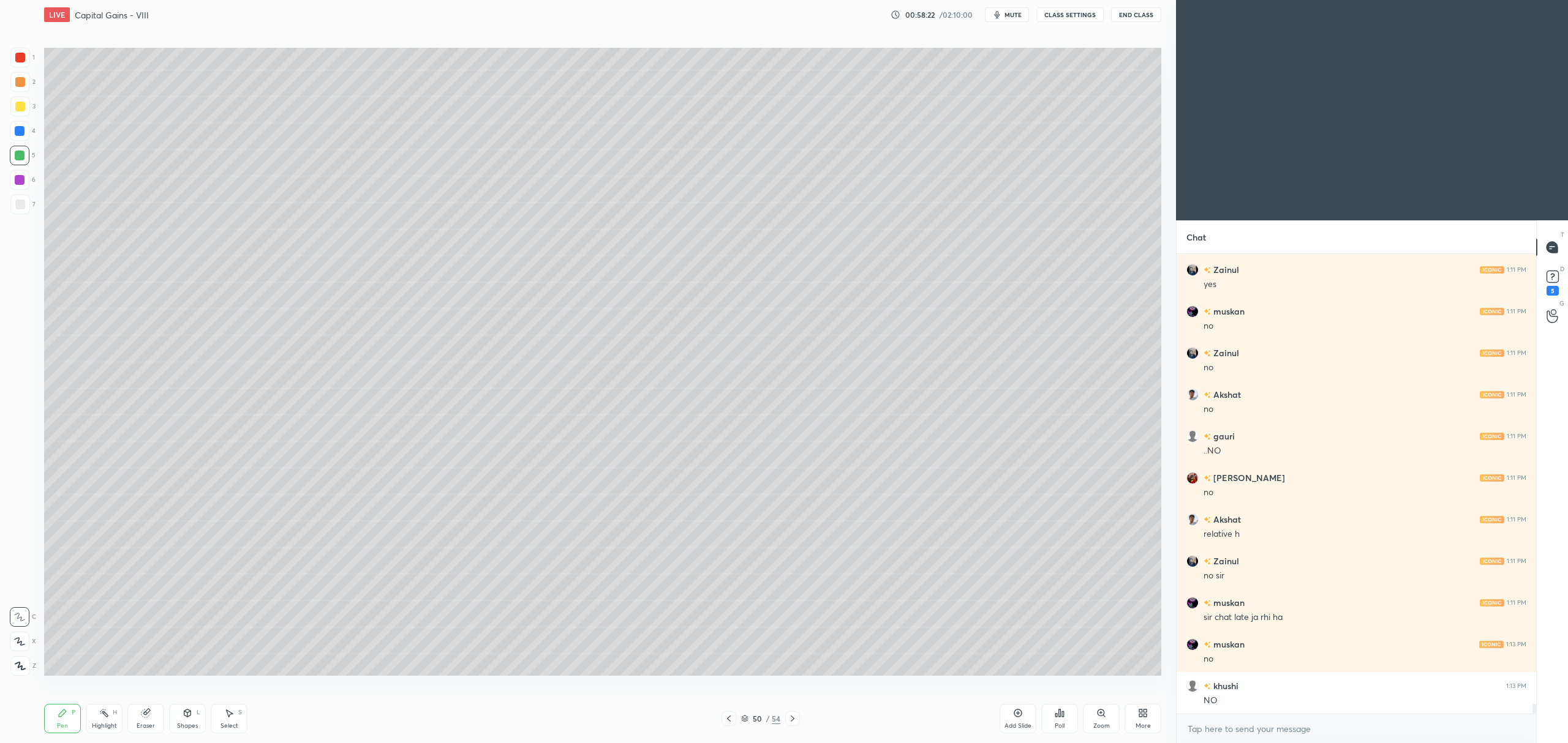
scroll to position [20988, 0]
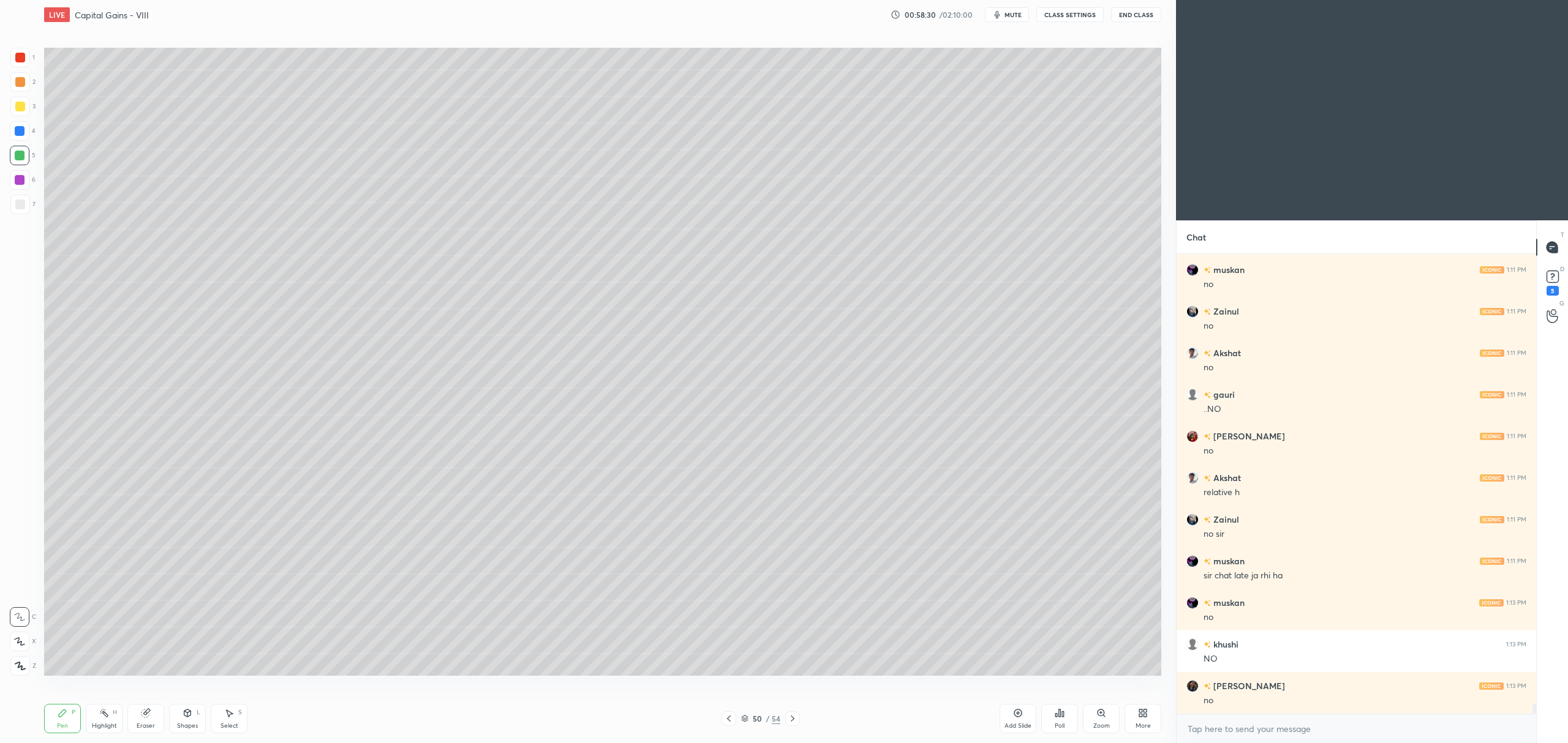
click at [25, 203] on div at bounding box center [20, 205] width 10 height 10
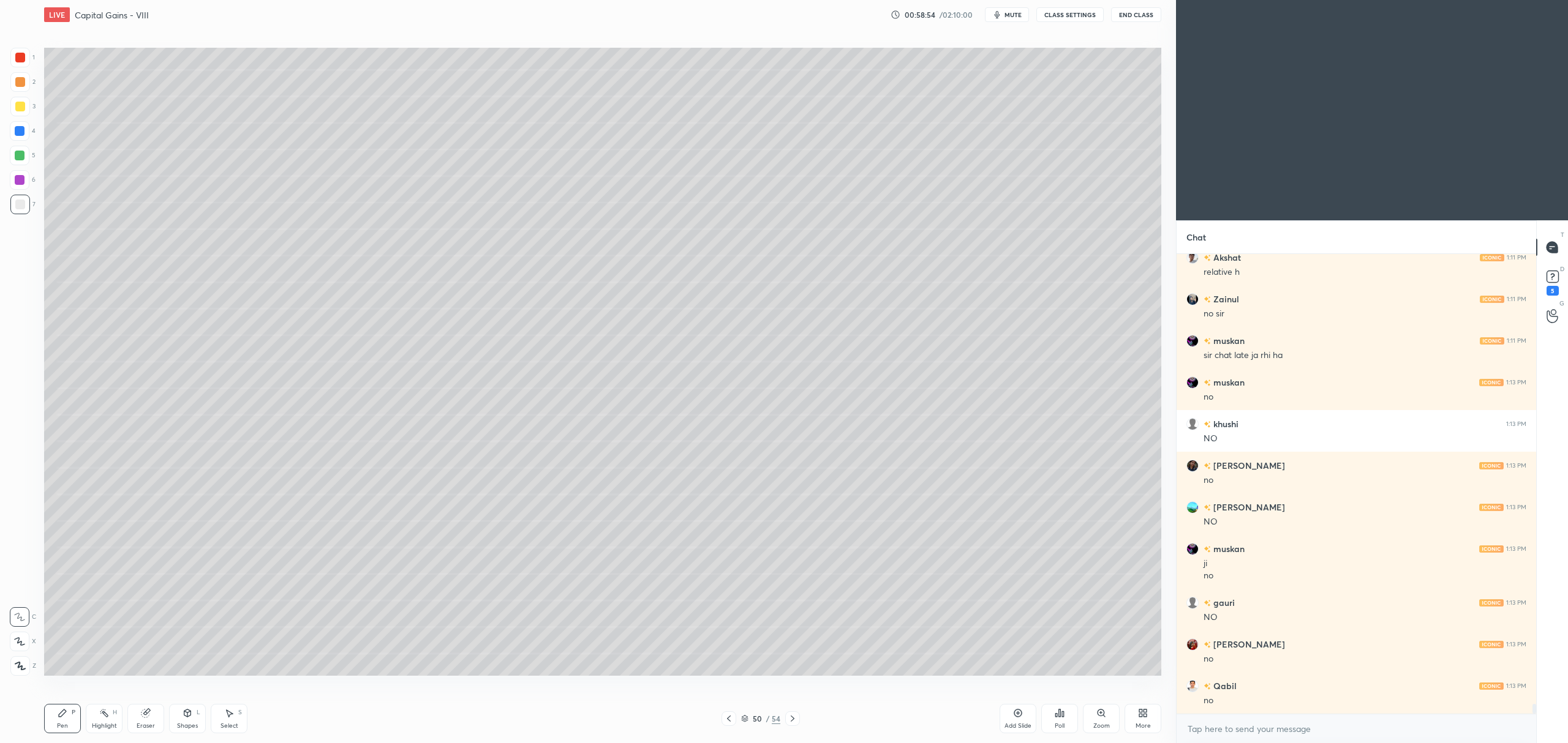
scroll to position [21250, 0]
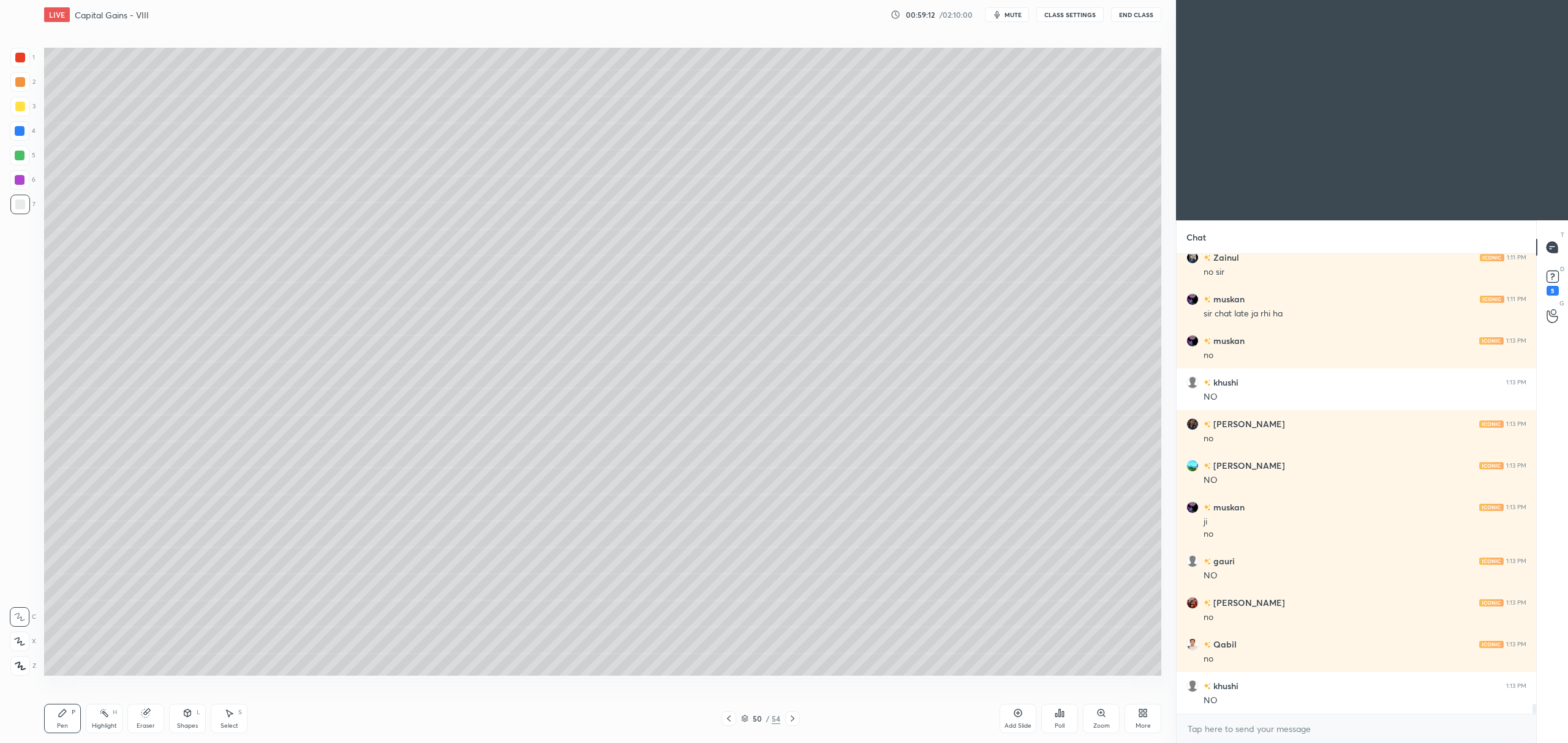
click at [1018, 710] on icon at bounding box center [1018, 713] width 8 height 8
click at [730, 714] on icon at bounding box center [729, 719] width 10 height 10
click at [23, 186] on div at bounding box center [20, 180] width 20 height 20
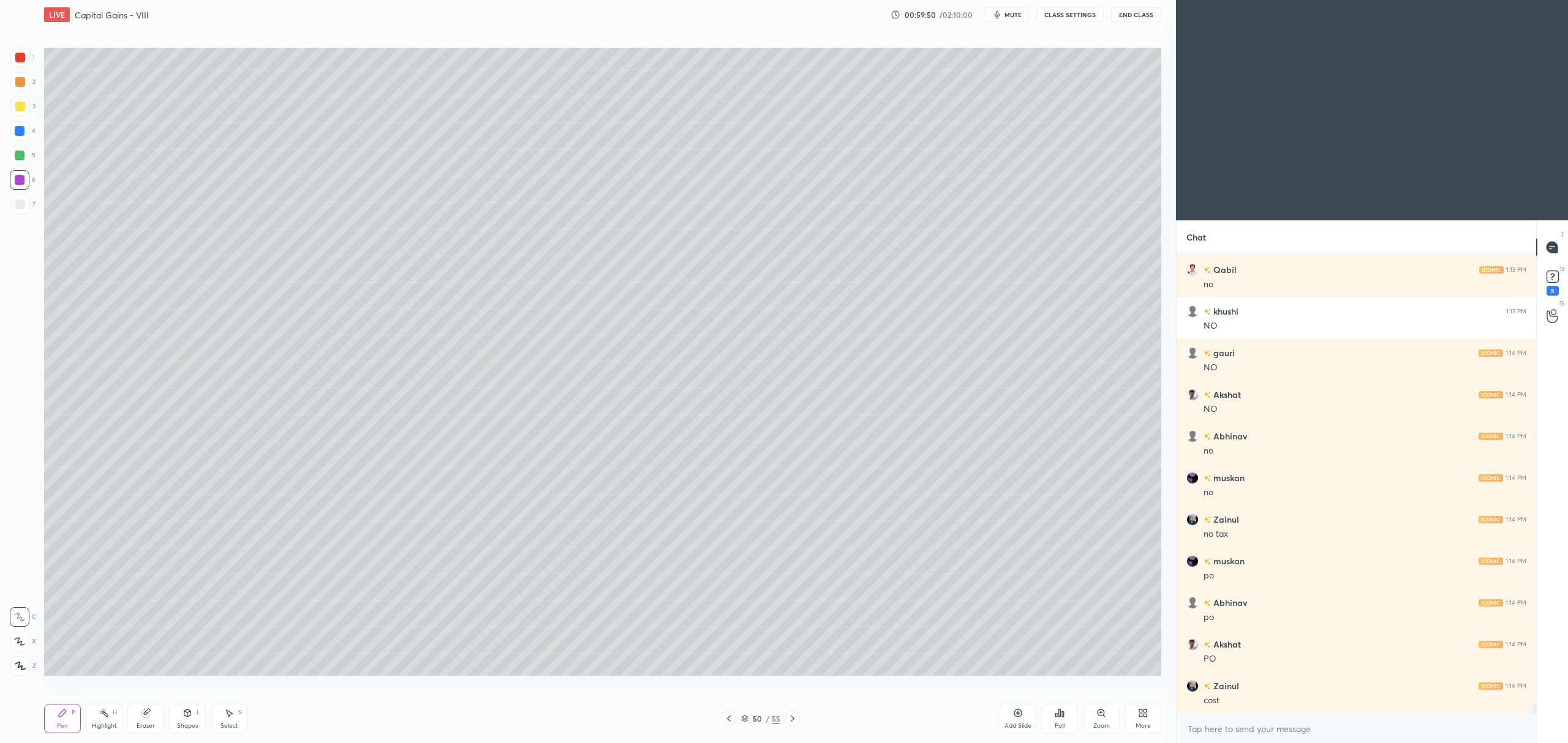
scroll to position [21666, 0]
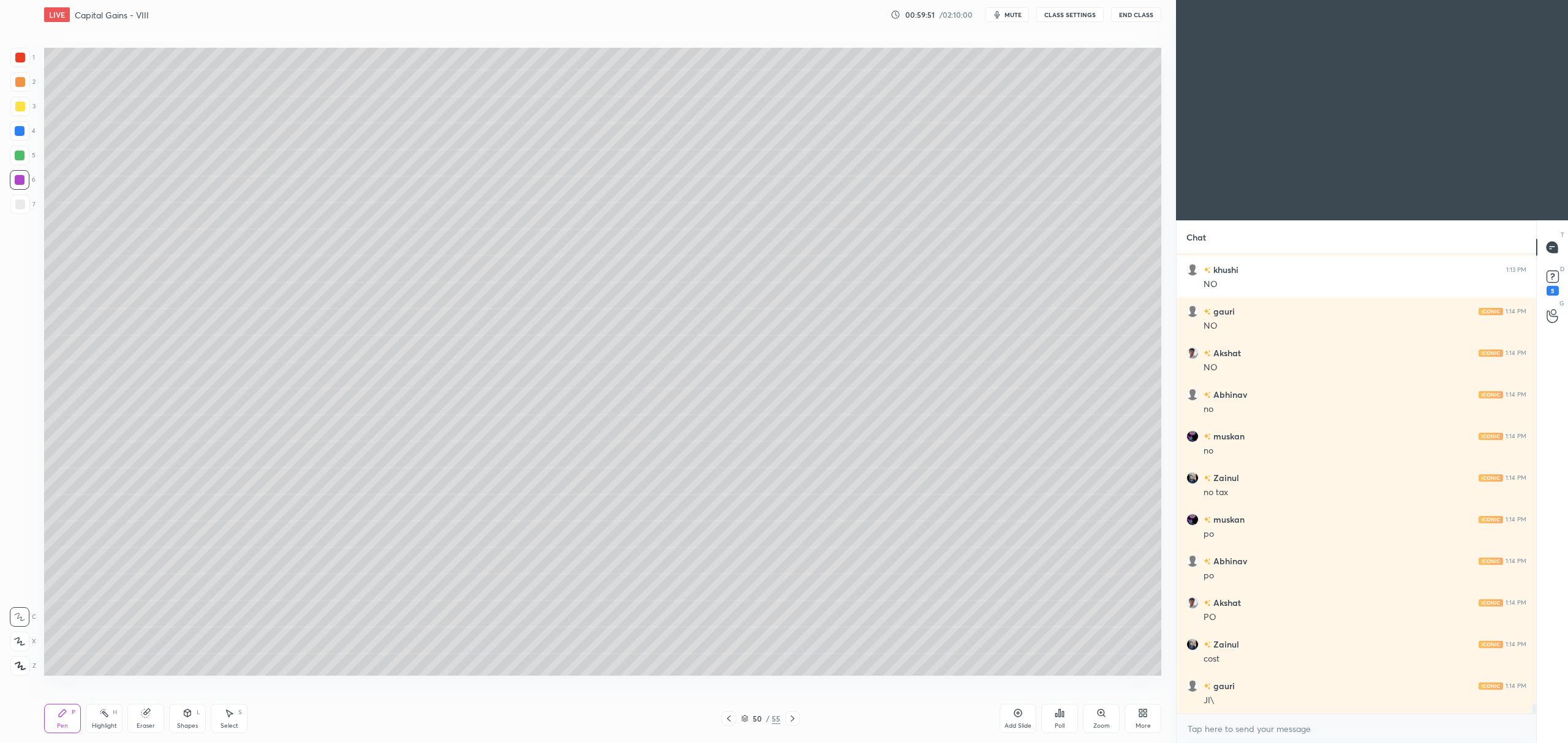
click at [794, 718] on icon at bounding box center [792, 719] width 10 height 10
click at [27, 638] on div at bounding box center [20, 642] width 20 height 20
click at [730, 718] on icon at bounding box center [729, 719] width 10 height 10
click at [732, 716] on icon at bounding box center [729, 719] width 10 height 10
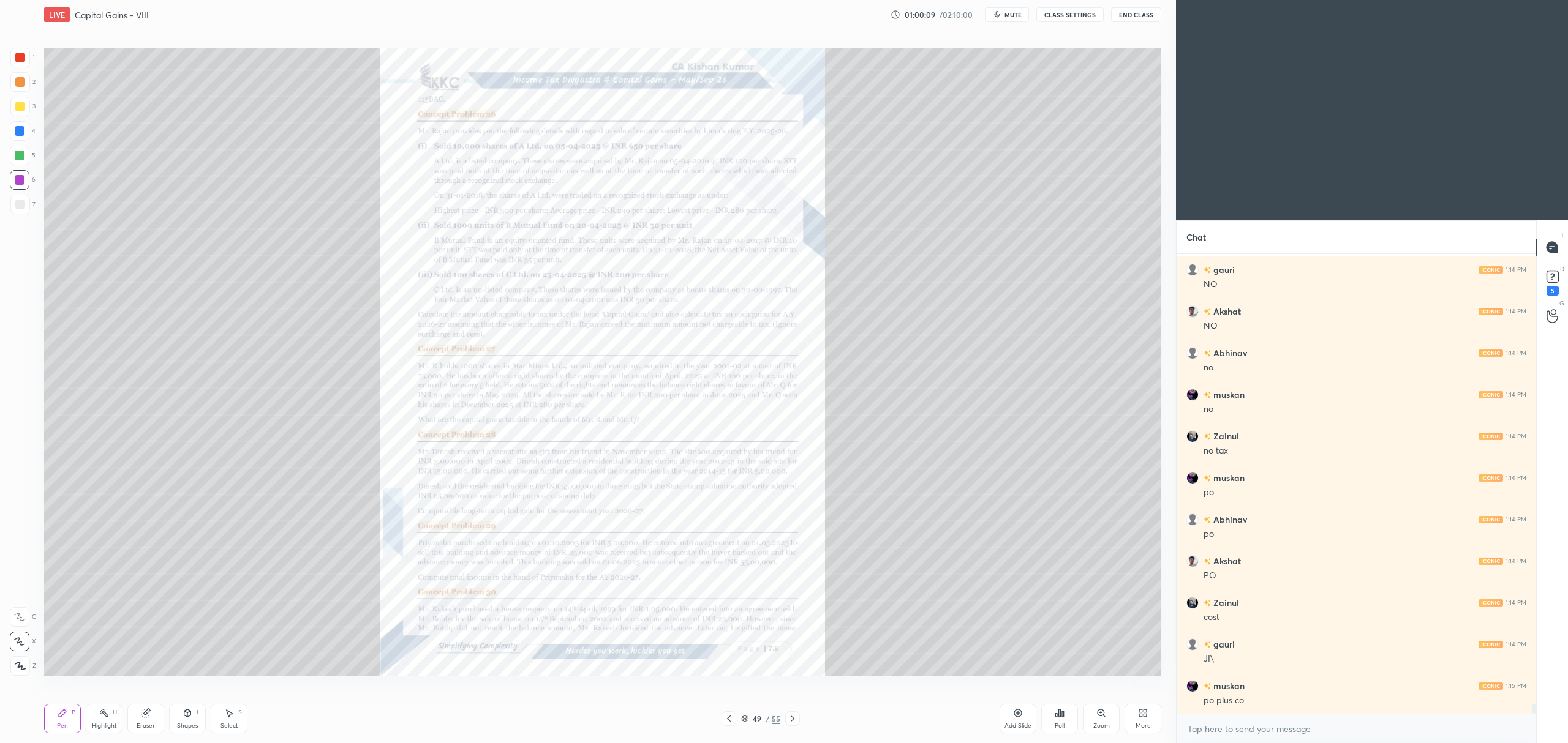
scroll to position [21749, 0]
click at [795, 718] on icon at bounding box center [792, 719] width 10 height 10
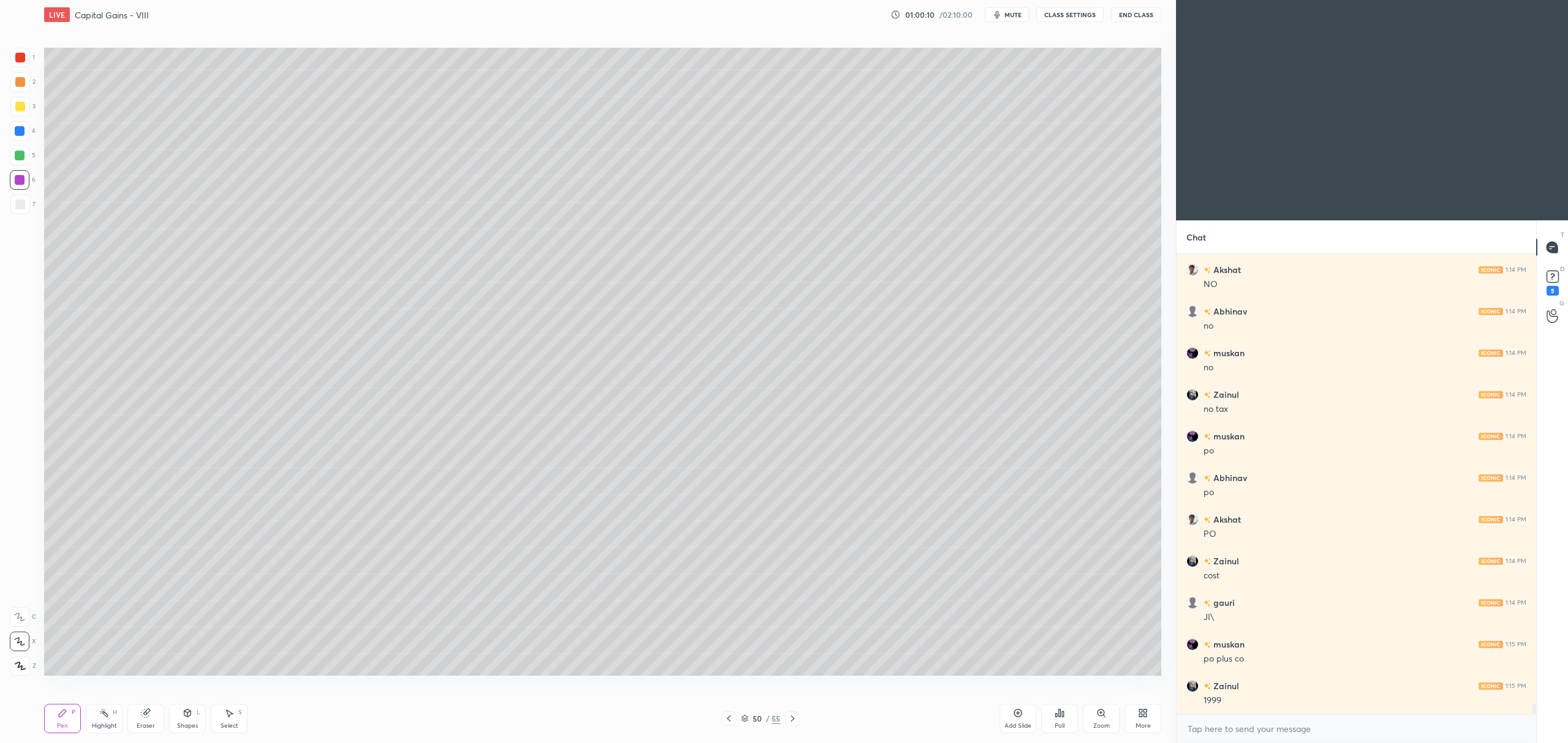
click at [797, 720] on div at bounding box center [792, 719] width 15 height 15
click at [791, 721] on icon at bounding box center [792, 719] width 10 height 10
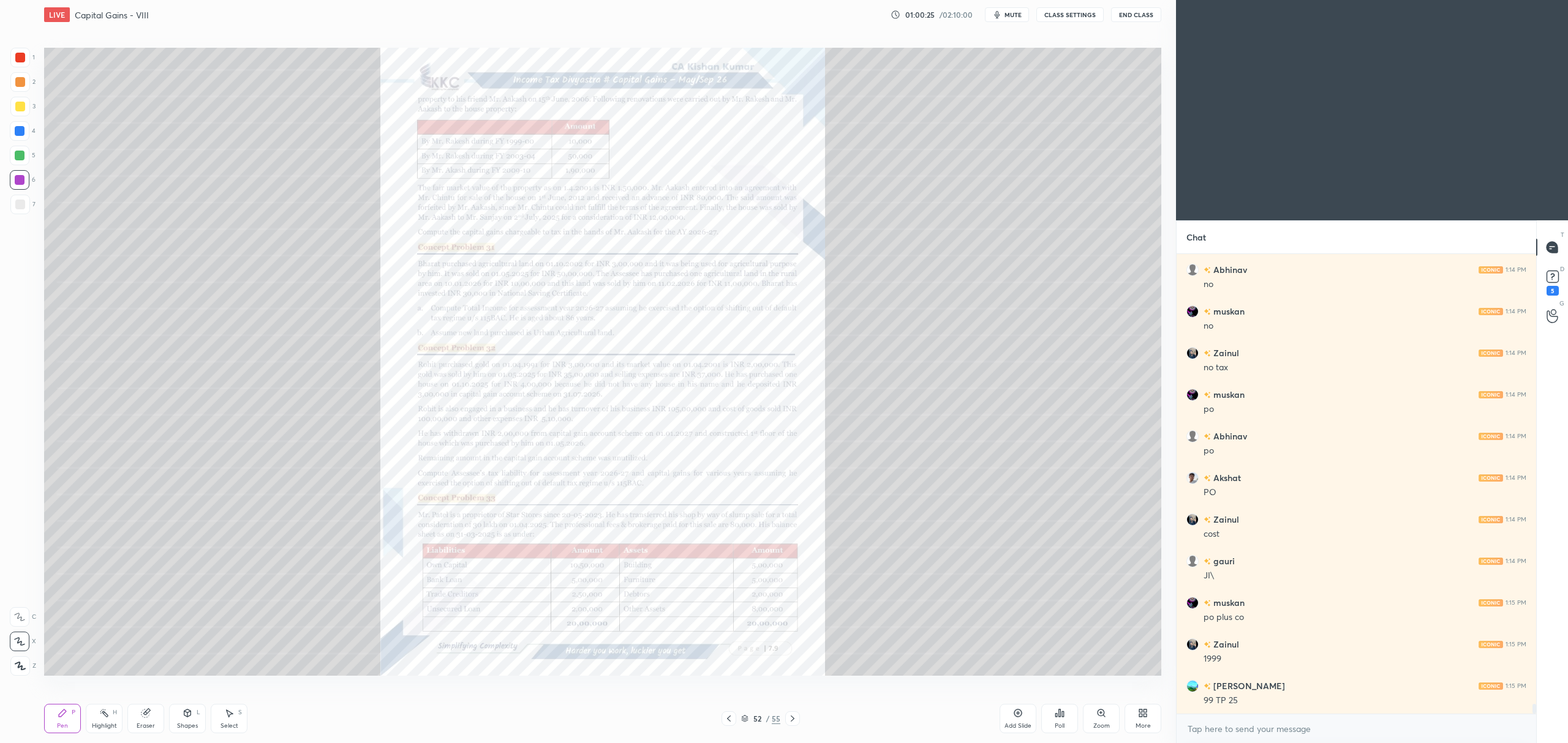
click at [730, 721] on icon at bounding box center [729, 719] width 4 height 6
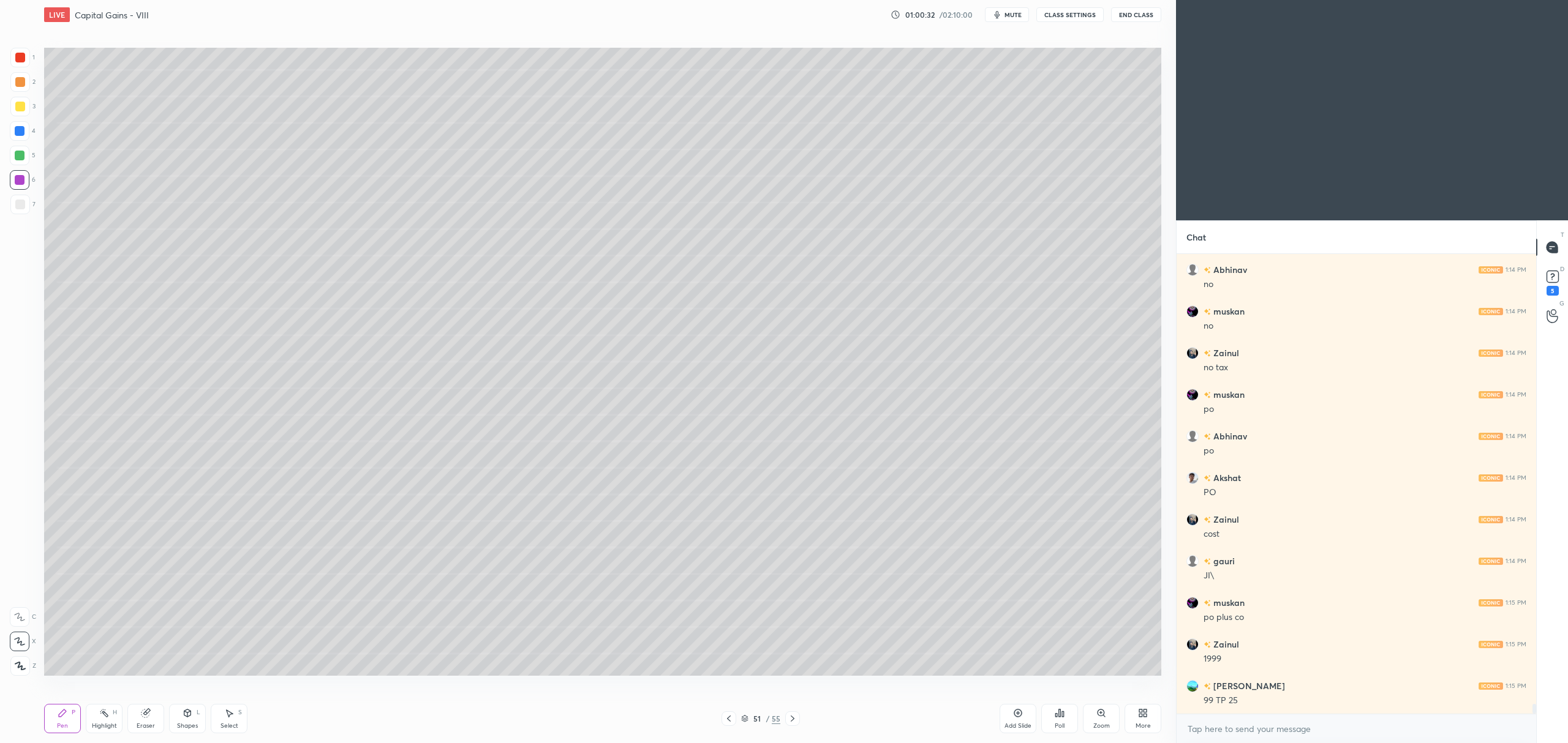
scroll to position [21832, 0]
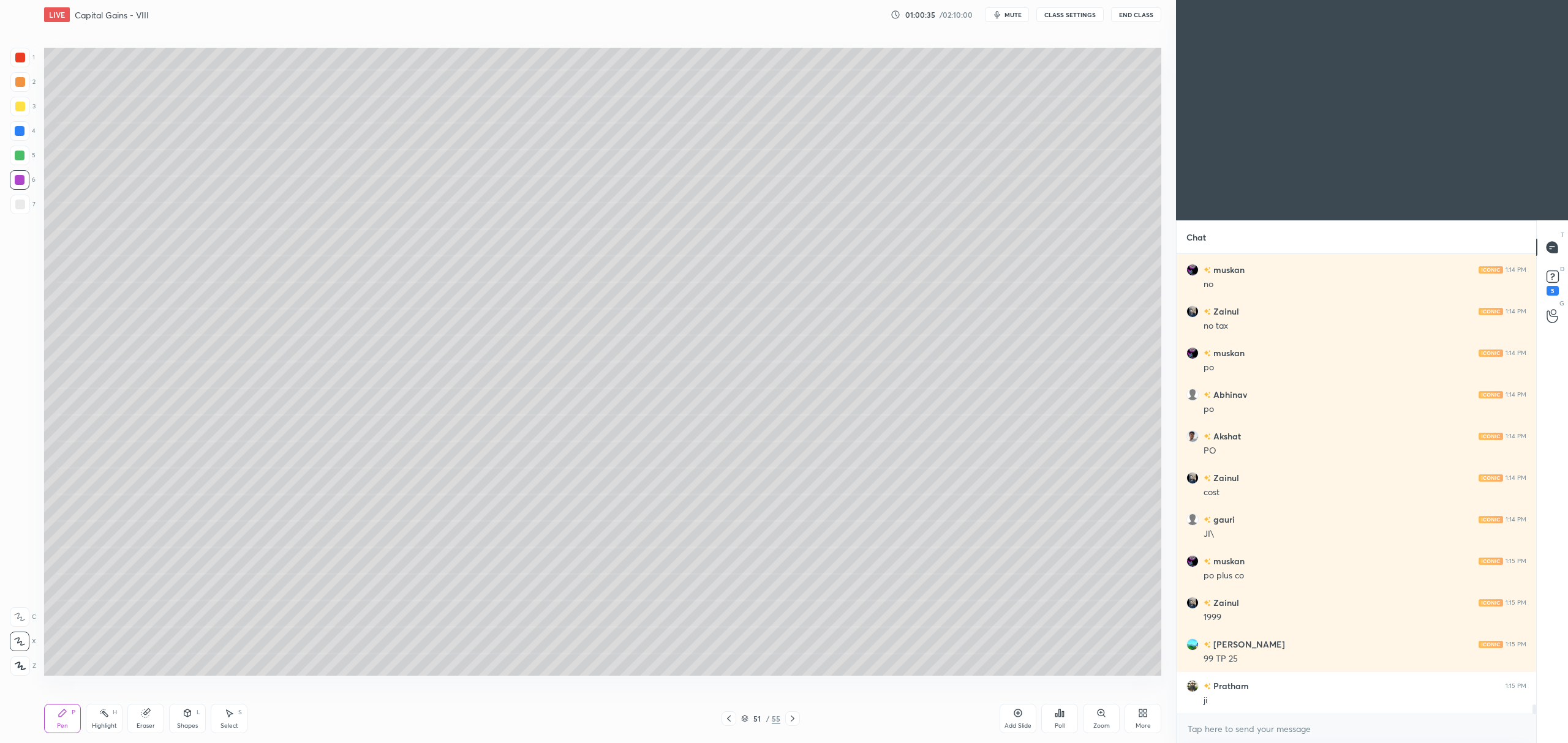
click at [30, 157] on div "5" at bounding box center [23, 155] width 26 height 20
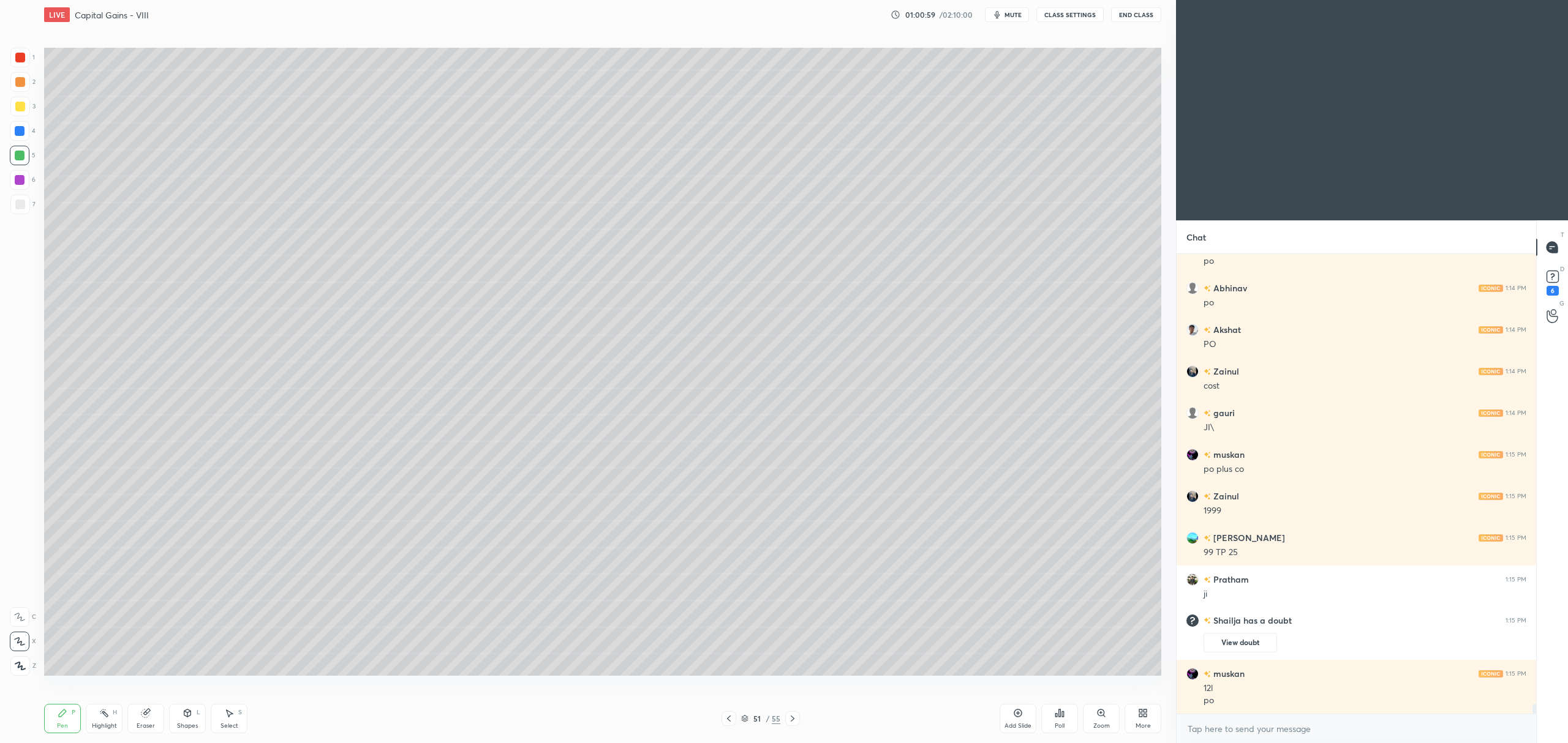
scroll to position [20682, 0]
click at [730, 713] on div at bounding box center [729, 719] width 15 height 15
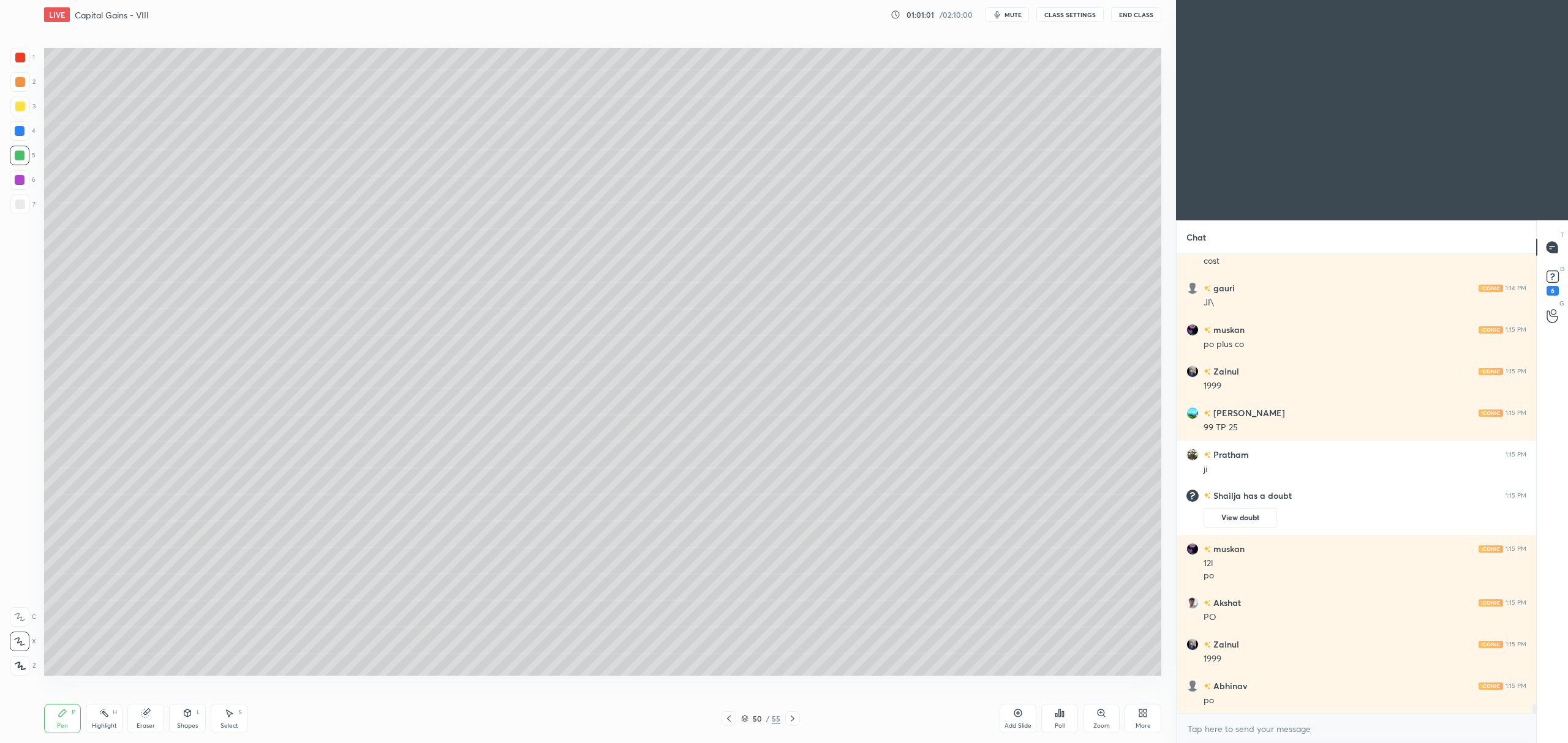
scroll to position [20765, 0]
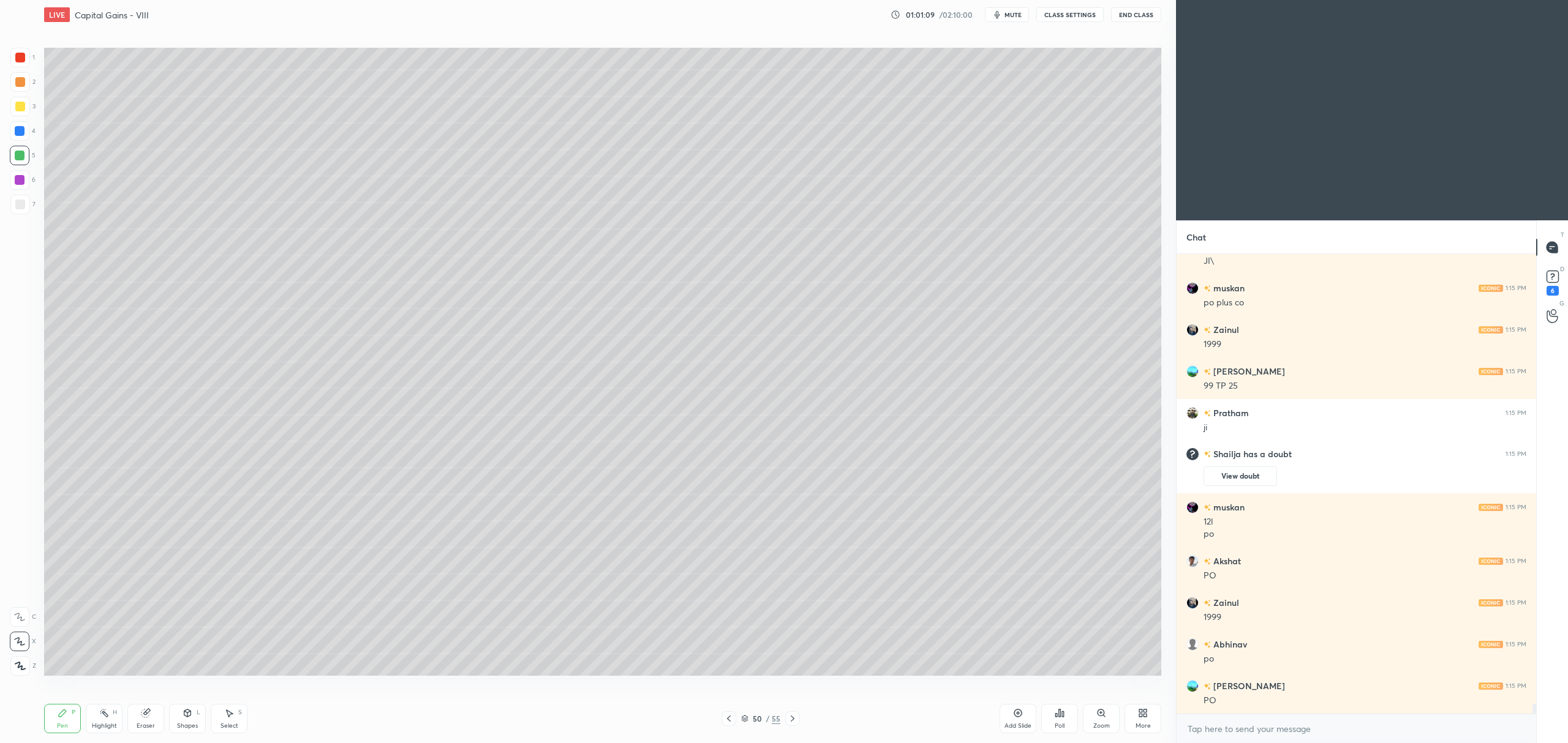
click at [792, 718] on icon at bounding box center [792, 719] width 4 height 6
click at [25, 208] on div at bounding box center [20, 205] width 20 height 20
click at [796, 716] on icon at bounding box center [792, 719] width 10 height 10
click at [726, 721] on icon at bounding box center [729, 719] width 10 height 10
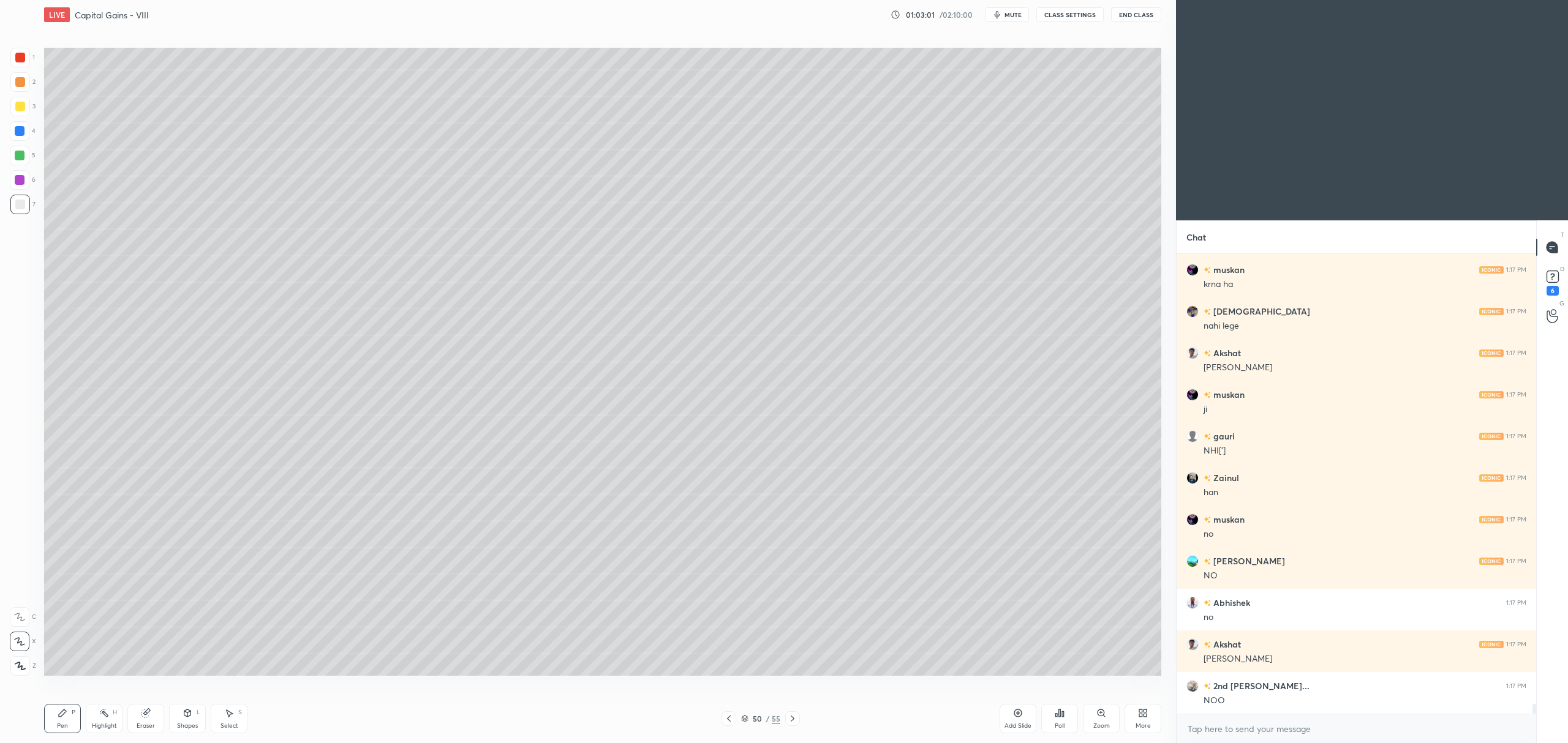
scroll to position [21431, 0]
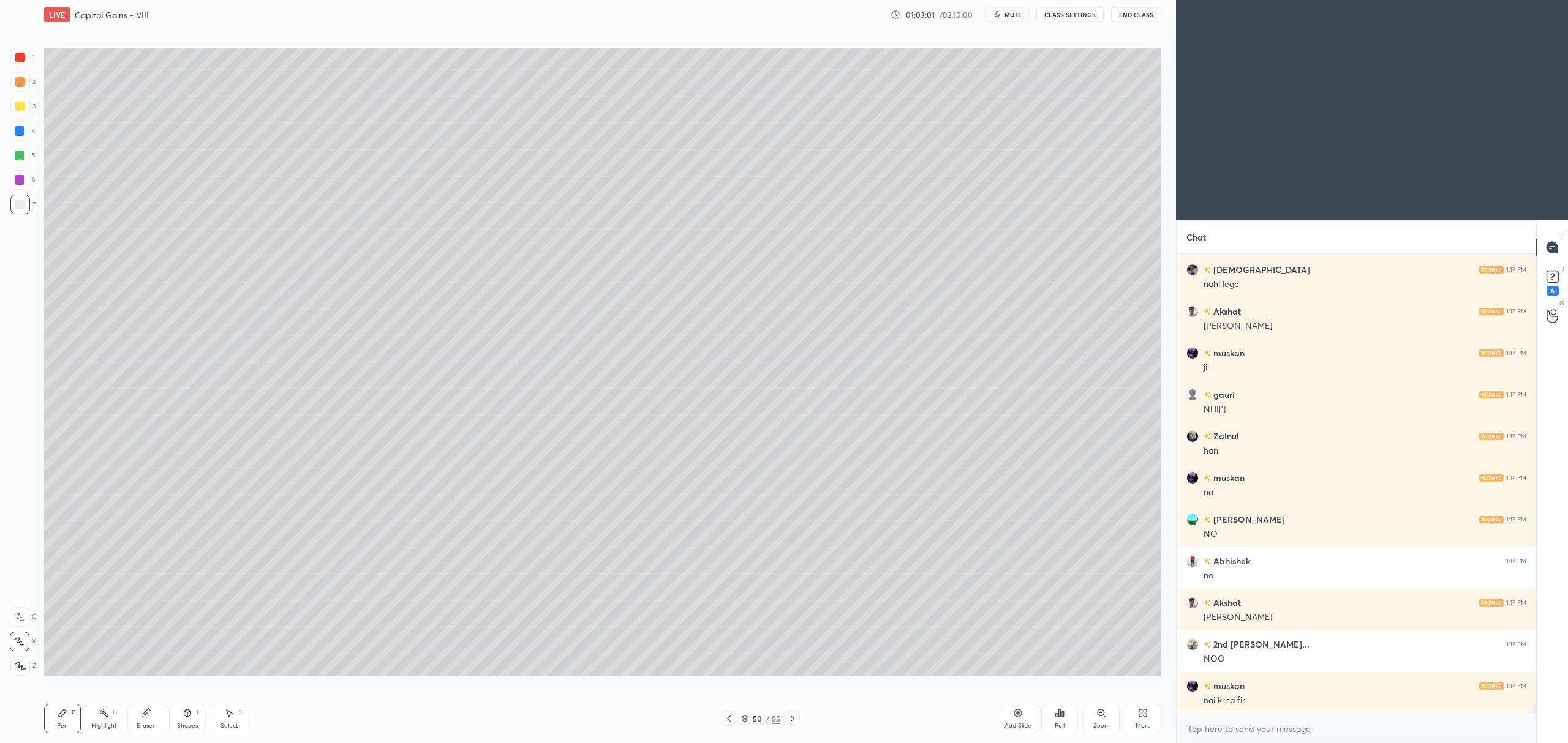
click at [24, 113] on div at bounding box center [20, 106] width 20 height 20
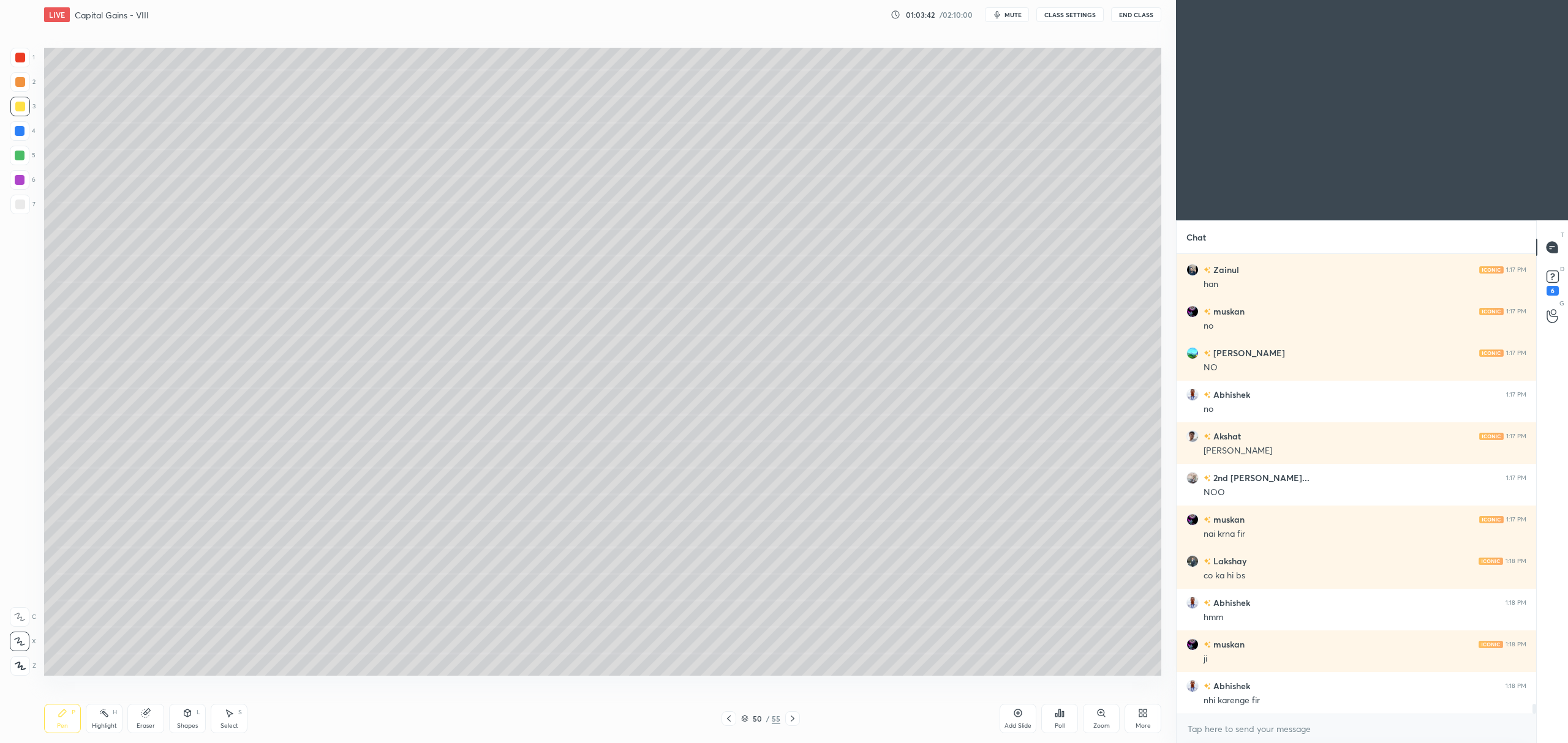
scroll to position [21639, 0]
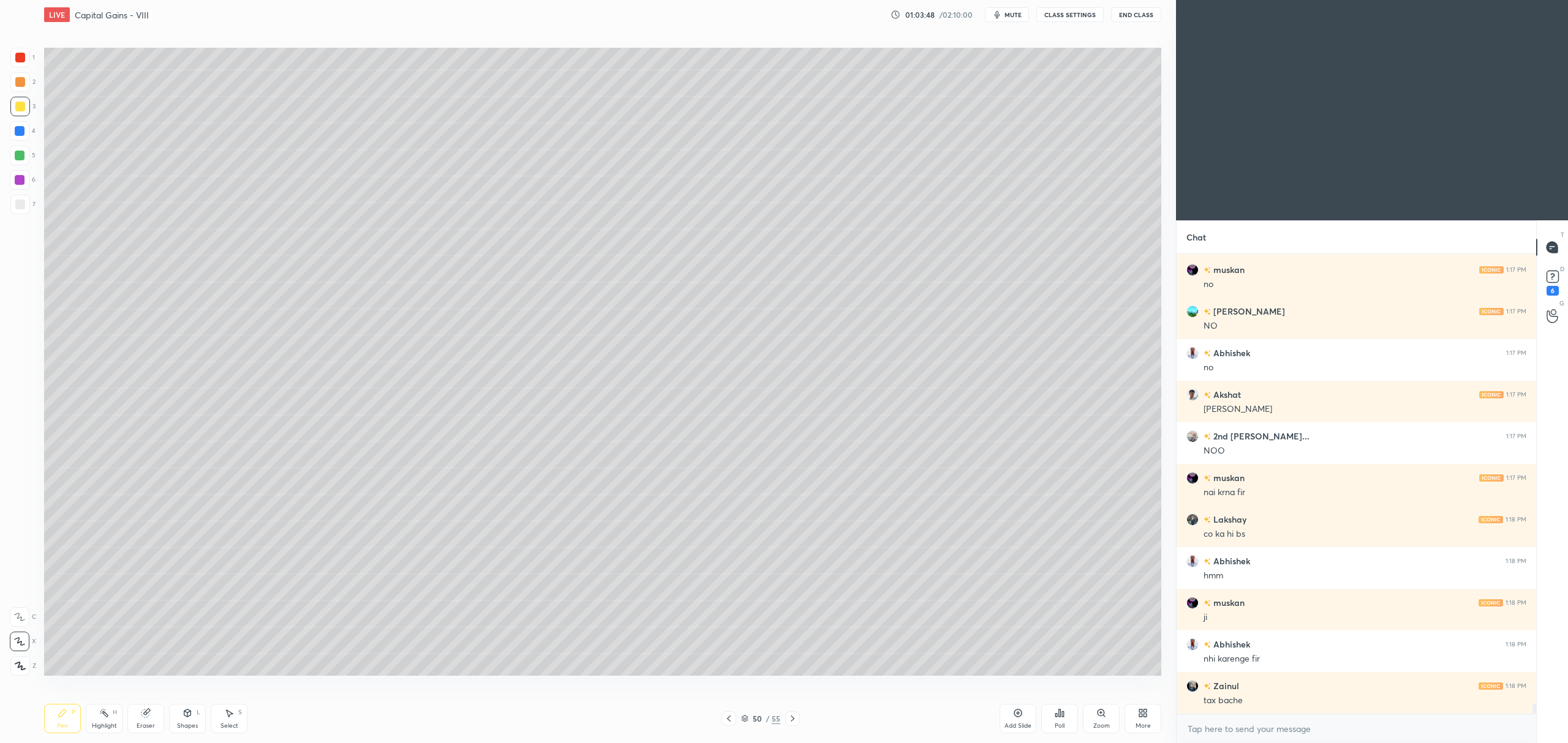
click at [790, 718] on icon at bounding box center [792, 719] width 10 height 10
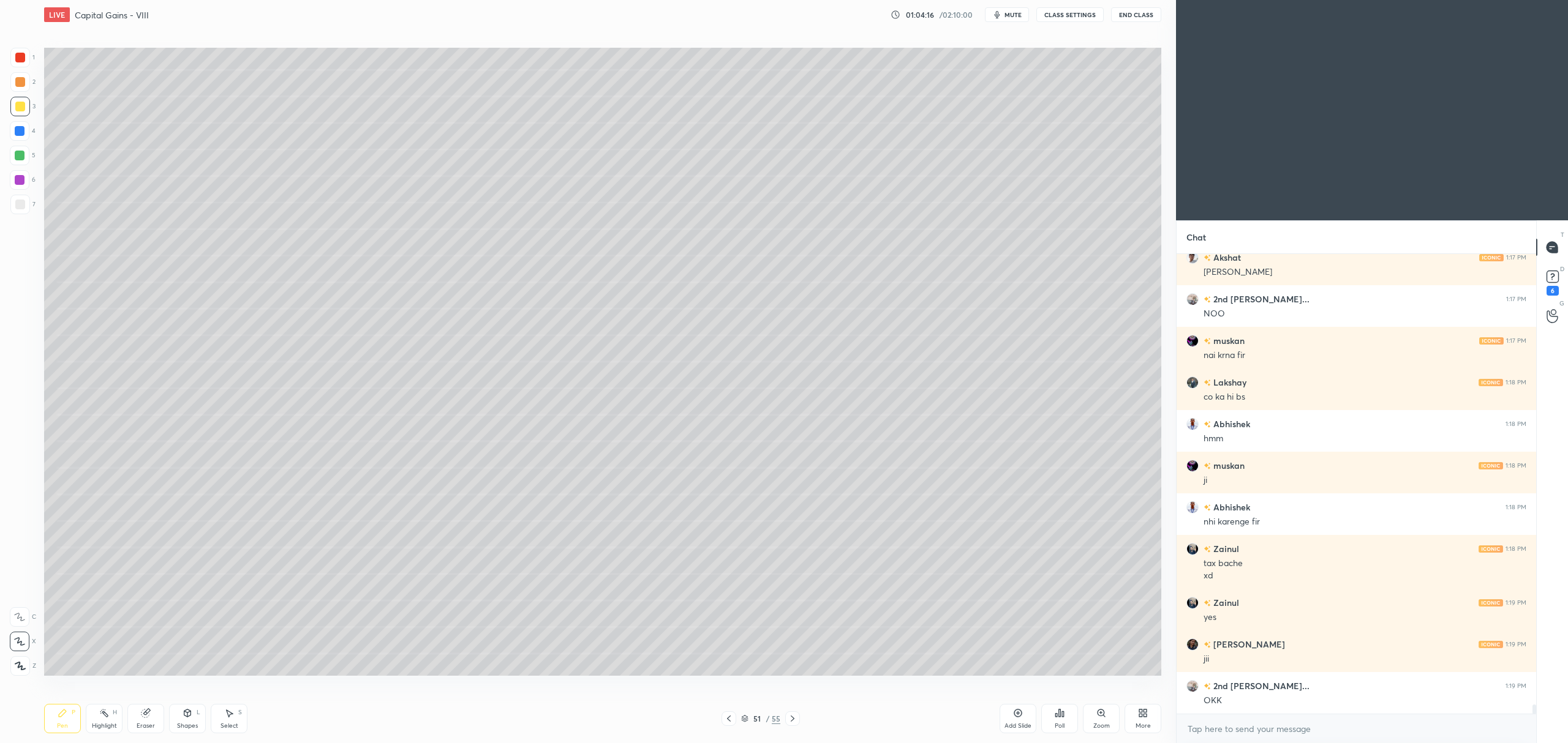
scroll to position [21818, 0]
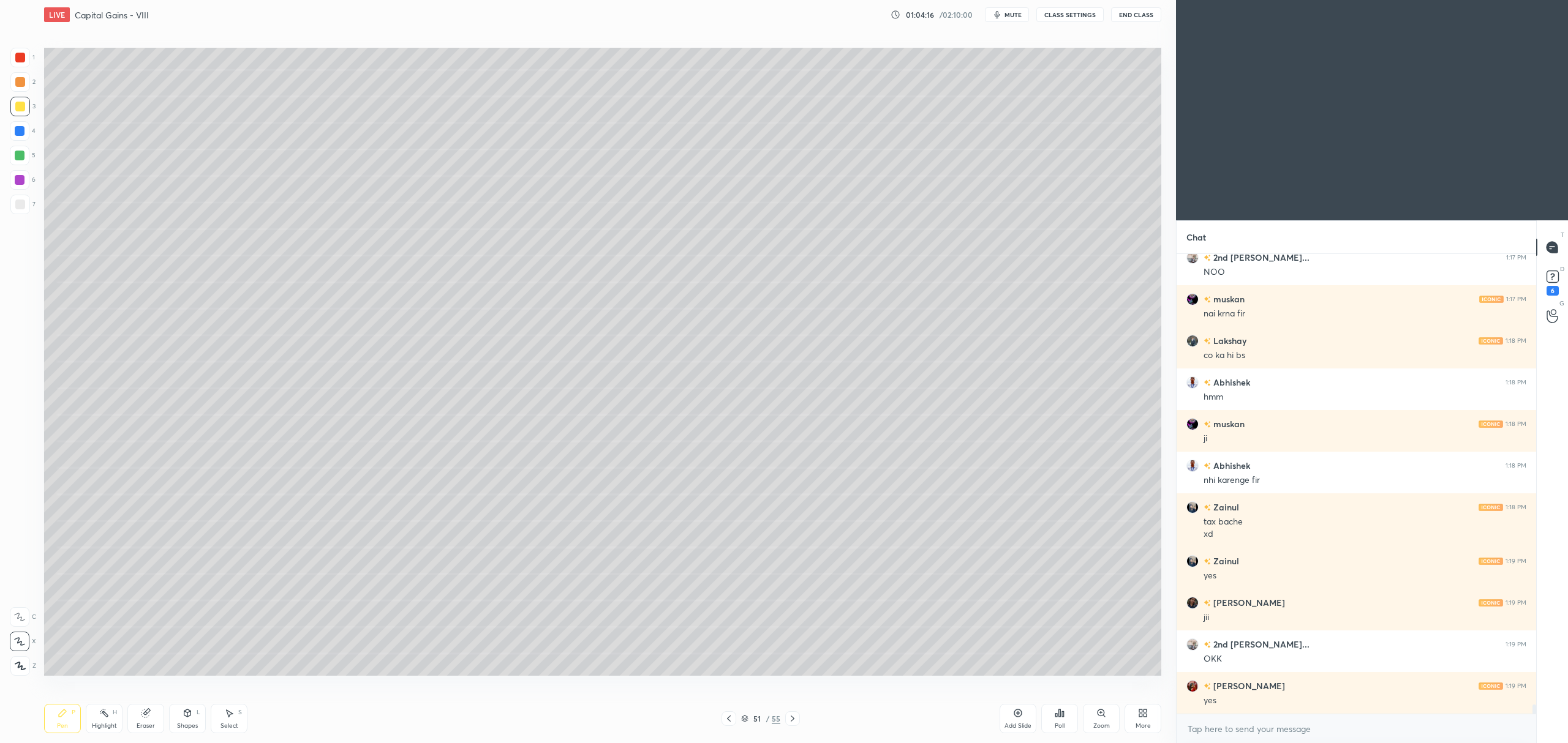
click at [743, 721] on icon at bounding box center [745, 721] width 6 height 2
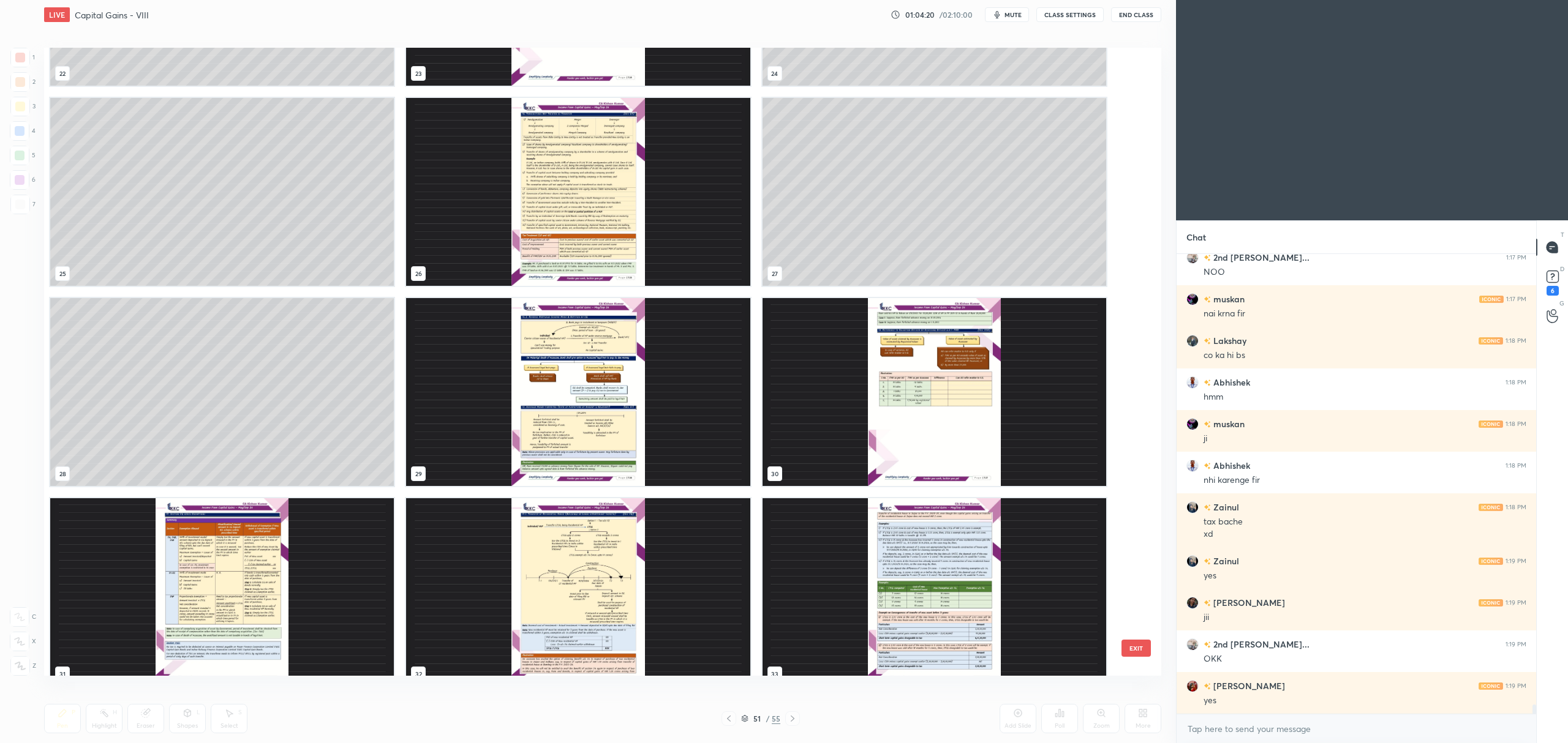
scroll to position [1536, 0]
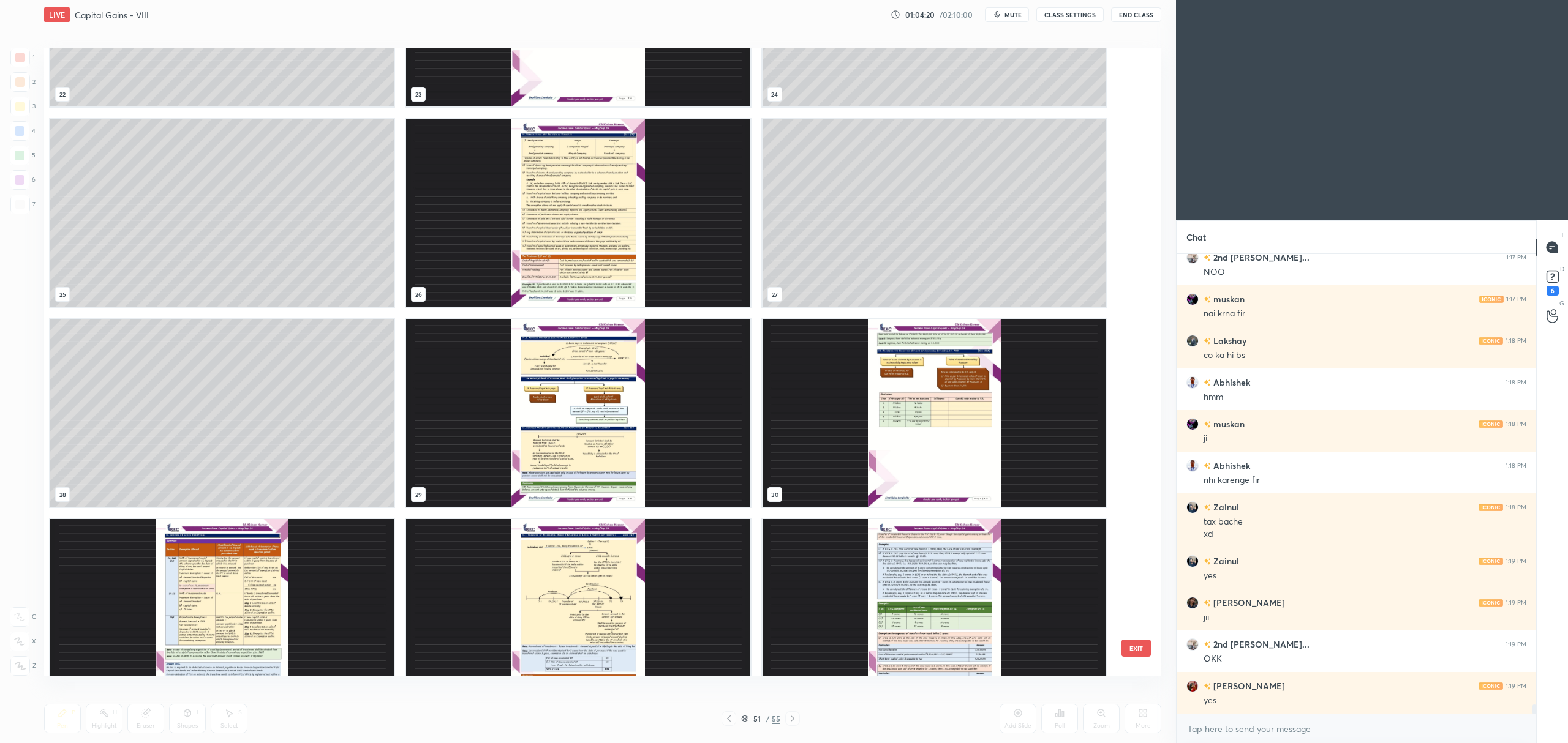
click at [584, 393] on img "grid" at bounding box center [578, 413] width 344 height 188
click at [587, 392] on img "grid" at bounding box center [578, 413] width 344 height 188
click at [591, 388] on img "grid" at bounding box center [578, 413] width 344 height 188
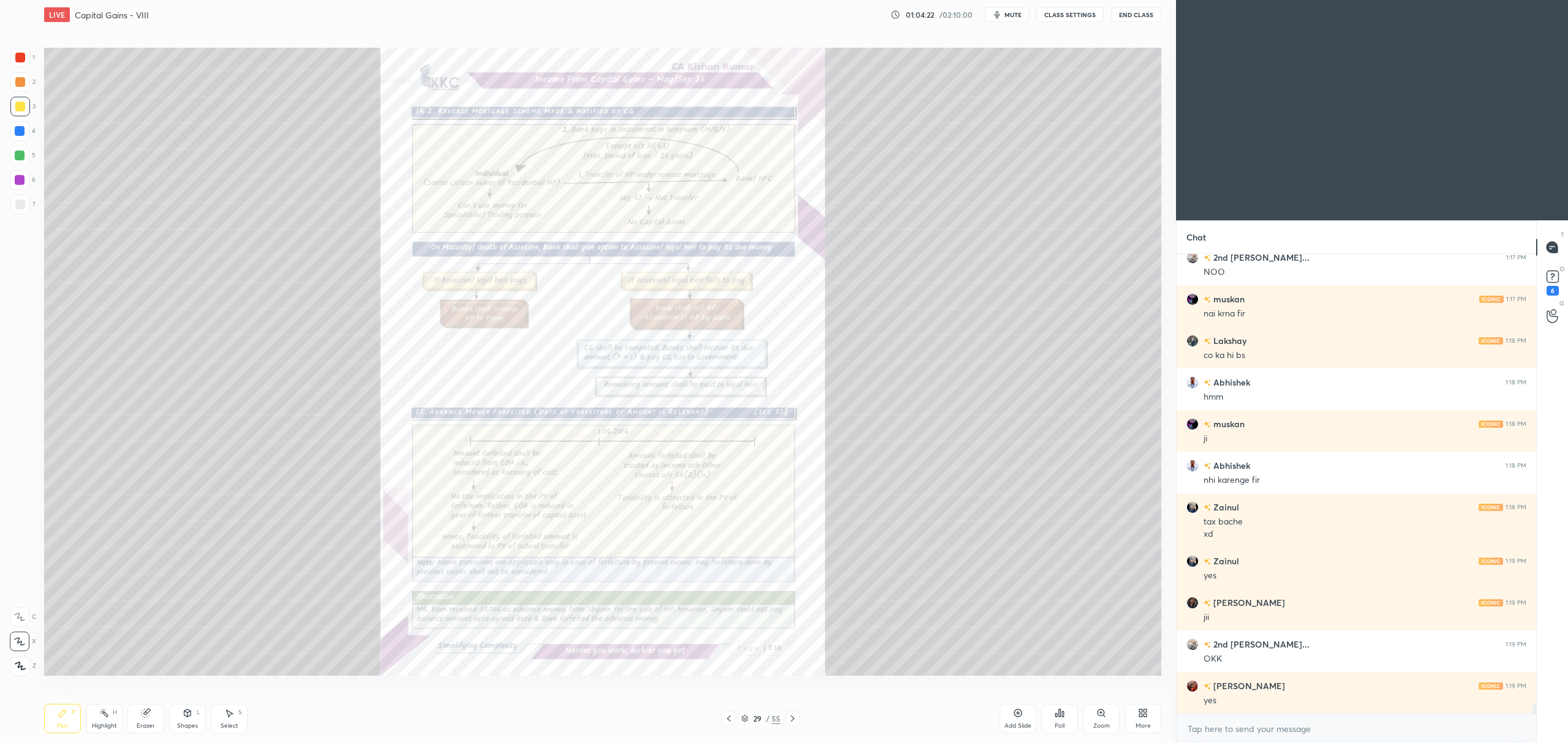
click at [1102, 725] on div "Zoom" at bounding box center [1101, 726] width 17 height 6
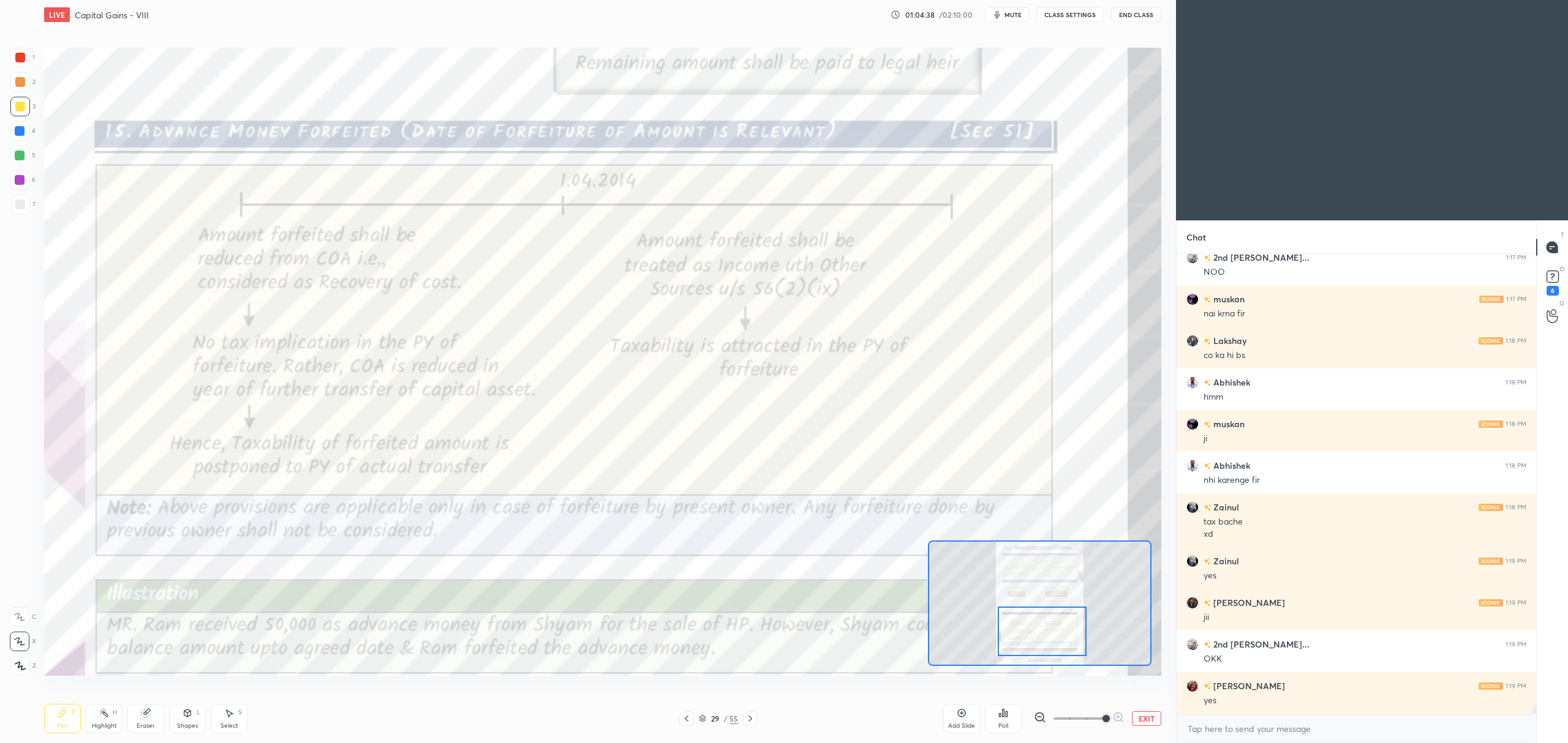
click at [703, 720] on icon at bounding box center [703, 719] width 7 height 7
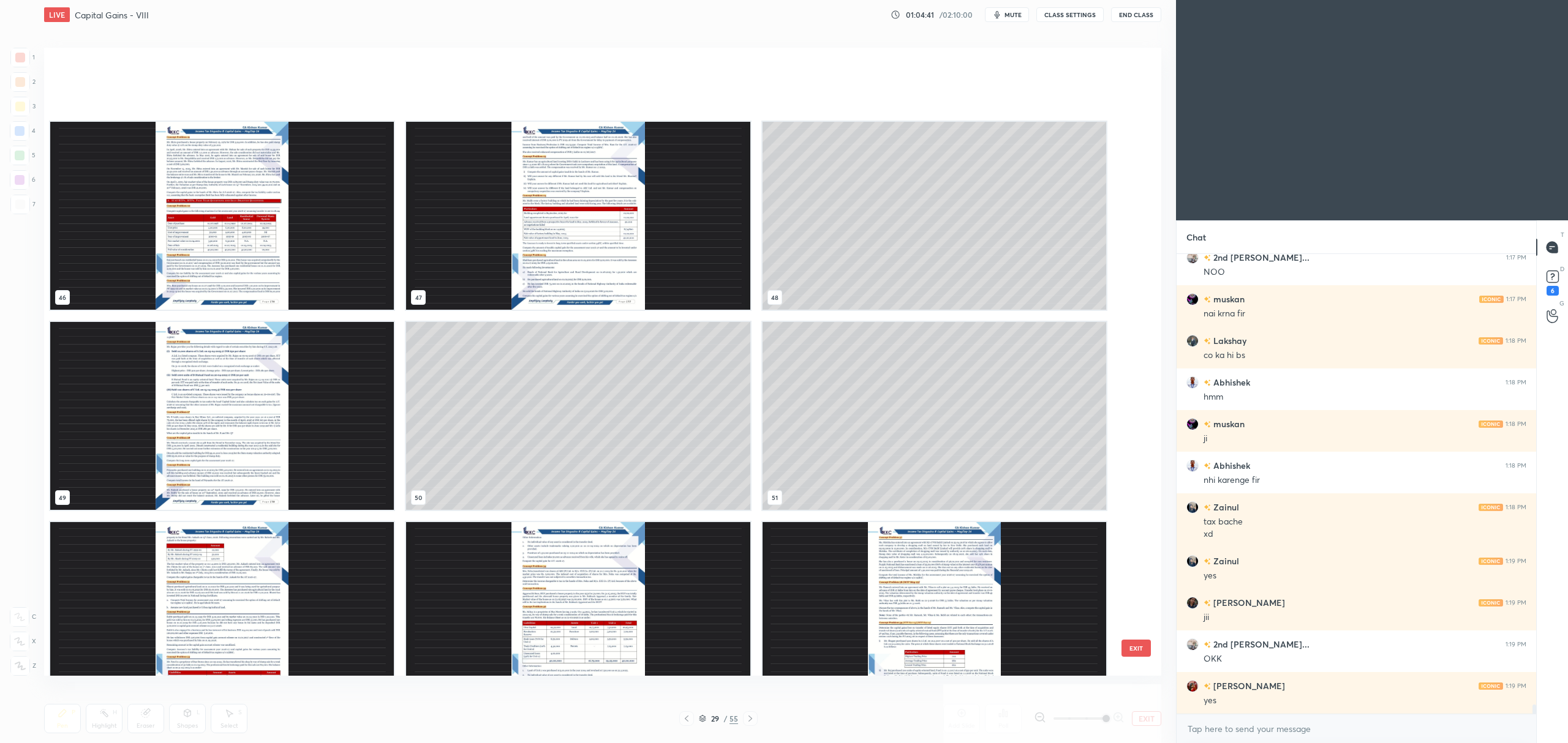
scroll to position [3031, 0]
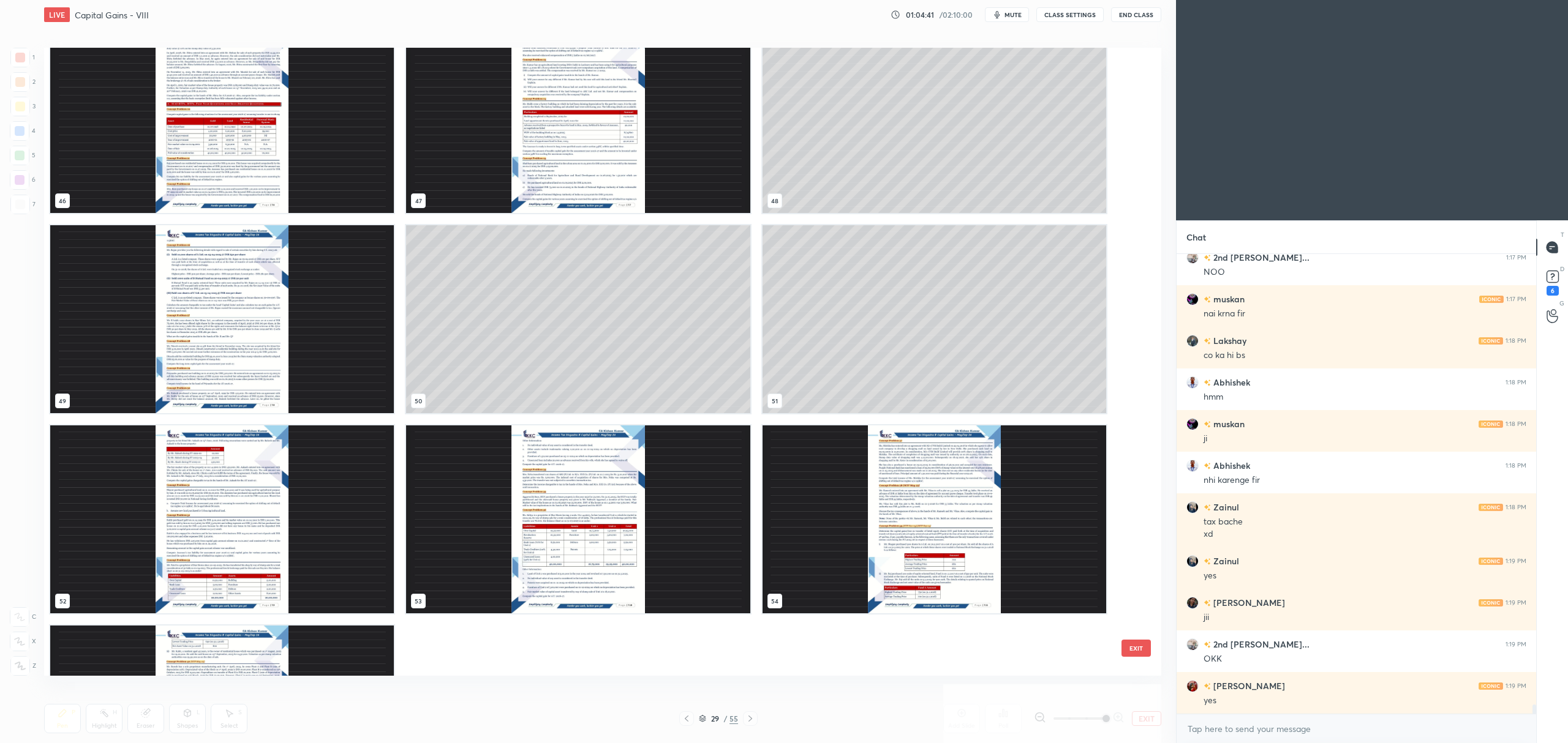
click at [1115, 414] on div "46 47 48 49 50 51 52 53 54 55" at bounding box center [592, 361] width 1096 height 628
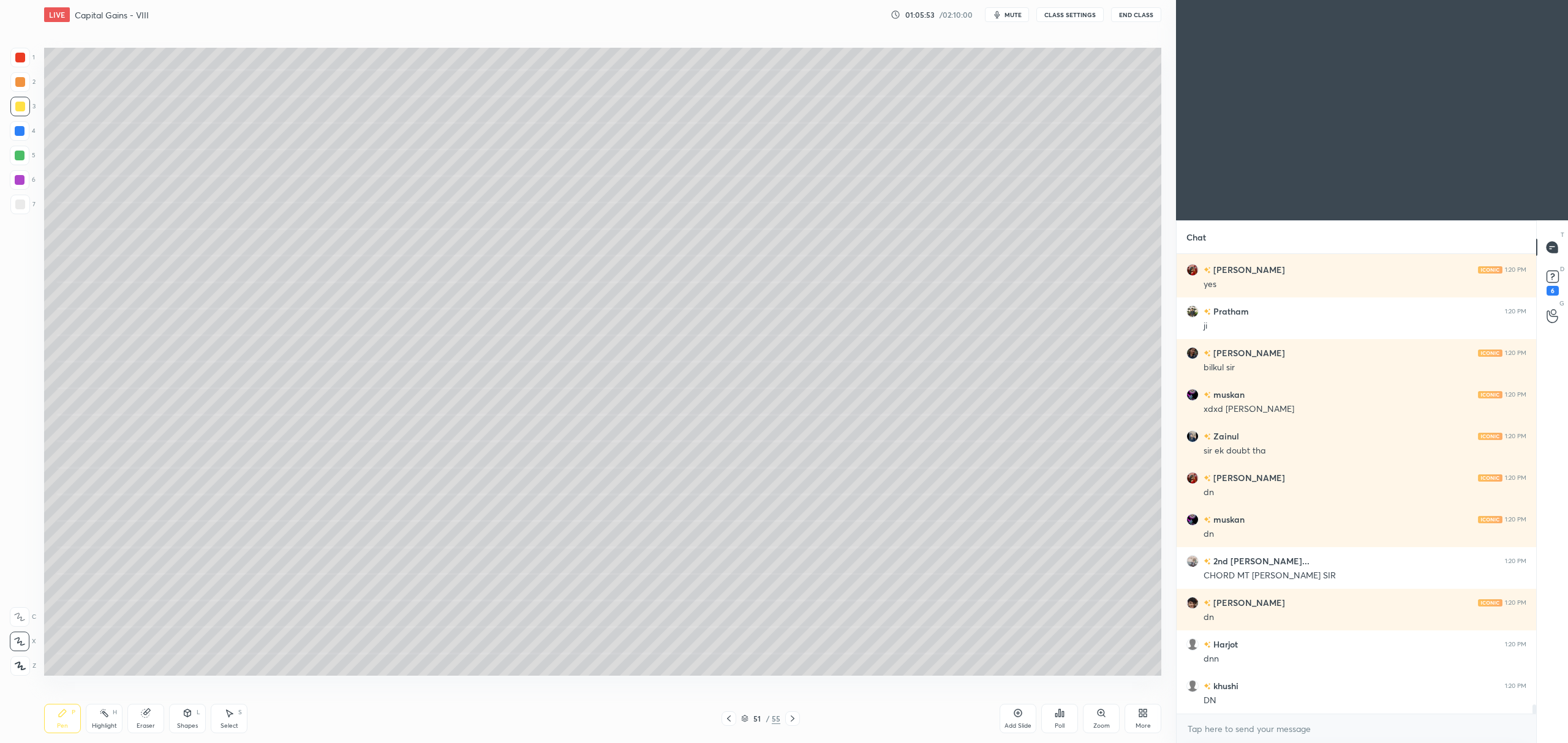
scroll to position [22650, 0]
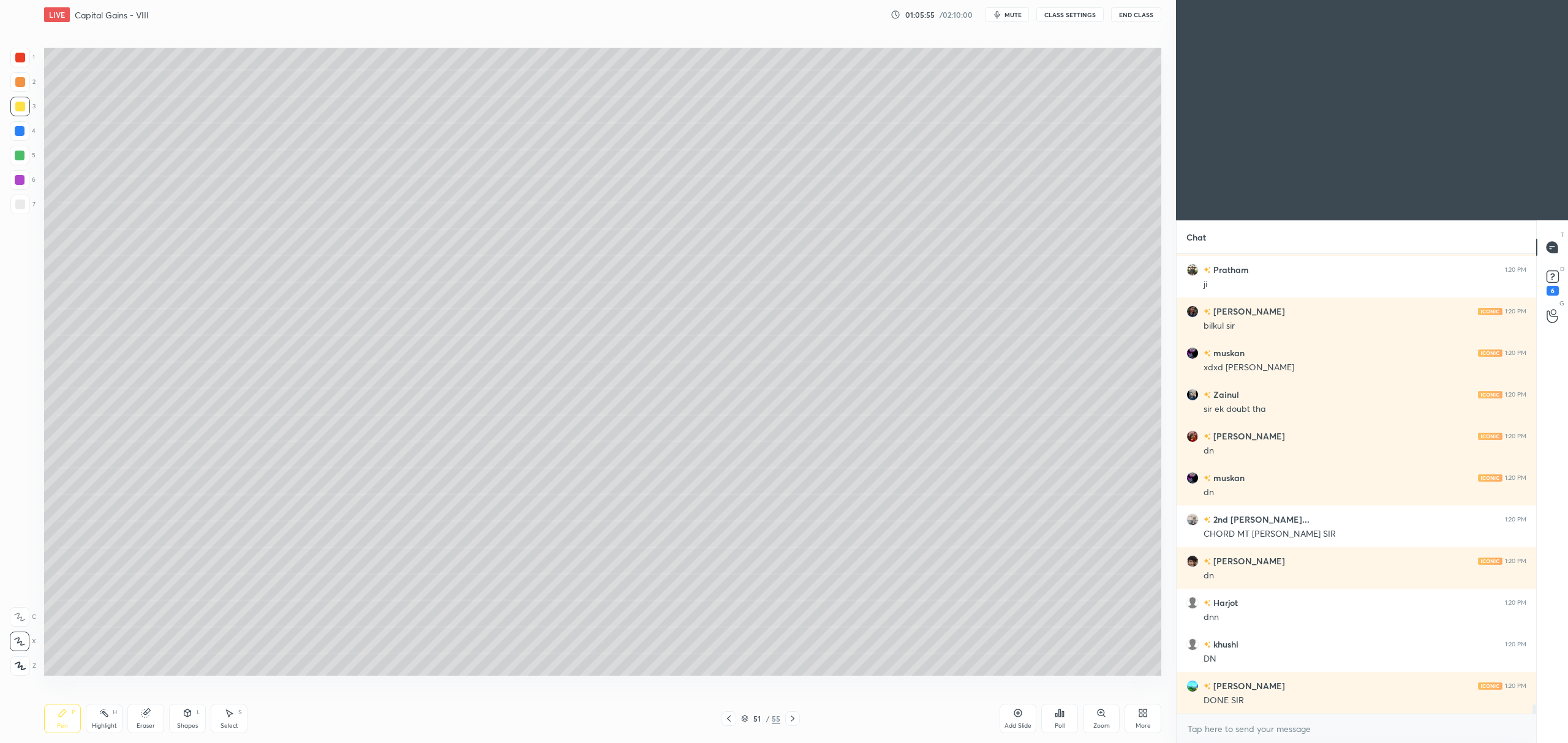
click at [1010, 723] on div "Add Slide" at bounding box center [1018, 726] width 27 height 6
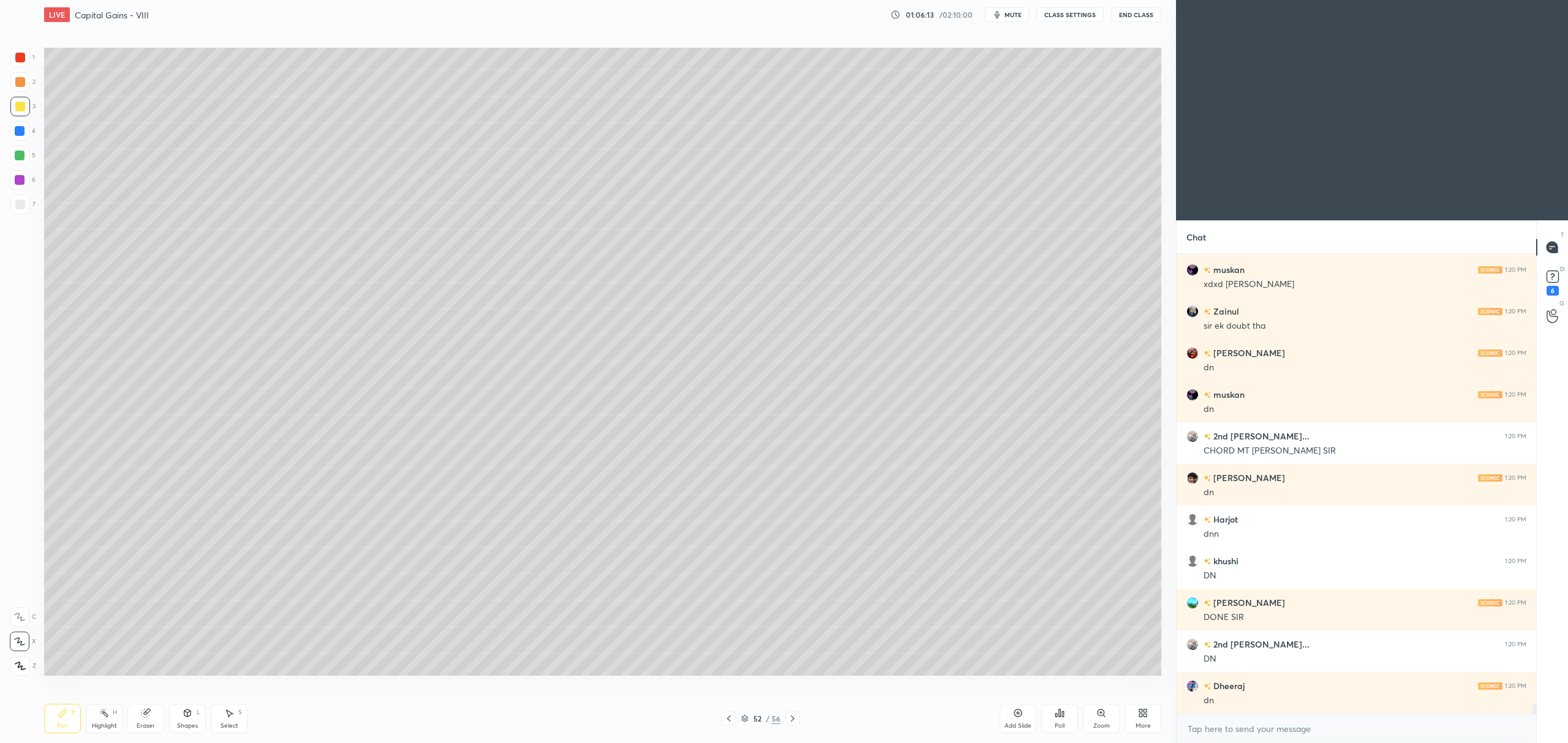
scroll to position [22786, 0]
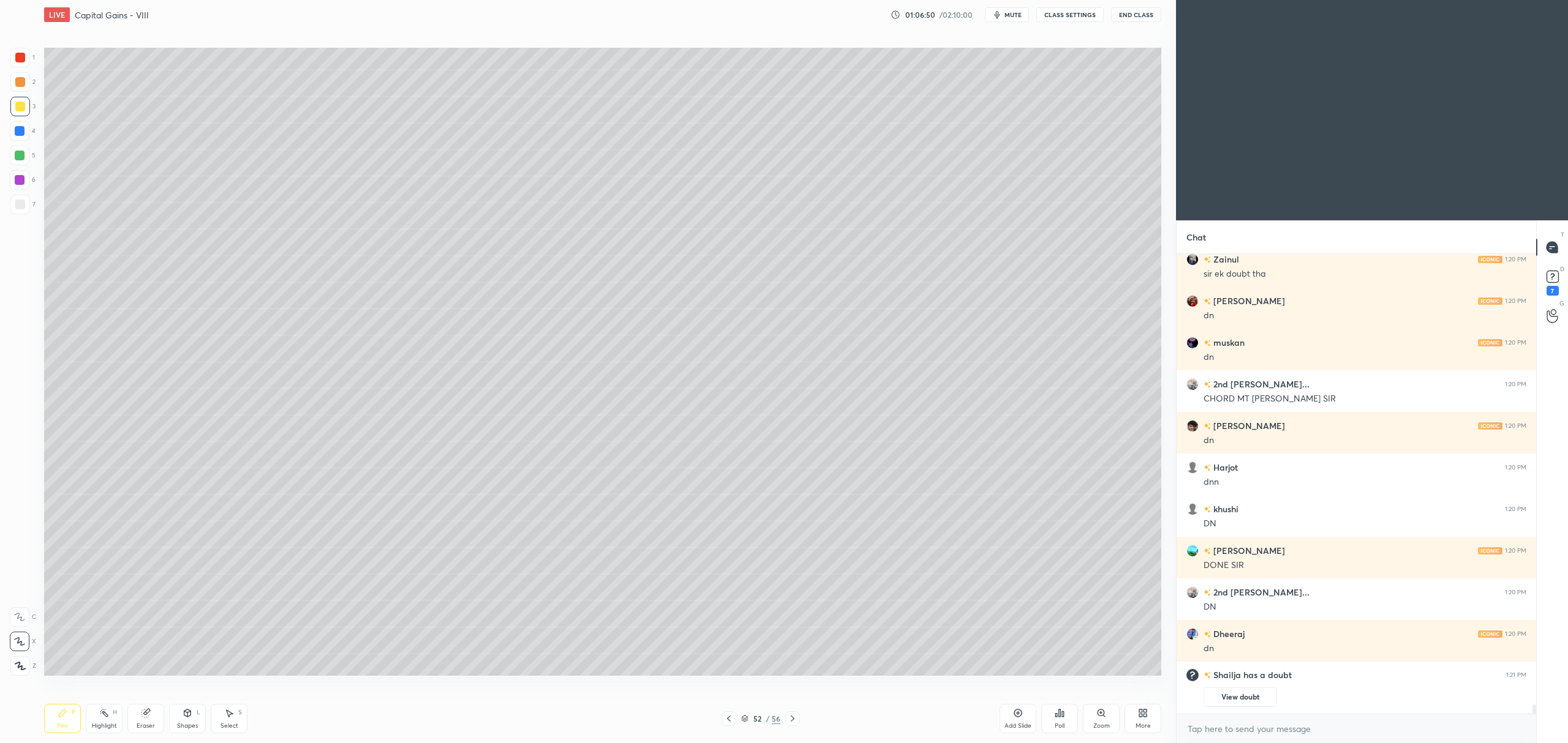
click at [28, 208] on div at bounding box center [20, 205] width 20 height 20
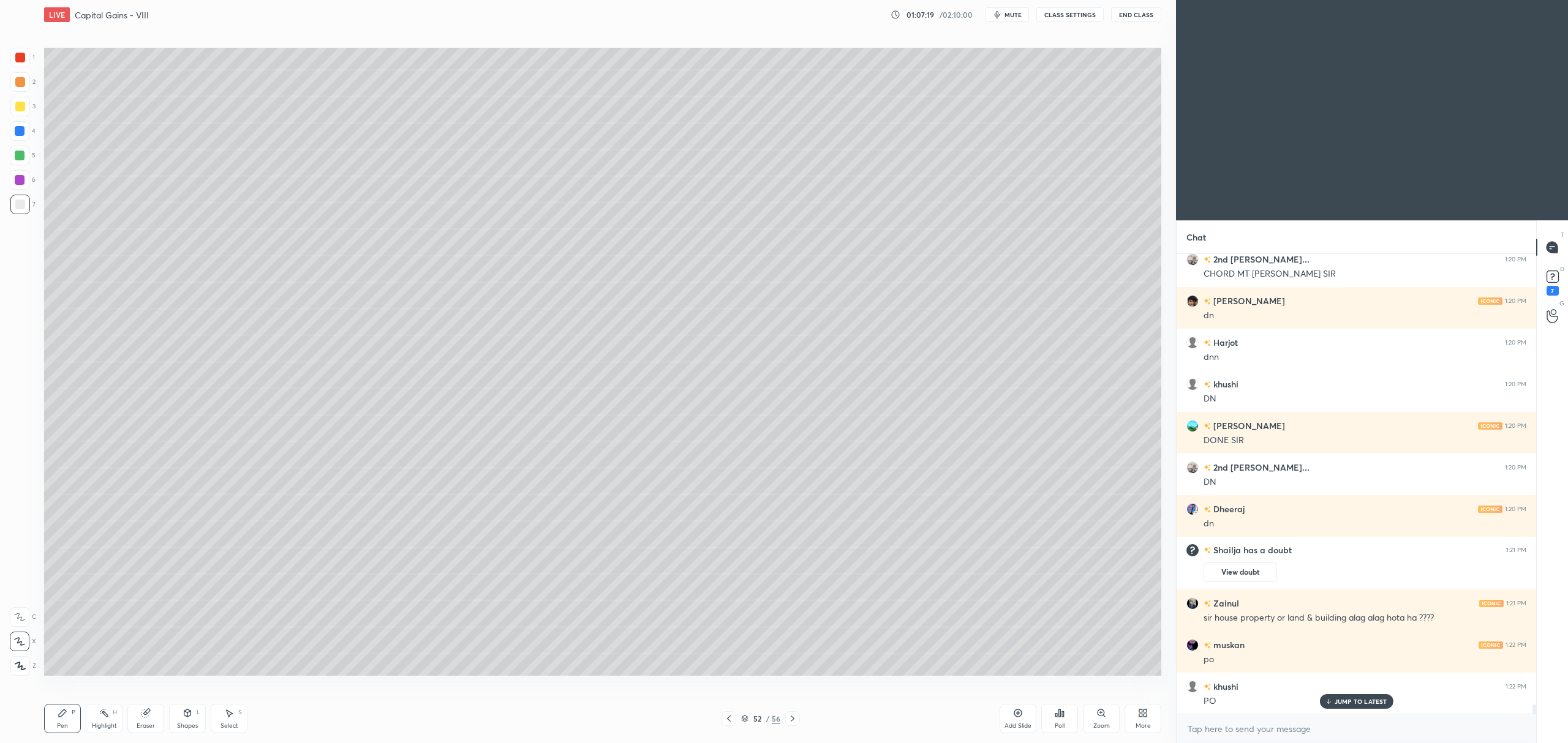
scroll to position [22343, 0]
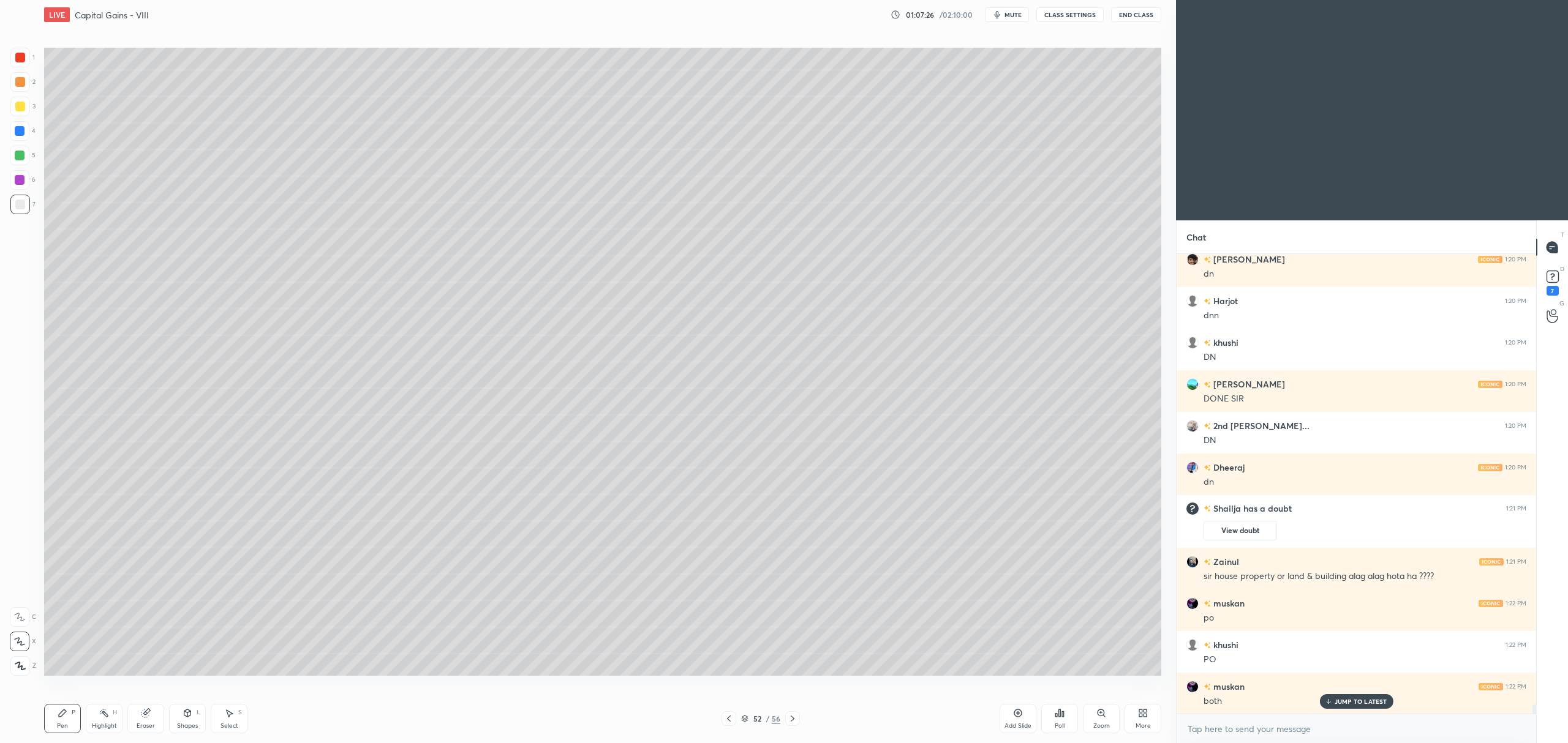
click at [153, 711] on div "Eraser" at bounding box center [145, 718] width 37 height 29
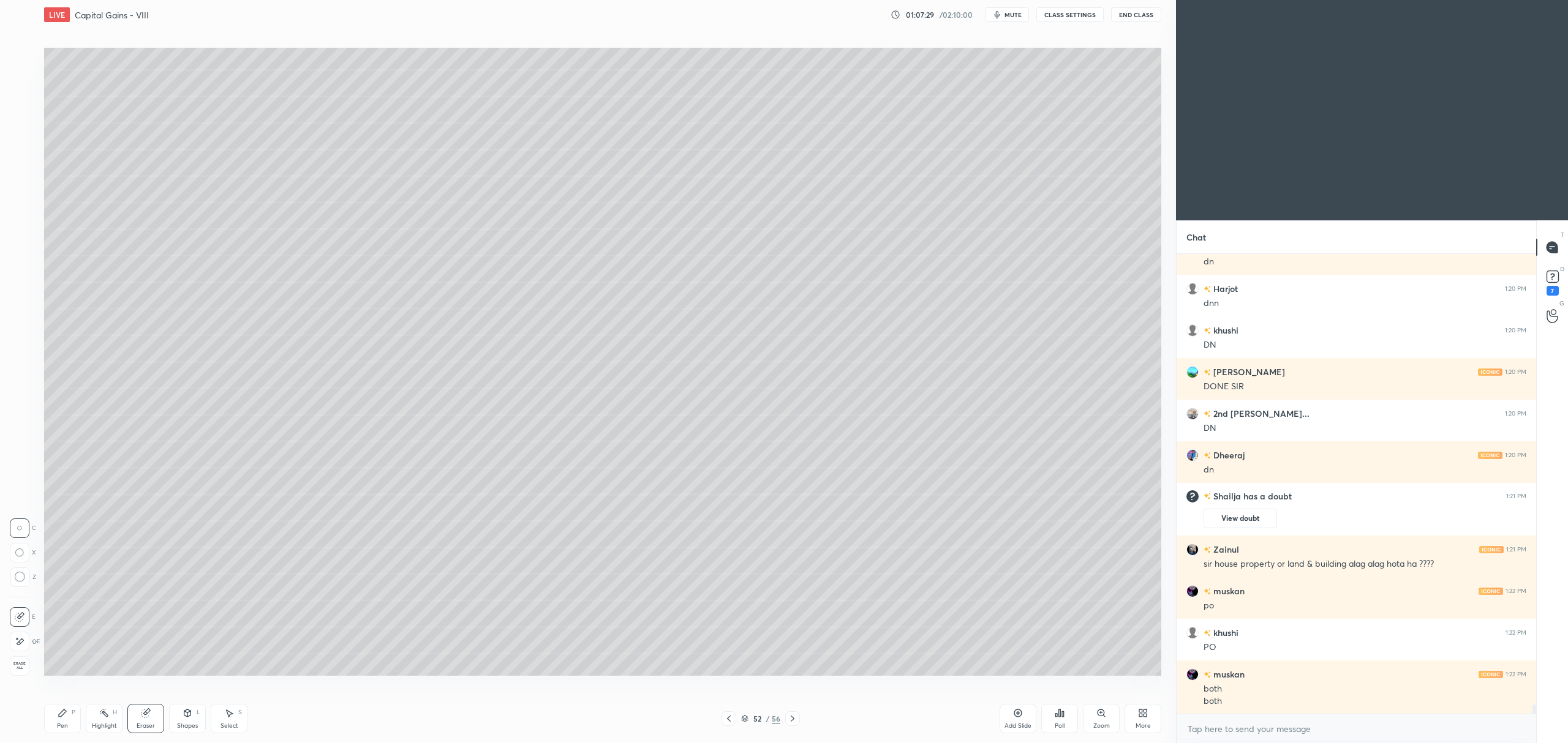
click at [74, 713] on div "P" at bounding box center [74, 713] width 4 height 6
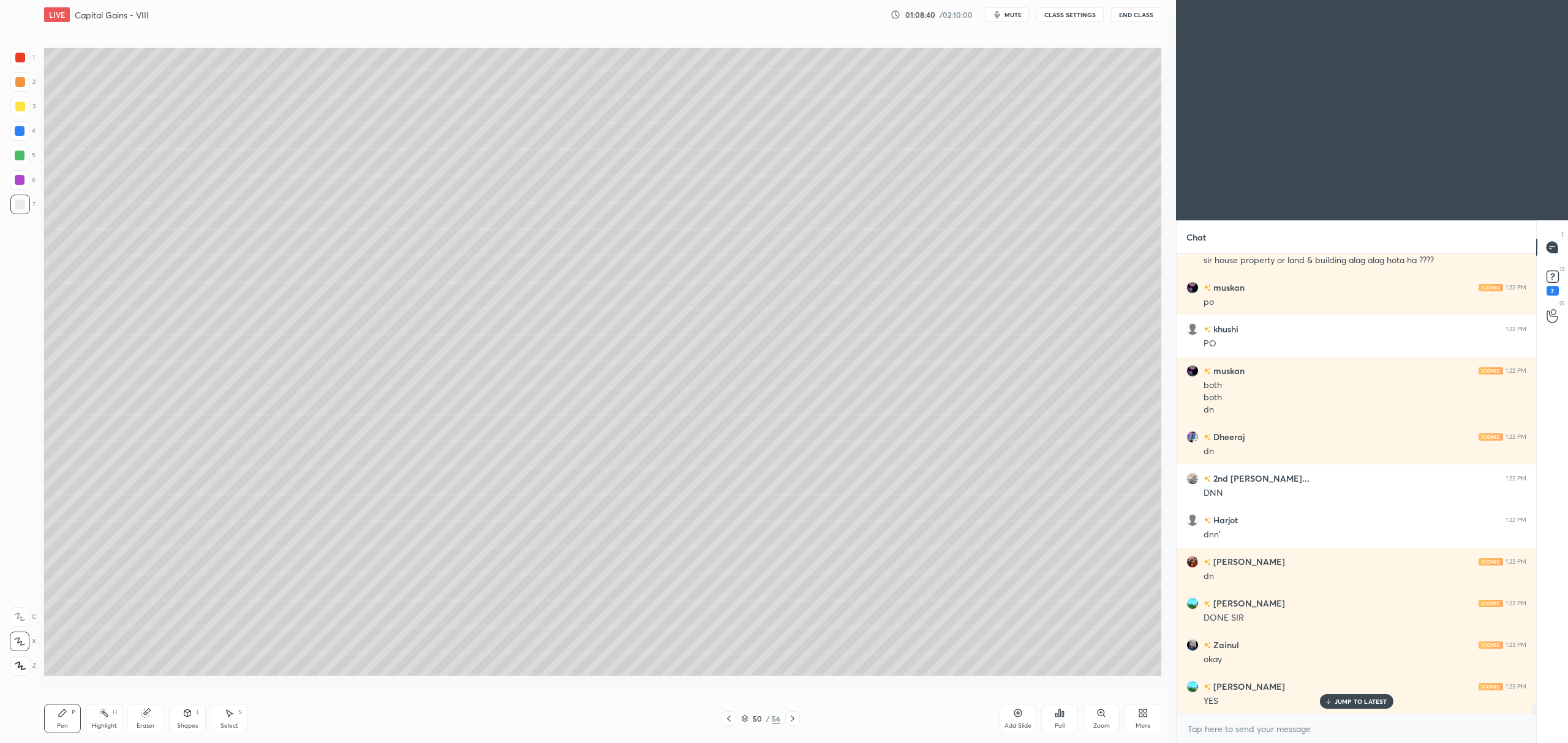
scroll to position [22700, 0]
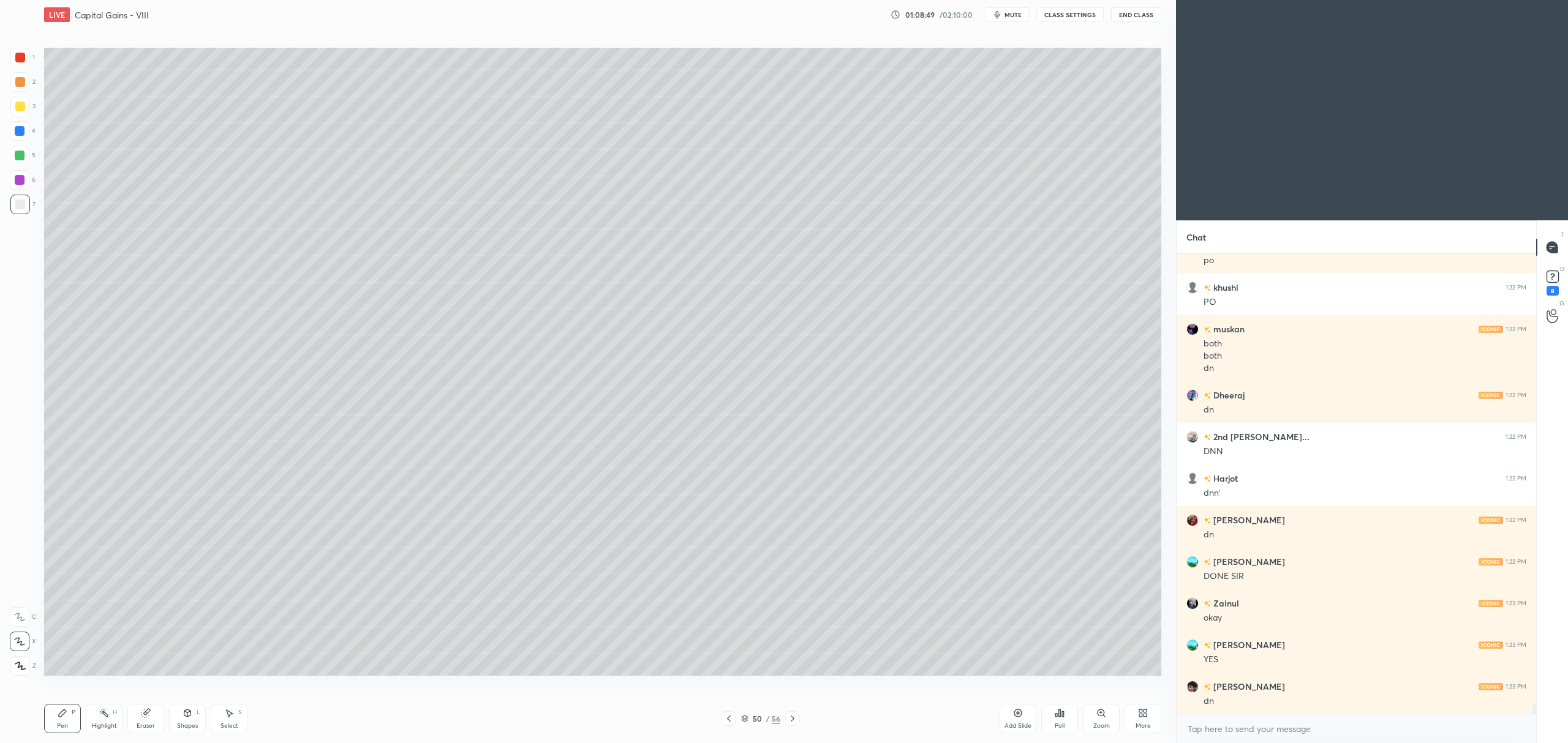
click at [15, 184] on div at bounding box center [20, 180] width 10 height 10
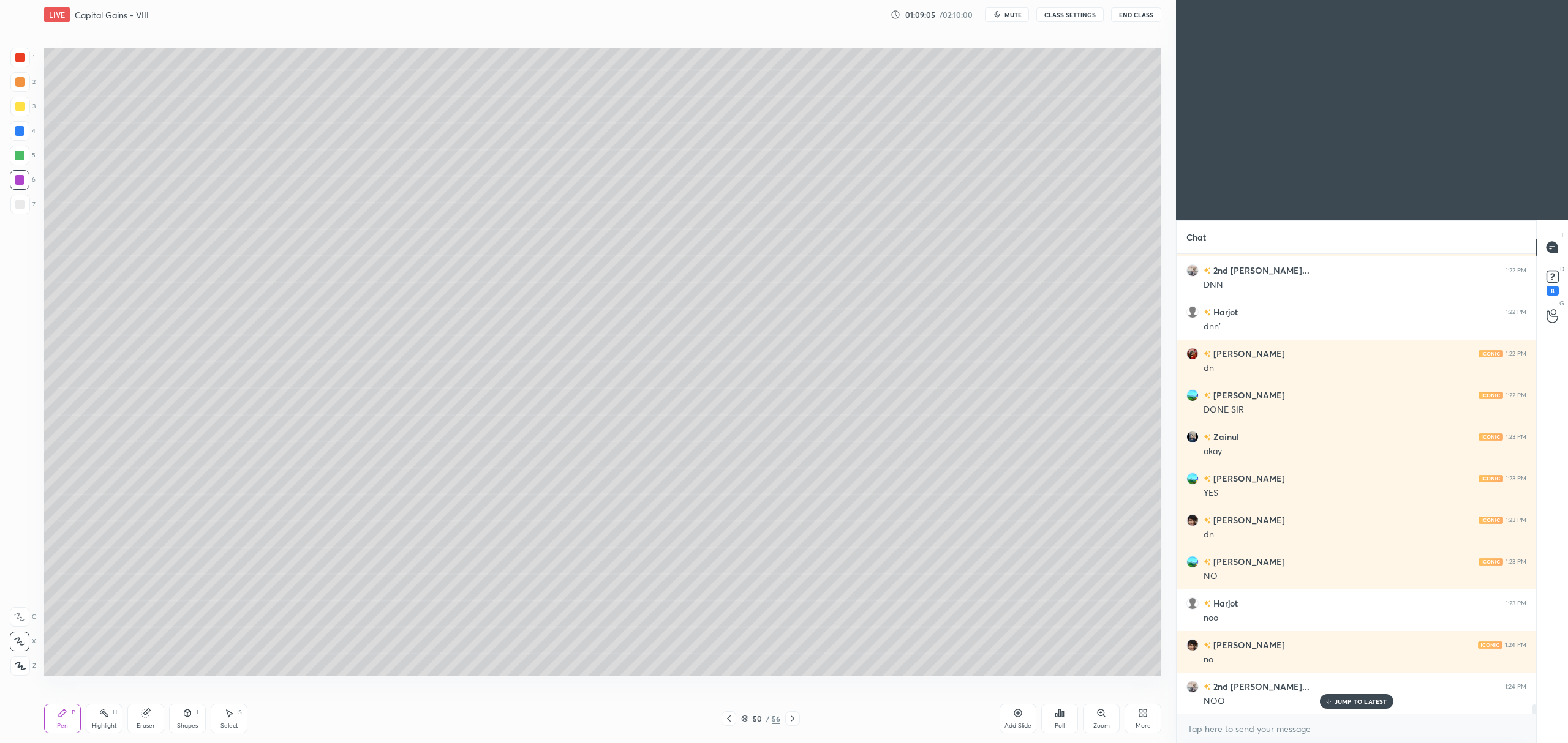
scroll to position [22908, 0]
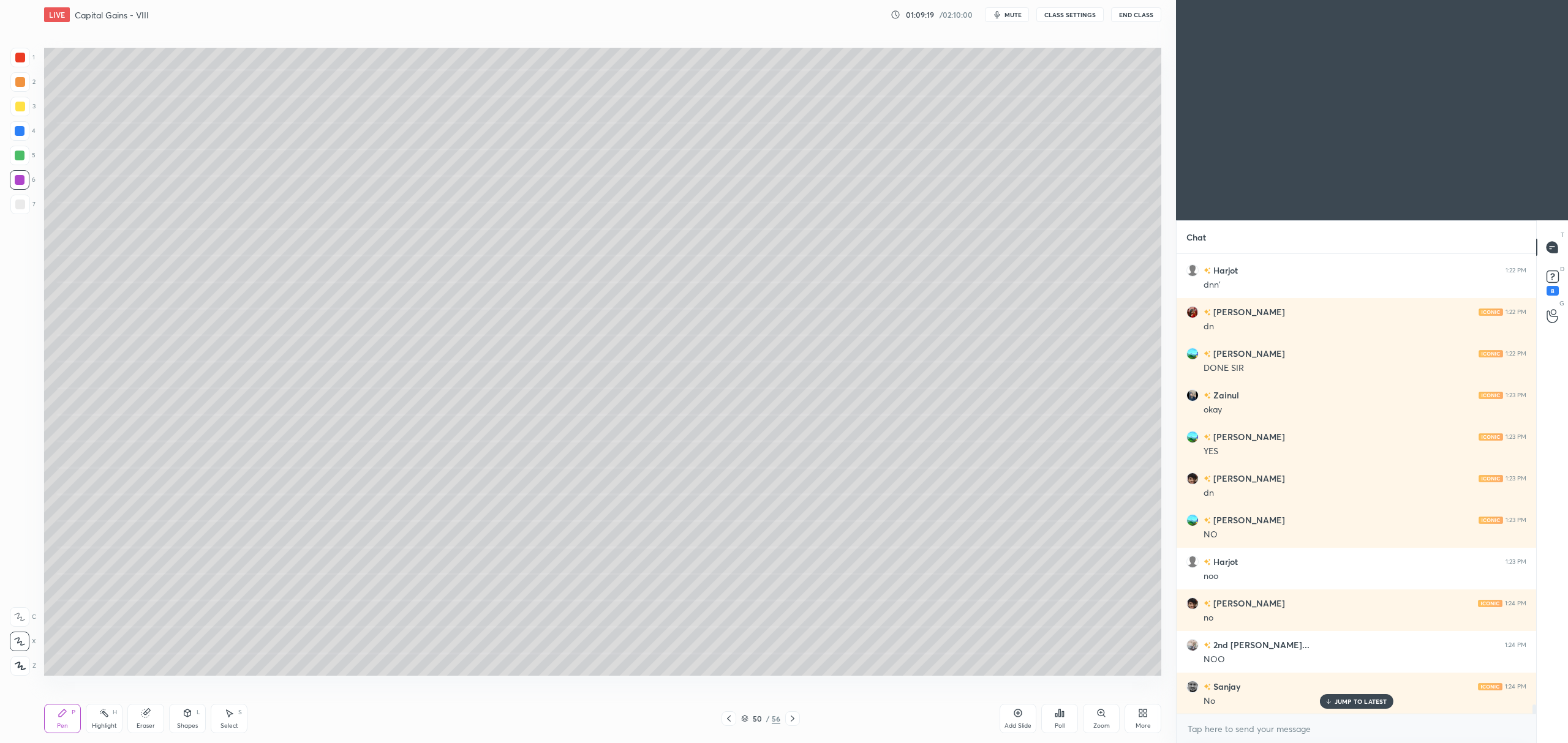
click at [739, 720] on div "50 / 56" at bounding box center [760, 719] width 79 height 15
click at [743, 716] on icon at bounding box center [745, 717] width 6 height 3
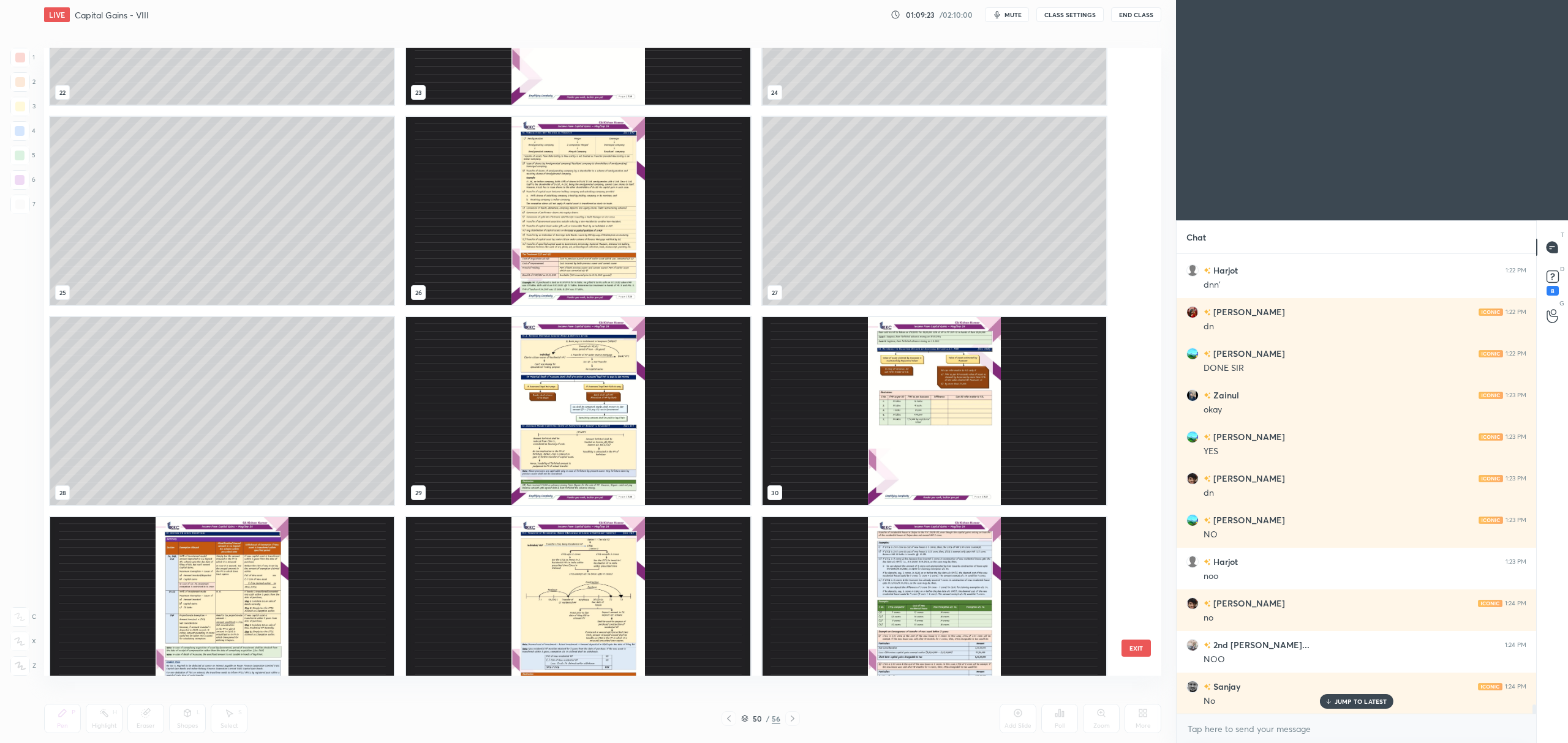
scroll to position [1492, 0]
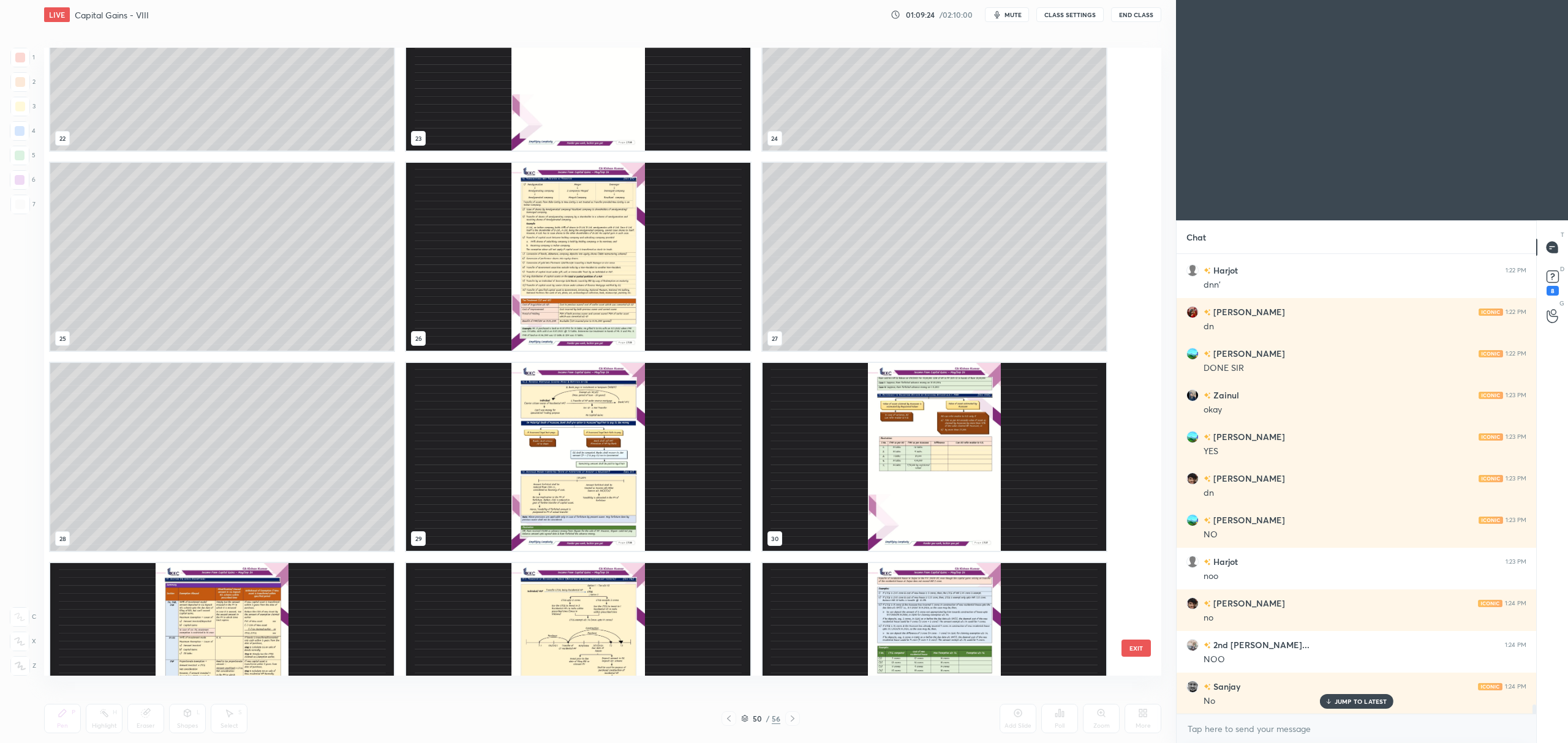
click at [506, 461] on img "grid" at bounding box center [578, 457] width 344 height 188
click at [515, 453] on img "grid" at bounding box center [578, 457] width 344 height 188
click at [521, 450] on img "grid" at bounding box center [578, 457] width 344 height 188
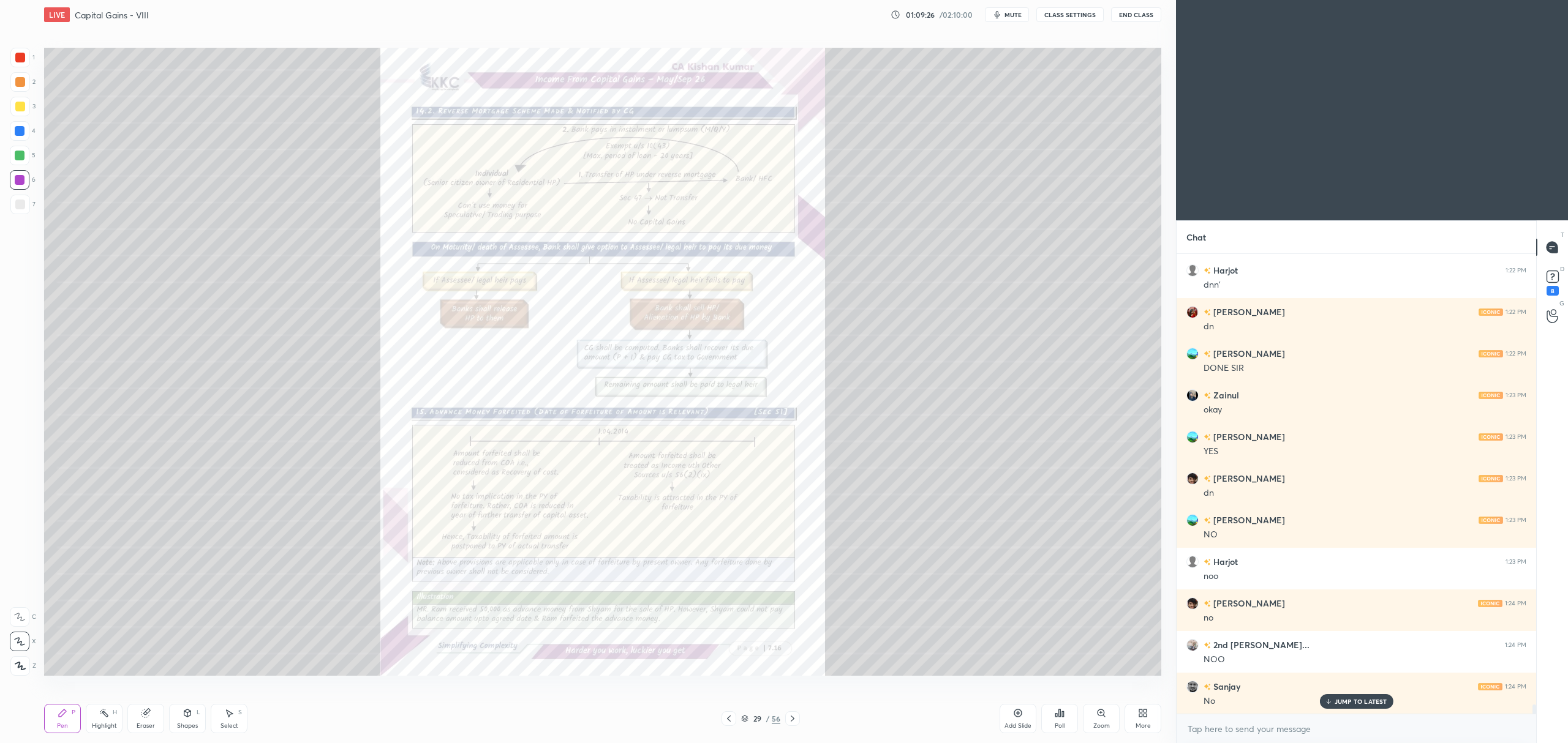
click at [731, 716] on icon at bounding box center [729, 719] width 10 height 10
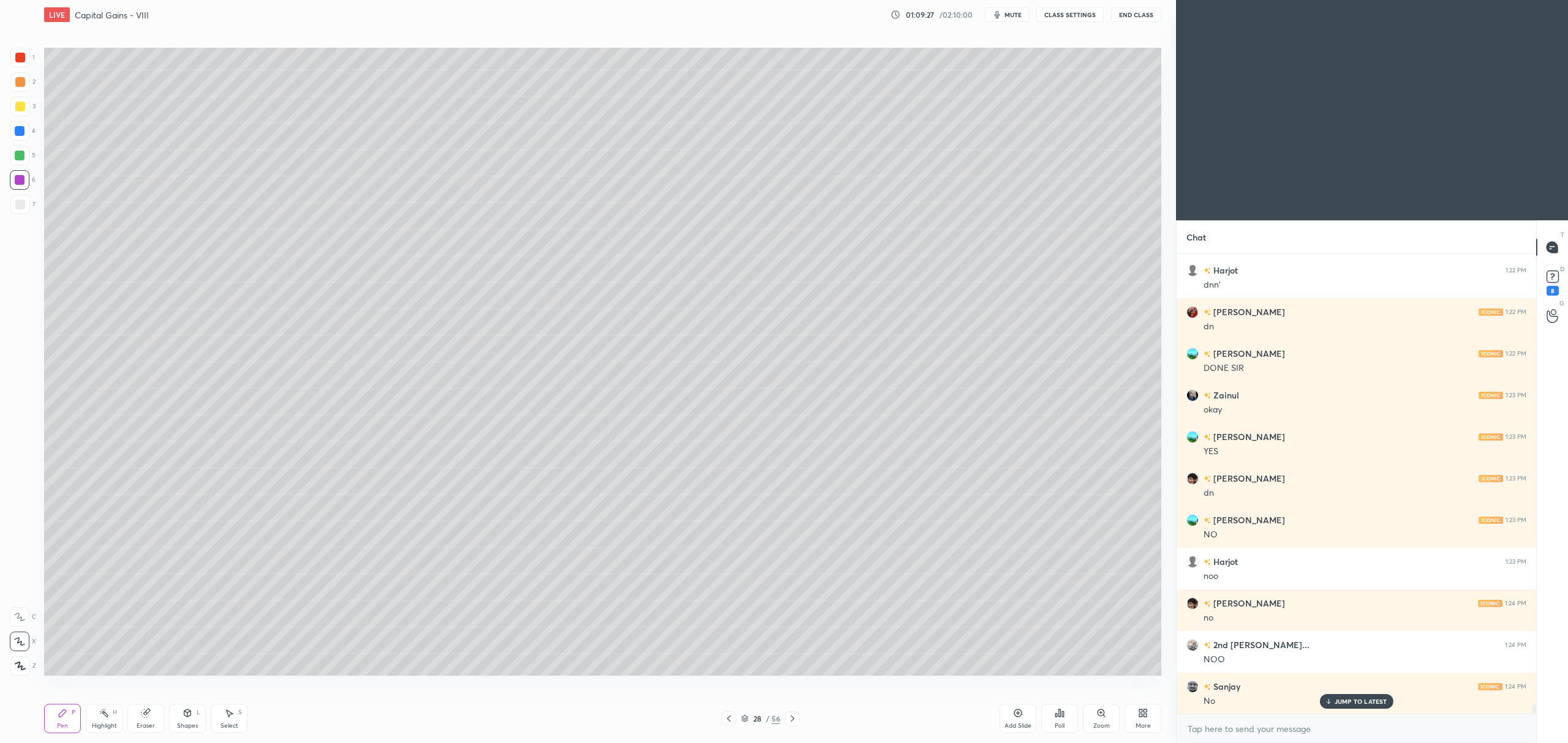
click at [1018, 718] on icon at bounding box center [1018, 713] width 8 height 8
click at [25, 109] on div at bounding box center [20, 106] width 20 height 20
click at [25, 157] on div at bounding box center [20, 155] width 20 height 20
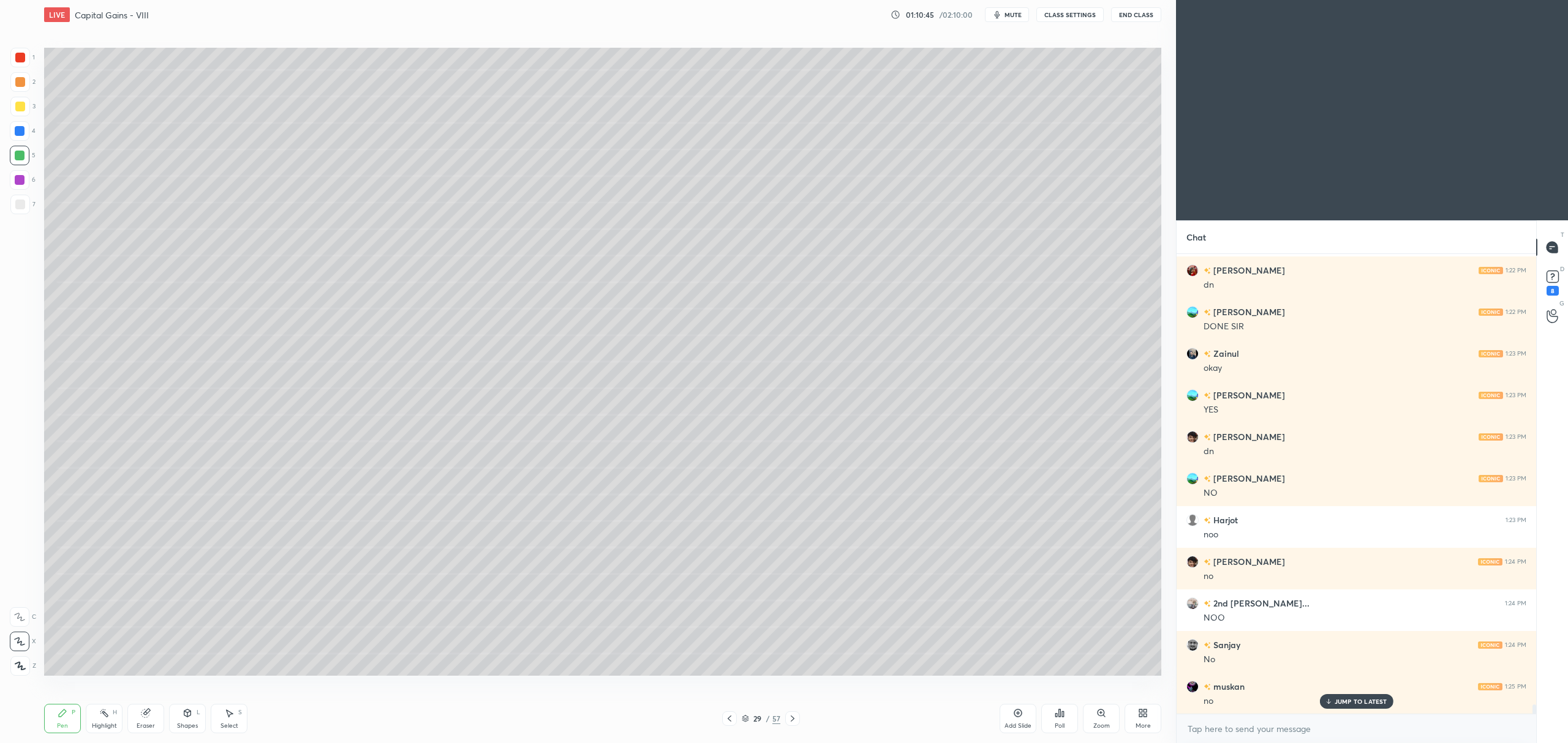
click at [24, 113] on div at bounding box center [20, 106] width 20 height 20
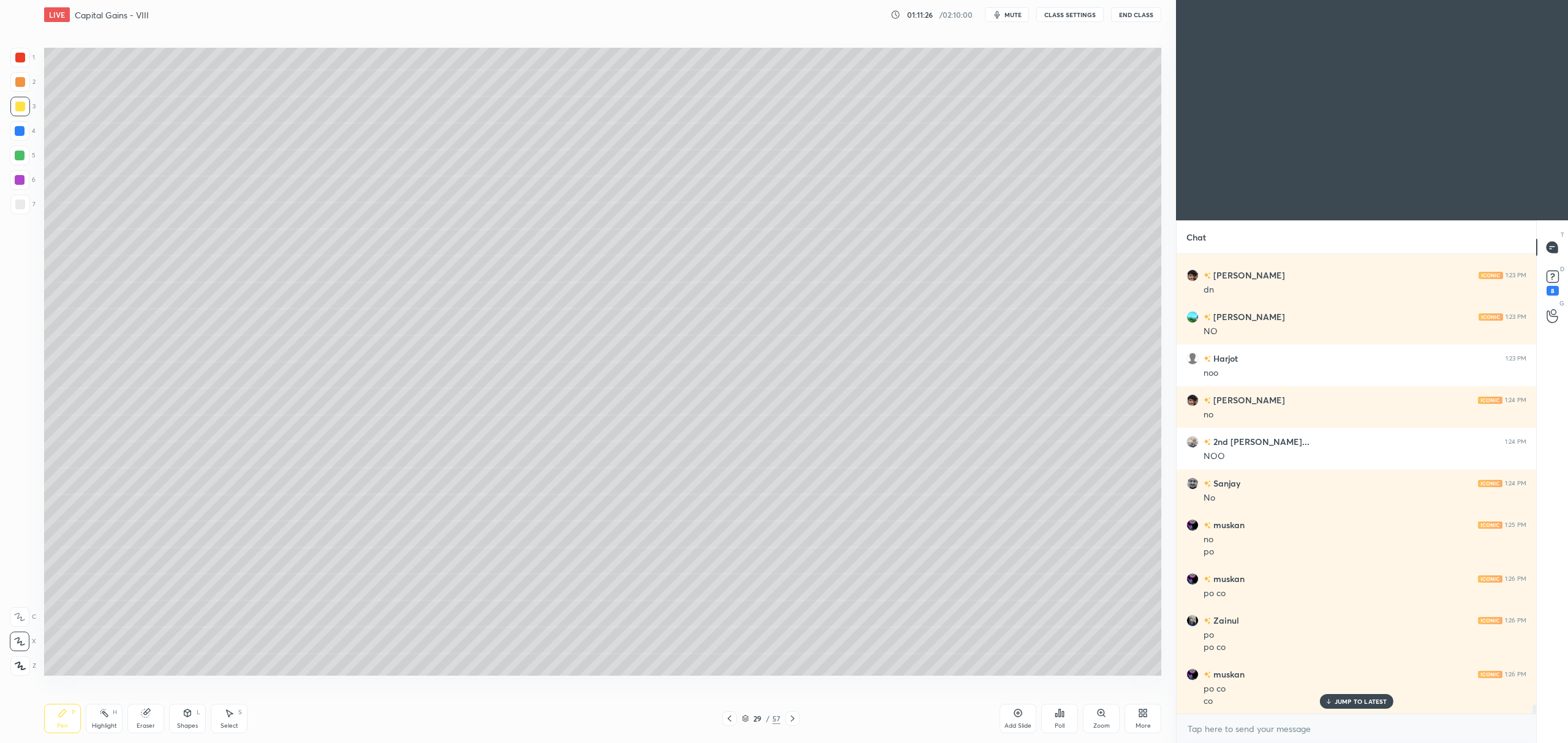
scroll to position [23123, 0]
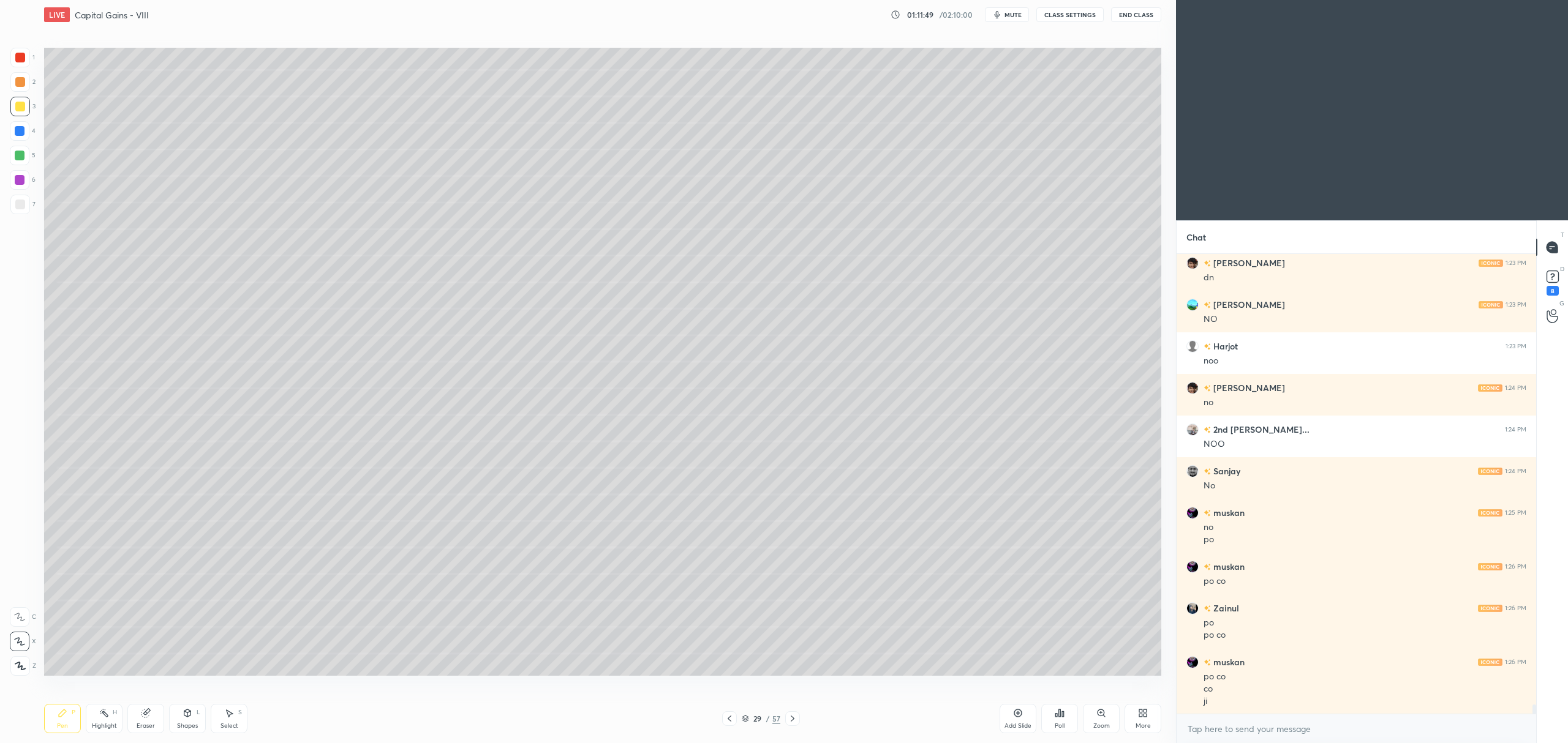
click at [28, 160] on div at bounding box center [20, 155] width 20 height 20
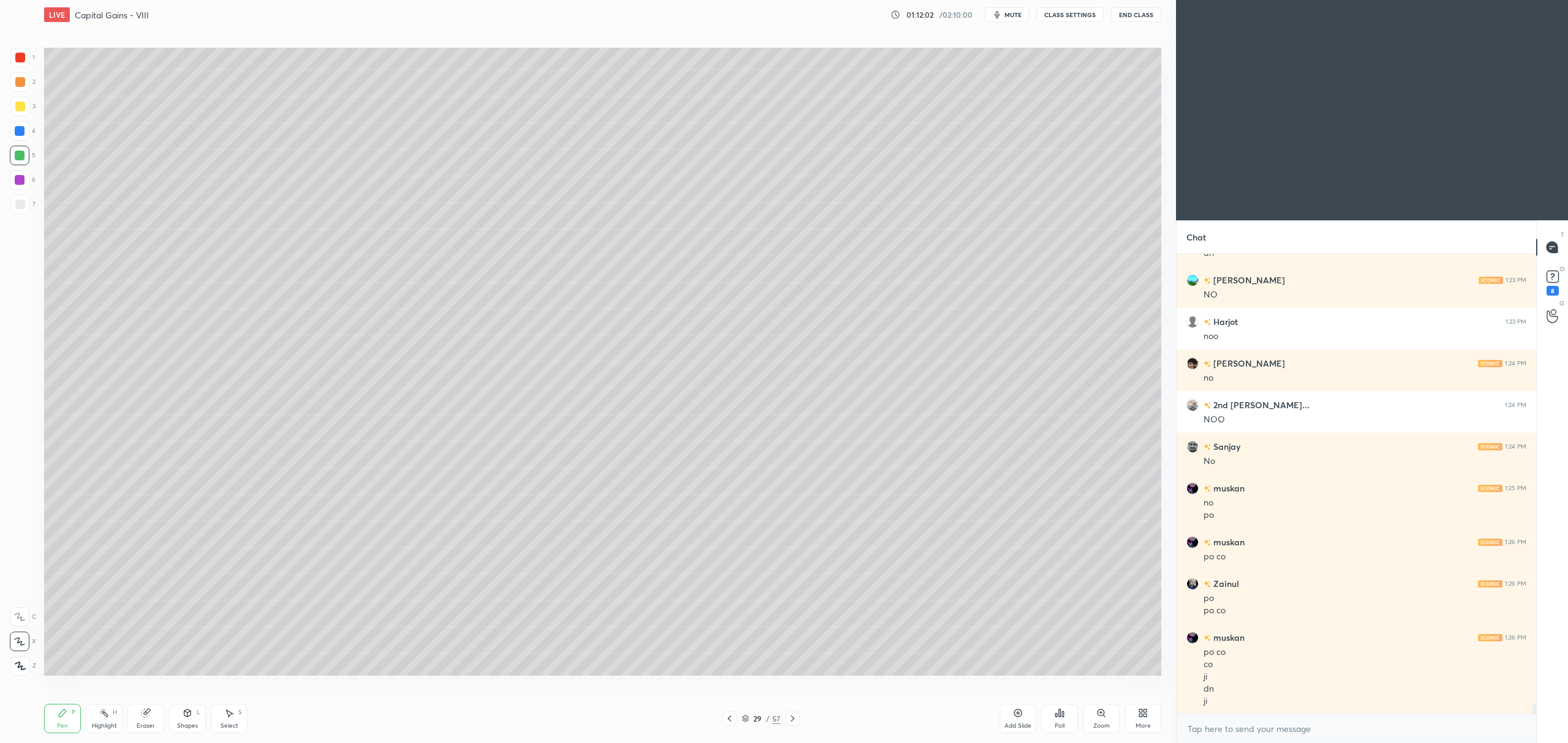
scroll to position [23190, 0]
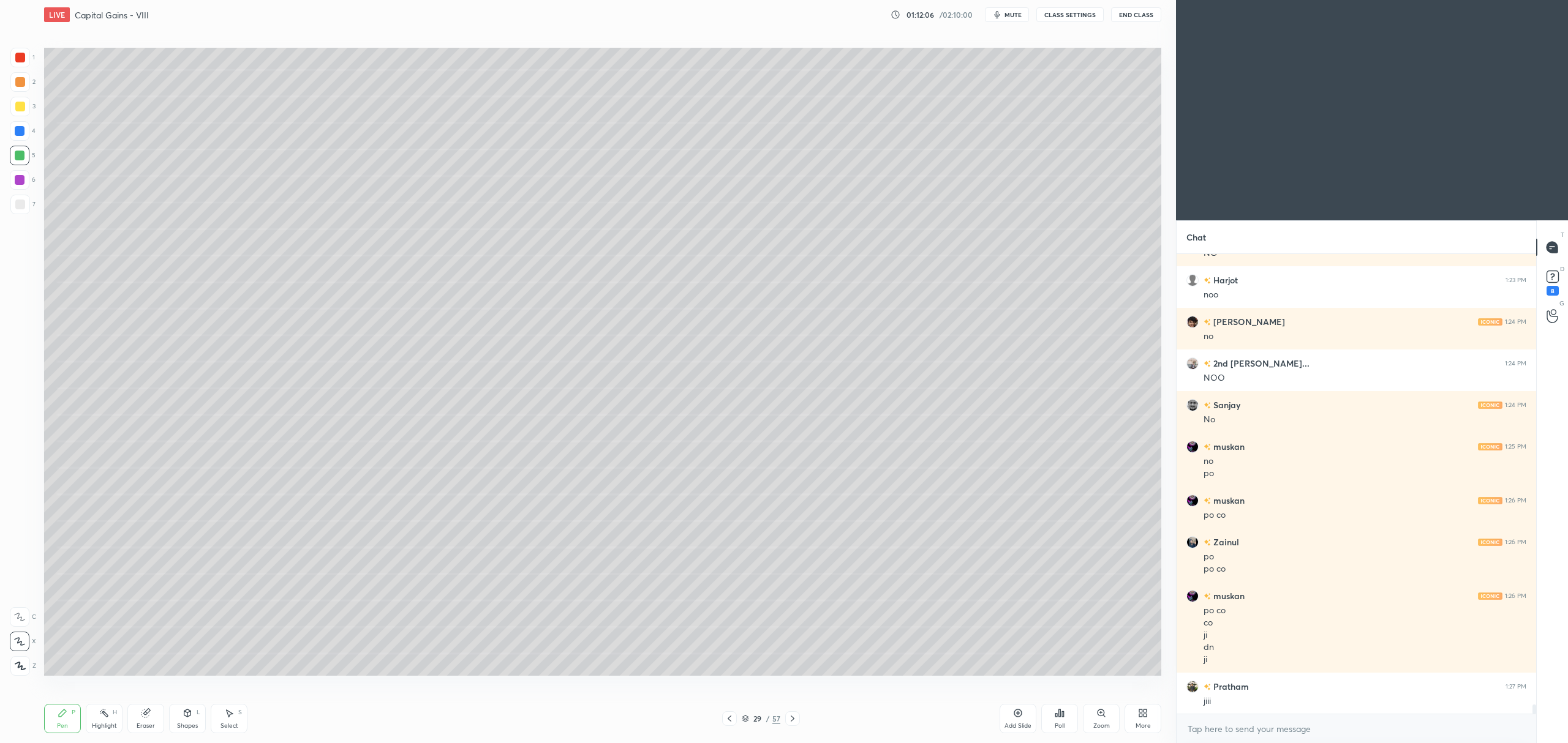
click at [155, 710] on div "Eraser" at bounding box center [145, 718] width 37 height 29
click at [58, 711] on icon at bounding box center [63, 713] width 10 height 10
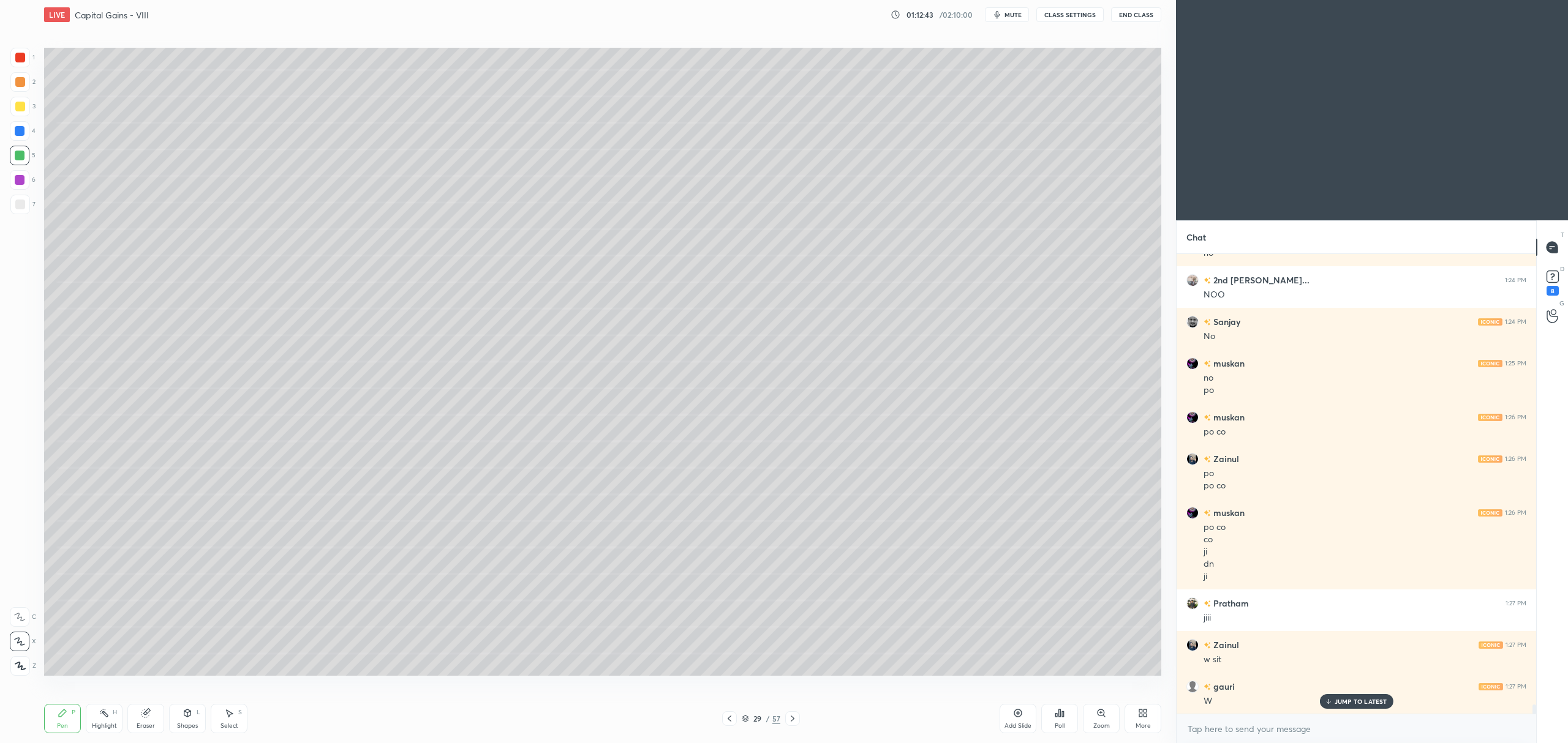
scroll to position [23314, 0]
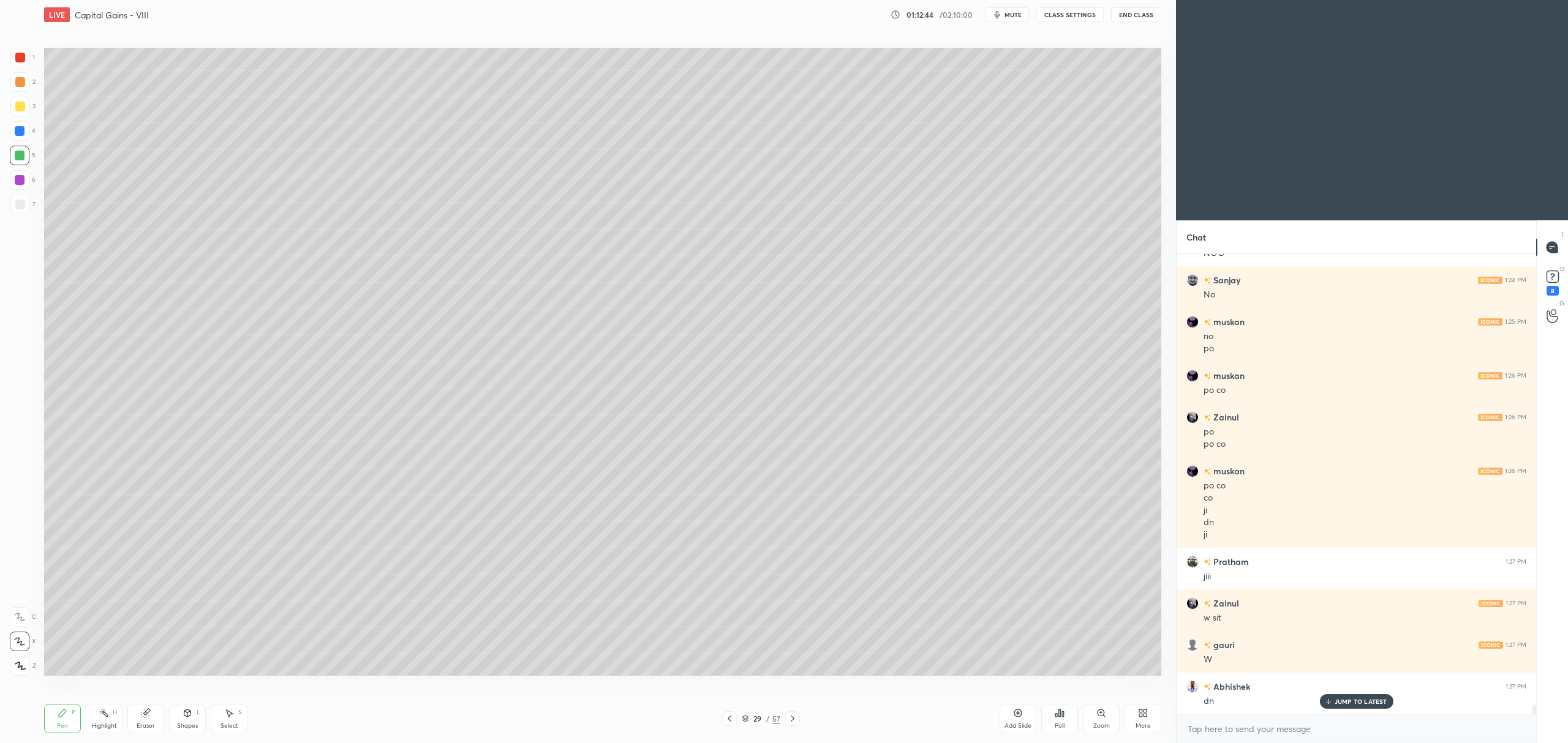
click at [18, 97] on div at bounding box center [20, 106] width 20 height 20
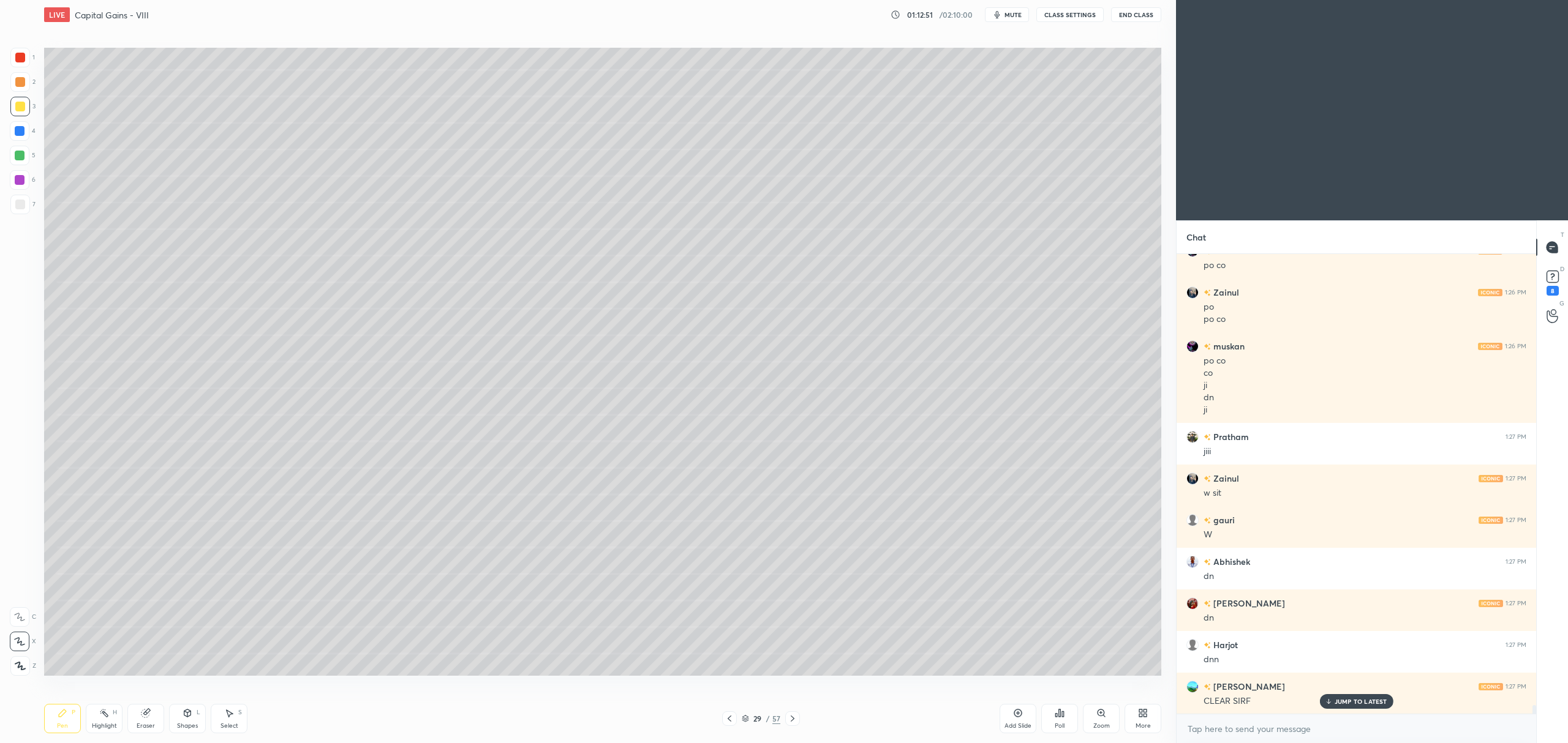
scroll to position [23481, 0]
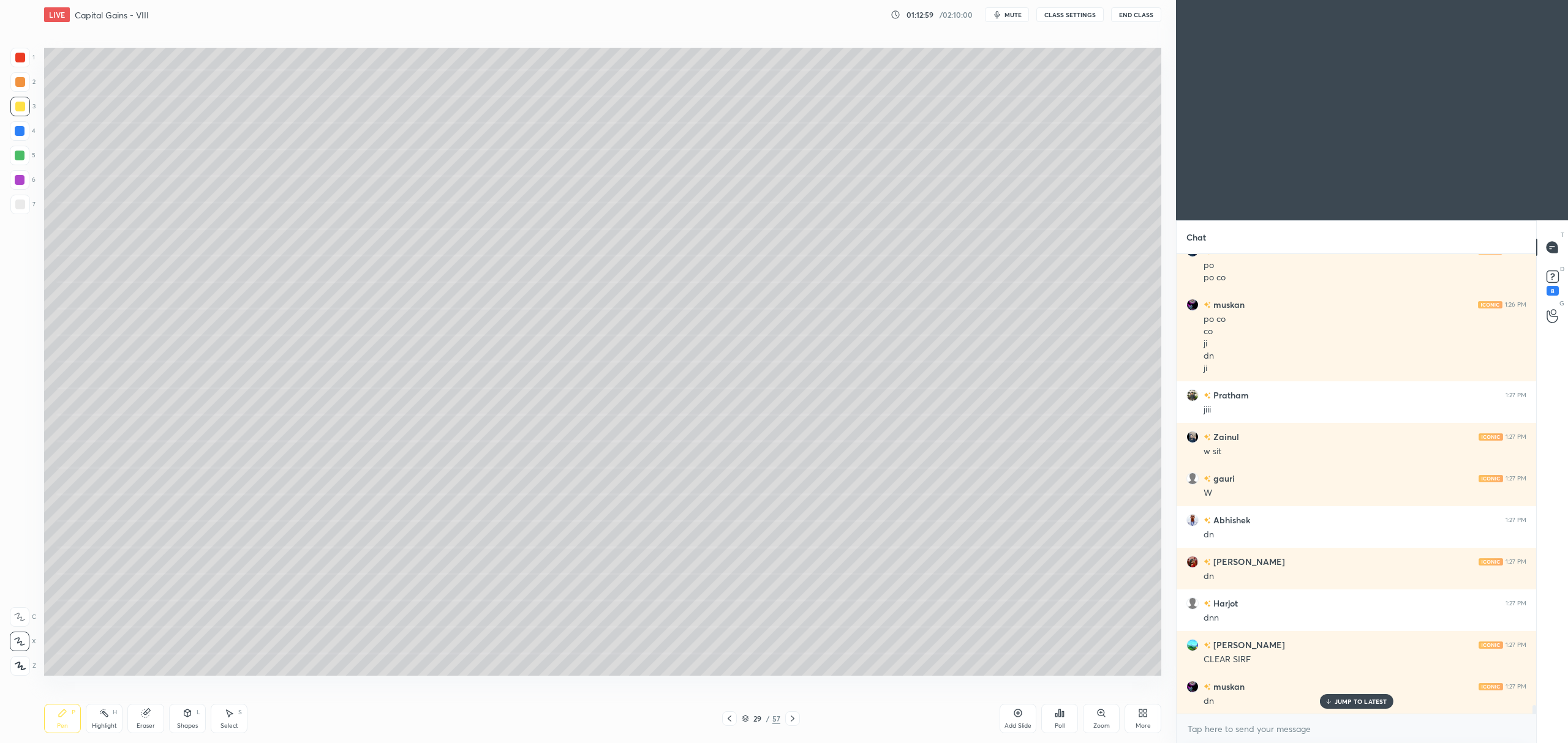
click at [190, 716] on icon at bounding box center [188, 713] width 7 height 7
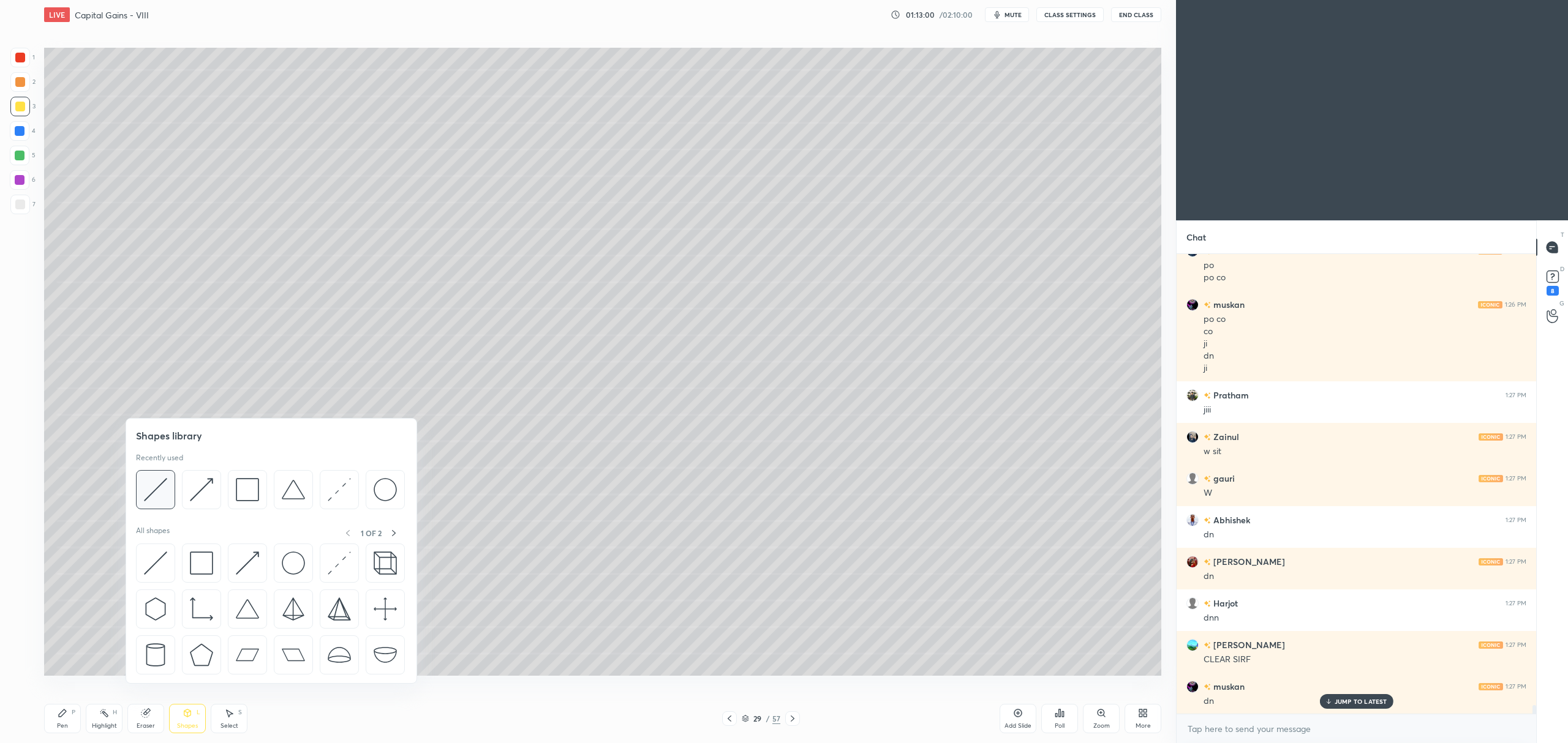
click at [154, 495] on img at bounding box center [156, 490] width 24 height 24
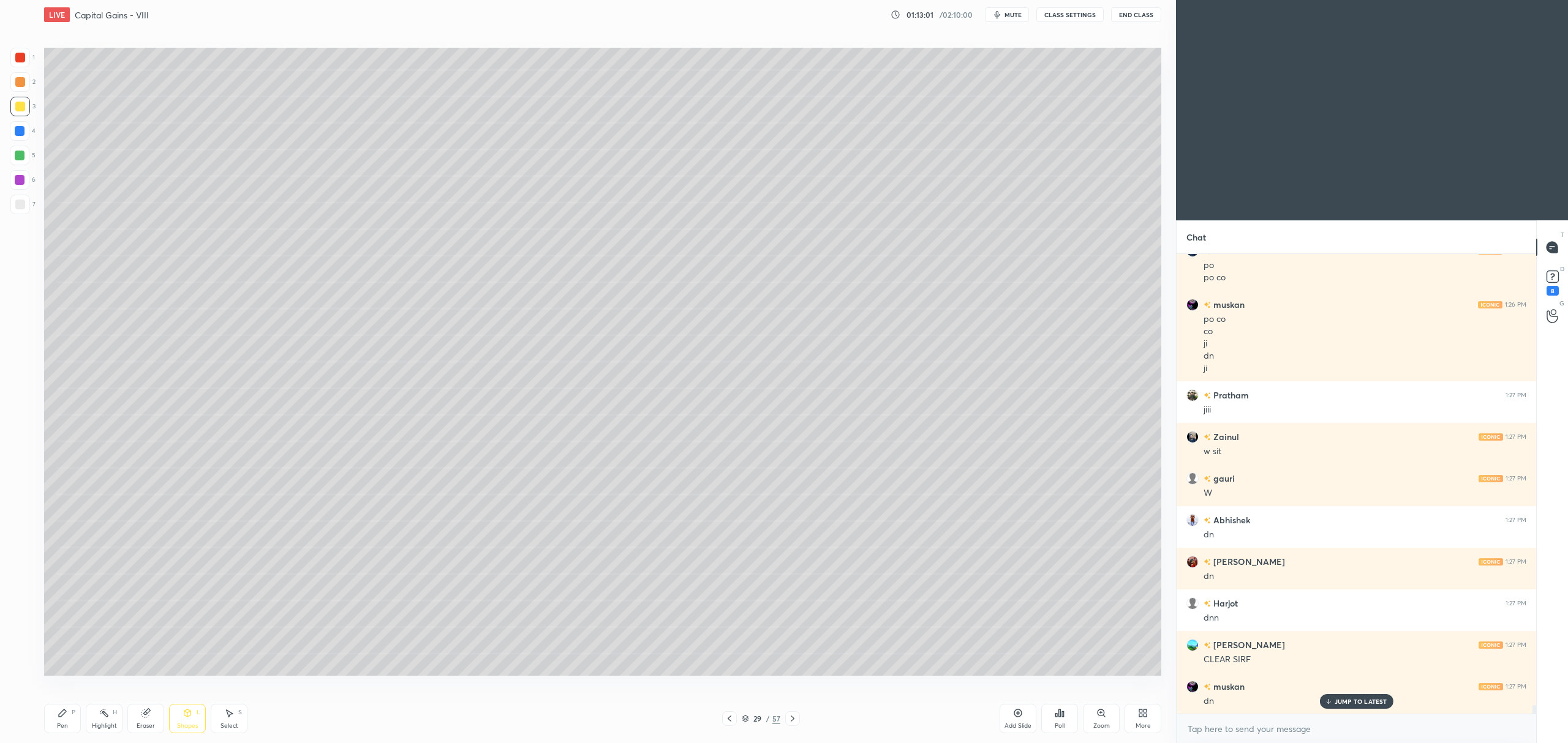
click at [20, 213] on div at bounding box center [20, 205] width 20 height 20
click at [152, 718] on div "Eraser" at bounding box center [145, 718] width 37 height 29
click at [71, 703] on div "Pen P Highlight H Eraser Shapes L Select S 29 / 57 Add Slide Poll Zoom More" at bounding box center [602, 718] width 1117 height 49
click at [72, 723] on div "Pen P" at bounding box center [62, 718] width 37 height 29
click at [19, 191] on div "6" at bounding box center [23, 183] width 26 height 25
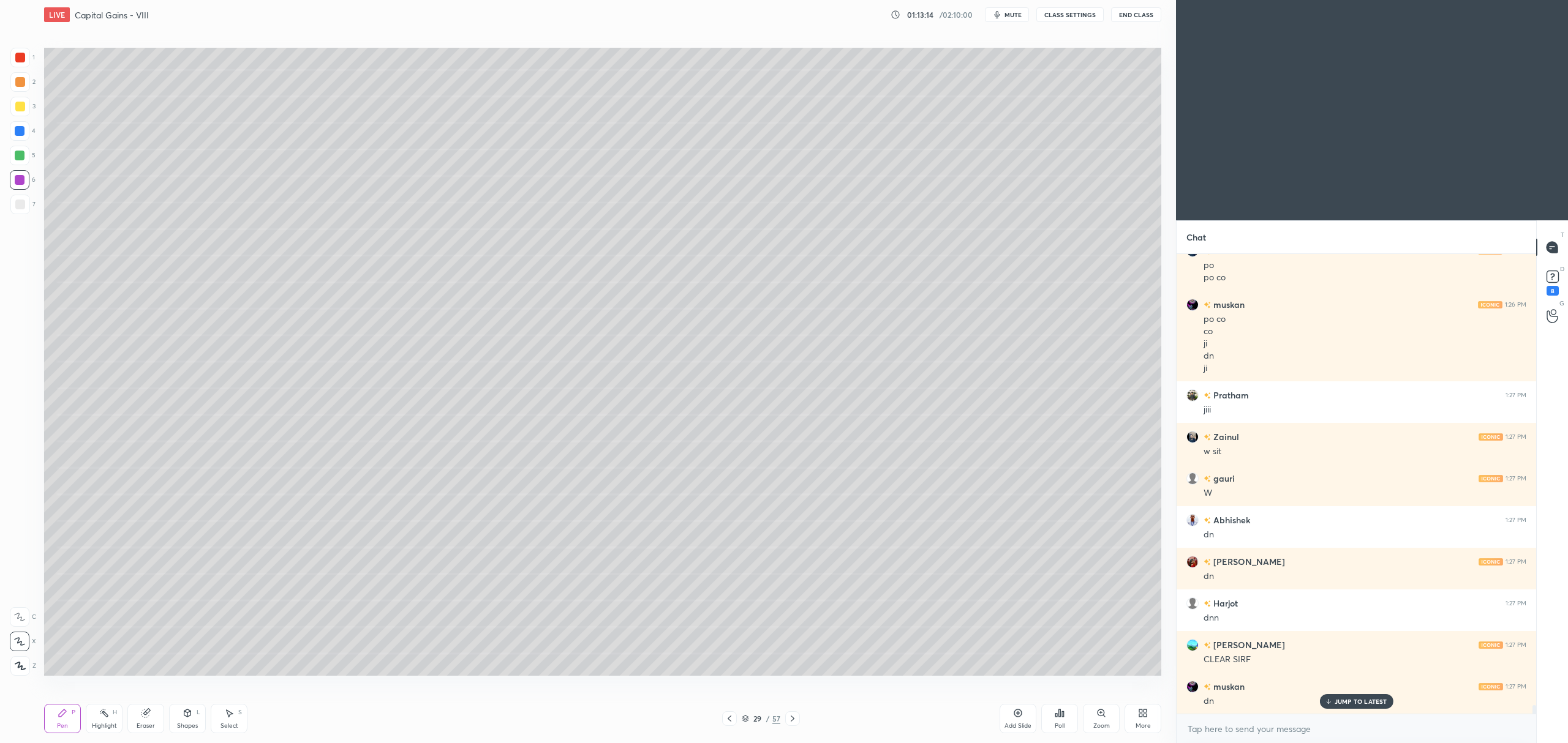
scroll to position [23522, 0]
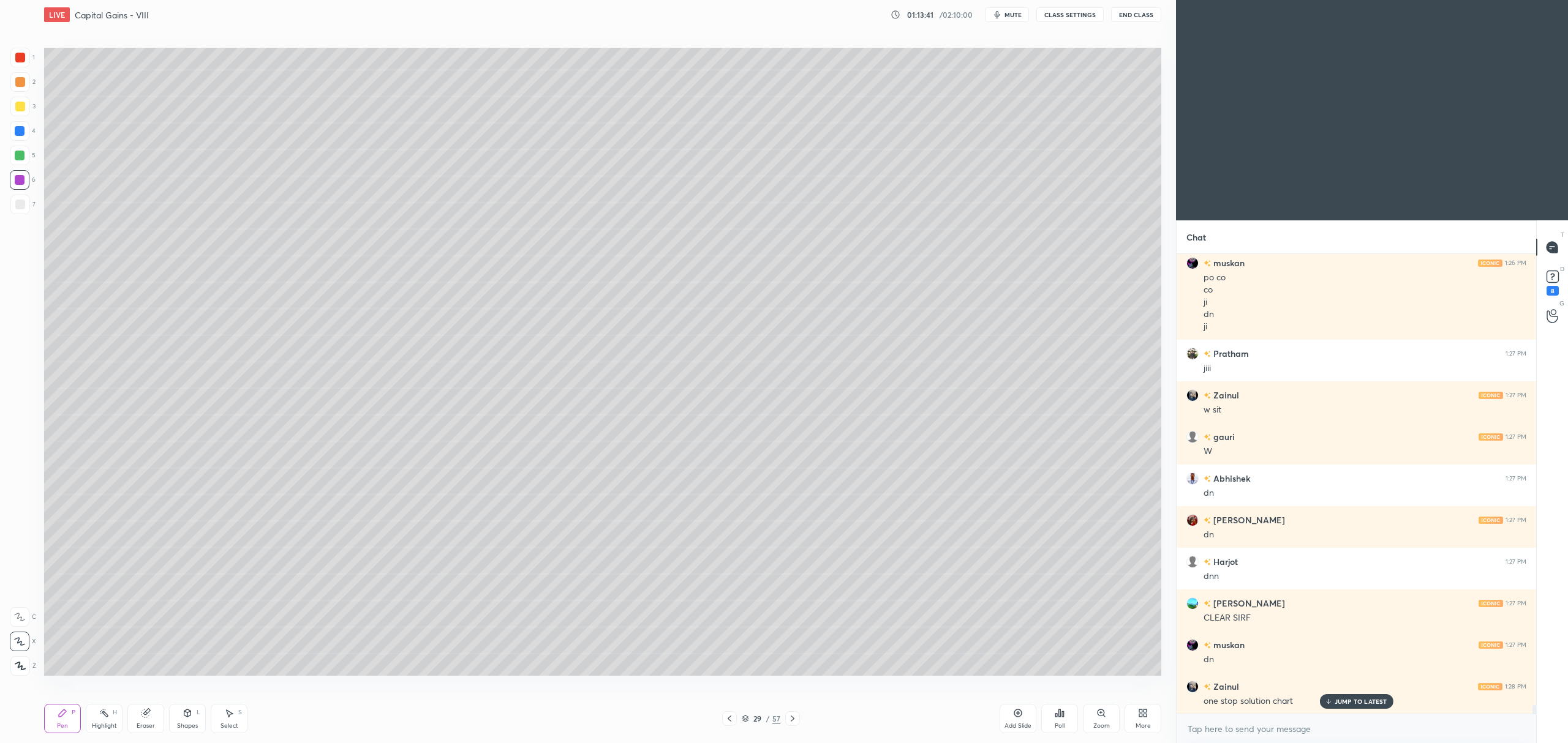
click at [18, 158] on div at bounding box center [20, 155] width 10 height 10
click at [23, 131] on div at bounding box center [20, 131] width 10 height 10
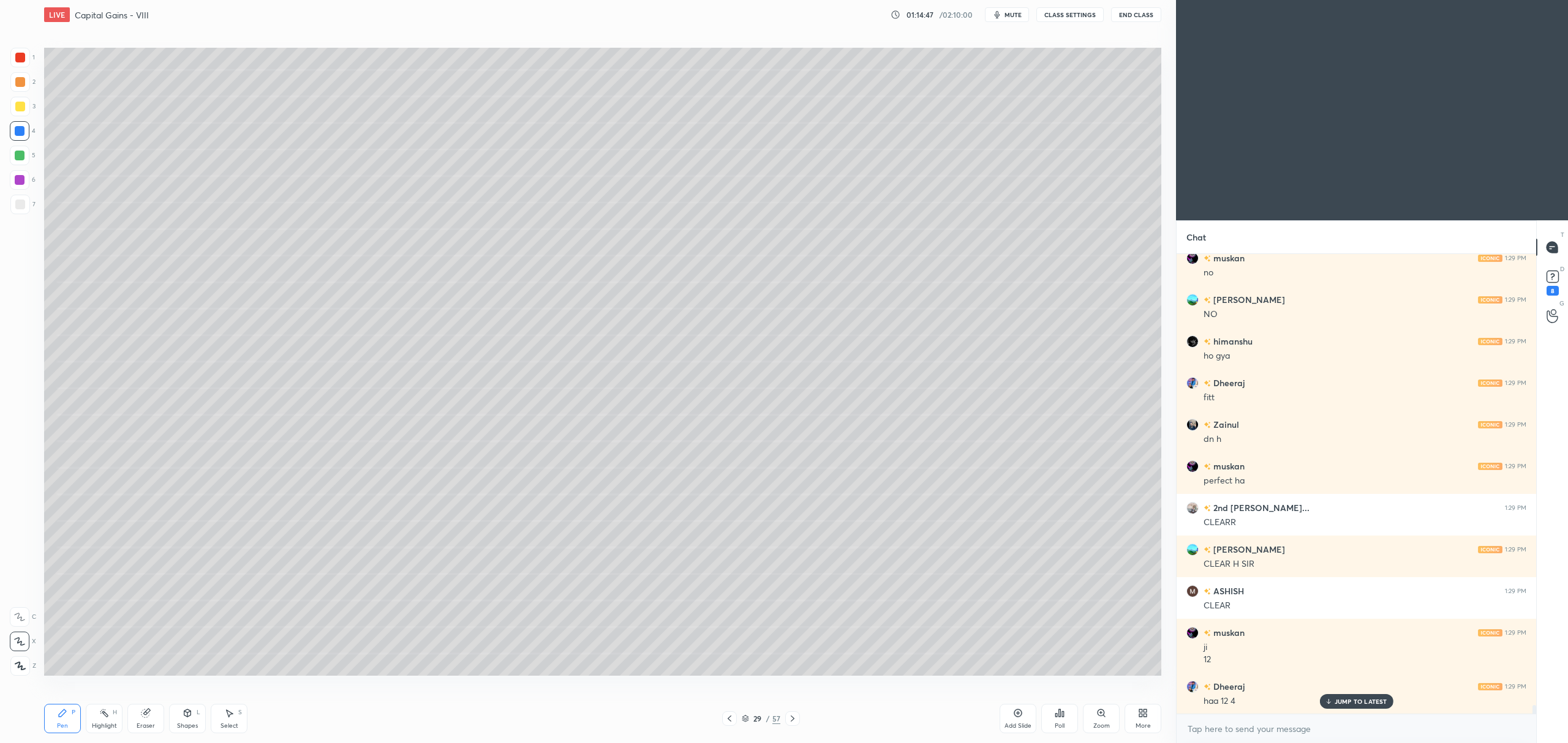
scroll to position [24034, 0]
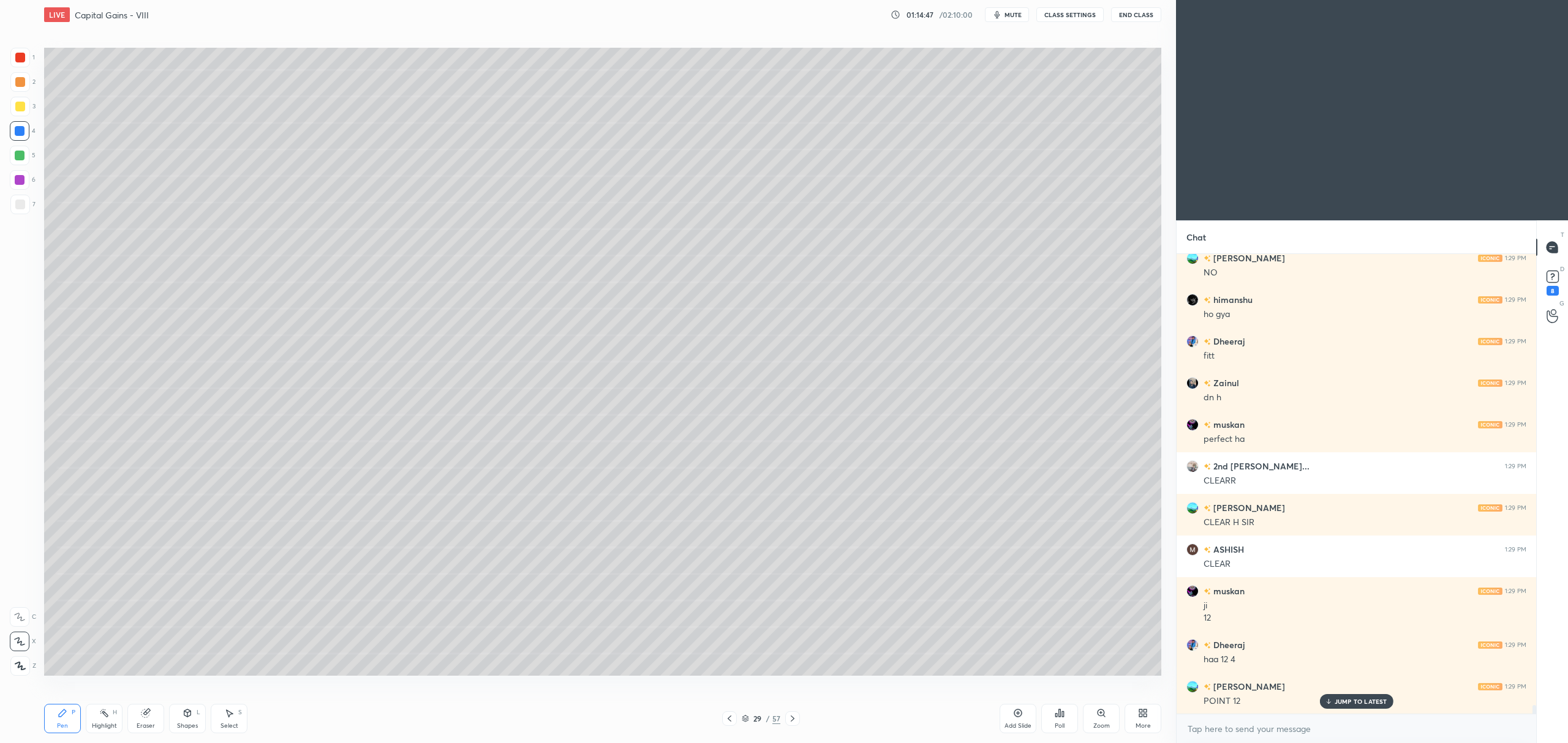
click at [787, 724] on div at bounding box center [792, 719] width 15 height 15
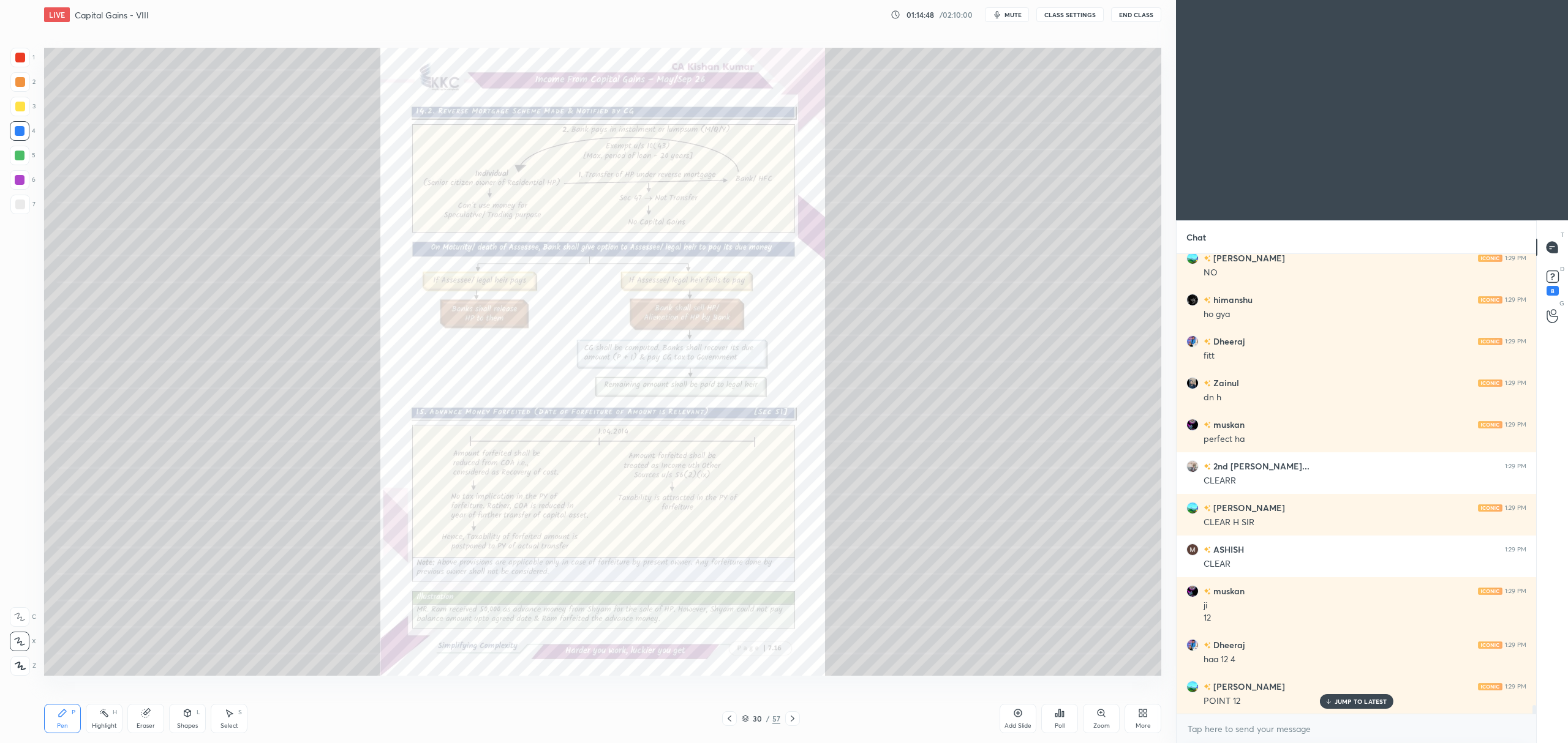
click at [729, 721] on icon at bounding box center [729, 719] width 10 height 10
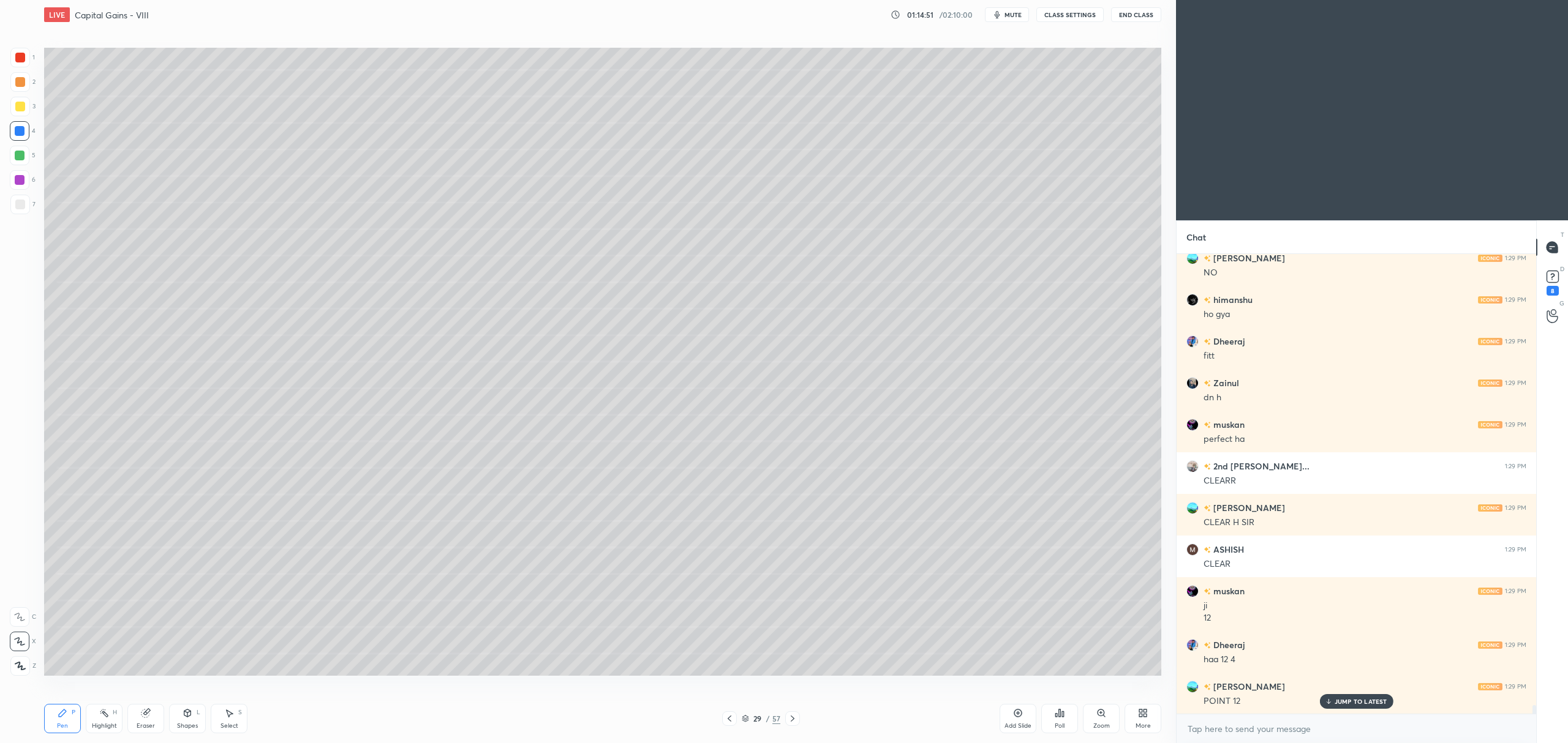
click at [1014, 716] on icon at bounding box center [1018, 713] width 10 height 10
click at [18, 101] on div at bounding box center [20, 106] width 10 height 10
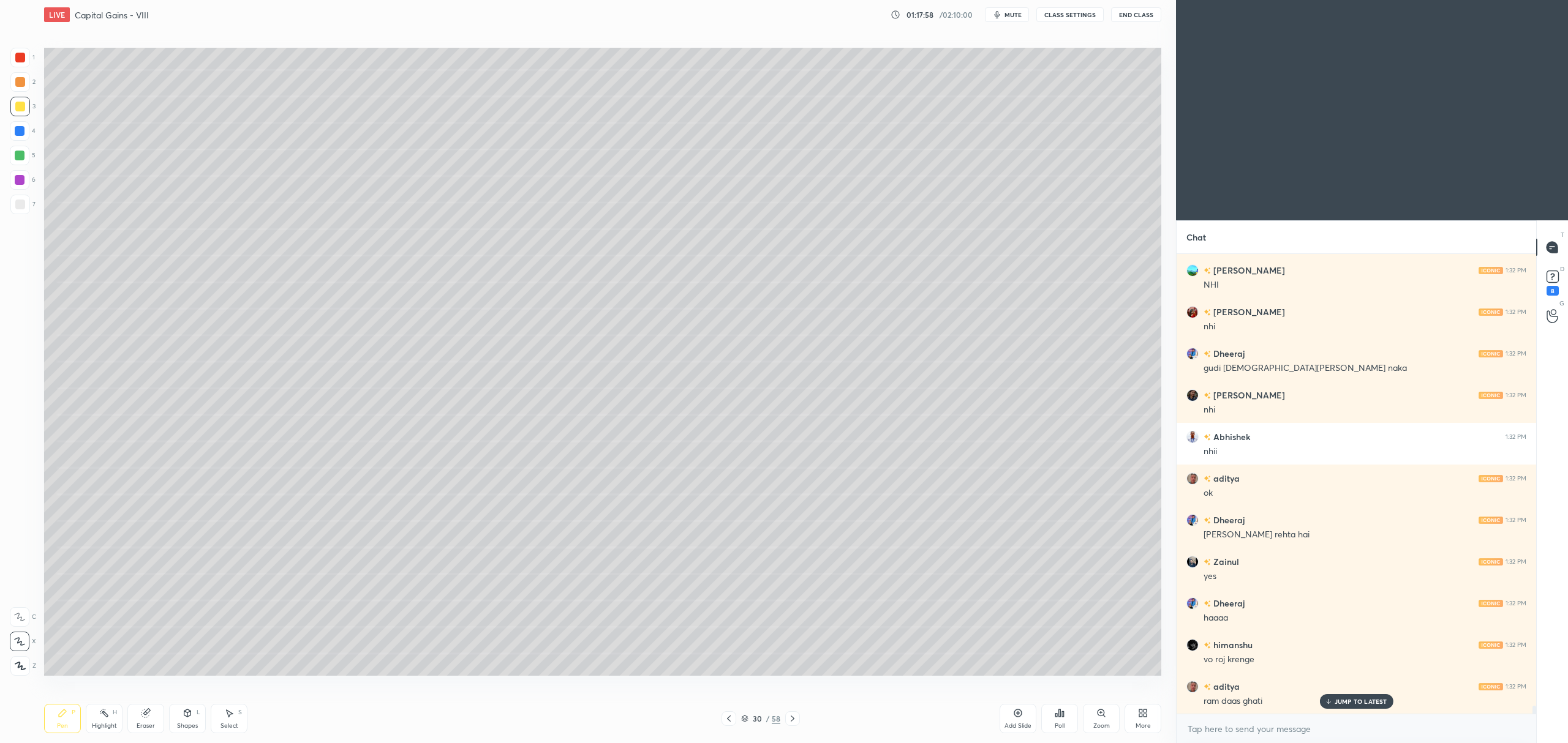
scroll to position [25462, 0]
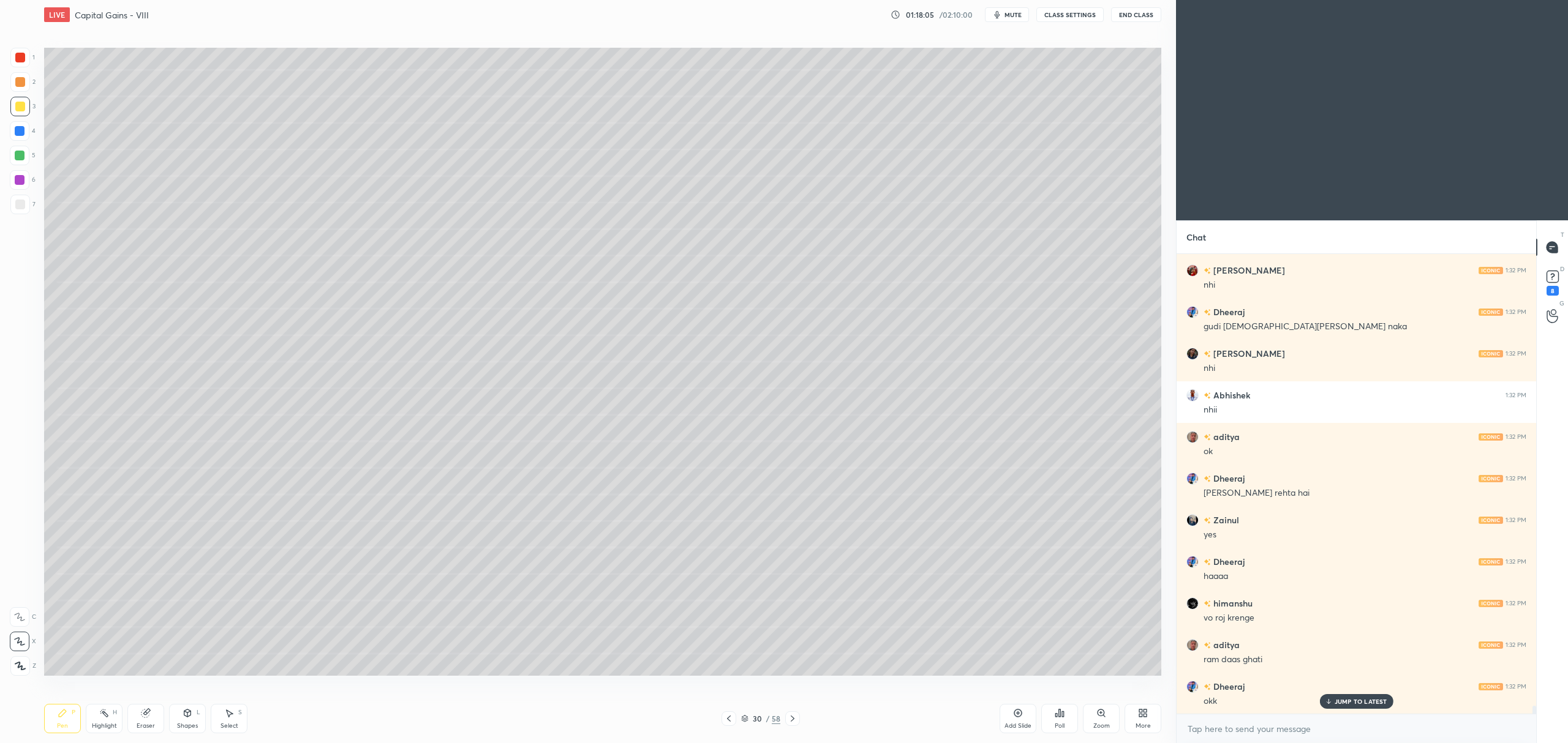
click at [19, 162] on div at bounding box center [20, 155] width 20 height 20
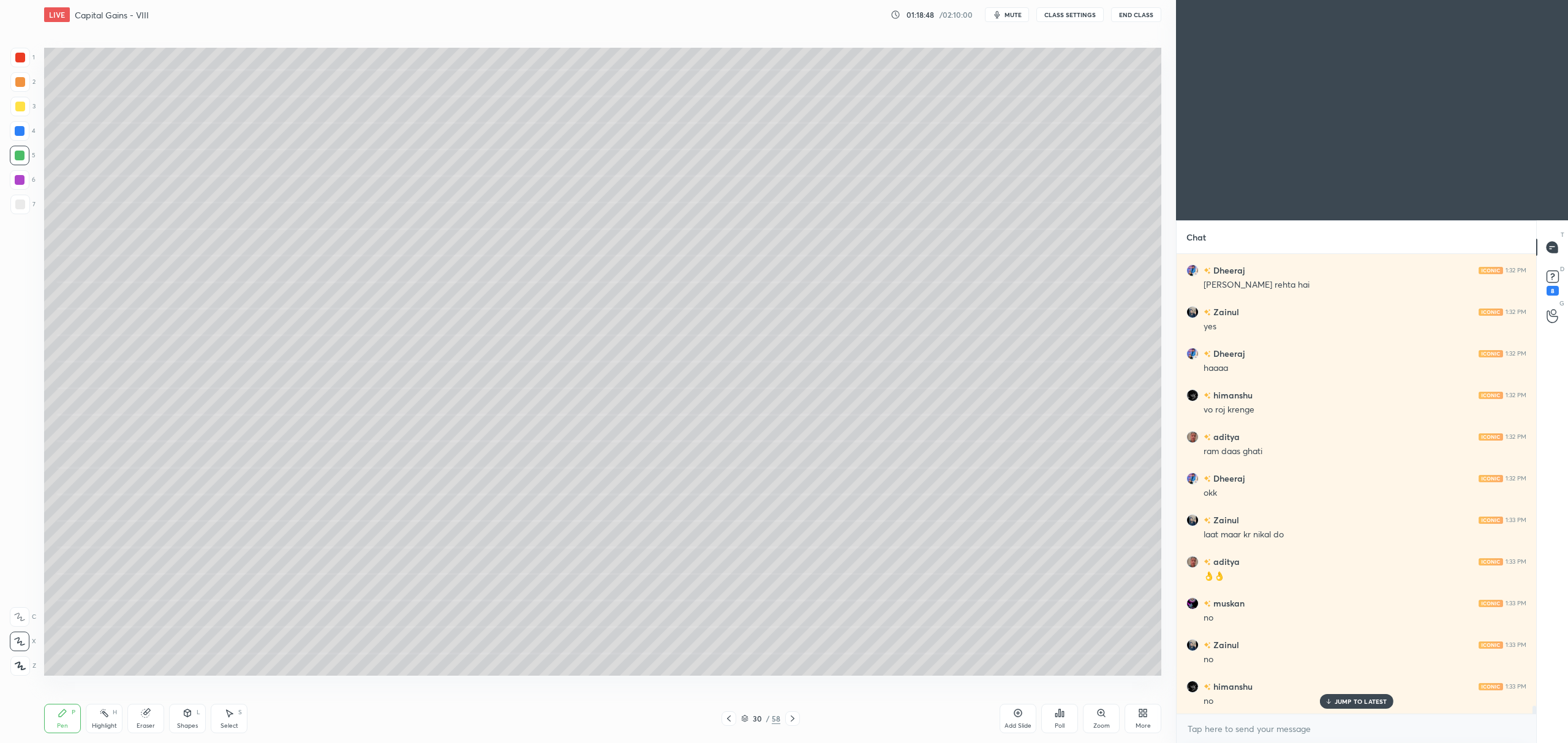
scroll to position [25711, 0]
click at [1346, 701] on p "JUMP TO LATEST" at bounding box center [1361, 702] width 53 height 7
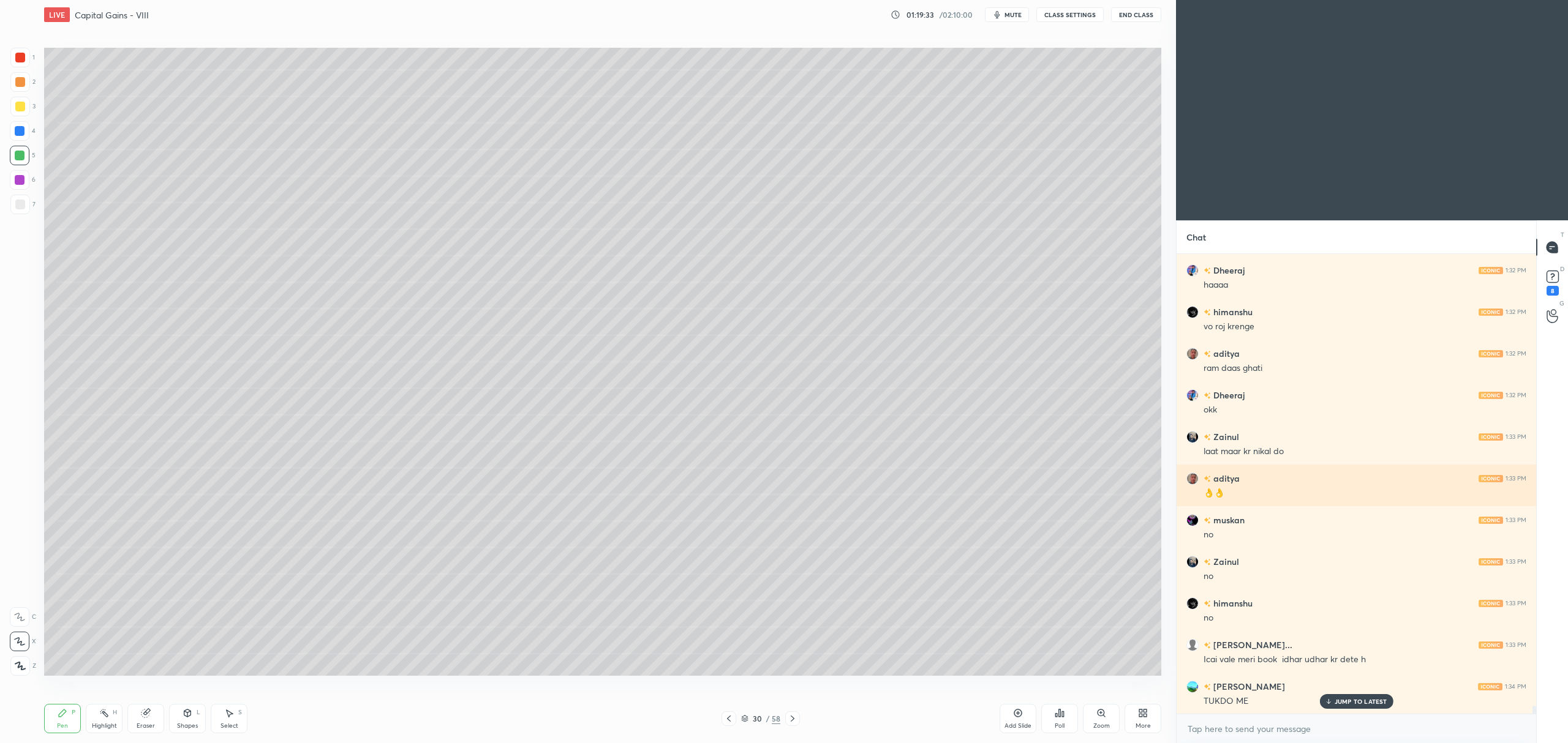
scroll to position [25795, 0]
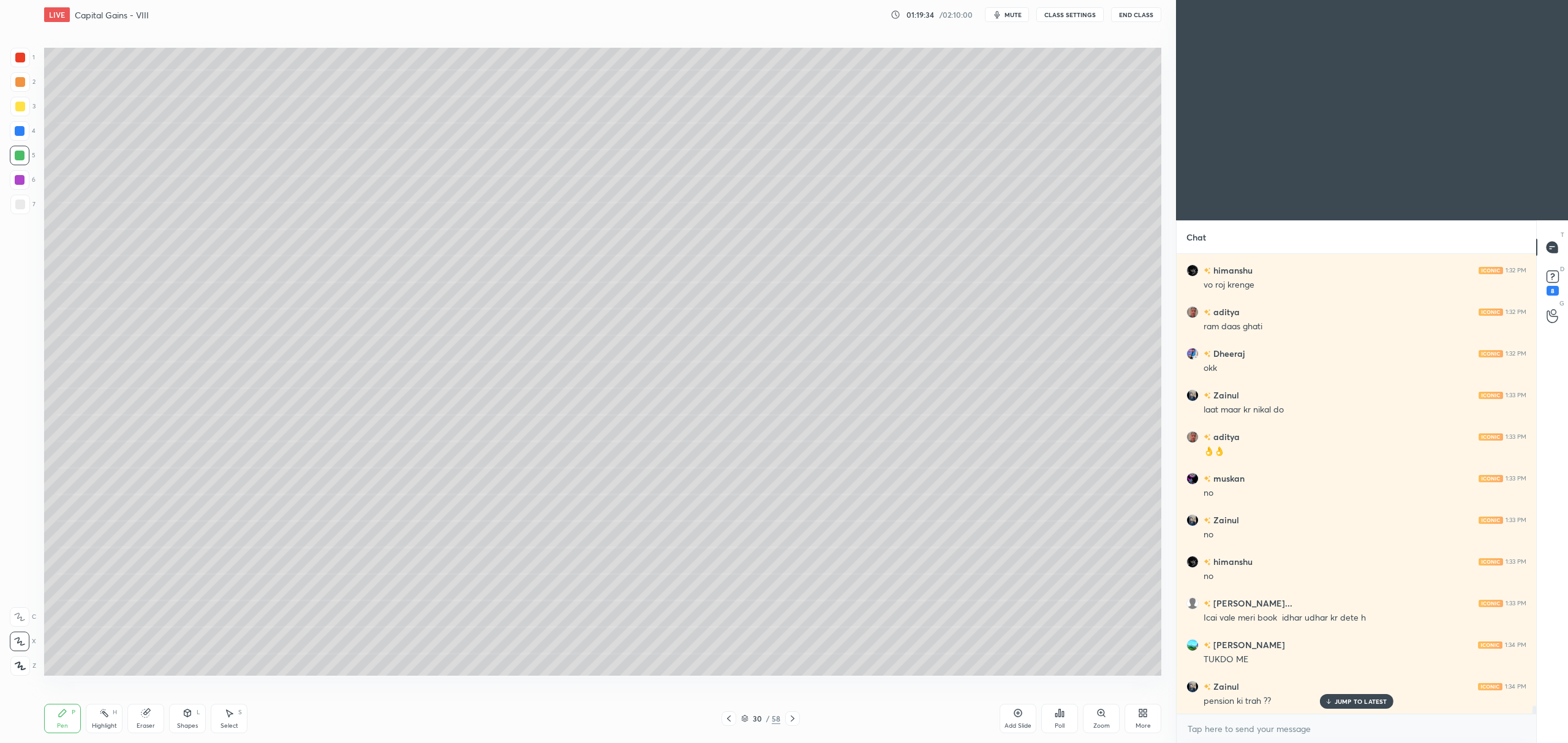
click at [1026, 708] on div "Add Slide" at bounding box center [1018, 718] width 37 height 29
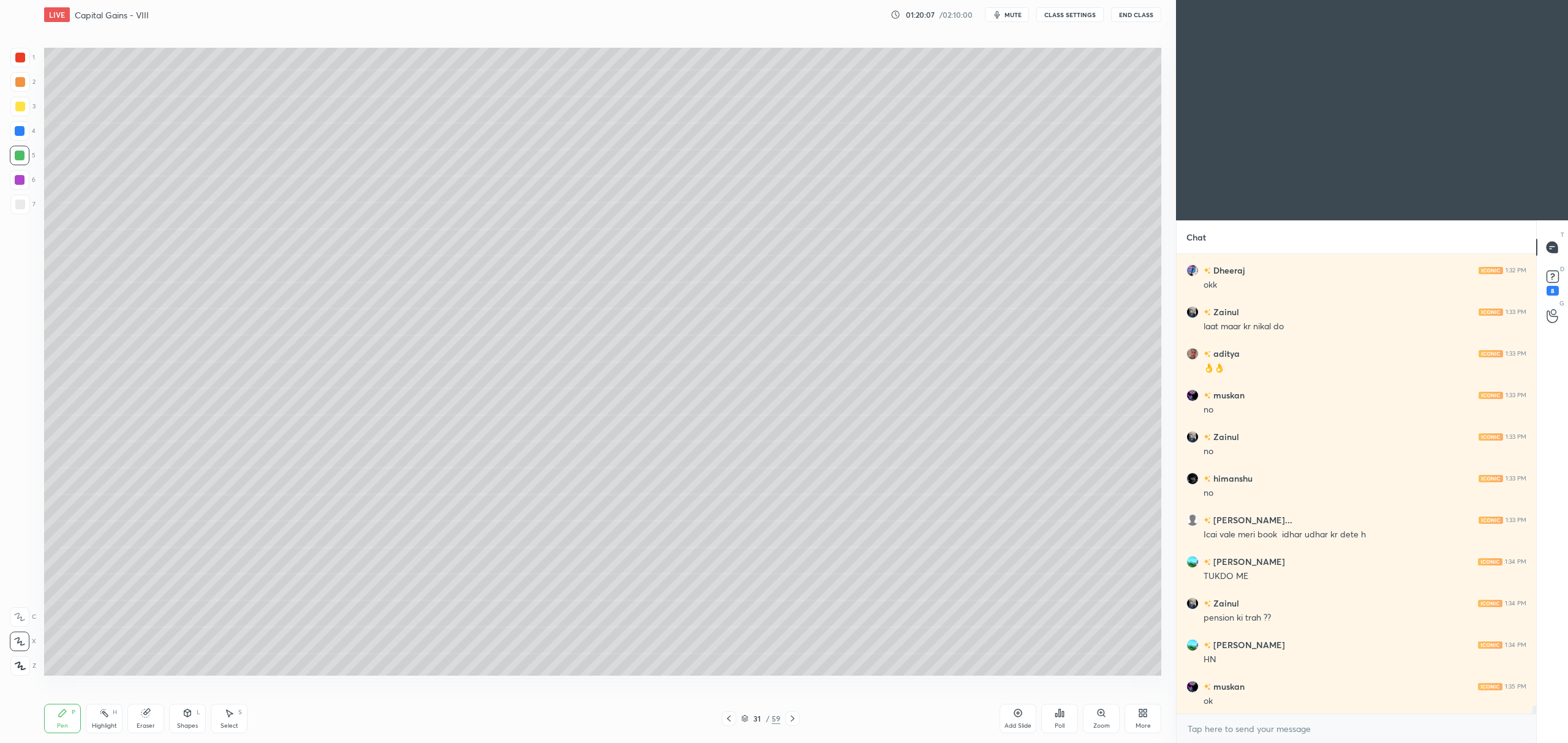
click at [19, 187] on div at bounding box center [20, 180] width 20 height 20
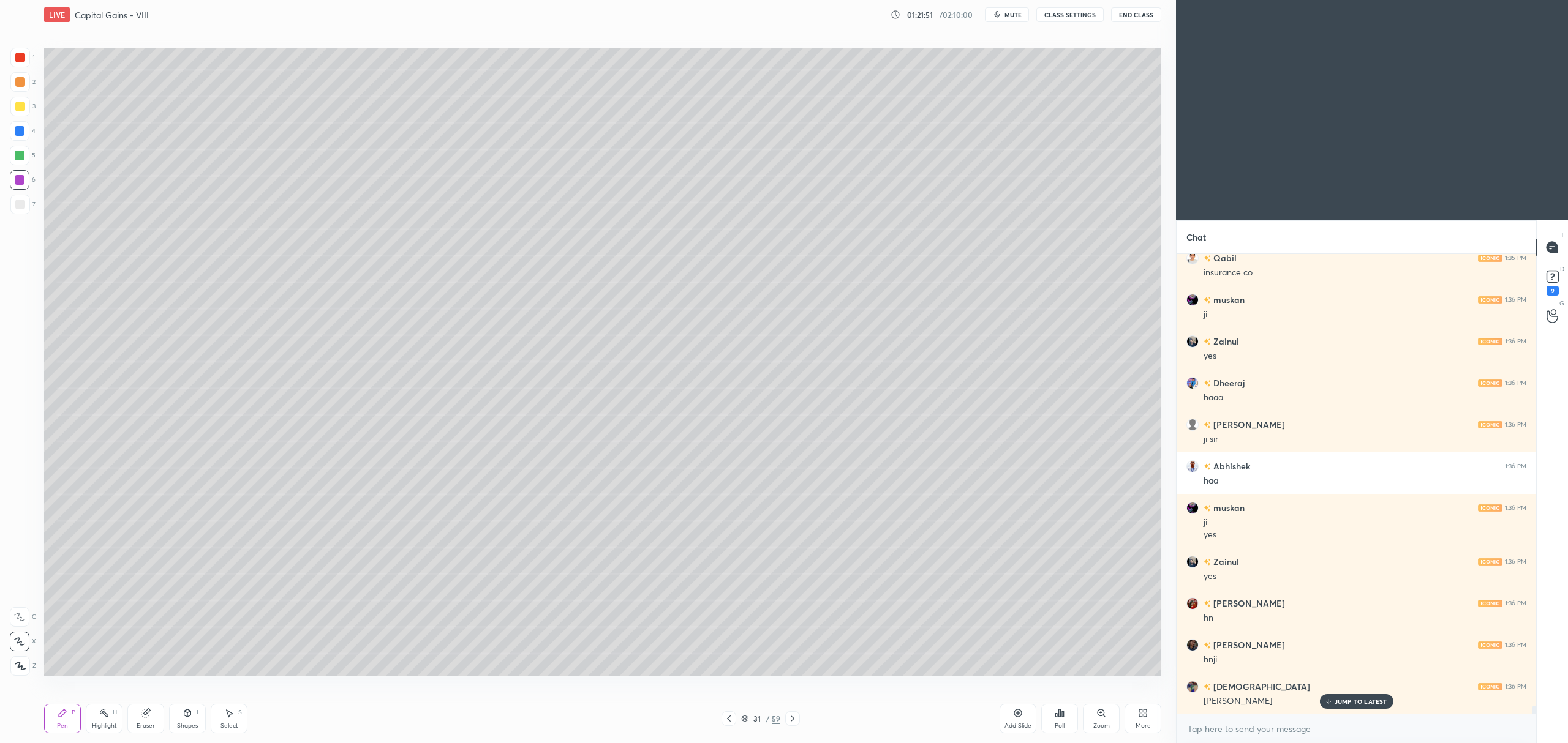
scroll to position [25506, 0]
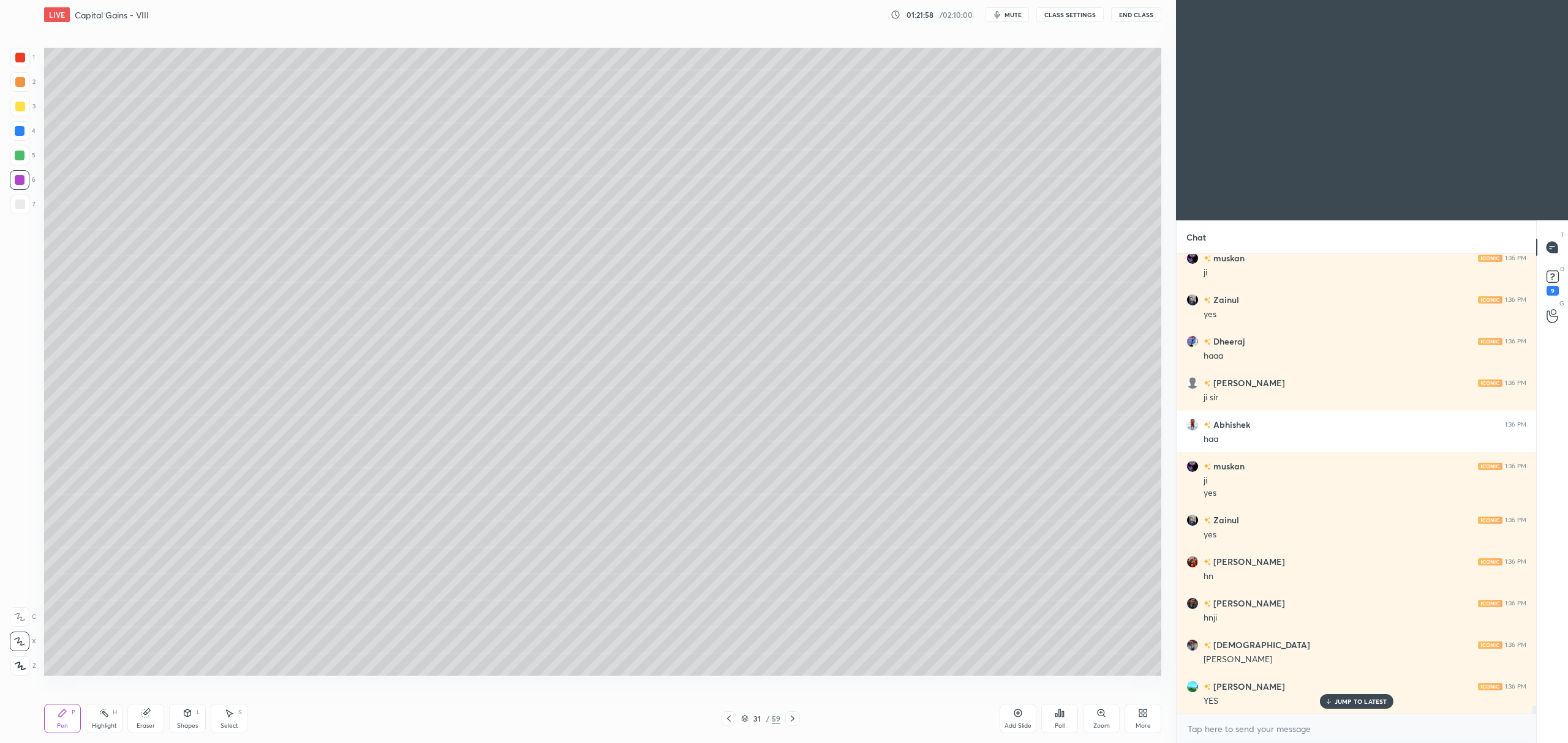
click at [792, 719] on icon at bounding box center [792, 719] width 10 height 10
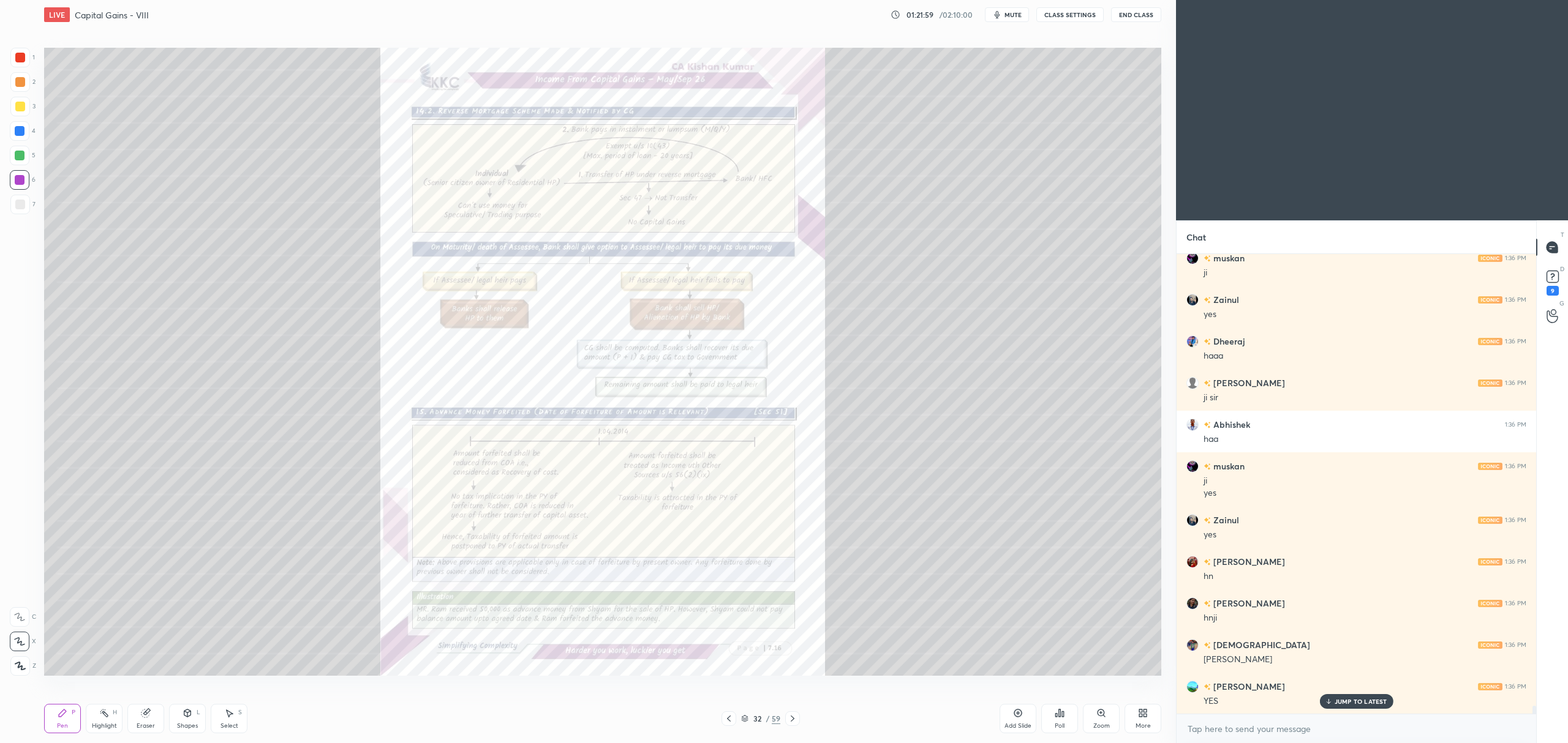
click at [1094, 720] on div "Zoom" at bounding box center [1101, 718] width 37 height 29
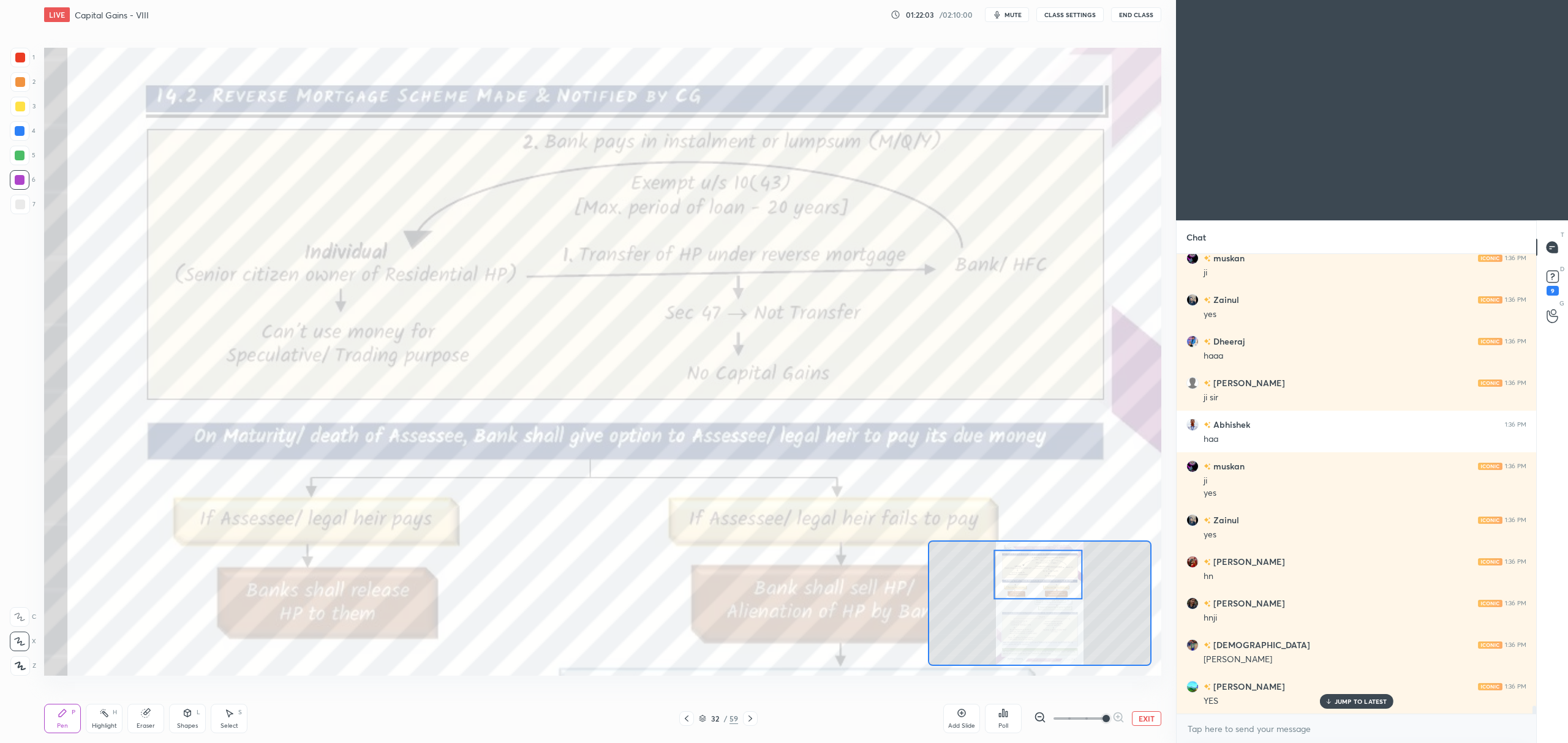
click at [11, 56] on div at bounding box center [20, 58] width 20 height 20
click at [15, 627] on div at bounding box center [20, 617] width 20 height 20
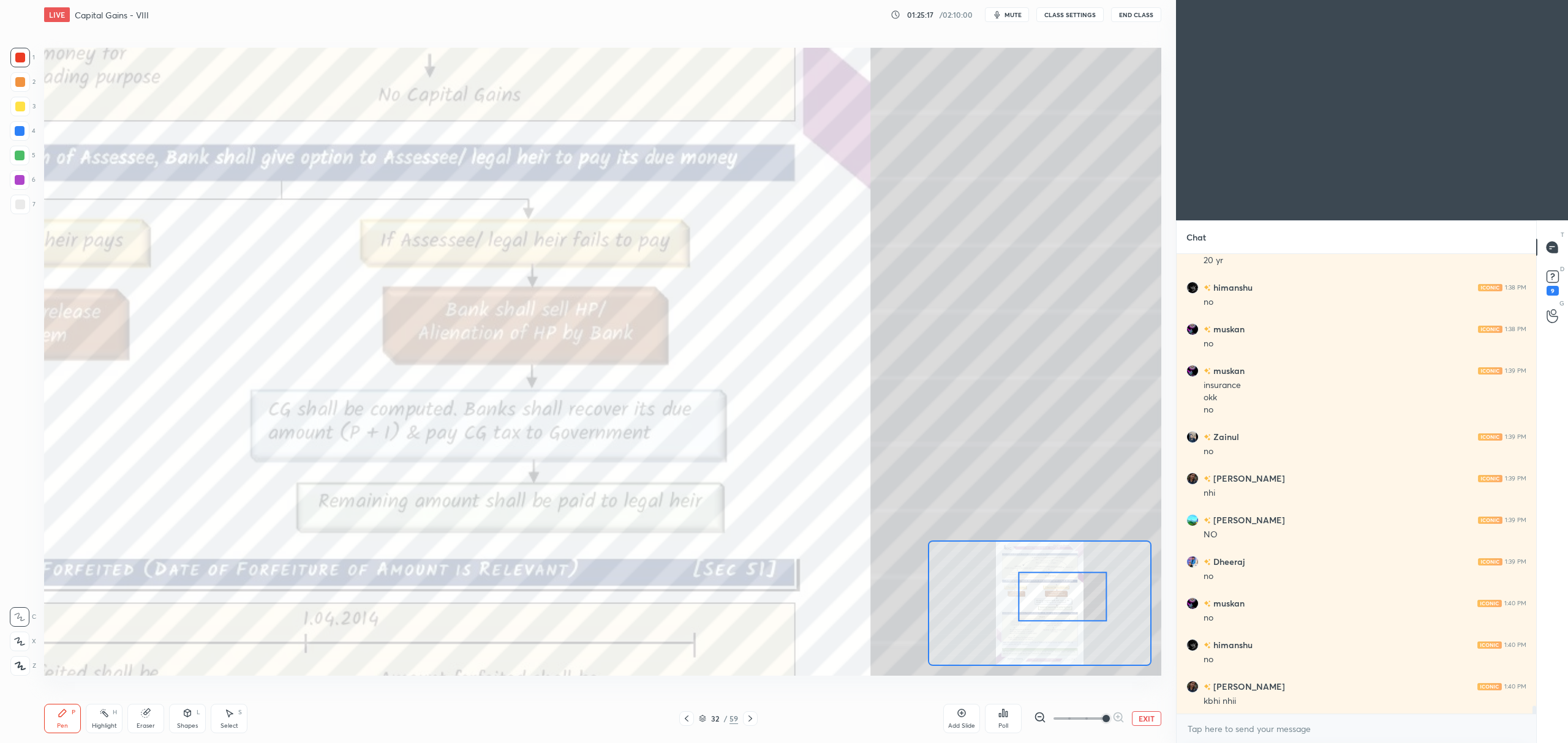
scroll to position [26845, 0]
click at [1135, 721] on button "EXIT" at bounding box center [1146, 719] width 29 height 15
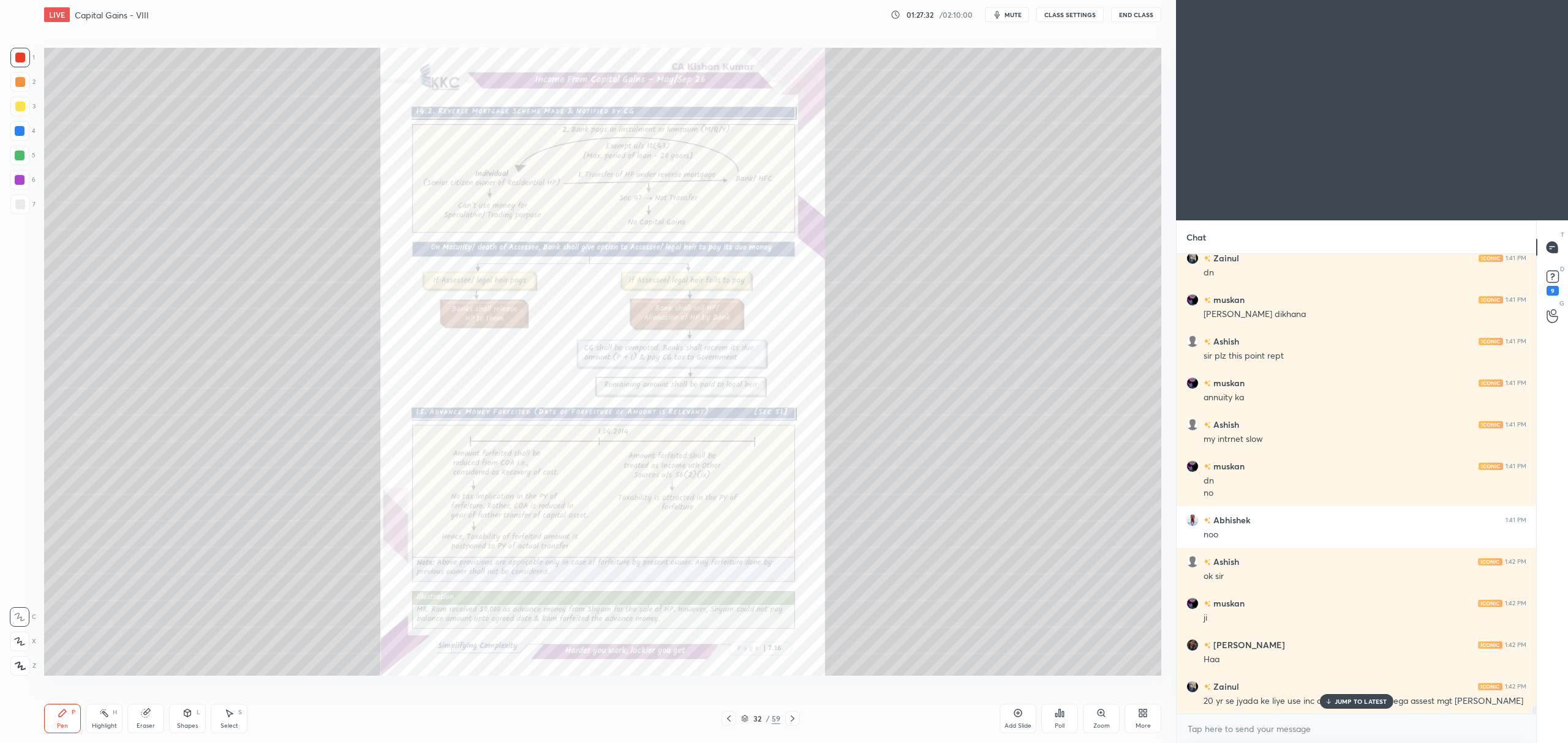
scroll to position [27606, 0]
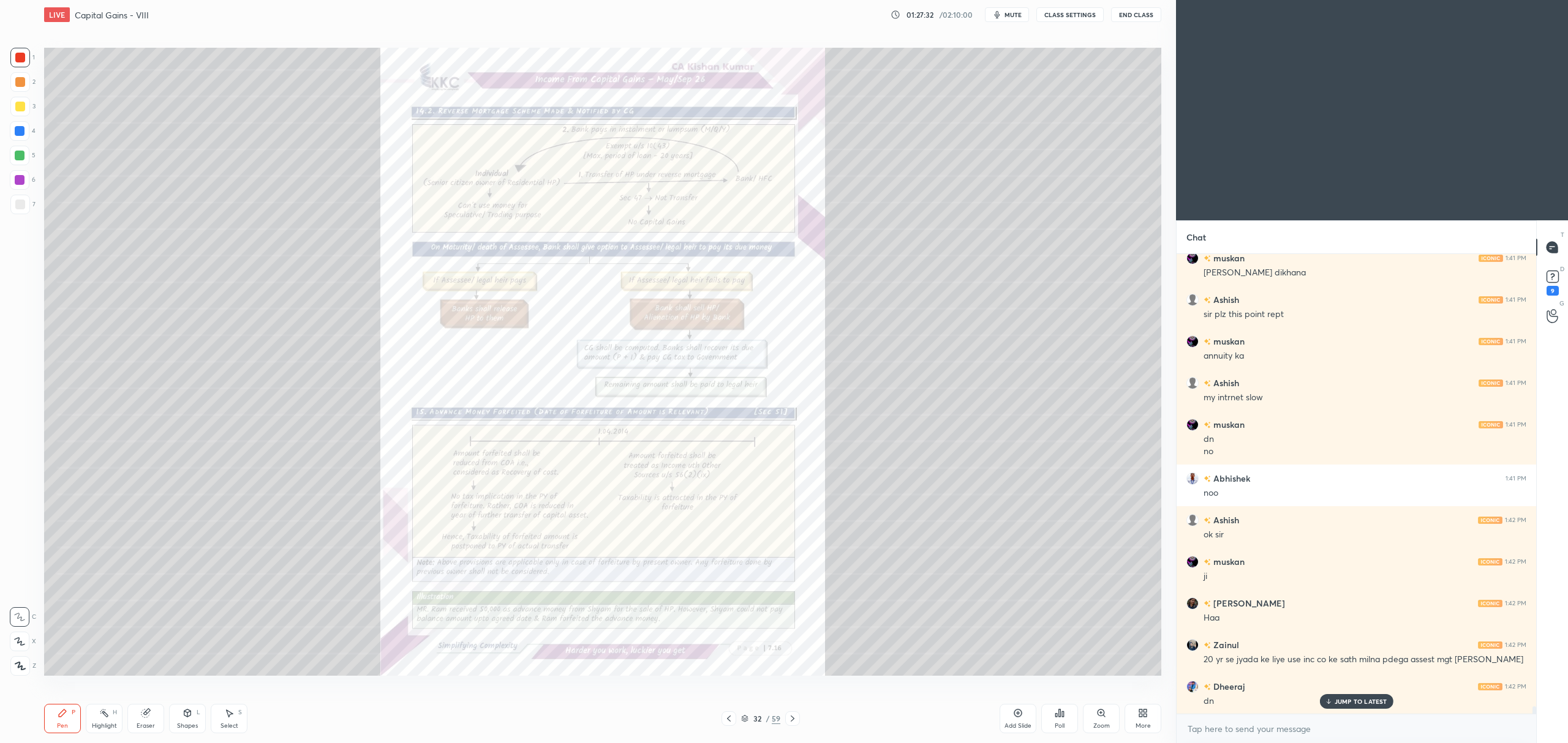
click at [795, 718] on icon at bounding box center [792, 719] width 10 height 10
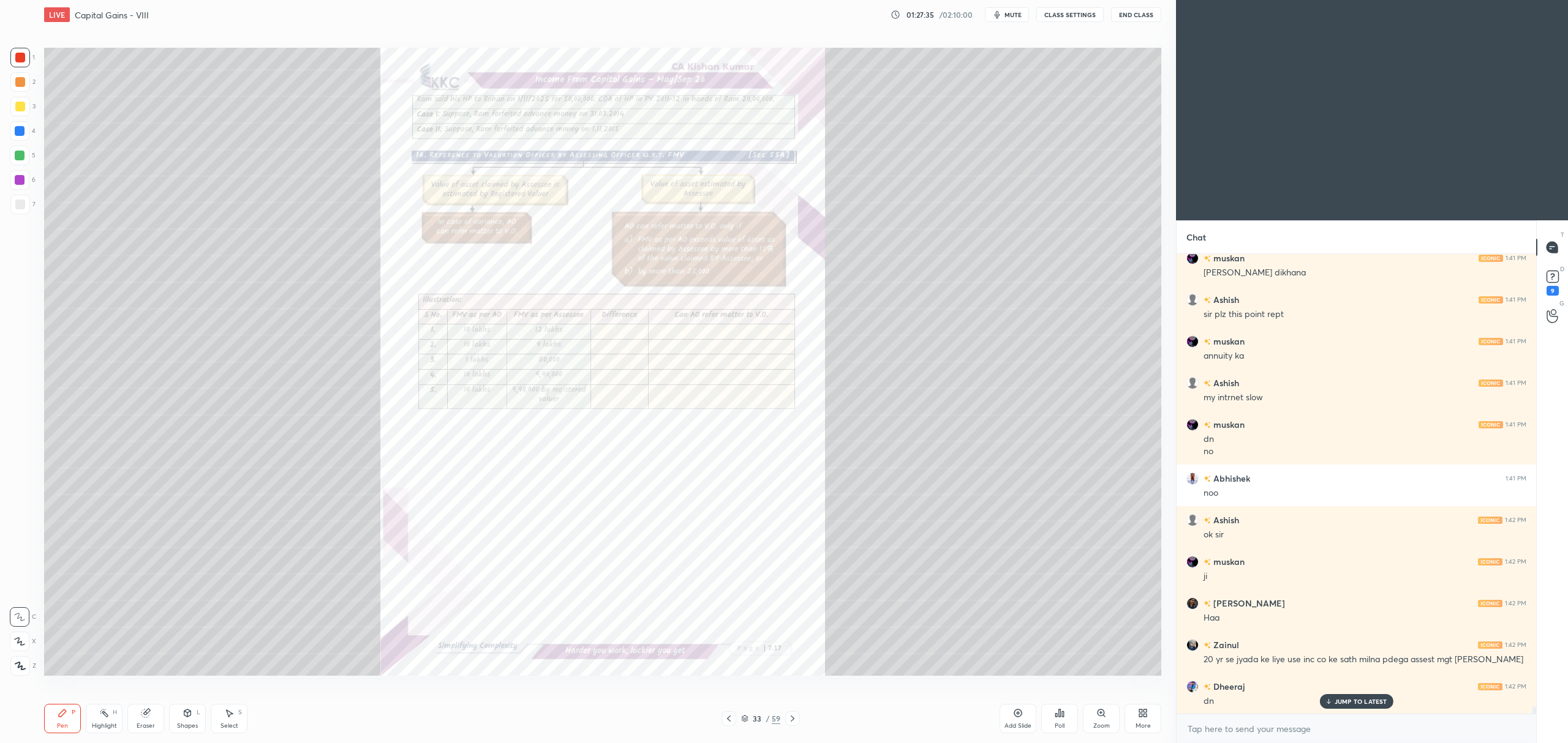
click at [739, 713] on div "33 / 59" at bounding box center [760, 719] width 79 height 15
click at [731, 718] on icon at bounding box center [729, 719] width 10 height 10
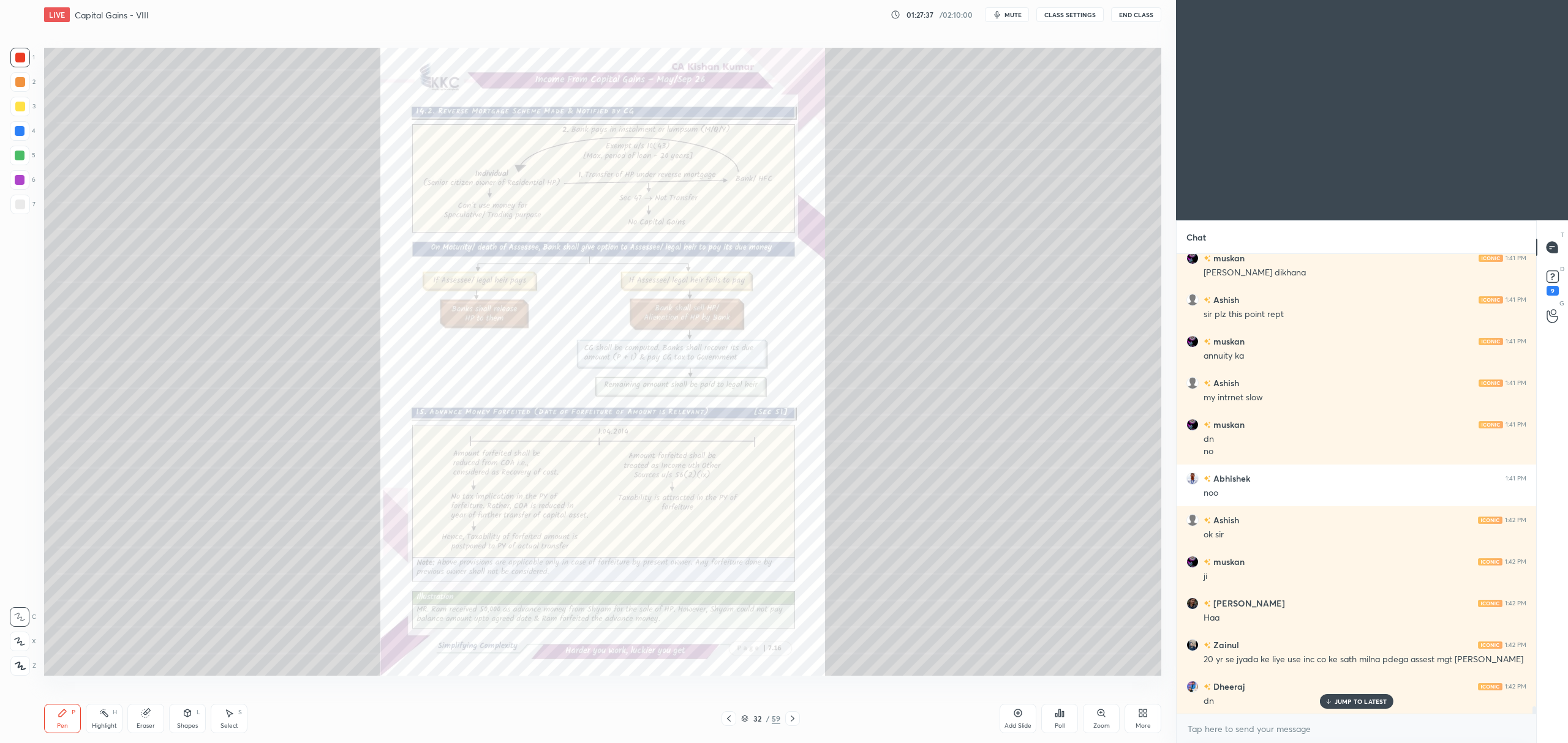
scroll to position [27648, 0]
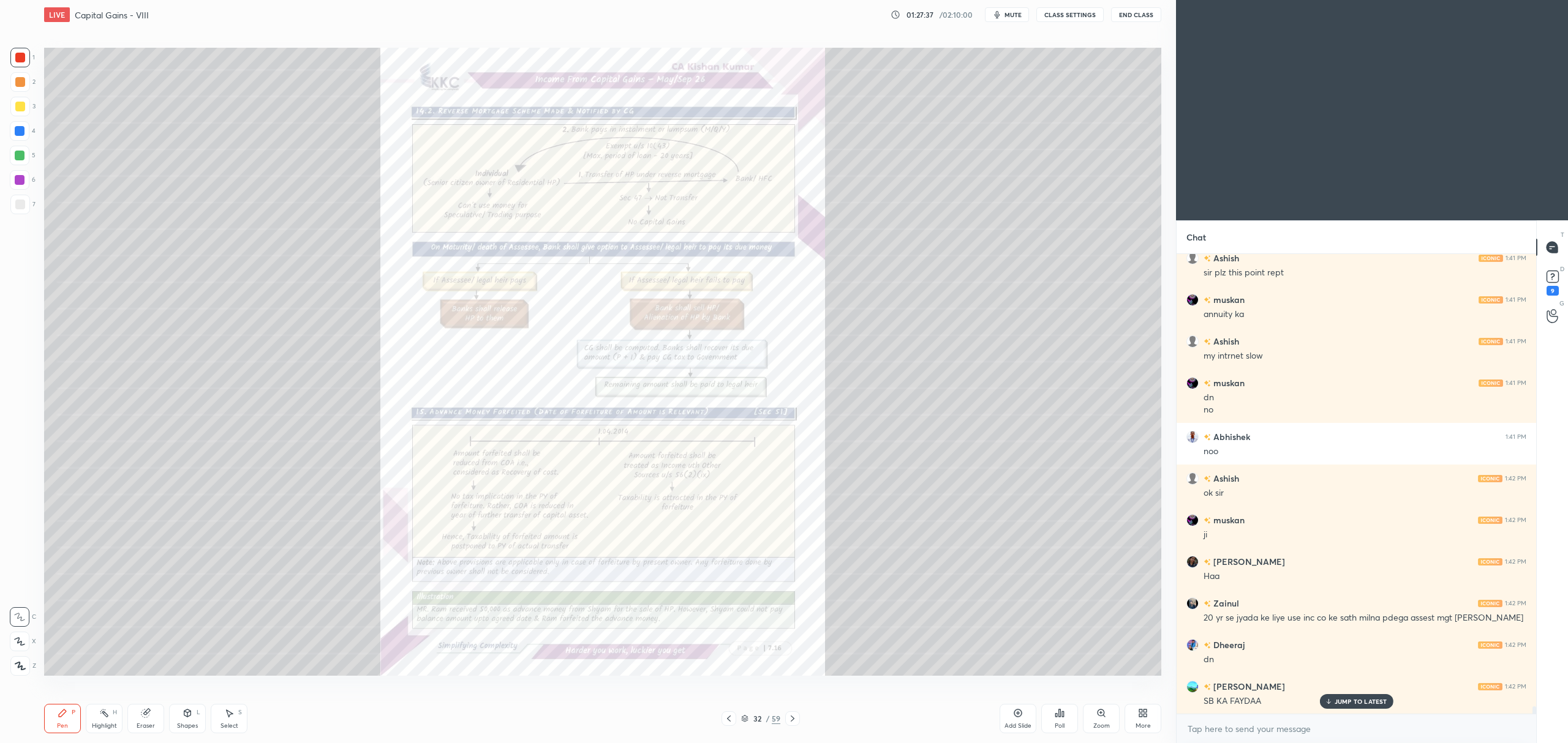
click at [1016, 711] on icon at bounding box center [1018, 713] width 10 height 10
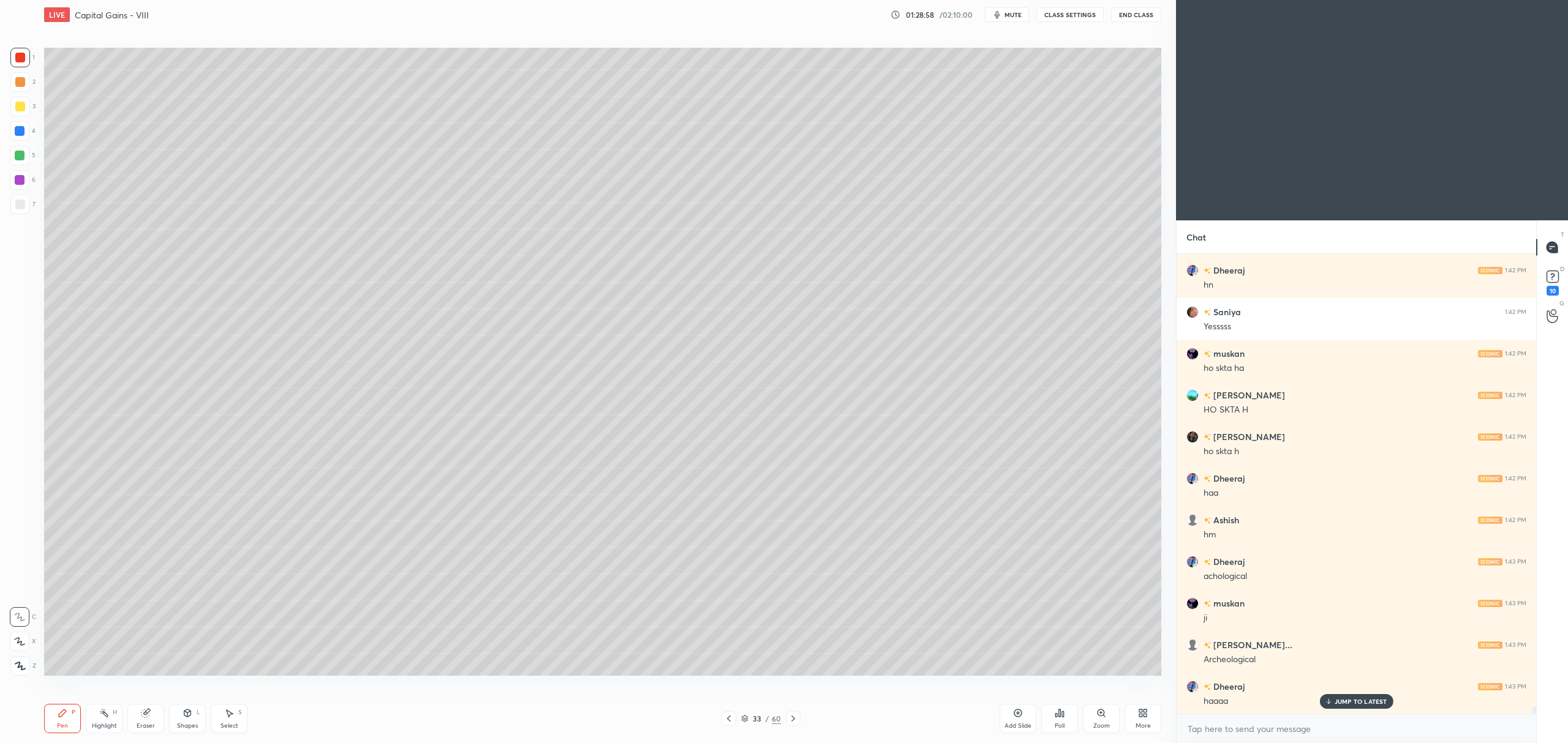
scroll to position [28189, 0]
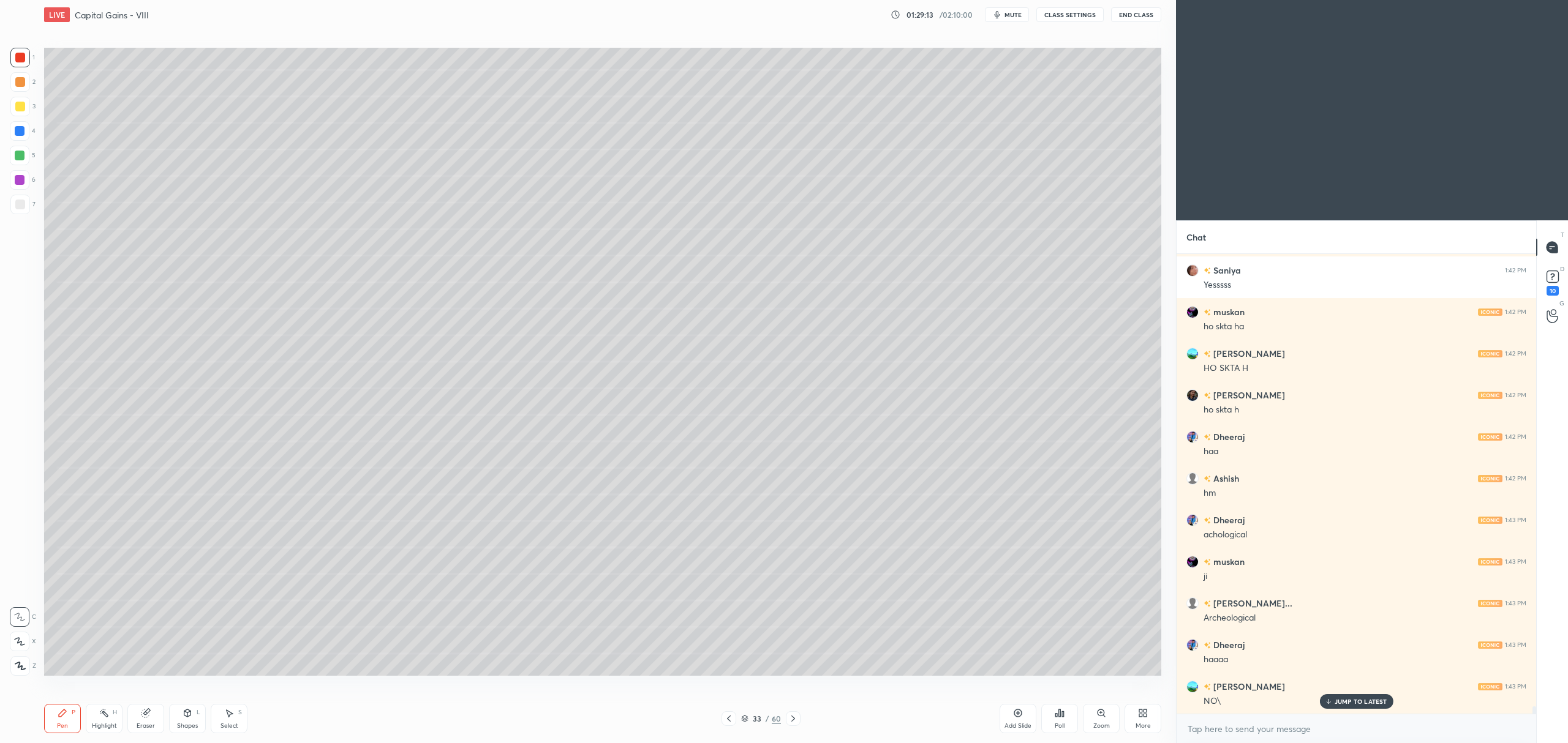
click at [792, 713] on div at bounding box center [793, 719] width 15 height 15
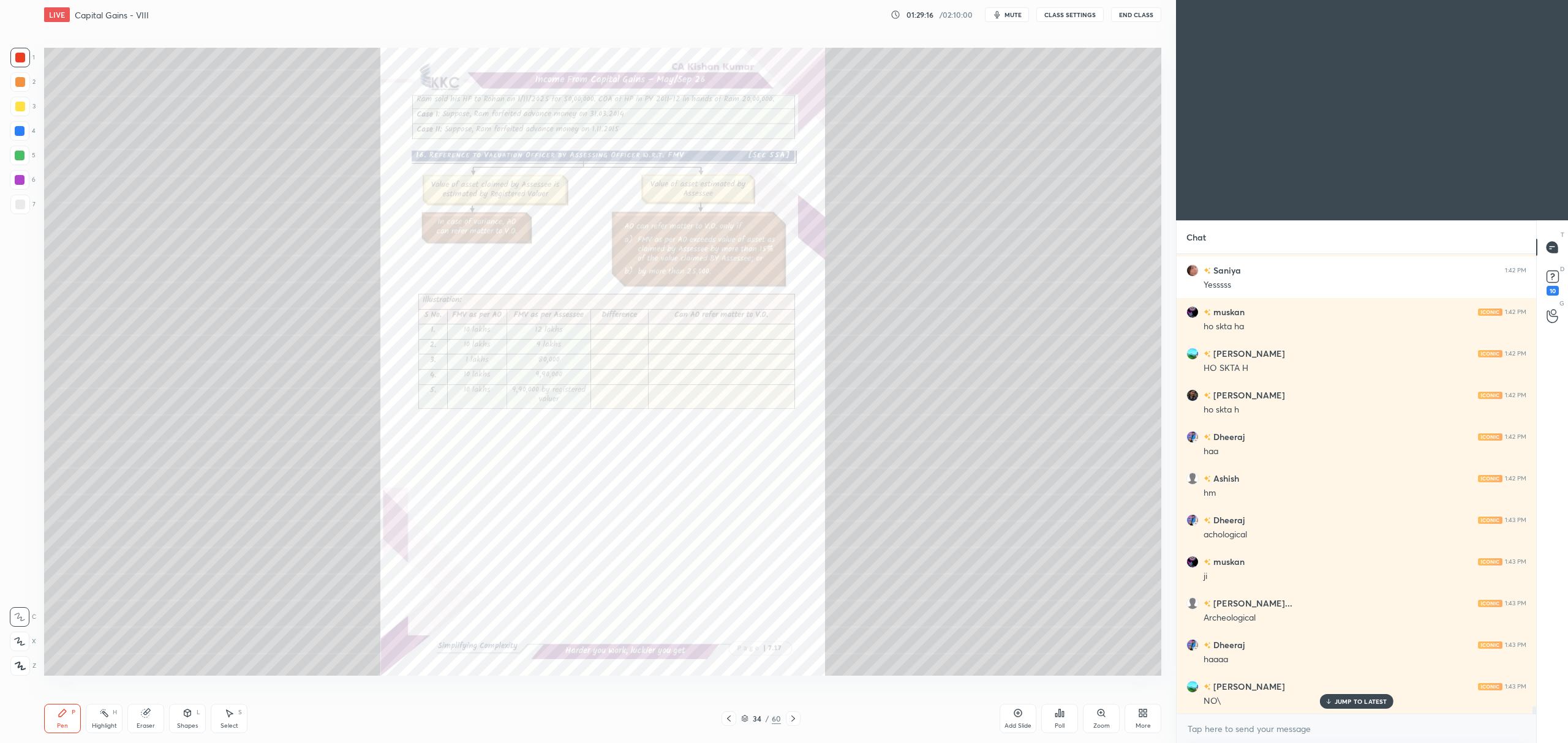
click at [728, 720] on icon at bounding box center [729, 719] width 10 height 10
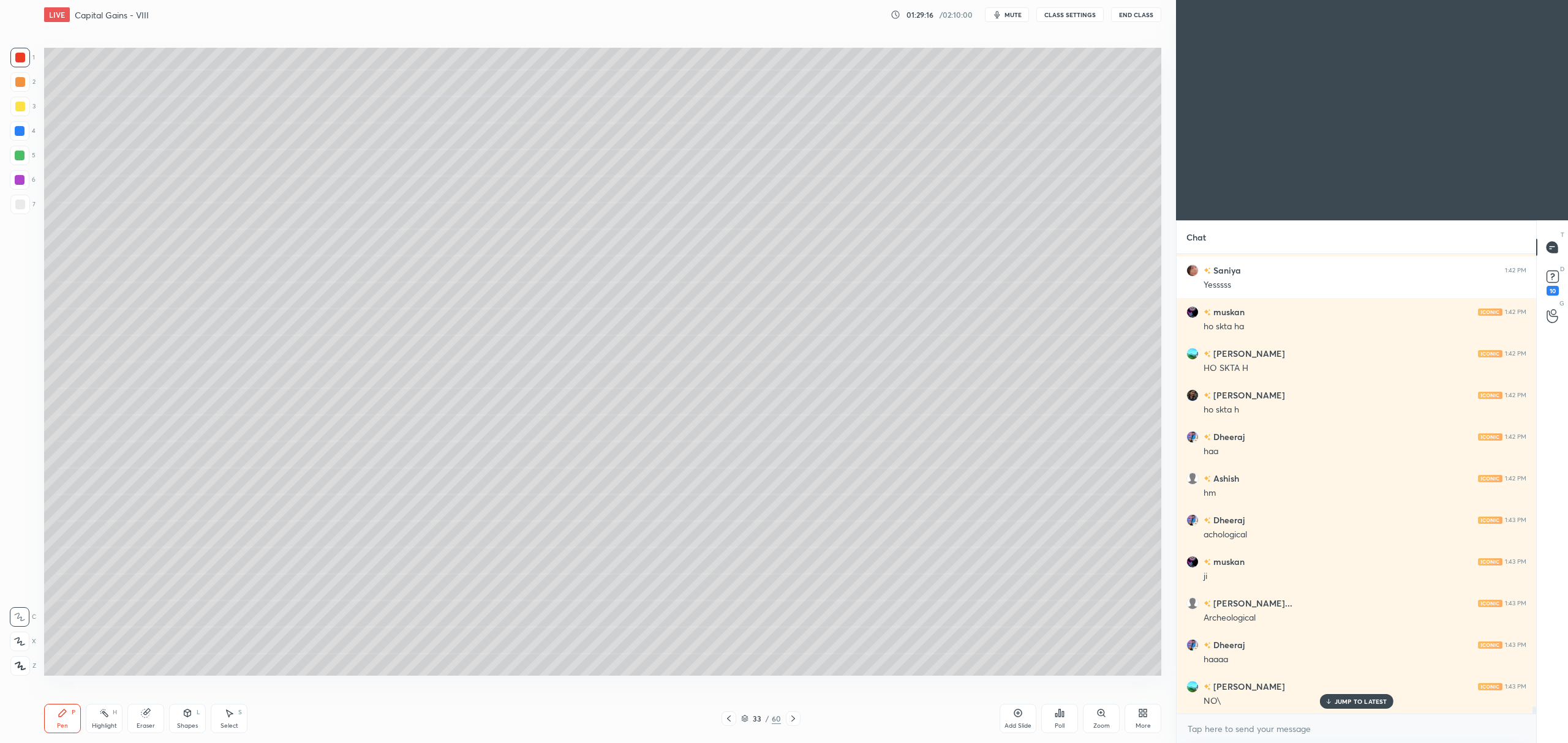
click at [1011, 721] on div "Add Slide" at bounding box center [1018, 718] width 37 height 29
click at [16, 210] on div at bounding box center [20, 205] width 20 height 20
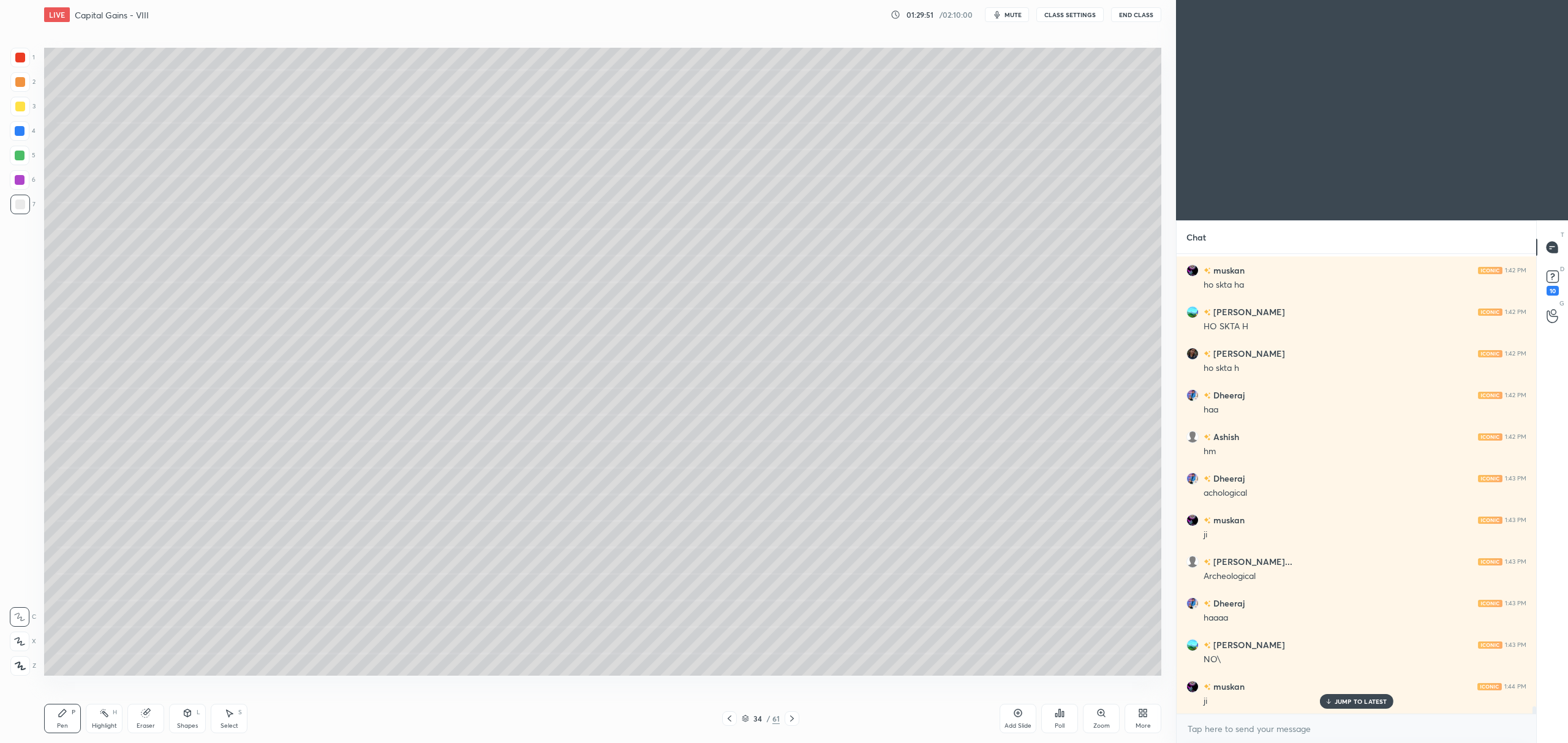
click at [19, 157] on div at bounding box center [20, 155] width 10 height 10
click at [797, 720] on div at bounding box center [792, 719] width 15 height 15
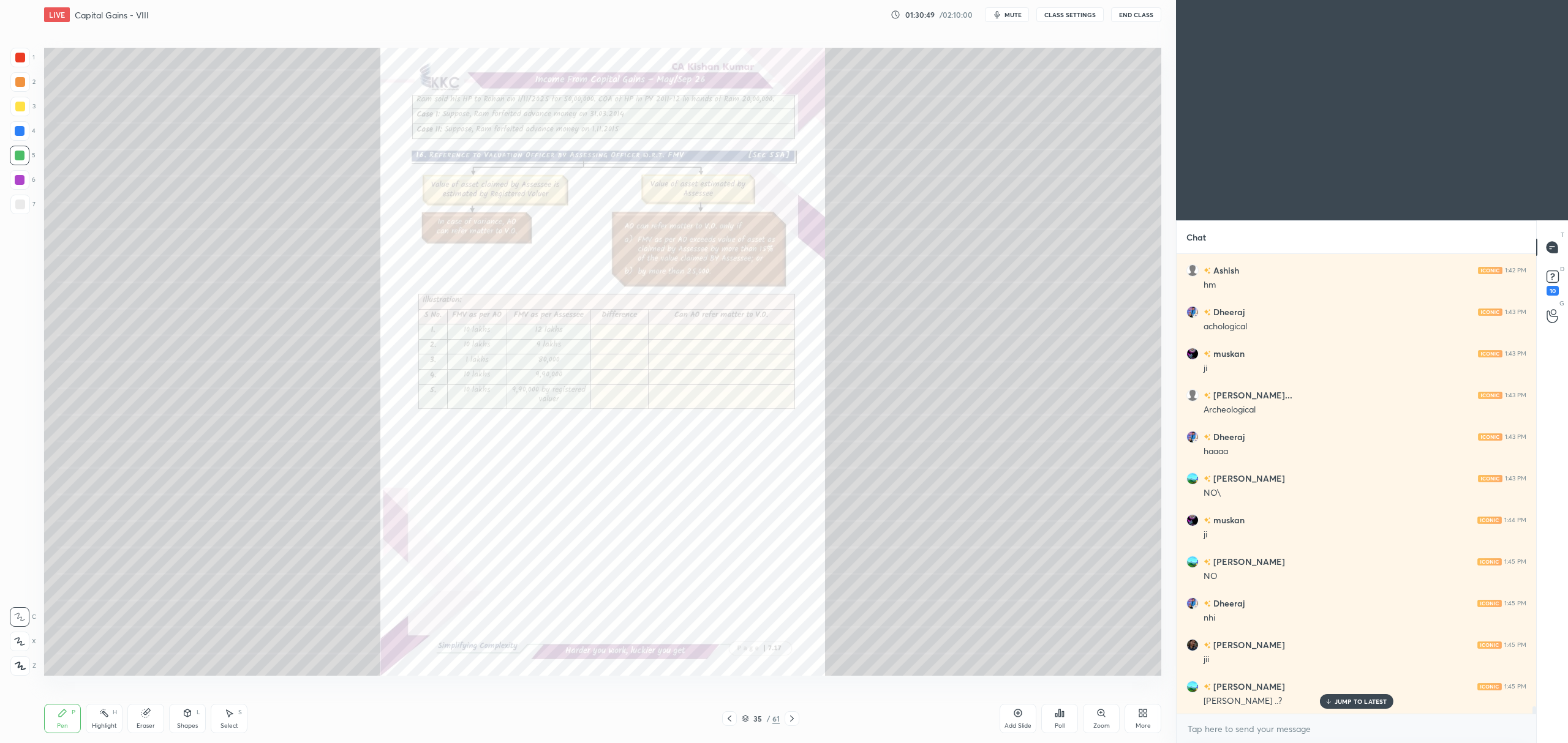
click at [1102, 718] on icon at bounding box center [1101, 713] width 10 height 10
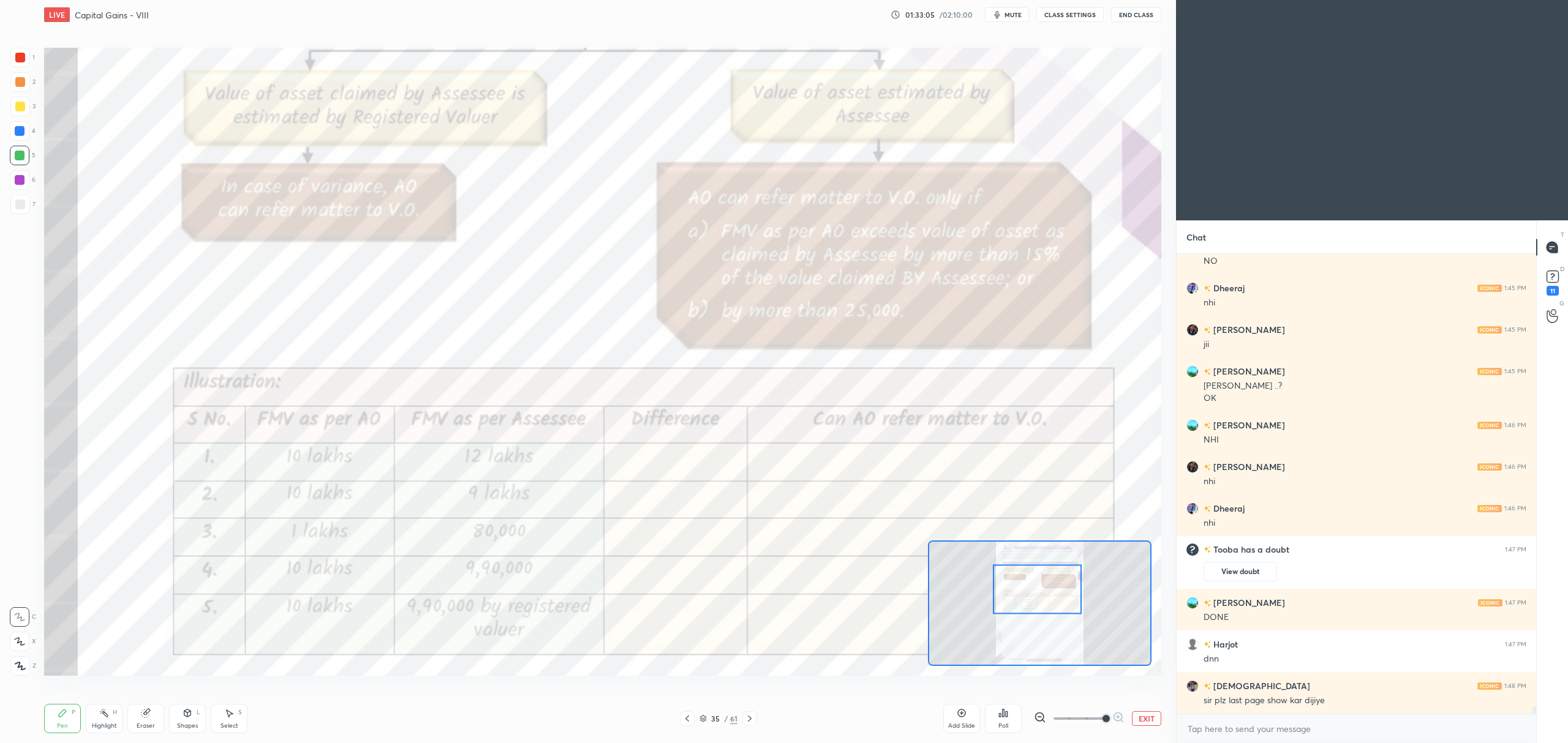
scroll to position [27753, 0]
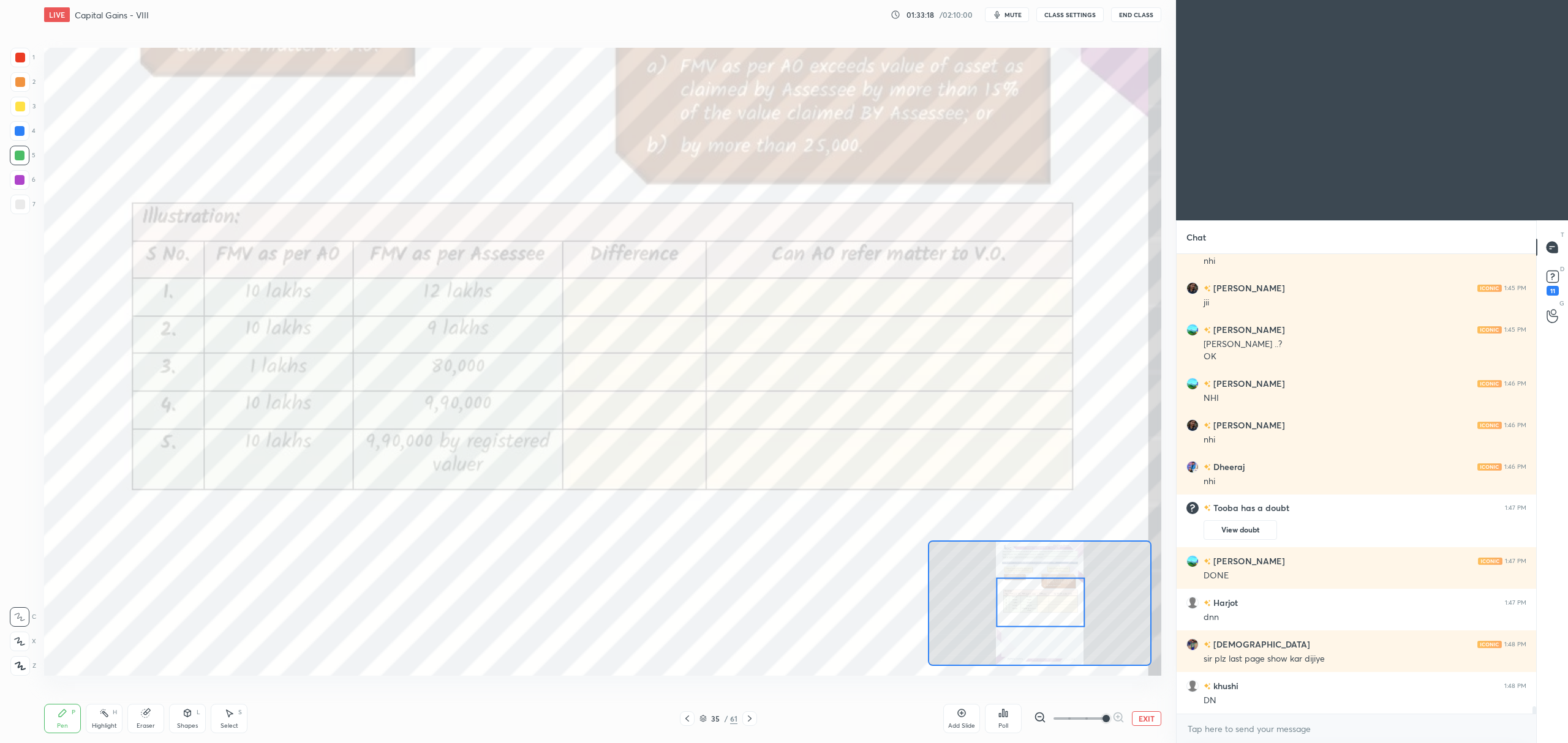
click at [25, 54] on div at bounding box center [20, 58] width 10 height 10
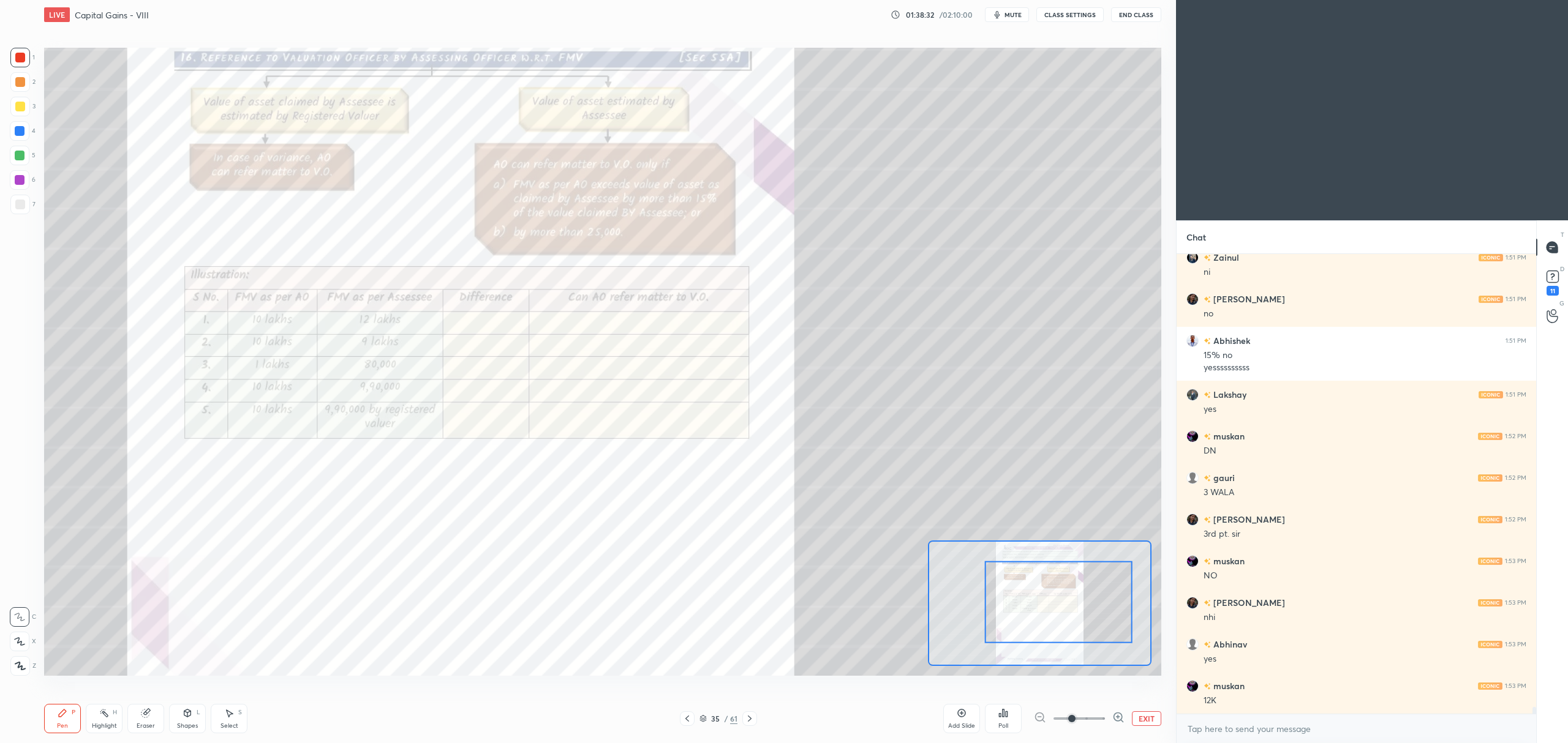
scroll to position [30495, 0]
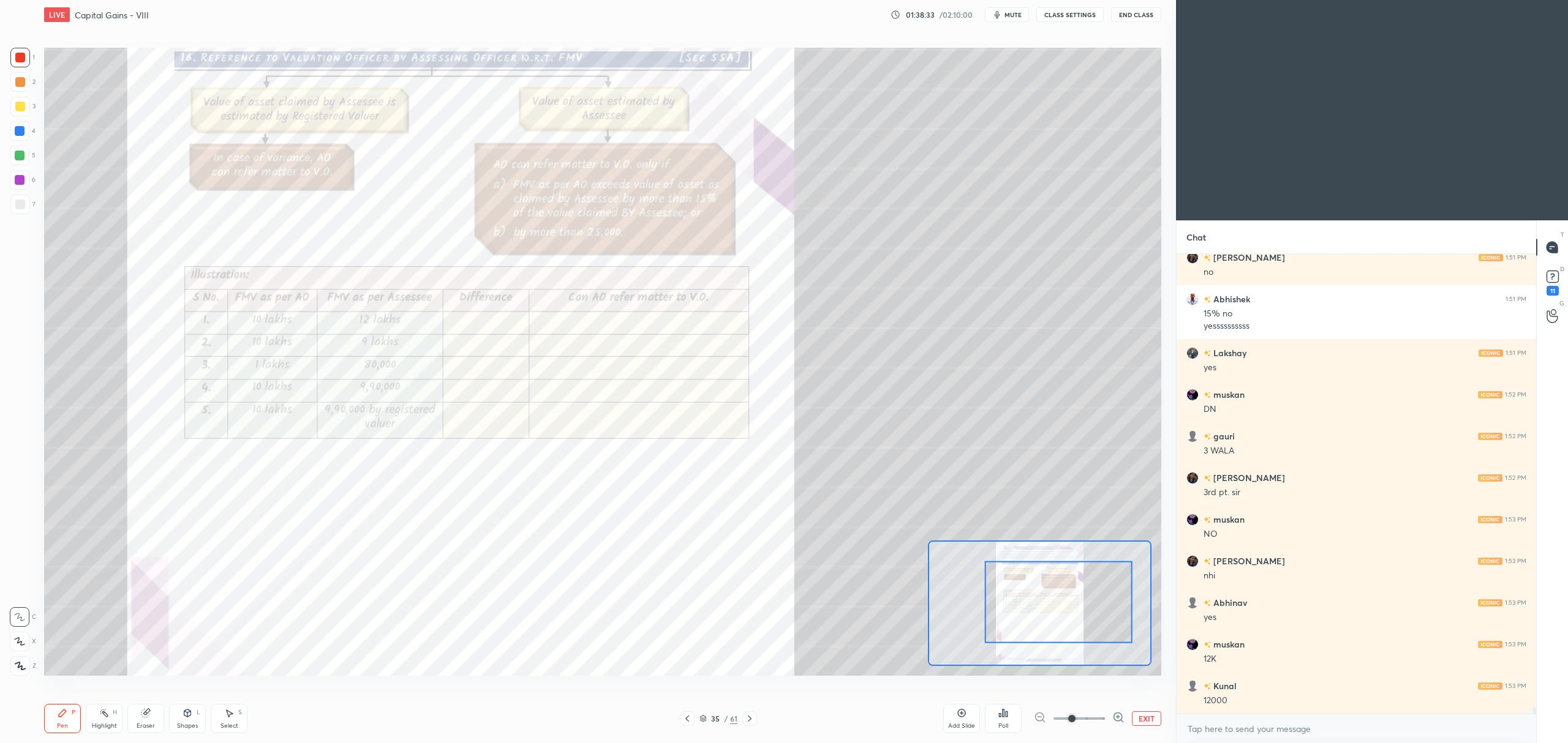
click at [18, 165] on div "5" at bounding box center [23, 158] width 26 height 25
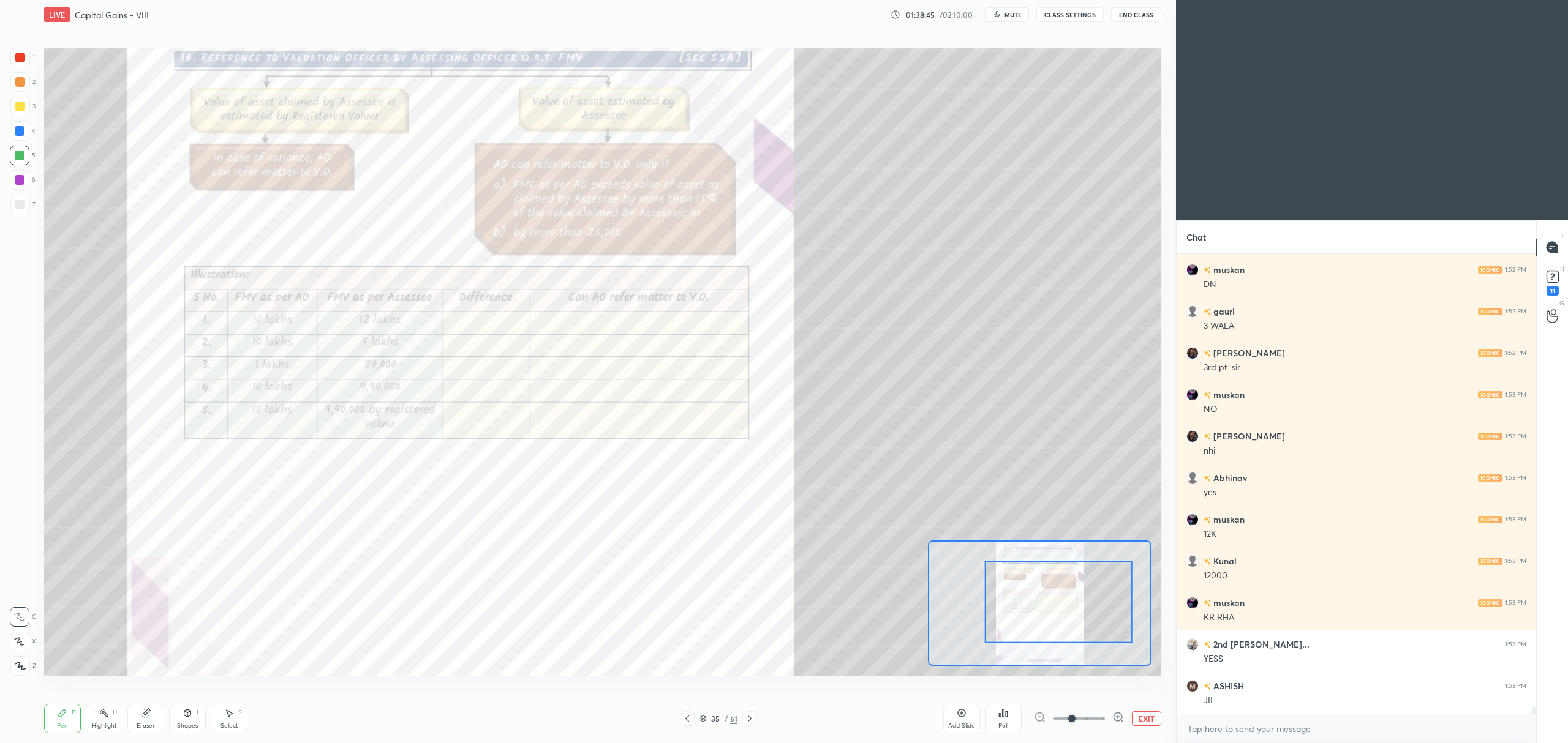
scroll to position [30661, 0]
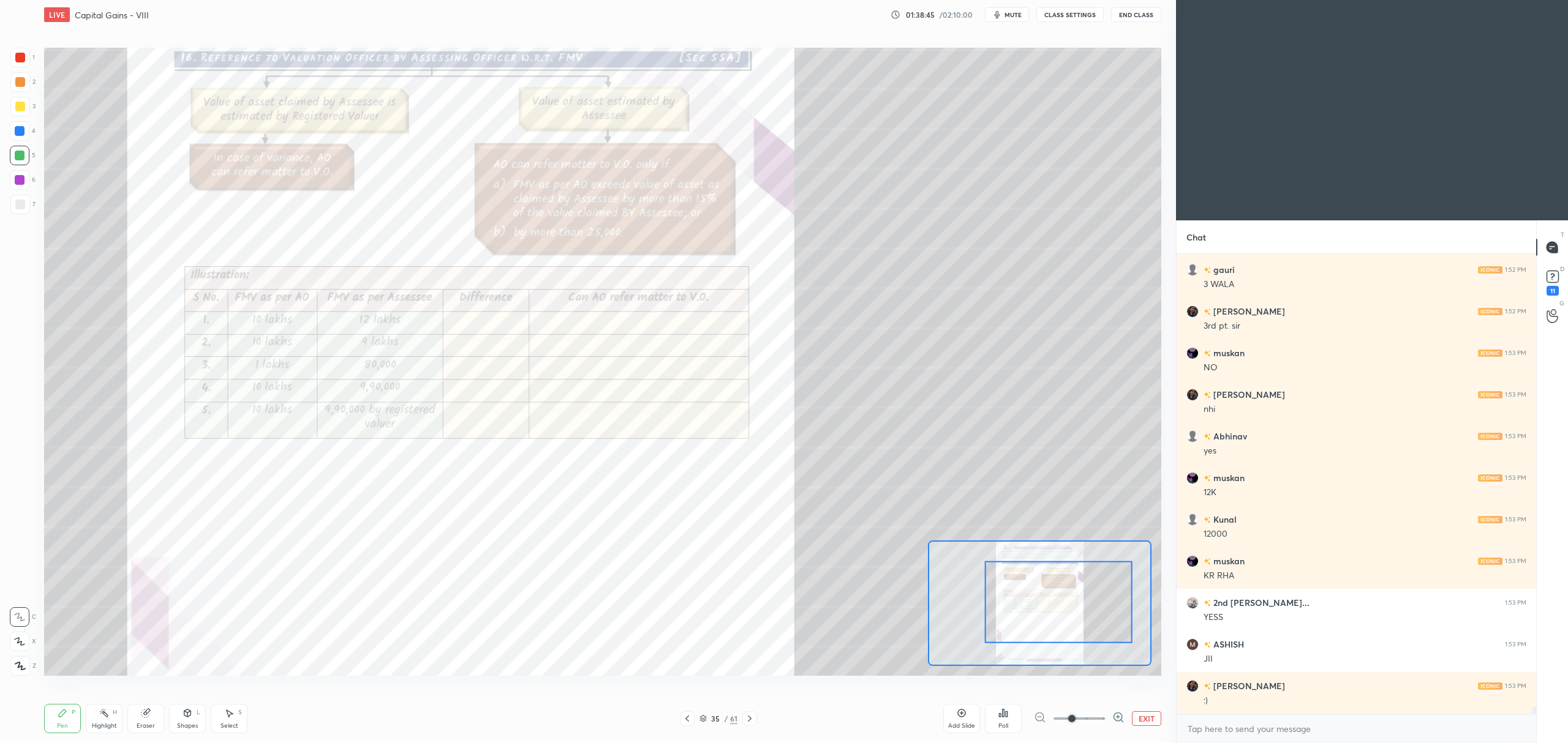
click at [1145, 714] on button "EXIT" at bounding box center [1146, 719] width 29 height 15
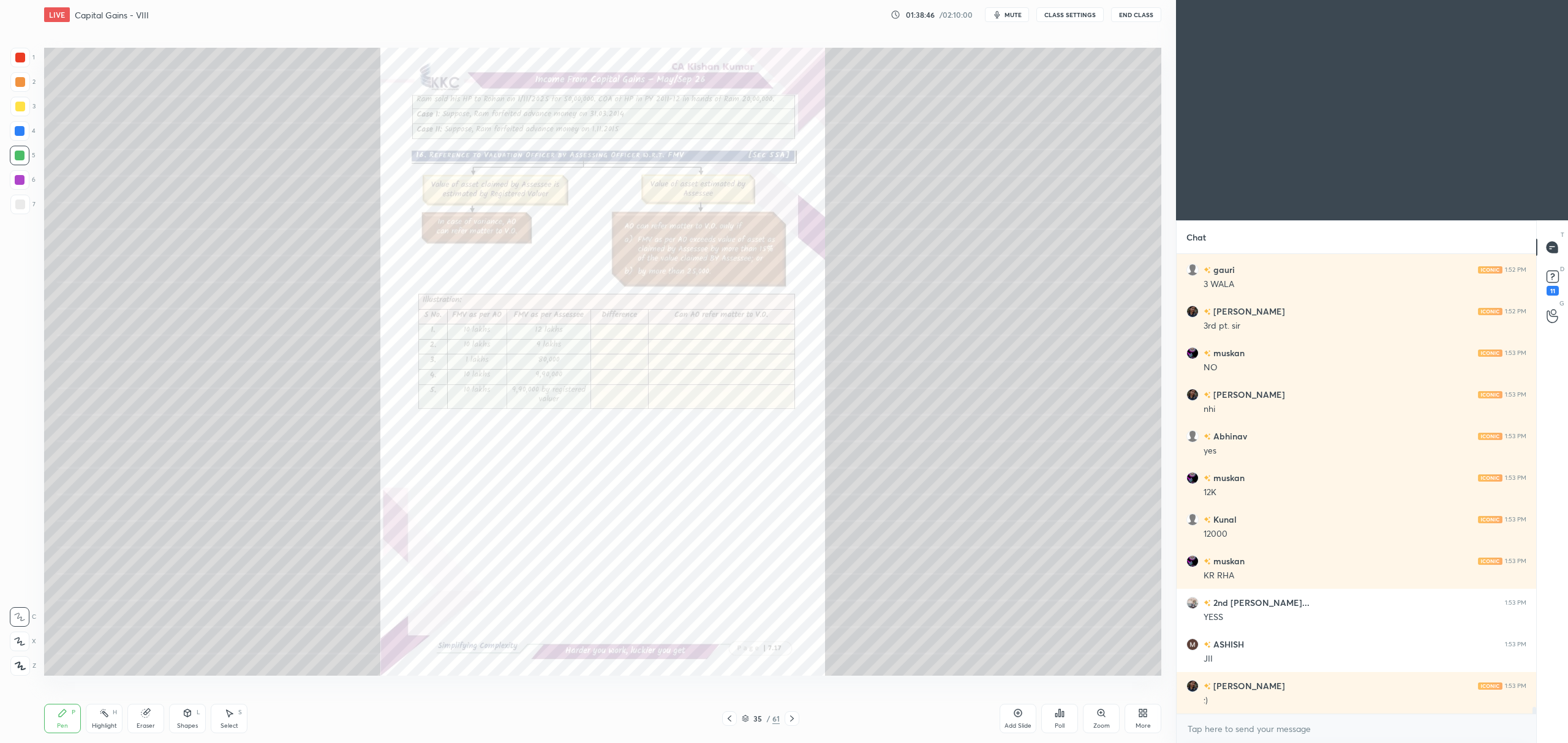
scroll to position [30703, 0]
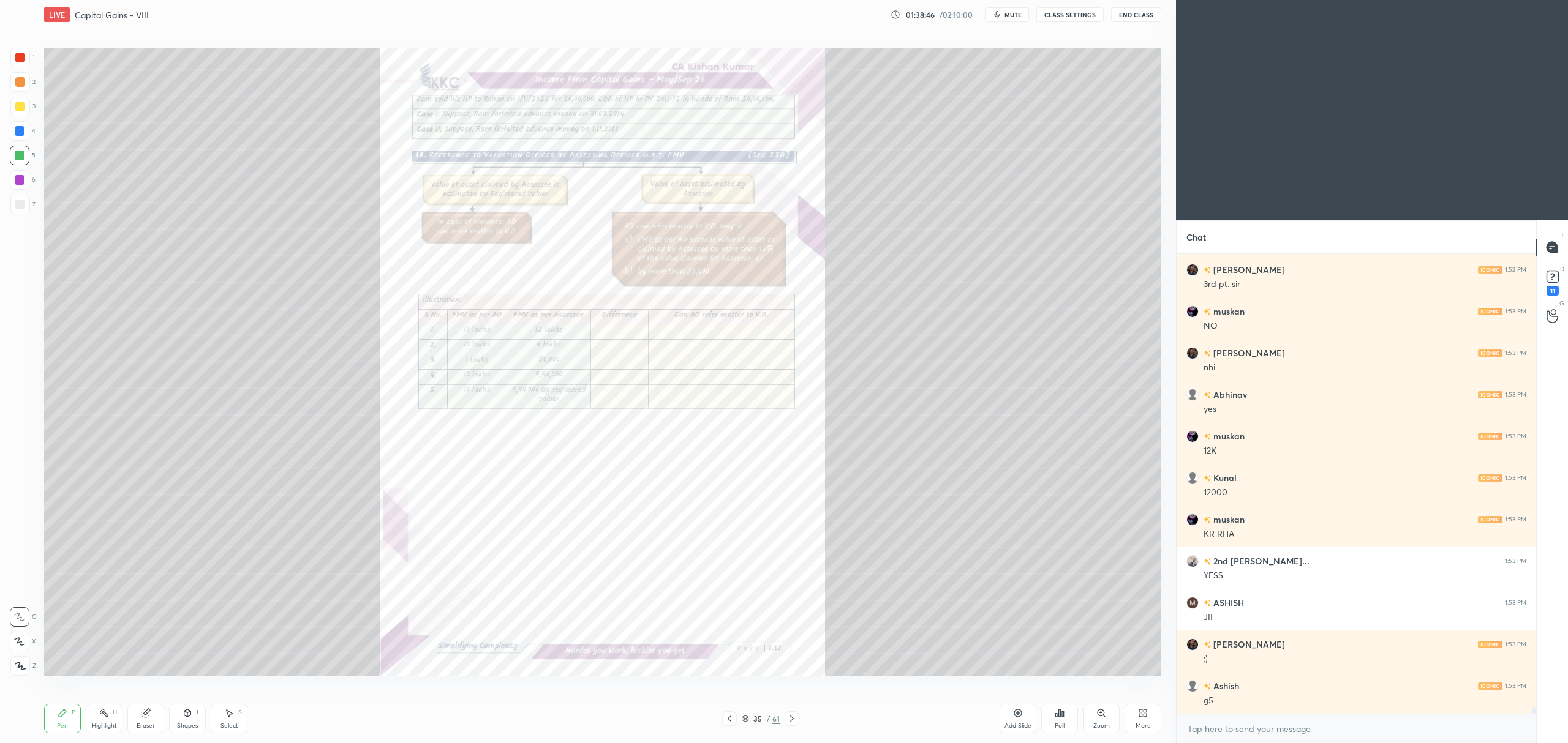
click at [1010, 718] on div "Add Slide" at bounding box center [1018, 718] width 37 height 29
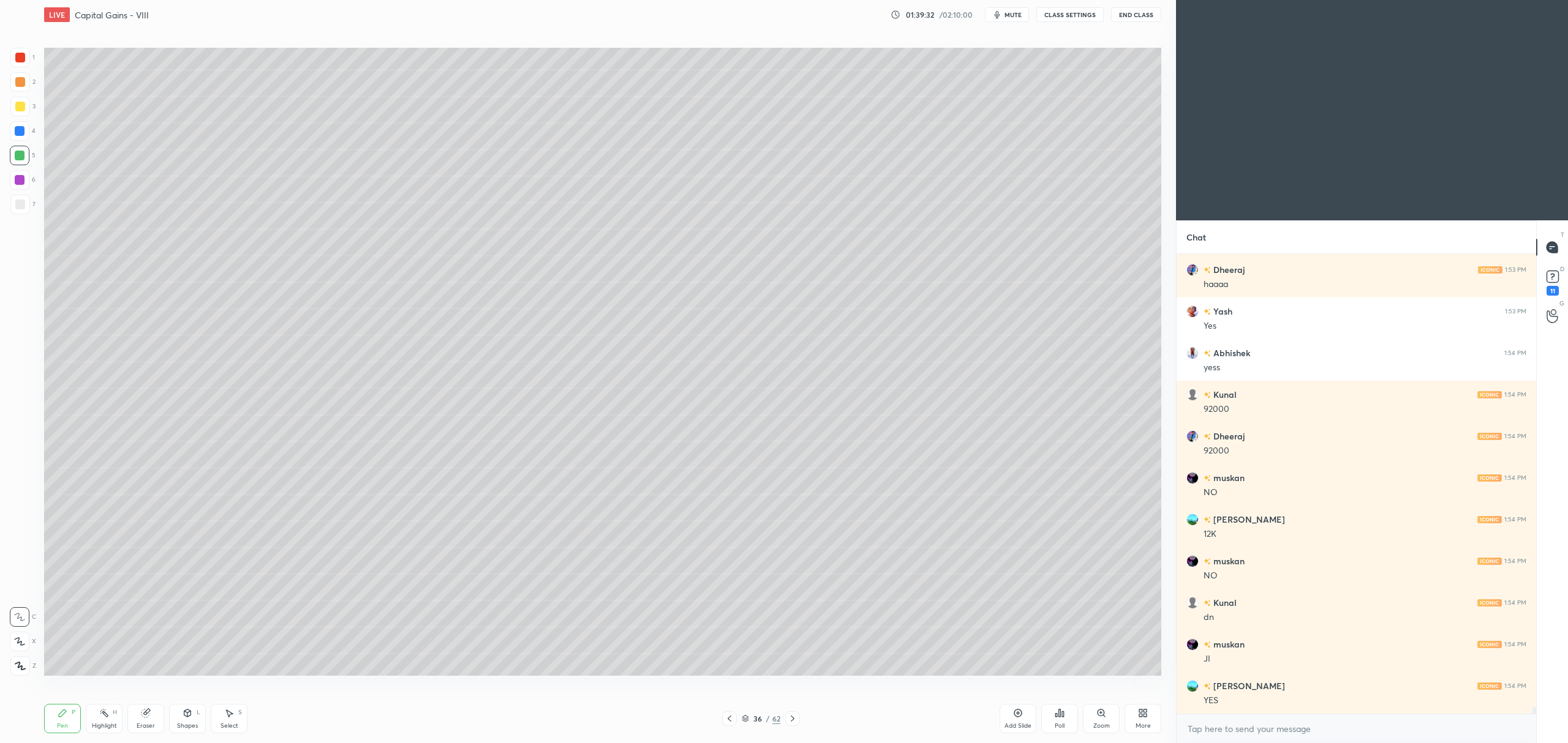
scroll to position [31327, 0]
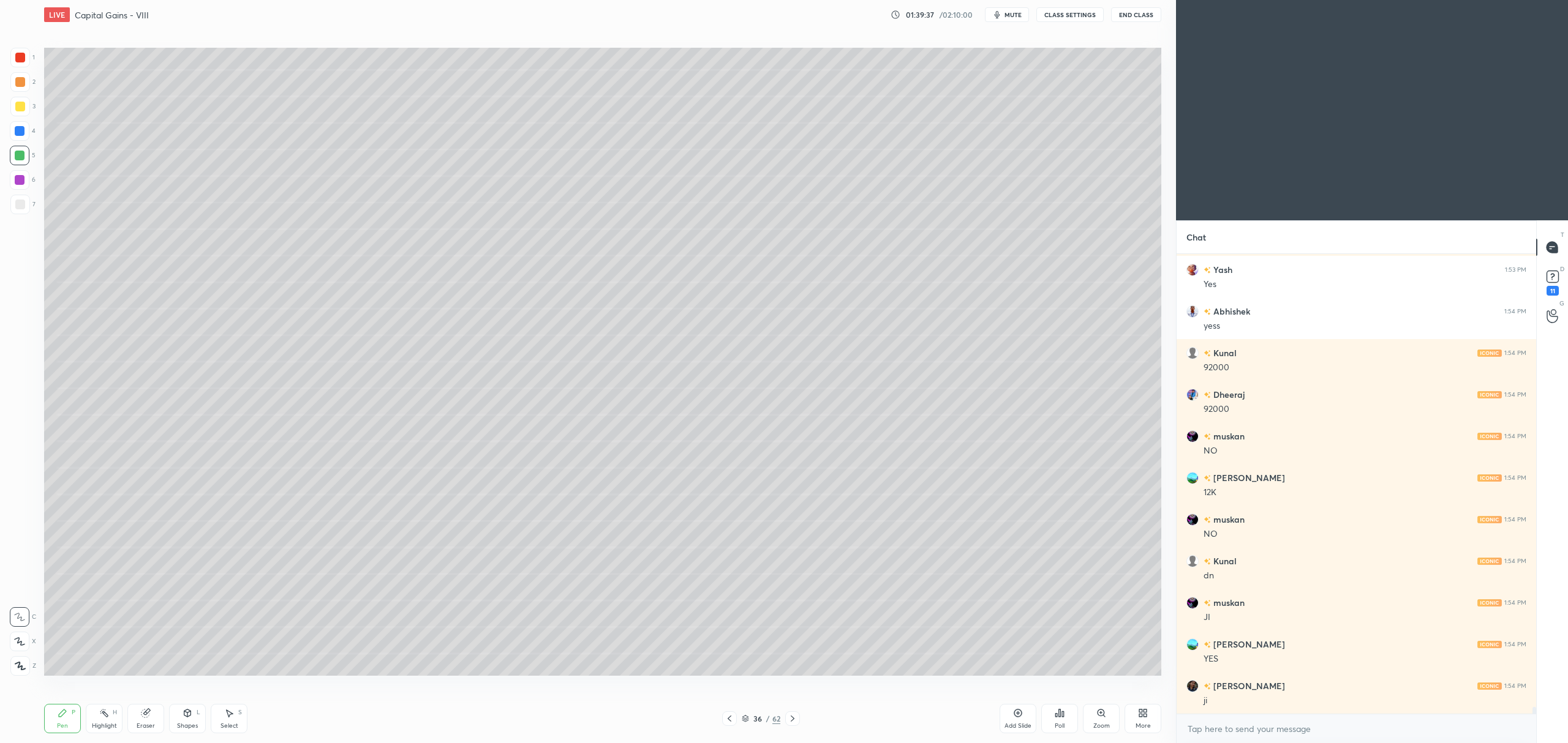
click at [1015, 711] on icon at bounding box center [1018, 713] width 10 height 10
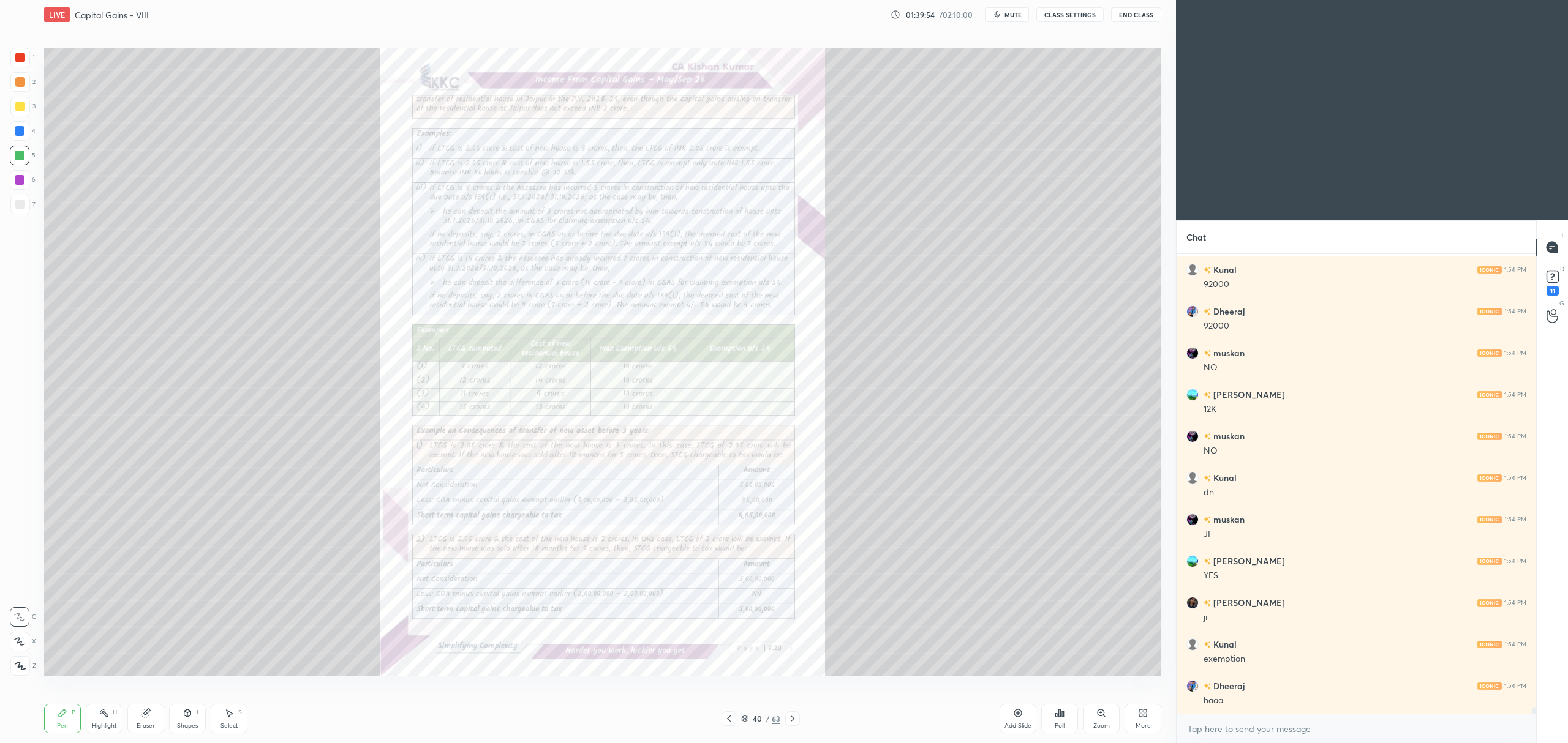
scroll to position [31452, 0]
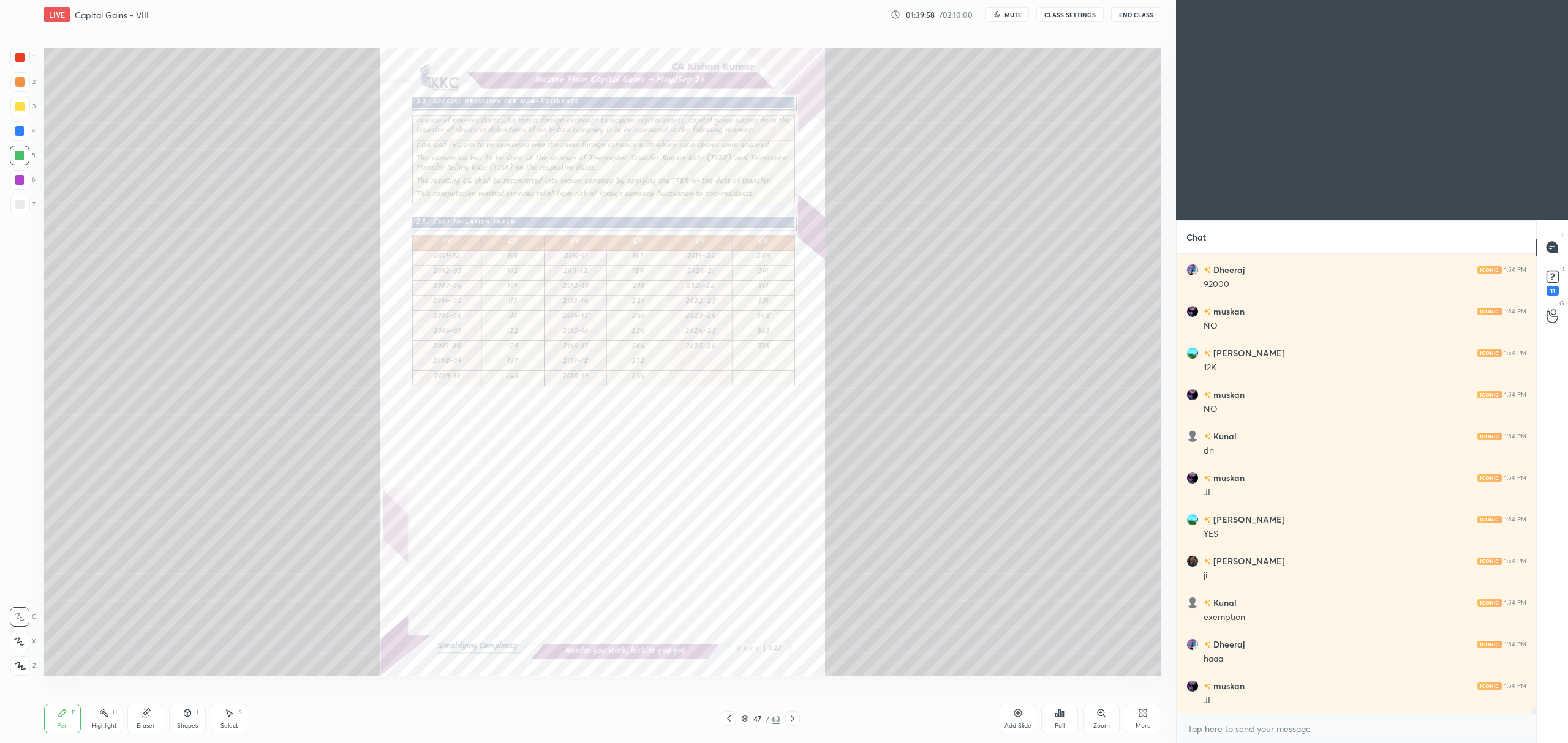
click at [1144, 723] on div "More" at bounding box center [1143, 726] width 15 height 6
click at [1072, 588] on icon at bounding box center [1073, 587] width 7 height 4
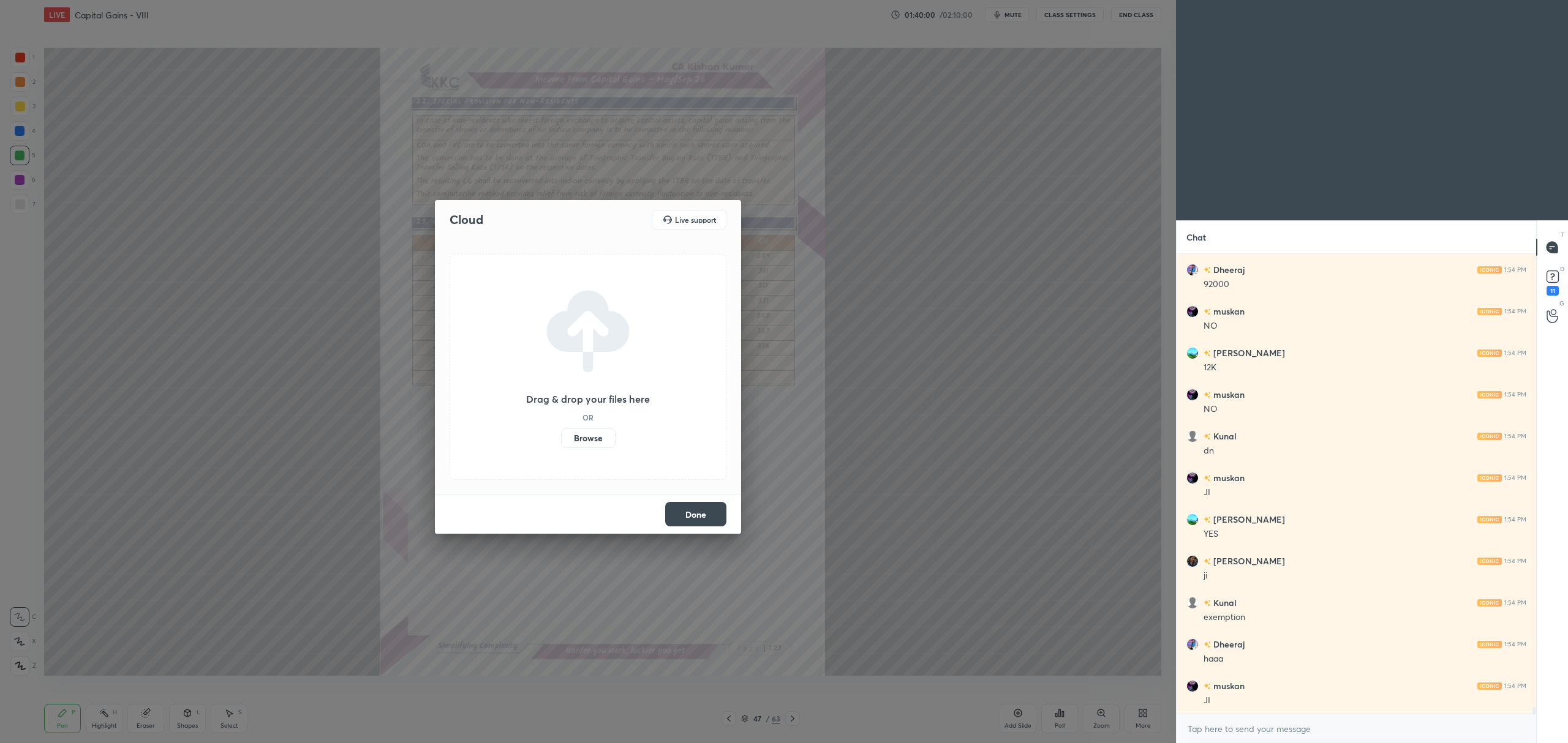
click at [591, 434] on label "Browse" at bounding box center [588, 439] width 54 height 20
click at [561, 434] on input "Browse" at bounding box center [561, 439] width 0 height 20
click at [697, 519] on button "Done" at bounding box center [695, 514] width 61 height 25
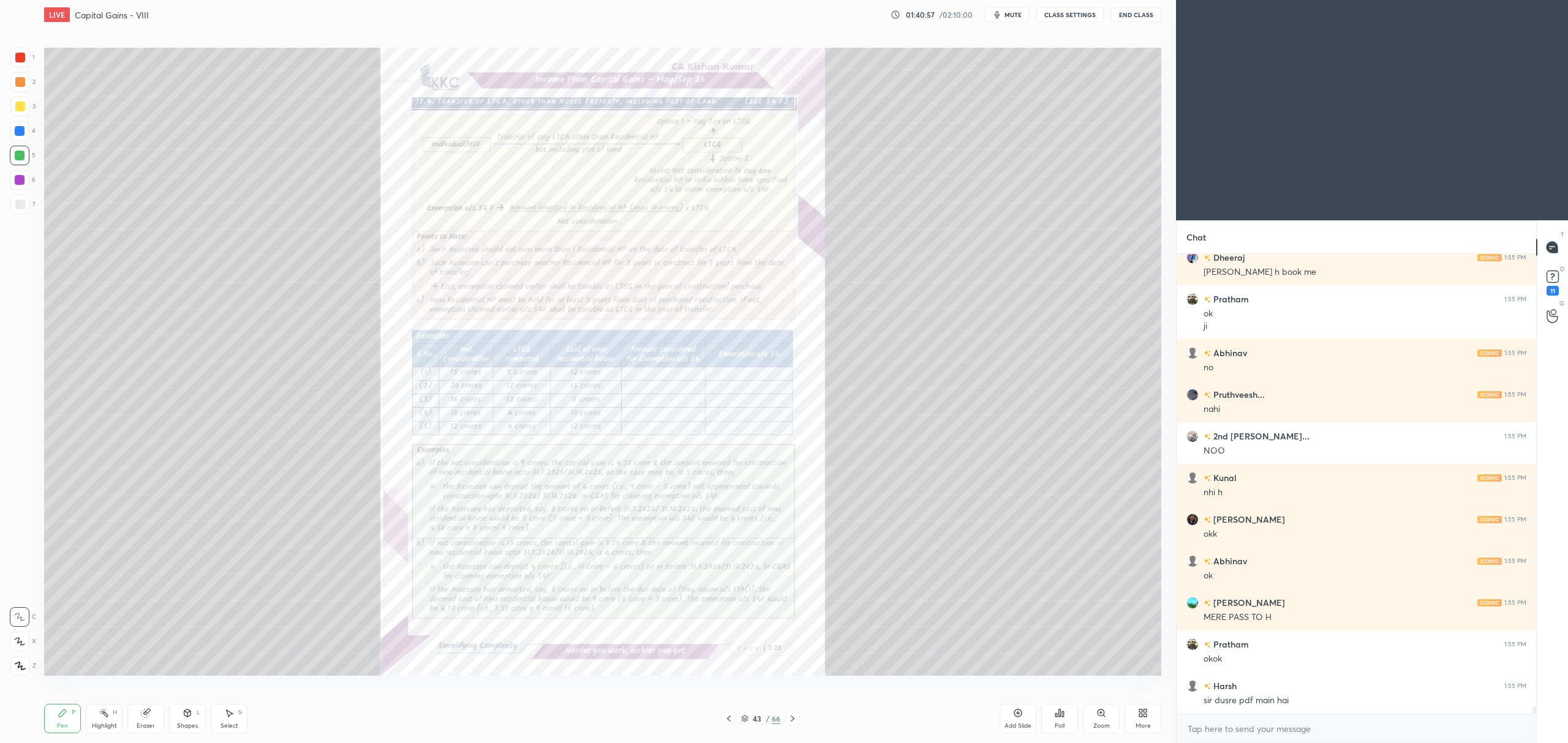
scroll to position [31964, 0]
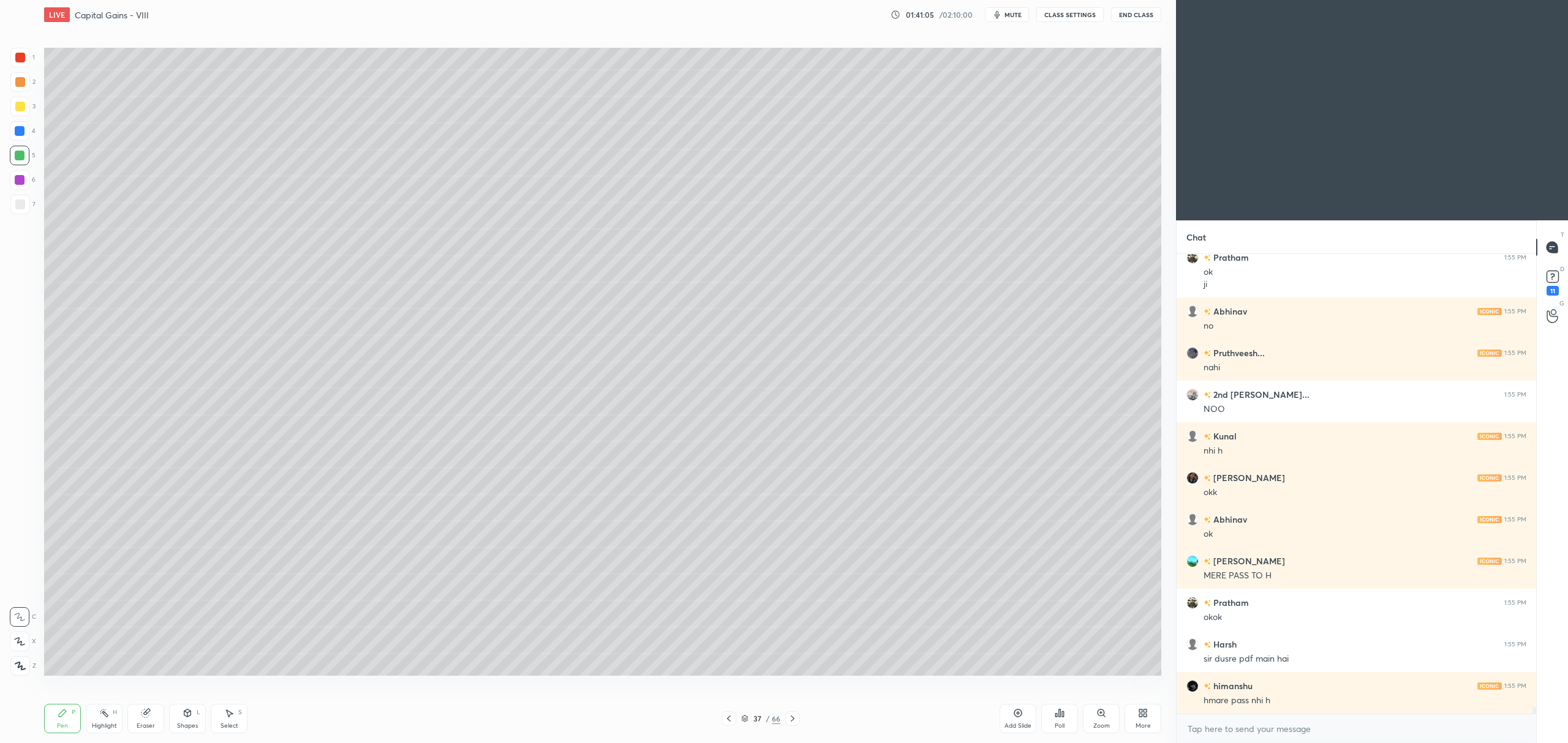
click at [19, 106] on div at bounding box center [20, 106] width 10 height 10
click at [20, 645] on icon at bounding box center [20, 642] width 11 height 9
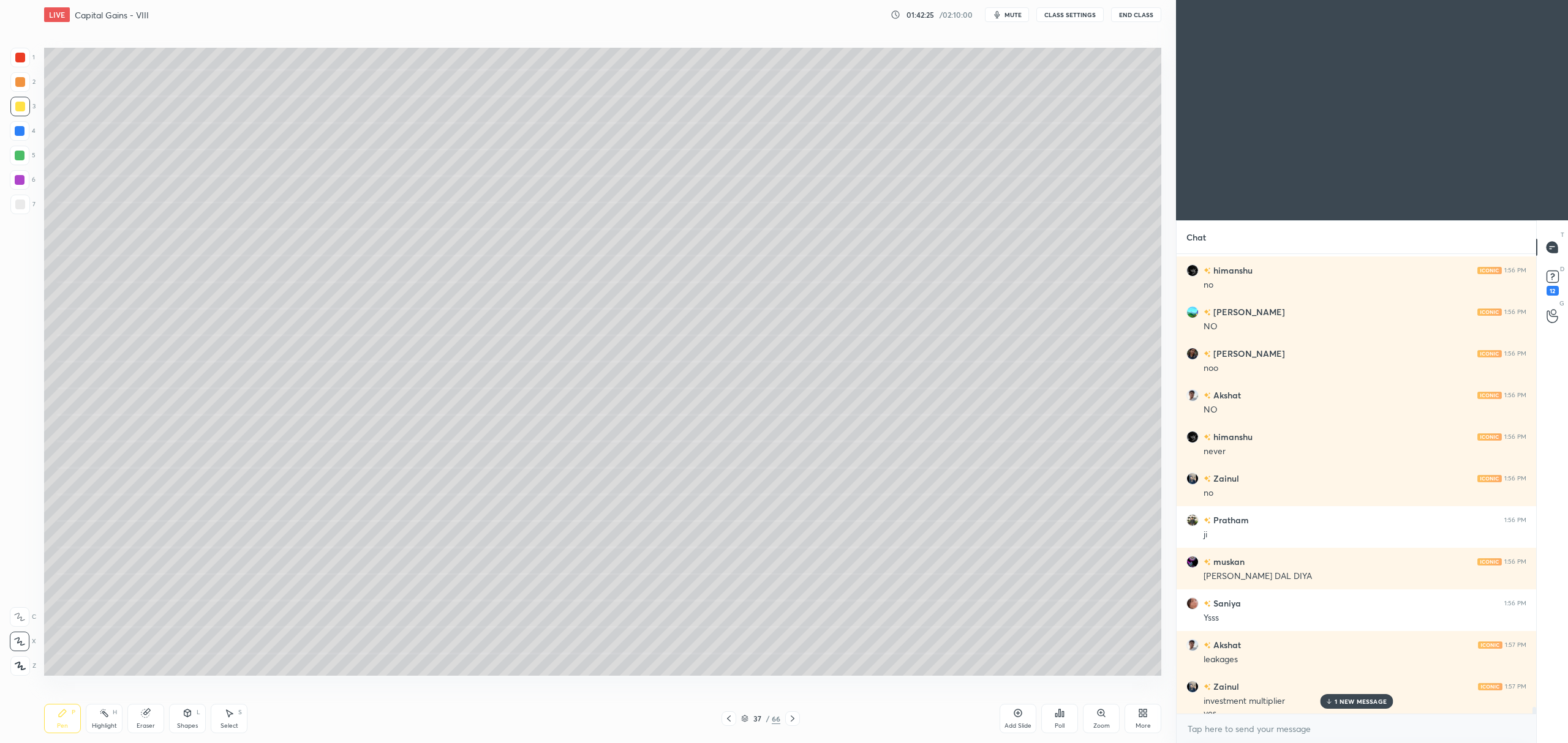
scroll to position [31408, 0]
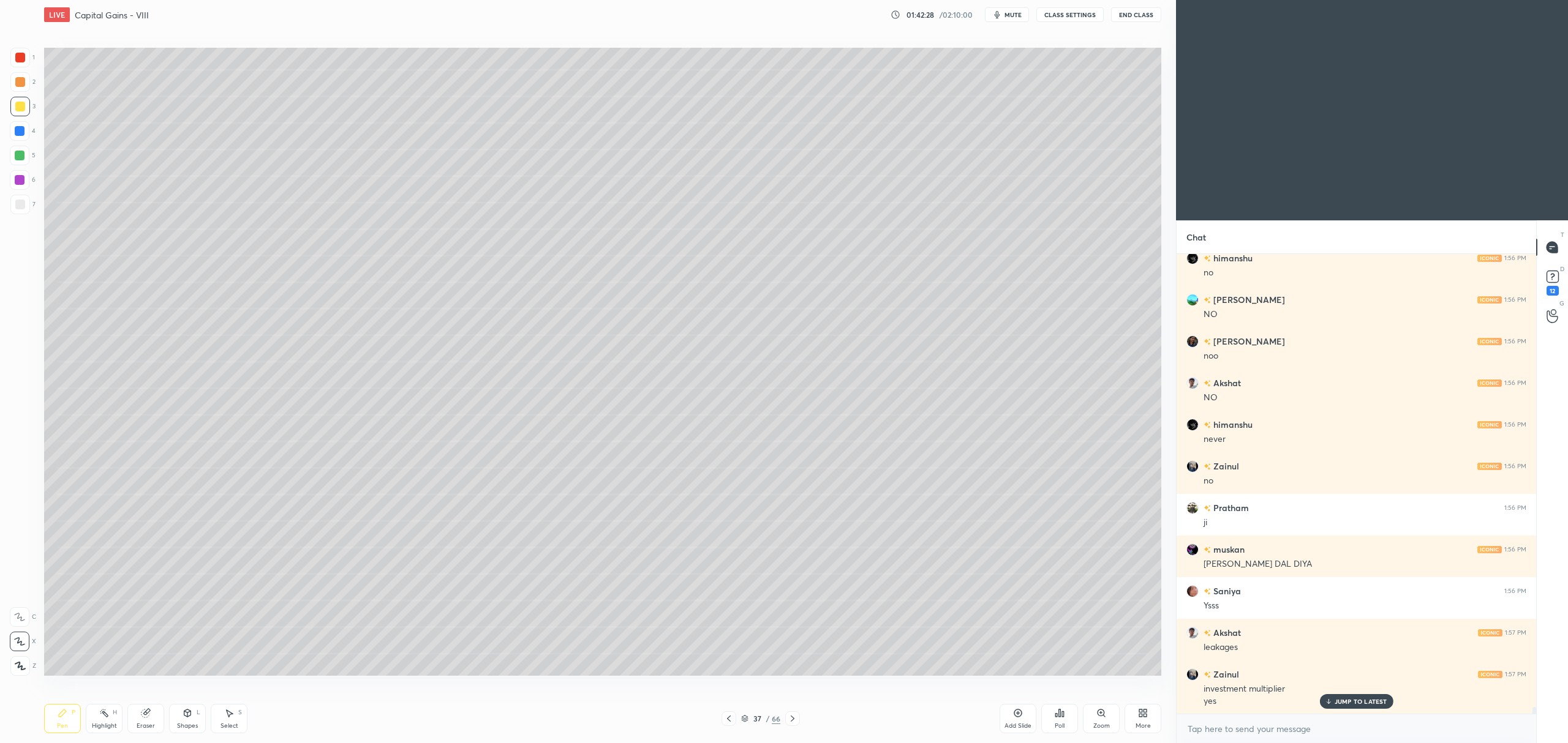
click at [24, 211] on div at bounding box center [20, 205] width 20 height 20
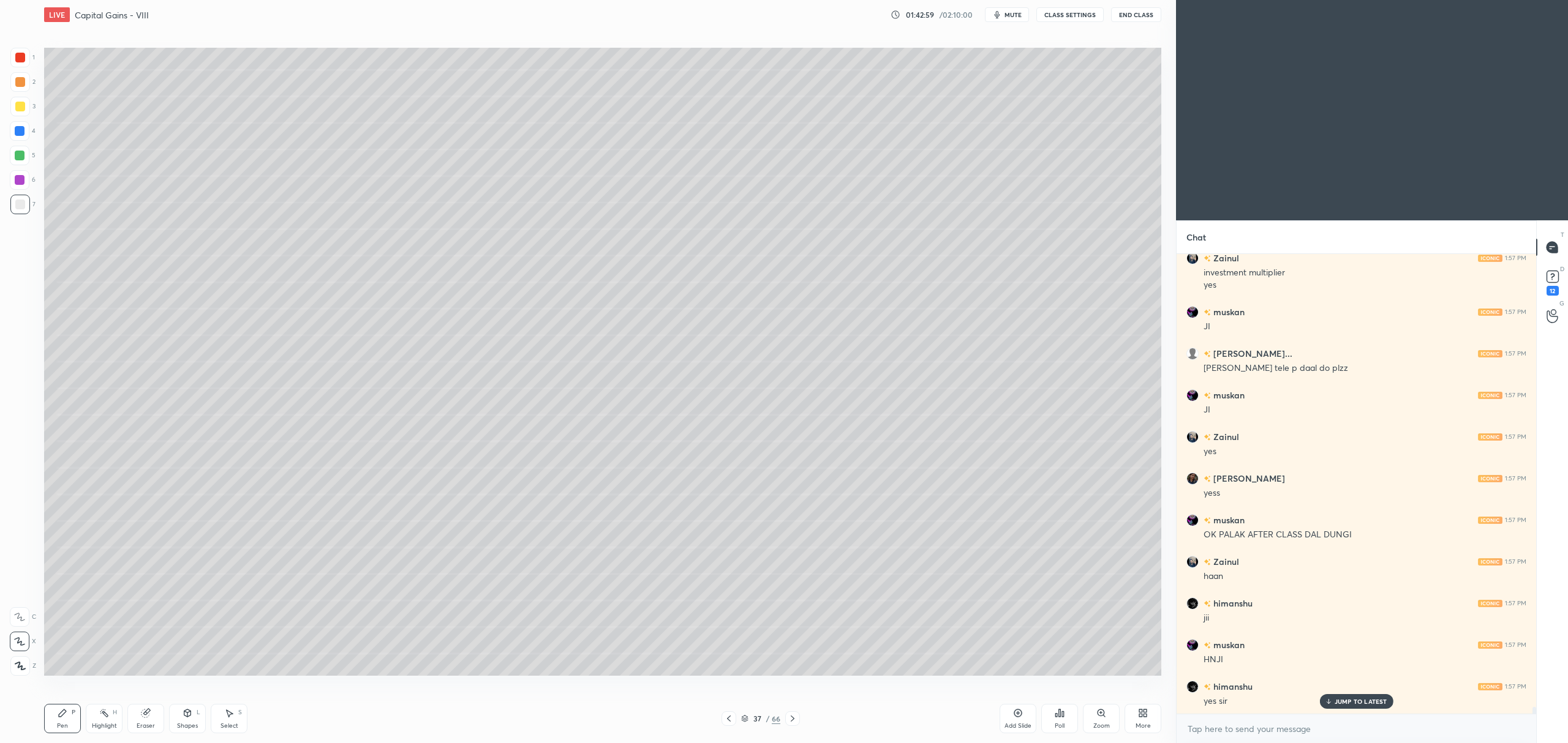
scroll to position [31866, 0]
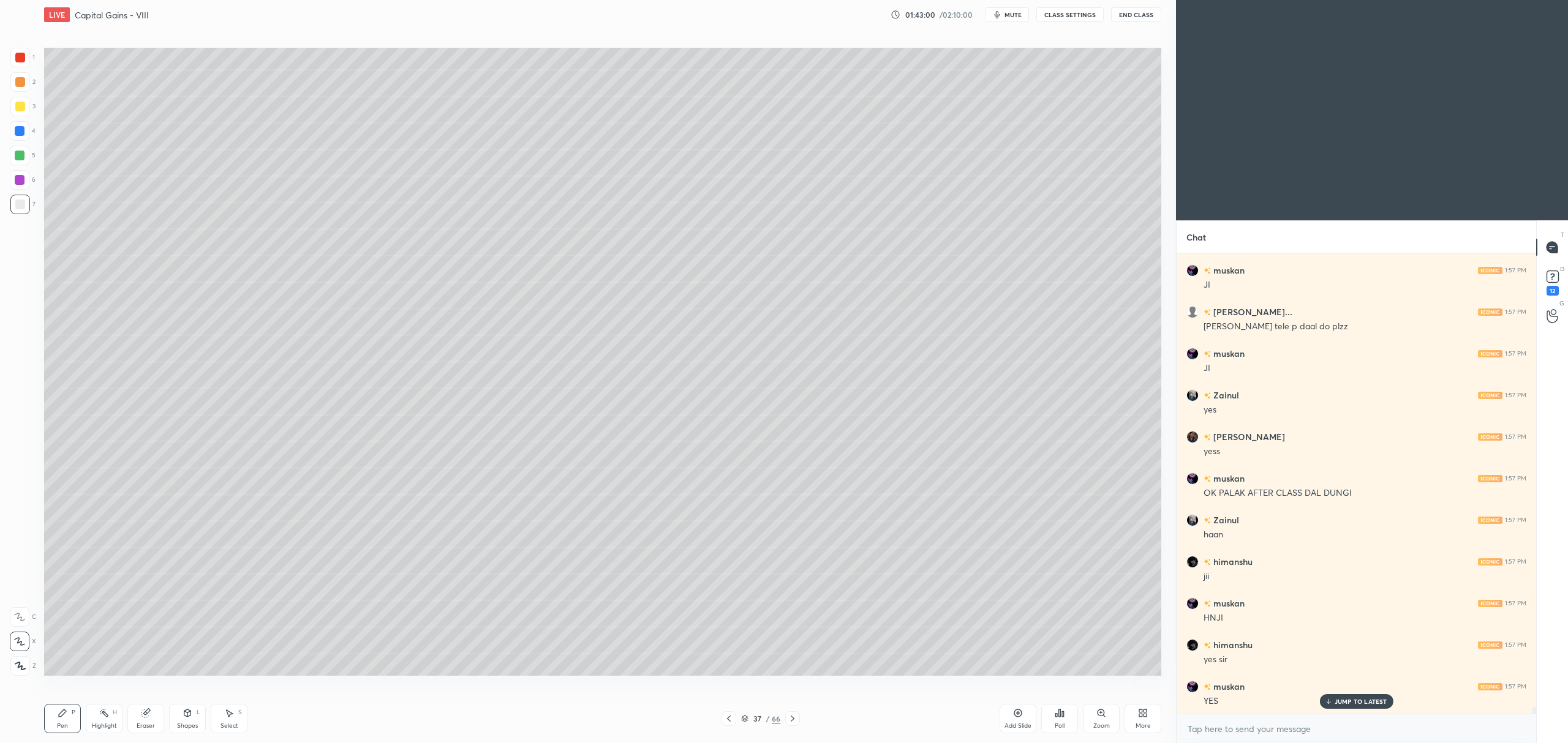
click at [1018, 718] on icon at bounding box center [1018, 713] width 8 height 8
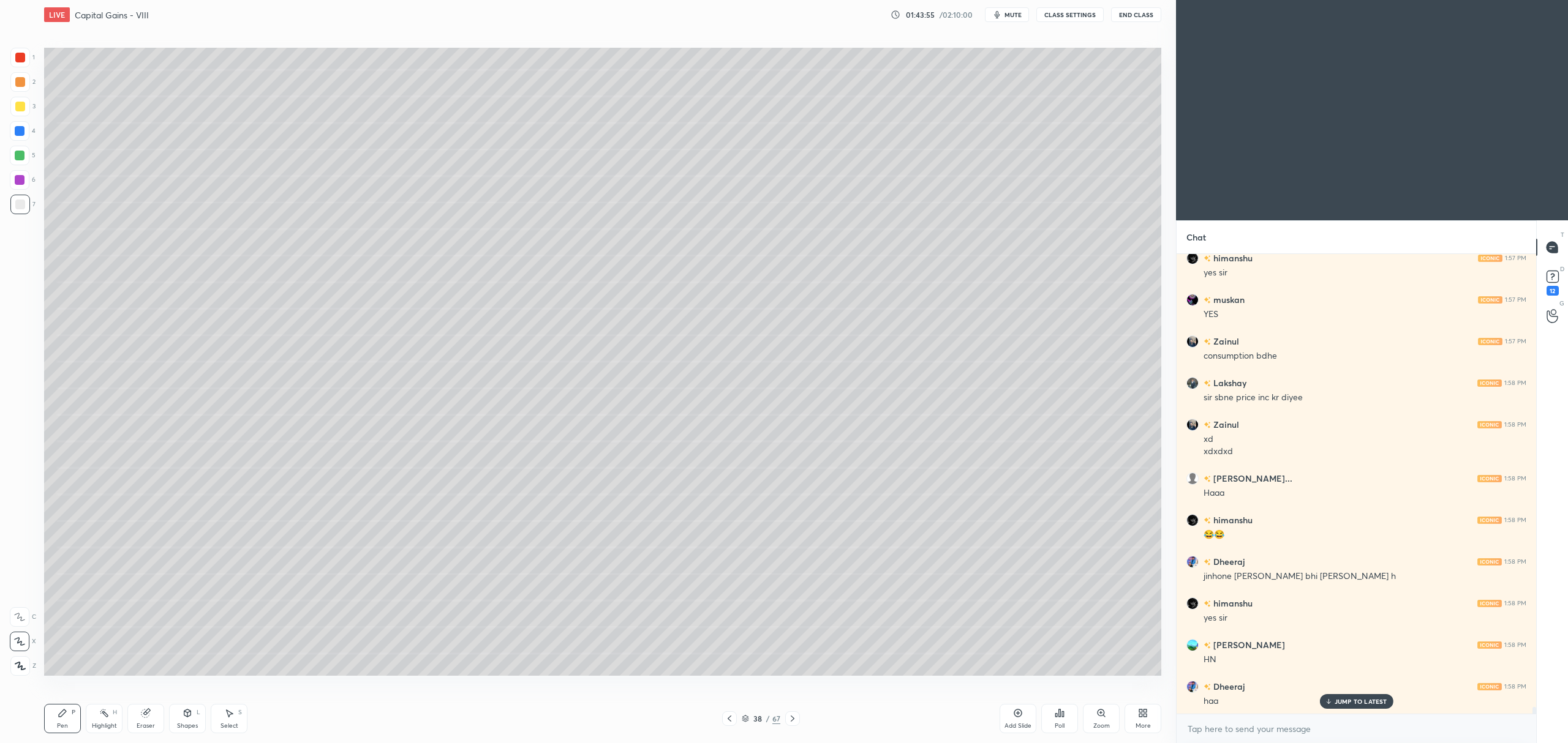
scroll to position [32295, 0]
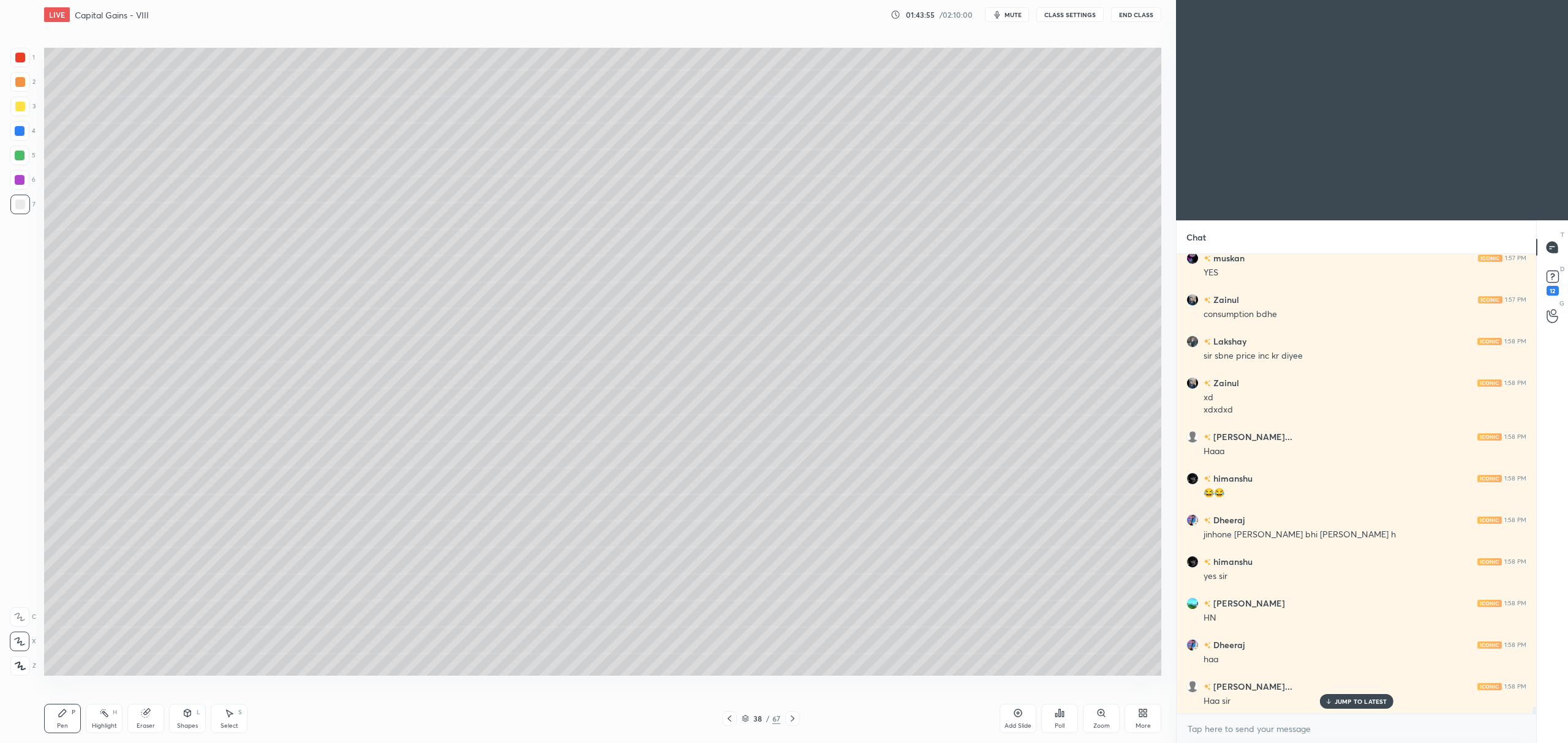
click at [27, 161] on div at bounding box center [20, 155] width 20 height 20
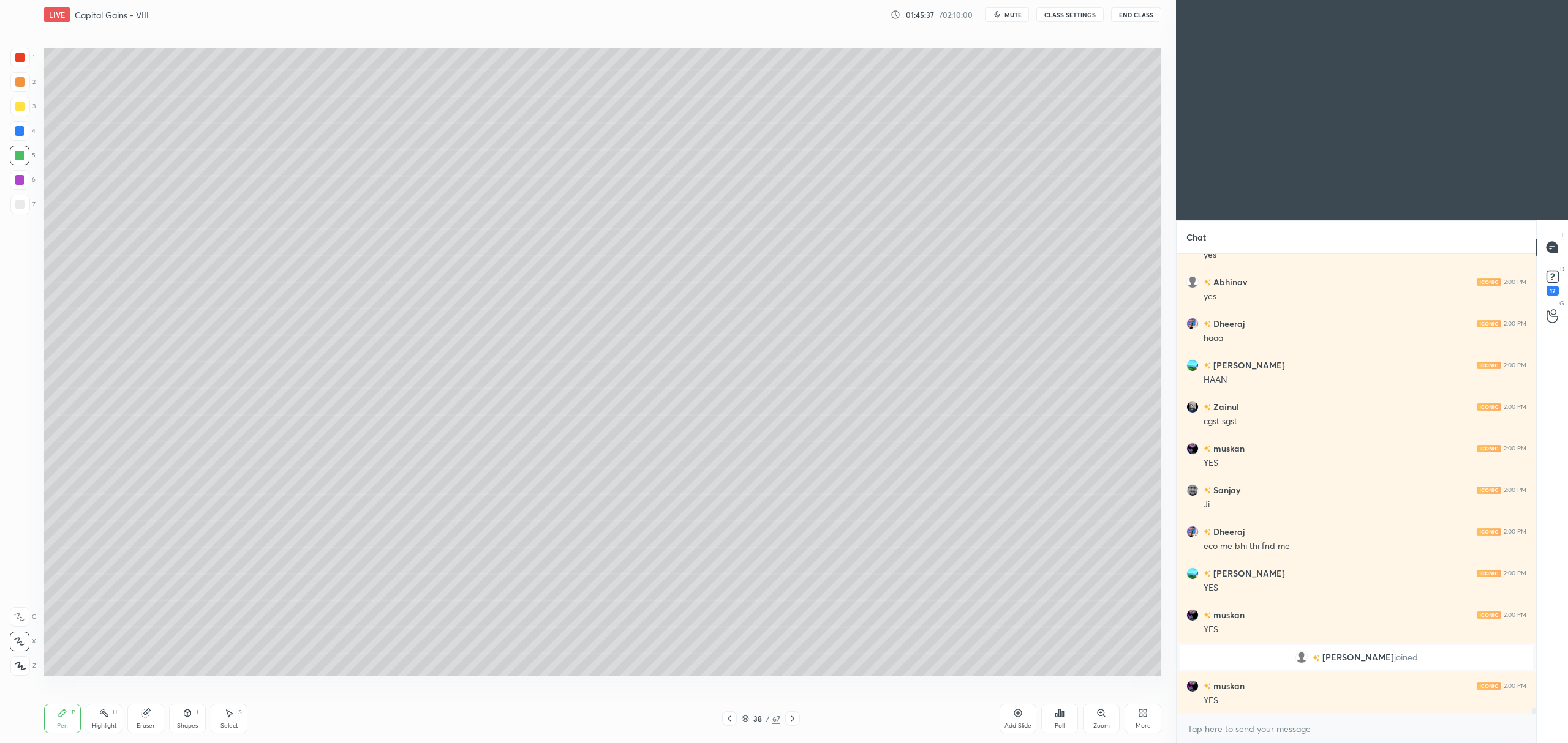
scroll to position [32642, 0]
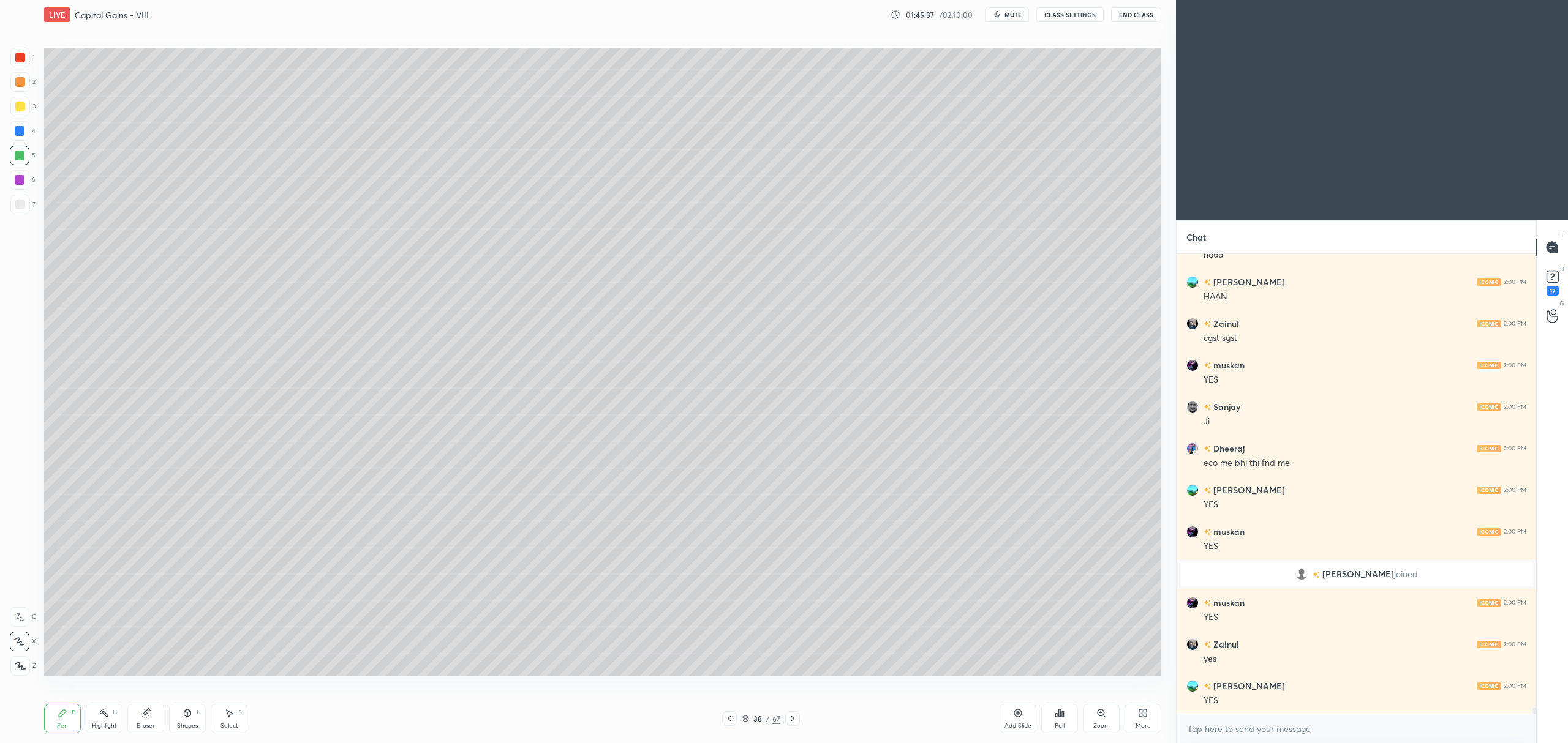
click at [25, 197] on div at bounding box center [20, 205] width 20 height 20
click at [18, 192] on div "6" at bounding box center [23, 183] width 26 height 25
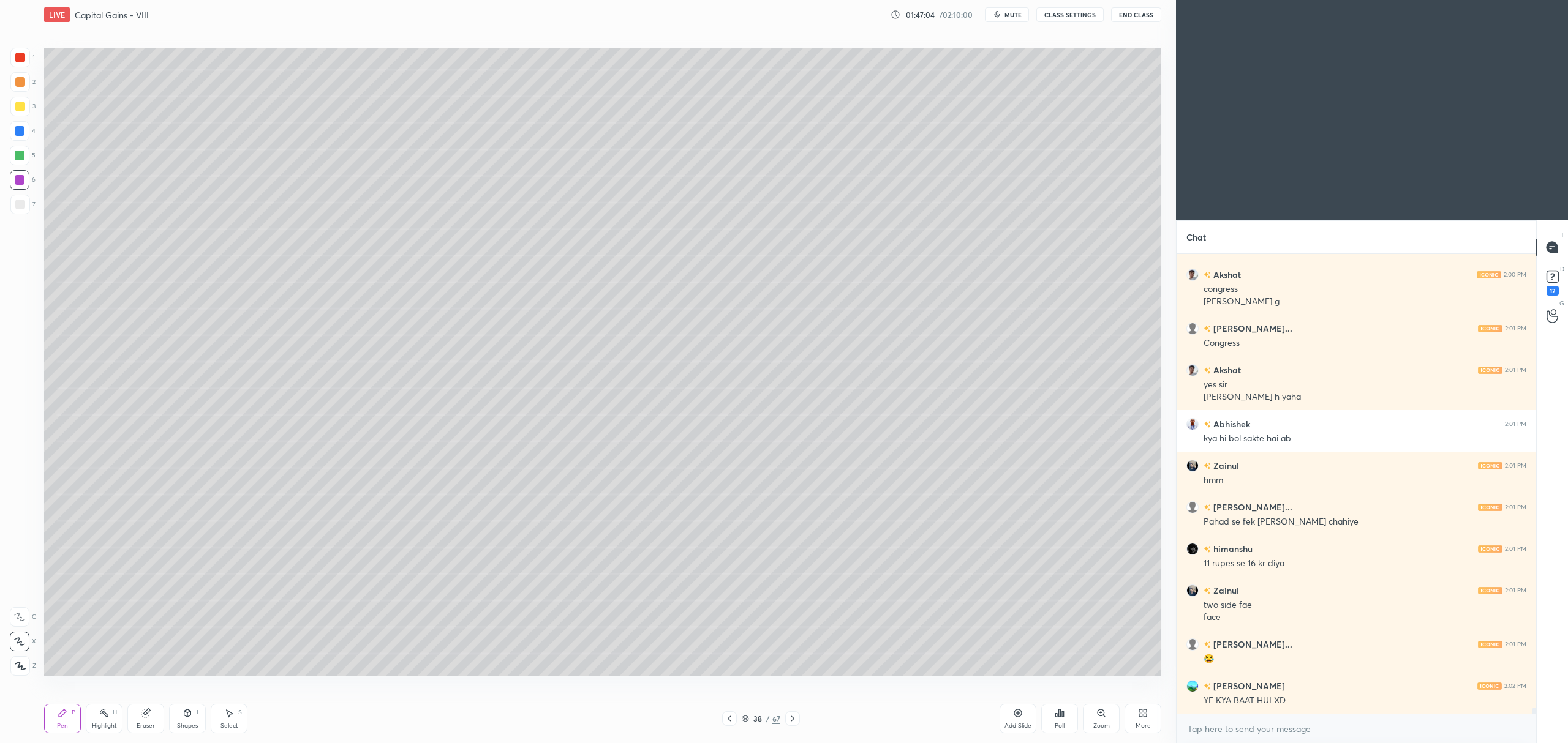
scroll to position [33136, 0]
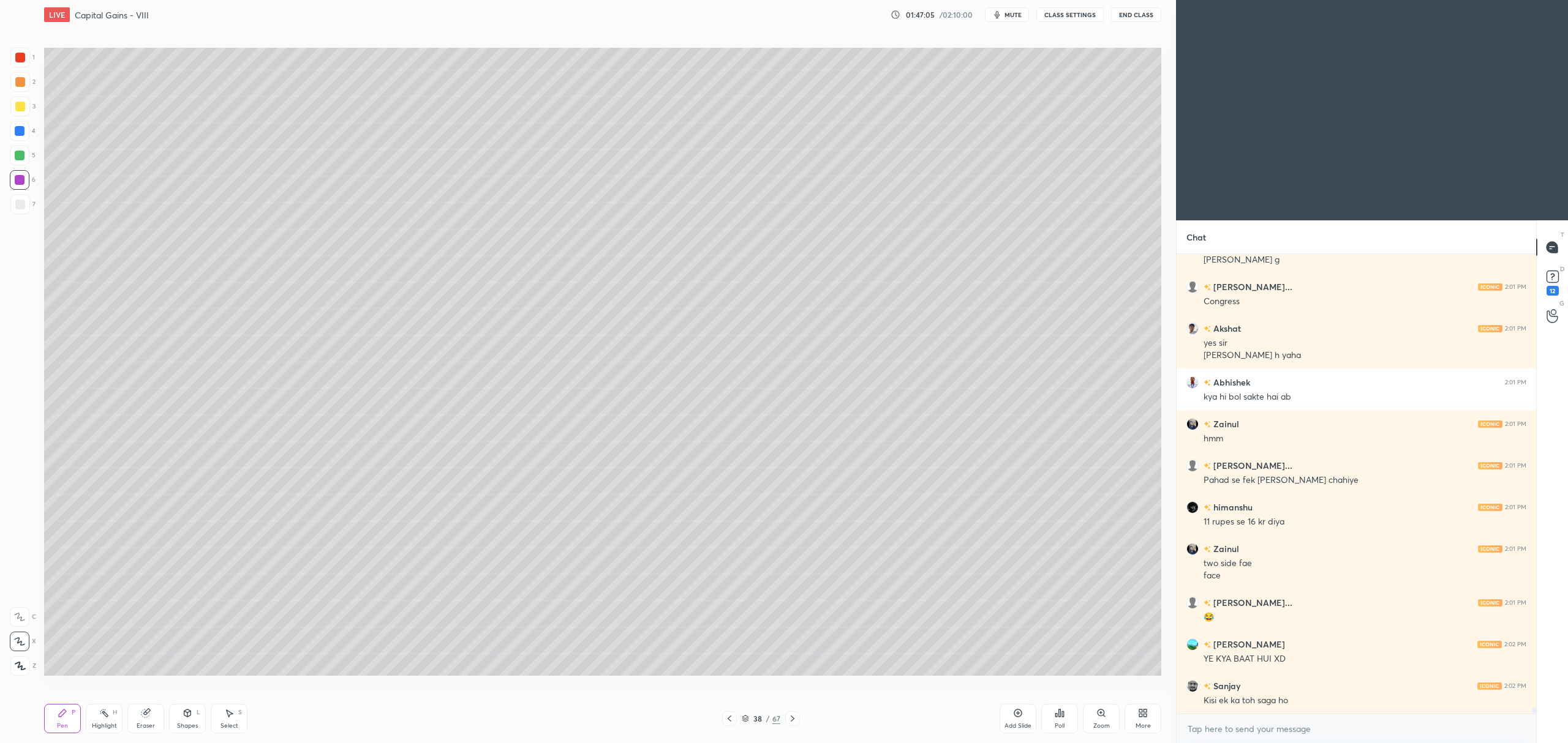
click at [1000, 708] on div "Add Slide" at bounding box center [1018, 718] width 37 height 29
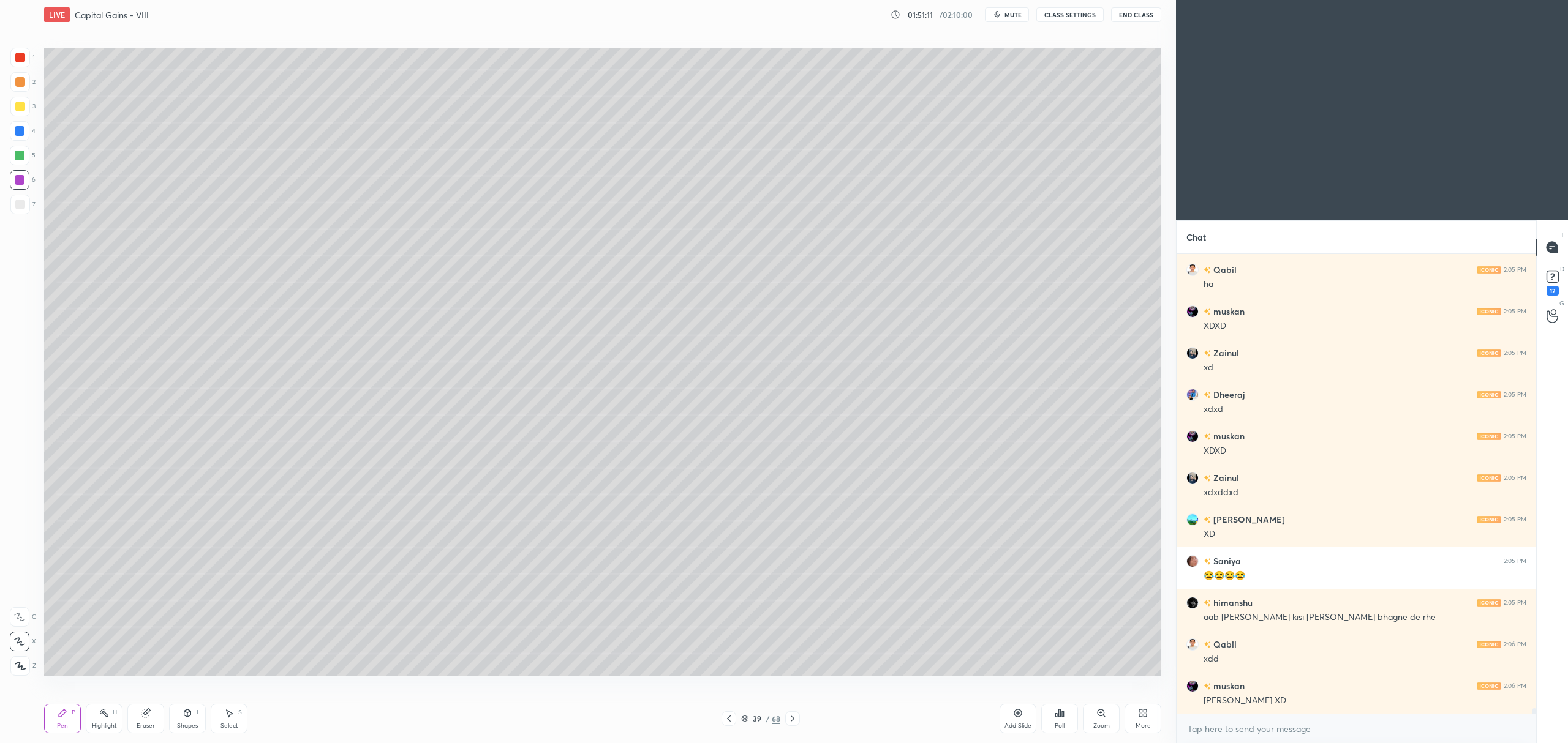
scroll to position [36109, 0]
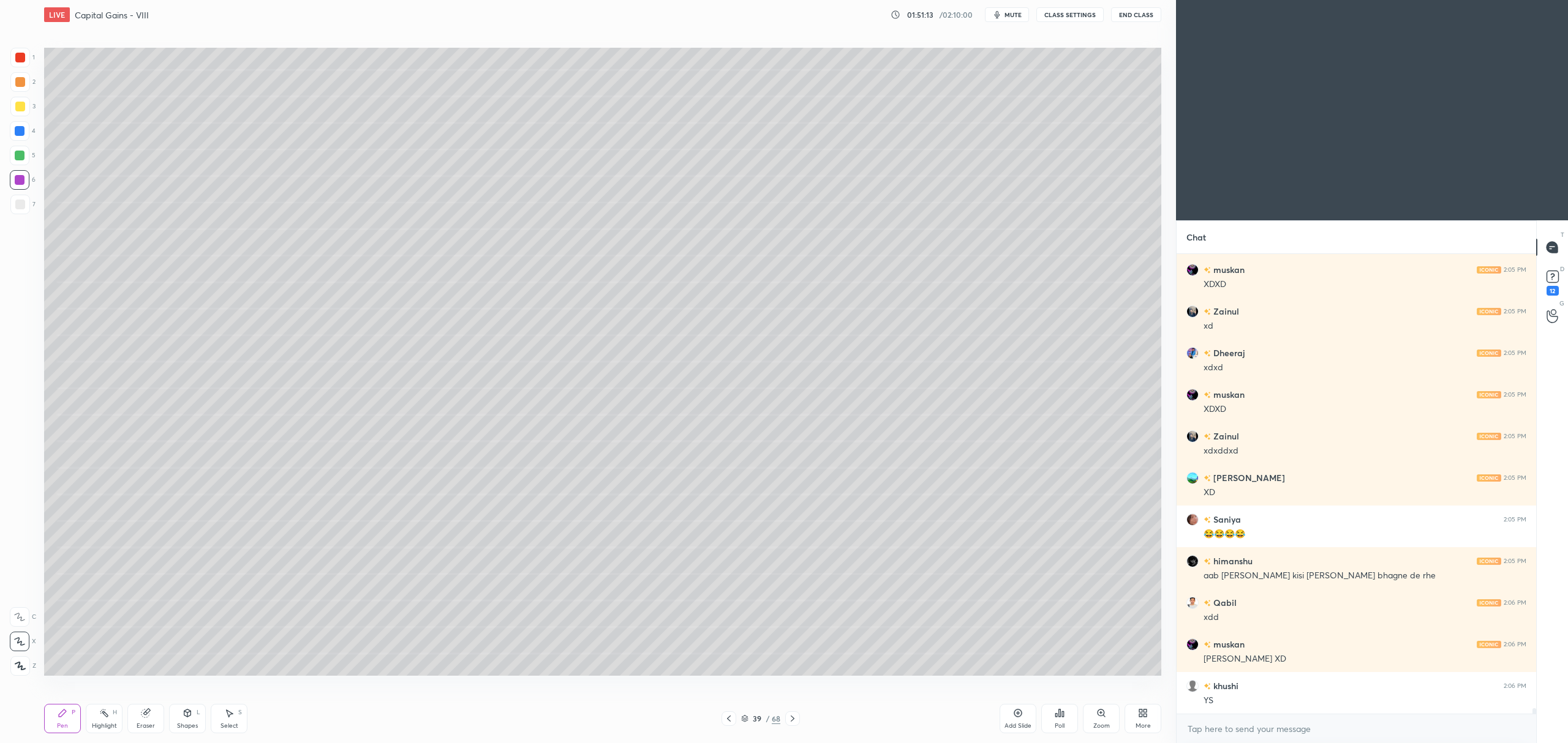
click at [1011, 715] on div "Add Slide" at bounding box center [1018, 718] width 37 height 29
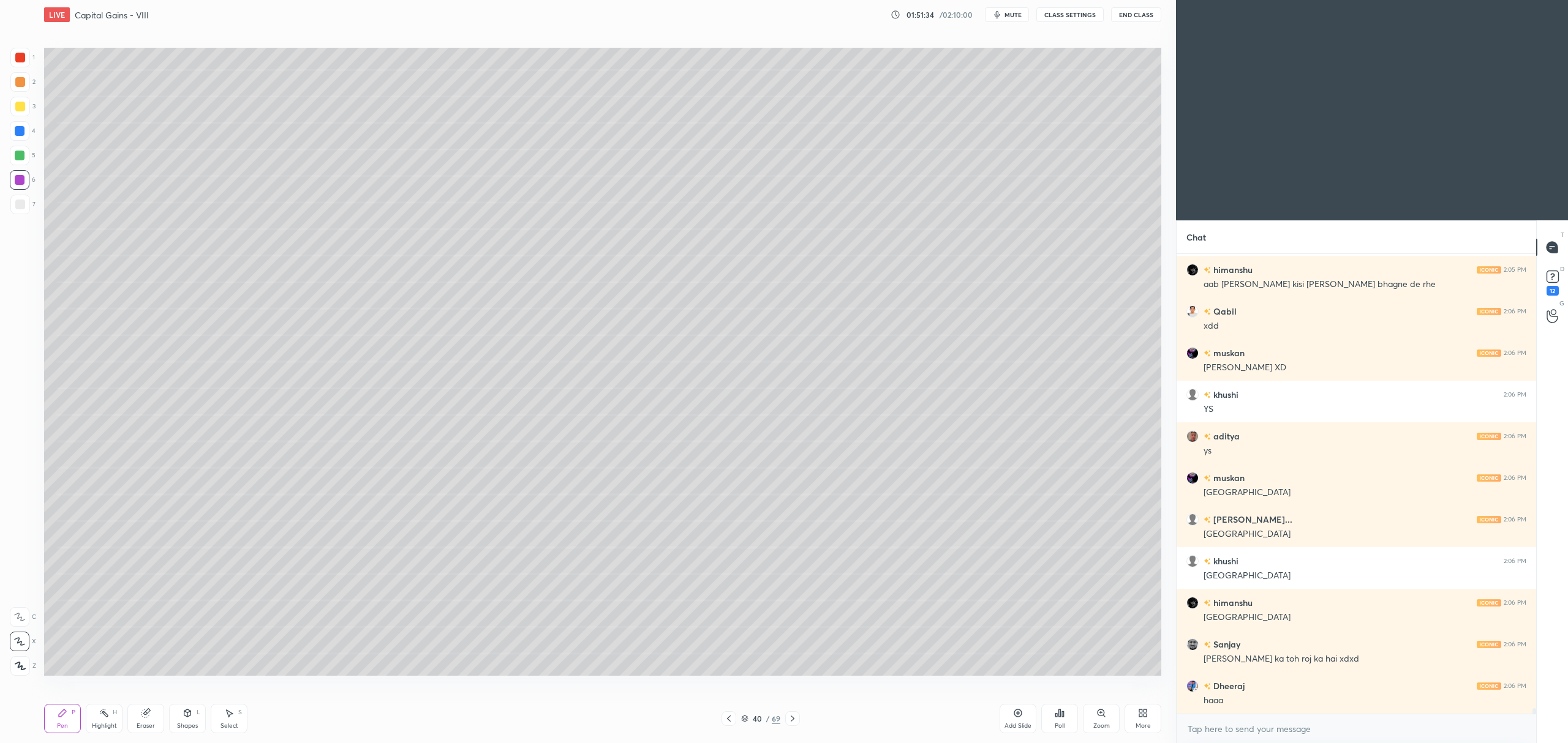
scroll to position [36442, 0]
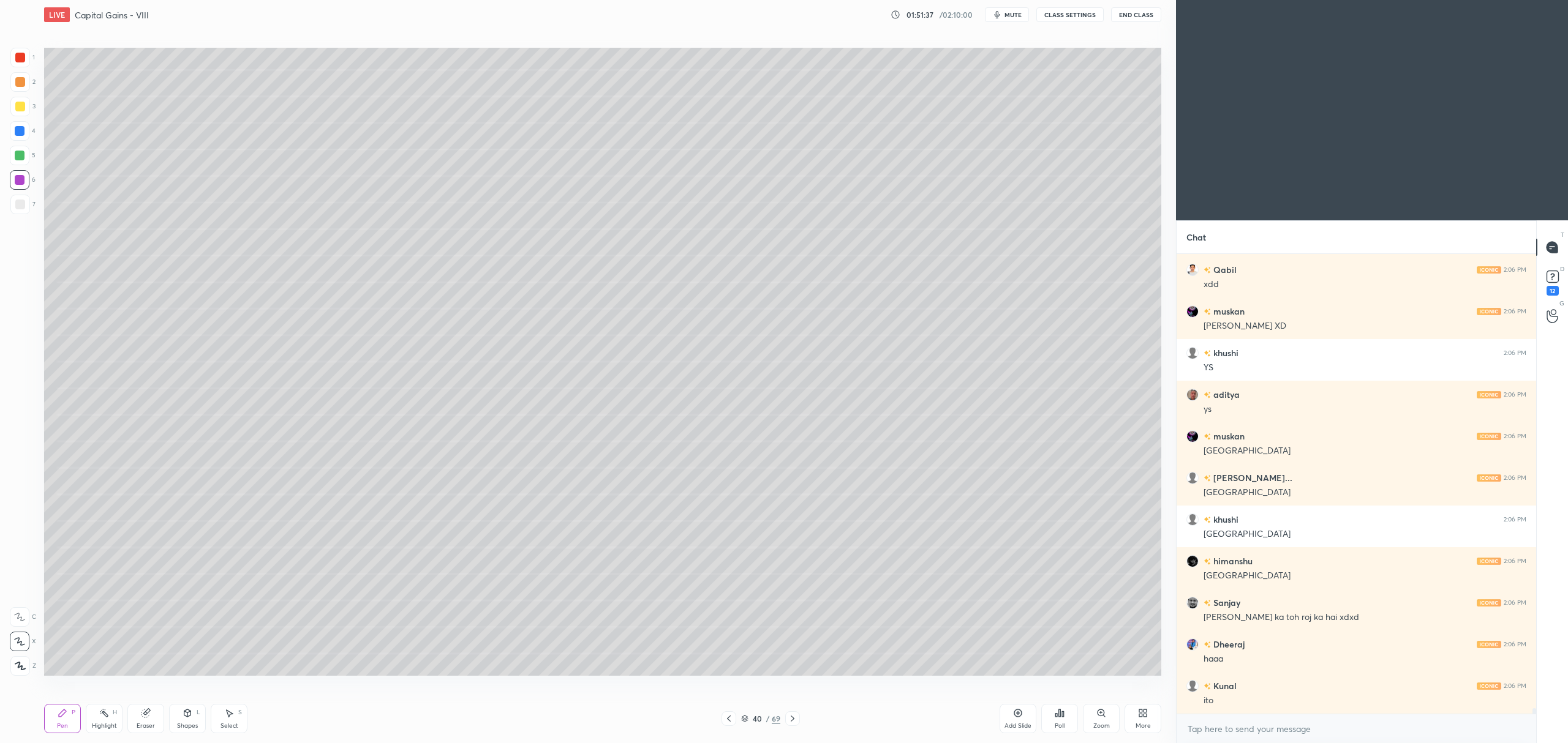
click at [25, 120] on div "3" at bounding box center [23, 109] width 25 height 25
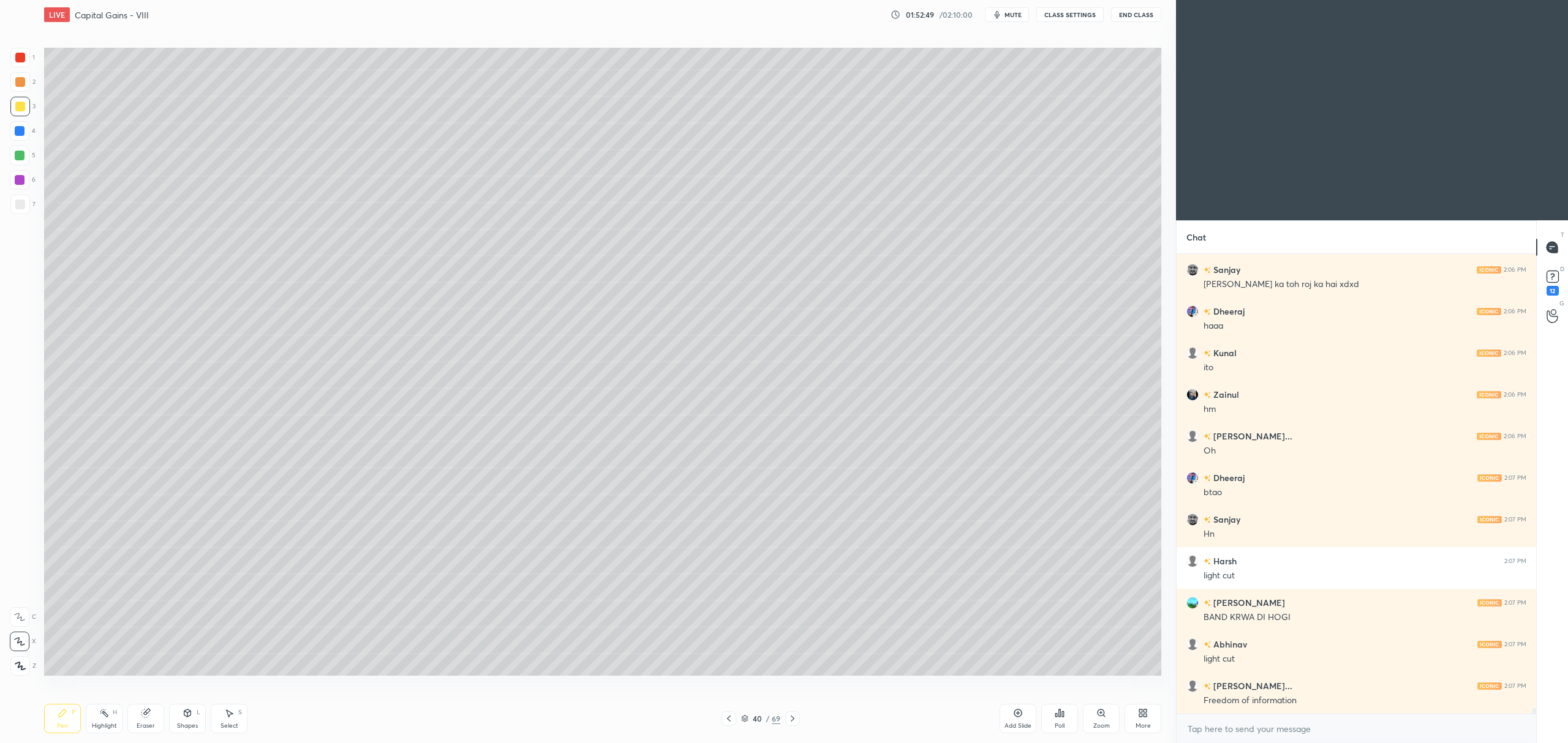
scroll to position [36817, 0]
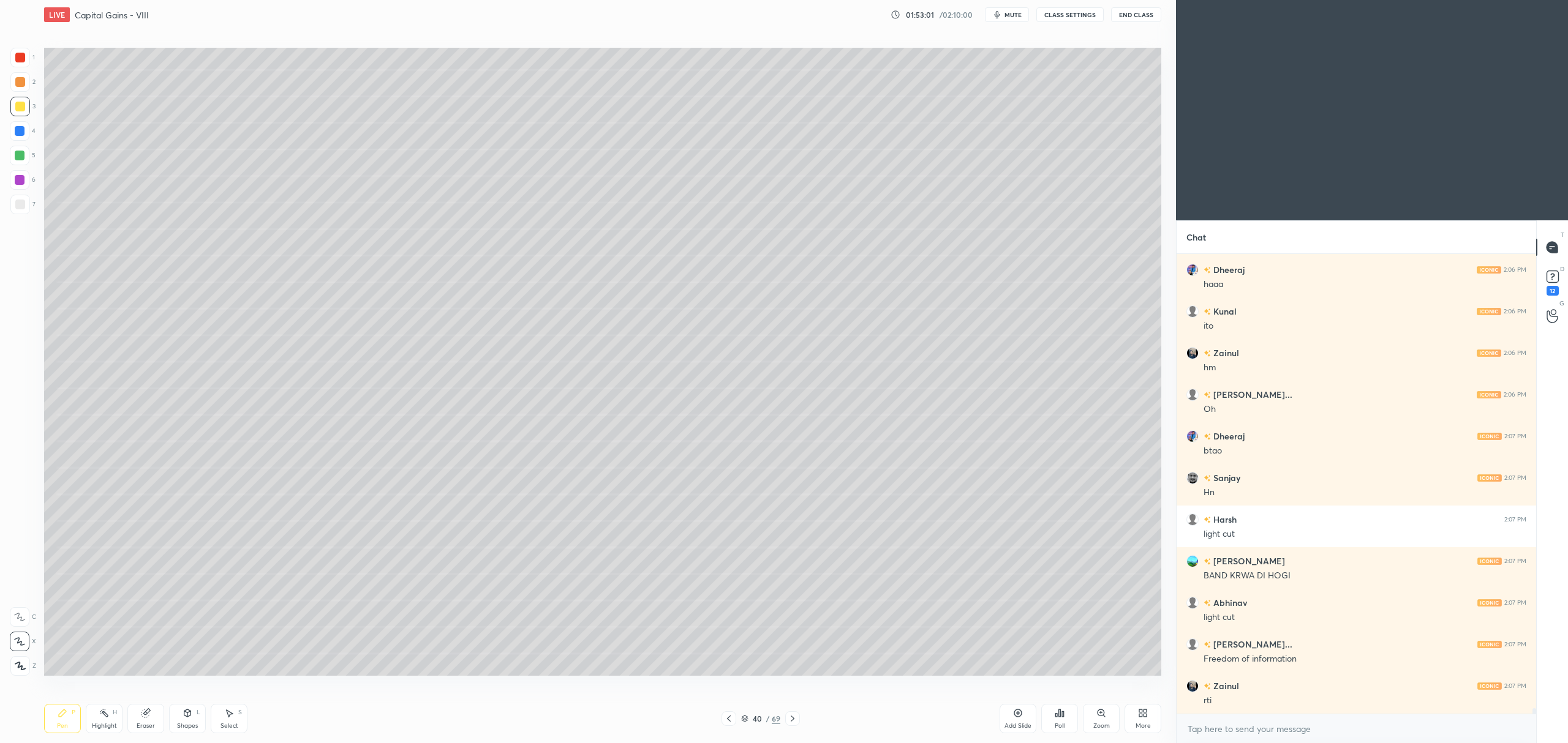
click at [24, 159] on div at bounding box center [20, 155] width 10 height 10
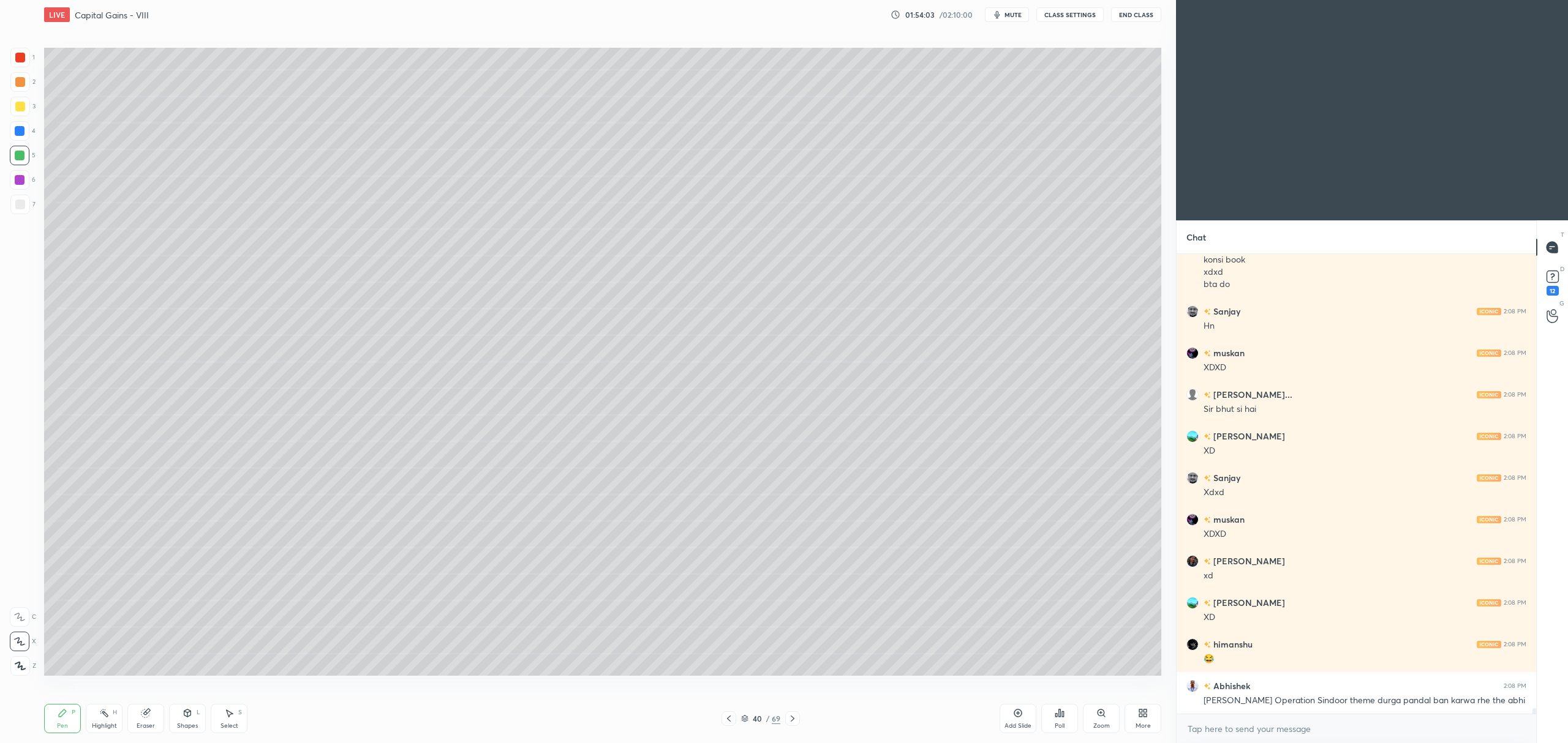
scroll to position [37382, 0]
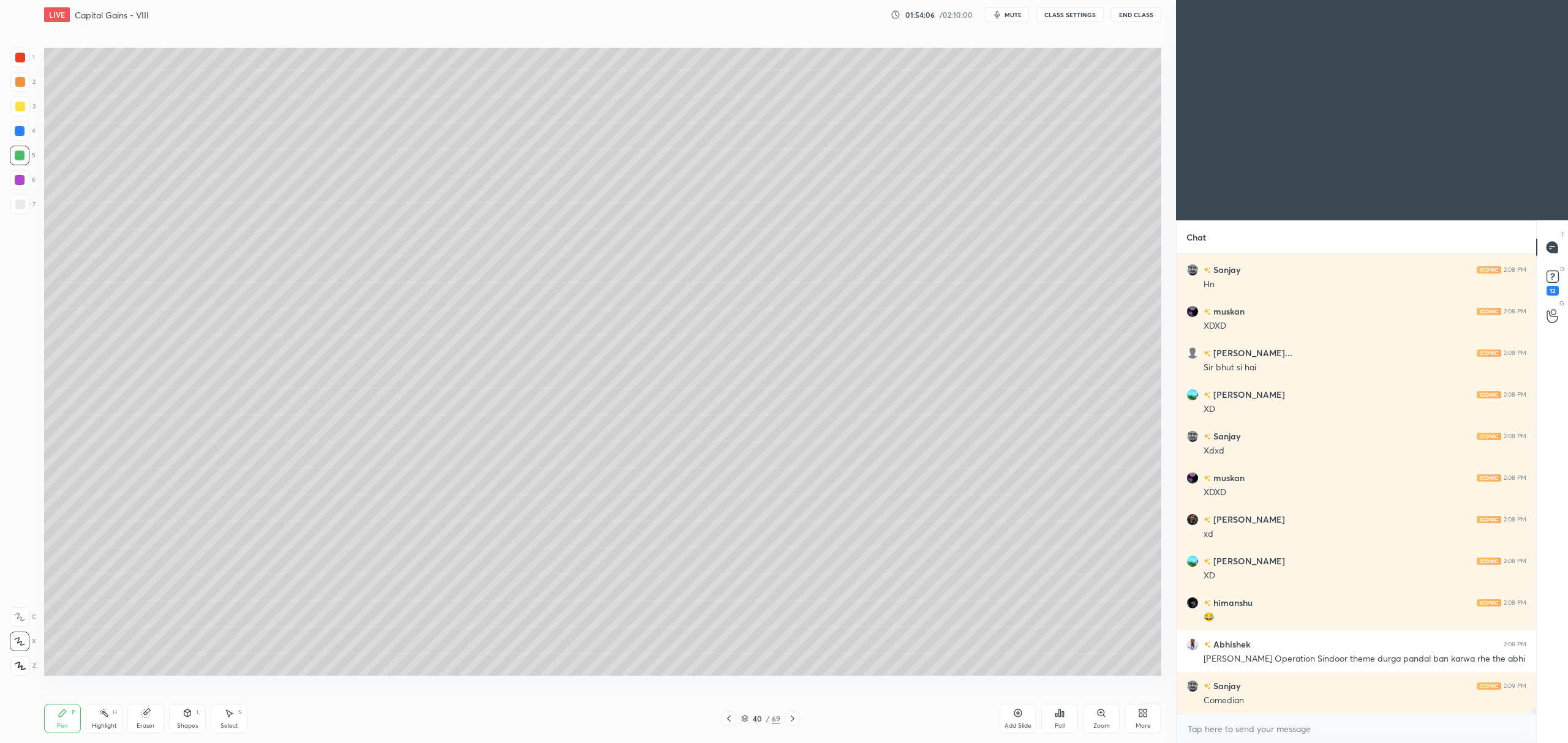
click at [1006, 713] on div "Add Slide" at bounding box center [1018, 718] width 37 height 29
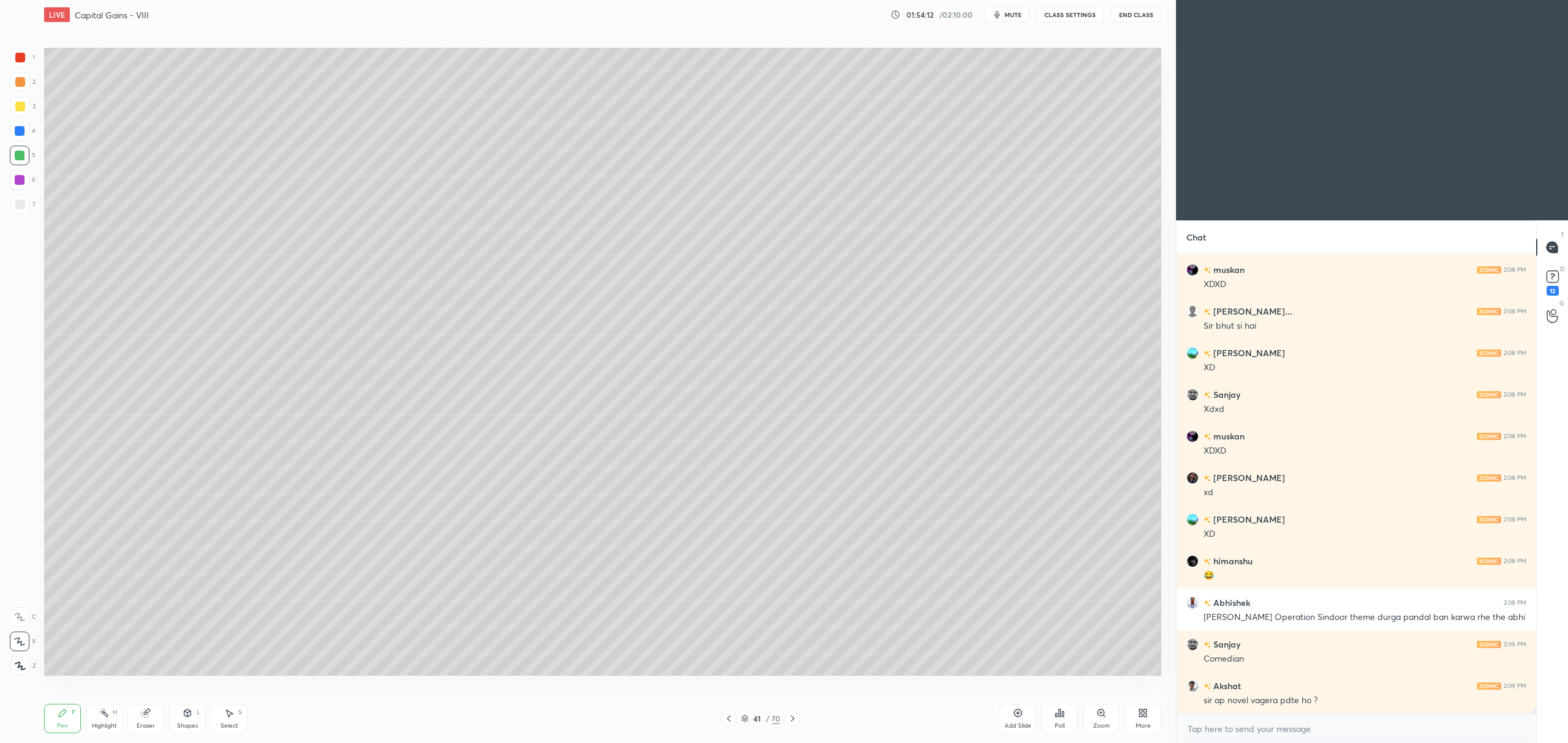
click at [725, 721] on icon at bounding box center [729, 719] width 10 height 10
click at [731, 720] on icon at bounding box center [729, 719] width 10 height 10
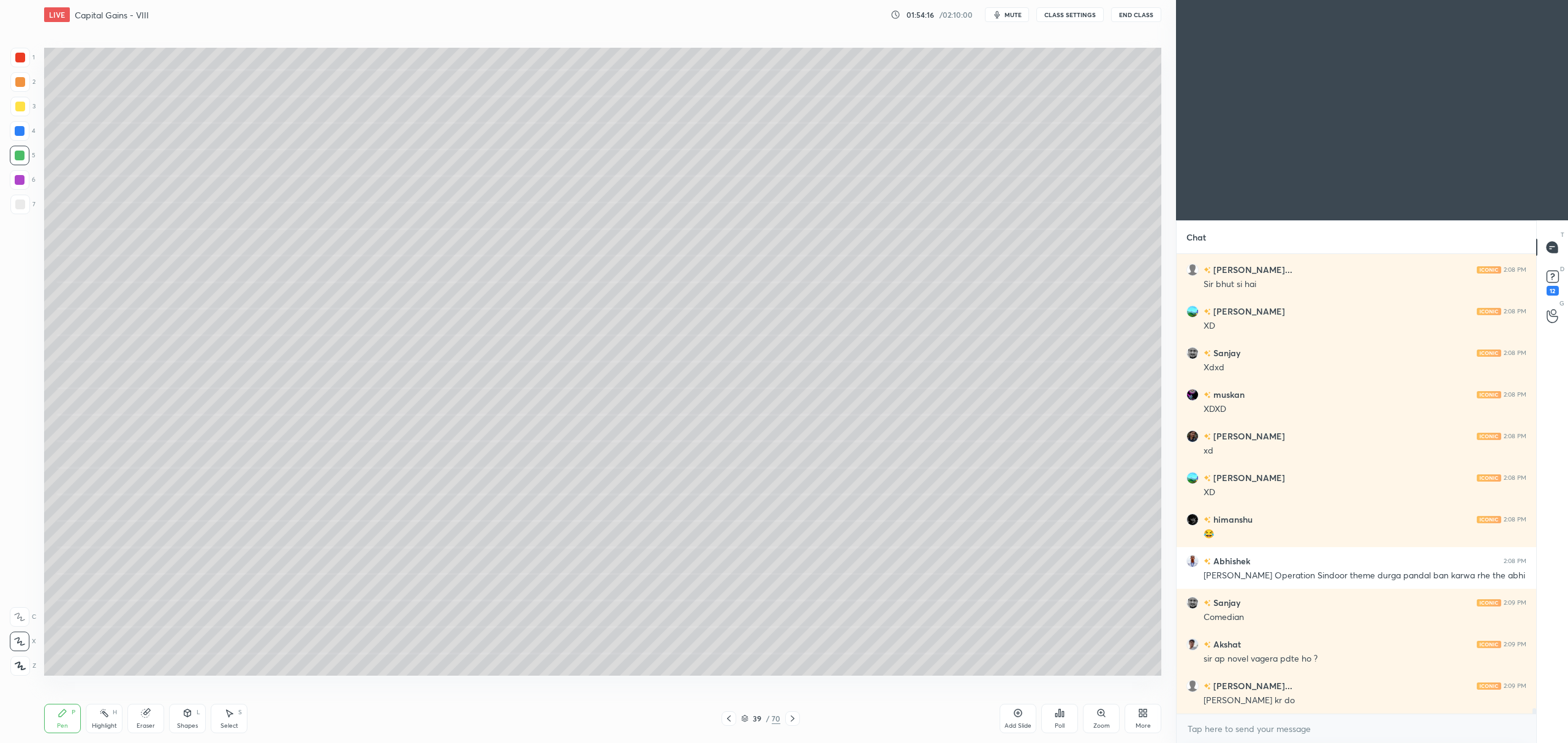
click at [791, 715] on icon at bounding box center [792, 719] width 10 height 10
click at [791, 718] on icon at bounding box center [792, 719] width 10 height 10
click at [795, 715] on icon at bounding box center [792, 719] width 10 height 10
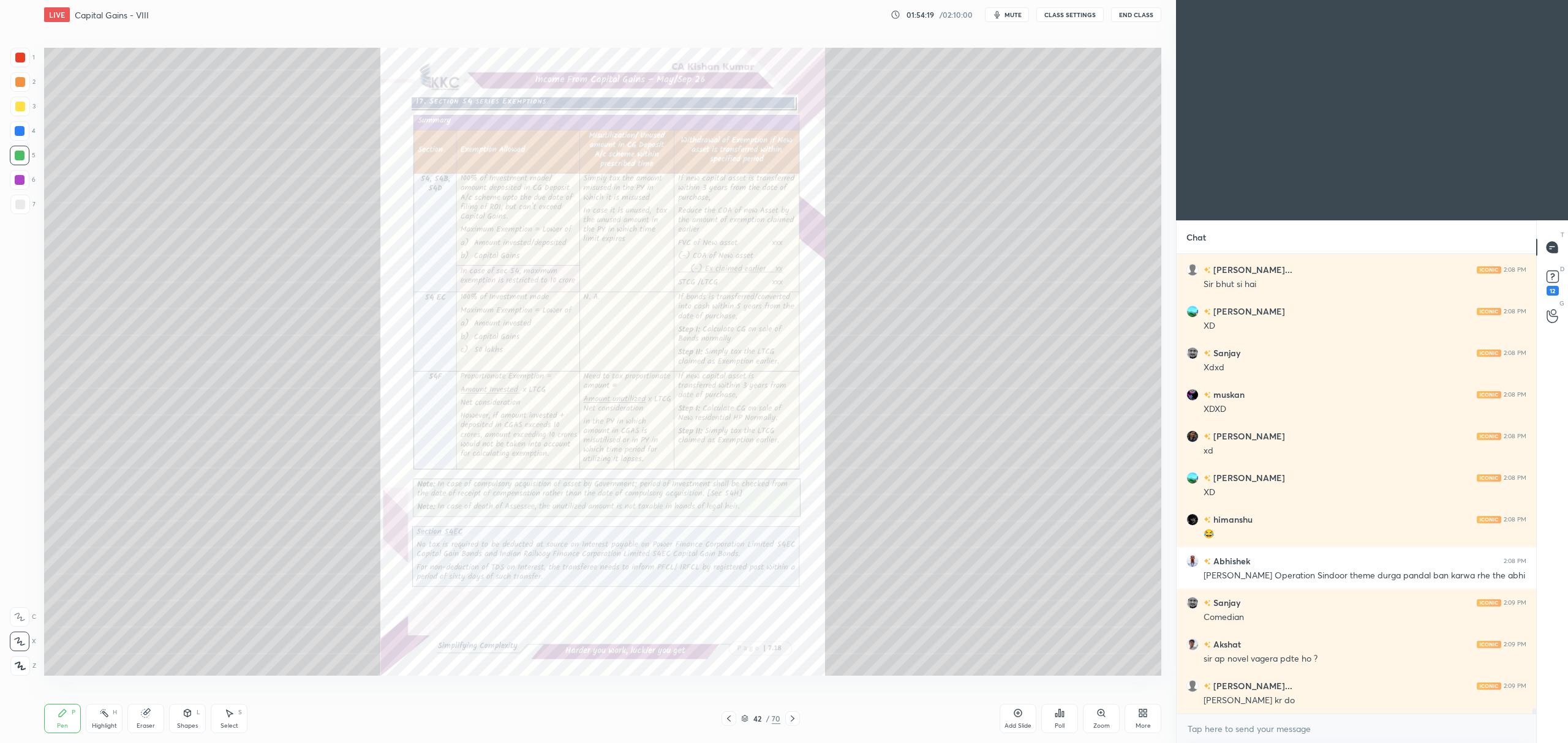
click at [734, 714] on div at bounding box center [729, 719] width 15 height 15
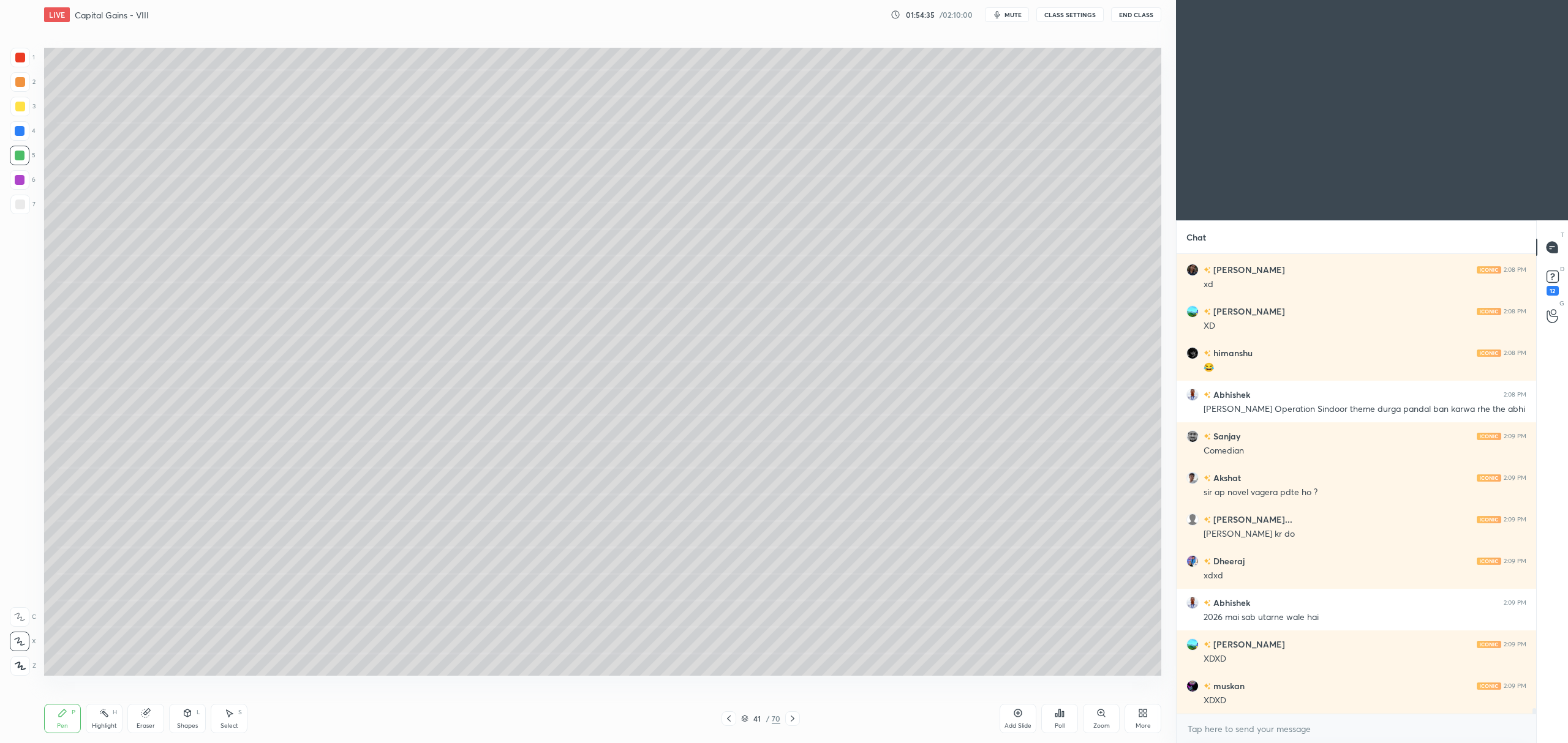
scroll to position [37673, 0]
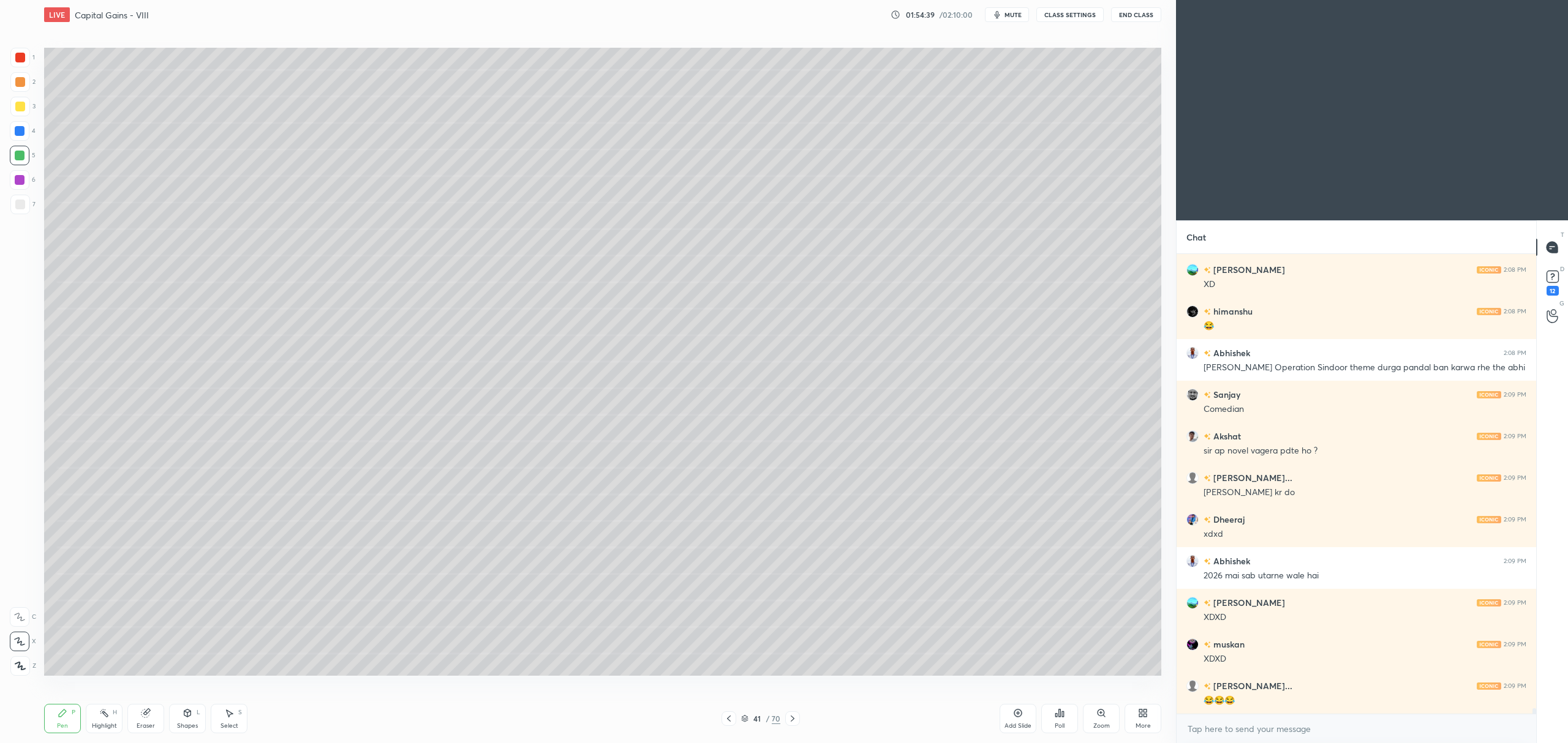
click at [22, 108] on div at bounding box center [20, 106] width 10 height 10
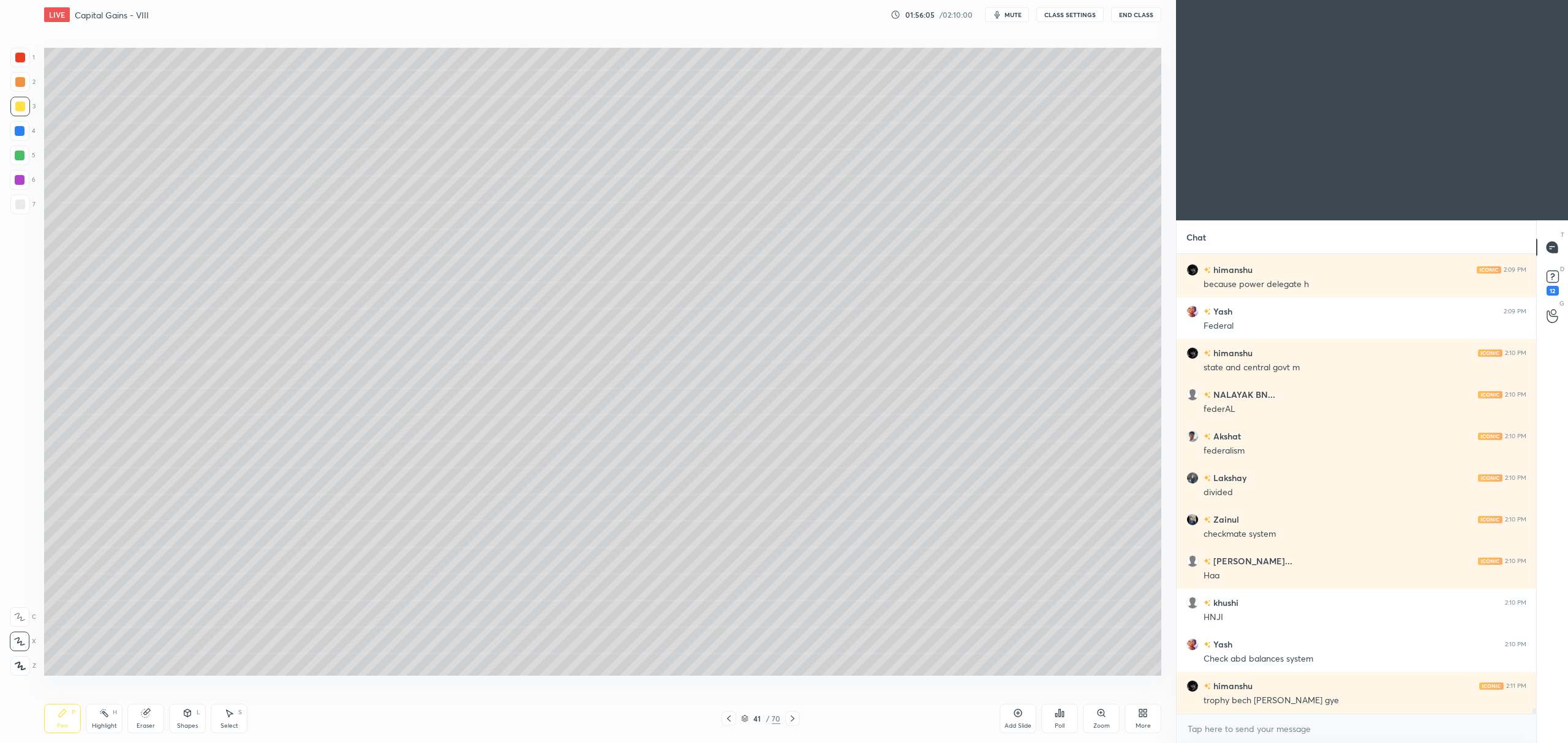
scroll to position [38464, 0]
click at [1019, 720] on div "Add Slide" at bounding box center [1018, 718] width 37 height 29
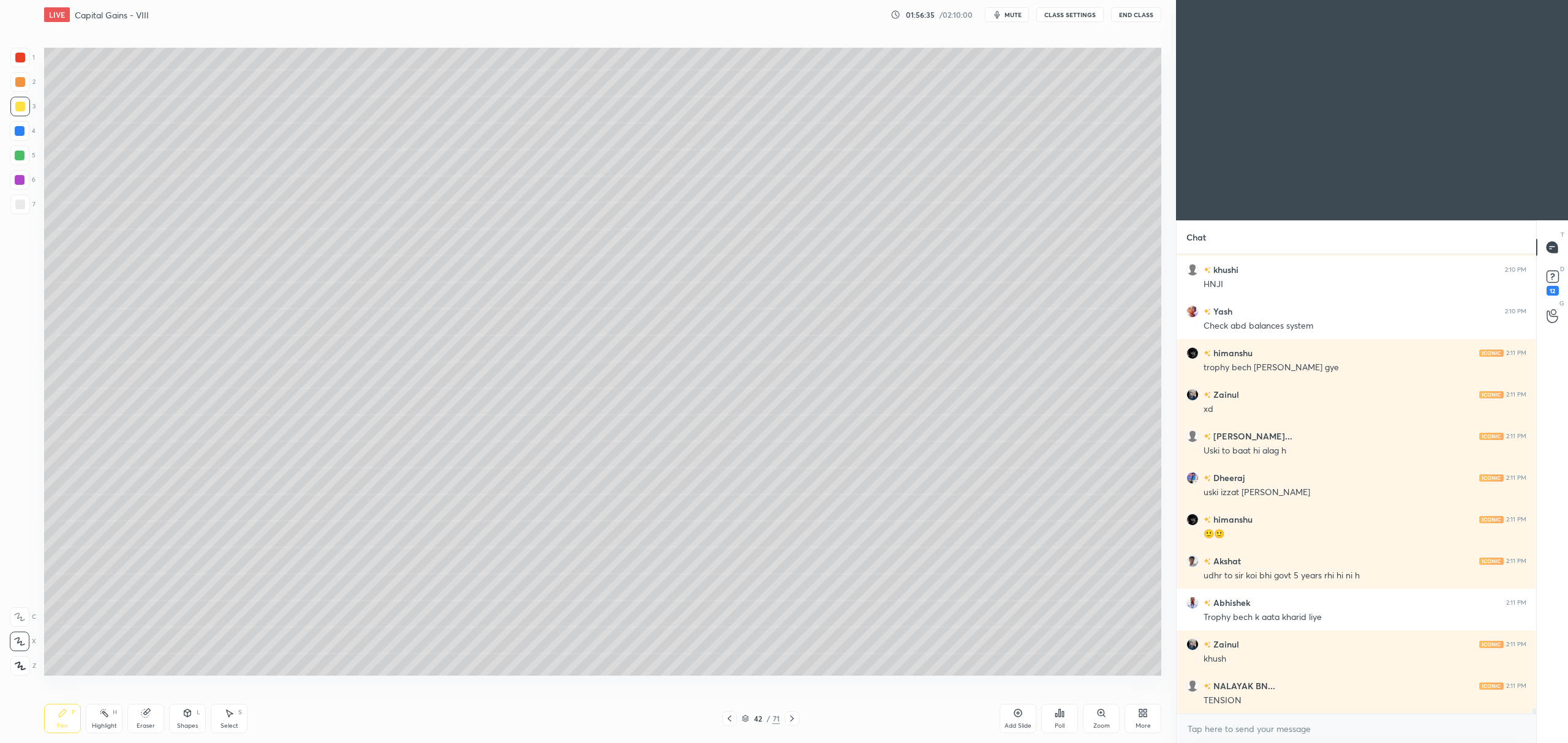
scroll to position [38714, 0]
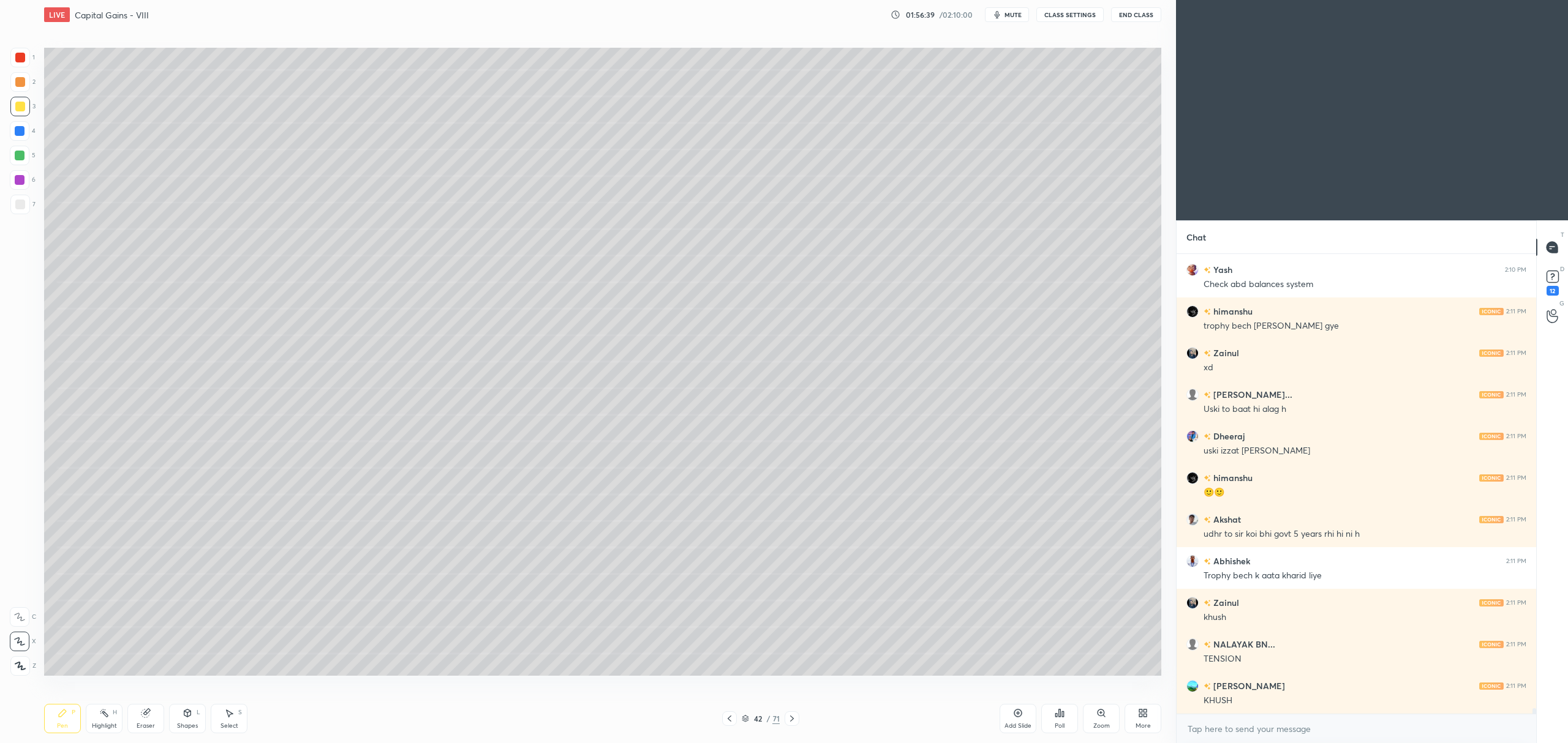
click at [20, 189] on div at bounding box center [20, 180] width 20 height 20
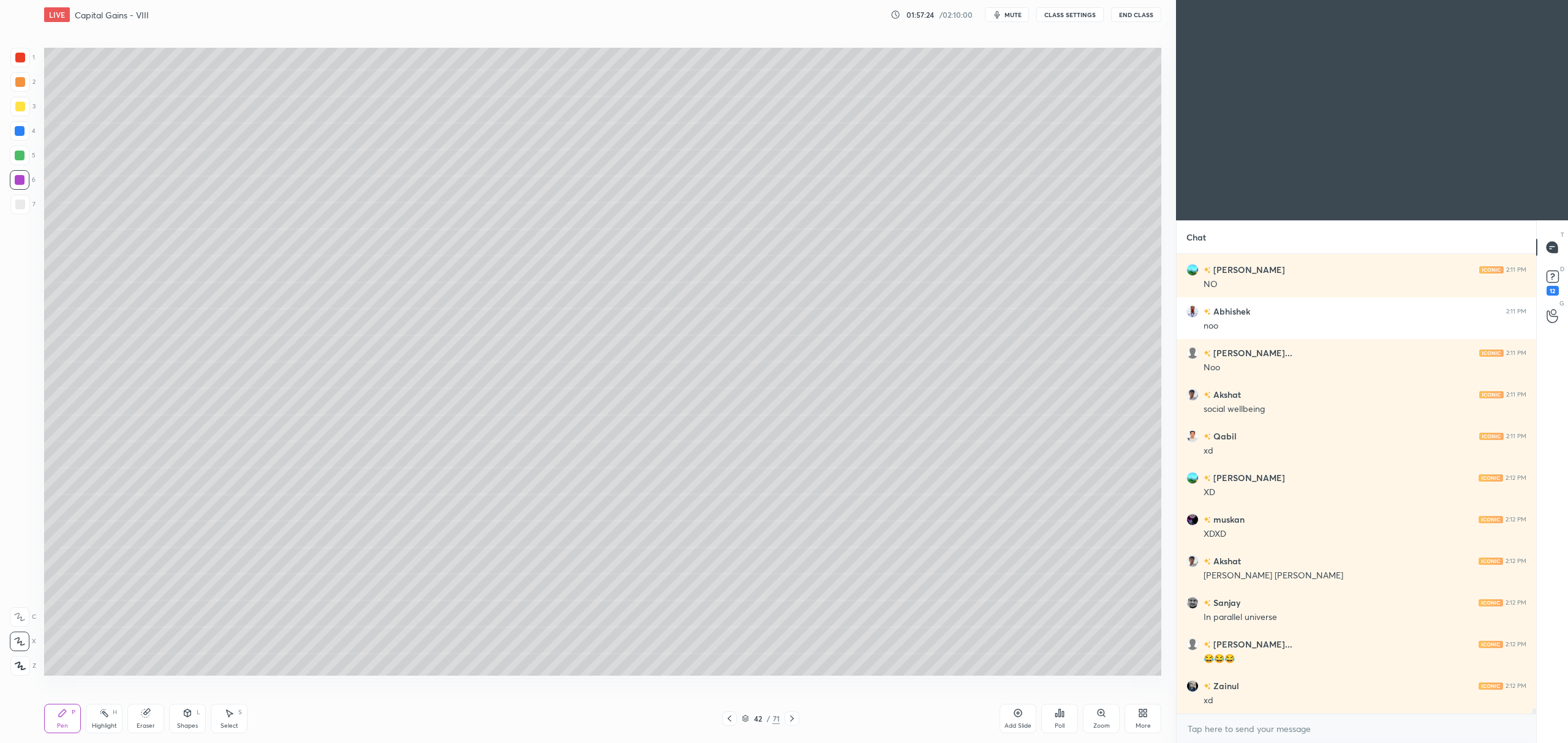
scroll to position [39546, 0]
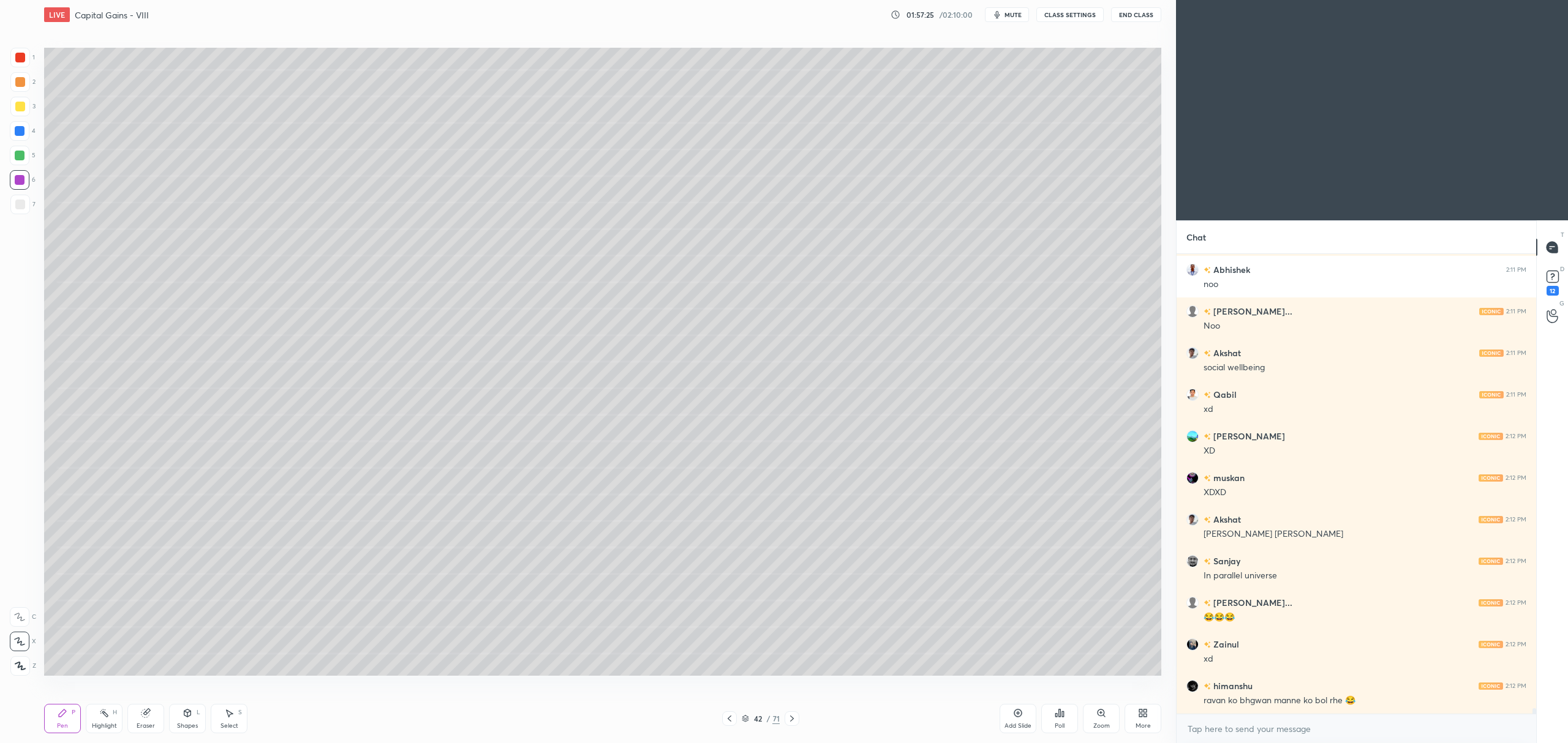
click at [23, 155] on div at bounding box center [20, 155] width 10 height 10
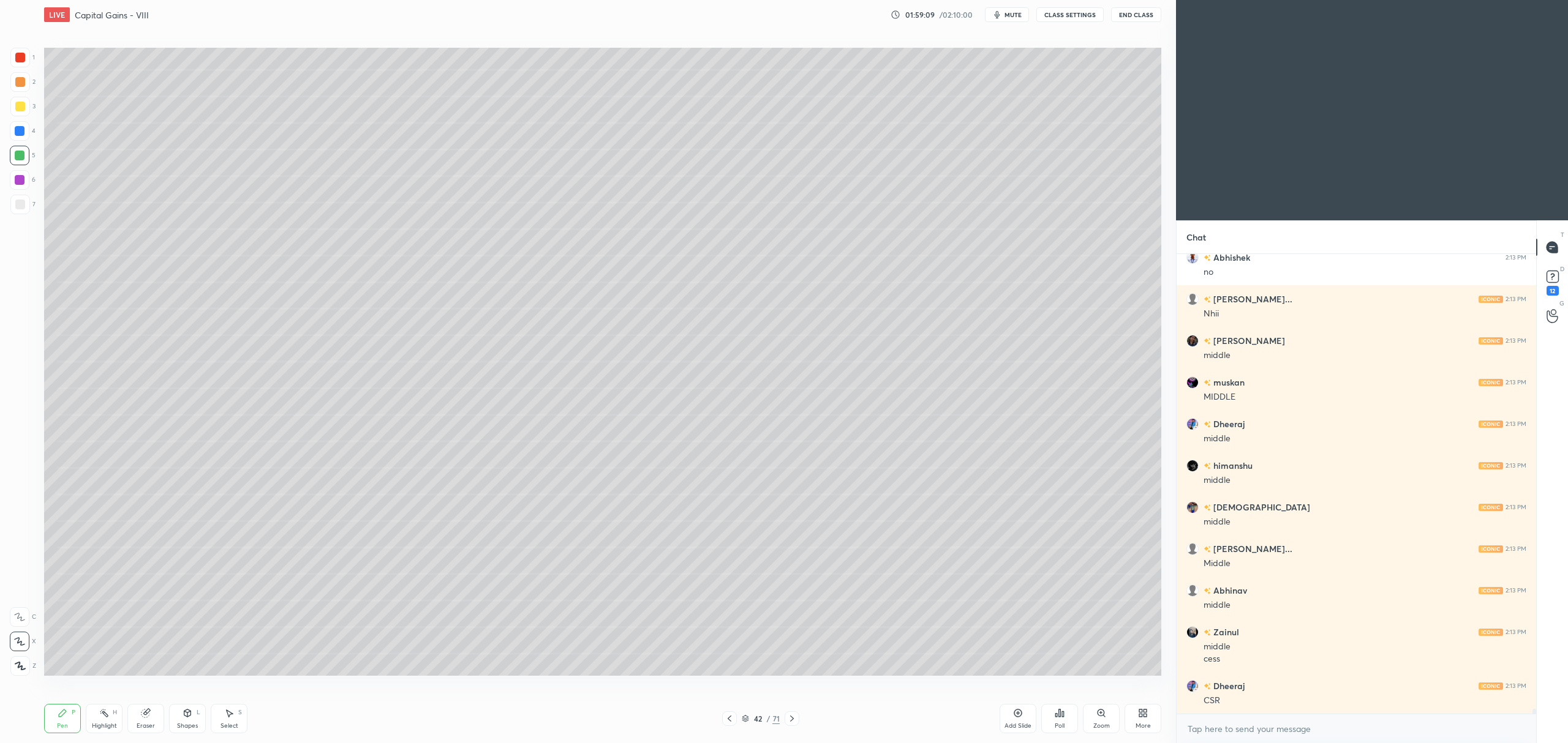
scroll to position [40474, 0]
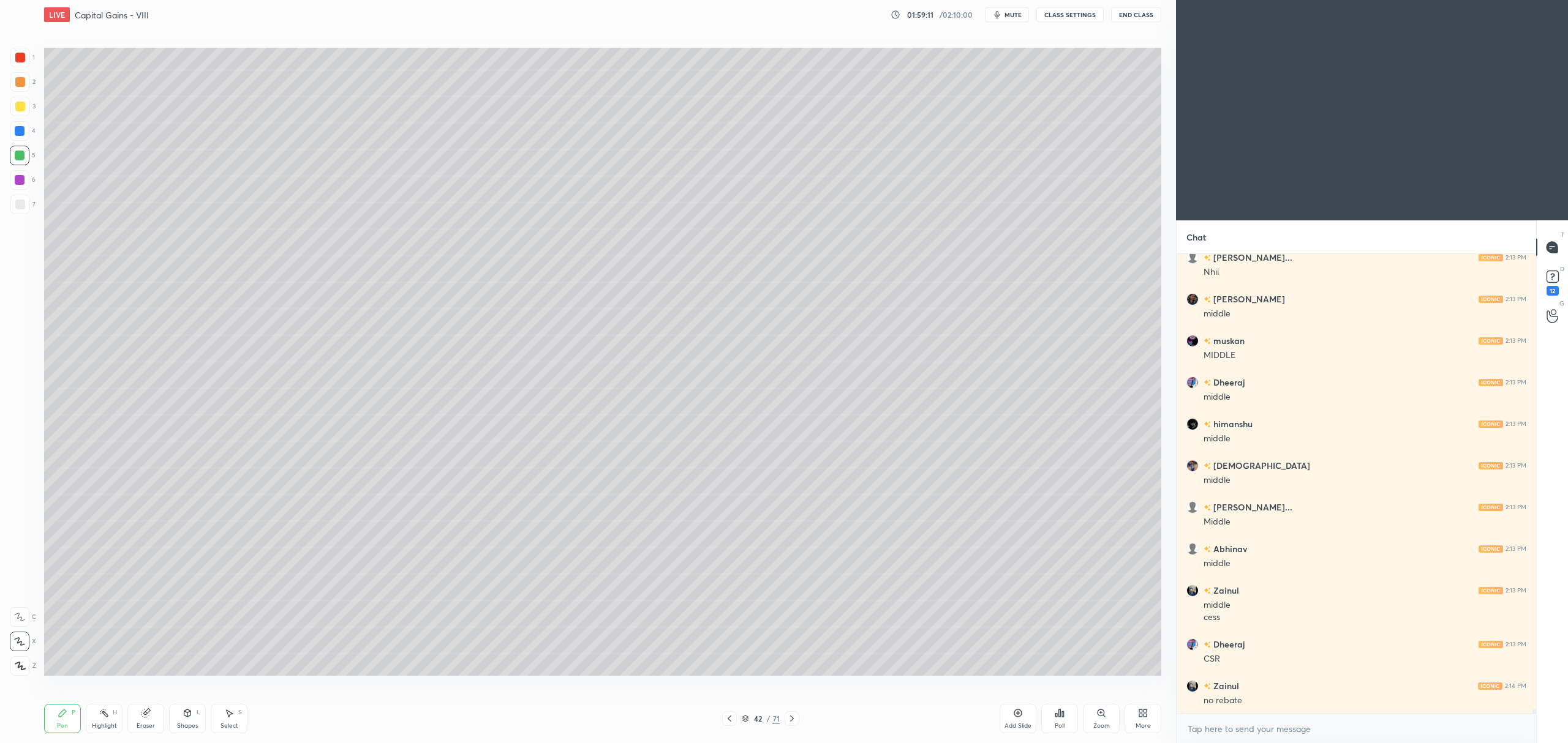
click at [789, 722] on icon at bounding box center [792, 719] width 10 height 10
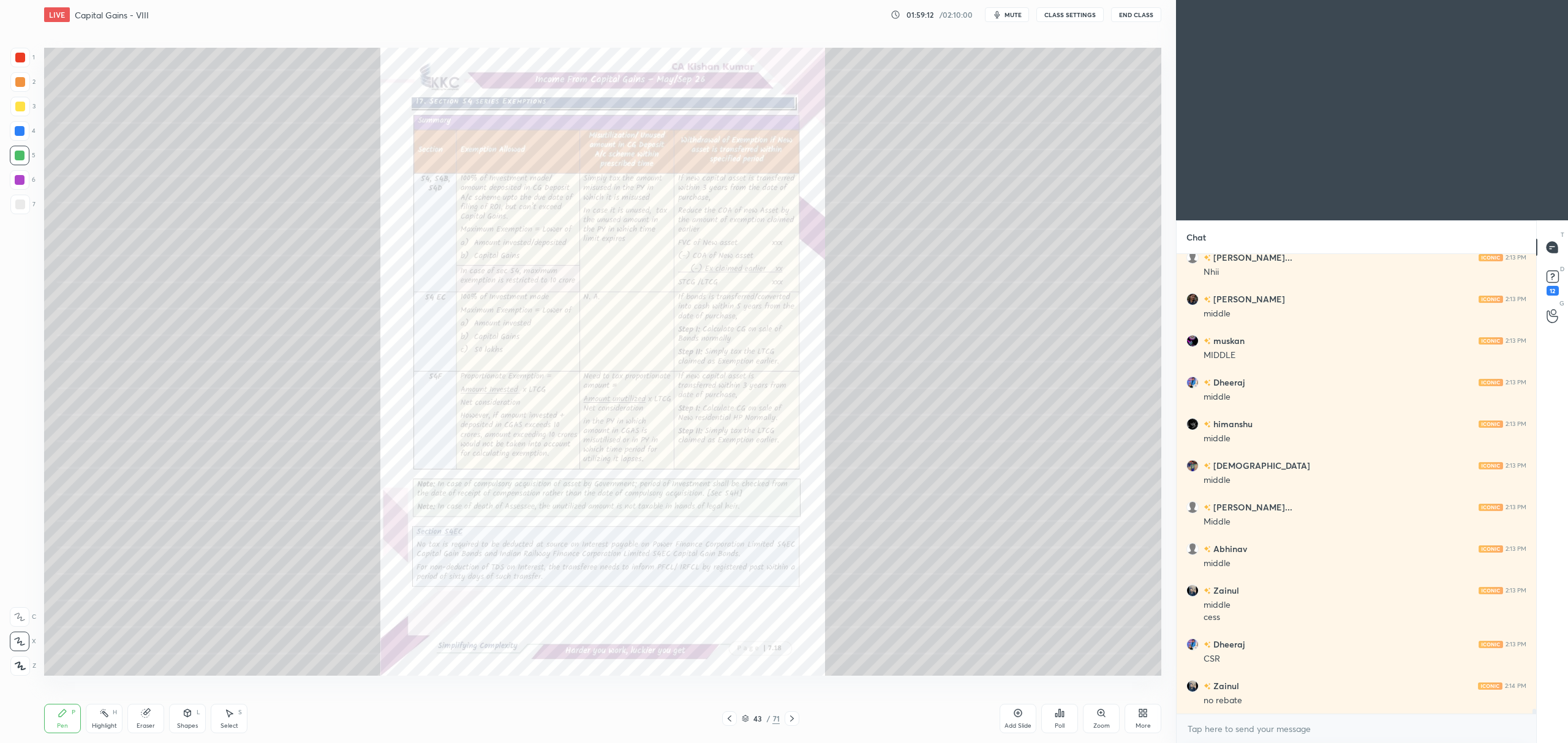
click at [794, 719] on icon at bounding box center [792, 719] width 4 height 6
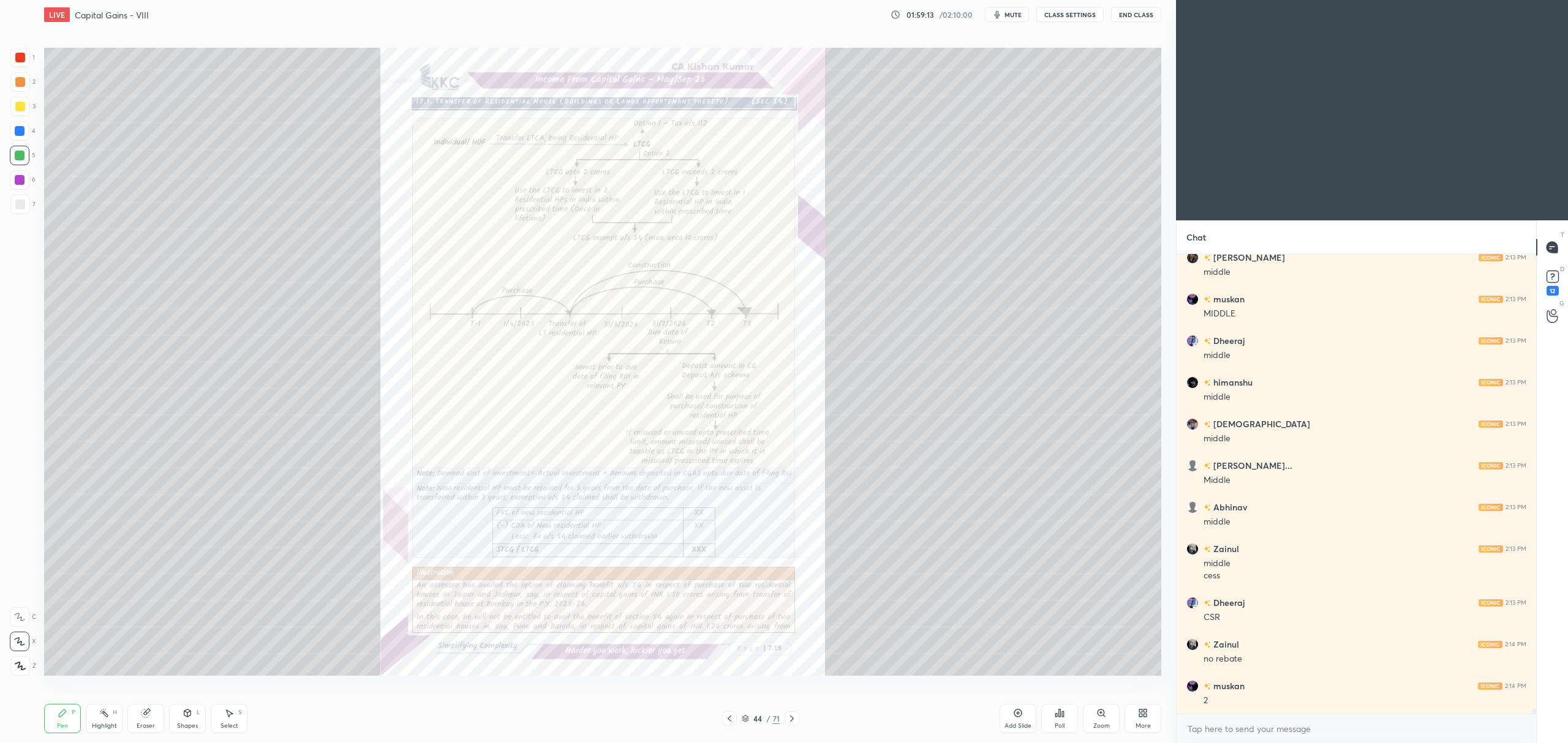
click at [1096, 716] on icon at bounding box center [1101, 713] width 10 height 10
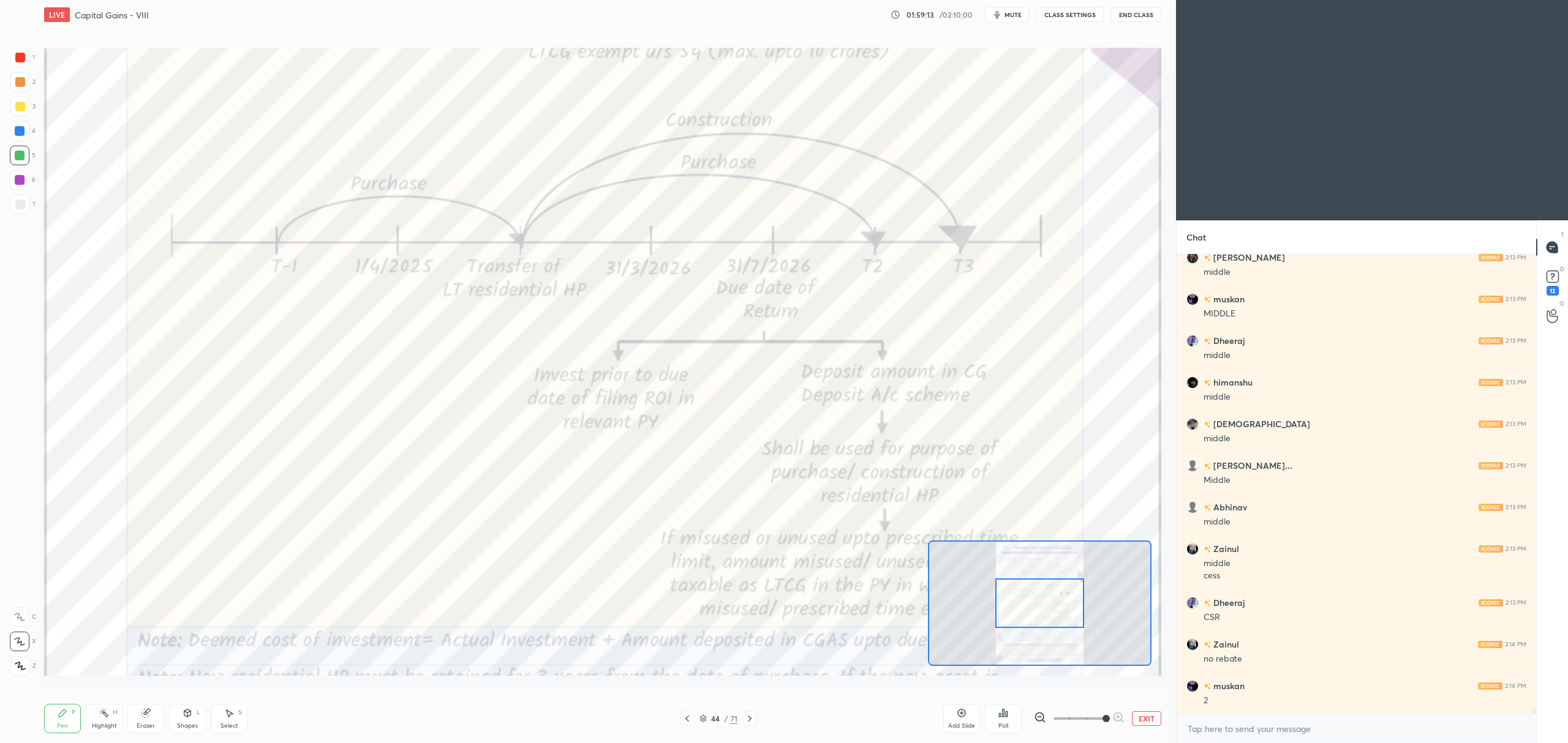
scroll to position [40558, 0]
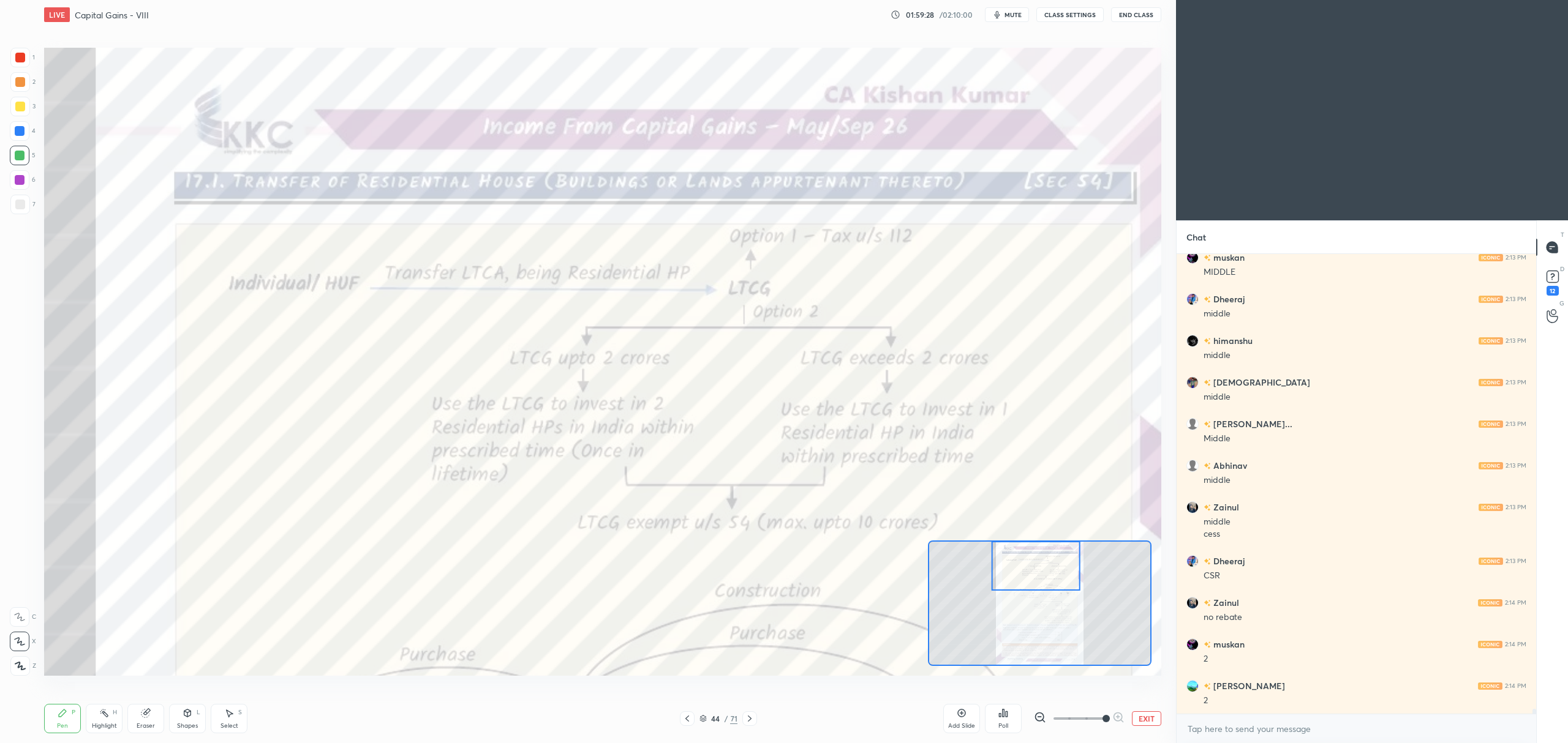
click at [21, 59] on div at bounding box center [20, 58] width 10 height 10
click at [20, 612] on div at bounding box center [20, 617] width 20 height 20
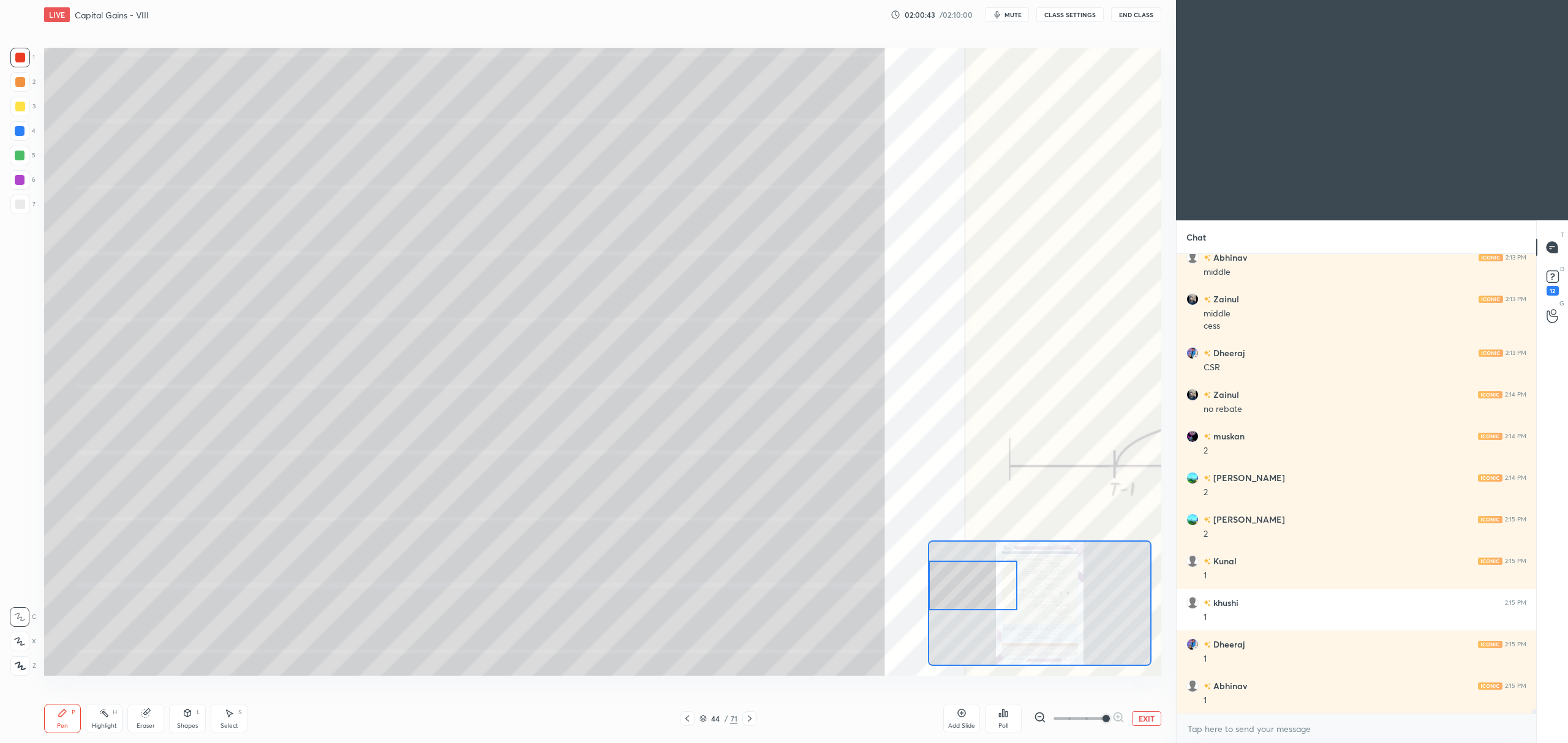
scroll to position [40807, 0]
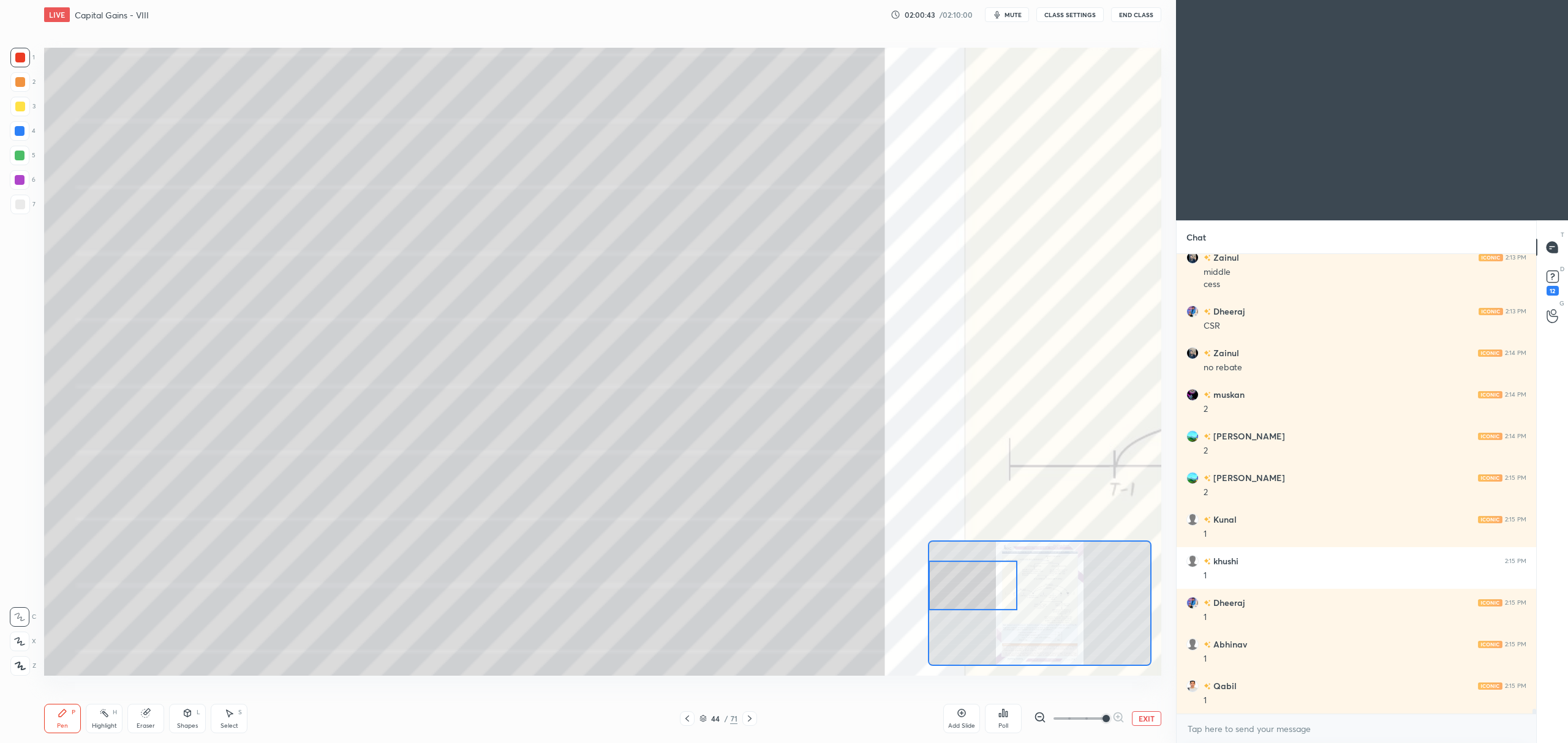
click at [138, 694] on div "Pen P Highlight H Eraser Shapes L Select S 44 / 71 Add Slide Poll EXIT" at bounding box center [602, 718] width 1117 height 49
click at [144, 708] on div "Eraser" at bounding box center [145, 718] width 37 height 29
click at [69, 708] on div "Pen P" at bounding box center [62, 718] width 37 height 29
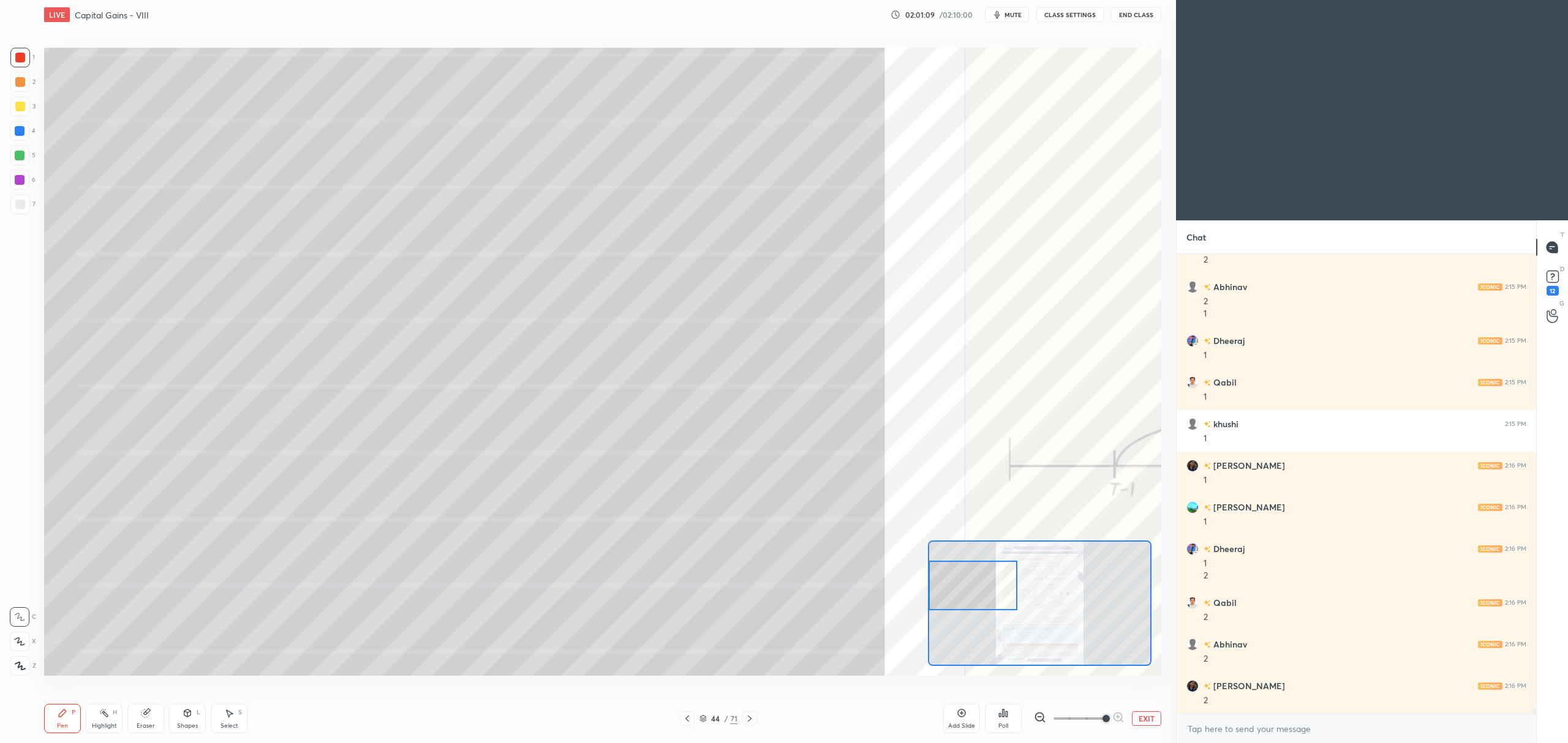
scroll to position [41510, 0]
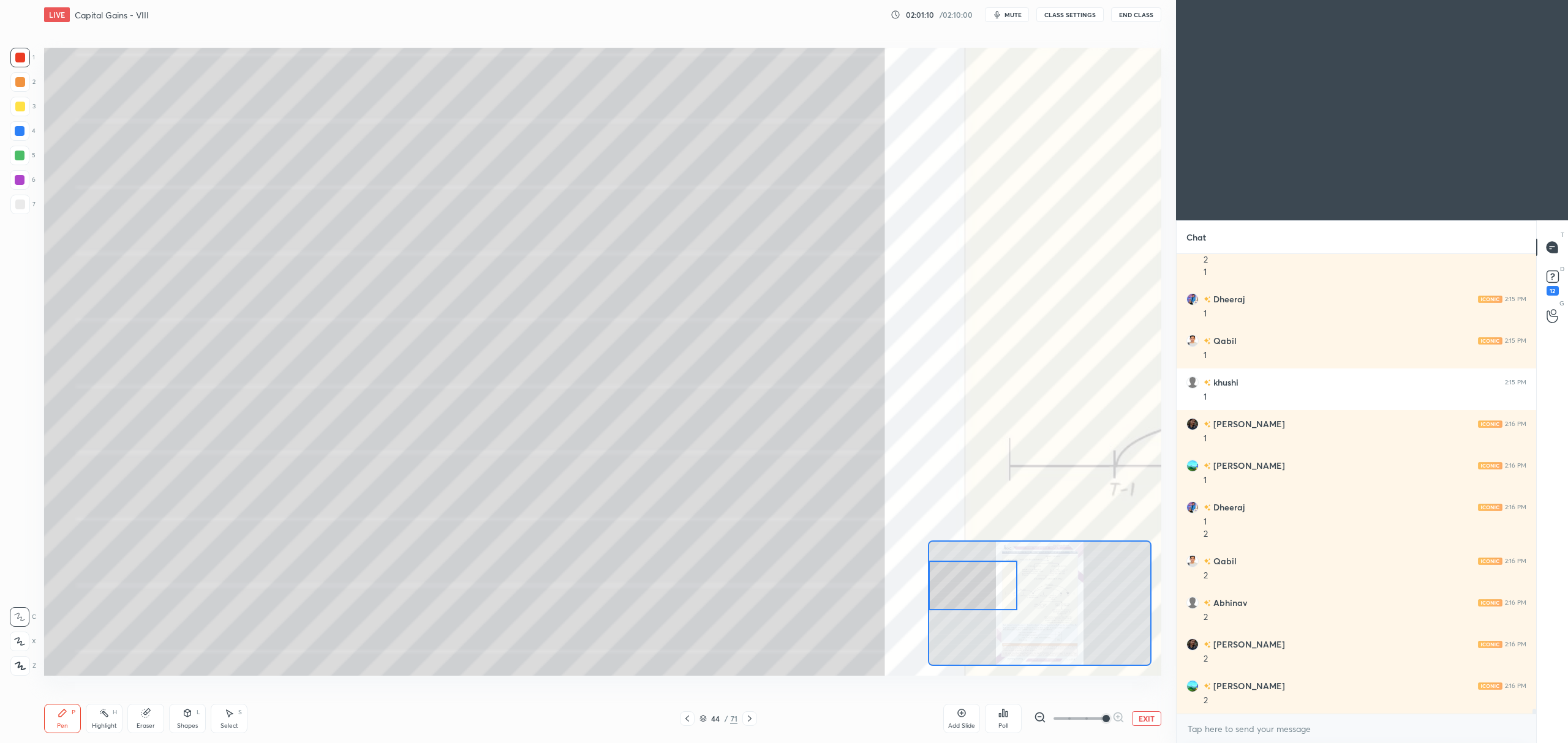
click at [23, 179] on div at bounding box center [20, 180] width 10 height 10
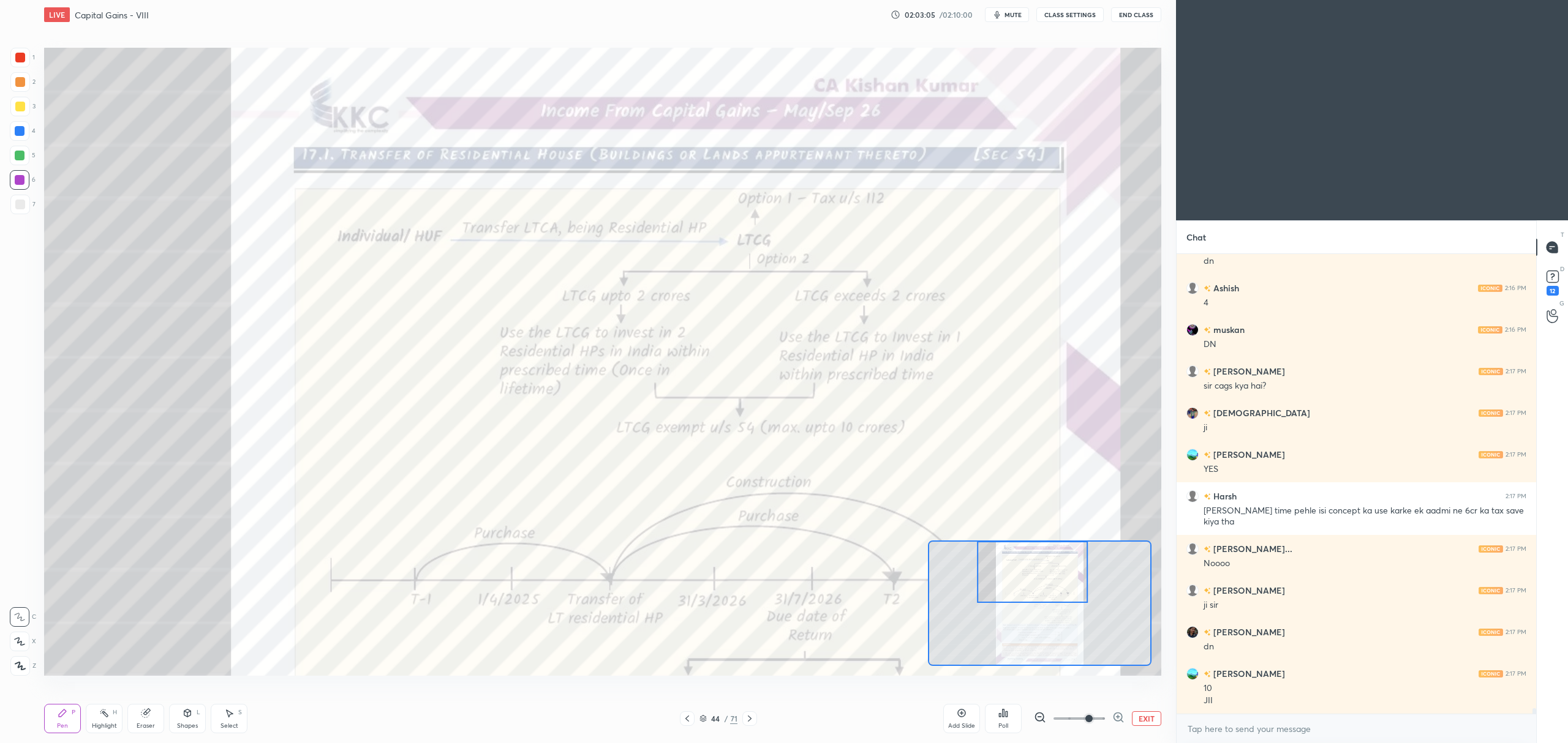
scroll to position [39691, 0]
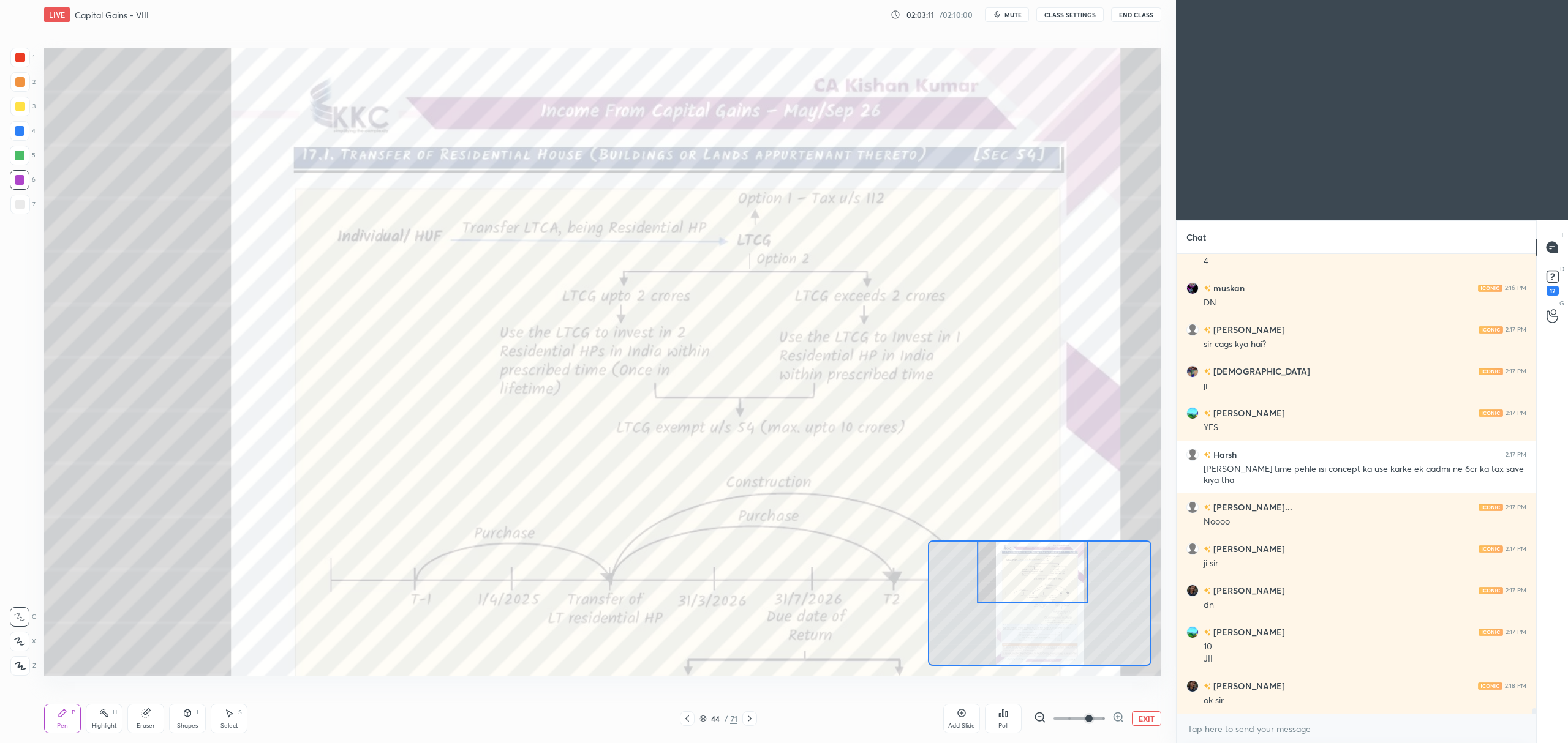
click at [1149, 721] on button "EXIT" at bounding box center [1146, 719] width 29 height 15
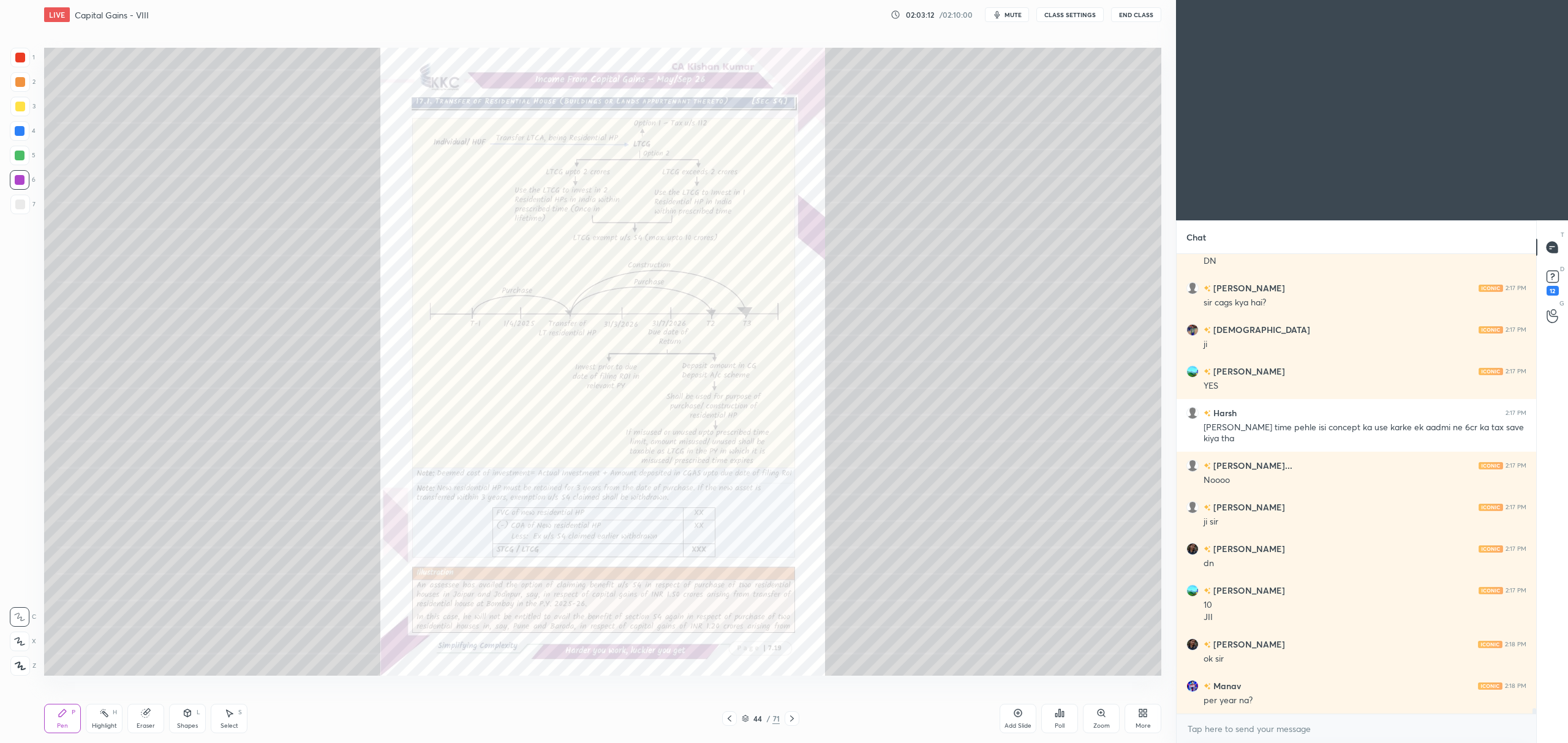
scroll to position [39774, 0]
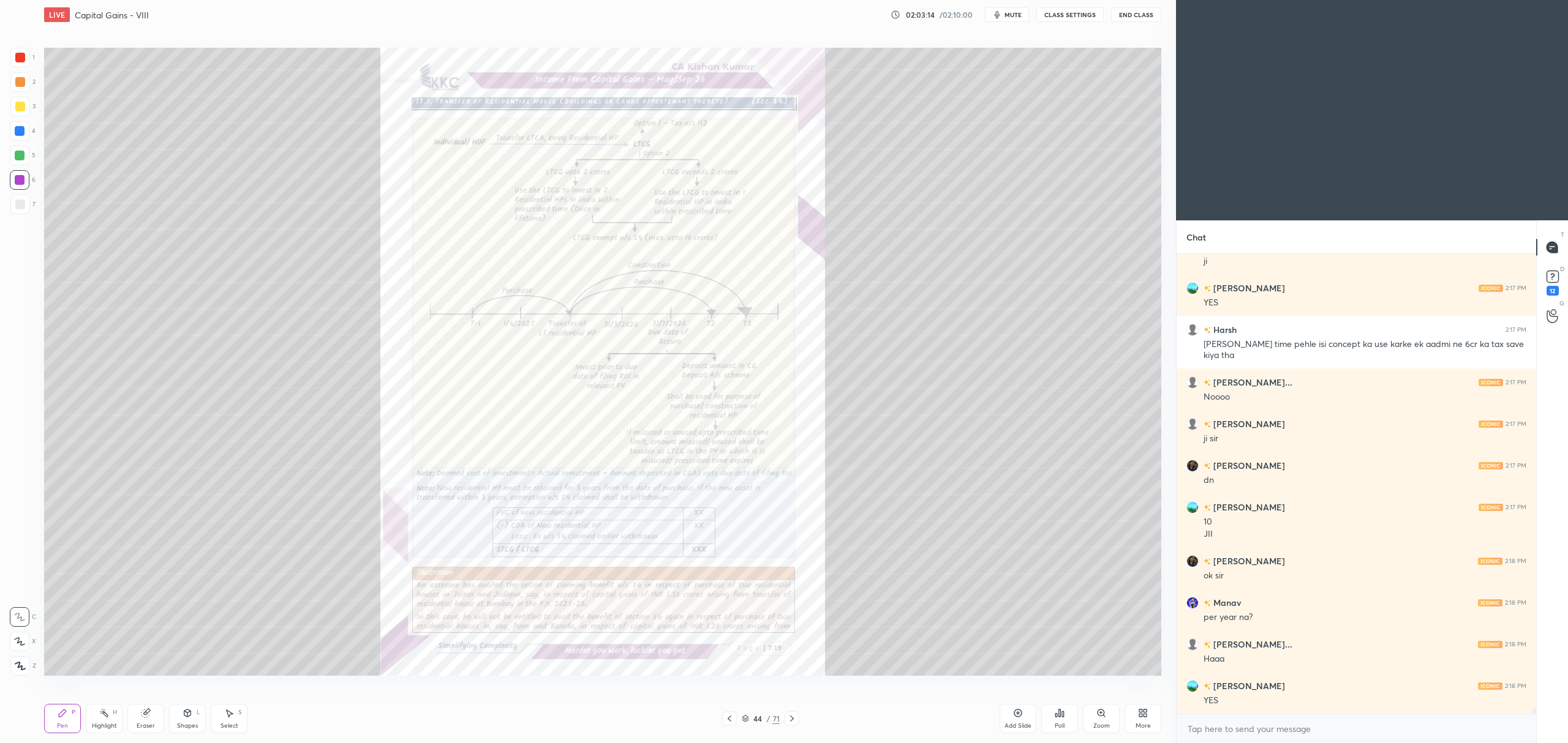
click at [1027, 723] on div "Add Slide" at bounding box center [1018, 726] width 27 height 6
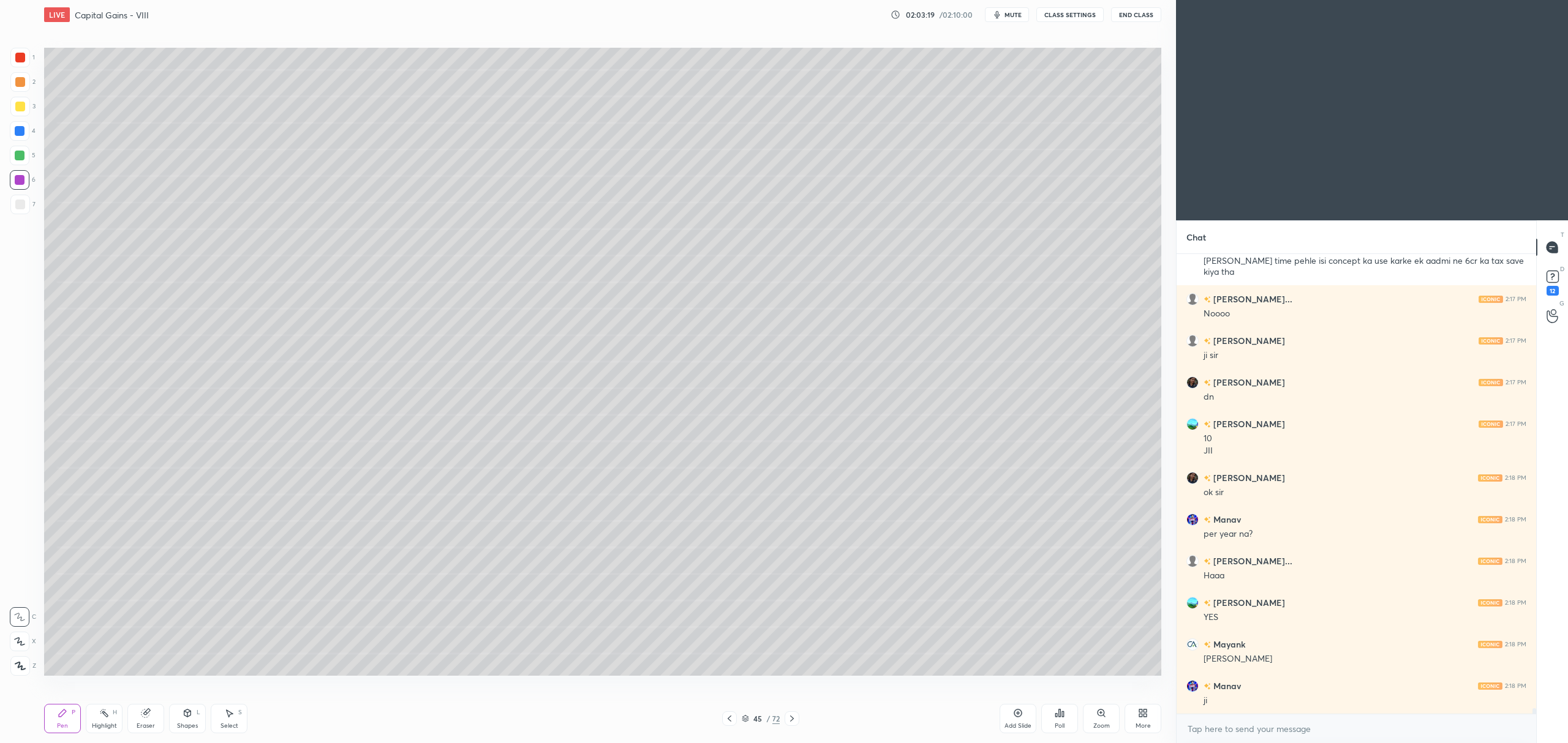
scroll to position [39940, 0]
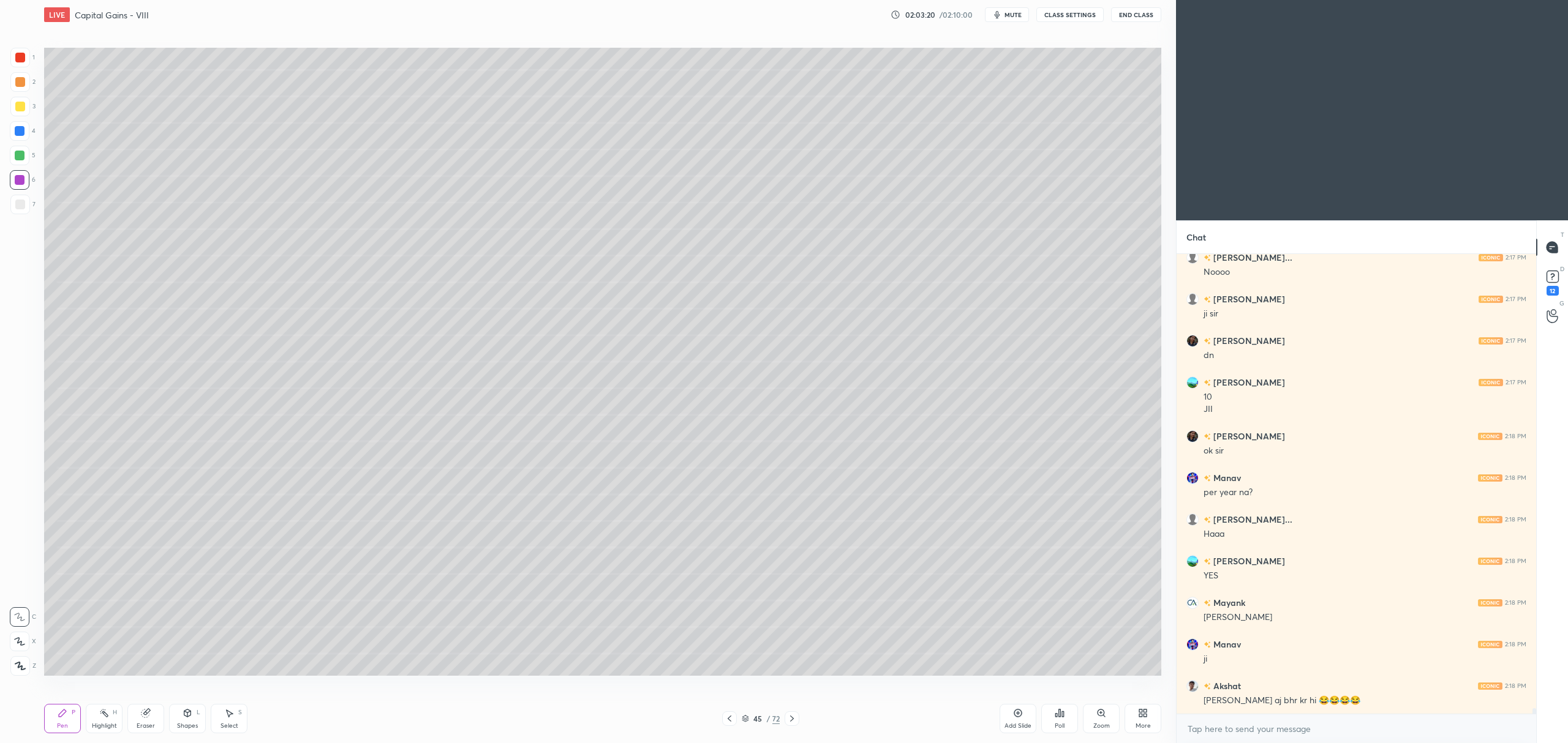
click at [20, 113] on div at bounding box center [20, 106] width 20 height 20
click at [25, 642] on div at bounding box center [20, 642] width 20 height 20
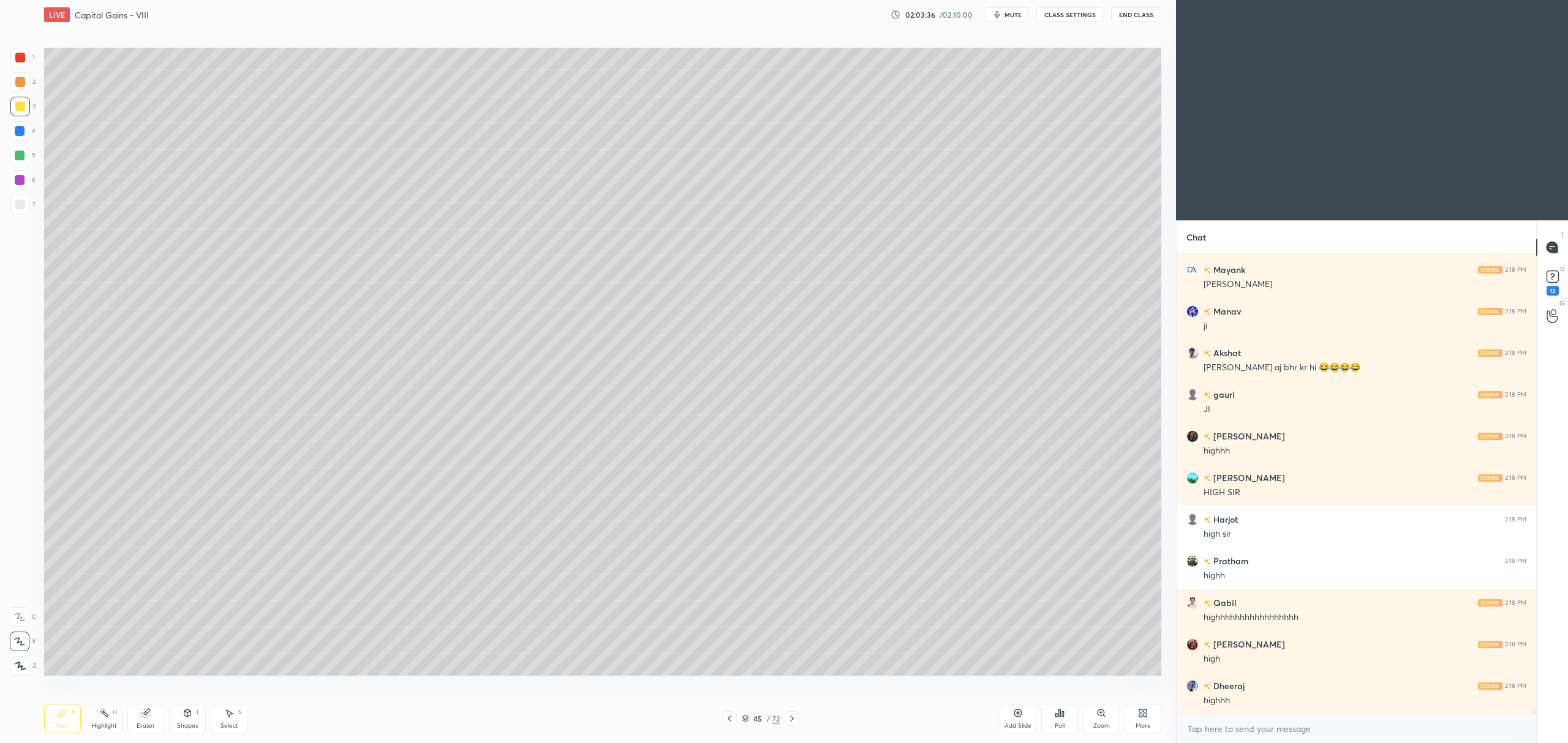
scroll to position [40315, 0]
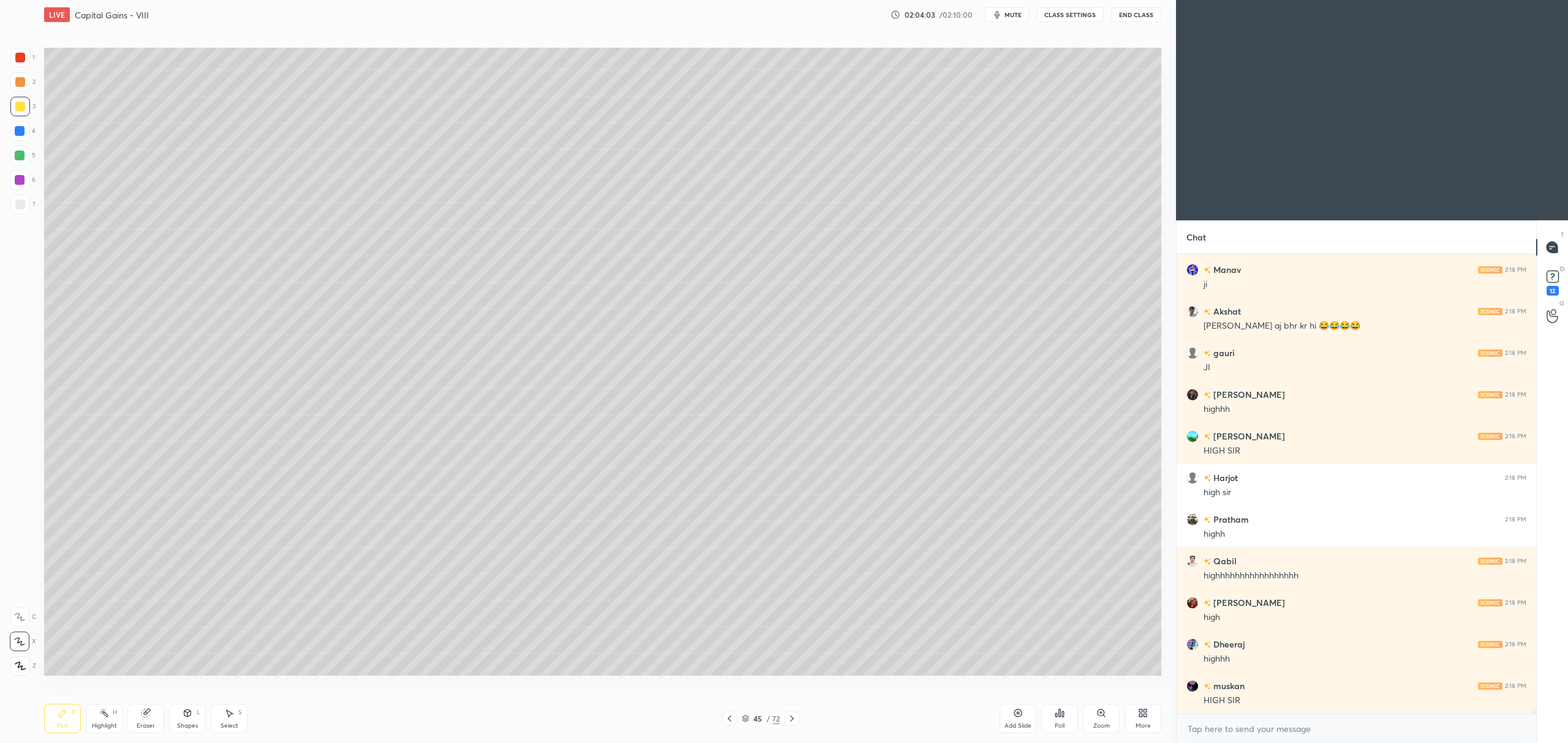
click at [1013, 714] on icon at bounding box center [1018, 713] width 10 height 10
click at [25, 111] on div at bounding box center [20, 106] width 20 height 20
click at [1011, 713] on div "Add Slide" at bounding box center [1018, 718] width 37 height 29
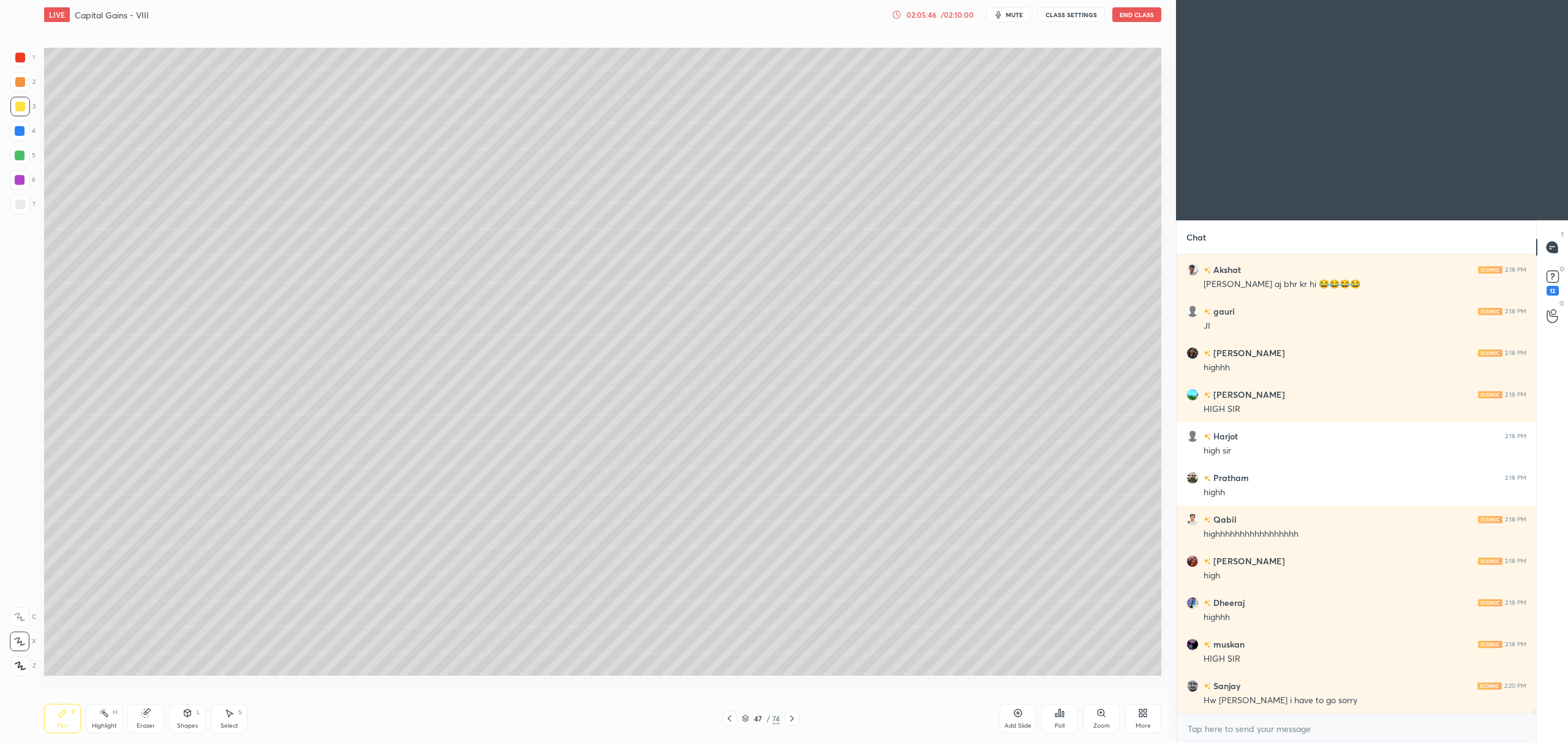
click at [1010, 713] on div "Add Slide" at bounding box center [1018, 718] width 37 height 29
click at [1017, 728] on div "Add Slide" at bounding box center [1018, 726] width 27 height 6
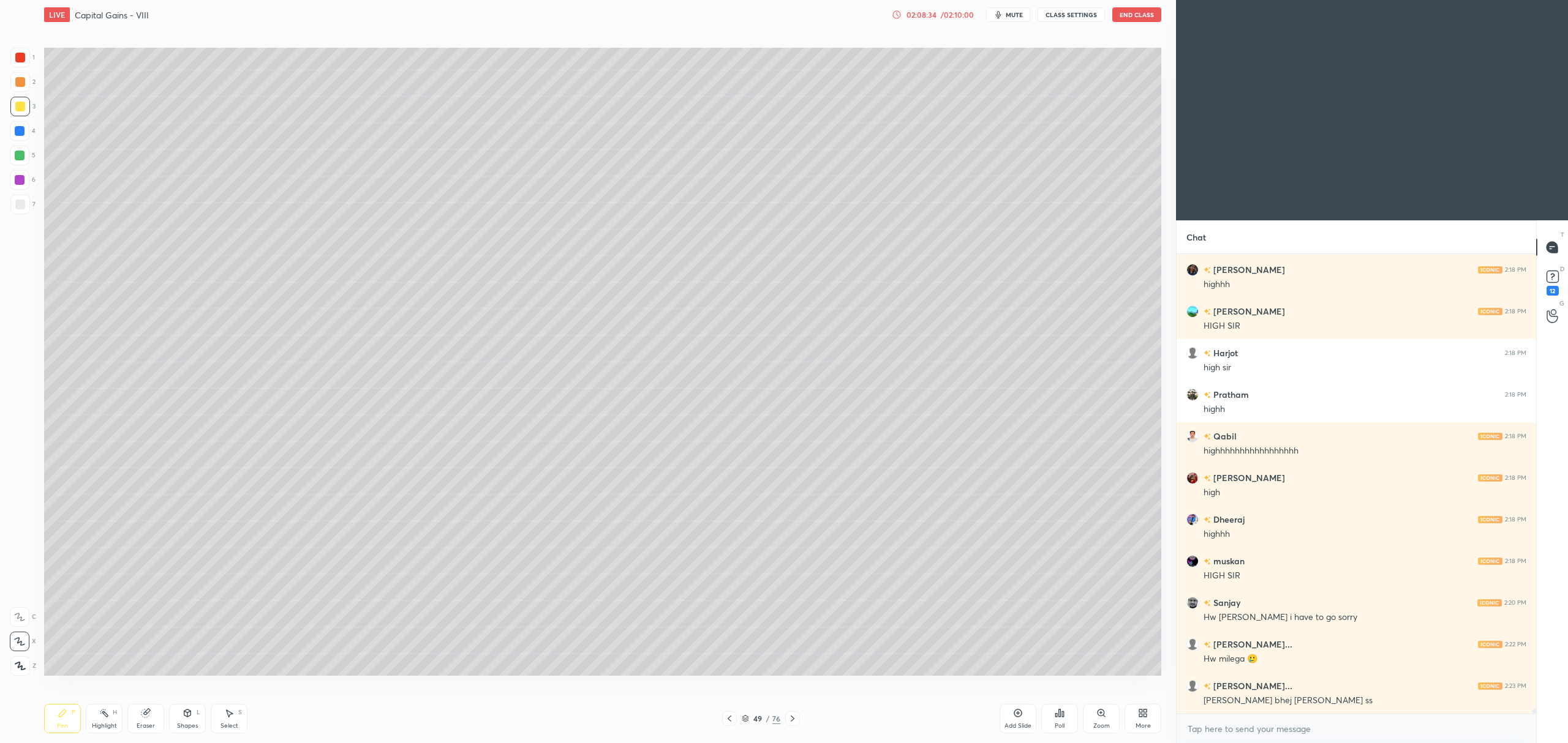
scroll to position [40481, 0]
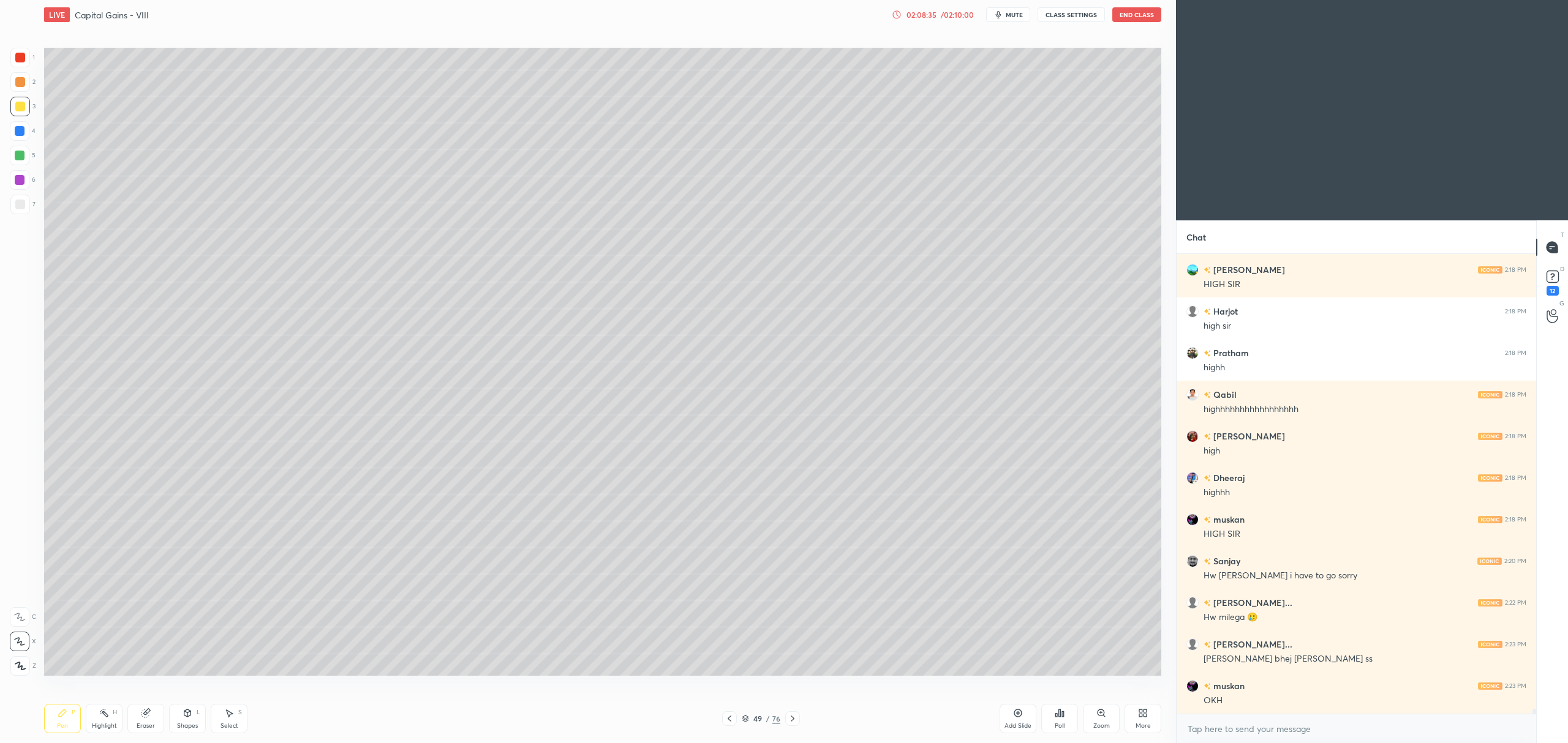
click at [1011, 708] on div "Add Slide" at bounding box center [1018, 718] width 37 height 29
click at [1003, 703] on div "Add Slide Poll Zoom More" at bounding box center [1080, 718] width 162 height 69
click at [932, 17] on div "02:10:04" at bounding box center [920, 15] width 34 height 7
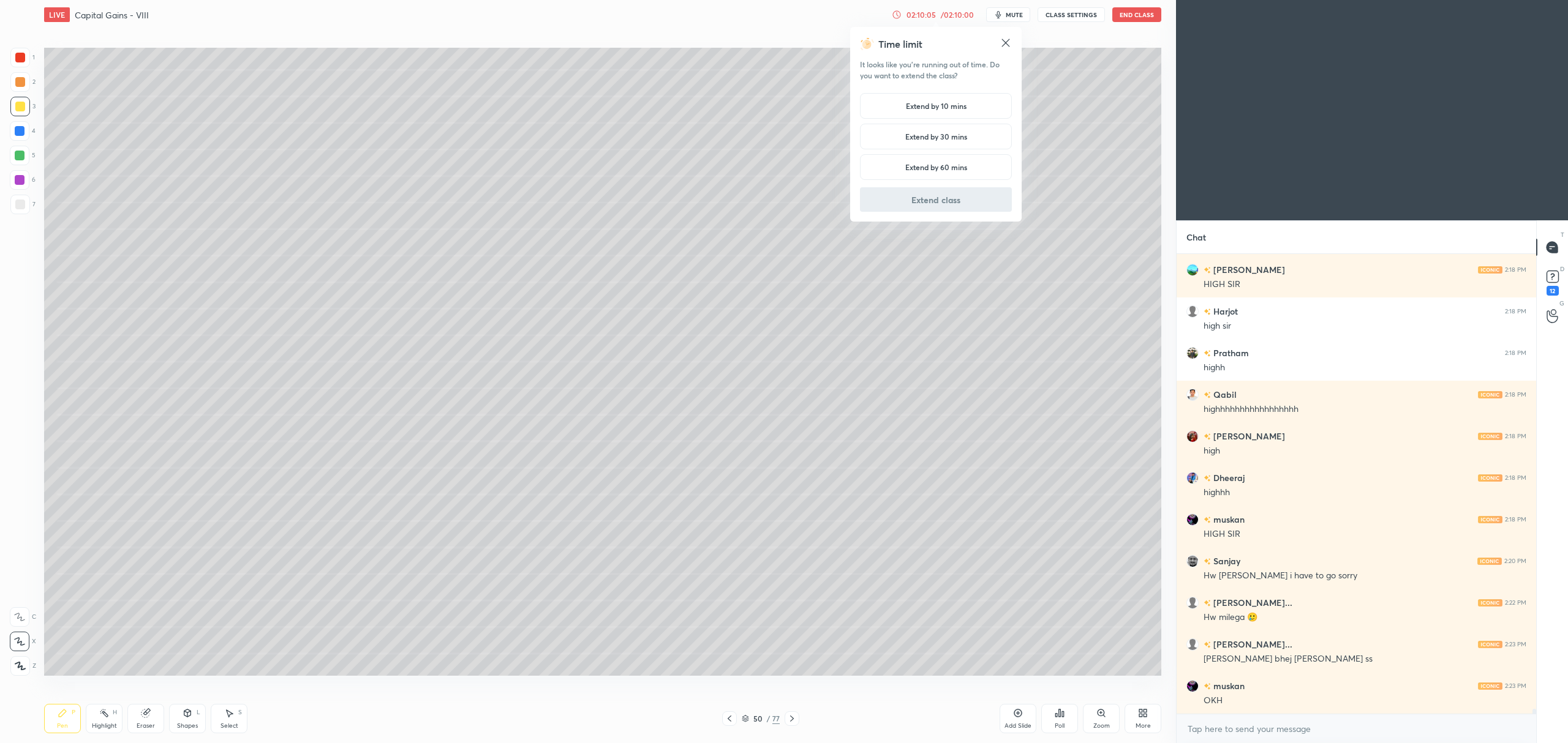
click at [927, 111] on h5 "Extend by 10 mins" at bounding box center [936, 106] width 61 height 11
click at [931, 203] on button "Extend class" at bounding box center [935, 200] width 152 height 25
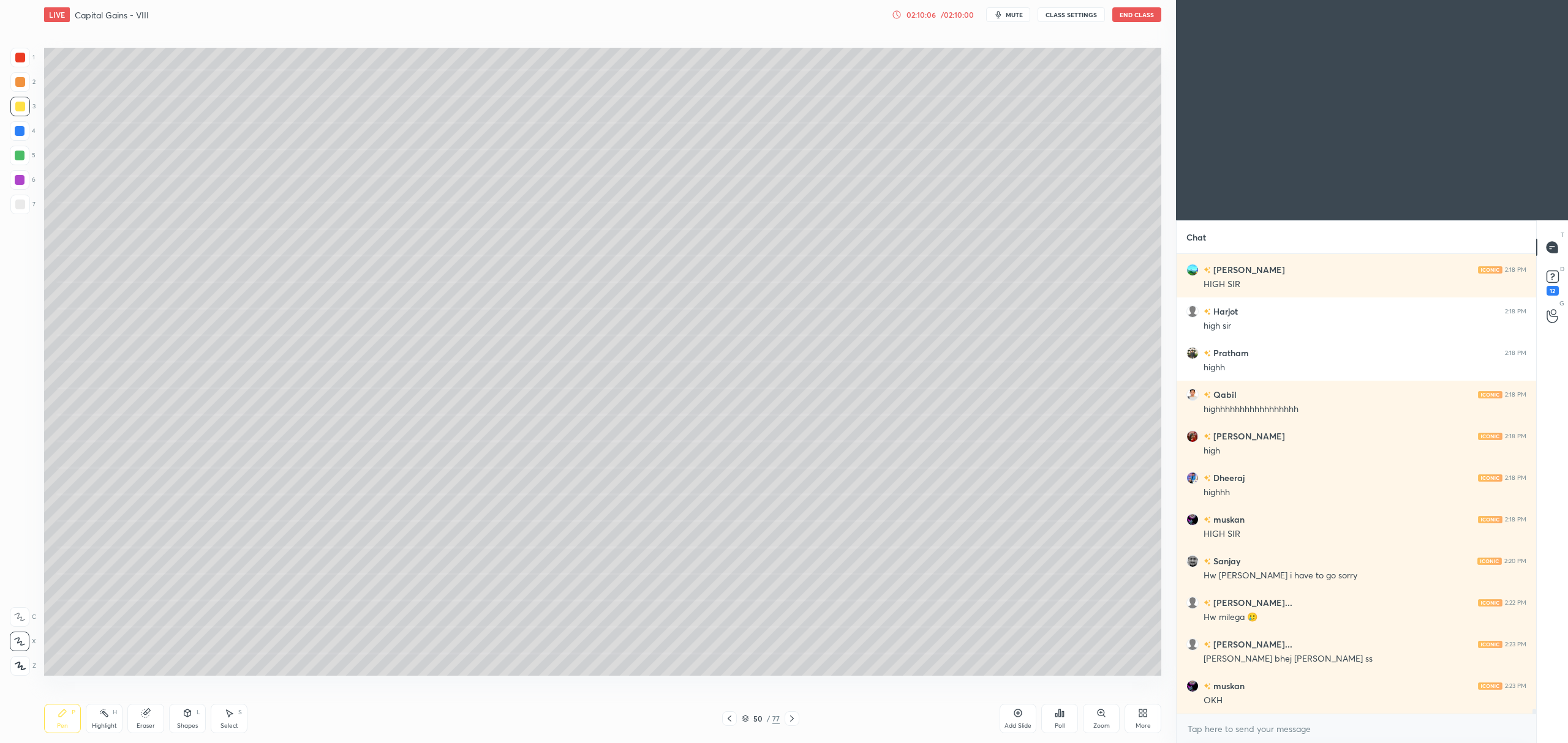
click at [1016, 719] on div "Add Slide" at bounding box center [1018, 718] width 37 height 29
click at [1013, 718] on icon at bounding box center [1018, 713] width 10 height 10
click at [1010, 716] on div "Add Slide" at bounding box center [1018, 718] width 37 height 29
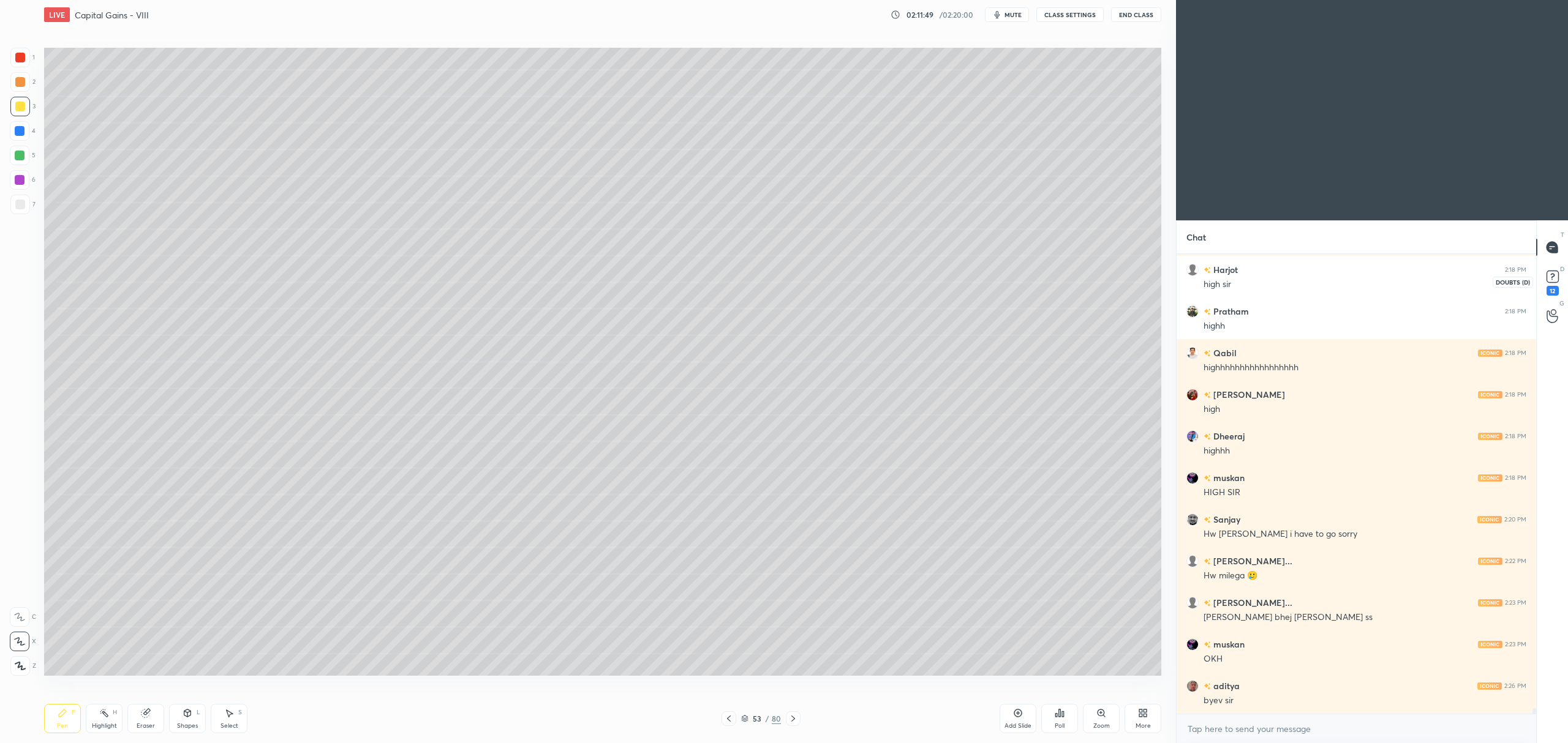
scroll to position [40175, 0]
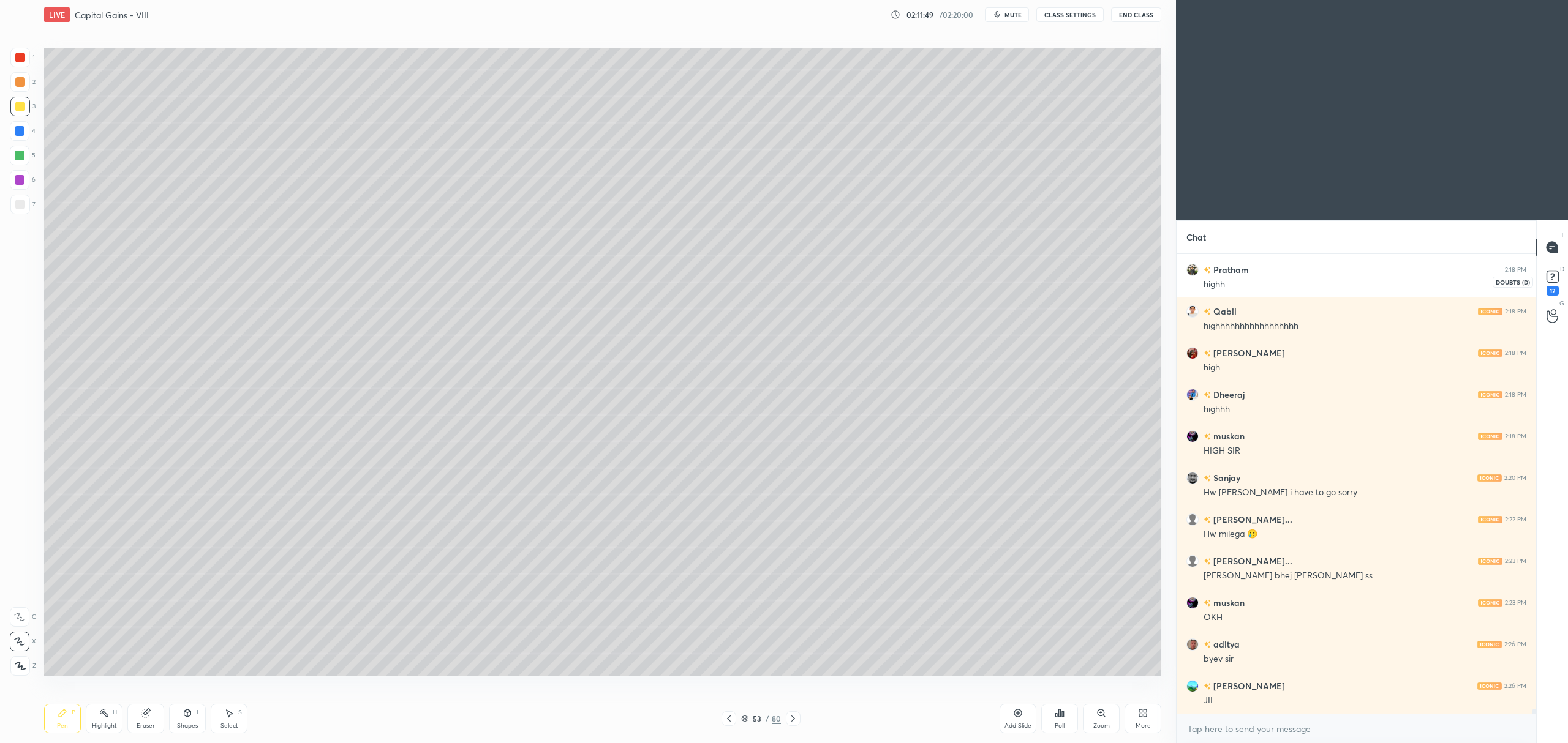
click at [1552, 277] on rect at bounding box center [1552, 277] width 12 height 12
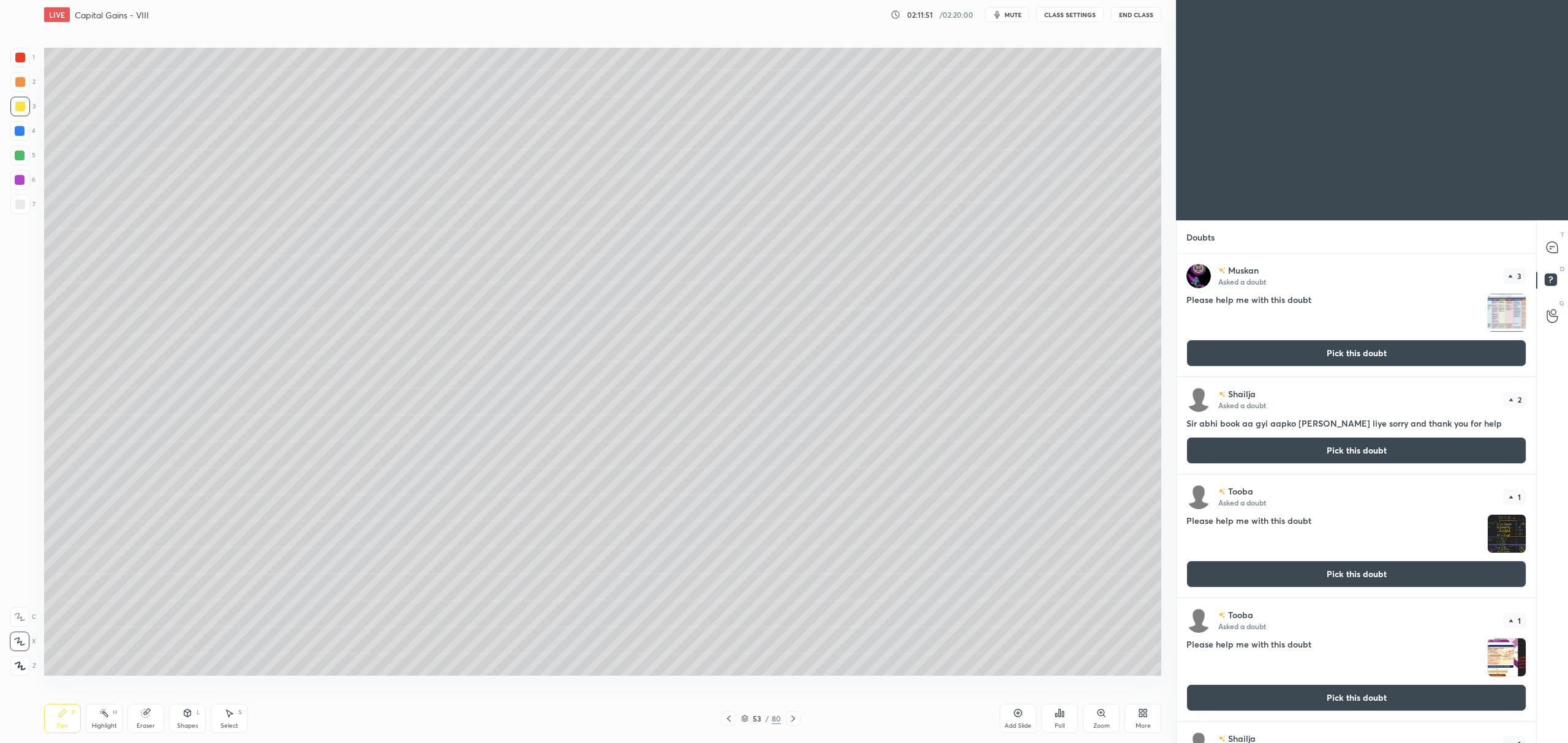
click at [1406, 373] on div "[PERSON_NAME] Asked a doubt 3 Please help me with this doubt Pick this doubt" at bounding box center [1356, 316] width 360 height 122
click at [1410, 356] on button "Pick this doubt" at bounding box center [1356, 353] width 340 height 27
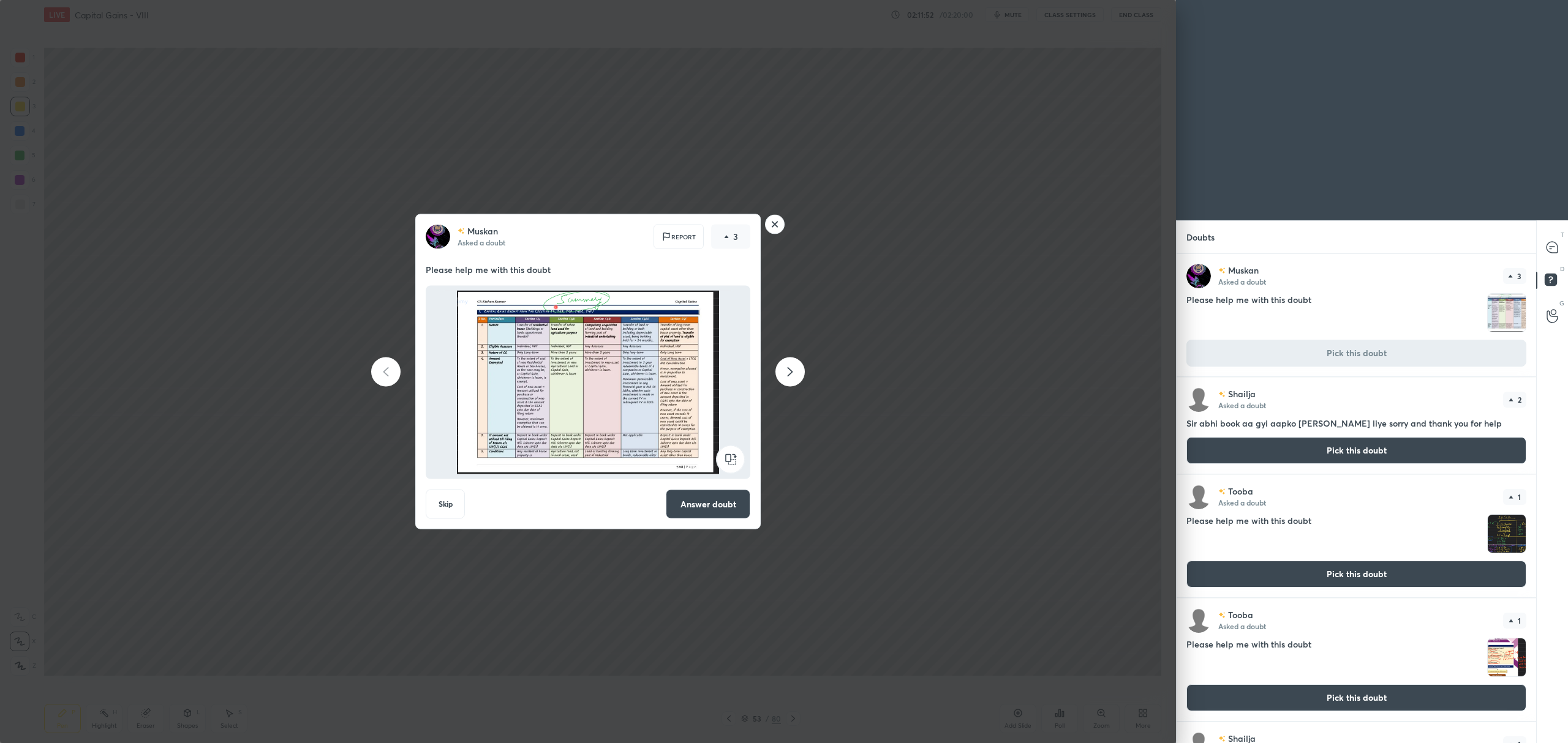
click at [696, 508] on button "Answer doubt" at bounding box center [708, 504] width 85 height 29
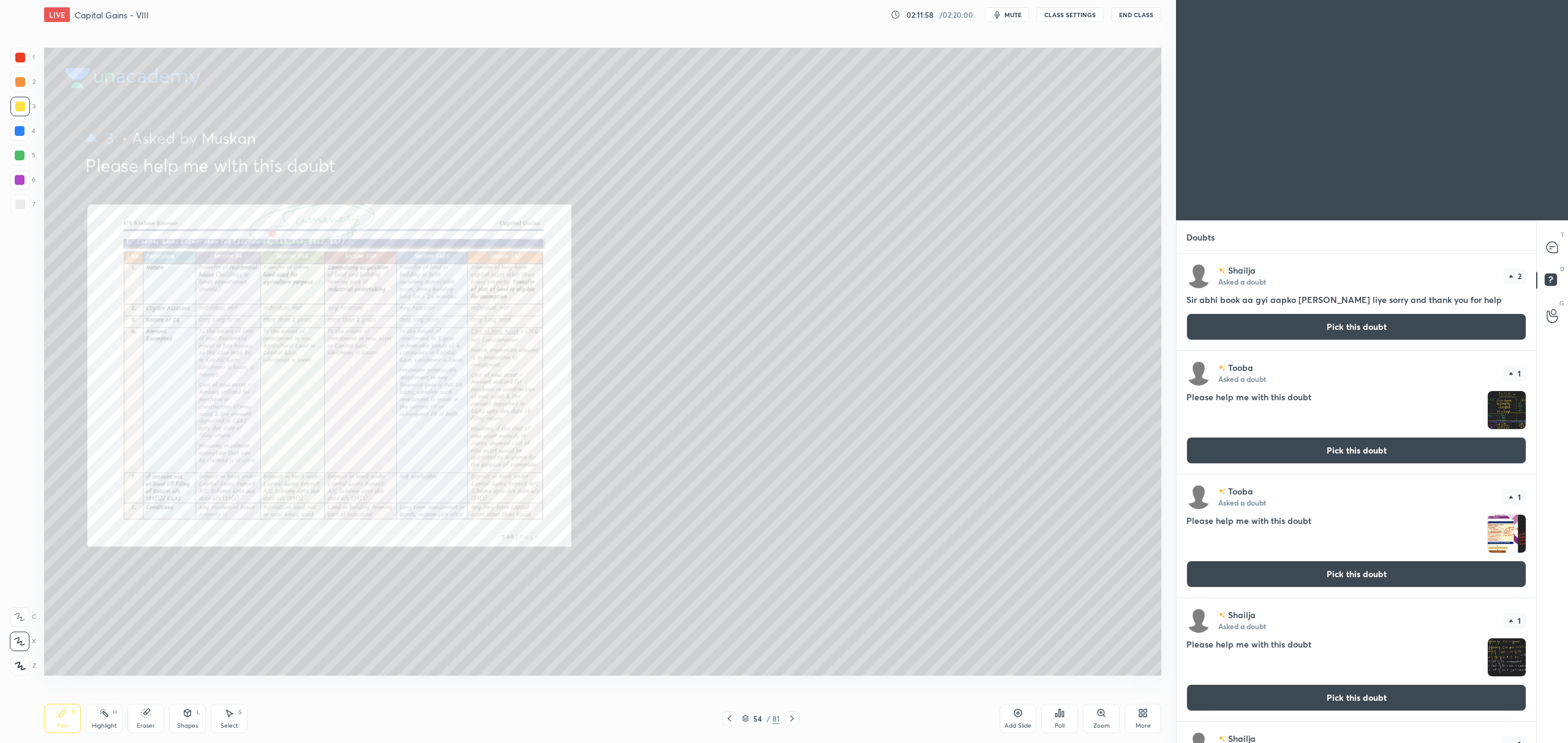
click at [1426, 320] on button "Pick this doubt" at bounding box center [1356, 327] width 340 height 27
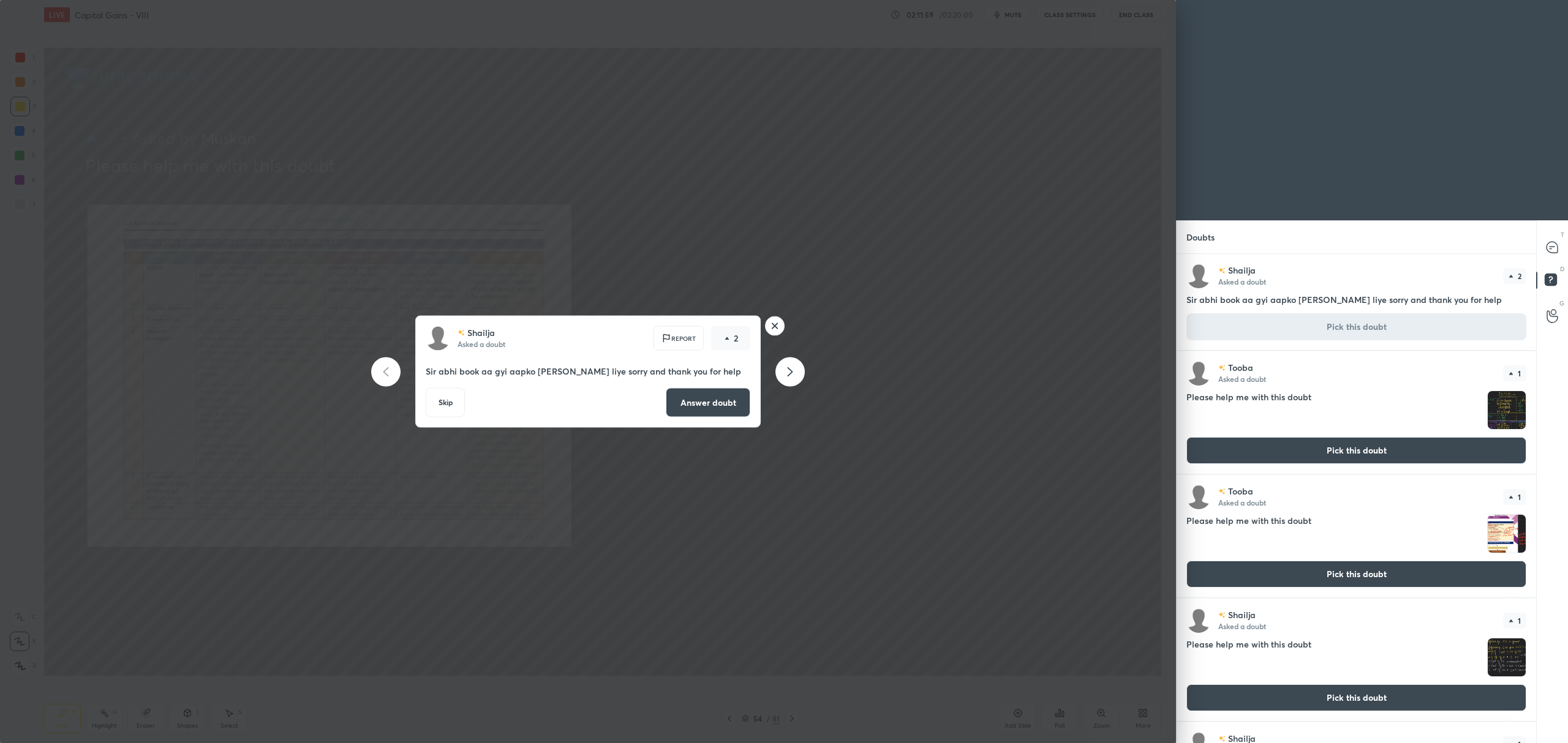
click at [694, 398] on button "Answer doubt" at bounding box center [708, 402] width 85 height 29
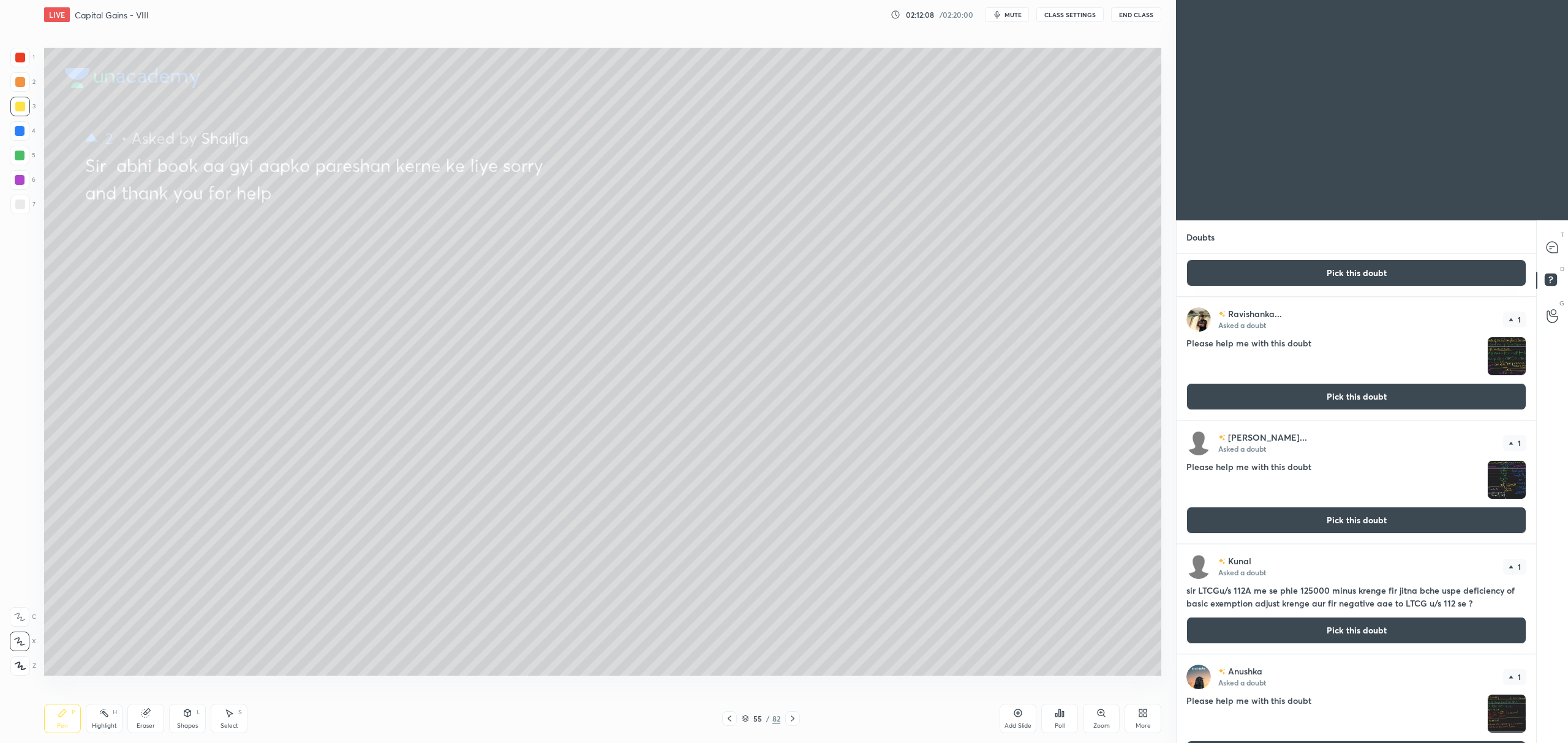
scroll to position [734, 0]
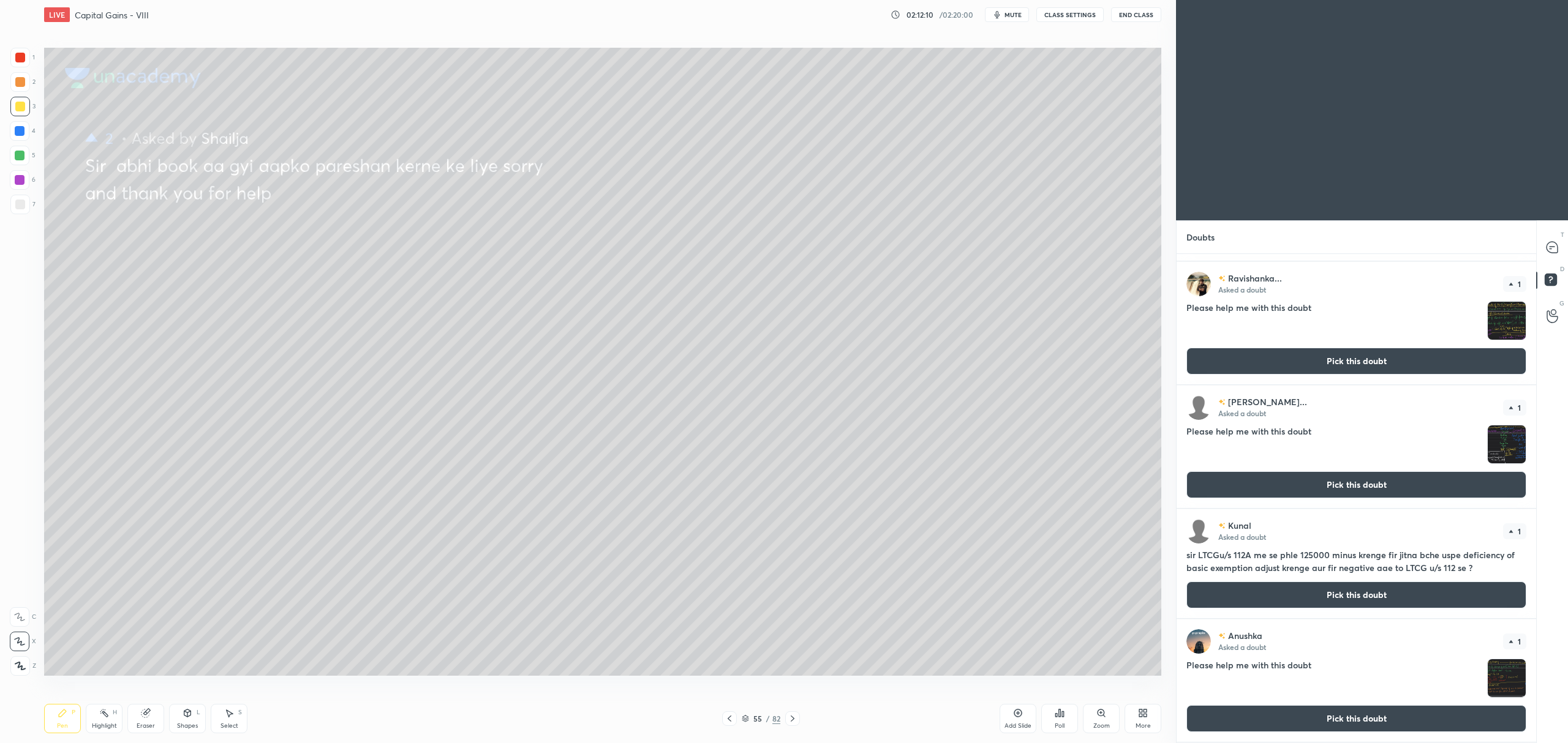
click at [1299, 601] on button "Pick this doubt" at bounding box center [1356, 595] width 340 height 27
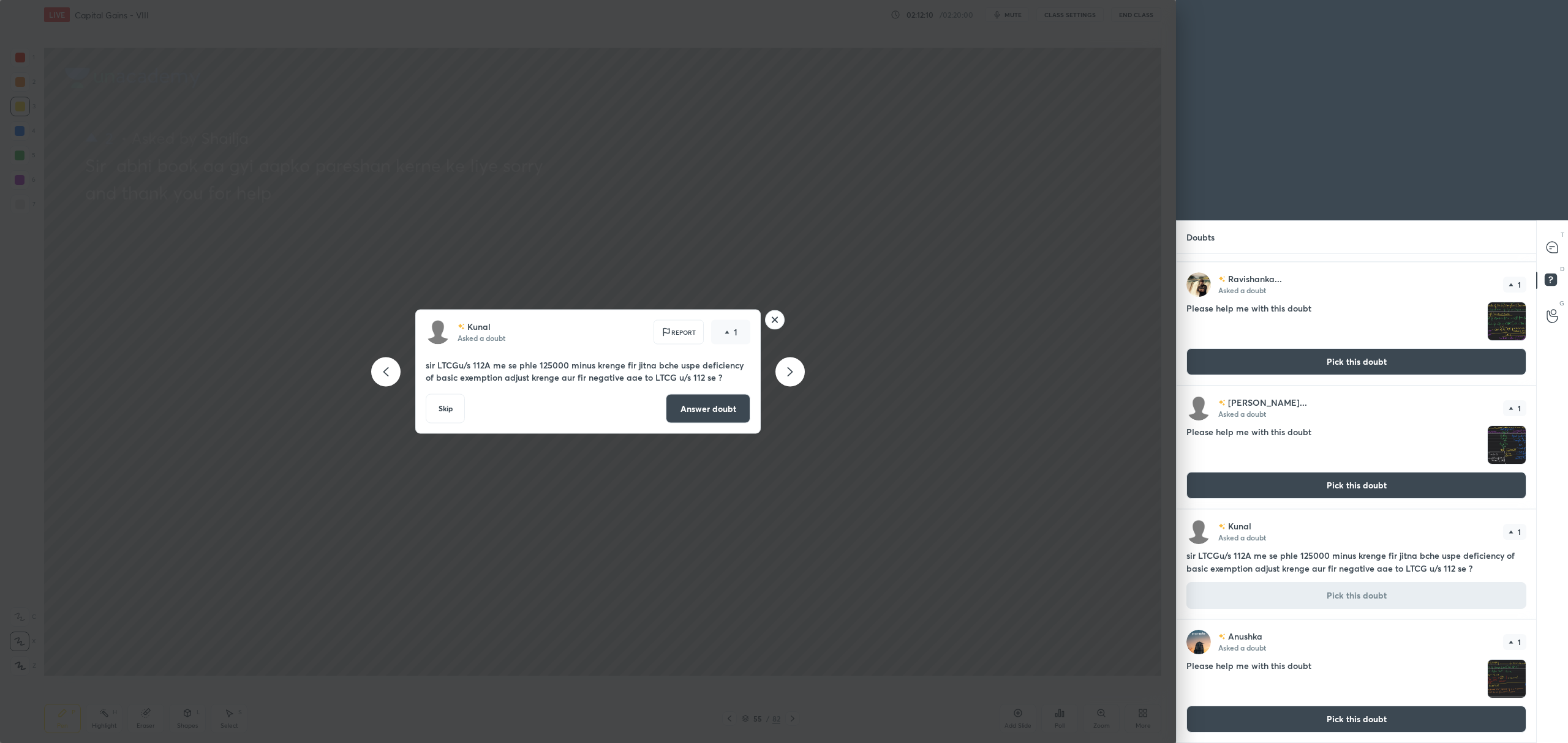
click at [701, 413] on button "Answer doubt" at bounding box center [708, 408] width 85 height 29
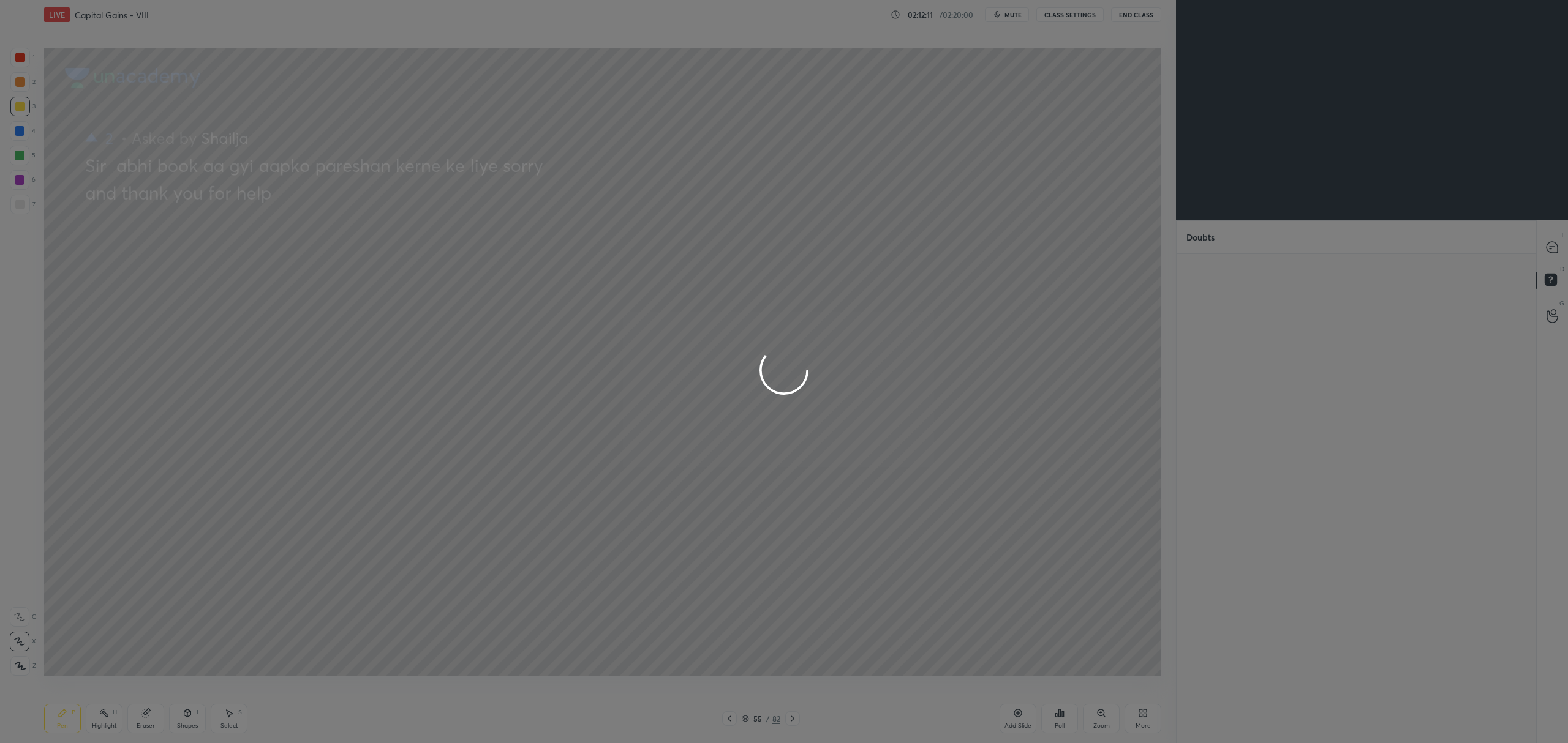
scroll to position [0, 0]
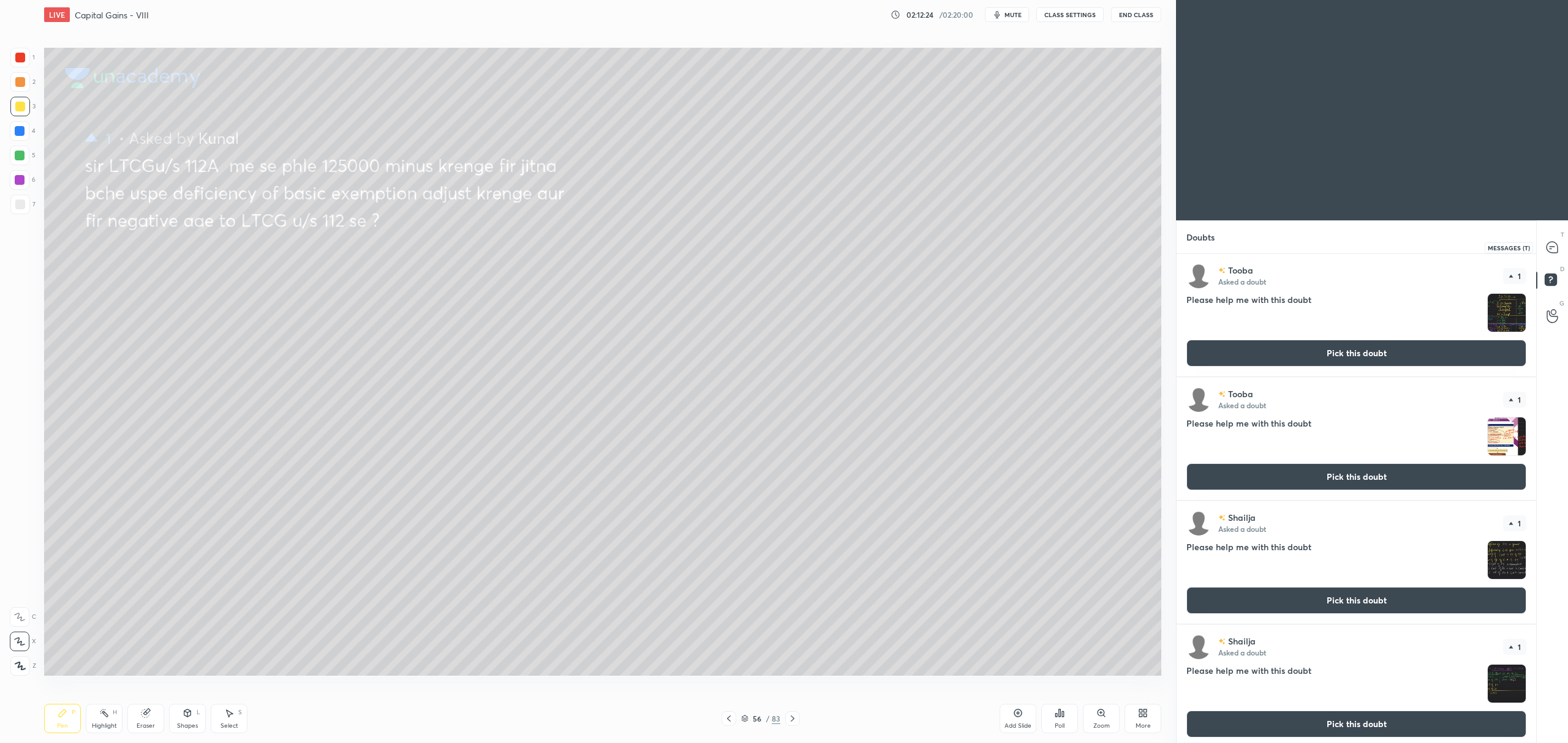
click at [1557, 240] on div at bounding box center [1553, 247] width 25 height 22
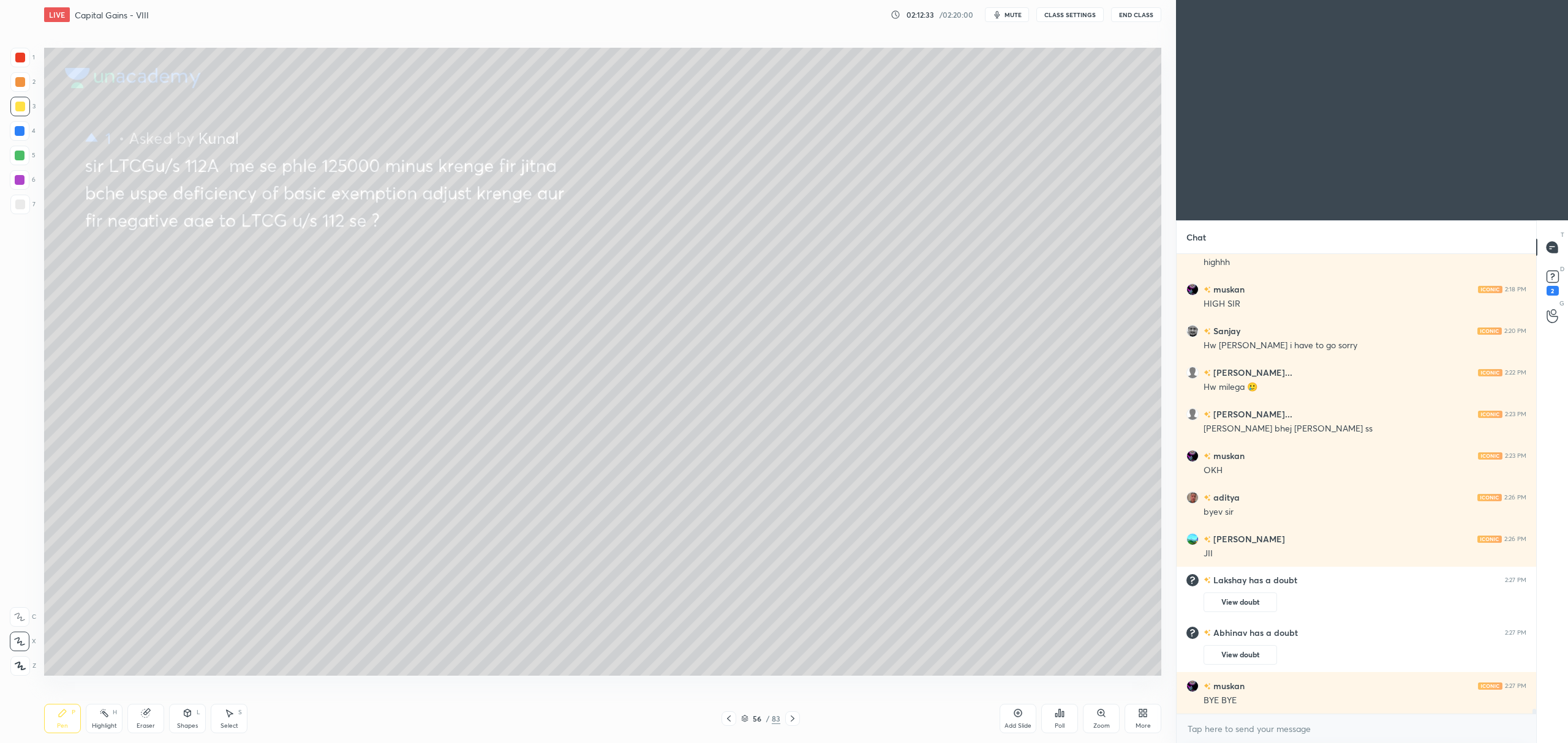
scroll to position [40205, 0]
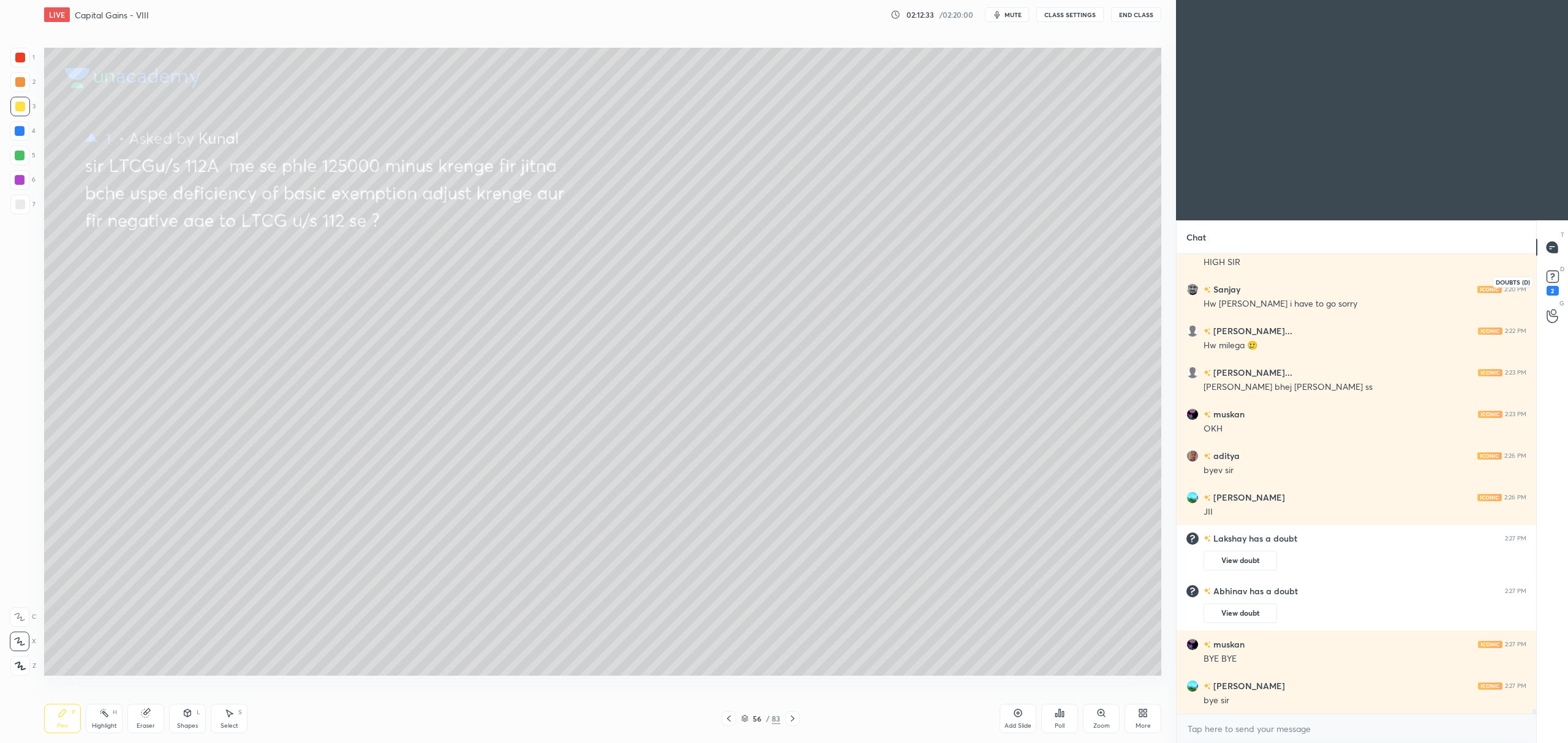
click at [1556, 274] on rect at bounding box center [1552, 277] width 12 height 12
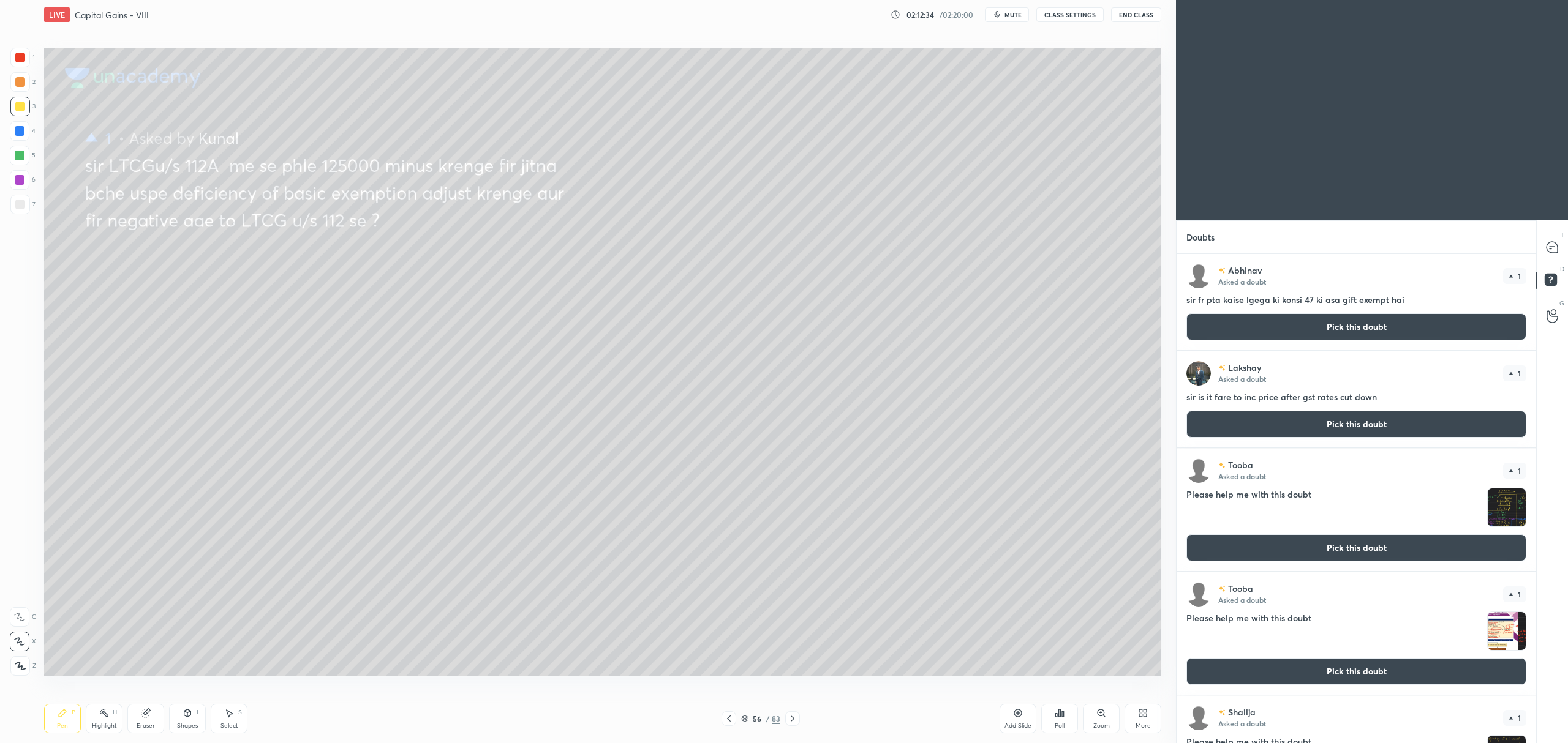
click at [1346, 329] on button "Pick this doubt" at bounding box center [1356, 327] width 340 height 27
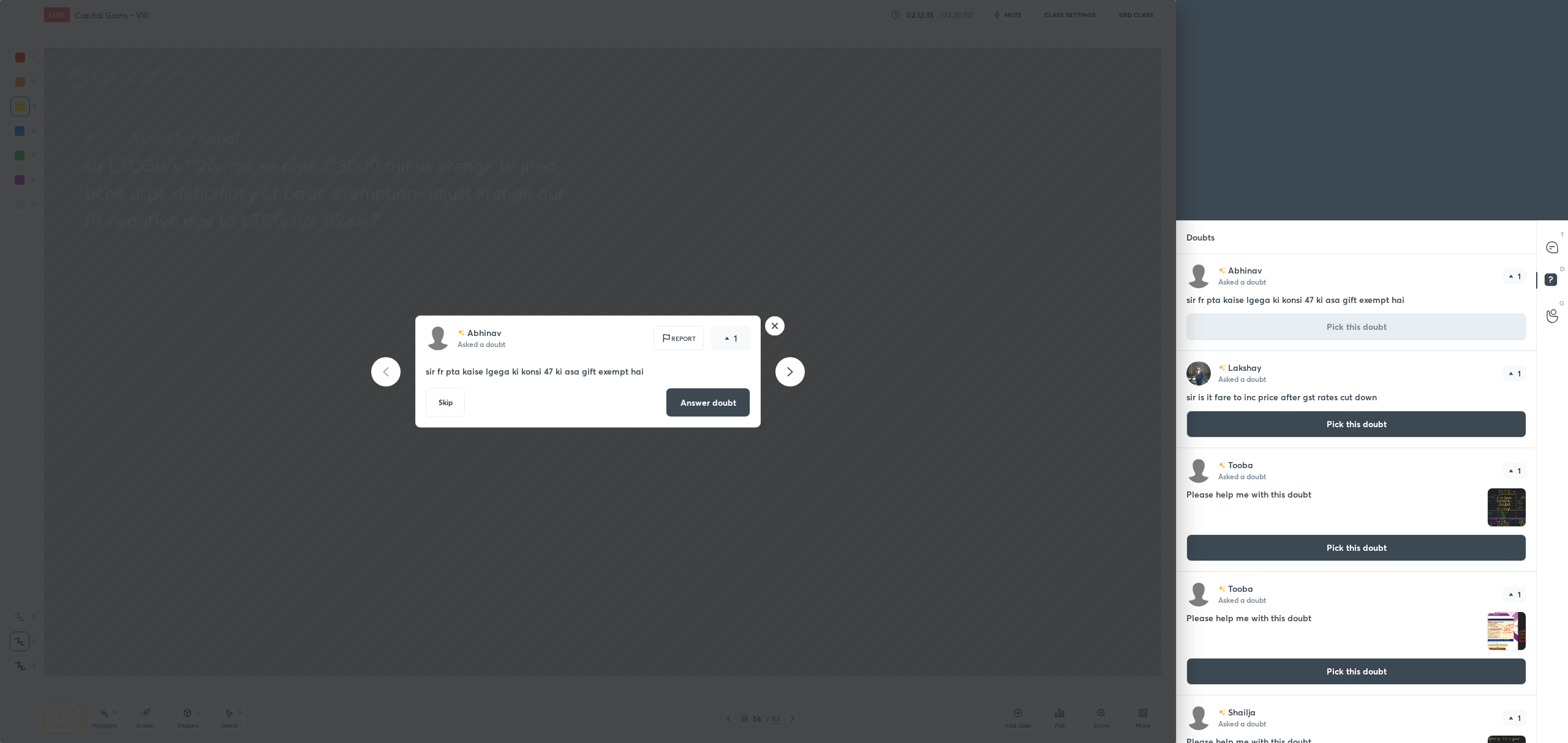
click at [721, 400] on button "Answer doubt" at bounding box center [708, 402] width 85 height 29
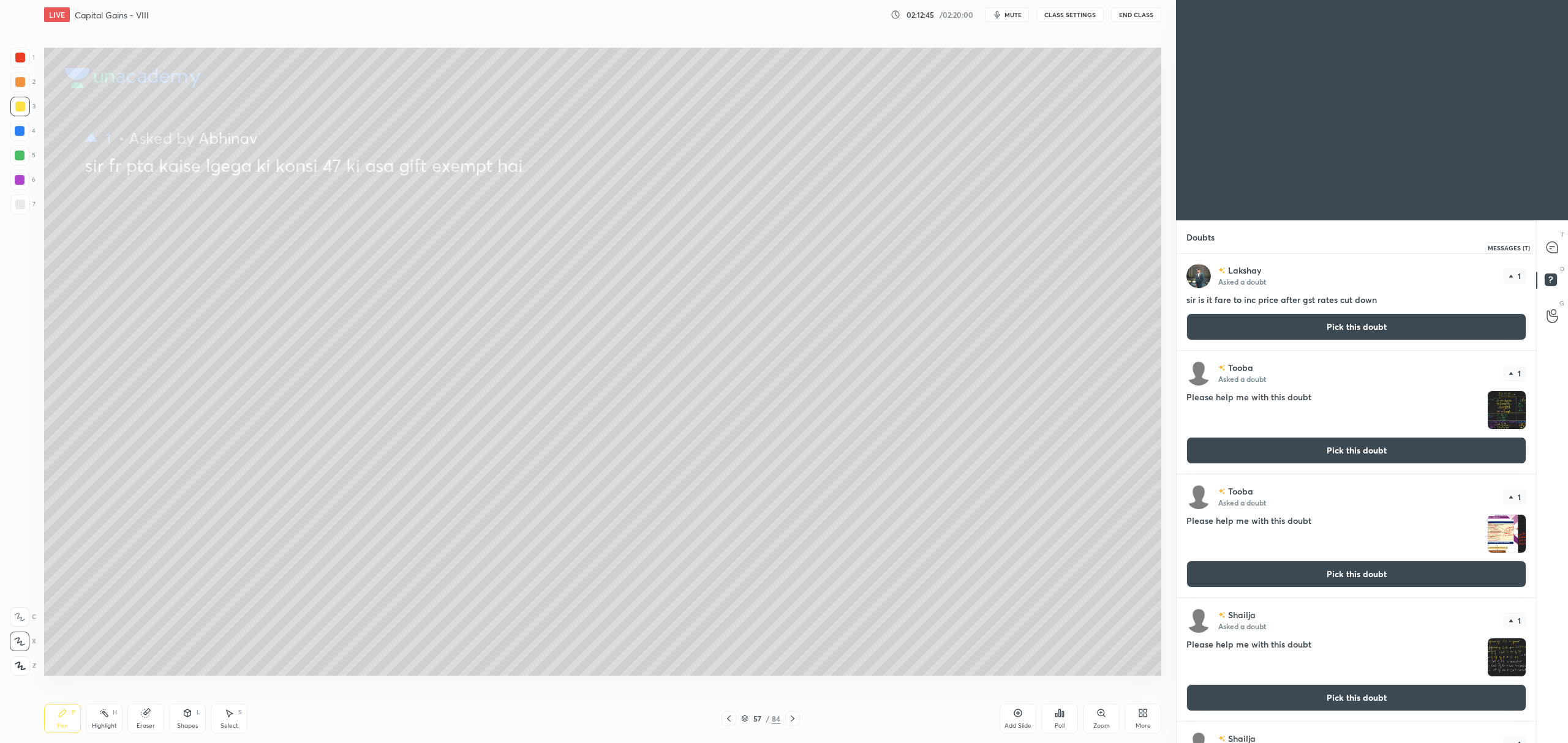
click at [1551, 247] on icon at bounding box center [1552, 247] width 5 height 0
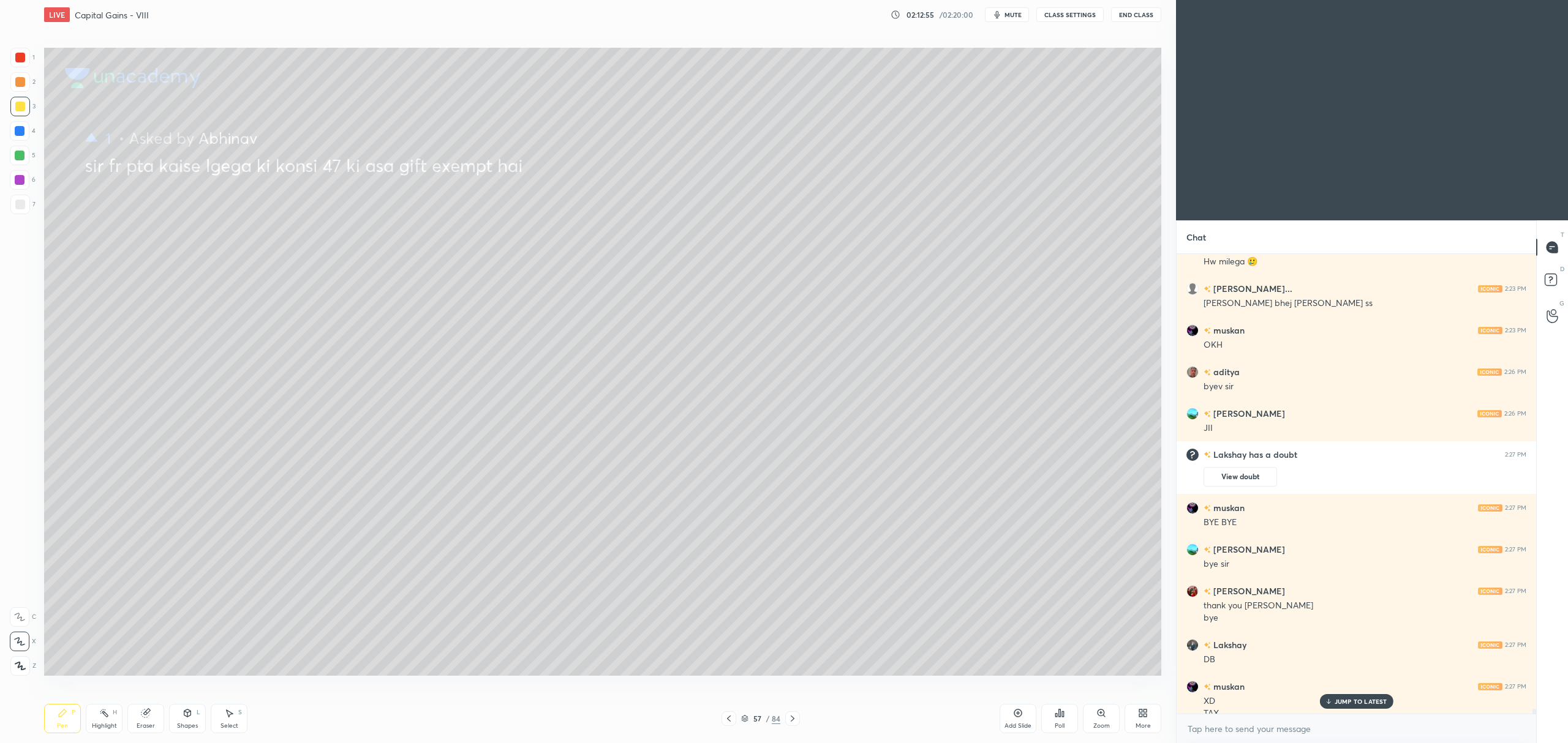
scroll to position [40575, 0]
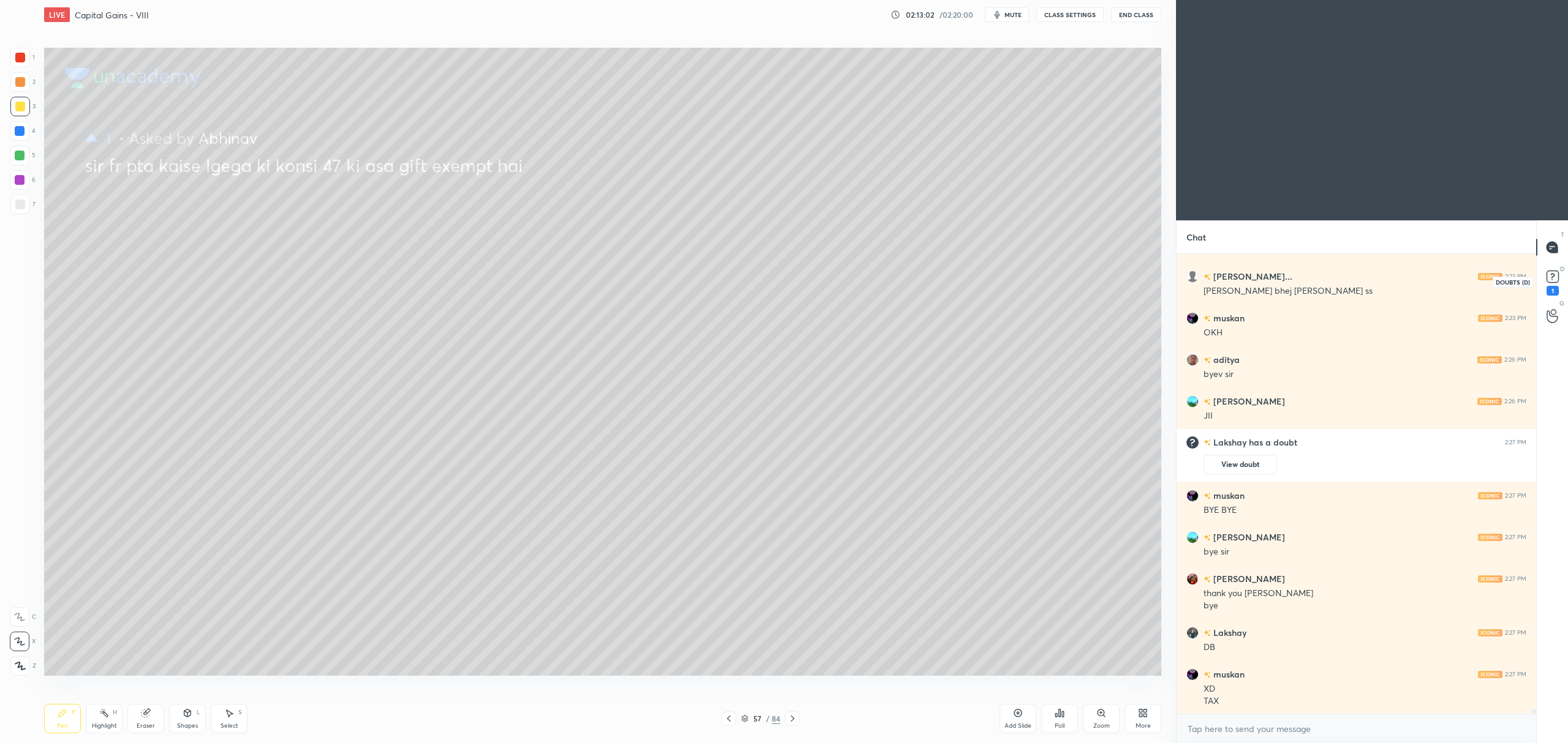
click at [1552, 278] on rect at bounding box center [1552, 277] width 12 height 12
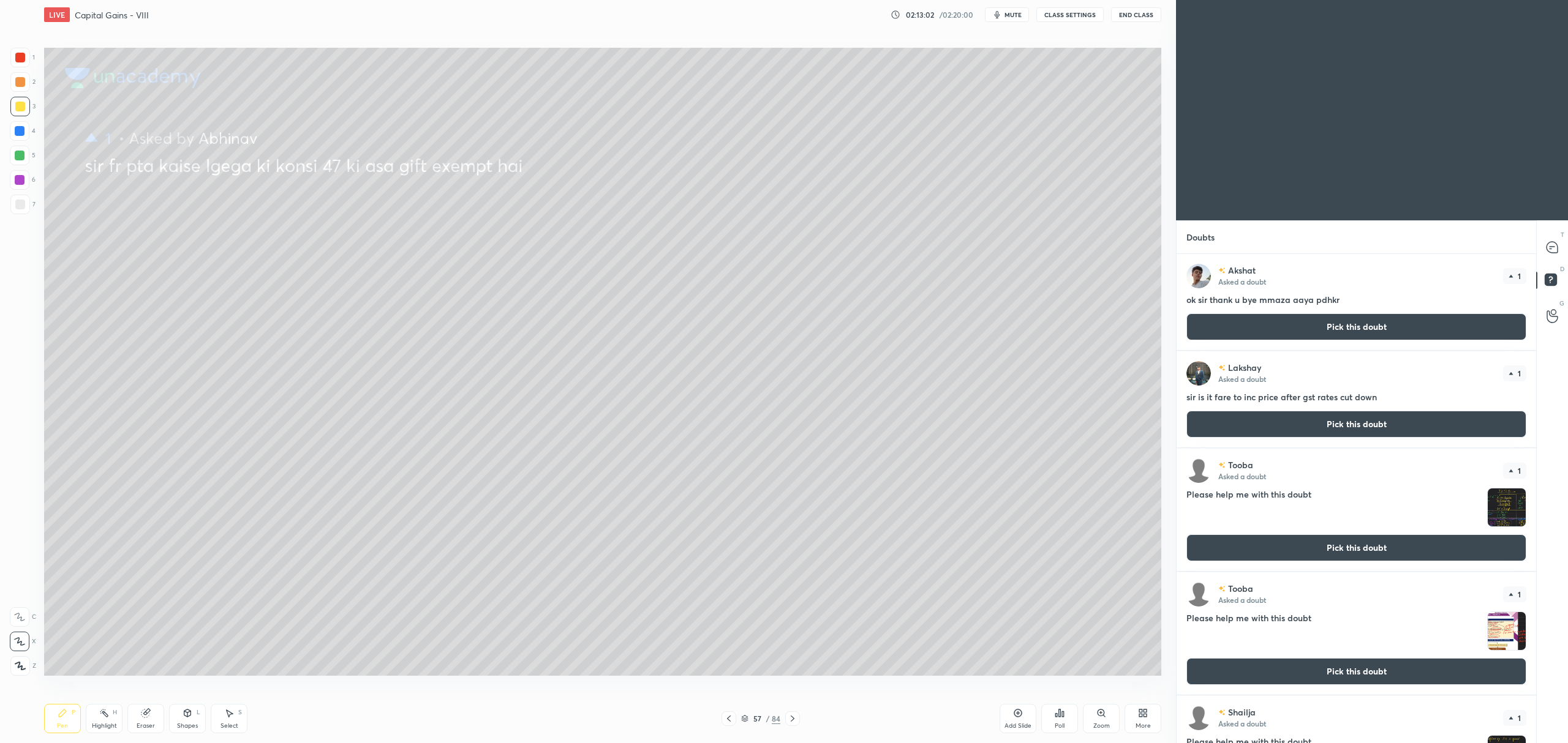
click at [1358, 325] on button "Pick this doubt" at bounding box center [1356, 327] width 340 height 27
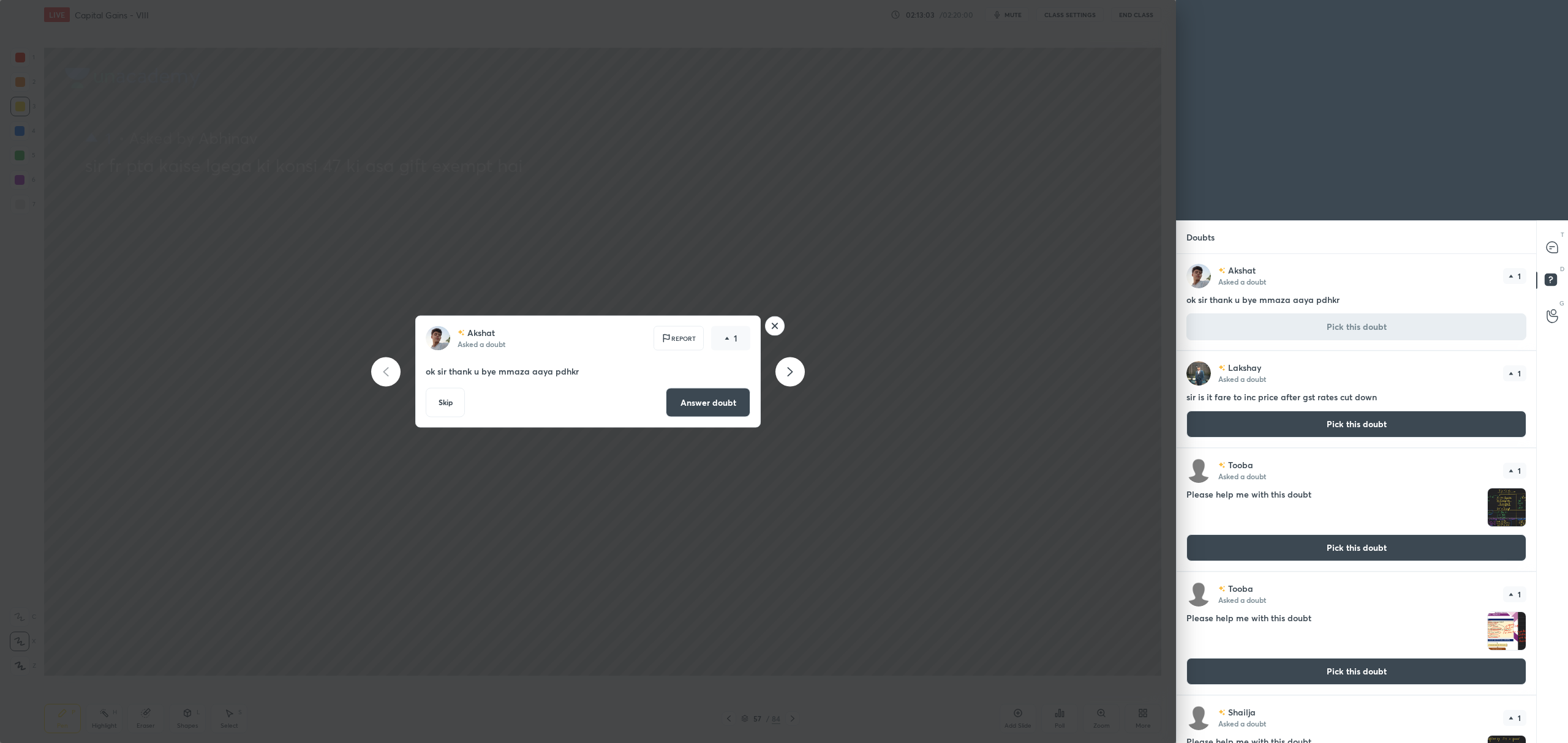
click at [736, 406] on button "Answer doubt" at bounding box center [708, 402] width 85 height 29
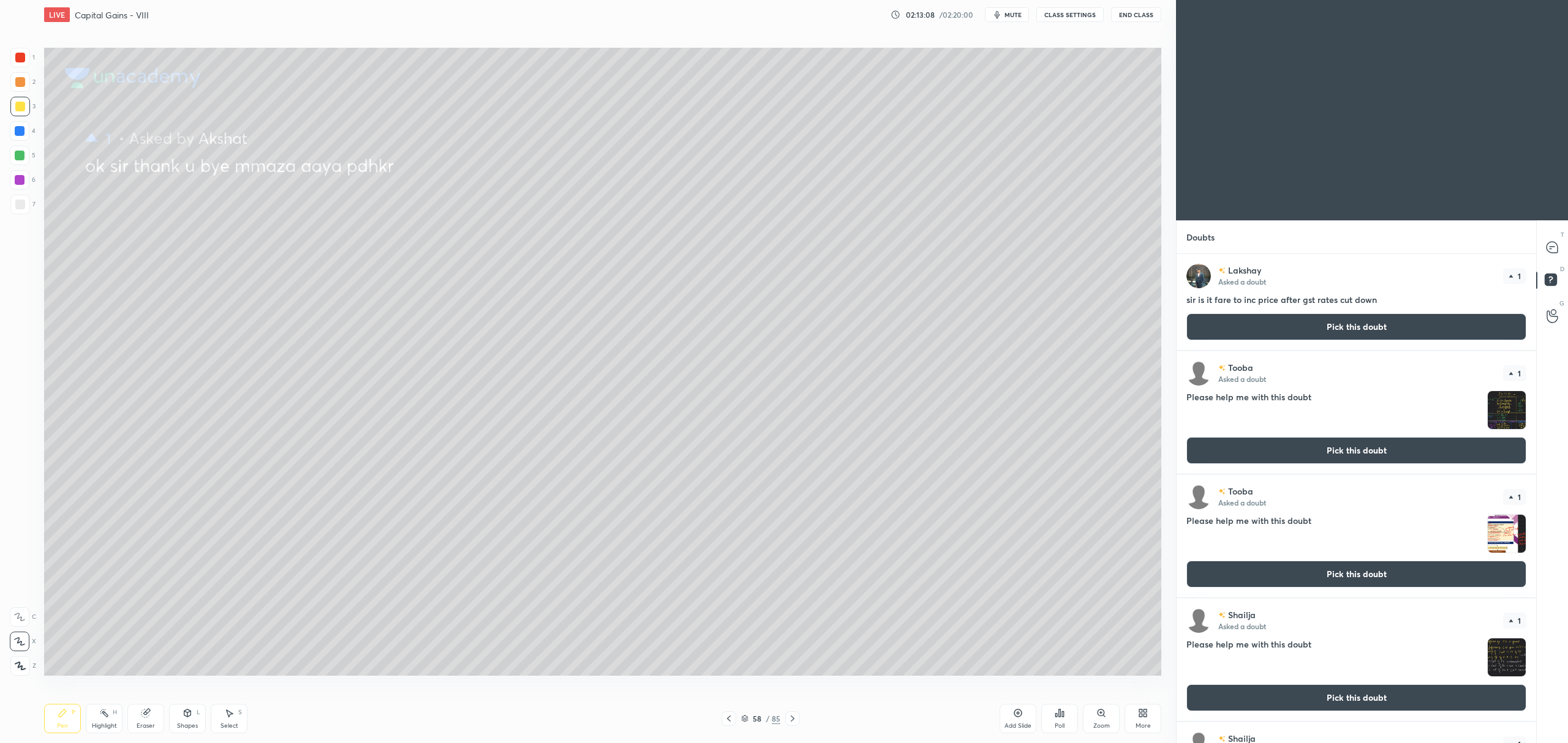
click at [734, 722] on div at bounding box center [729, 719] width 15 height 15
click at [1556, 246] on icon at bounding box center [1552, 247] width 11 height 11
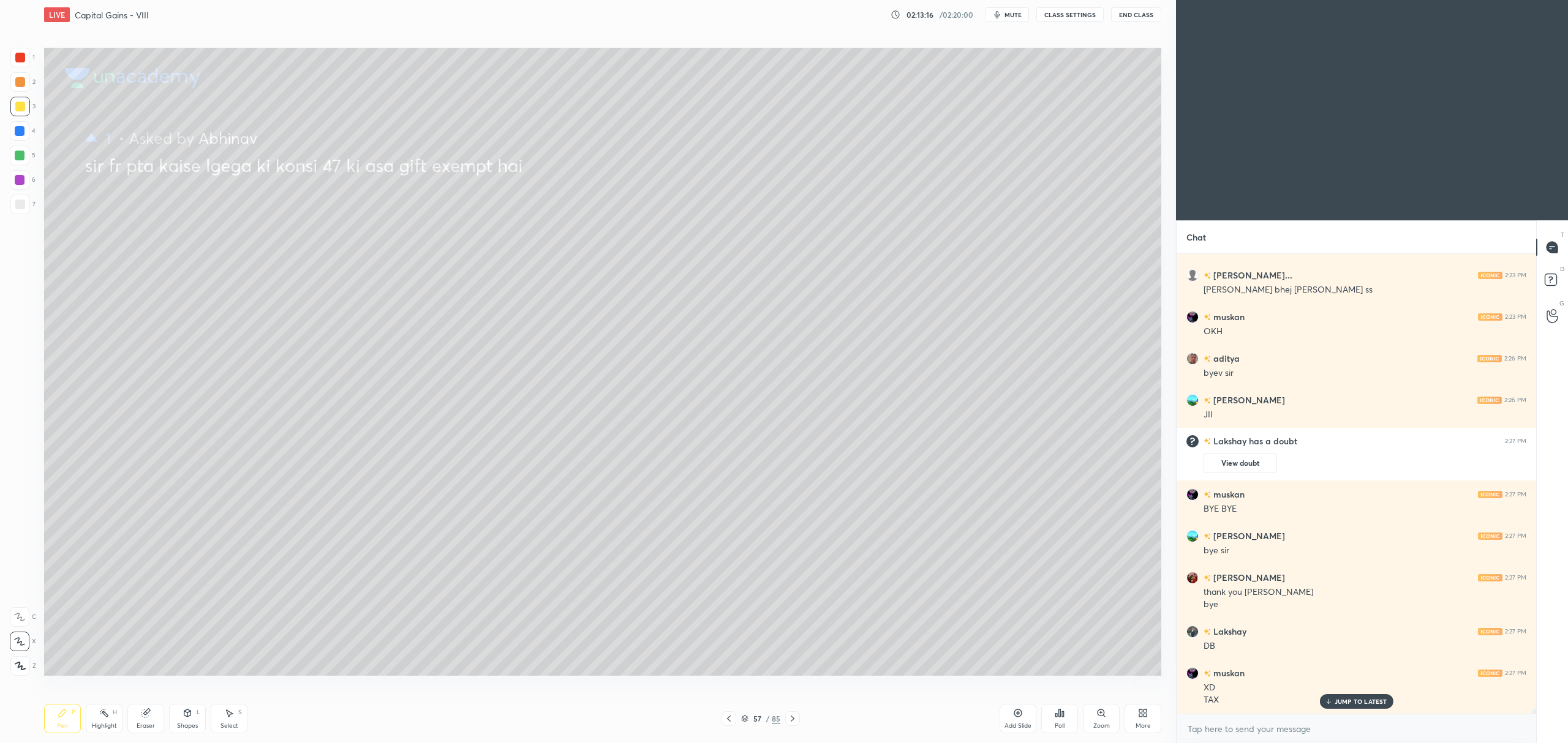
scroll to position [40617, 0]
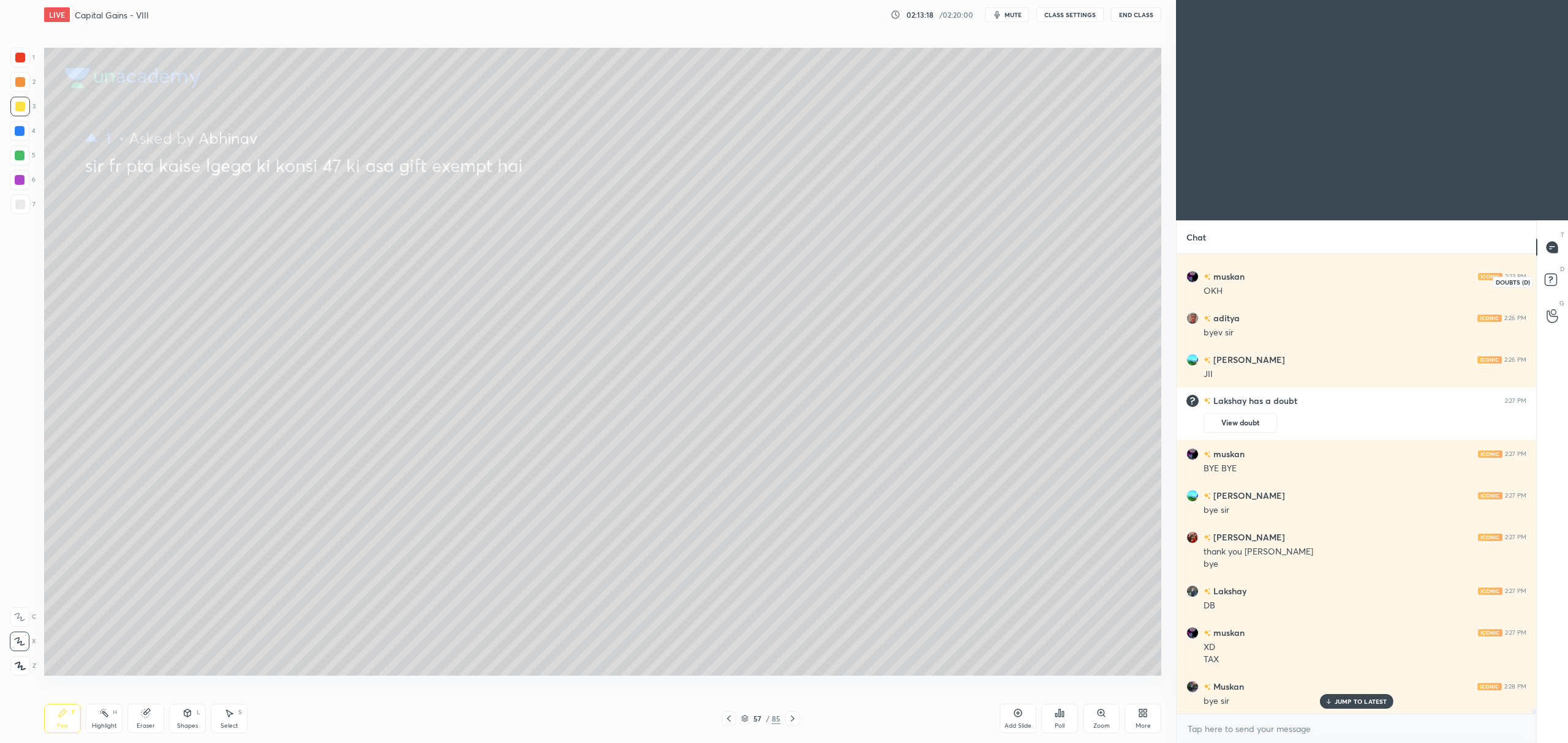
click at [1551, 274] on rect at bounding box center [1550, 280] width 12 height 12
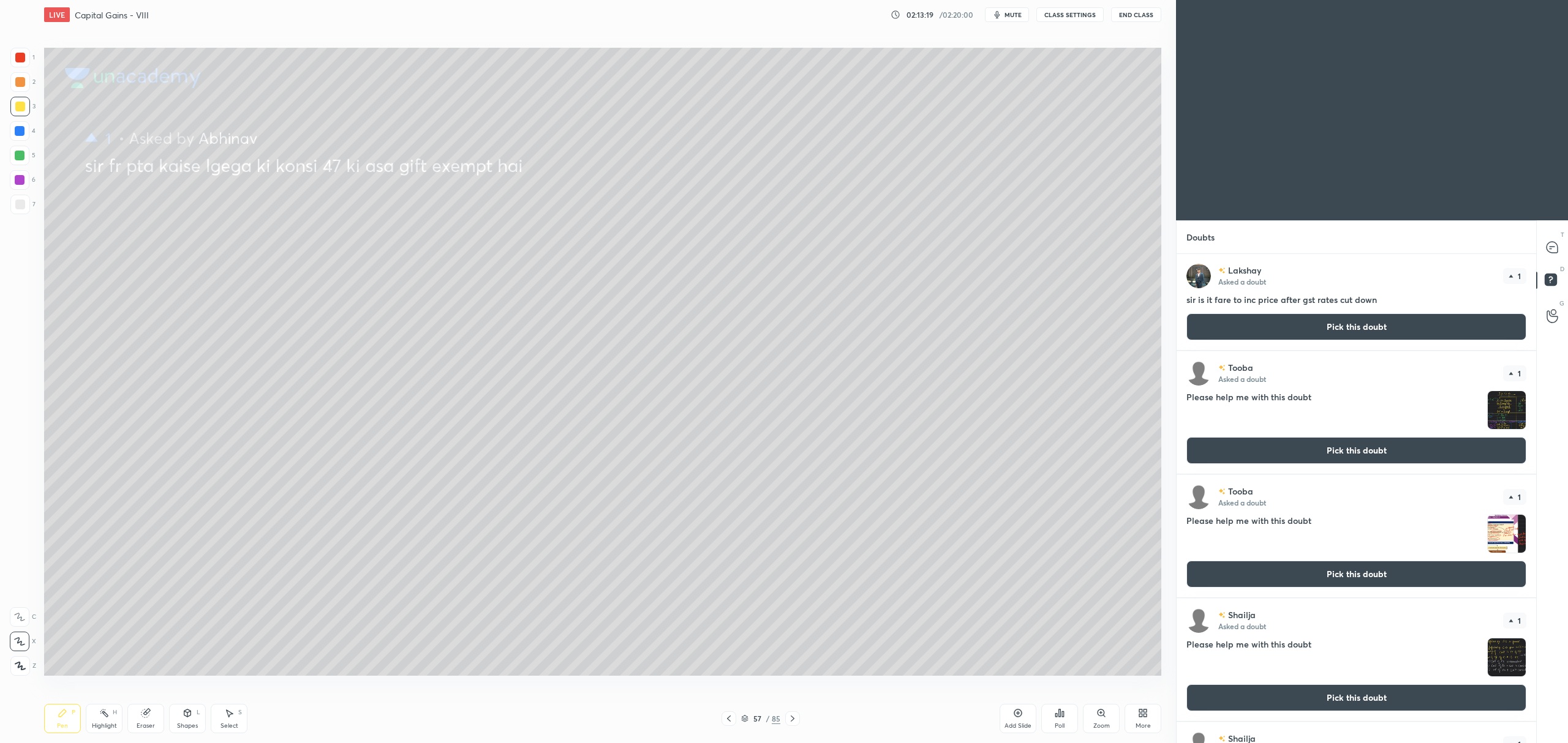
click at [1380, 321] on button "Pick this doubt" at bounding box center [1356, 327] width 340 height 27
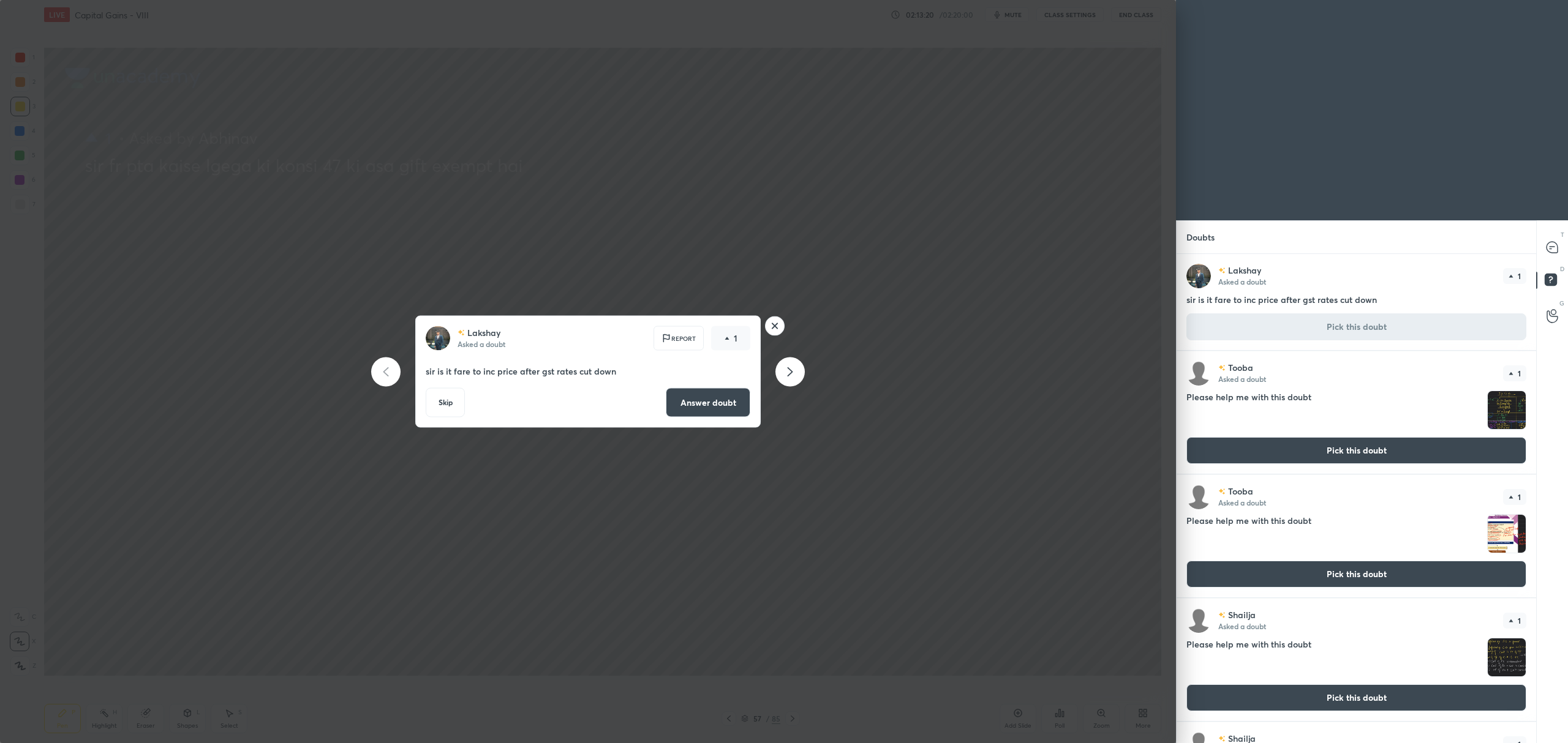
click at [712, 398] on button "Answer doubt" at bounding box center [708, 402] width 85 height 29
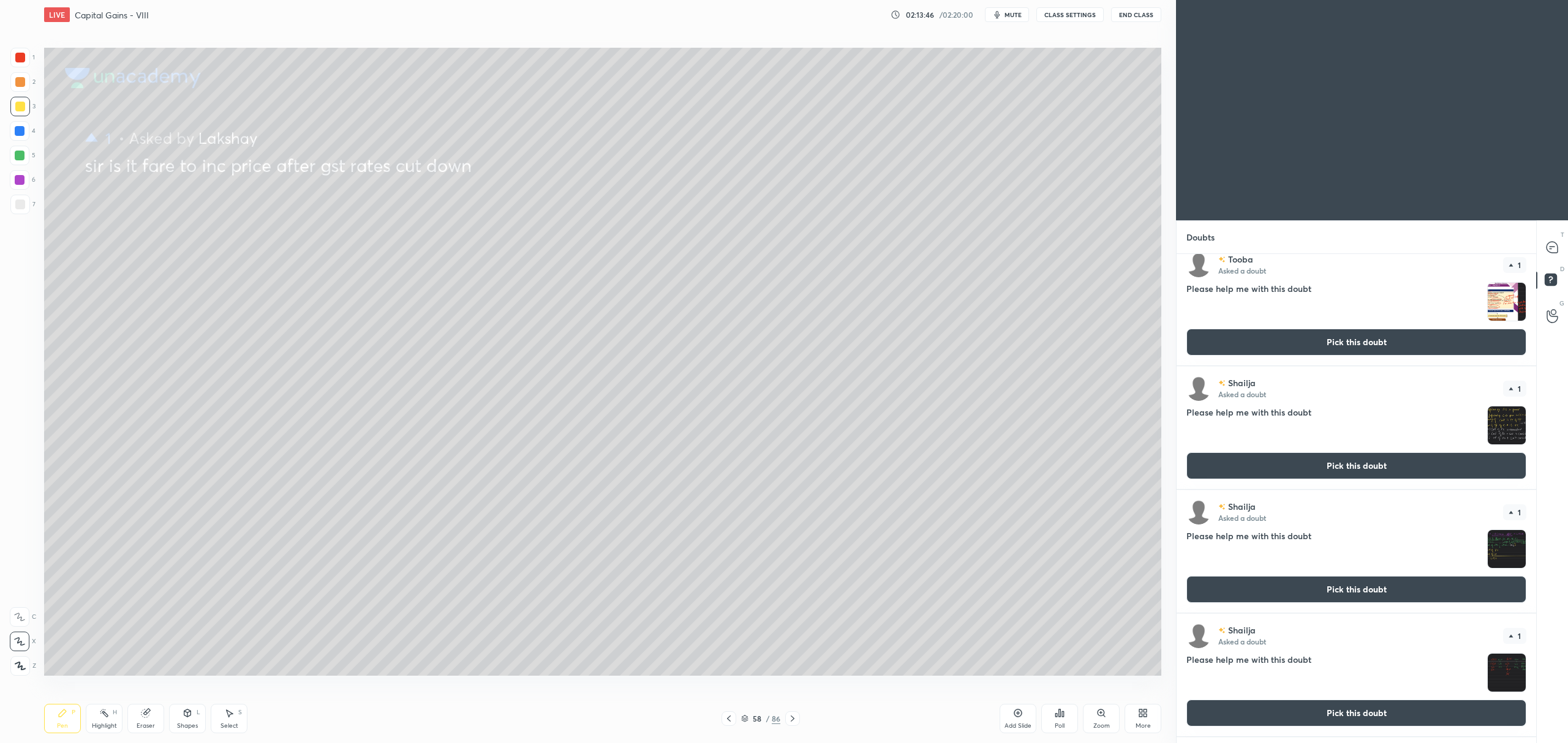
scroll to position [0, 0]
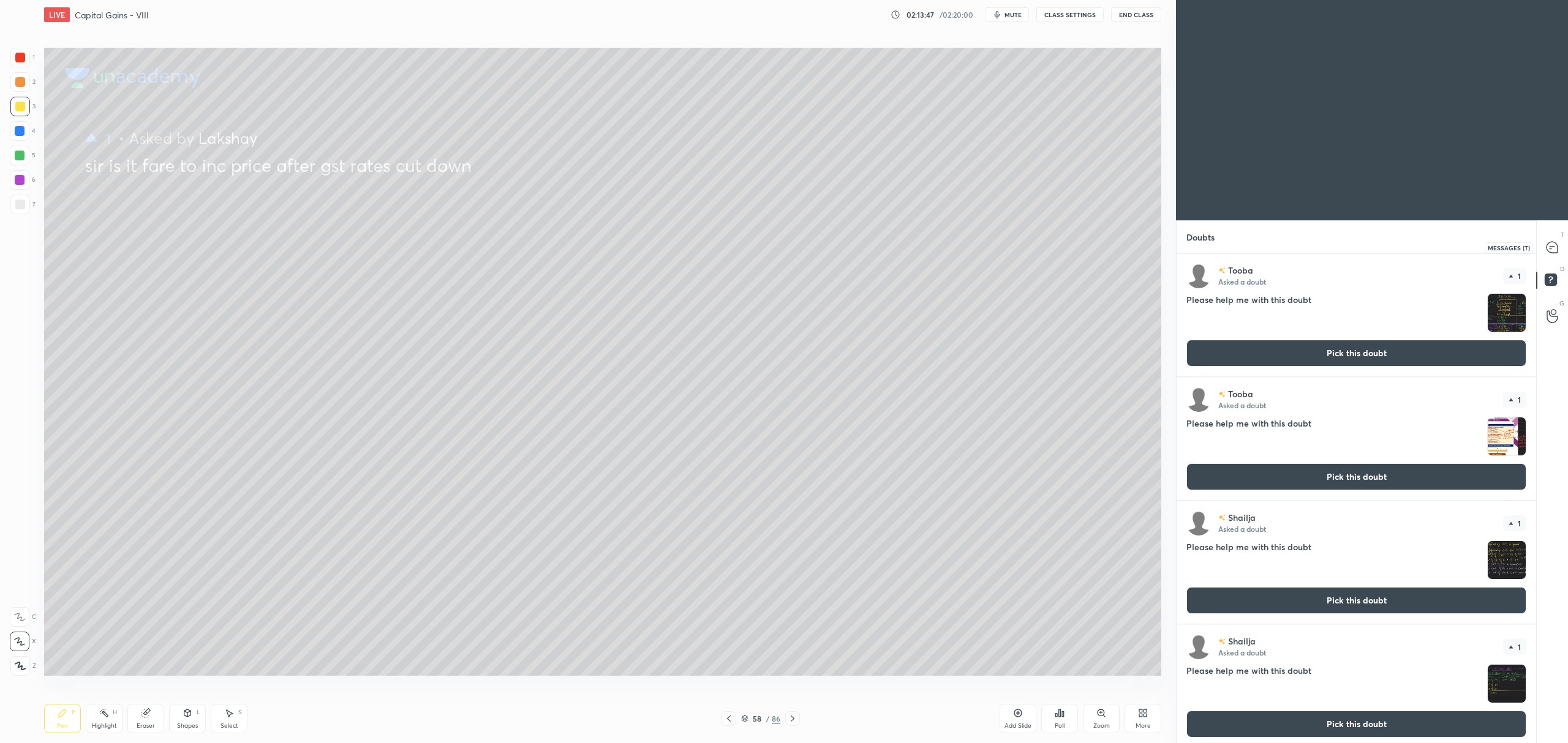
click at [1551, 251] on icon at bounding box center [1552, 247] width 11 height 11
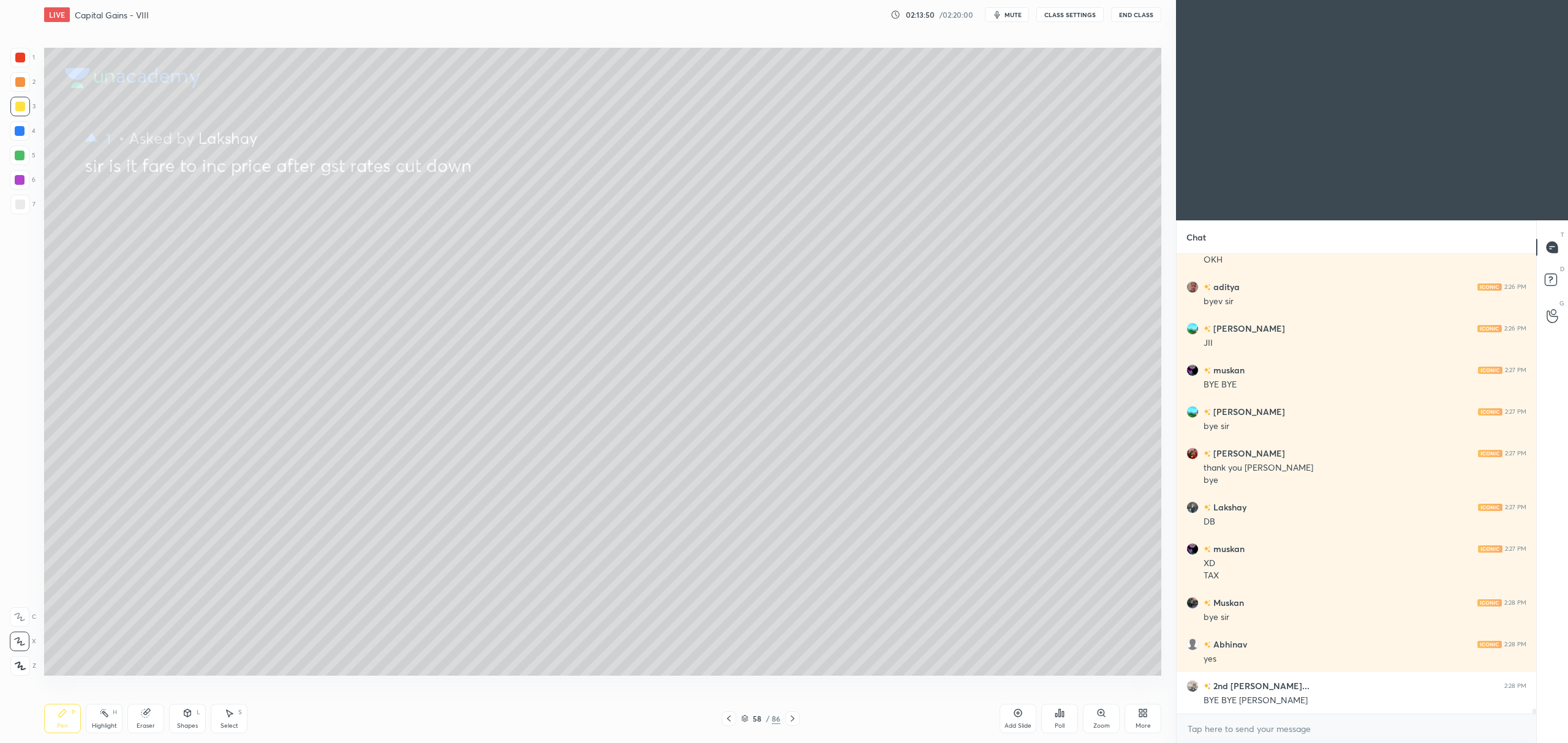
scroll to position [40689, 0]
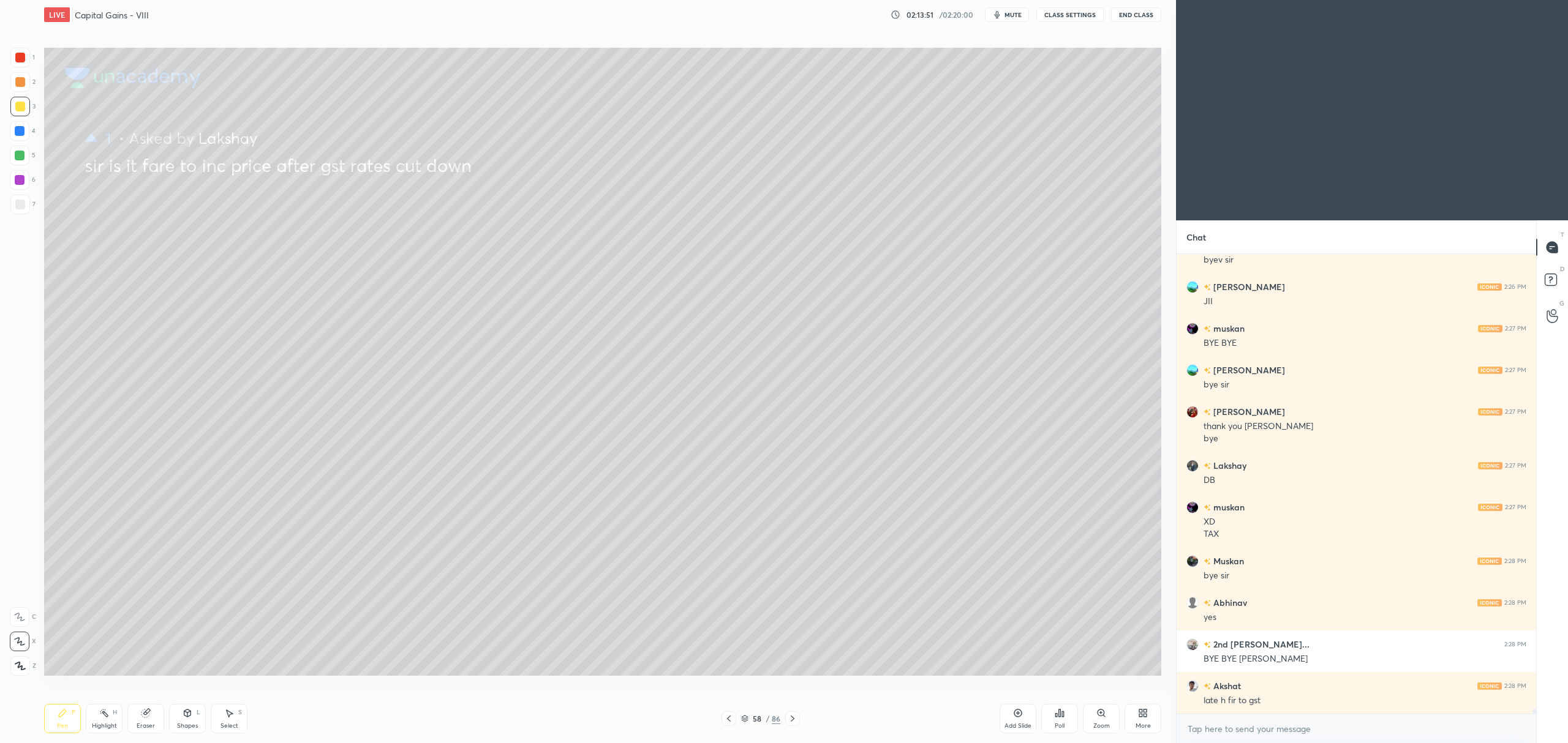
click at [1135, 20] on button "End Class" at bounding box center [1136, 15] width 50 height 15
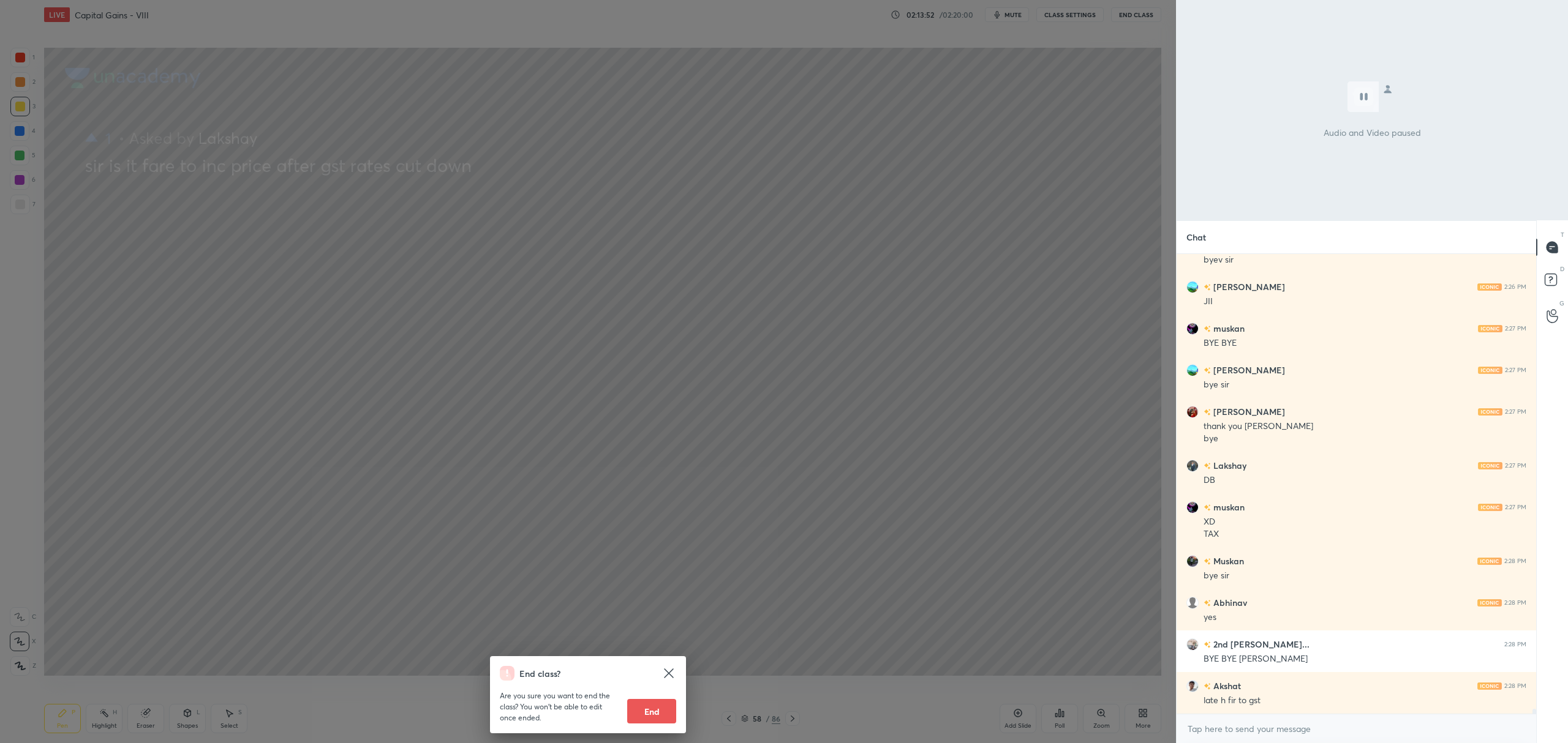
click at [658, 714] on button "End" at bounding box center [651, 711] width 49 height 25
type textarea "x"
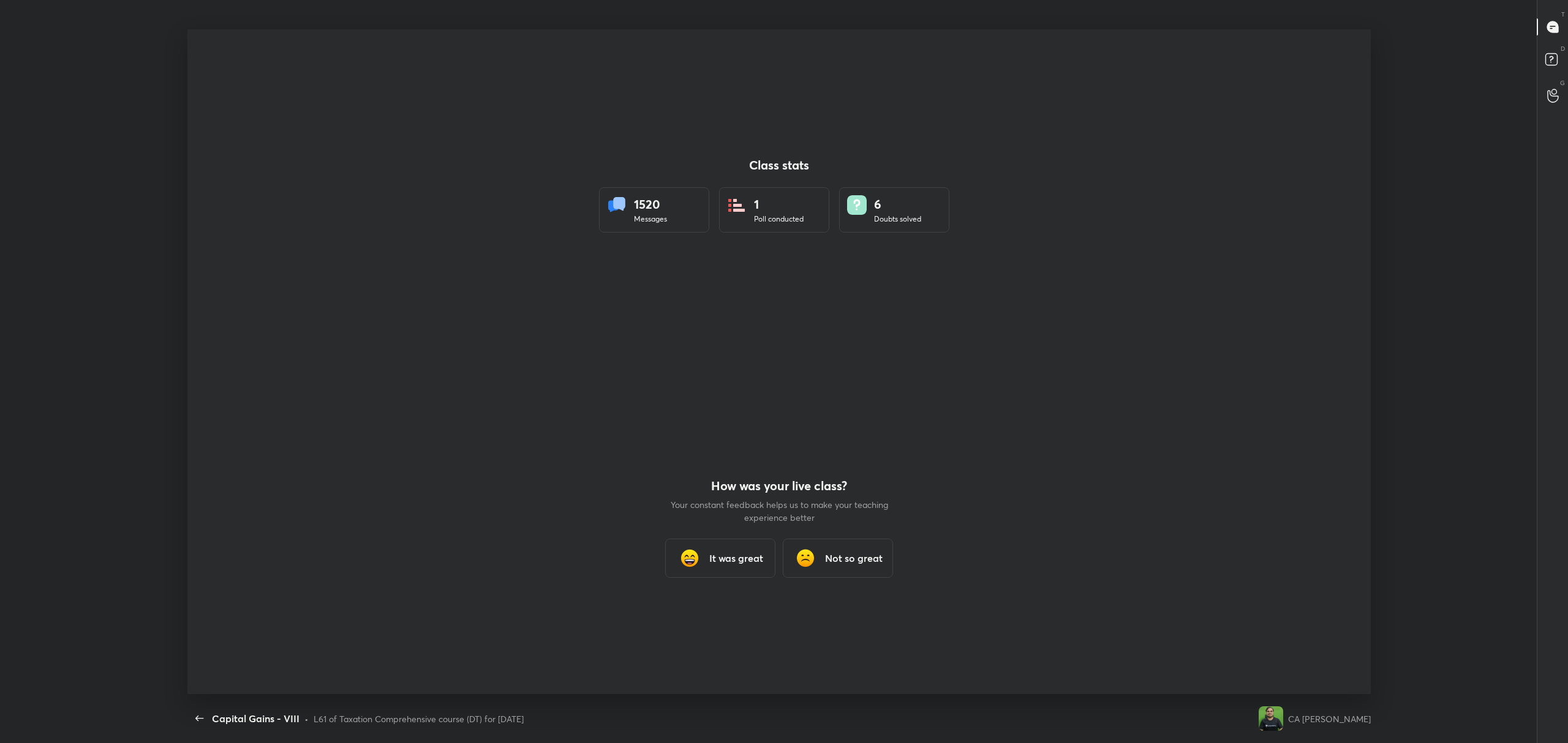
scroll to position [60543, 59689]
click at [709, 561] on h3 "It was great" at bounding box center [736, 558] width 54 height 15
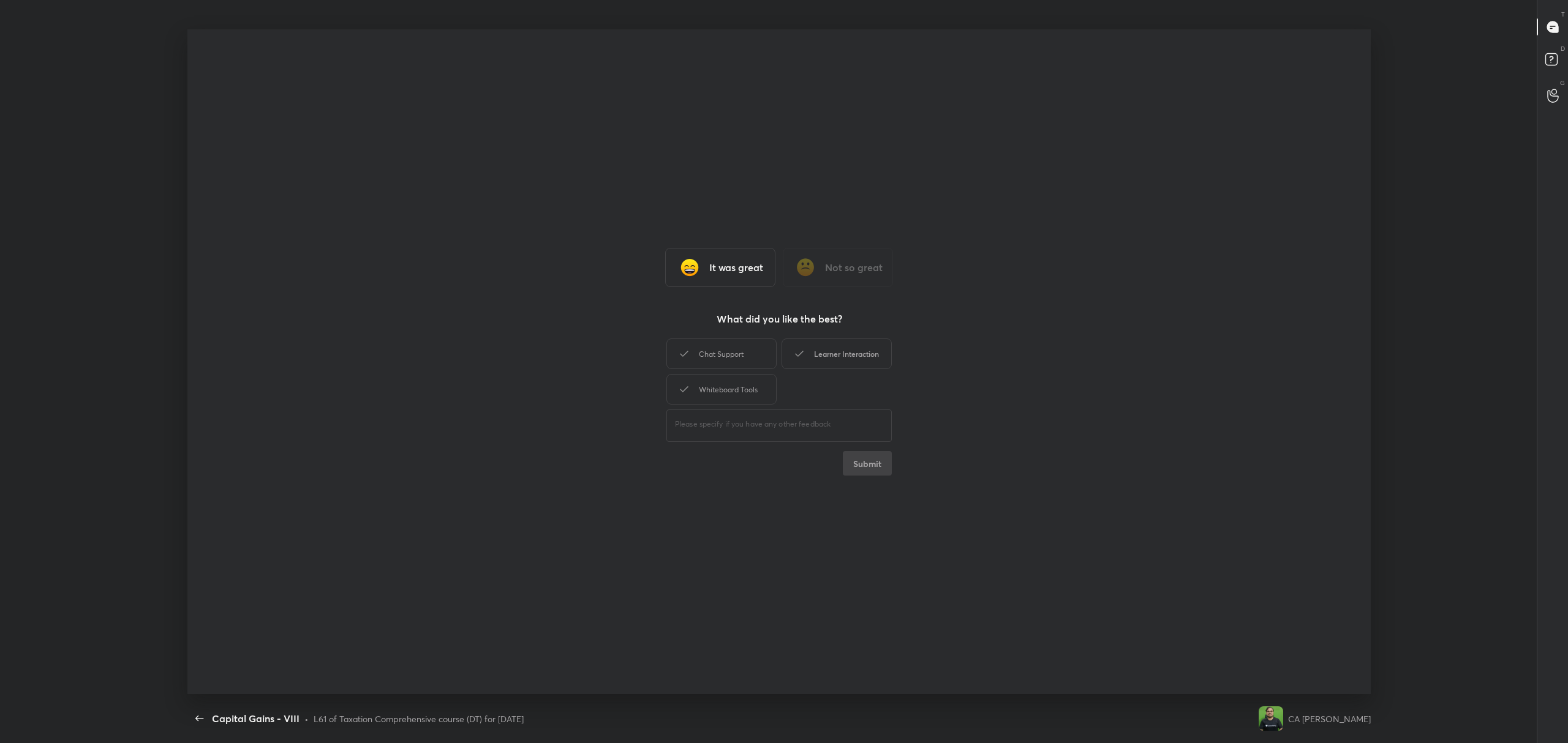
click at [716, 353] on div "Chat Support" at bounding box center [721, 353] width 110 height 30
click at [838, 354] on div "Learner Interaction" at bounding box center [836, 353] width 110 height 30
click at [730, 400] on div "Whiteboard Tools" at bounding box center [721, 389] width 110 height 30
click at [868, 471] on button "Submit" at bounding box center [867, 463] width 49 height 25
